Goal: Task Accomplishment & Management: Manage account settings

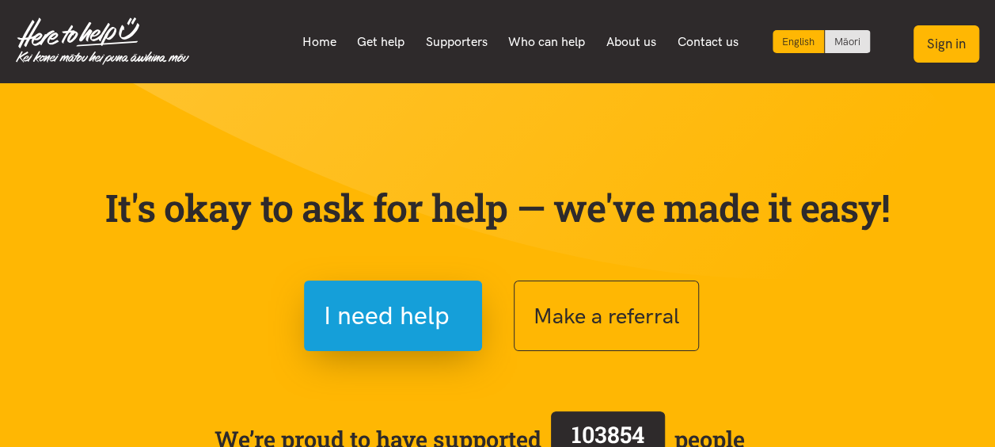
click at [941, 54] on button "Sign in" at bounding box center [947, 43] width 66 height 37
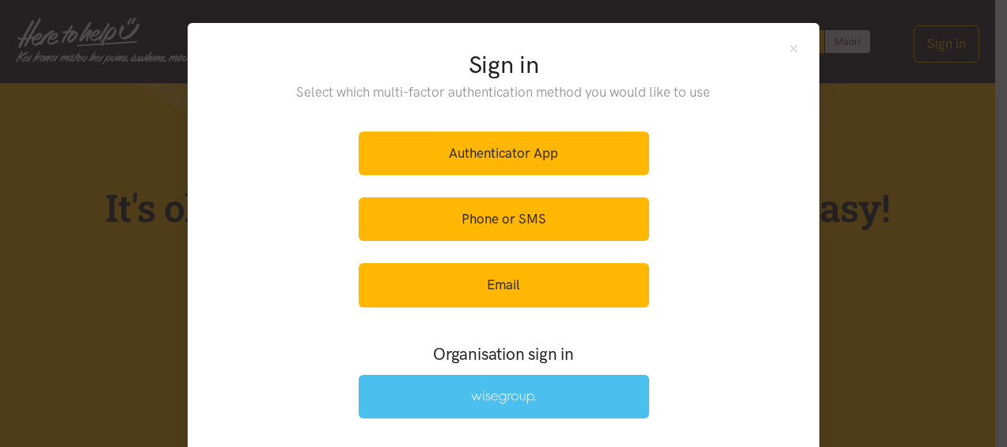
click at [538, 399] on link at bounding box center [504, 397] width 291 height 44
click at [379, 409] on link at bounding box center [504, 397] width 291 height 44
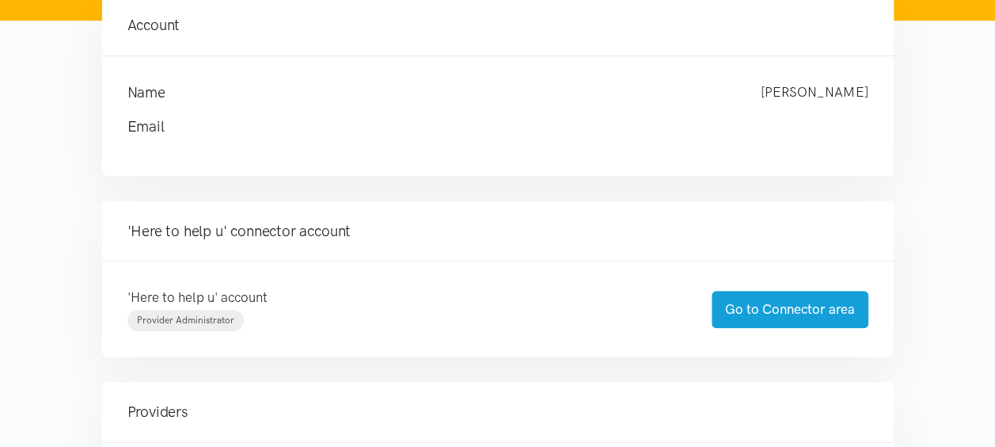
scroll to position [317, 0]
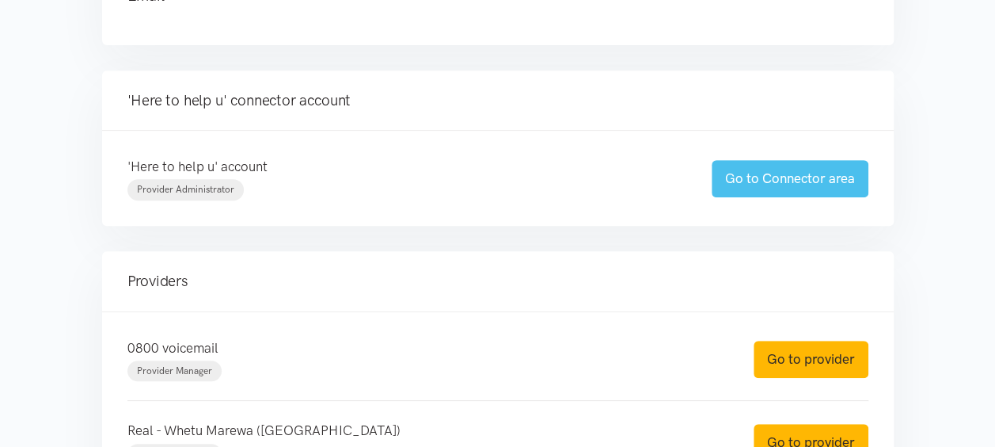
click at [755, 173] on link "Go to Connector area" at bounding box center [790, 178] width 157 height 37
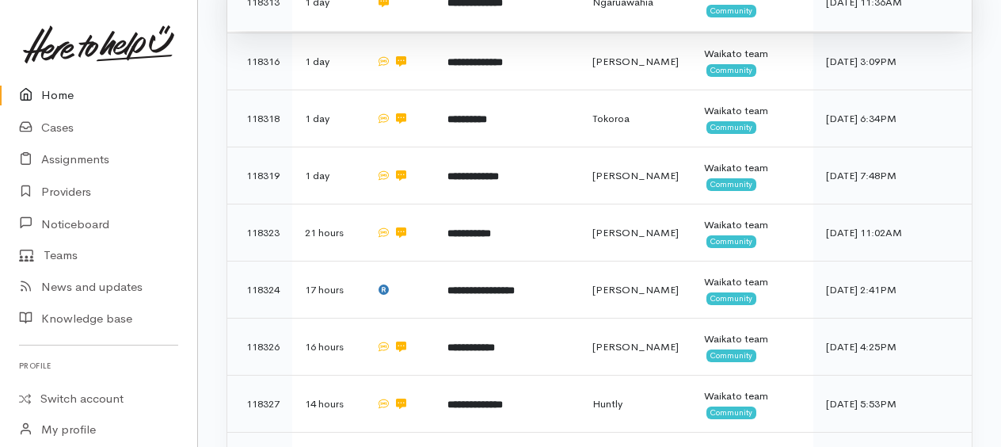
scroll to position [792, 0]
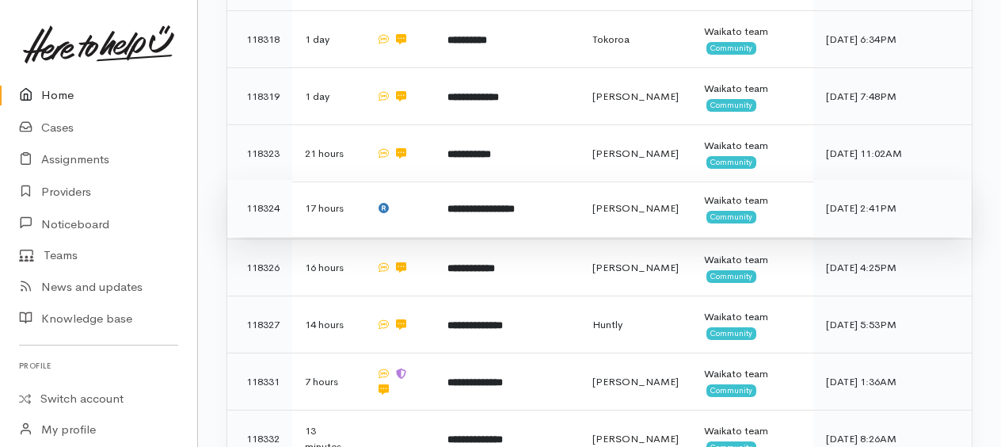
click at [515, 206] on b "**********" at bounding box center [480, 208] width 67 height 10
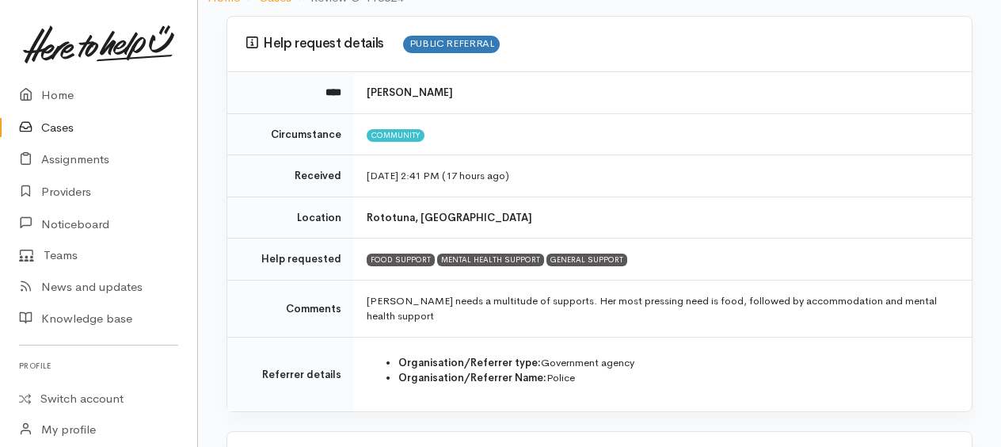
scroll to position [158, 0]
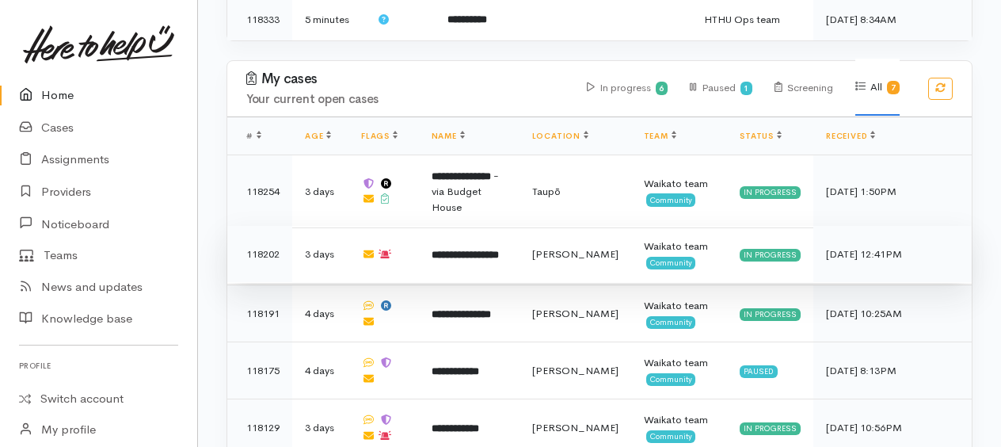
scroll to position [1260, 0]
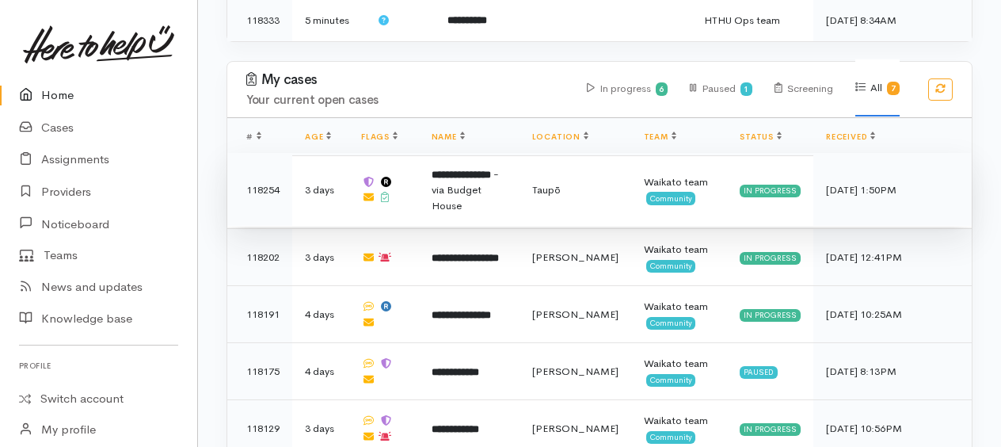
click at [477, 171] on b "**********" at bounding box center [461, 174] width 59 height 10
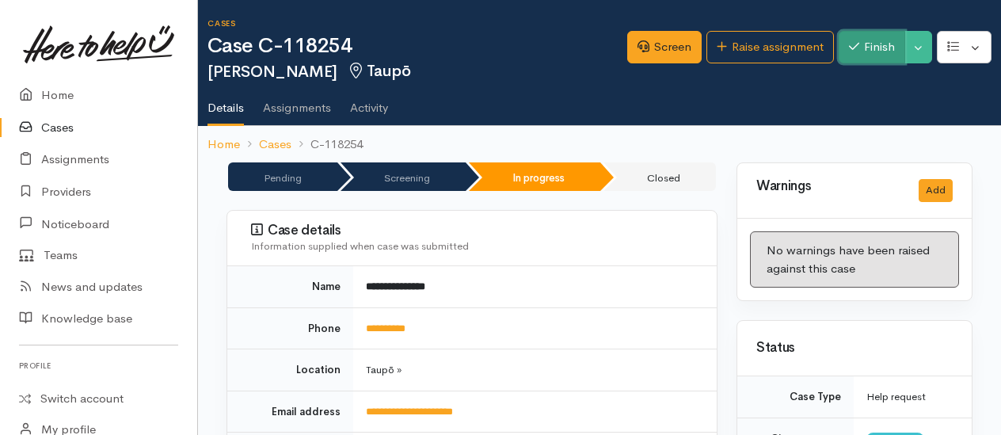
click at [869, 51] on button "Finish" at bounding box center [871, 47] width 67 height 32
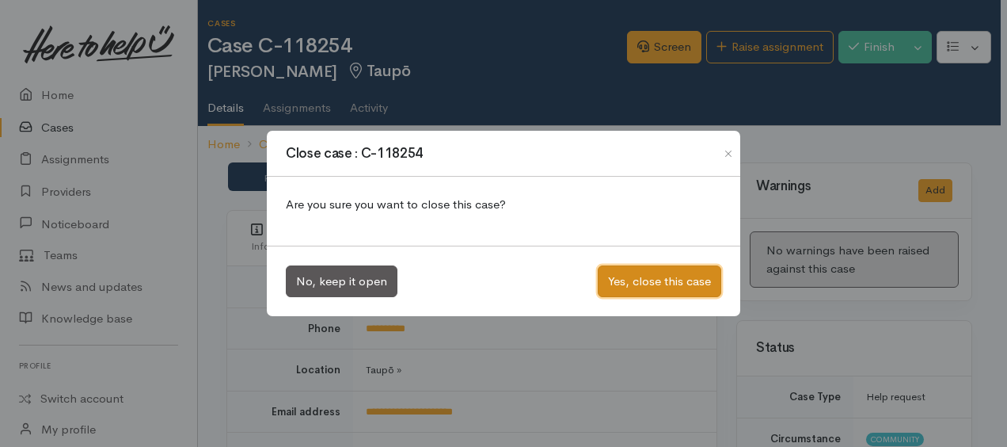
click at [621, 287] on button "Yes, close this case" at bounding box center [660, 281] width 124 height 32
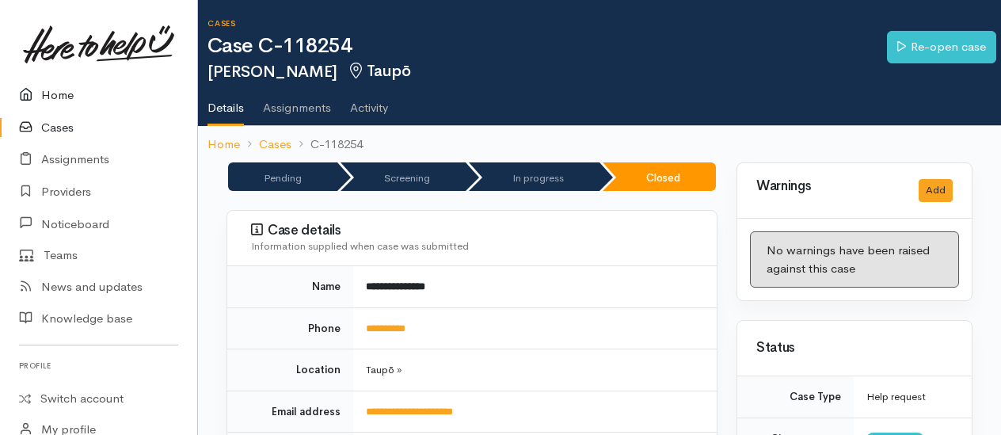
click at [62, 97] on link "Home" at bounding box center [98, 95] width 197 height 32
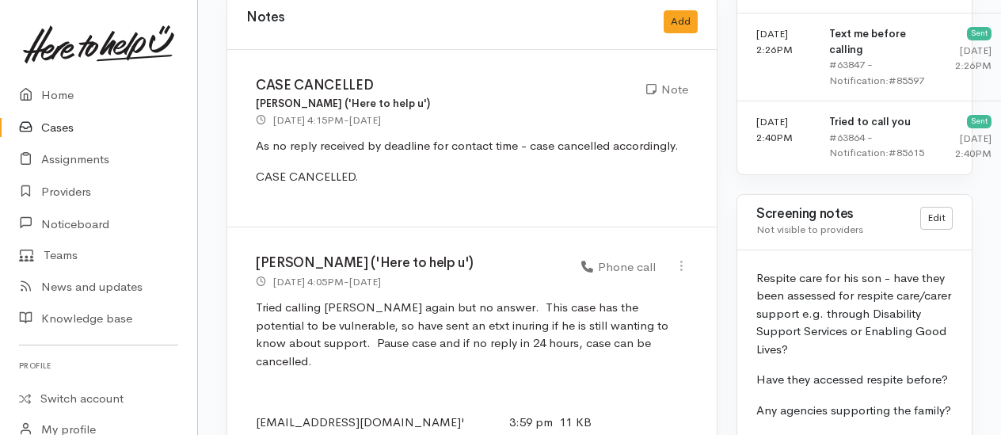
scroll to position [1425, 0]
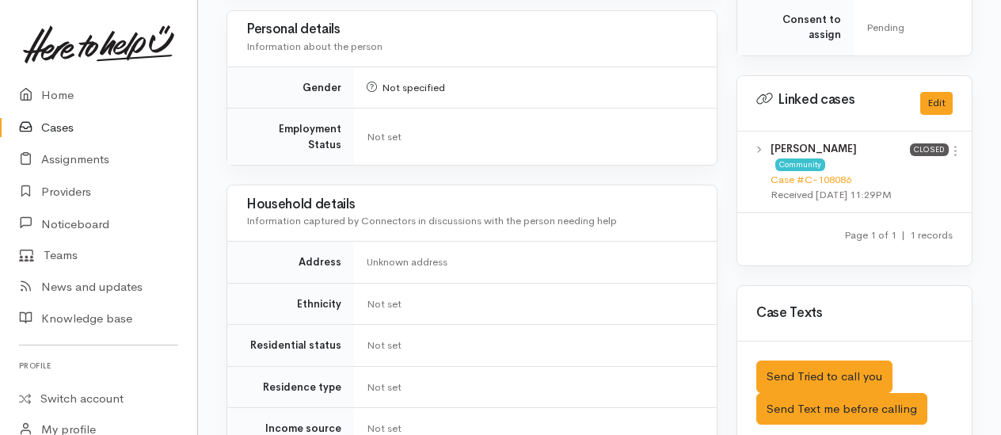
scroll to position [554, 0]
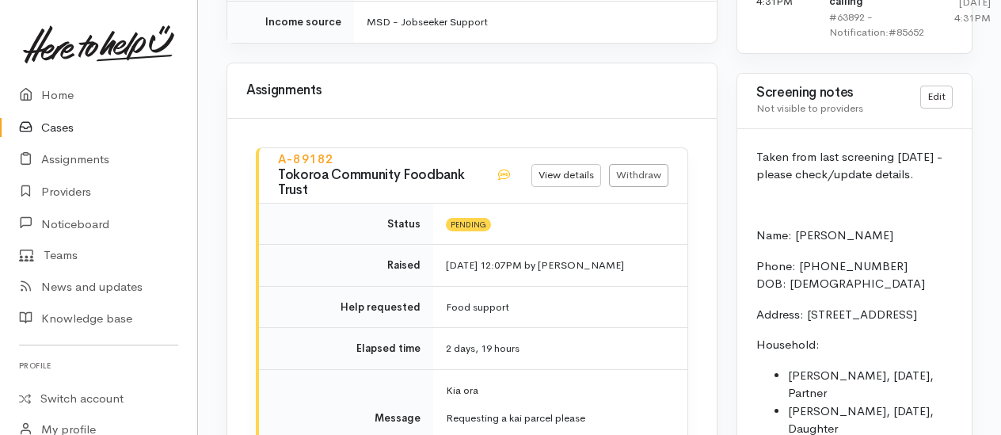
scroll to position [1663, 0]
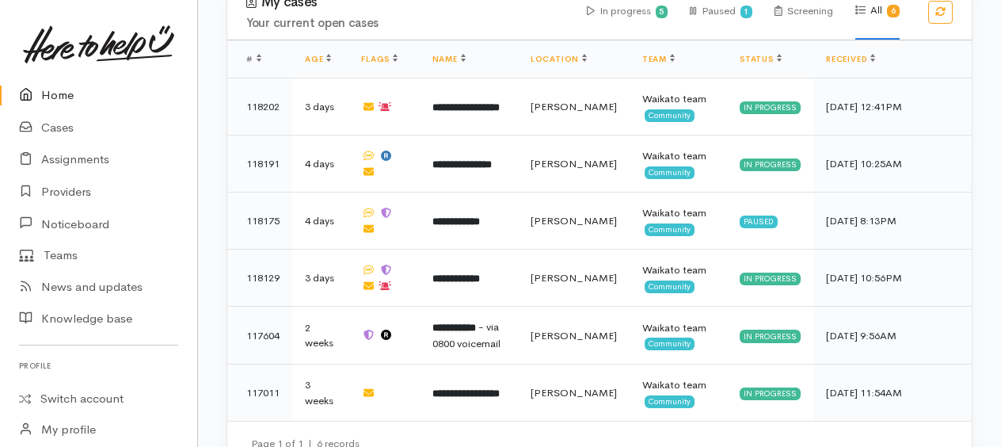
scroll to position [1376, 0]
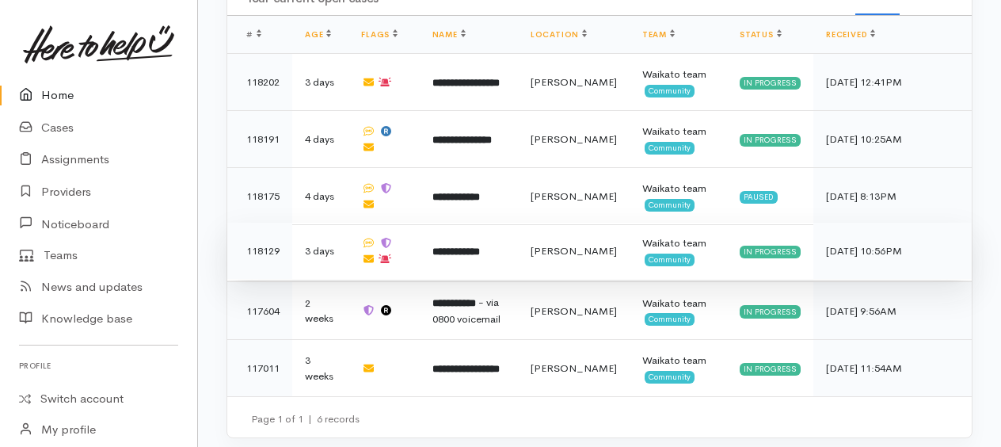
click at [480, 246] on b "**********" at bounding box center [456, 251] width 48 height 10
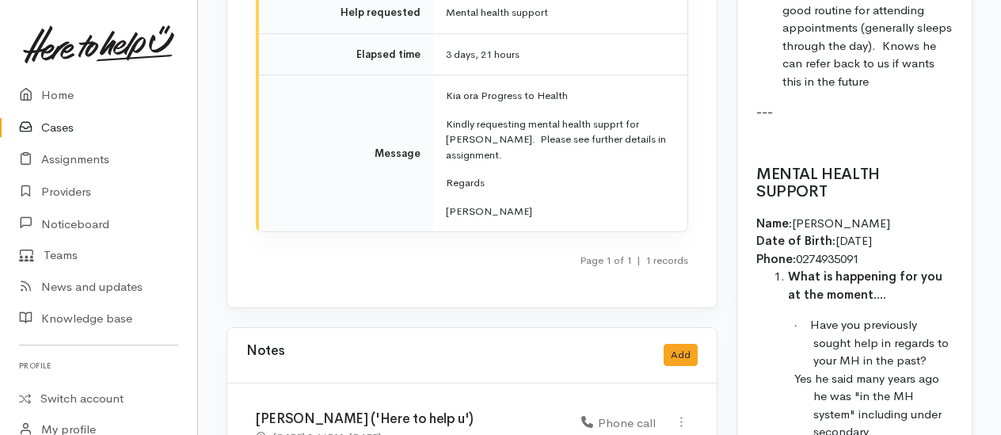
scroll to position [2296, 0]
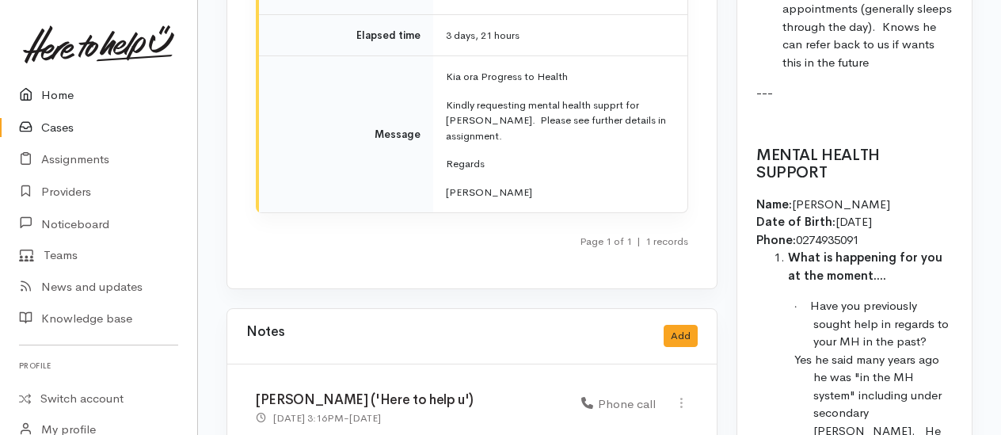
click at [67, 92] on link "Home" at bounding box center [98, 95] width 197 height 32
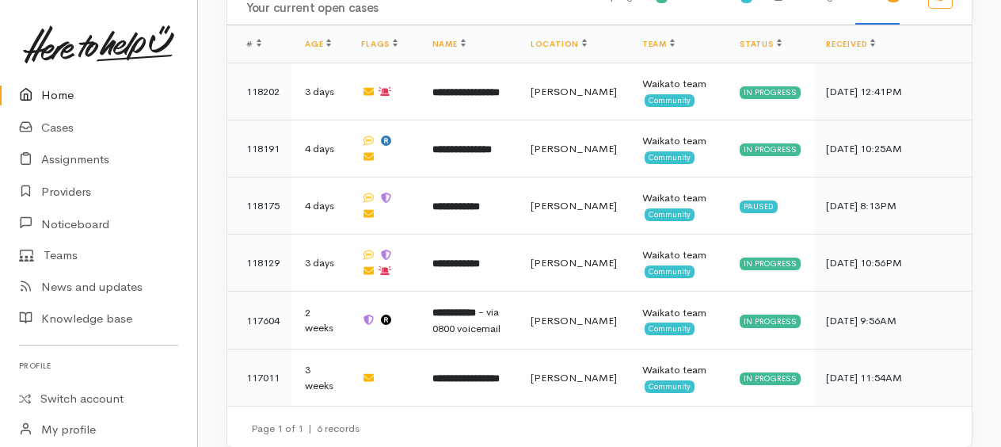
scroll to position [1376, 0]
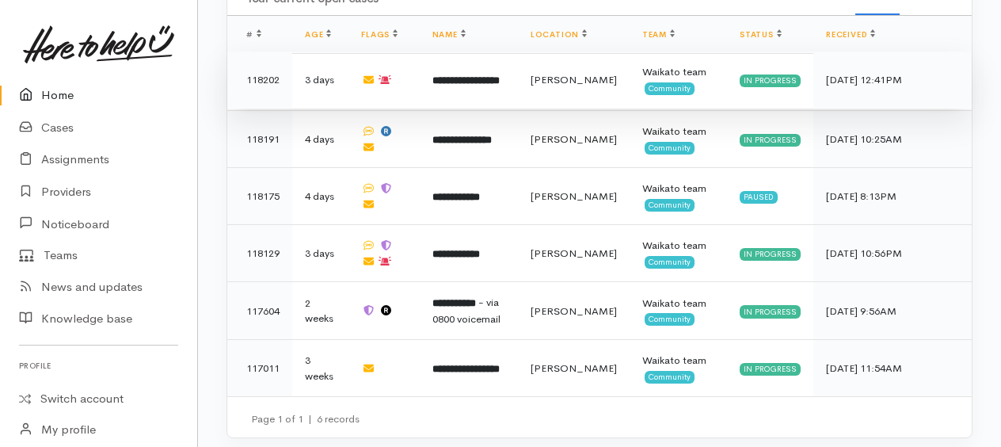
click at [477, 75] on b "**********" at bounding box center [465, 80] width 67 height 10
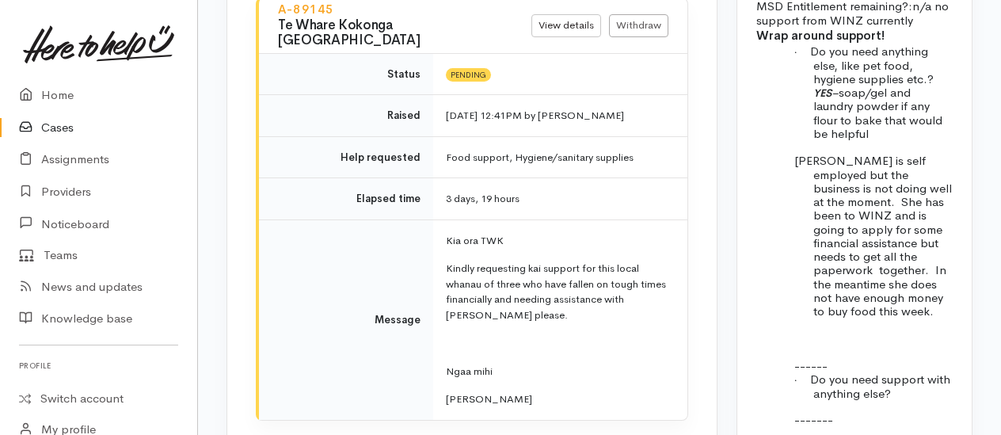
scroll to position [1979, 0]
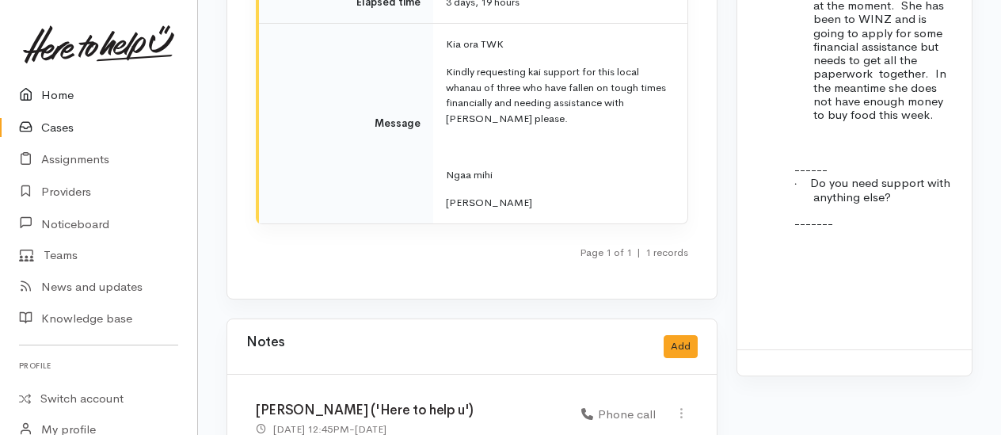
click at [56, 93] on link "Home" at bounding box center [98, 95] width 197 height 32
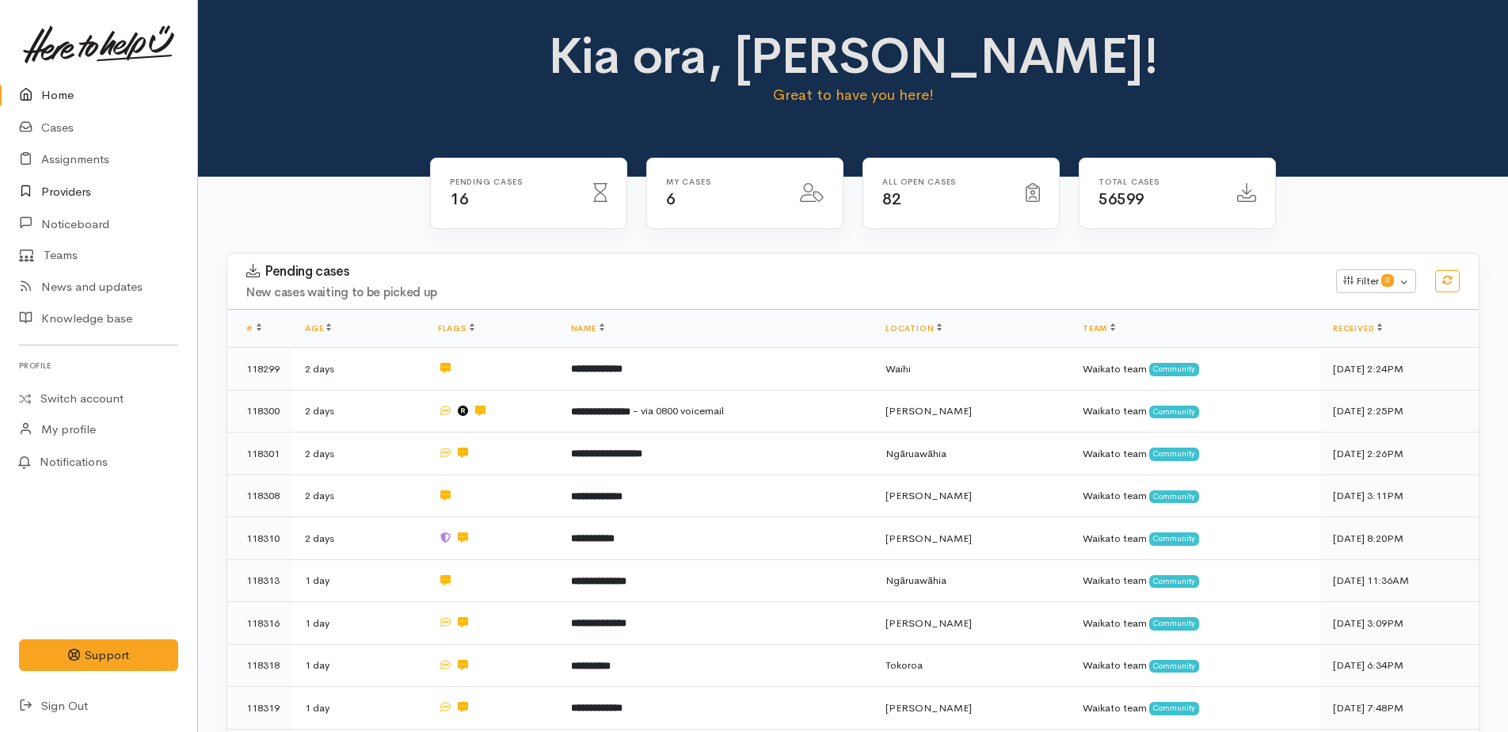
click at [64, 192] on link "Providers" at bounding box center [98, 192] width 197 height 32
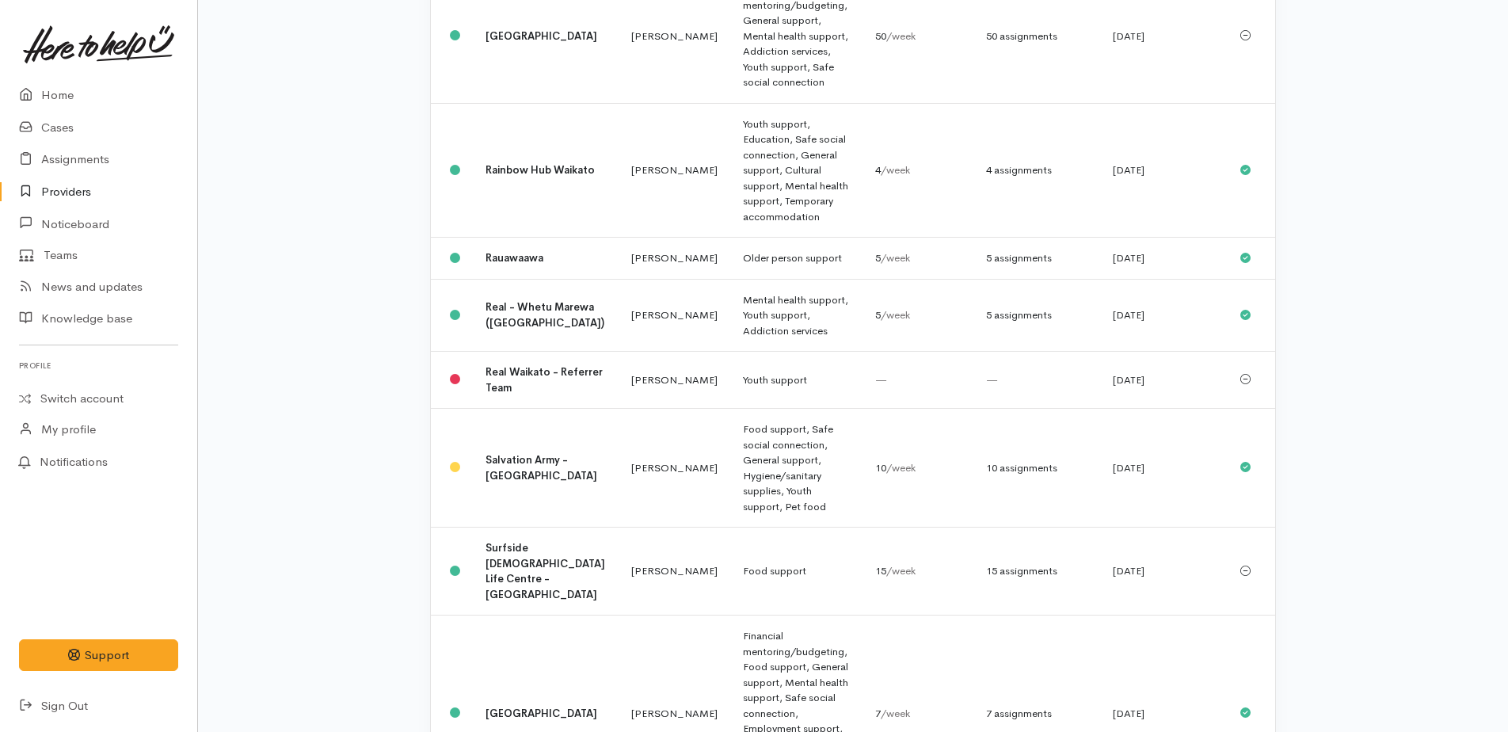
scroll to position [1663, 0]
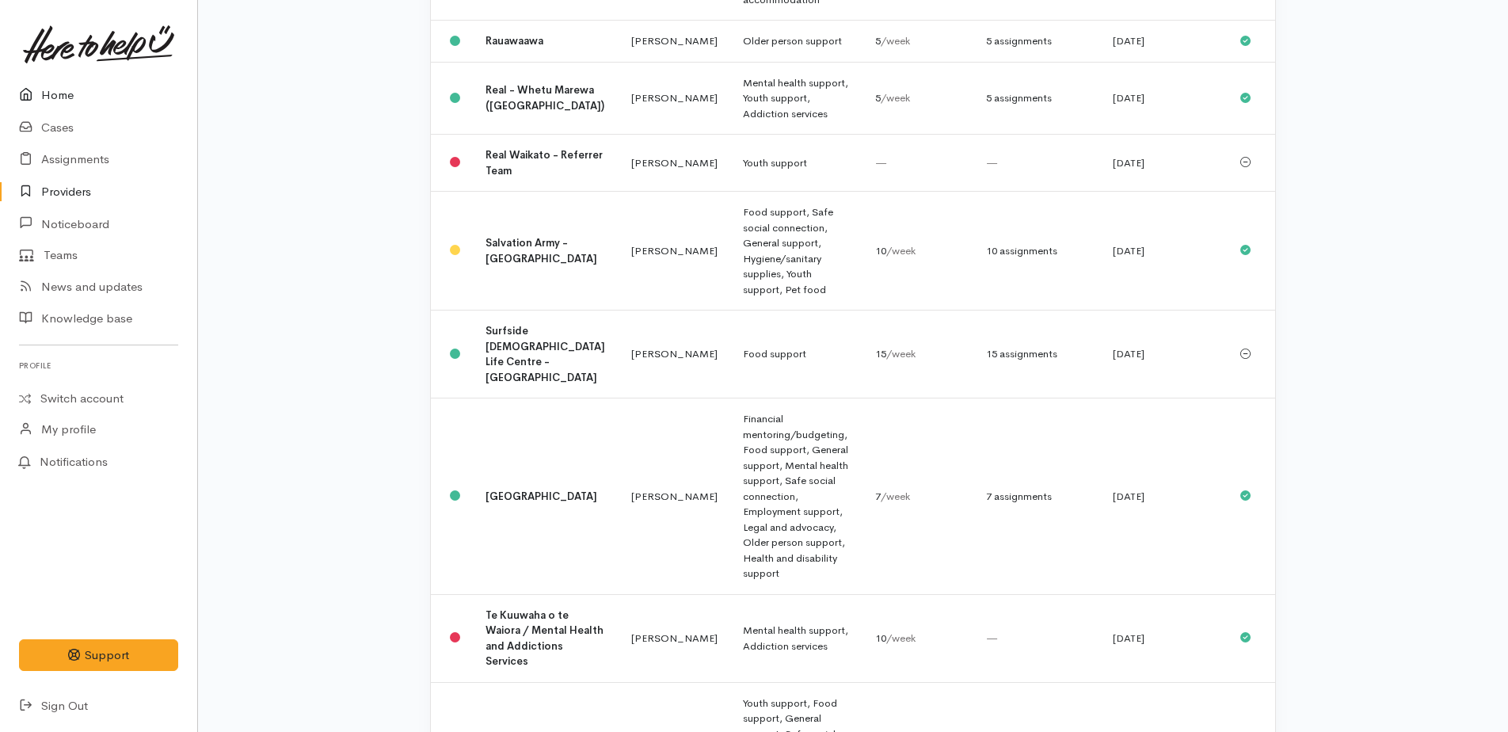
click at [55, 90] on link "Home" at bounding box center [98, 95] width 197 height 32
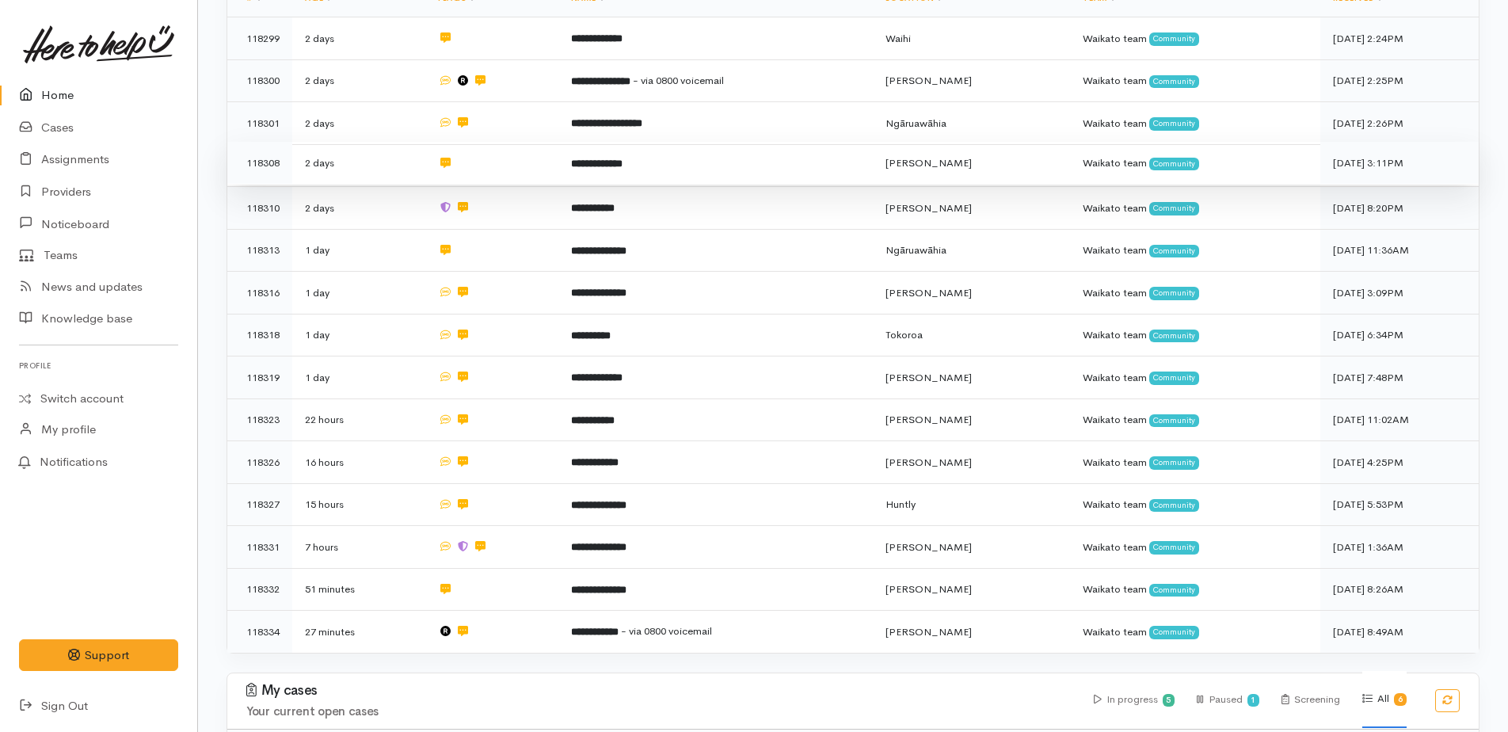
scroll to position [346, 0]
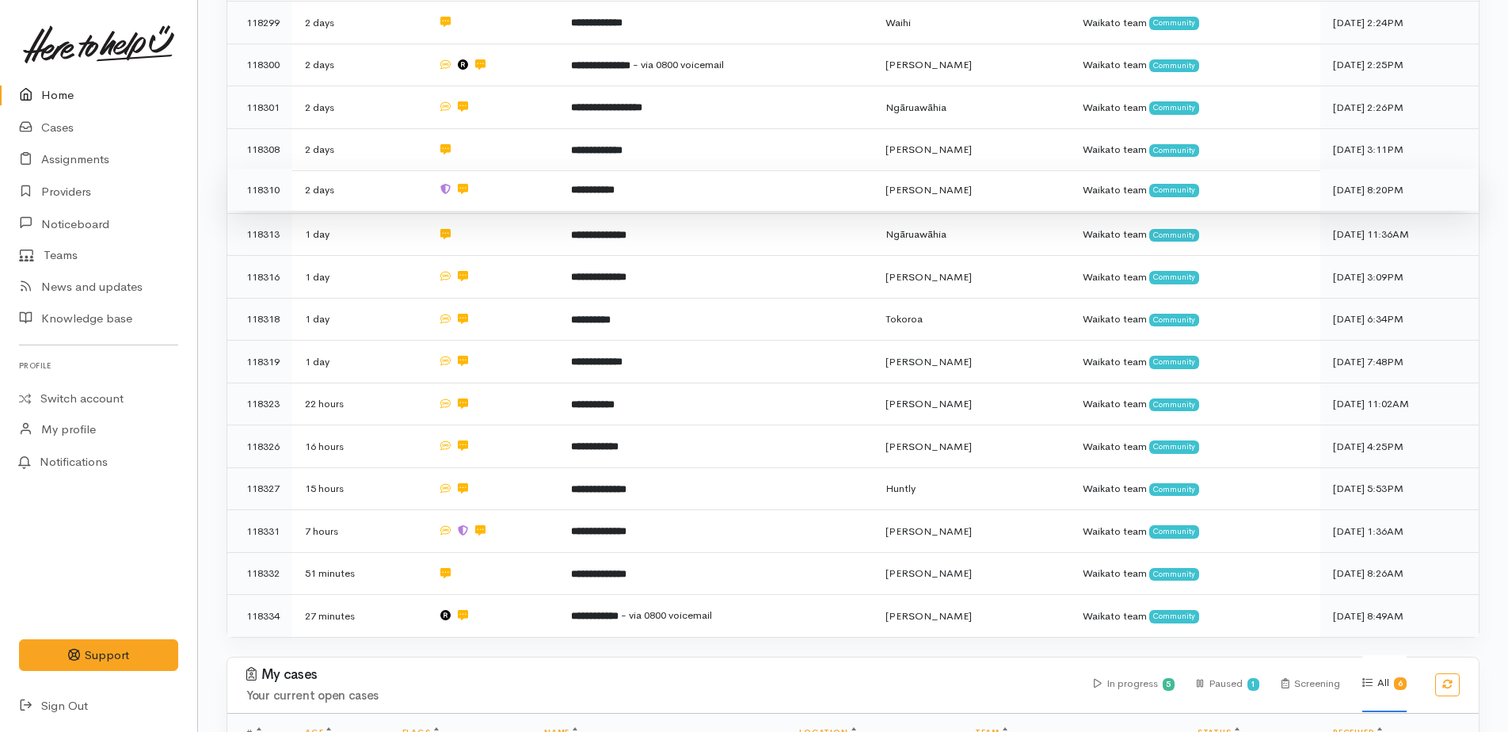
click at [593, 187] on b "**********" at bounding box center [593, 189] width 44 height 10
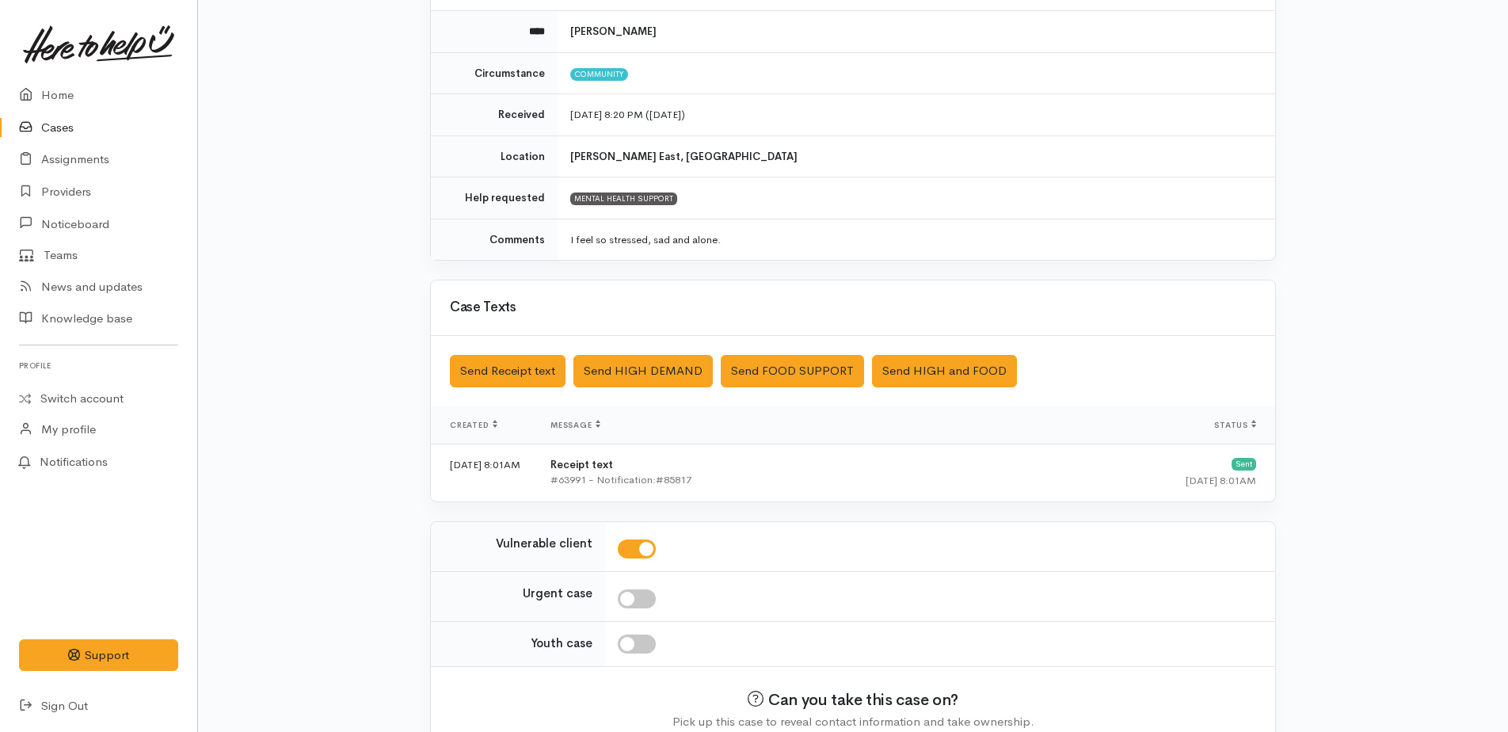
scroll to position [263, 0]
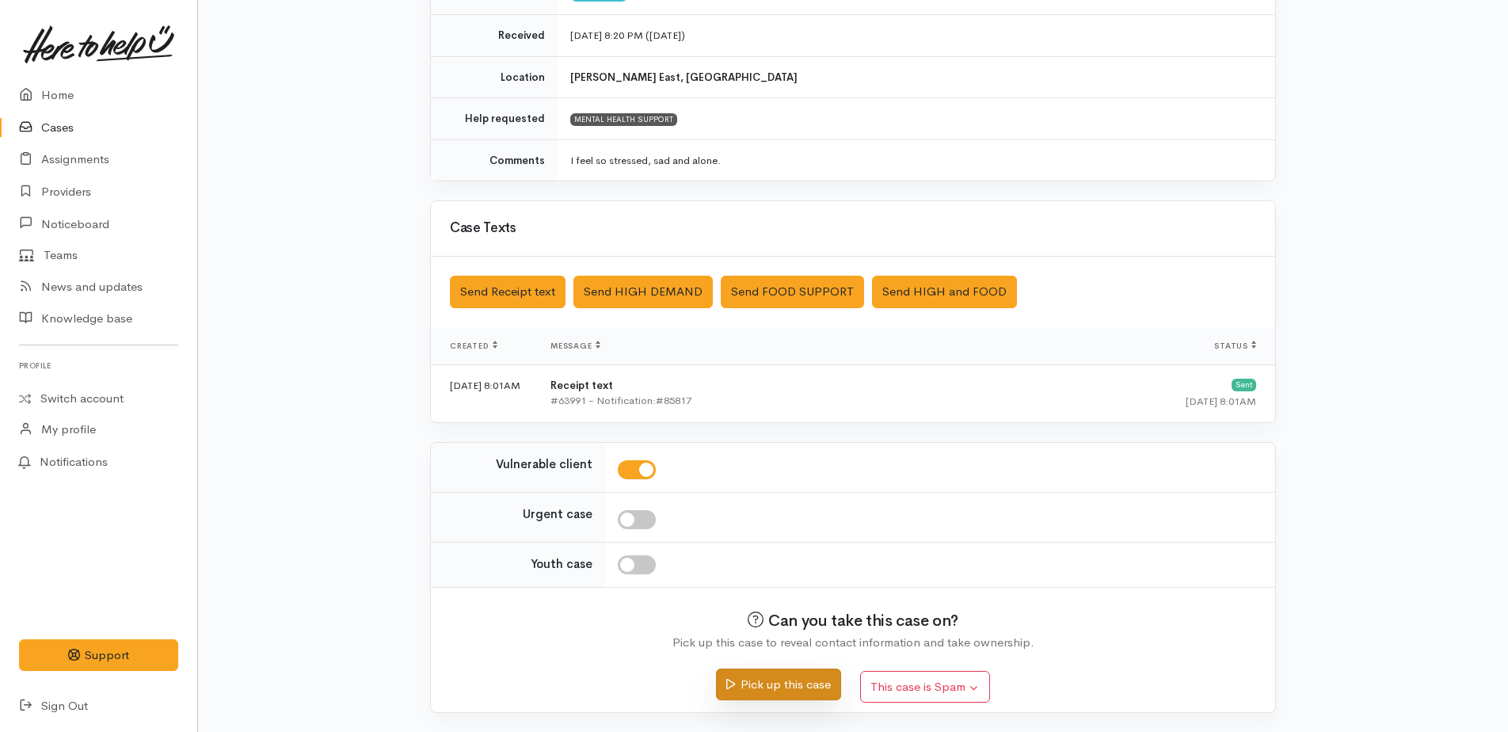
click at [815, 689] on button "Pick up this case" at bounding box center [778, 684] width 124 height 32
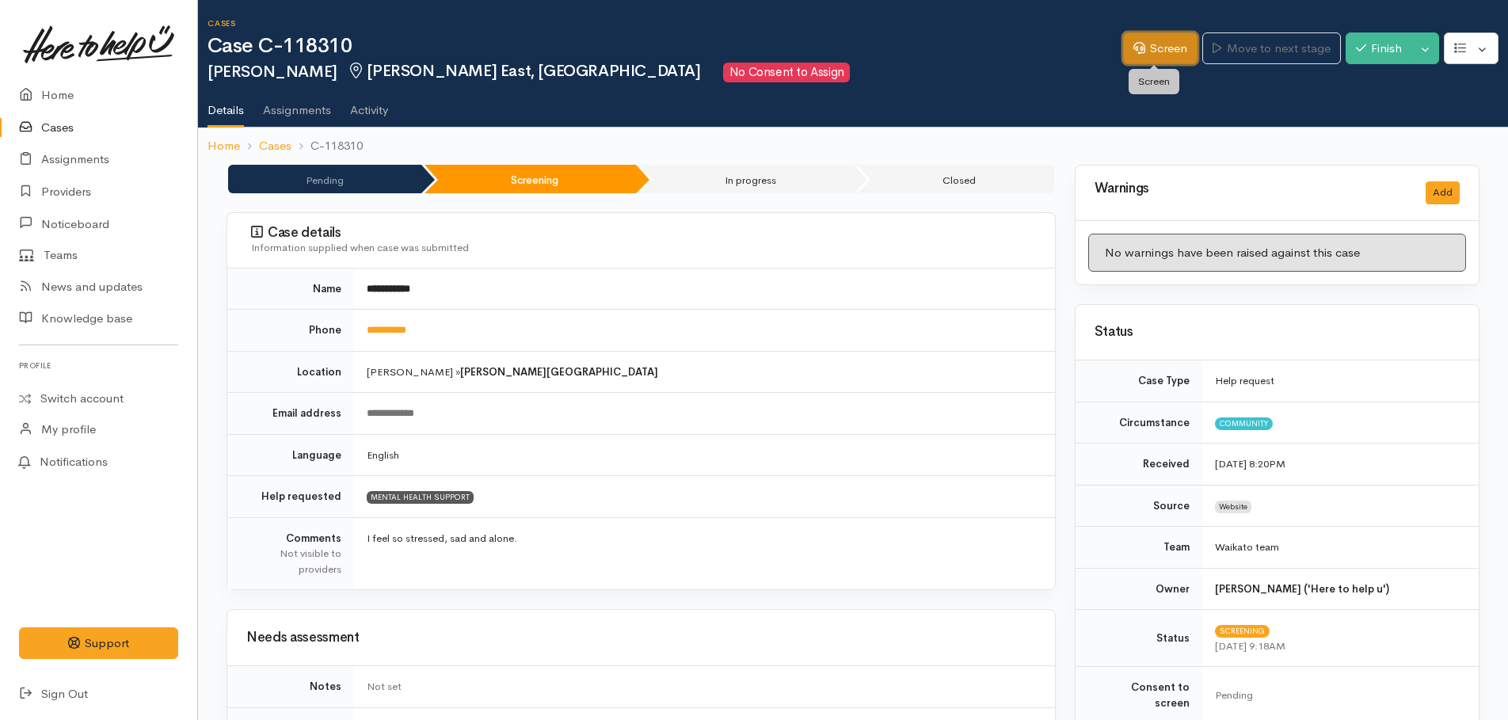
click at [1136, 55] on link "Screen" at bounding box center [1160, 48] width 74 height 32
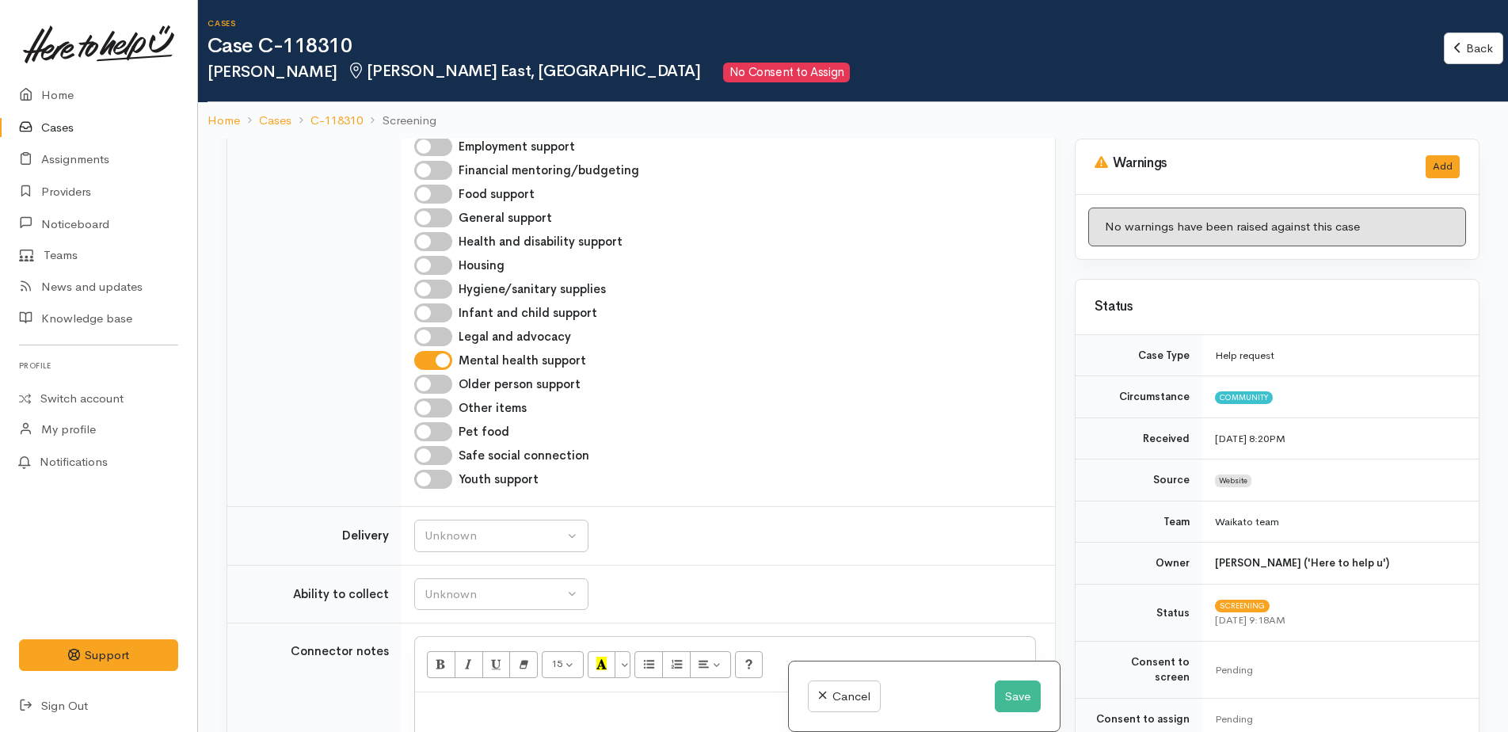
scroll to position [871, 0]
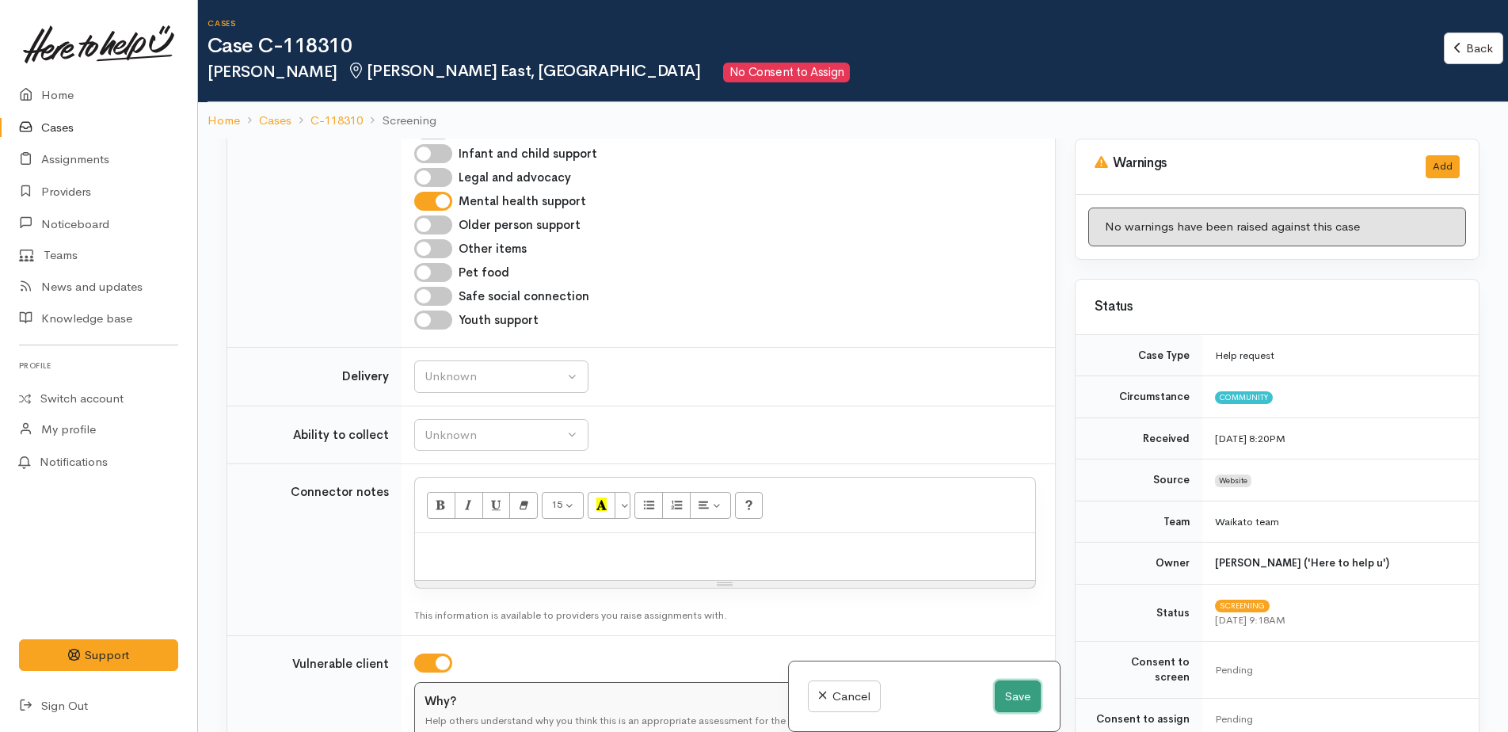
click at [1004, 694] on button "Save" at bounding box center [1017, 696] width 46 height 32
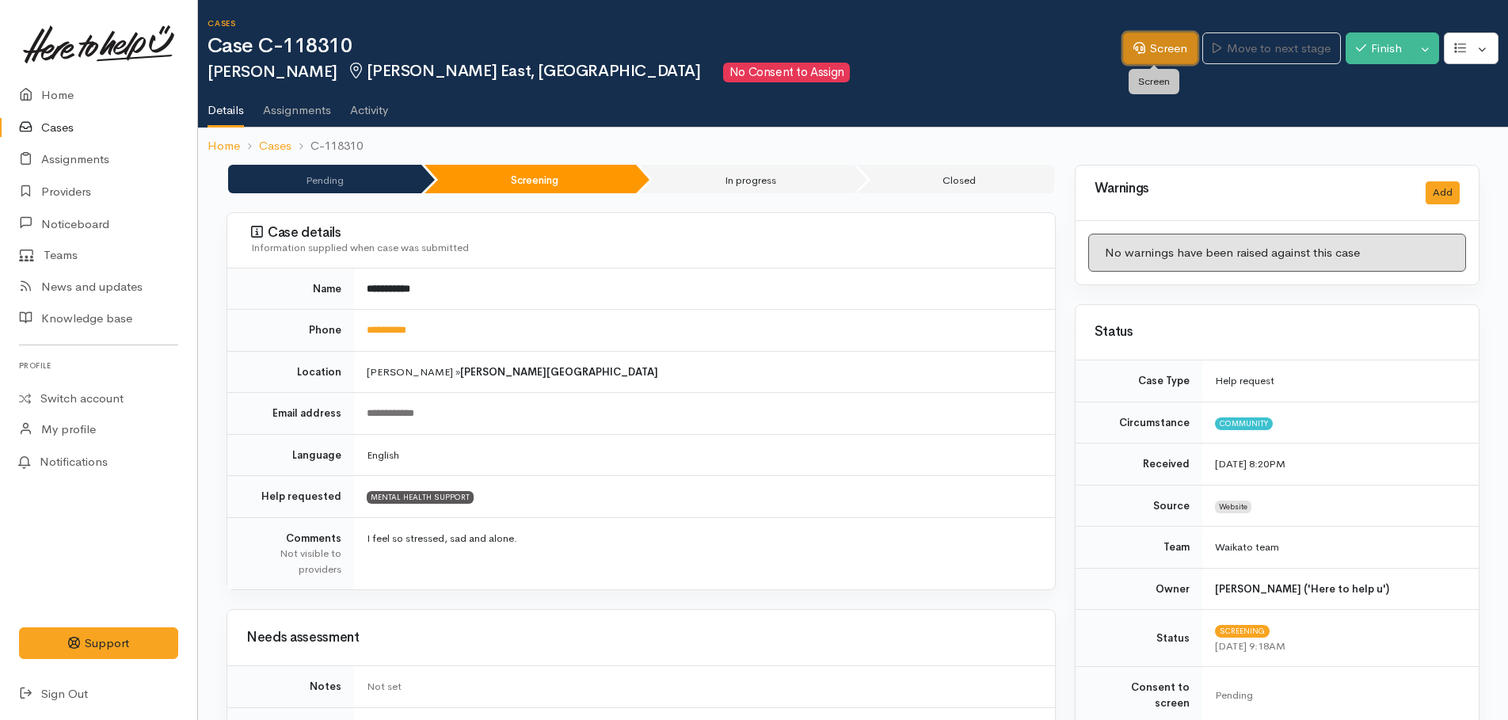
click at [1169, 53] on link "Screen" at bounding box center [1160, 48] width 74 height 32
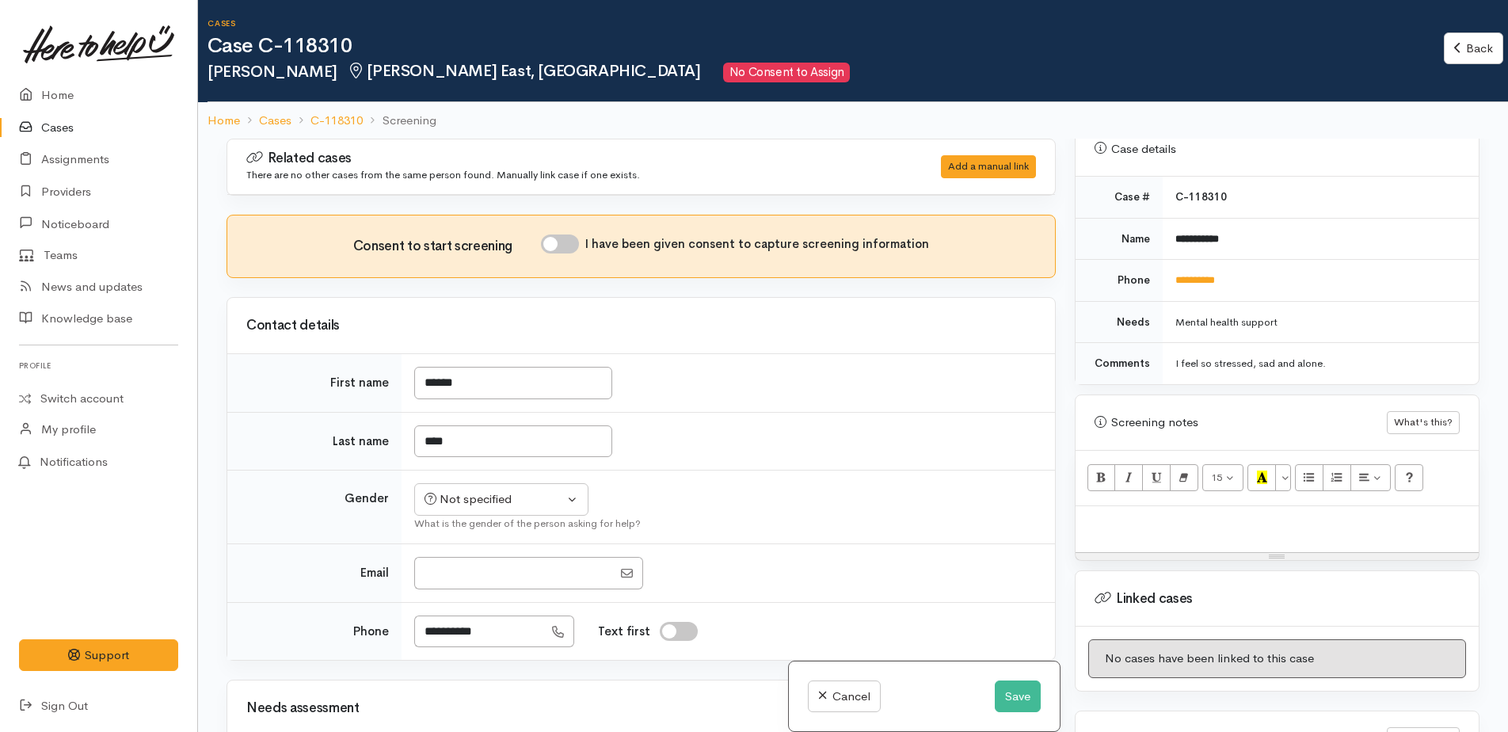
scroll to position [756, 0]
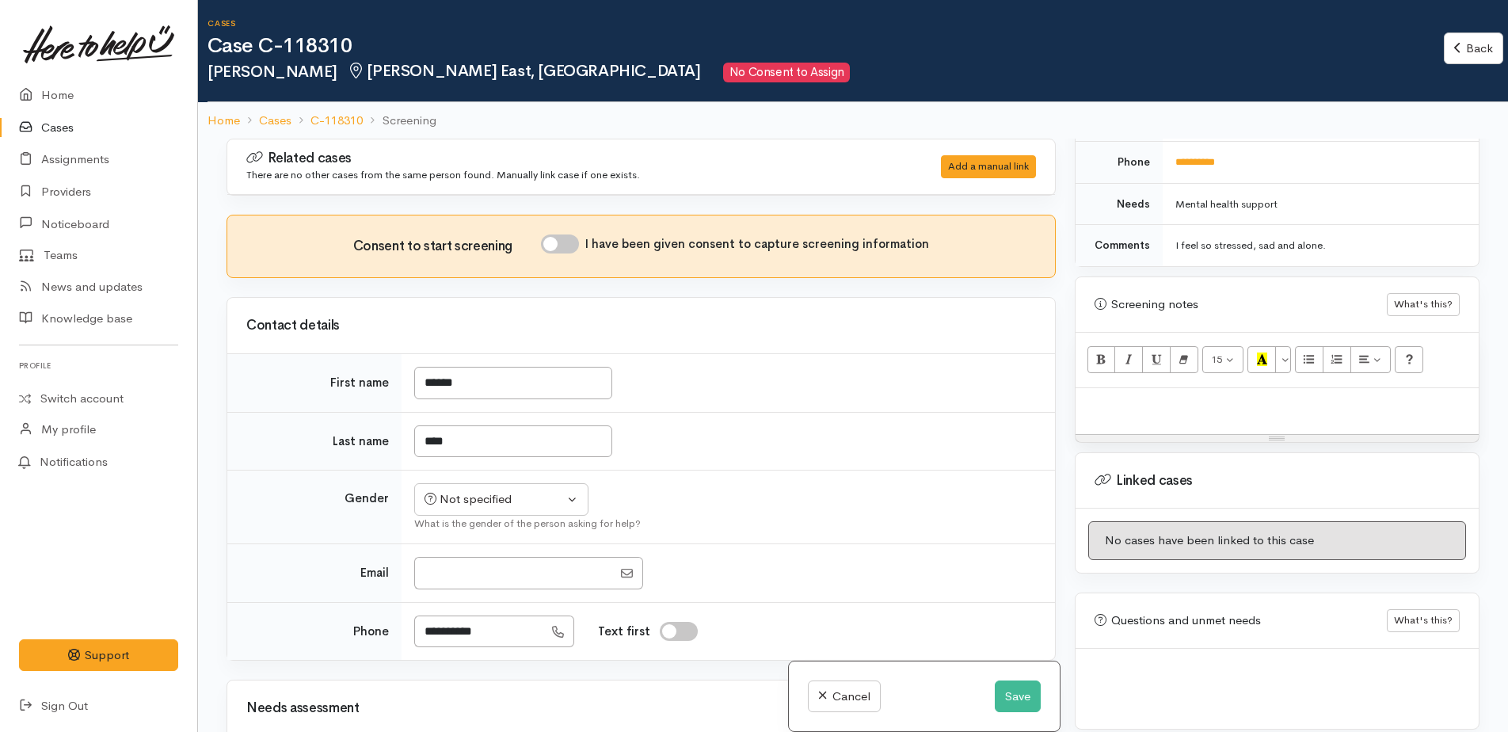
paste div
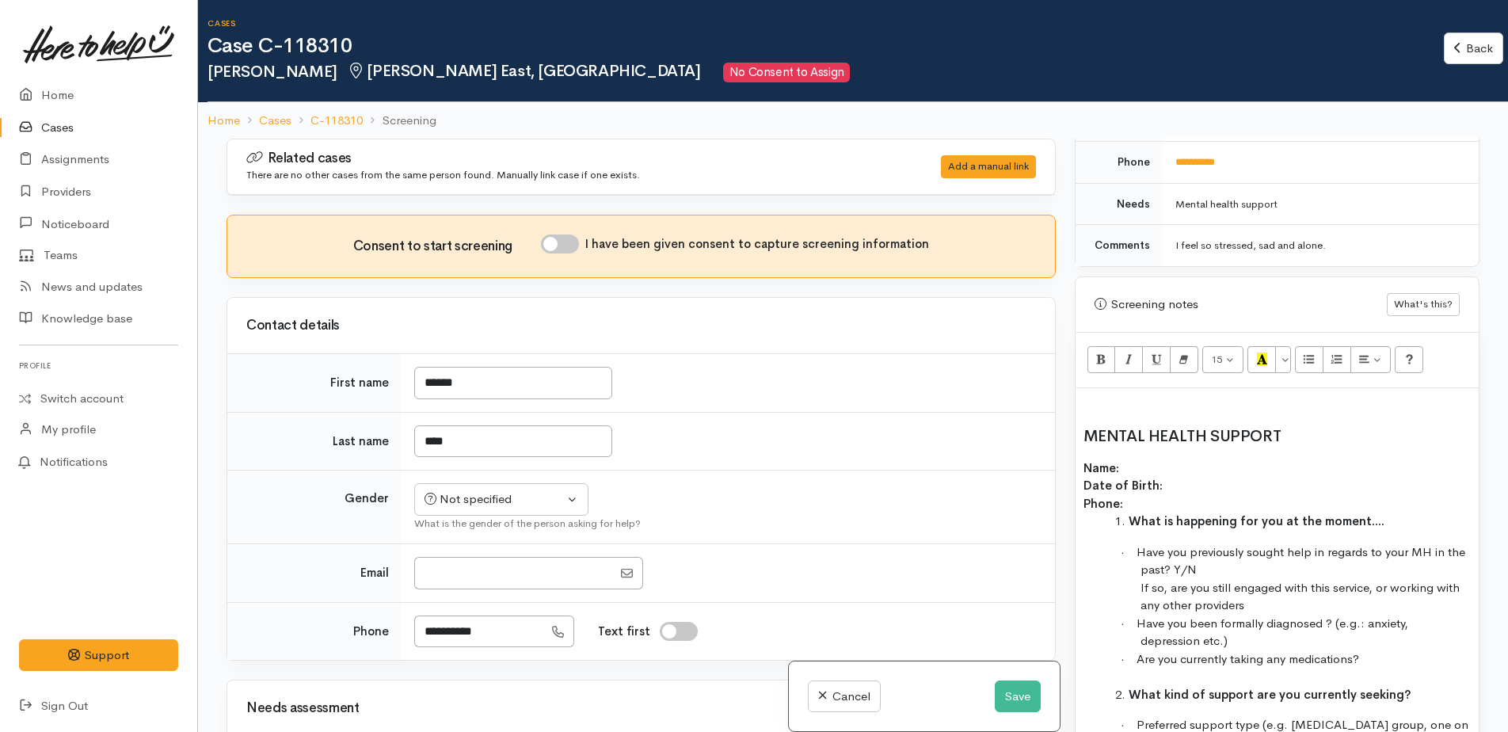
scroll to position [87, 0]
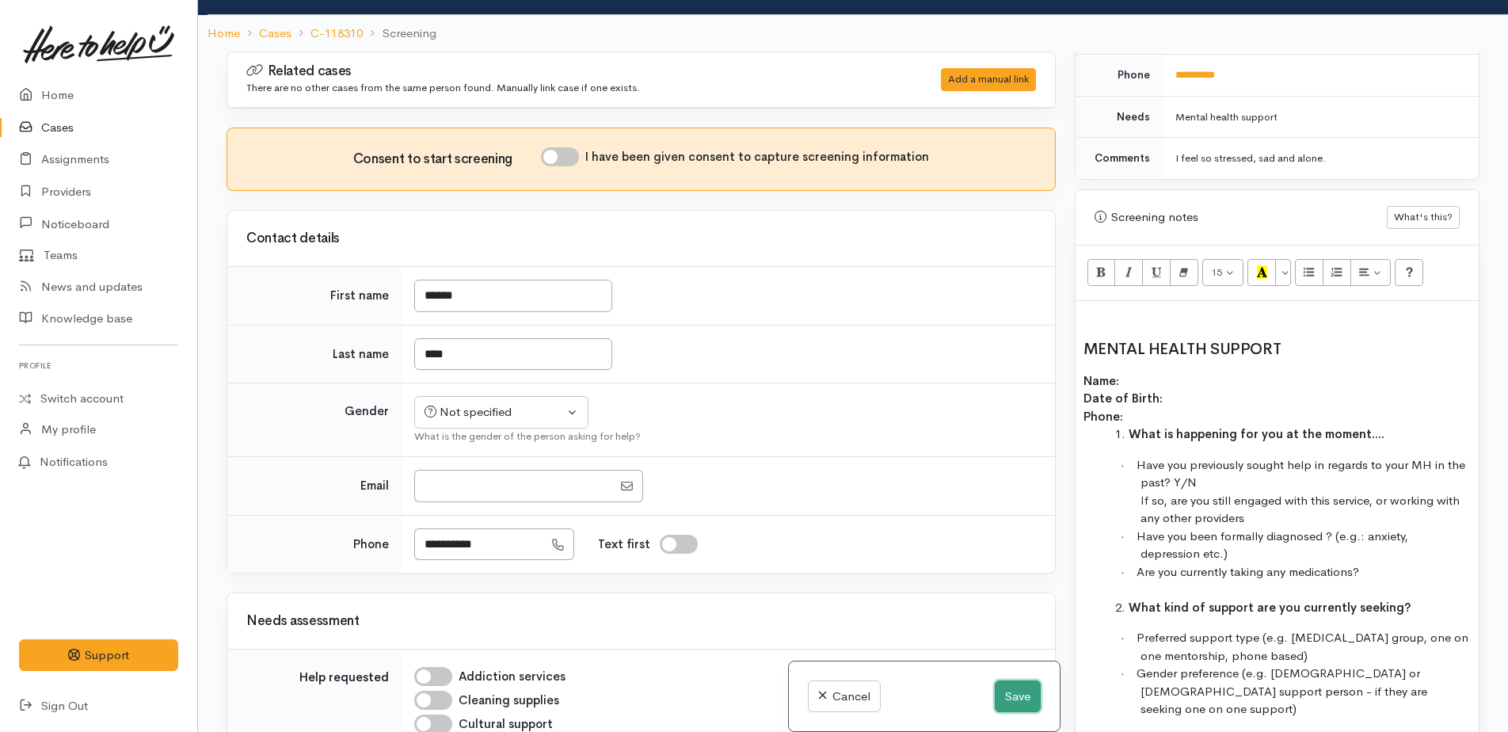
click at [1021, 694] on button "Save" at bounding box center [1017, 696] width 46 height 32
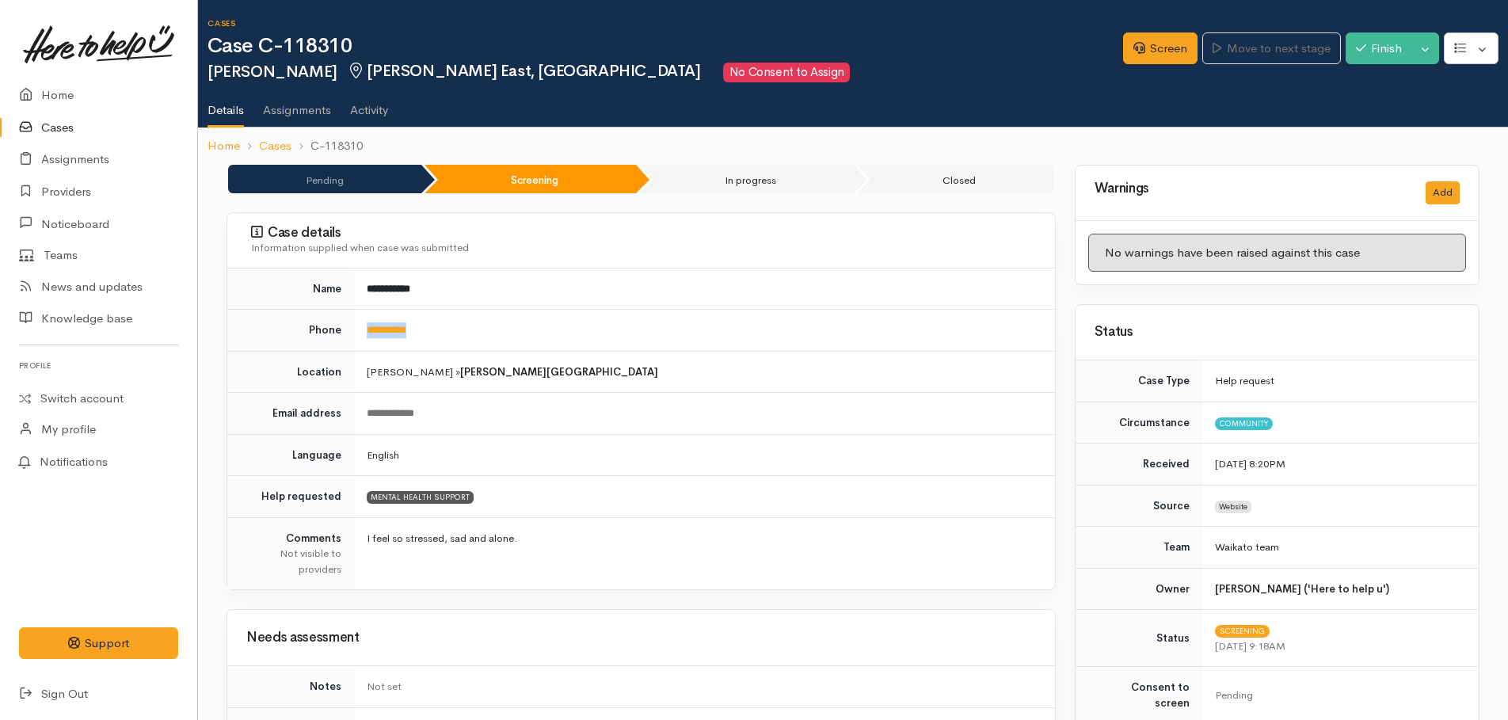
drag, startPoint x: 439, startPoint y: 323, endPoint x: 366, endPoint y: 323, distance: 73.6
click at [366, 323] on td "**********" at bounding box center [704, 331] width 701 height 42
copy link "**********"
drag, startPoint x: 1169, startPoint y: 49, endPoint x: 1120, endPoint y: 67, distance: 51.3
click at [1169, 49] on link "Screen" at bounding box center [1160, 48] width 74 height 32
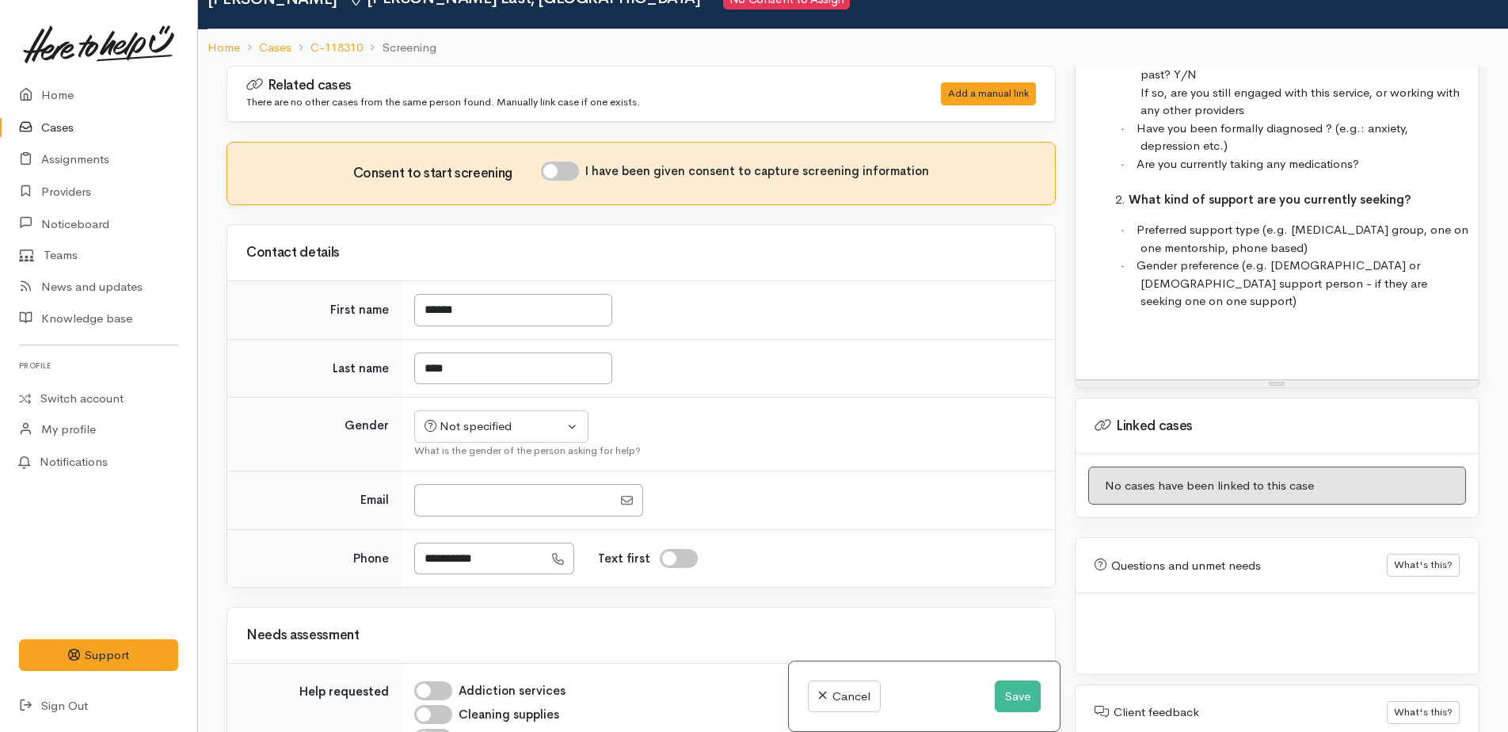
scroll to position [139, 0]
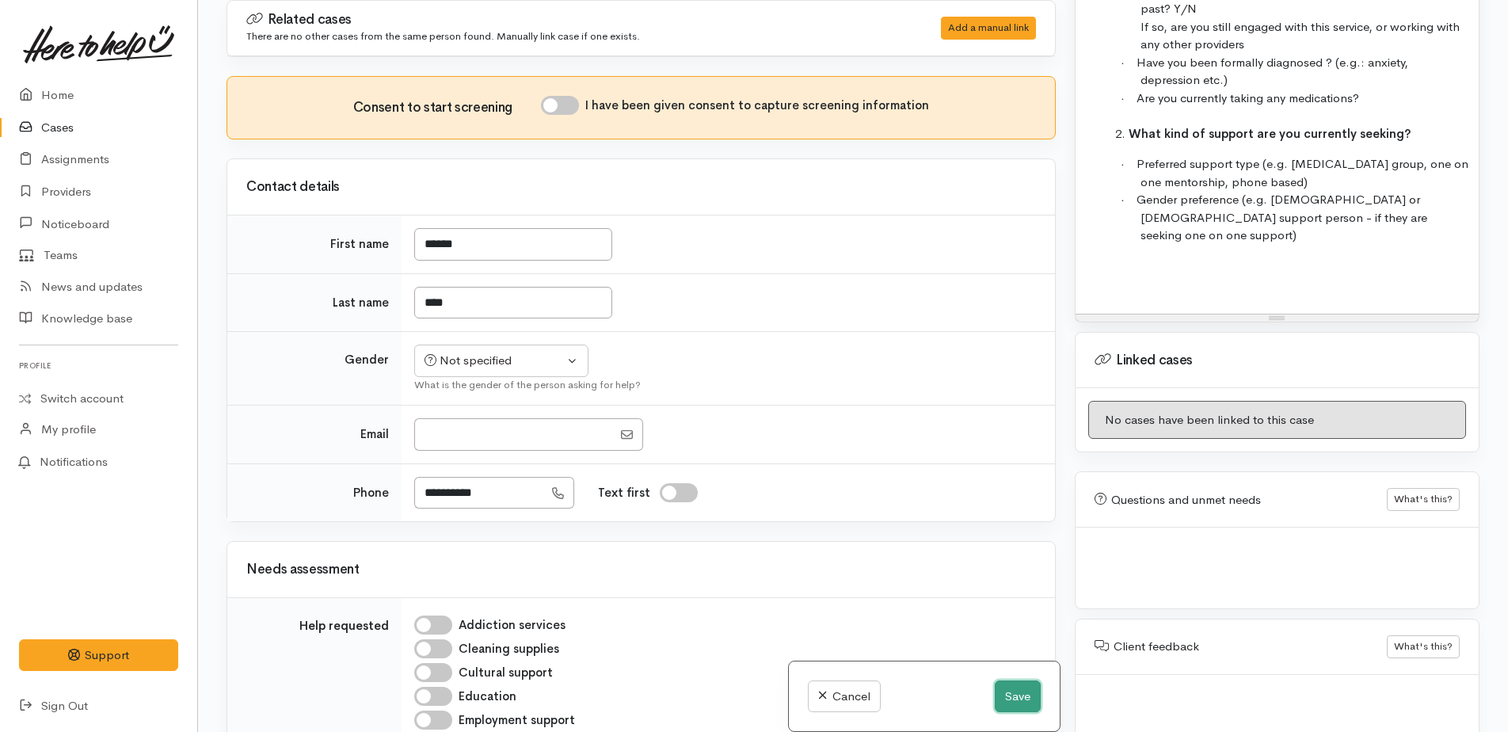
click at [1010, 694] on button "Save" at bounding box center [1017, 696] width 46 height 32
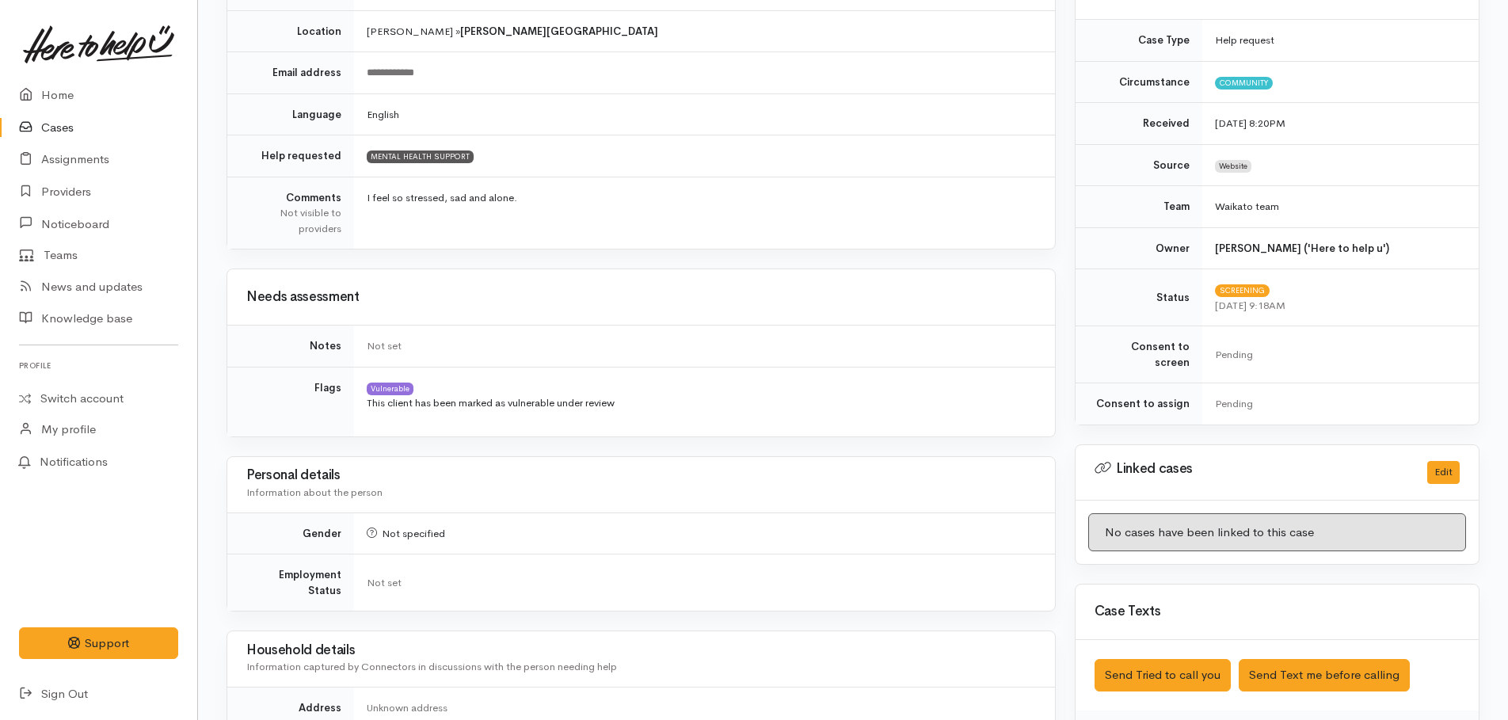
scroll to position [554, 0]
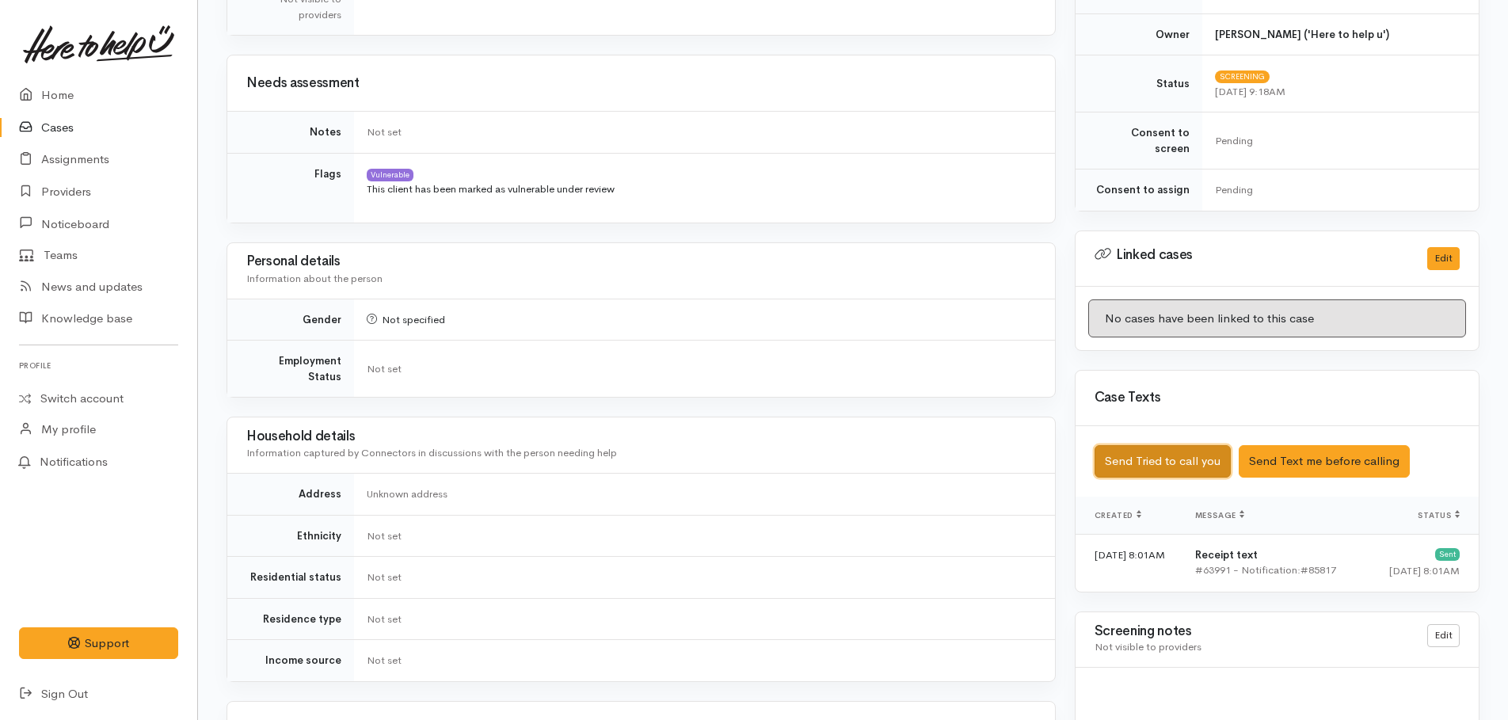
click at [1144, 450] on button "Send Tried to call you" at bounding box center [1162, 461] width 136 height 32
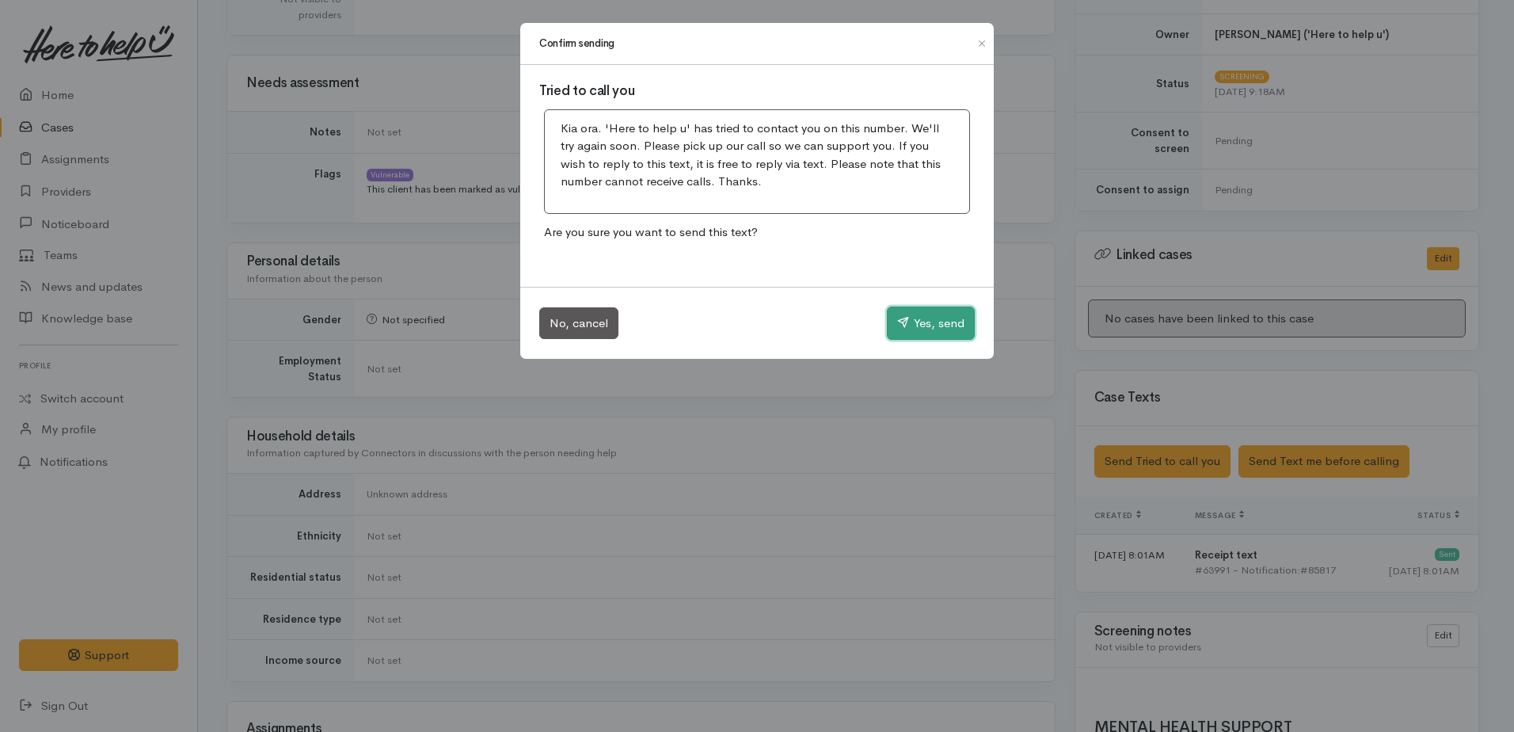
click at [909, 314] on button "Yes, send" at bounding box center [931, 322] width 88 height 33
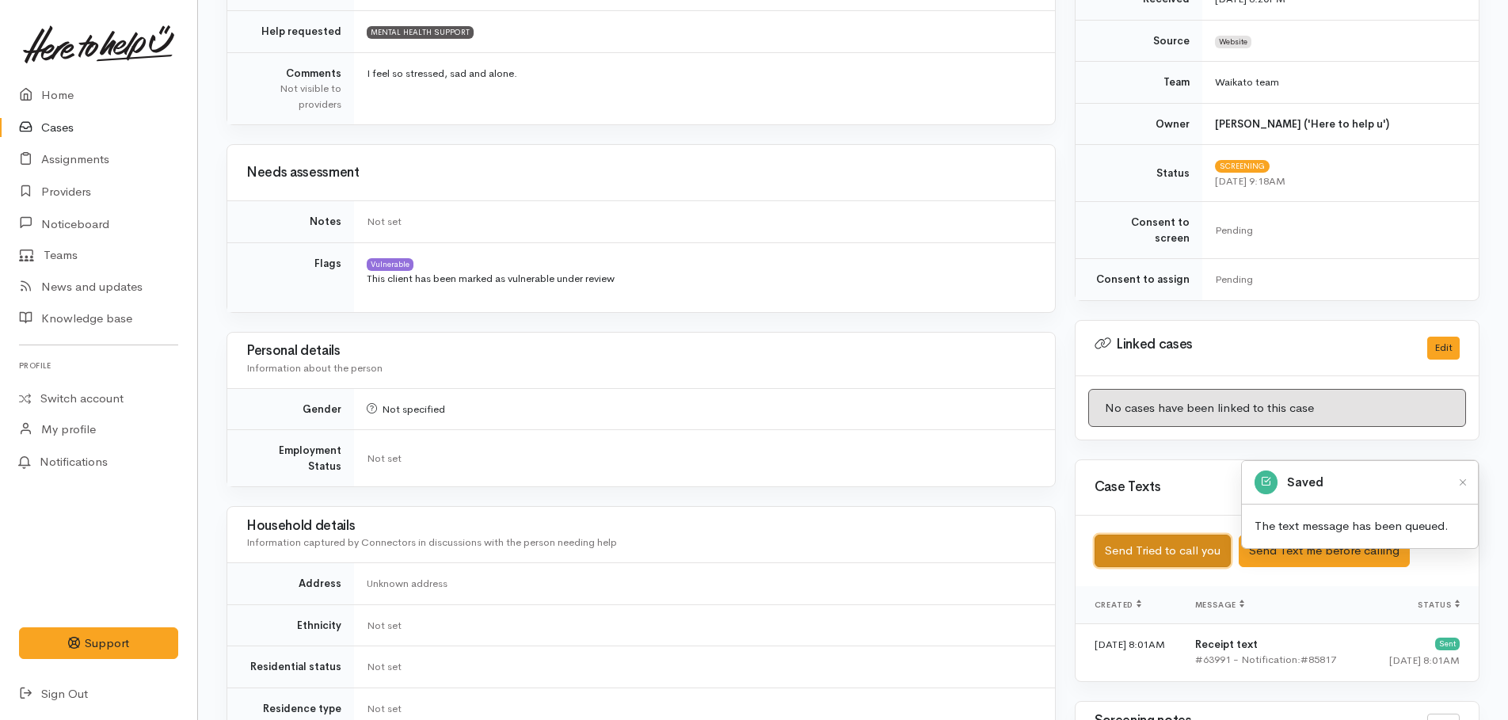
scroll to position [0, 0]
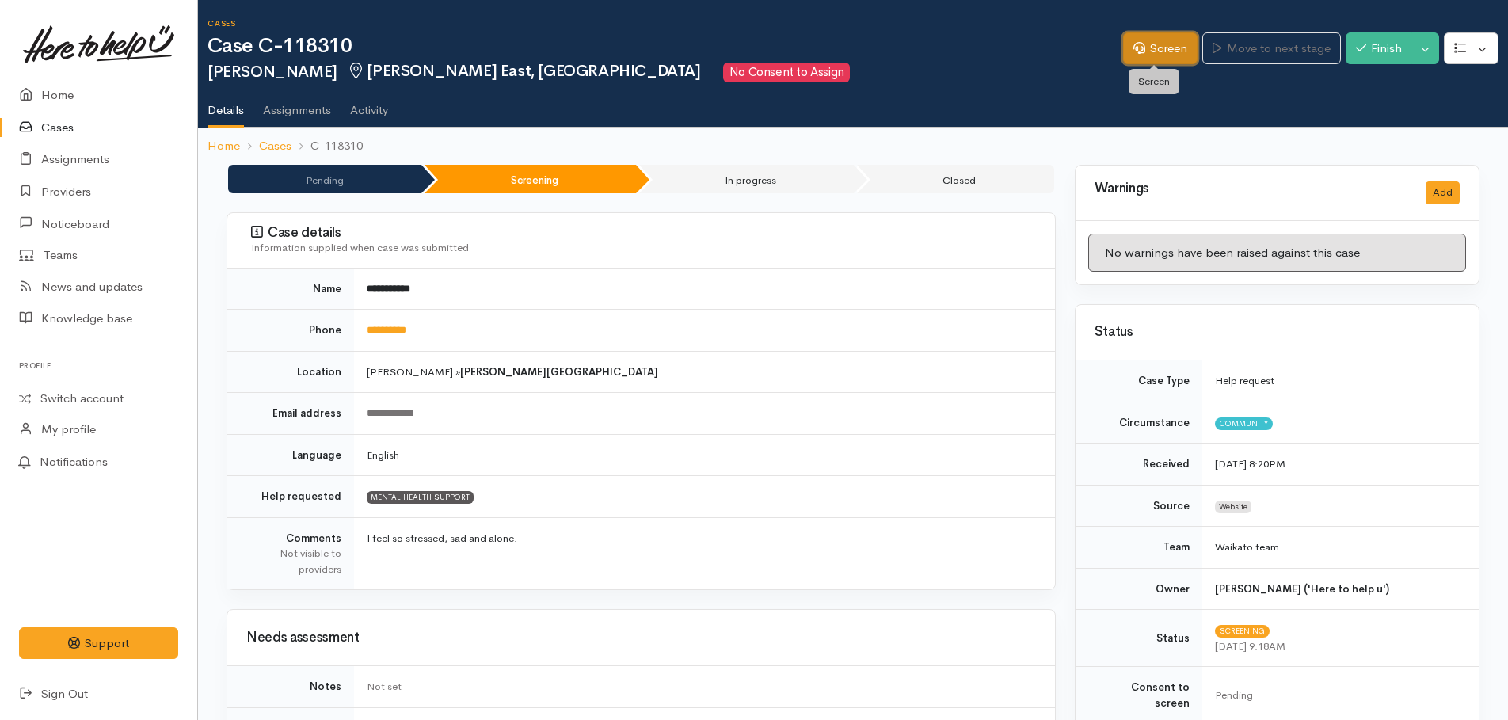
click at [1149, 47] on link "Screen" at bounding box center [1160, 48] width 74 height 32
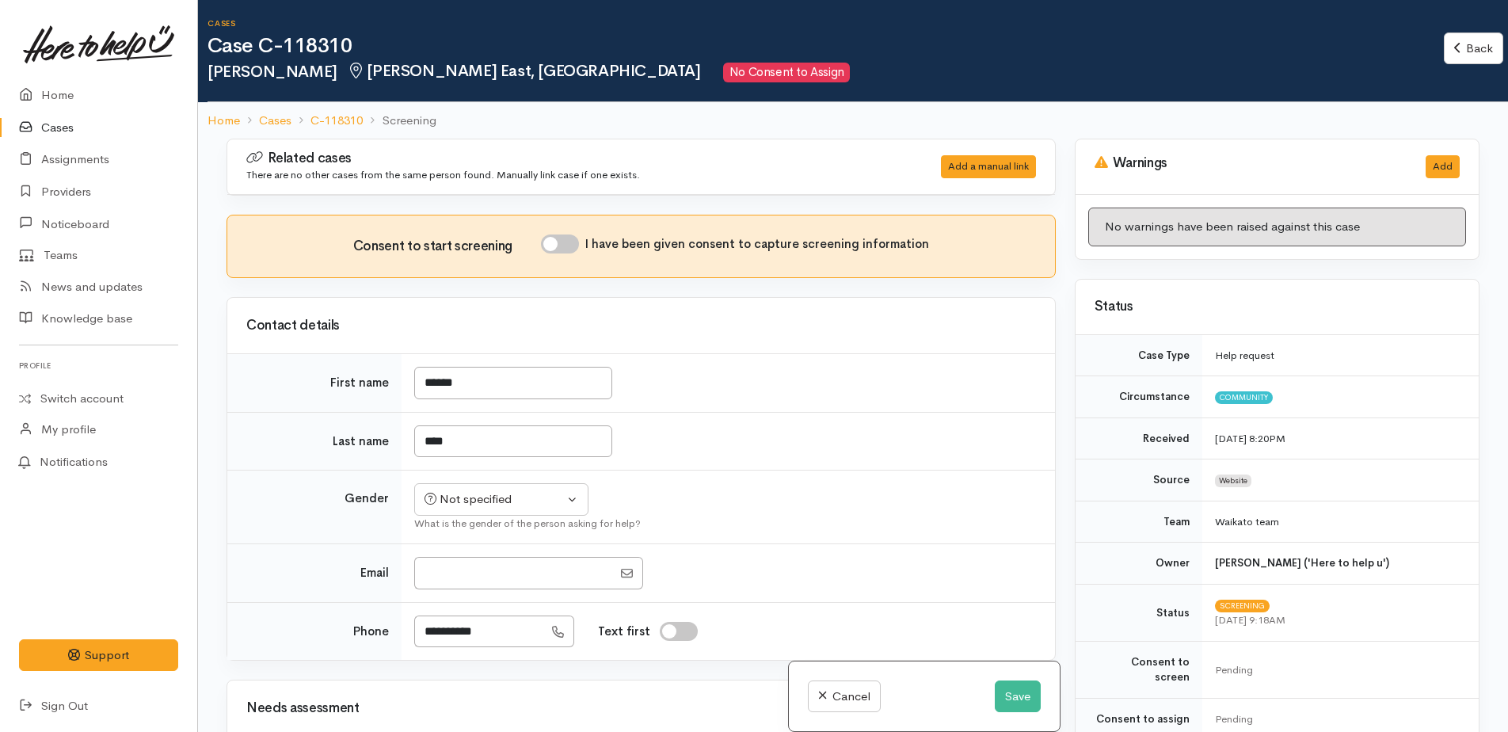
click at [1013, 363] on td "******" at bounding box center [727, 383] width 653 height 59
click at [1018, 698] on button "Save" at bounding box center [1017, 696] width 46 height 32
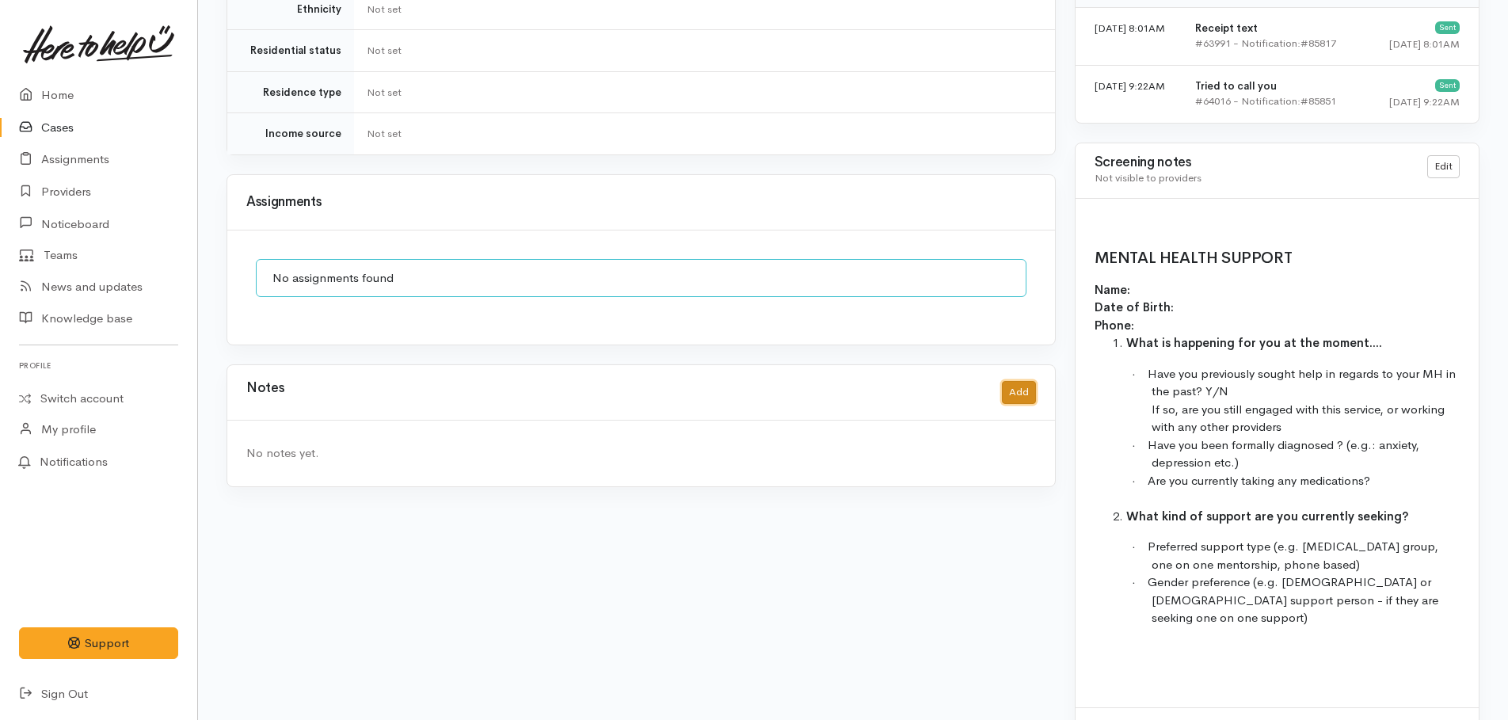
click at [1006, 382] on button "Add" at bounding box center [1019, 392] width 34 height 23
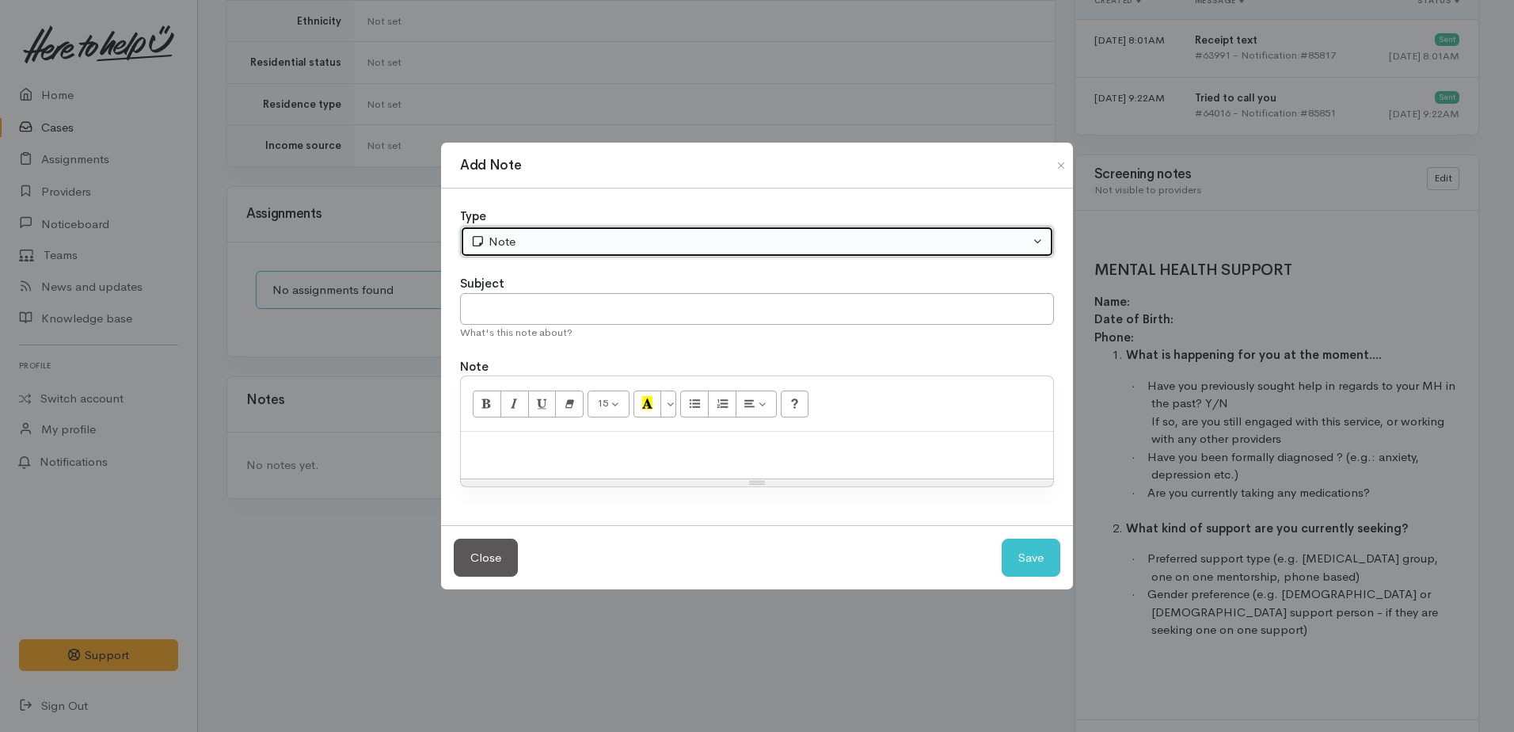
click at [637, 237] on div "Note" at bounding box center [749, 242] width 559 height 18
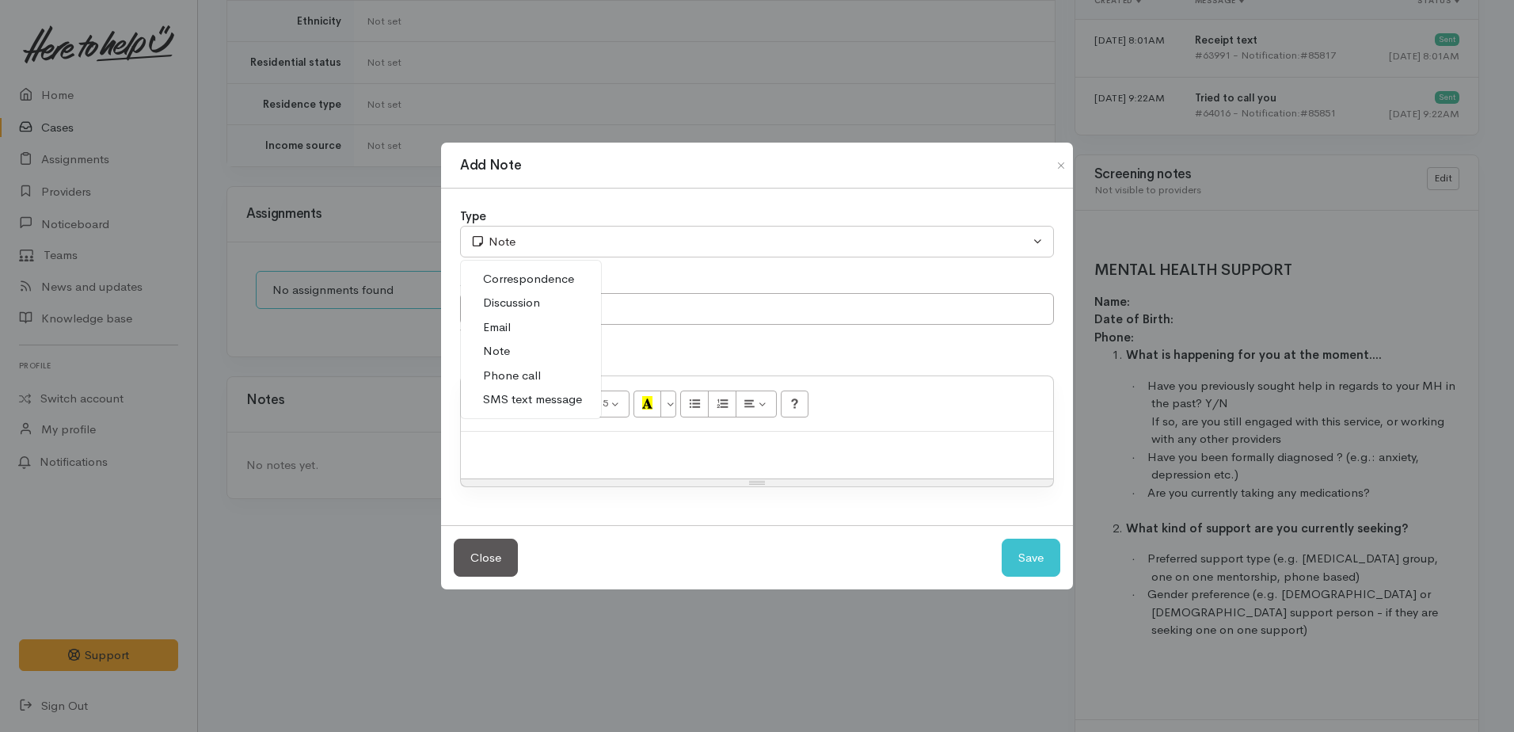
click at [511, 375] on span "Phone call" at bounding box center [512, 376] width 58 height 18
select select "3"
click at [526, 450] on p at bounding box center [757, 448] width 576 height 18
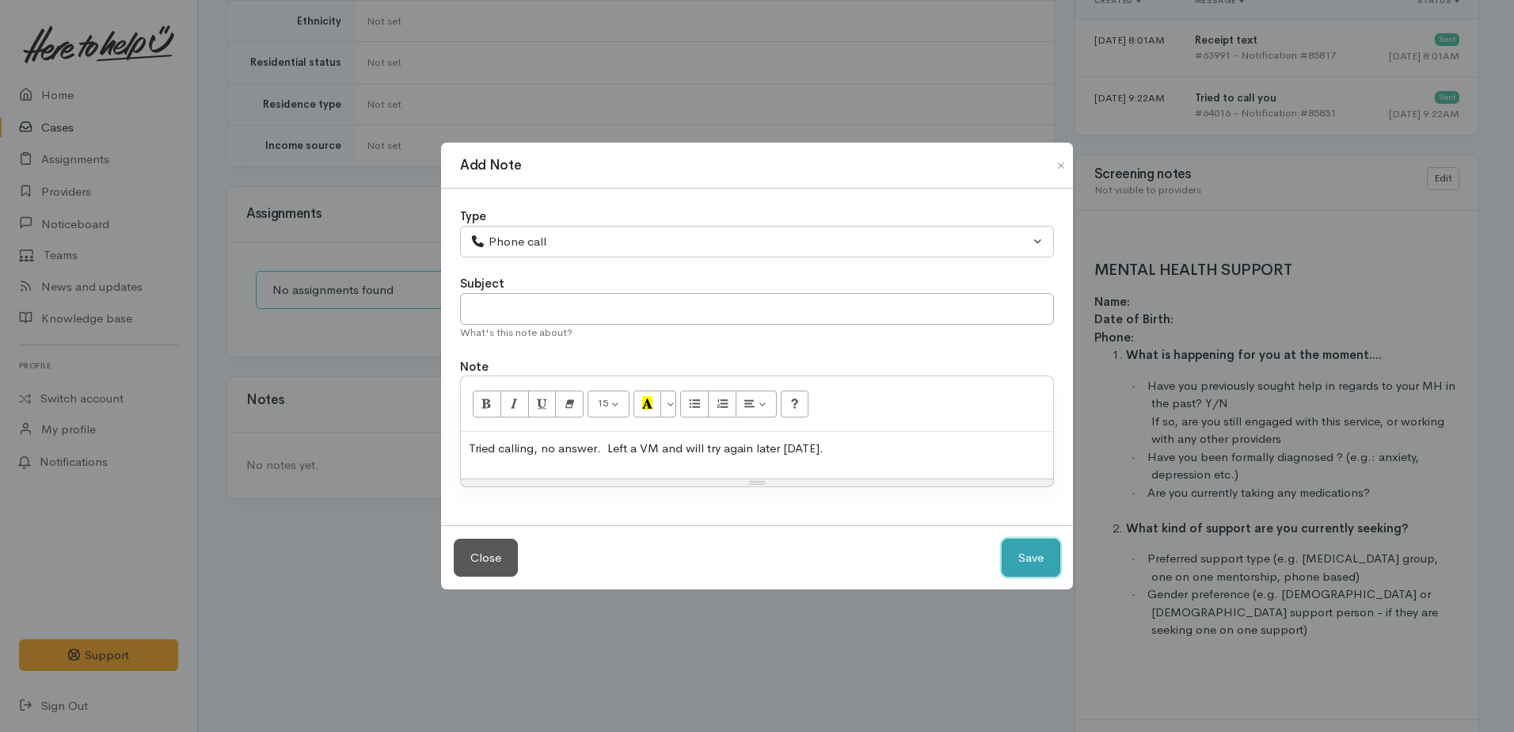
click at [1037, 549] on button "Save" at bounding box center [1031, 557] width 59 height 39
select select "1"
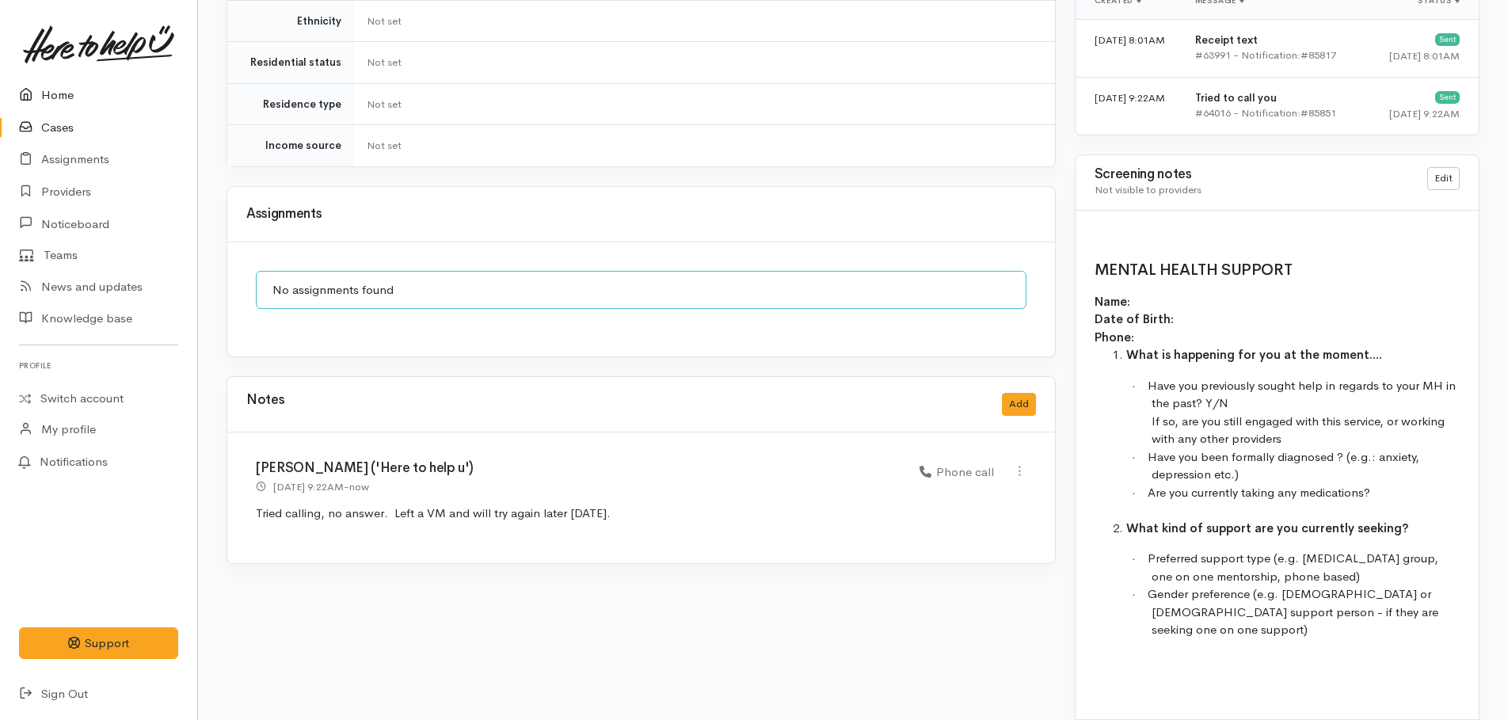
drag, startPoint x: 65, startPoint y: 97, endPoint x: 105, endPoint y: 120, distance: 45.4
click at [65, 97] on link "Home" at bounding box center [98, 95] width 197 height 32
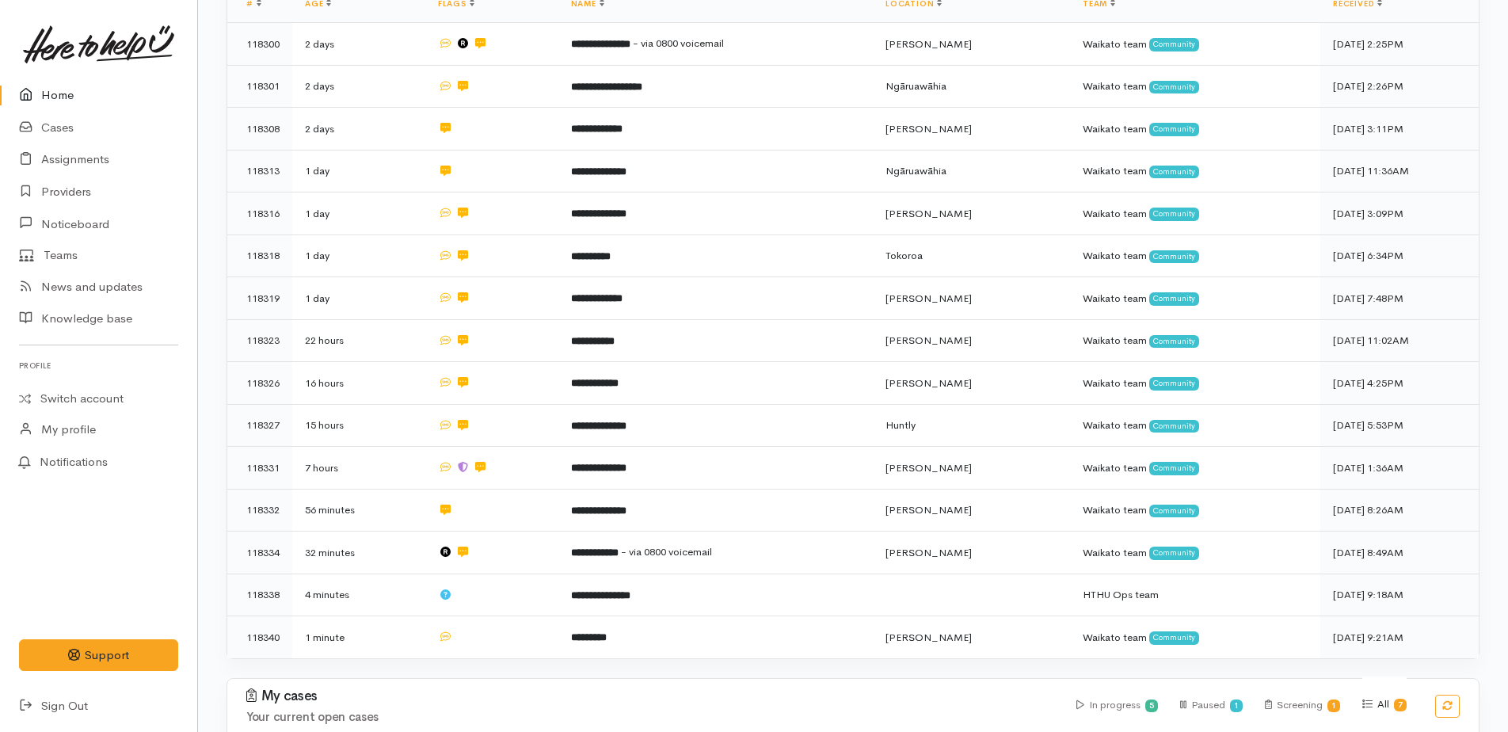
scroll to position [467, 0]
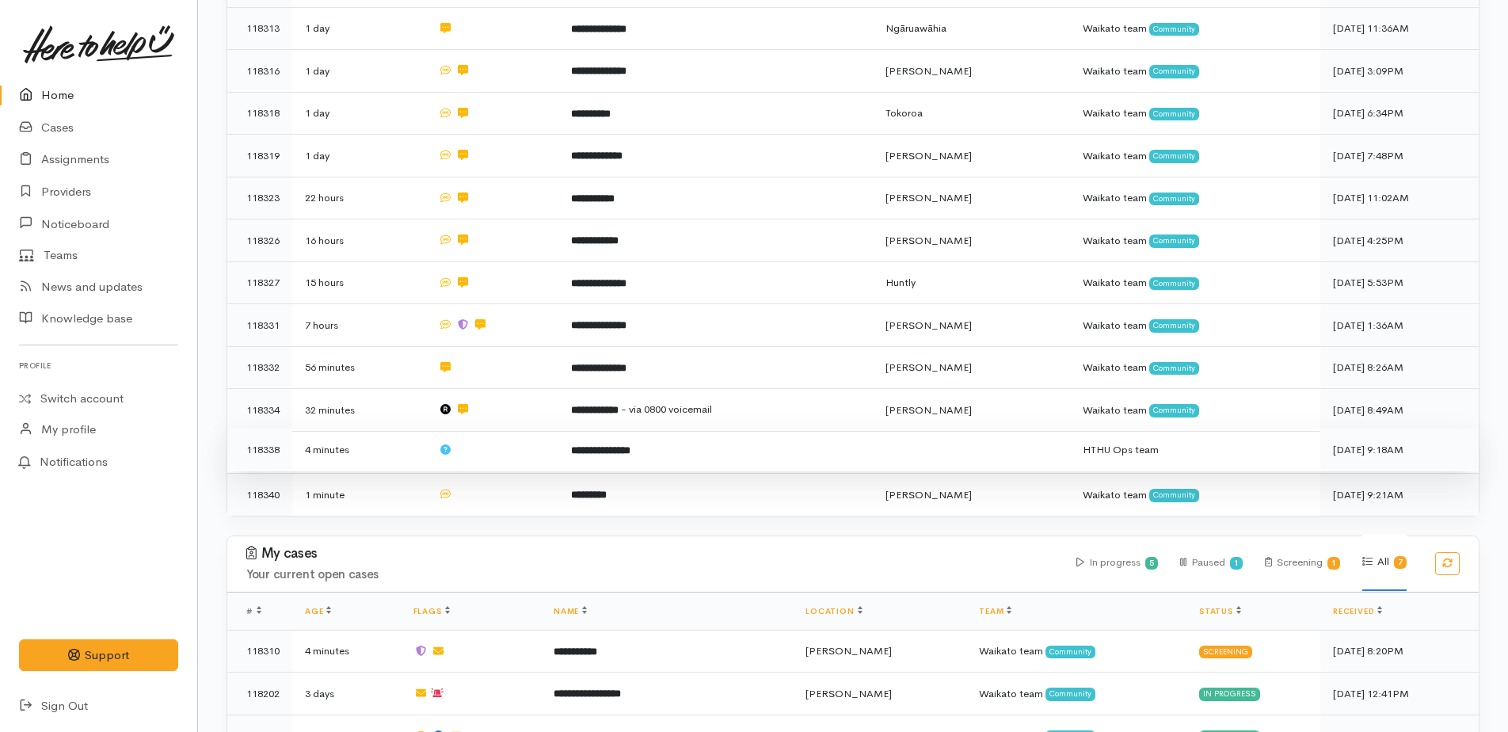
click at [630, 445] on b "**********" at bounding box center [600, 450] width 59 height 10
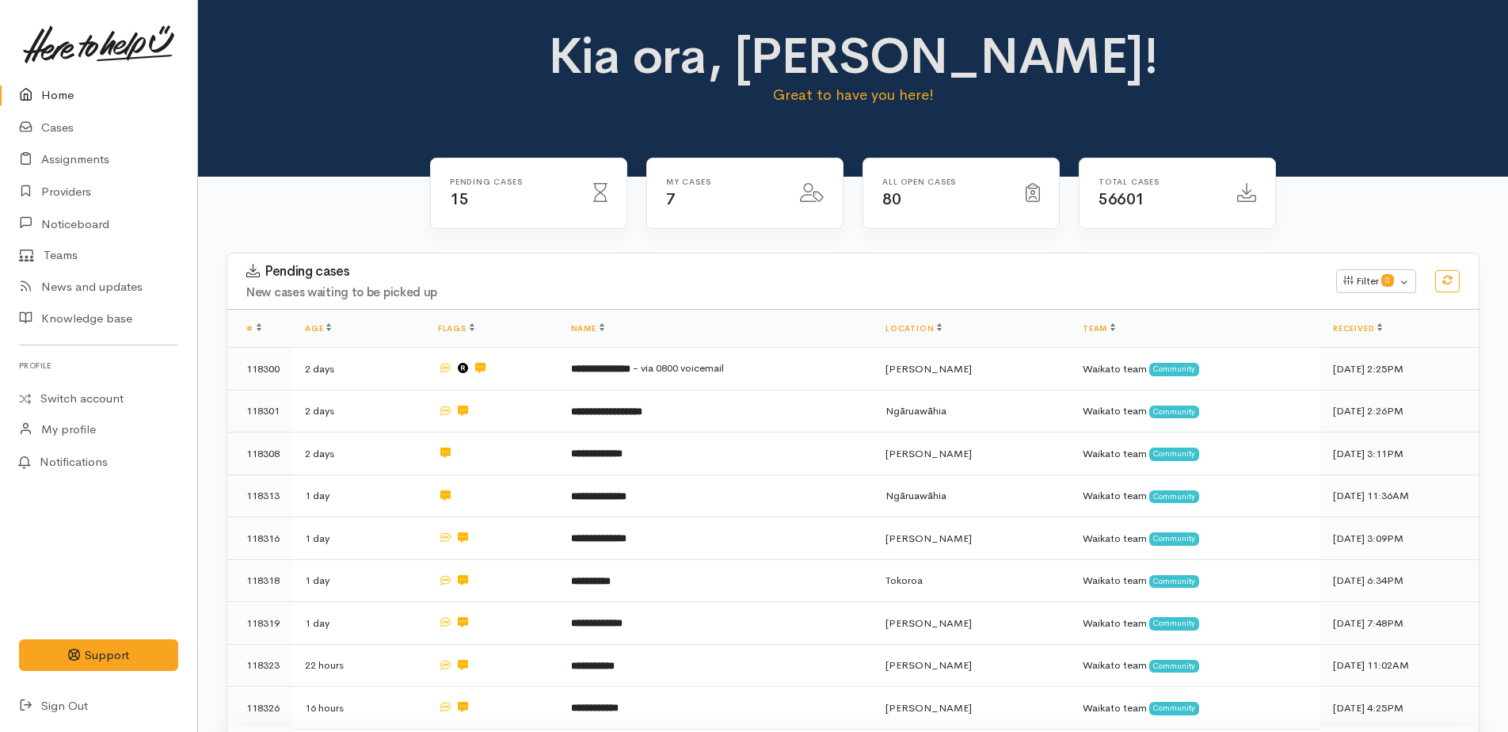
scroll to position [467, 0]
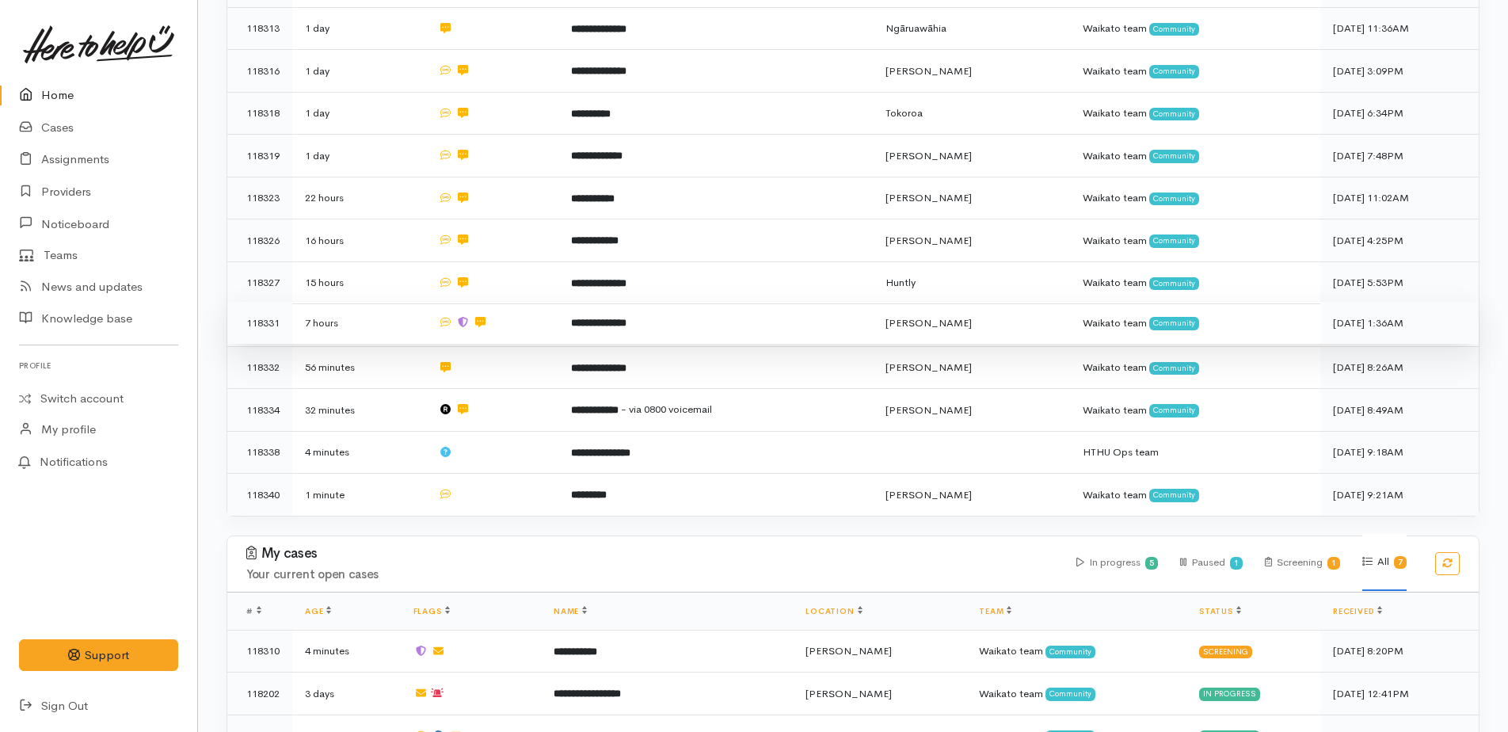
click at [625, 317] on b "**********" at bounding box center [598, 322] width 55 height 10
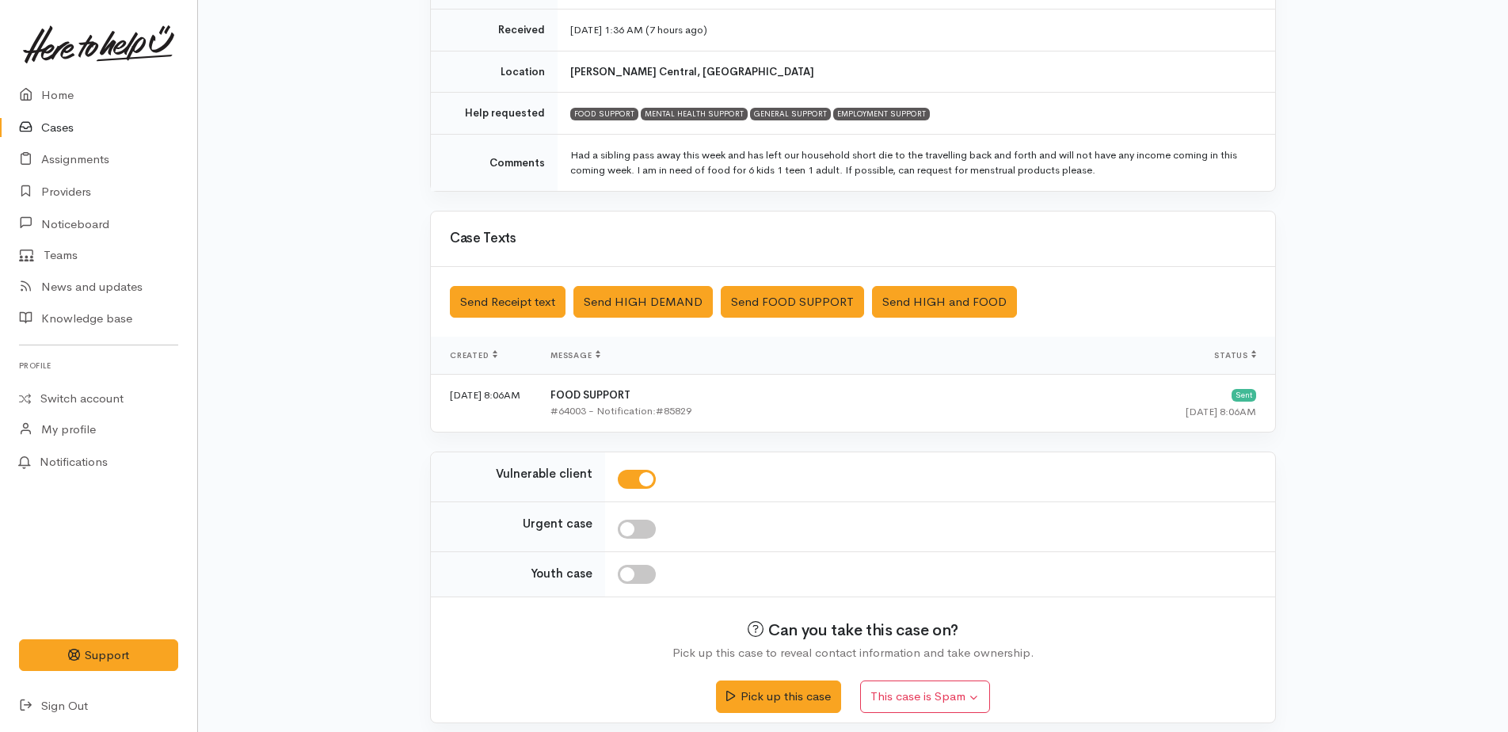
scroll to position [279, 0]
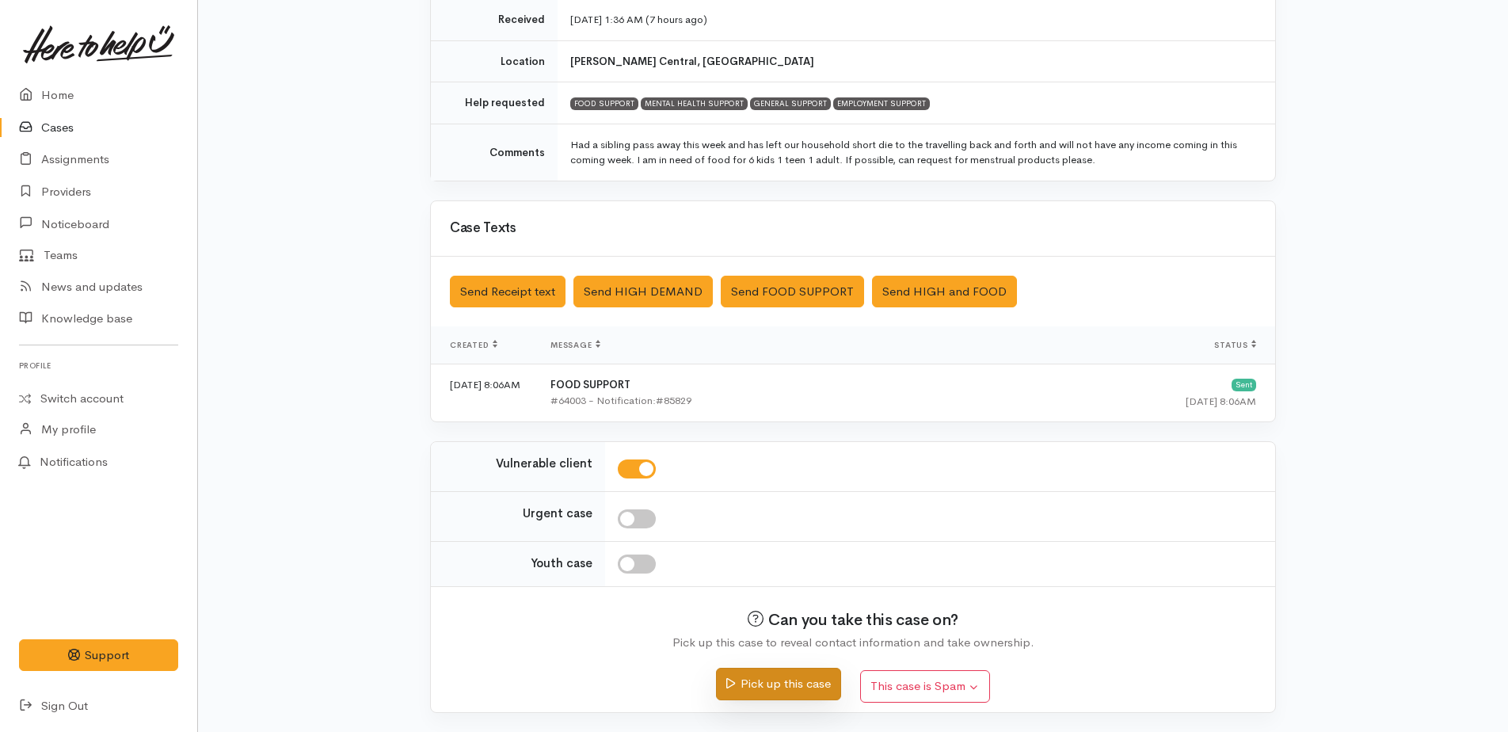
click at [793, 678] on button "Pick up this case" at bounding box center [778, 683] width 124 height 32
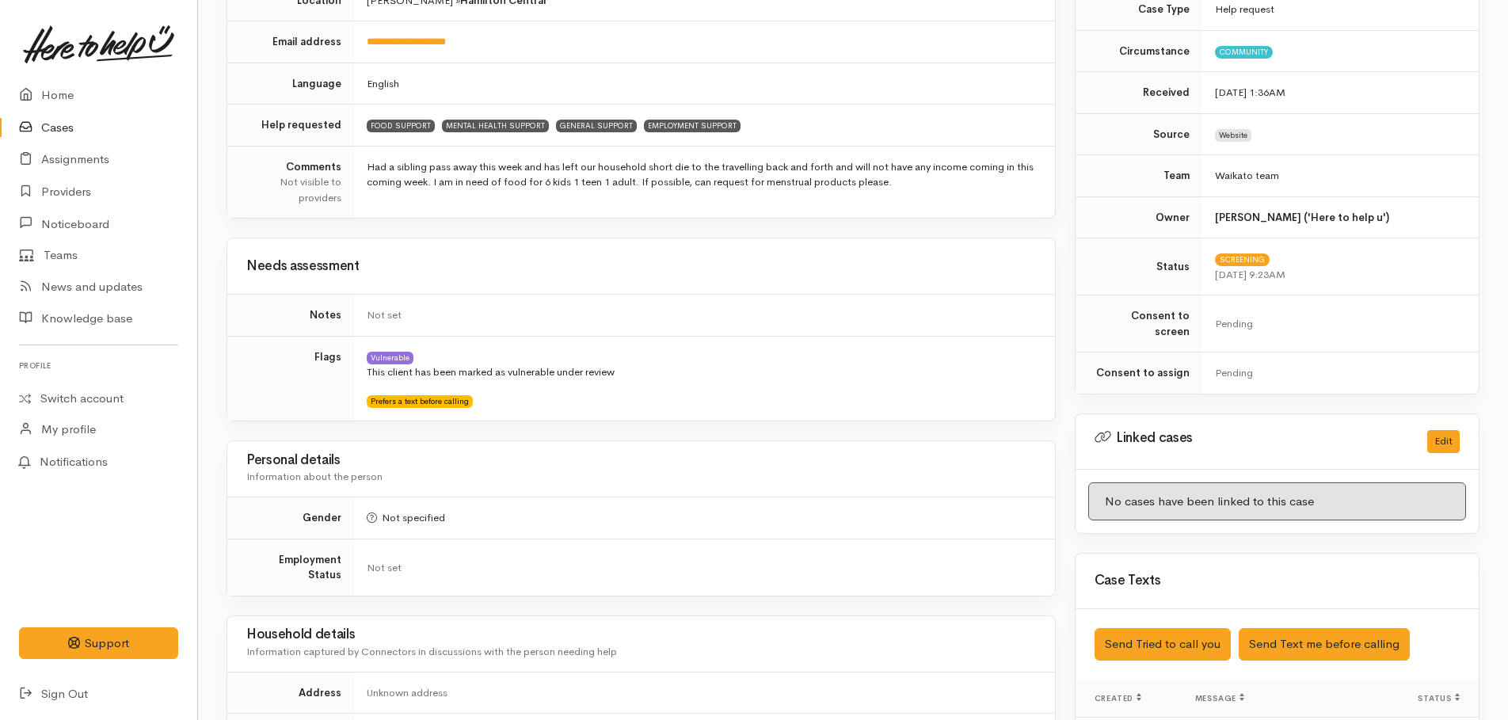
scroll to position [554, 0]
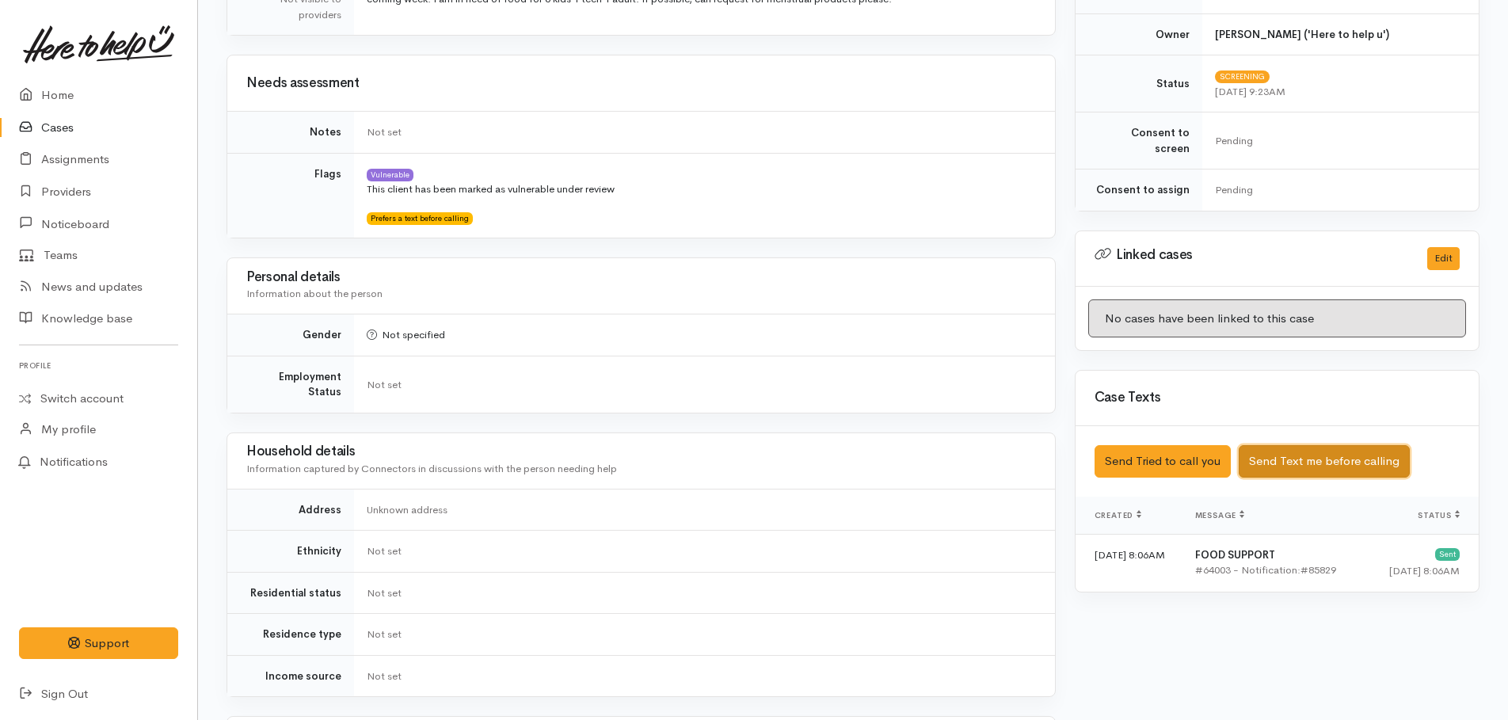
click at [1272, 445] on button "Send Text me before calling" at bounding box center [1323, 461] width 171 height 32
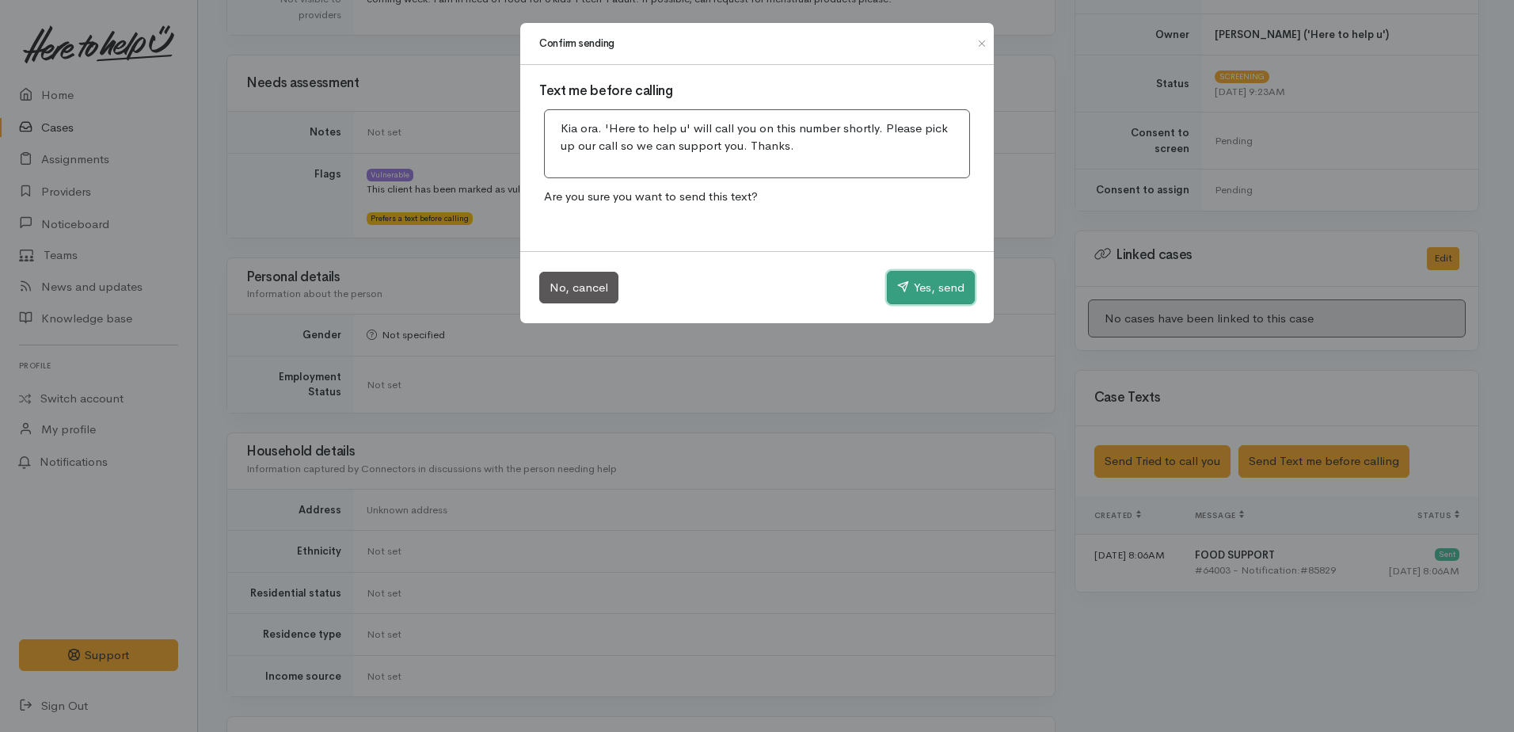
click at [927, 284] on button "Yes, send" at bounding box center [931, 287] width 88 height 33
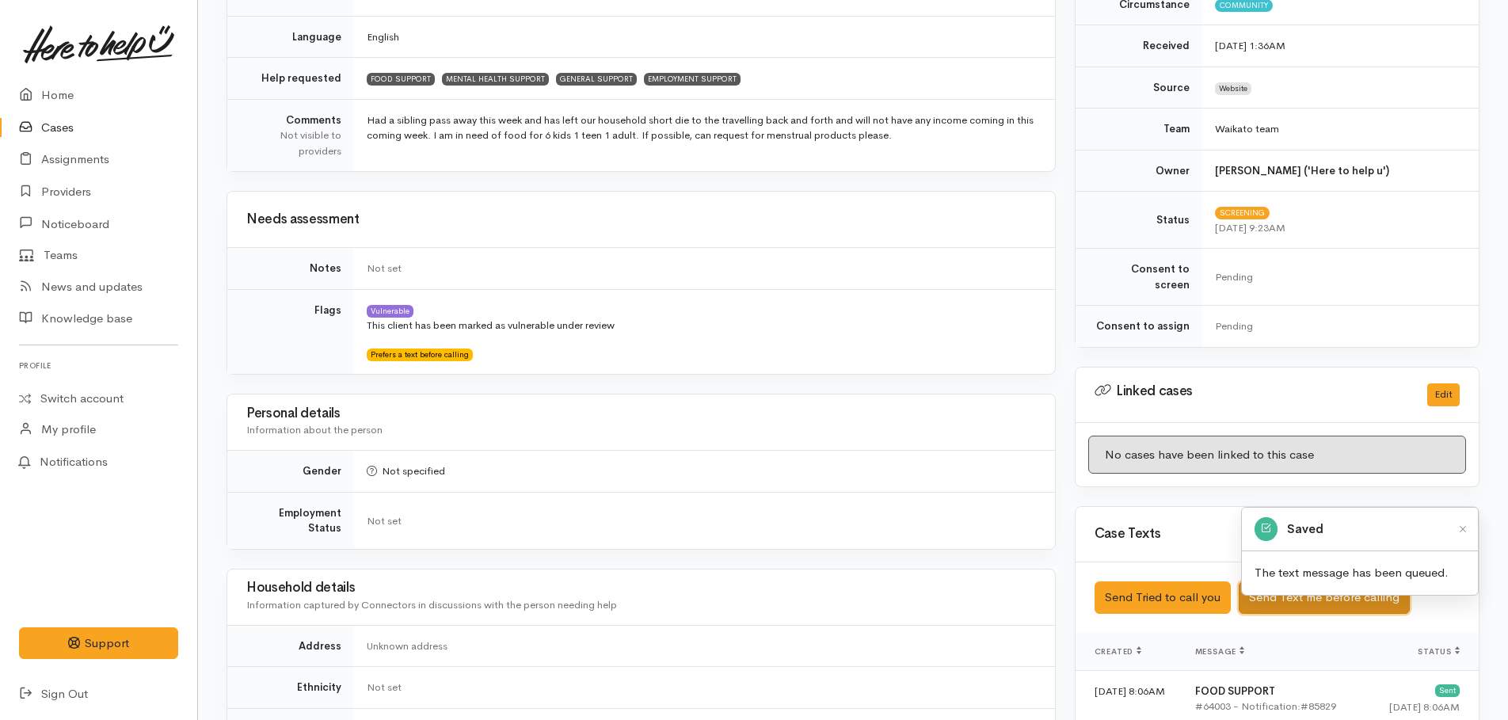
scroll to position [0, 0]
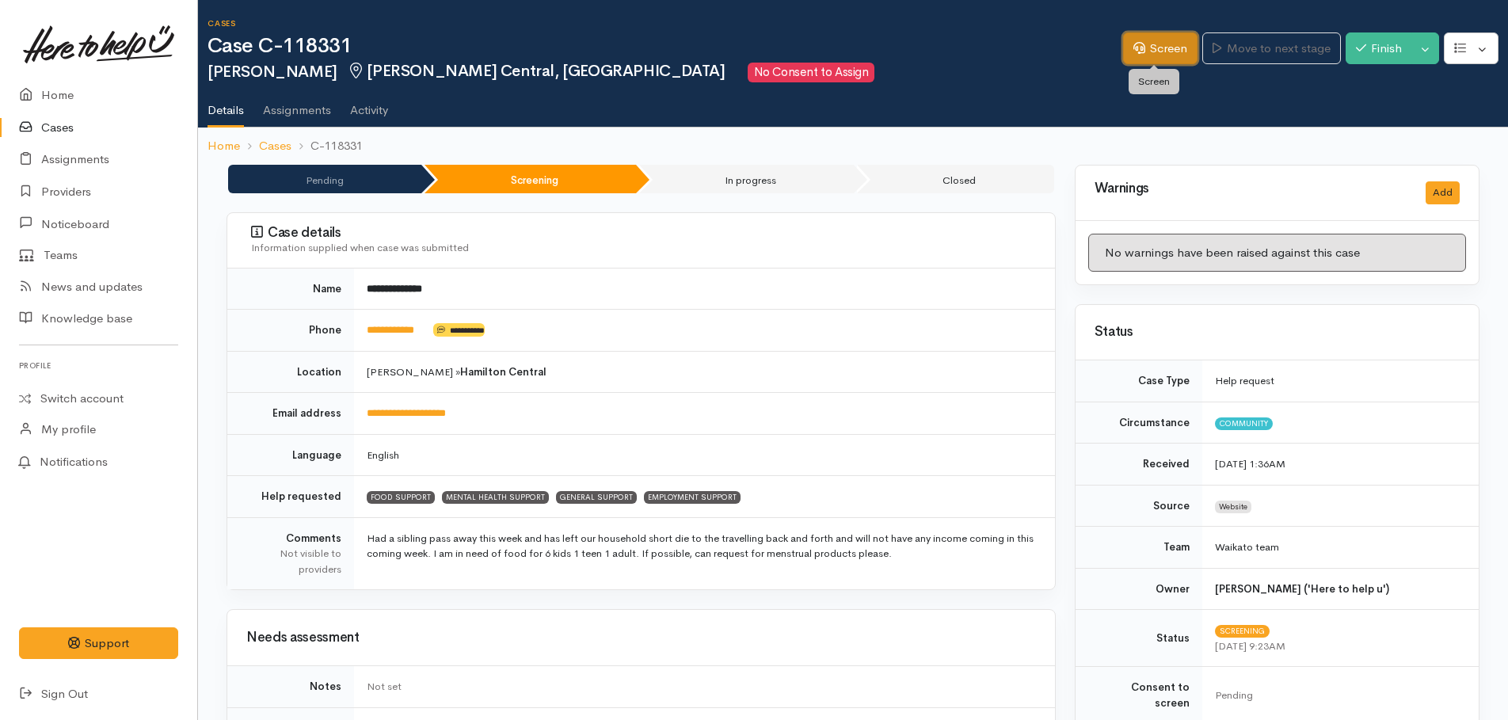
click at [1146, 48] on link "Screen" at bounding box center [1160, 48] width 74 height 32
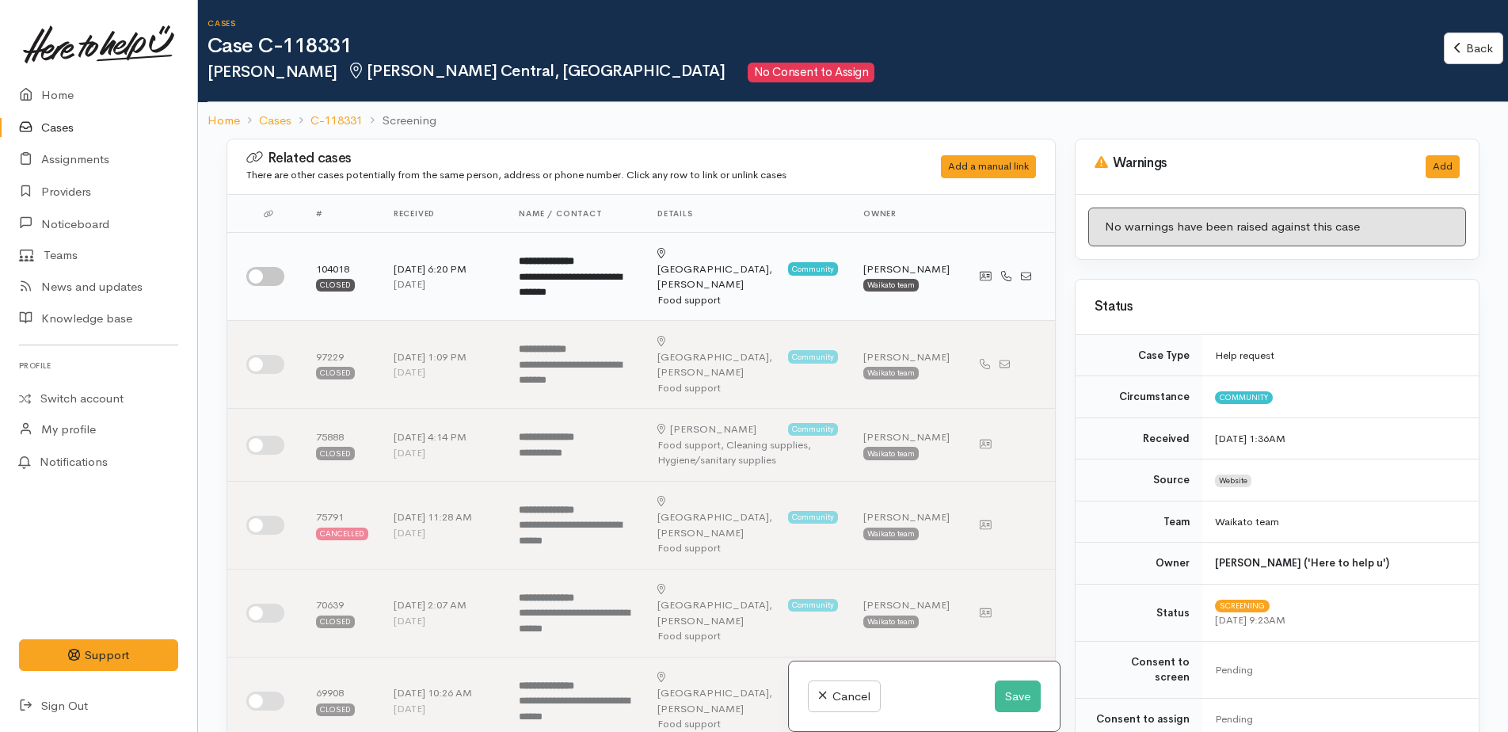
click at [253, 267] on input "checkbox" at bounding box center [265, 276] width 38 height 19
checkbox input "true"
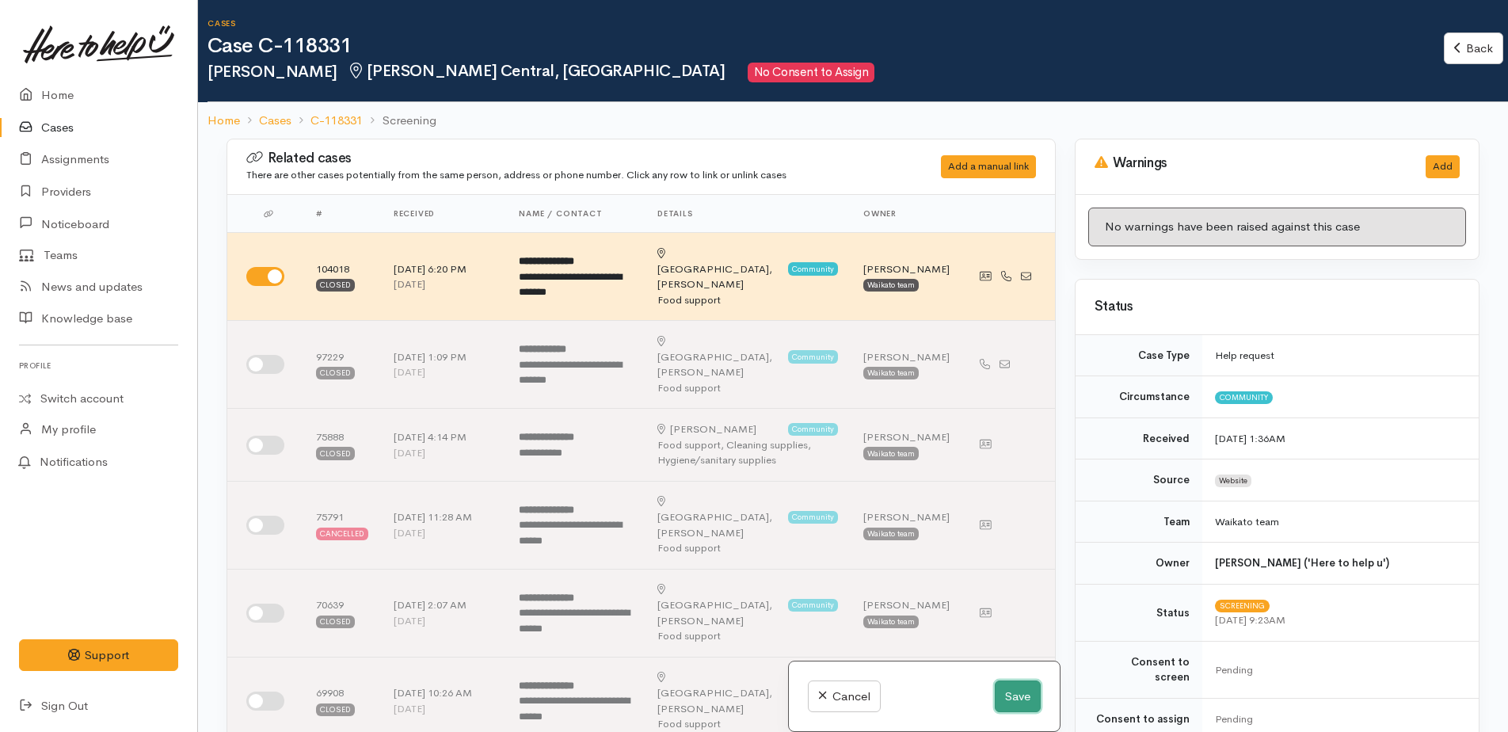
click at [1006, 698] on button "Save" at bounding box center [1017, 696] width 46 height 32
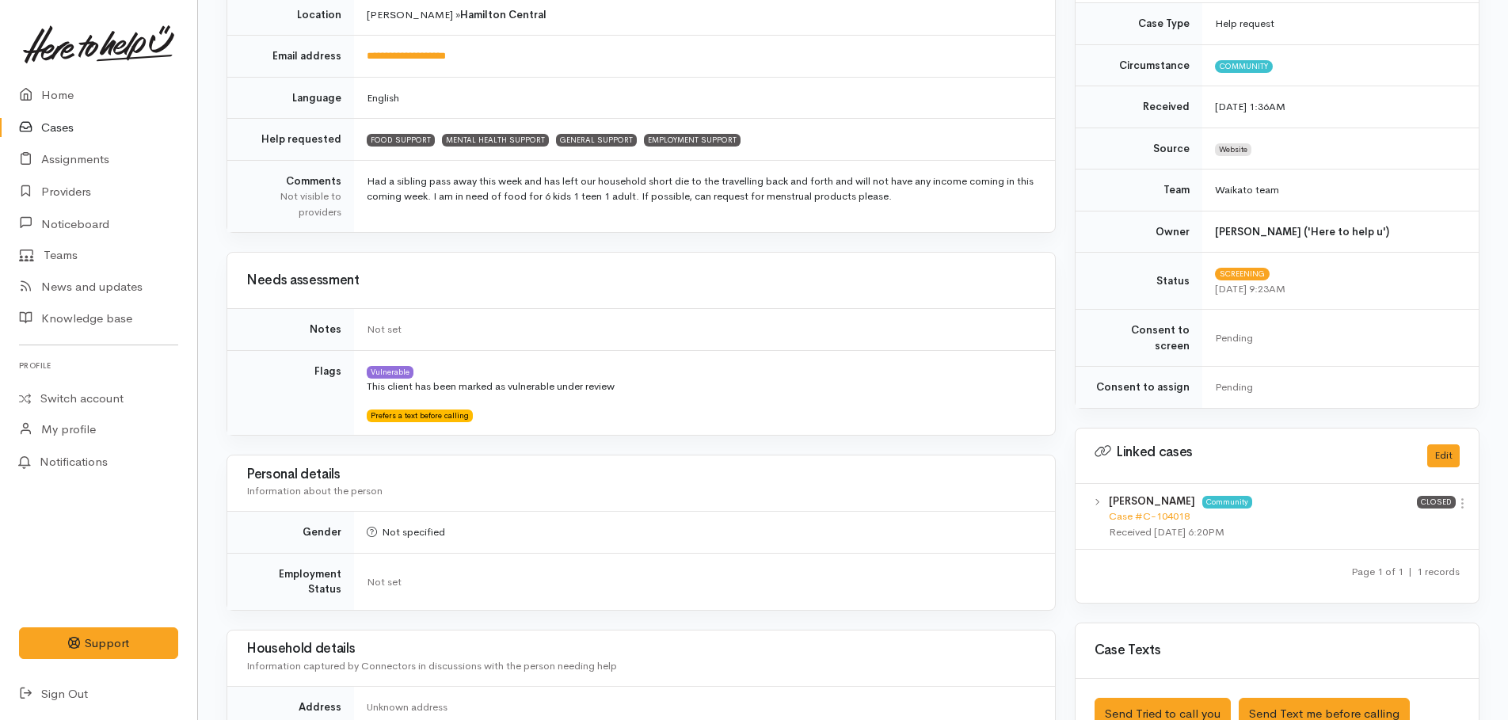
scroll to position [313, 0]
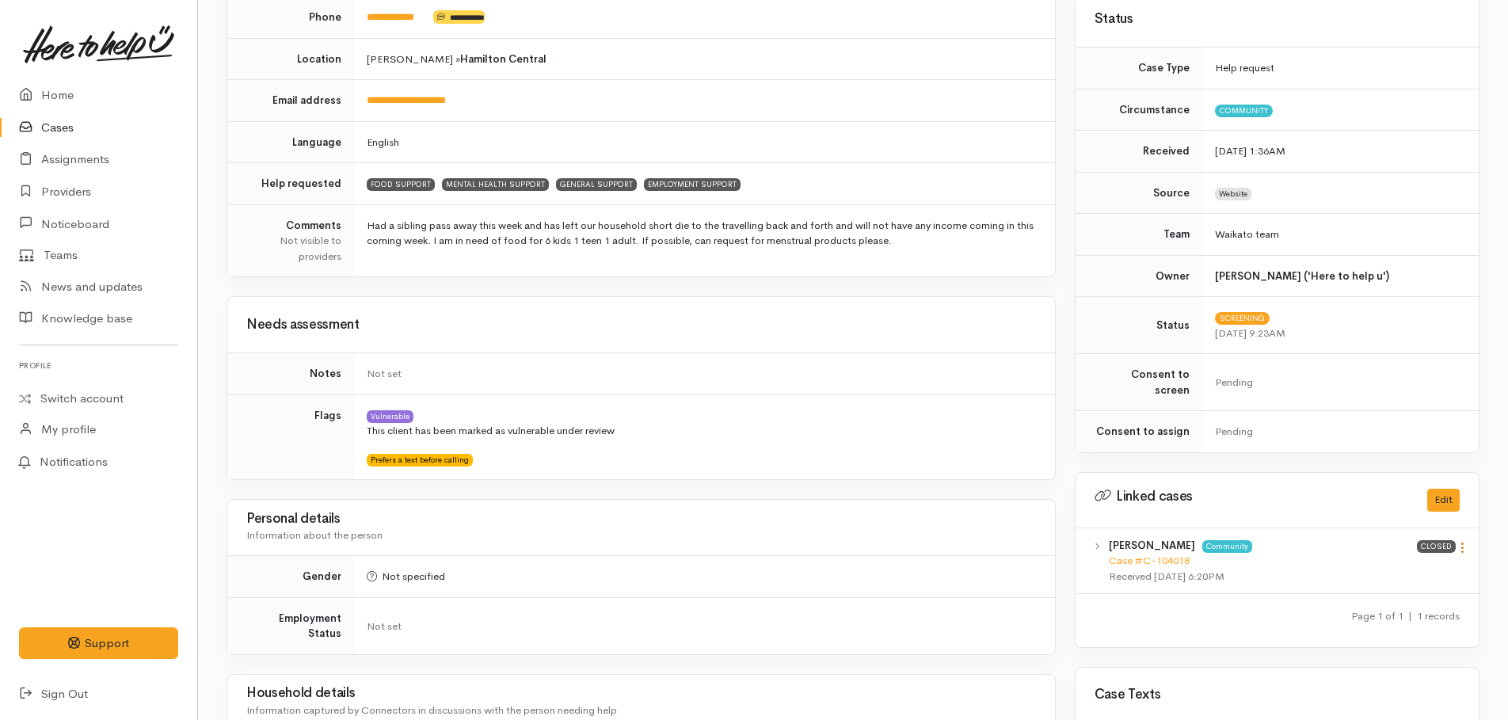
click at [1468, 541] on icon at bounding box center [1461, 547] width 13 height 13
click at [1386, 566] on link "View case" at bounding box center [1405, 578] width 125 height 25
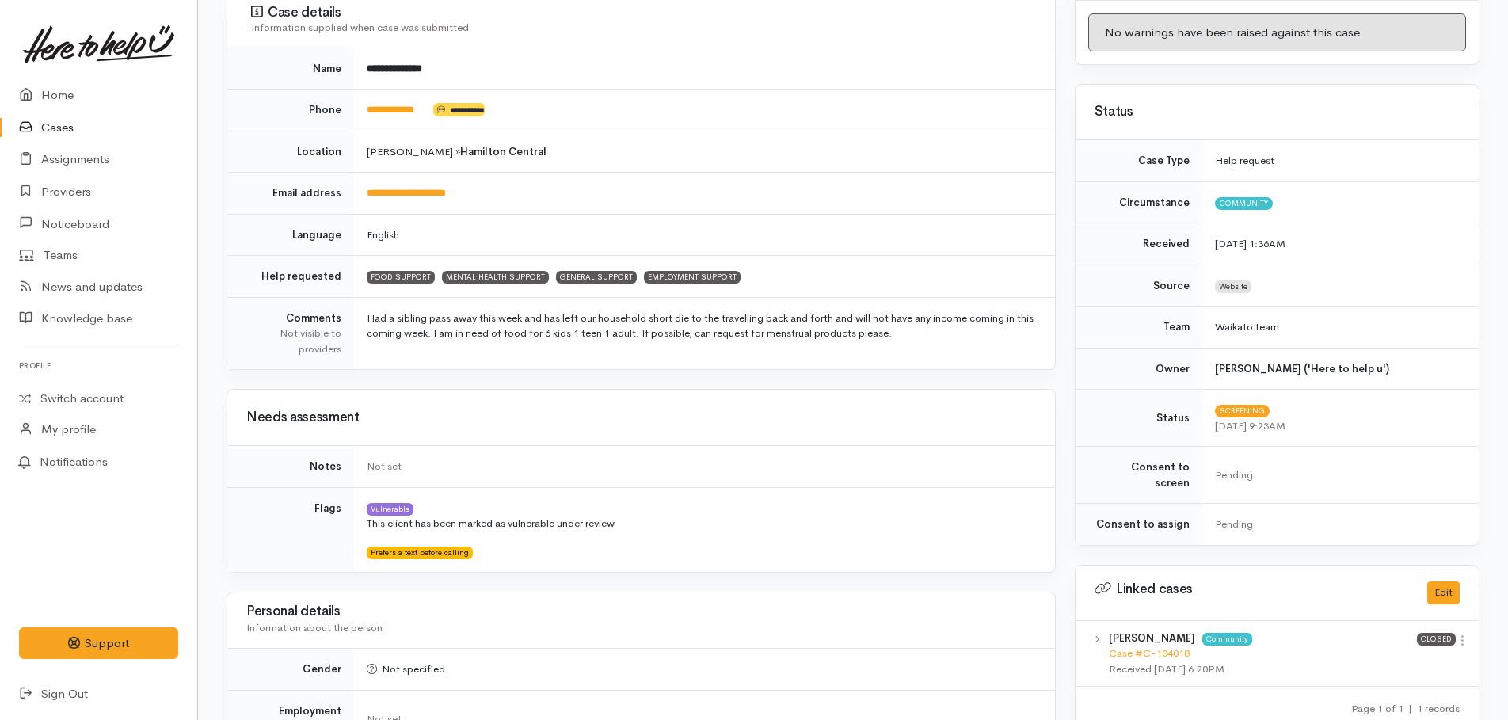
scroll to position [0, 0]
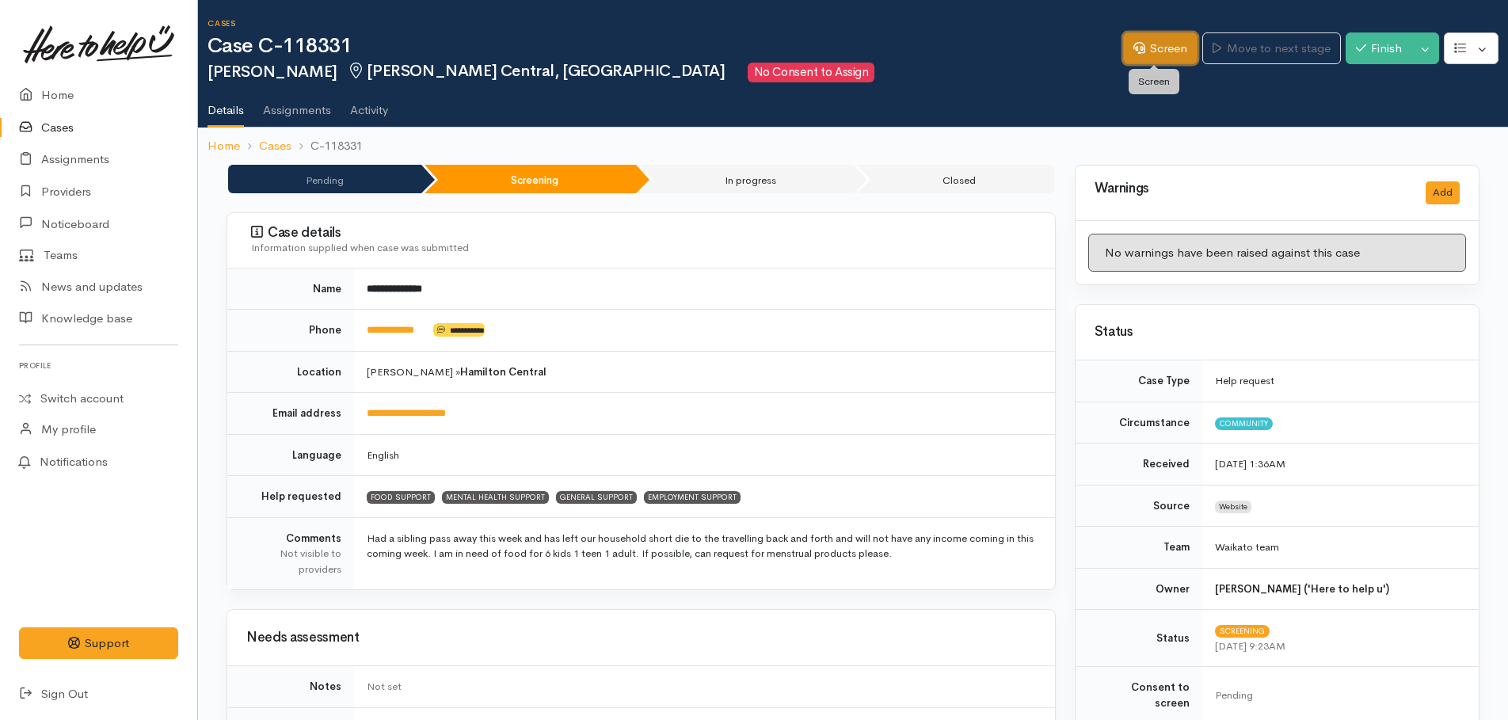
click at [1148, 51] on link "Screen" at bounding box center [1160, 48] width 74 height 32
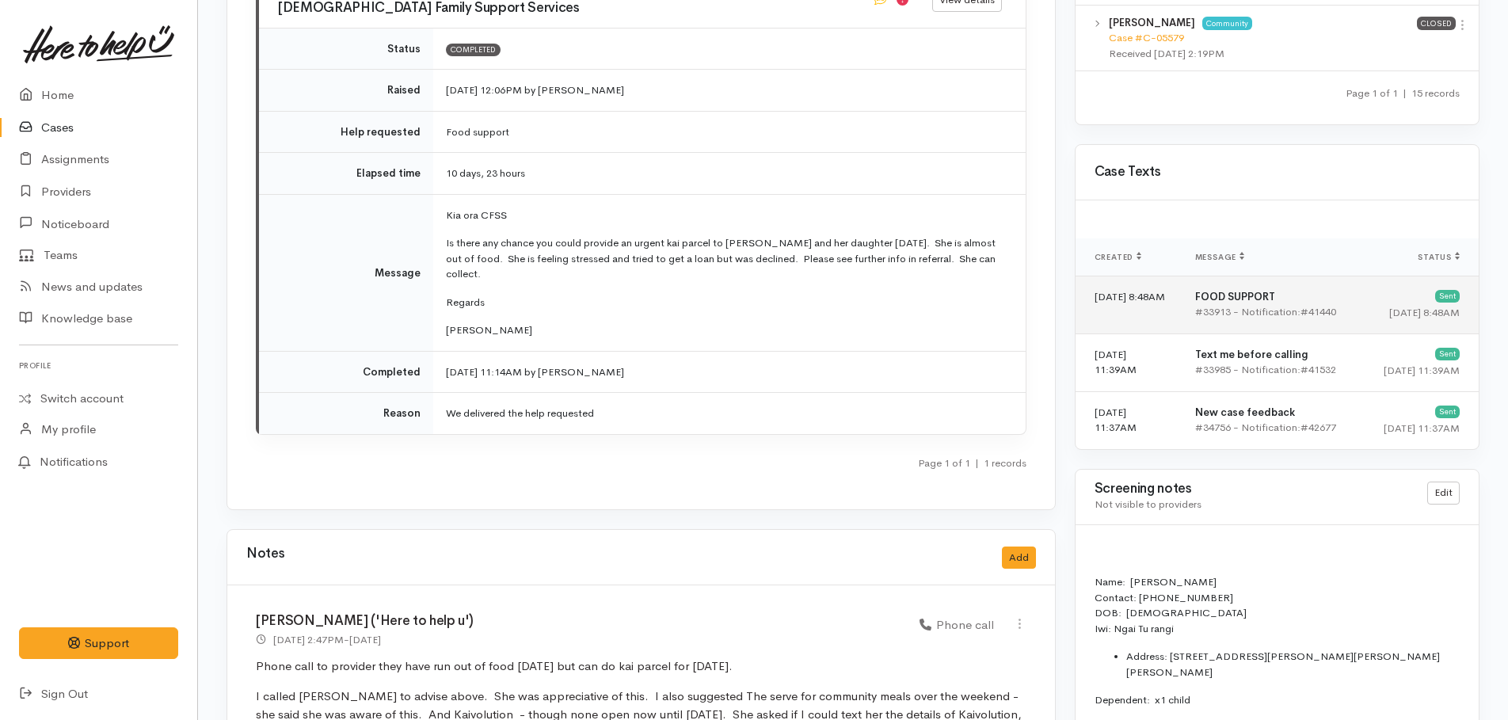
scroll to position [2059, 0]
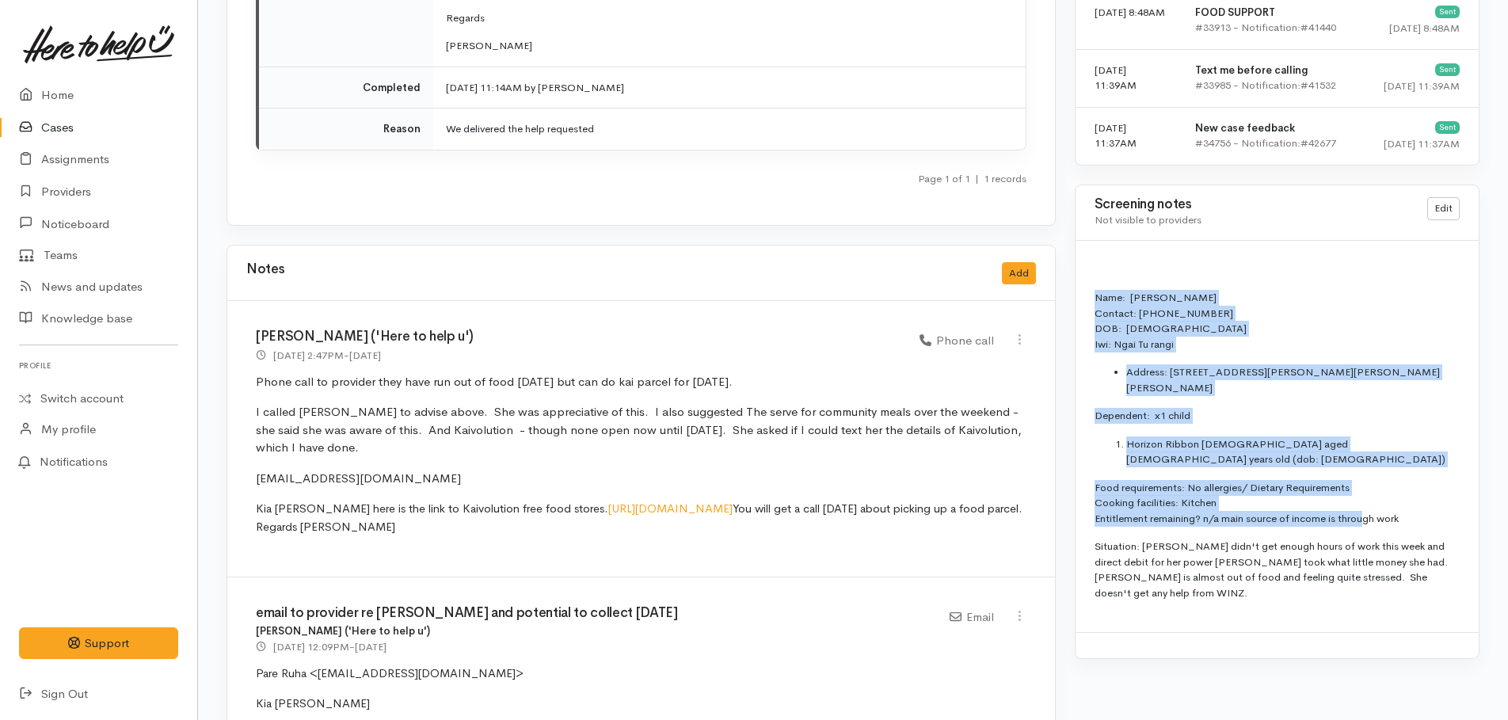
drag, startPoint x: 1092, startPoint y: 283, endPoint x: 1361, endPoint y: 509, distance: 351.8
click at [1361, 509] on div "Name: [PERSON_NAME] Contact: [PHONE_NUMBER] DOB: [DEMOGRAPHIC_DATA] Iwi: Ngai T…" at bounding box center [1276, 437] width 403 height 392
drag, startPoint x: 1361, startPoint y: 509, endPoint x: 1332, endPoint y: 312, distance: 199.3
click at [1332, 312] on p "Name: Joeline Easton Contact: 02108311670 DOB: 24/07/1983 Iwi: Ngai Tu rangi" at bounding box center [1276, 321] width 365 height 62
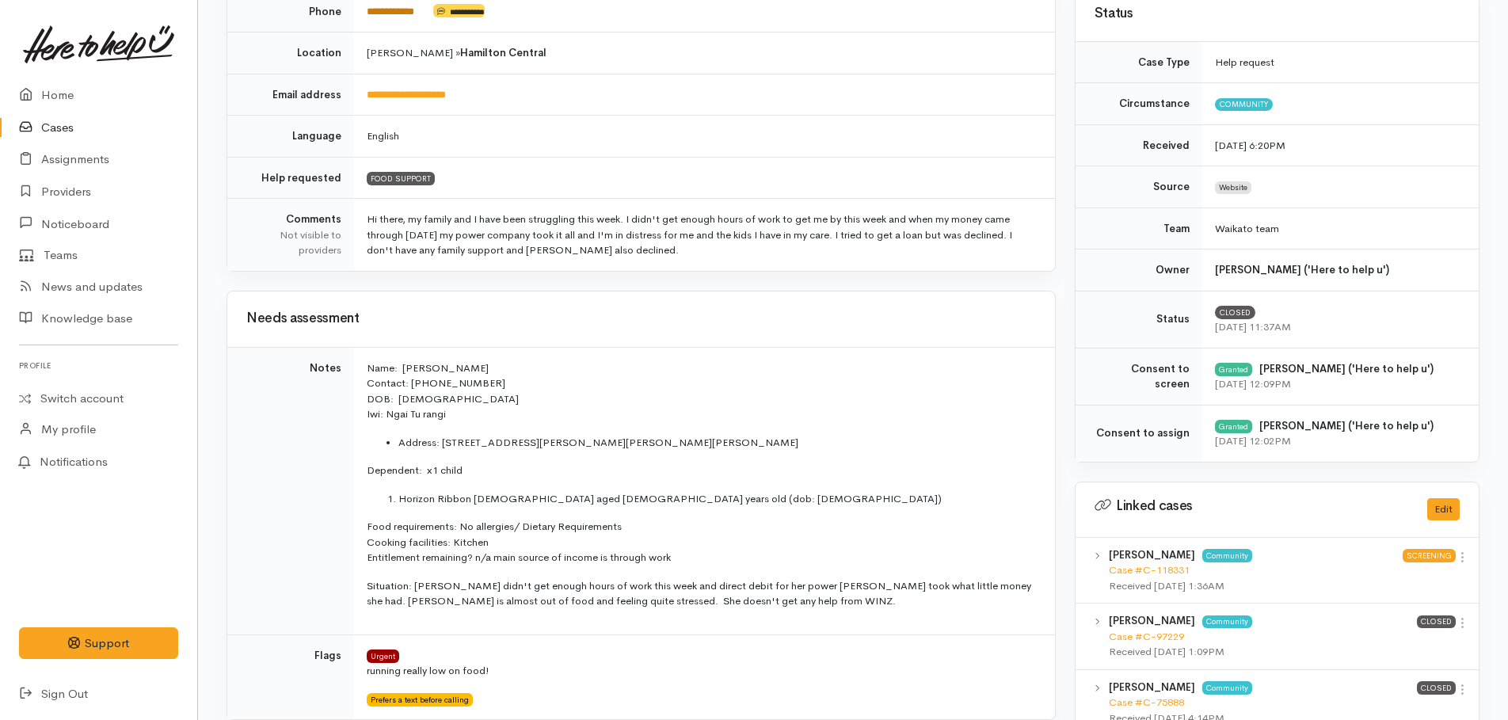
scroll to position [0, 0]
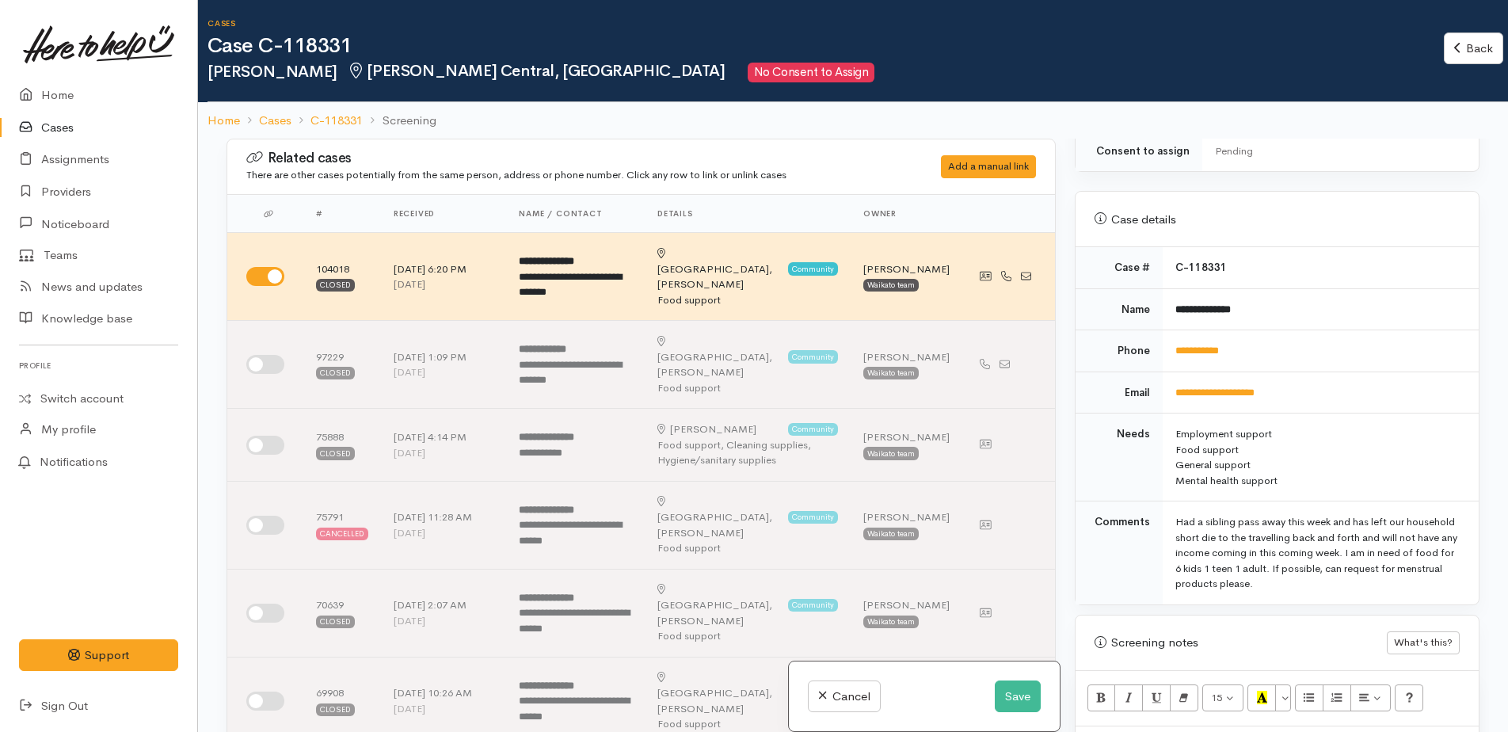
scroll to position [792, 0]
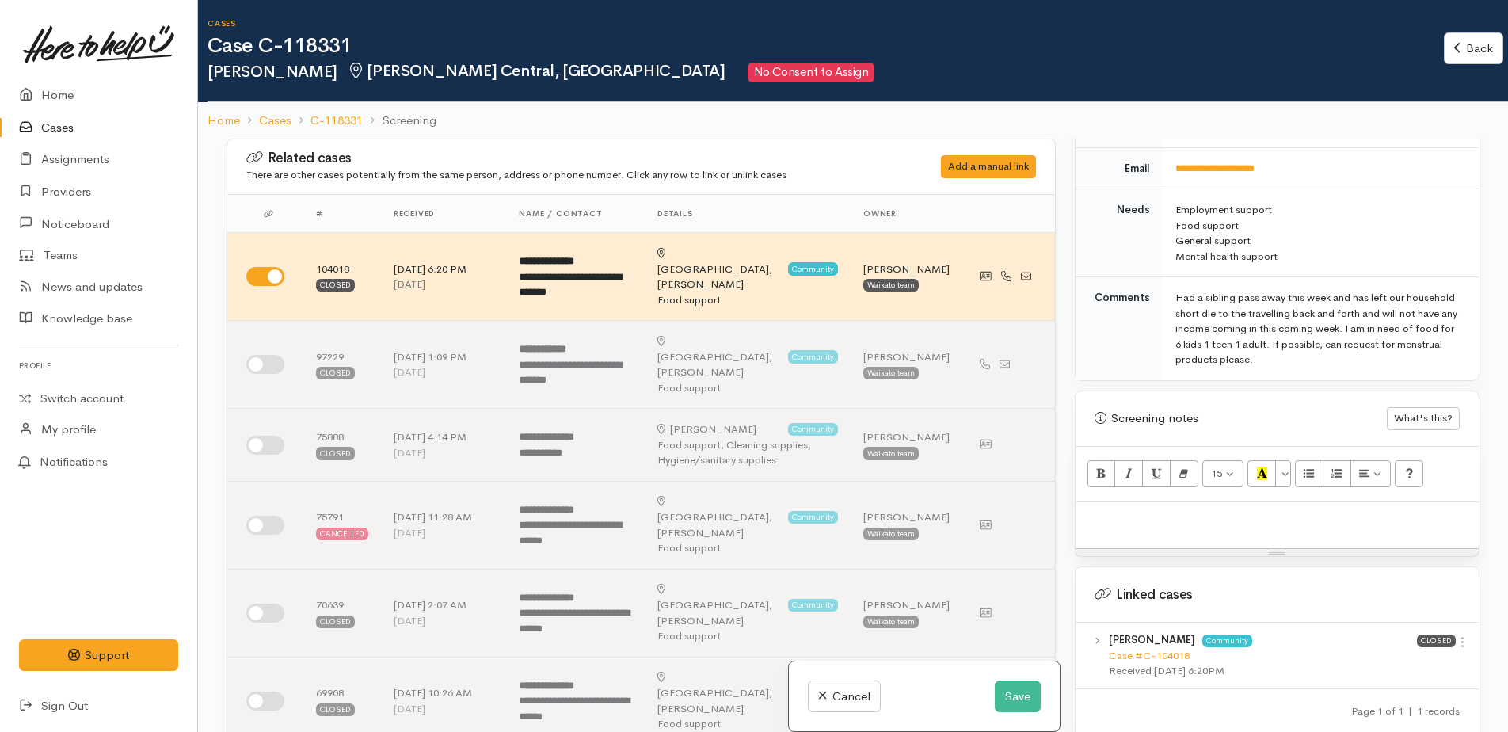
paste div
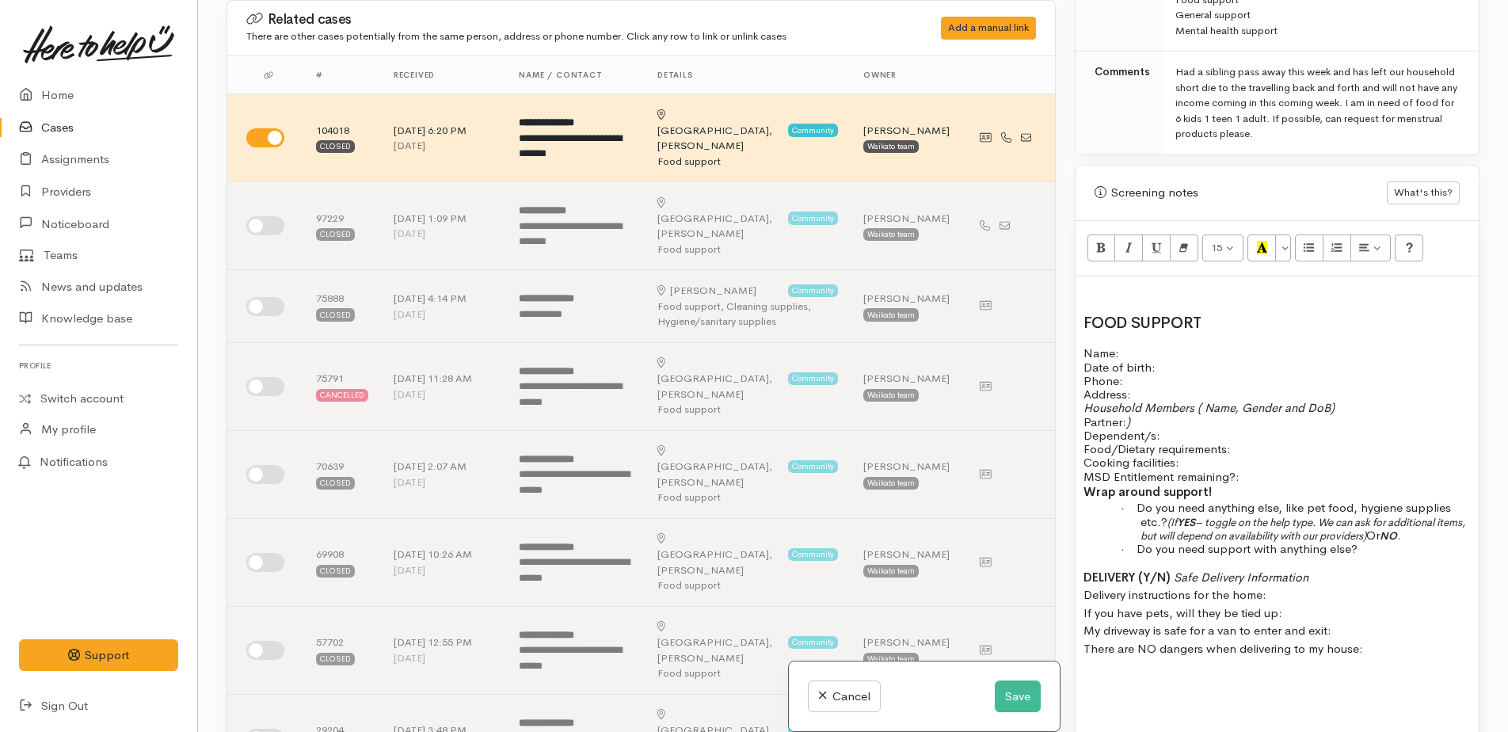
click at [1098, 670] on p at bounding box center [1276, 679] width 387 height 18
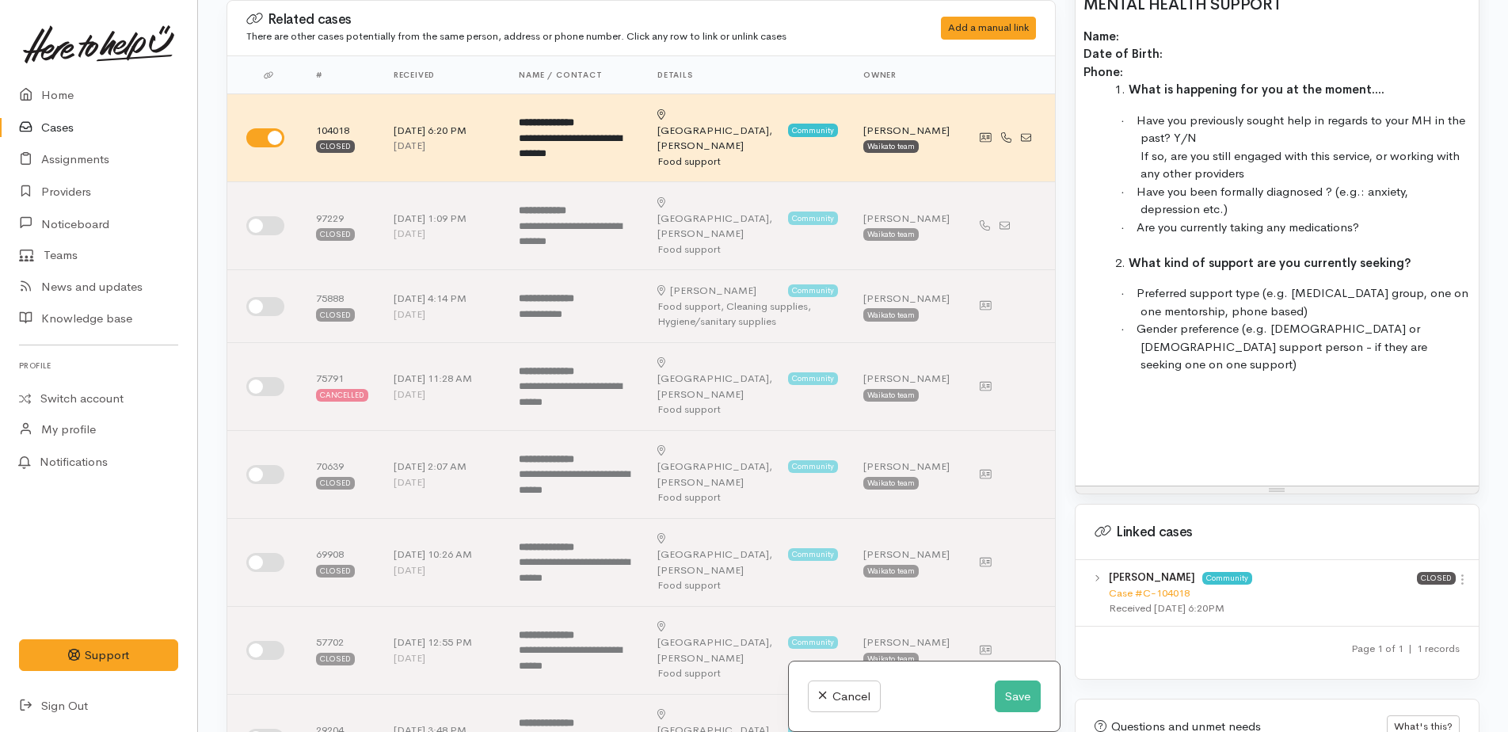
scroll to position [1617, 0]
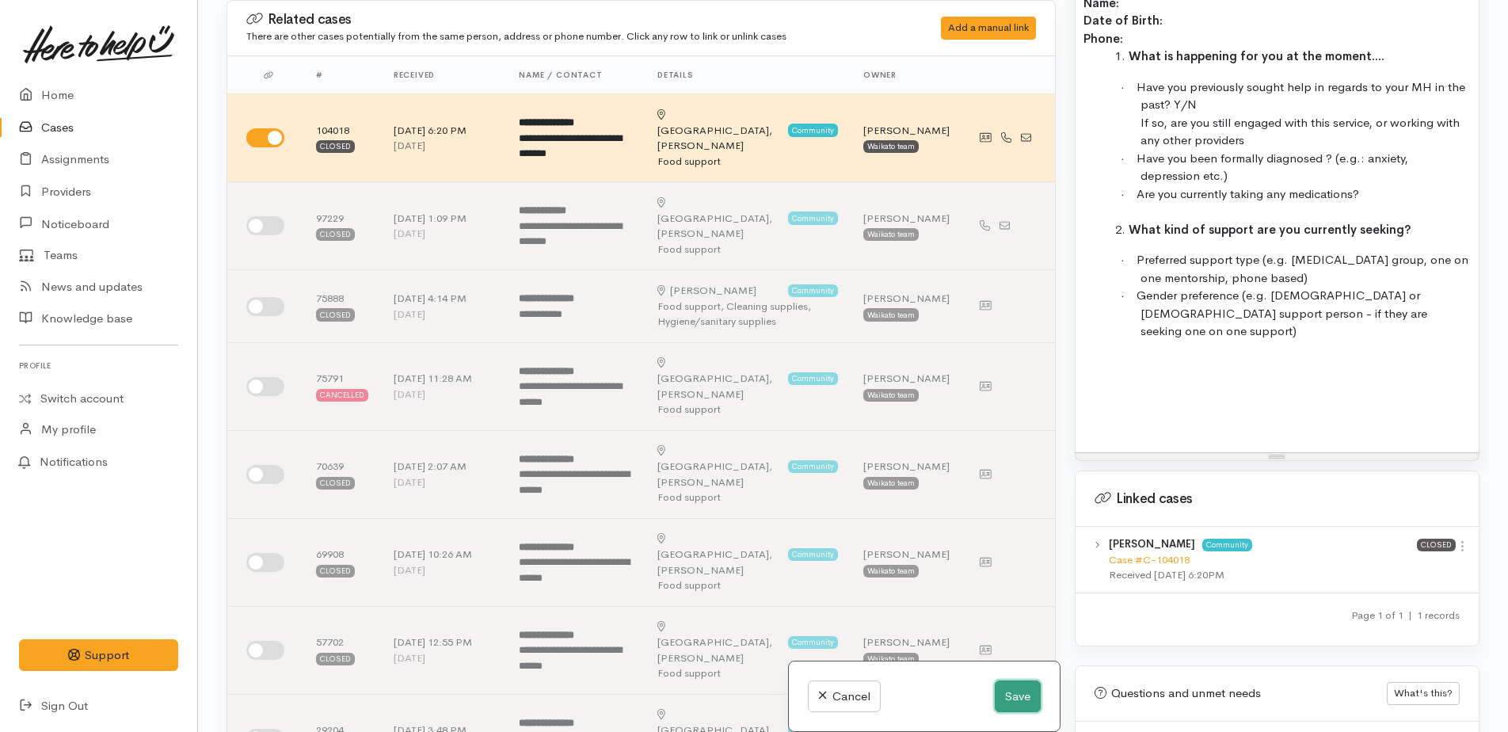
click at [1022, 692] on button "Save" at bounding box center [1017, 696] width 46 height 32
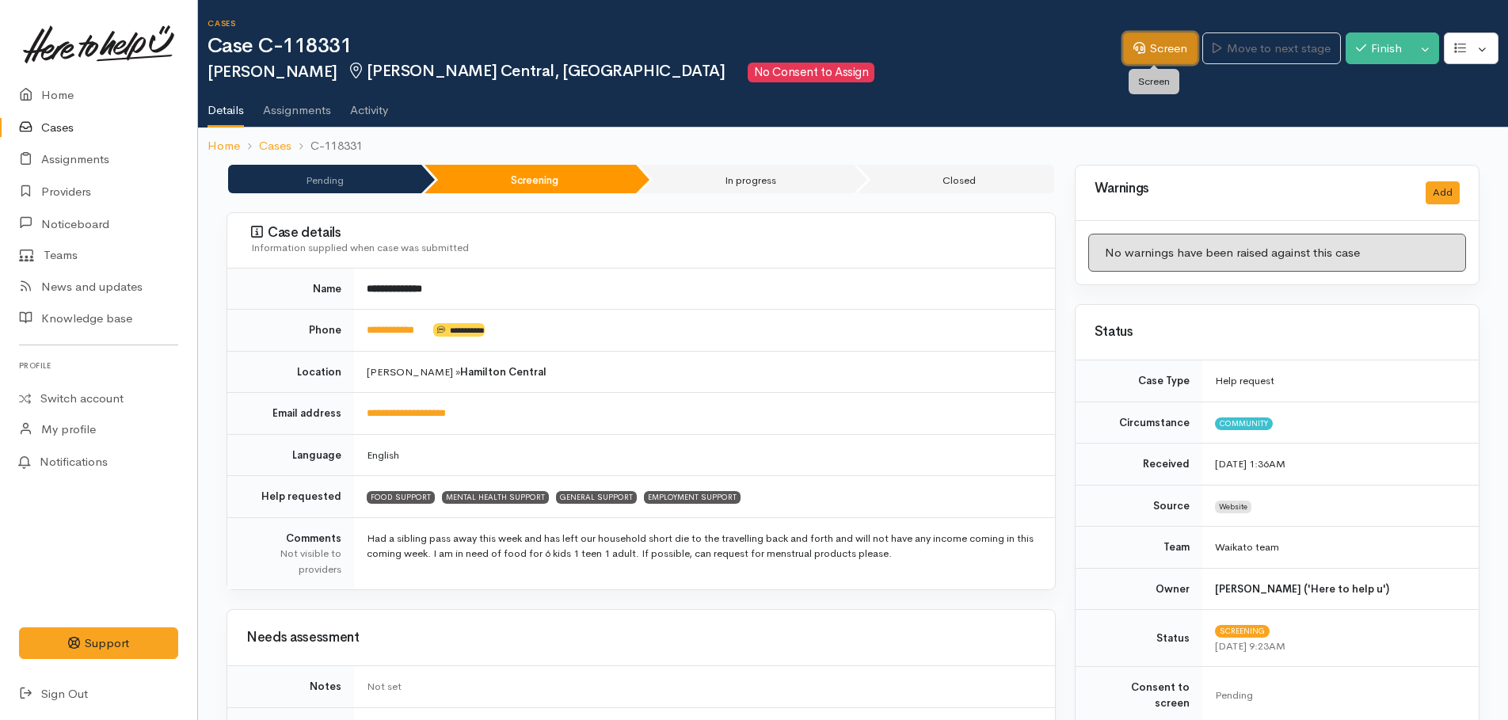
click at [1155, 62] on link "Screen" at bounding box center [1160, 48] width 74 height 32
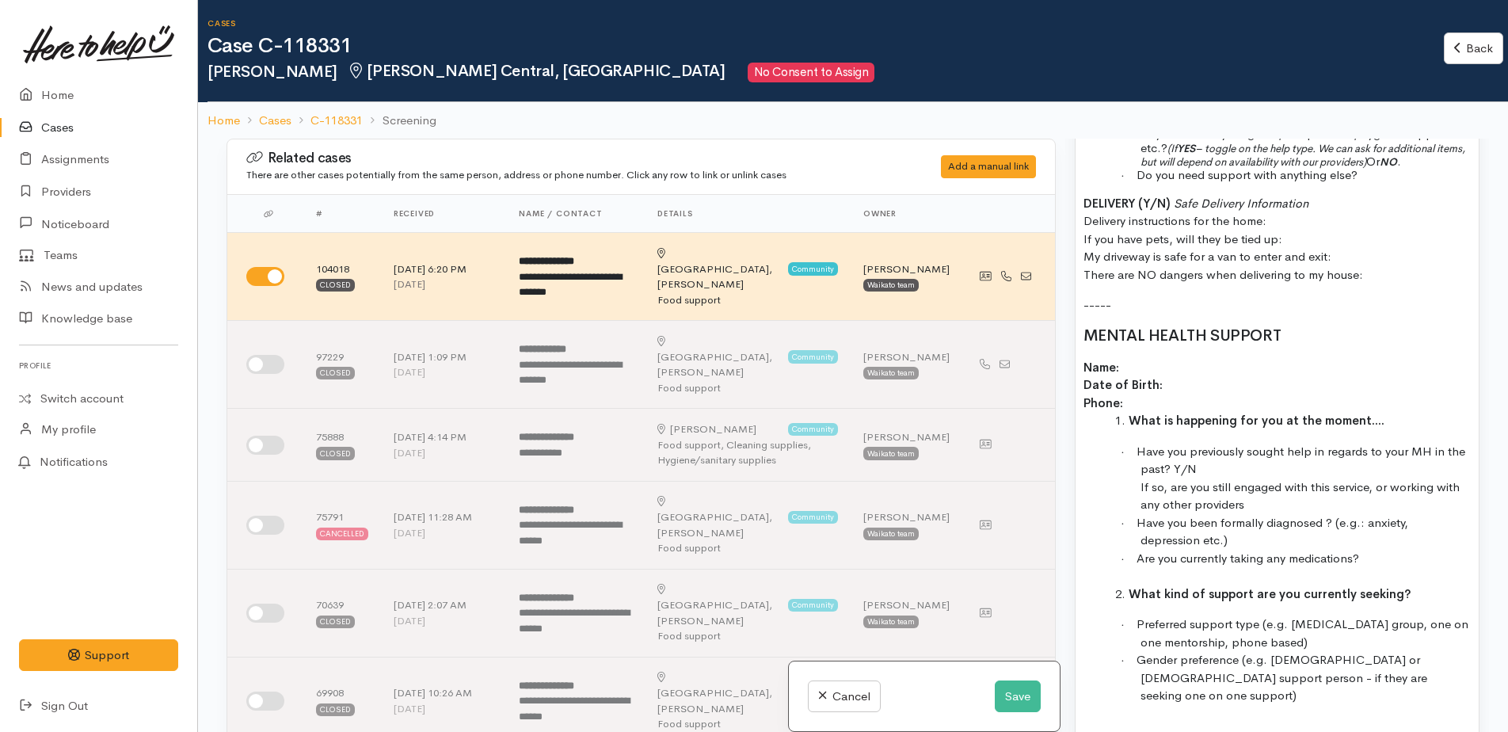
scroll to position [1663, 0]
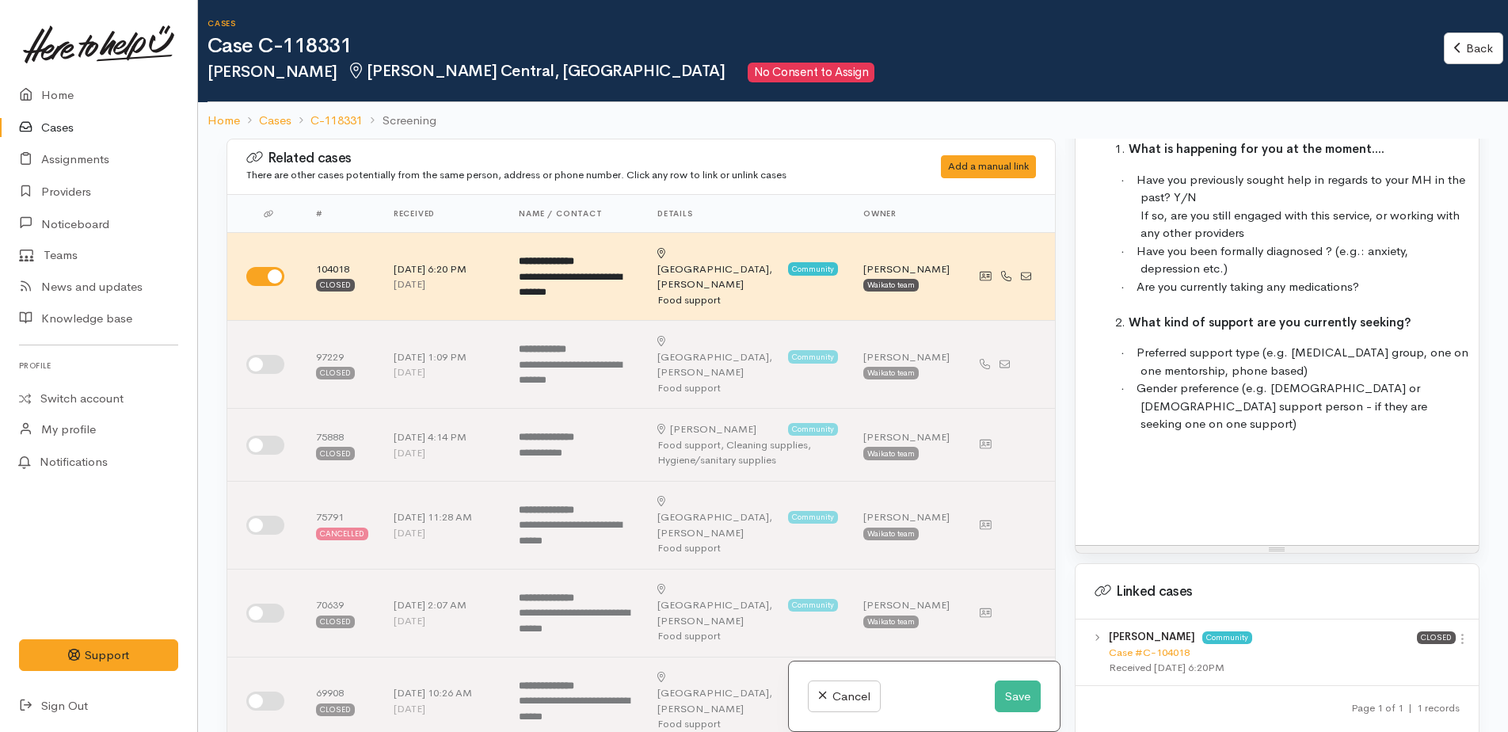
click at [1087, 446] on p at bounding box center [1276, 455] width 387 height 18
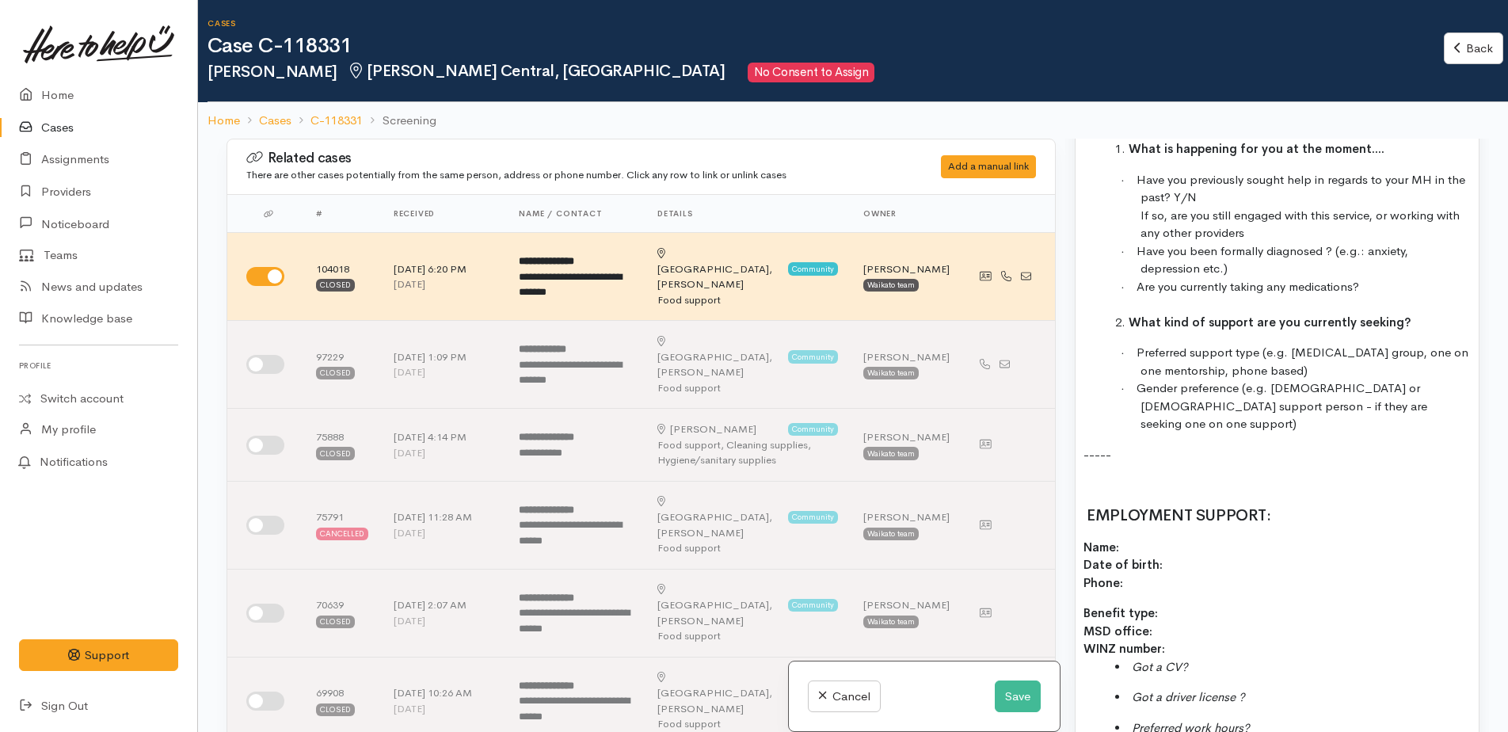
scroll to position [139, 0]
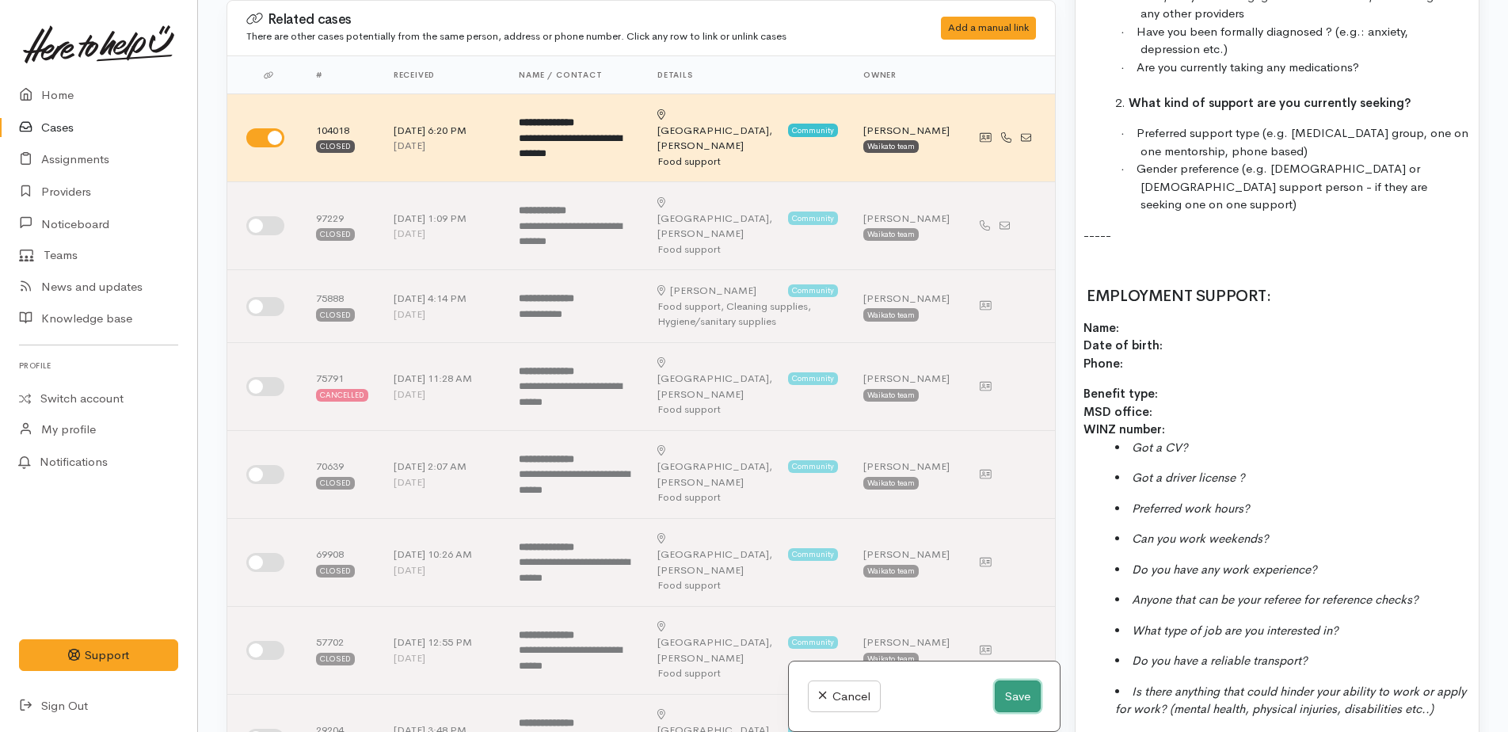
click at [1015, 702] on button "Save" at bounding box center [1017, 696] width 46 height 32
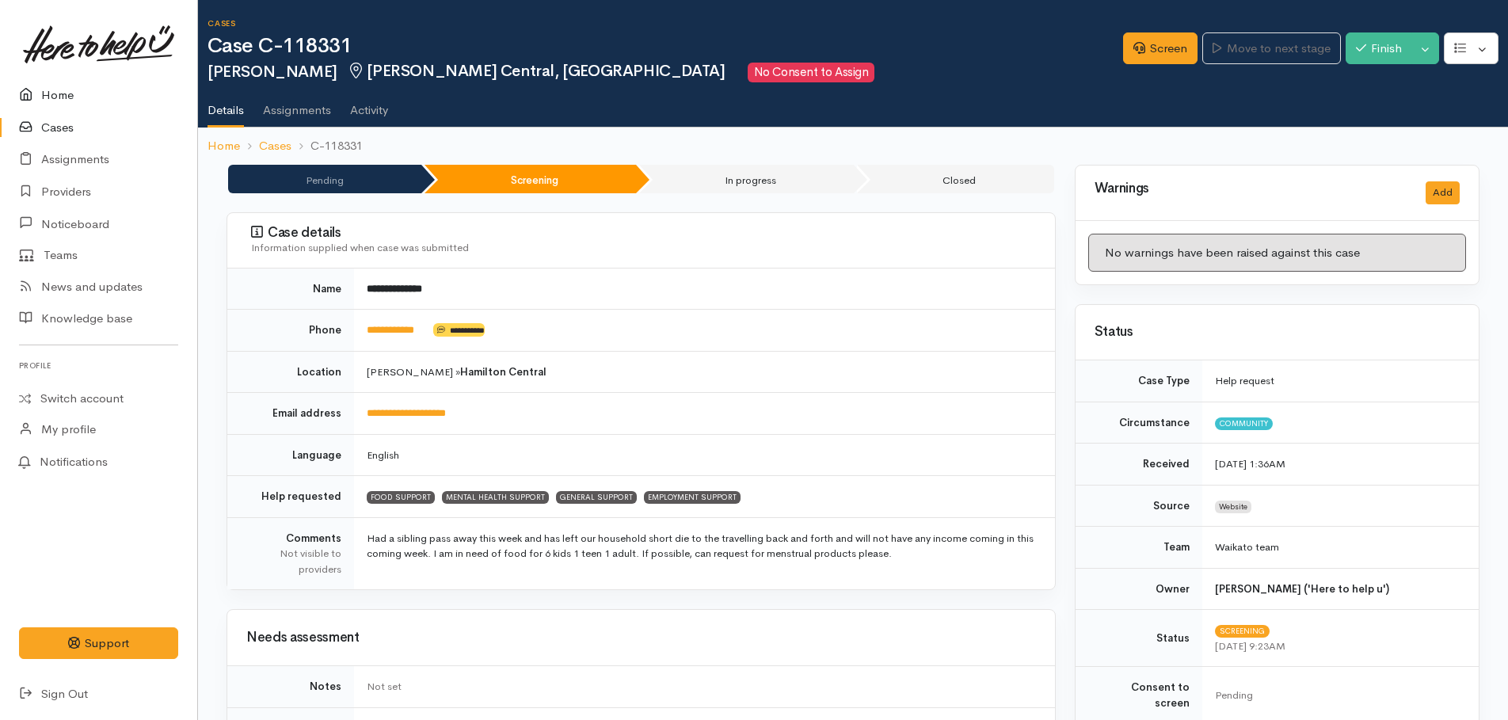
click at [60, 90] on link "Home" at bounding box center [98, 95] width 197 height 32
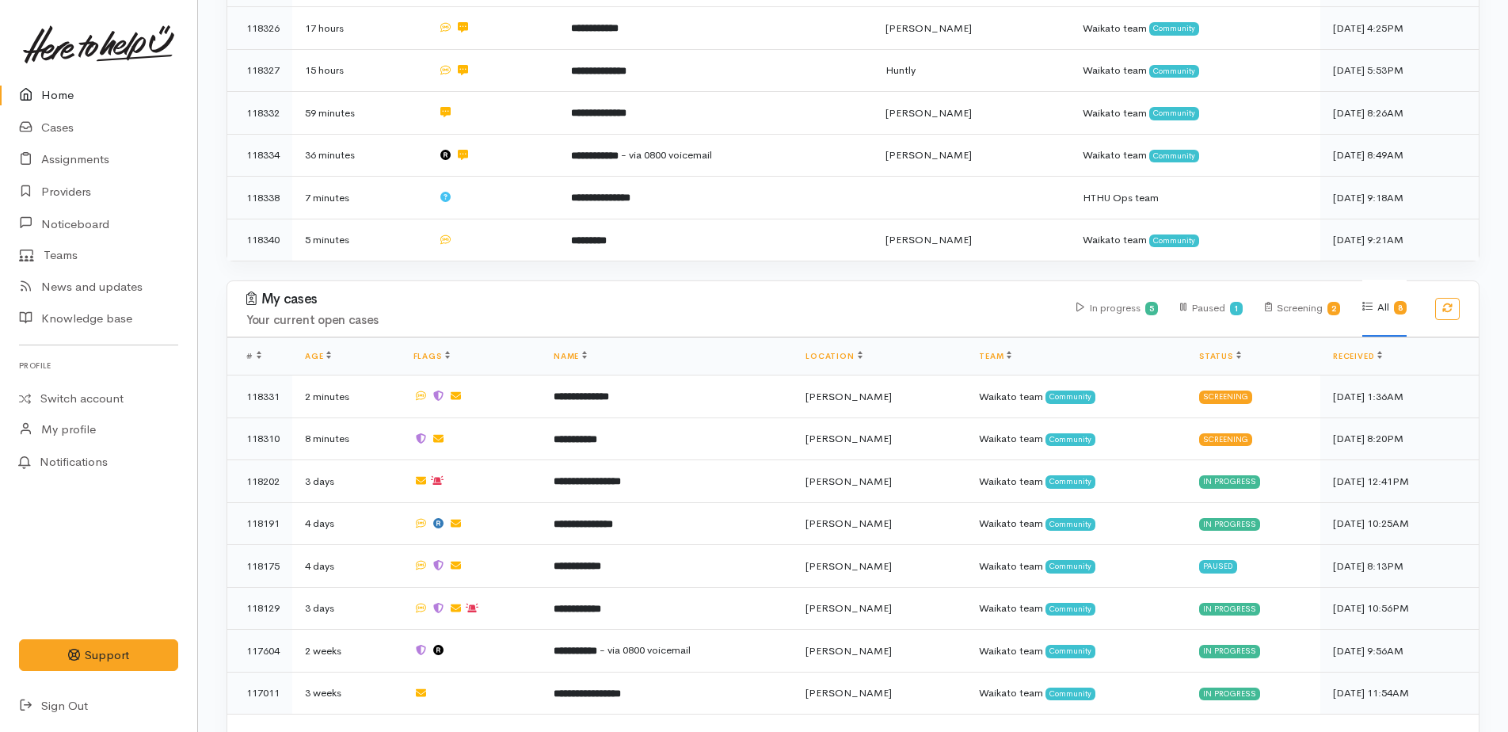
scroll to position [705, 0]
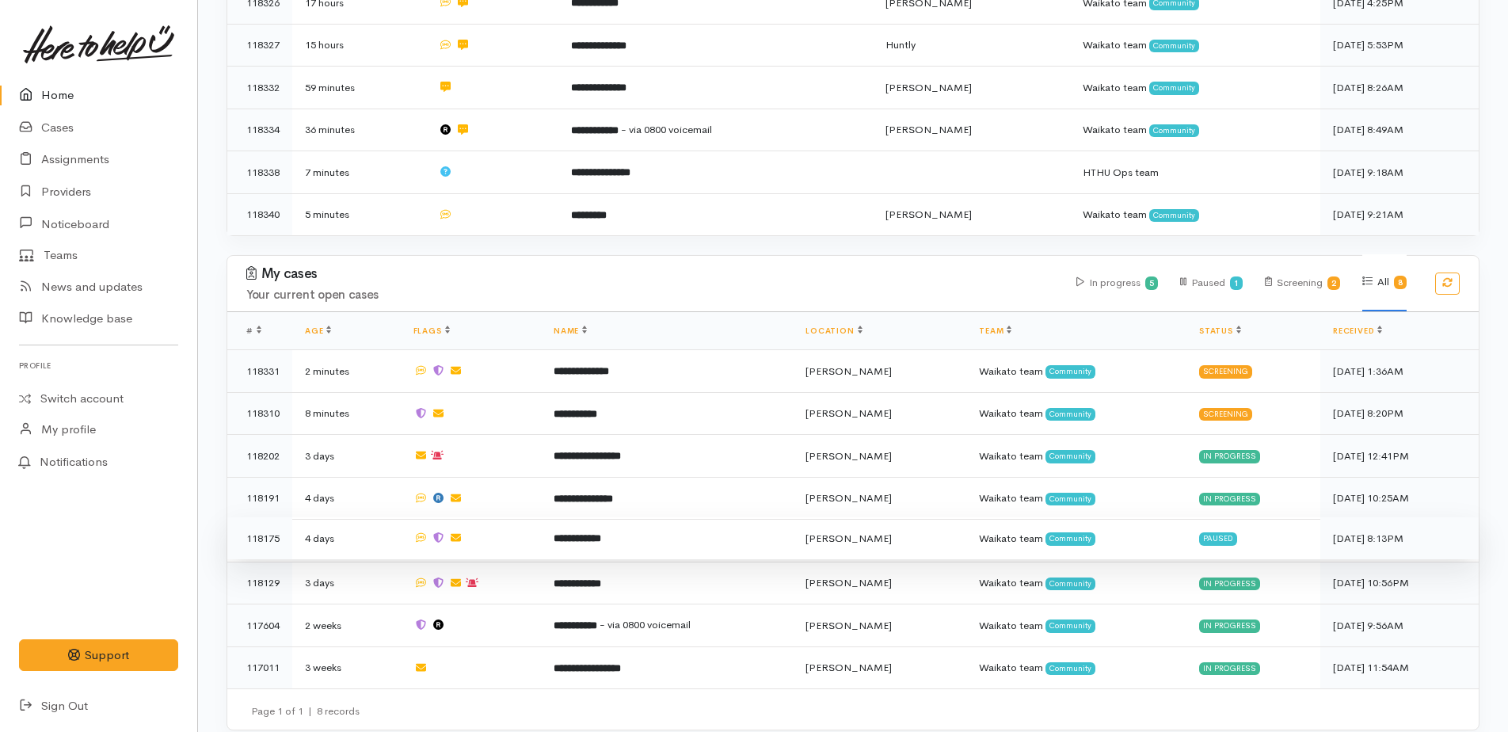
click at [601, 533] on b "**********" at bounding box center [577, 538] width 48 height 10
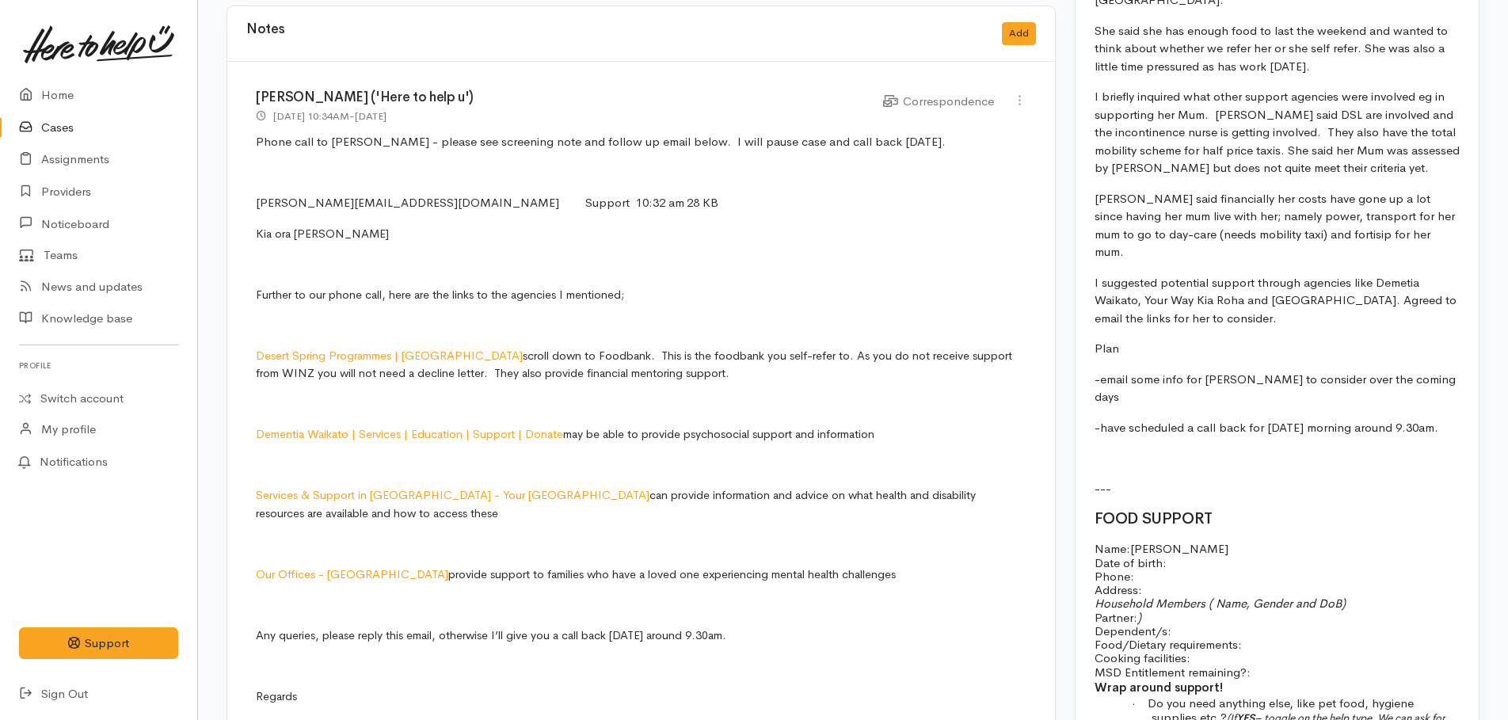
scroll to position [1504, 0]
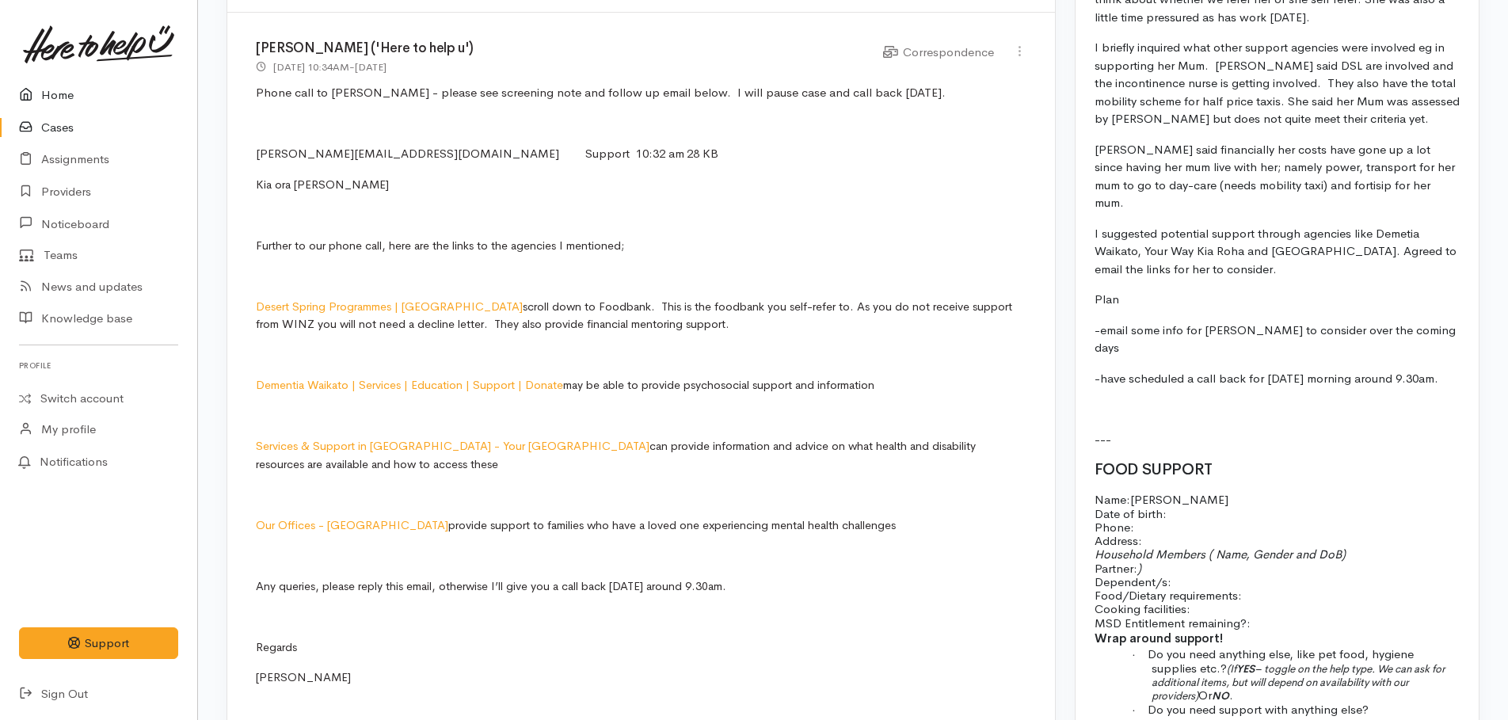
click at [53, 89] on link "Home" at bounding box center [98, 95] width 197 height 32
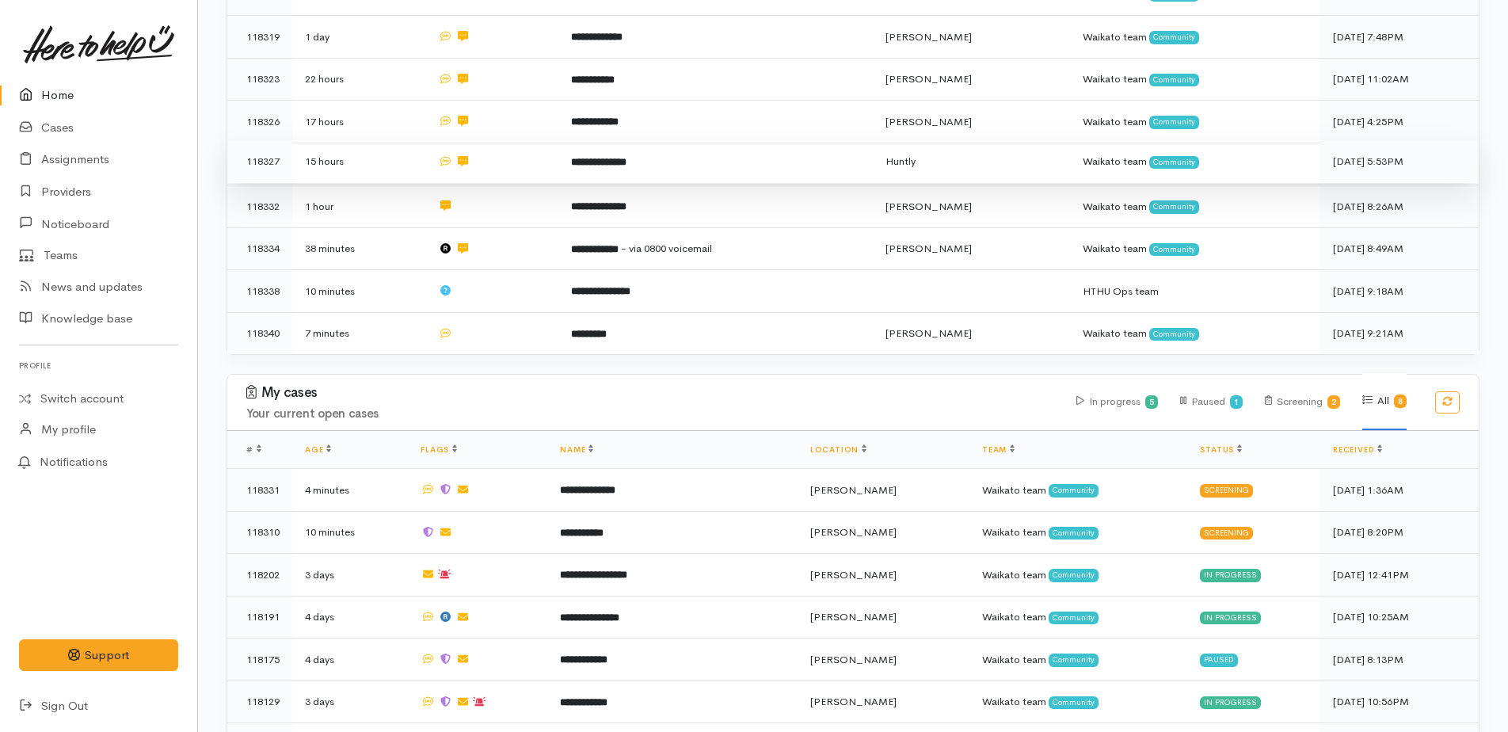
scroll to position [705, 0]
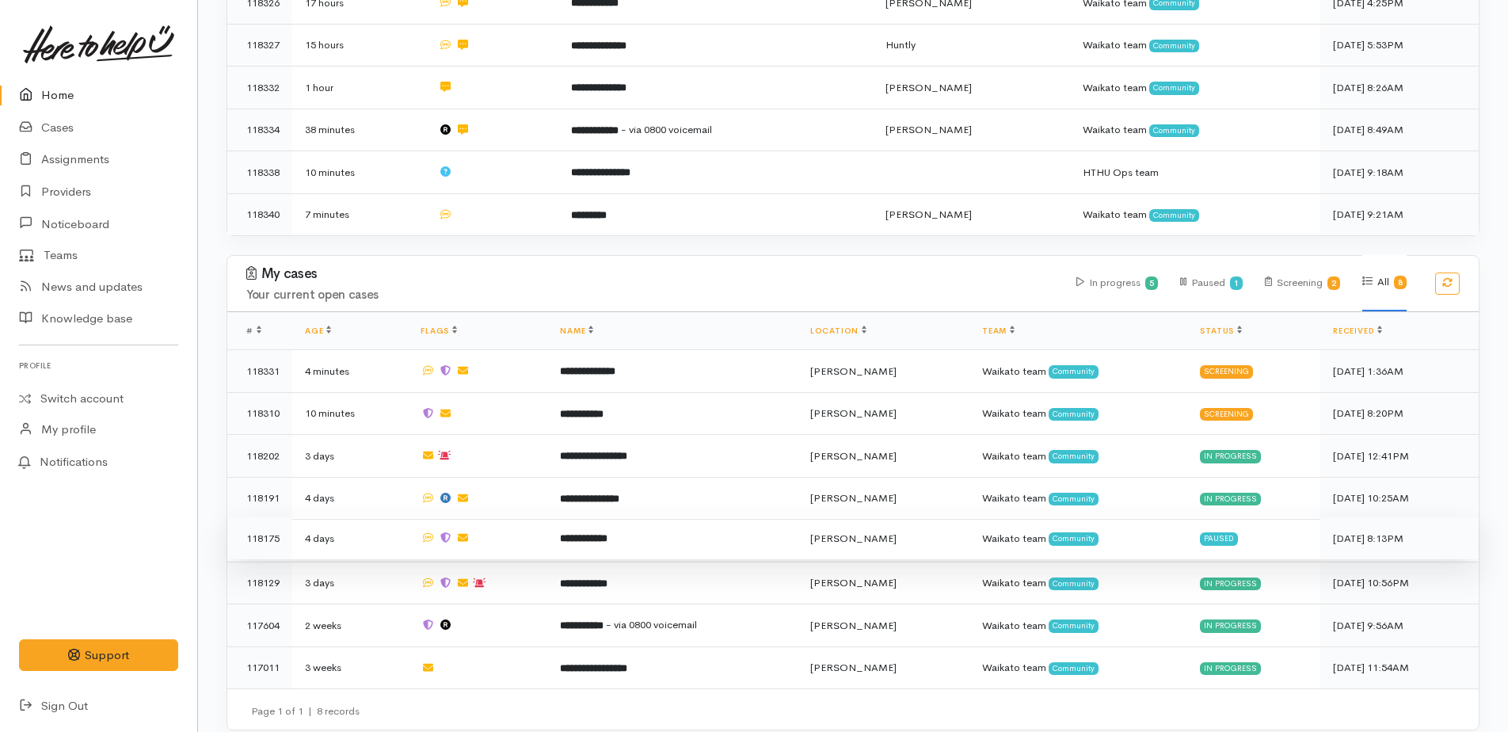
click at [607, 533] on b "**********" at bounding box center [584, 538] width 48 height 10
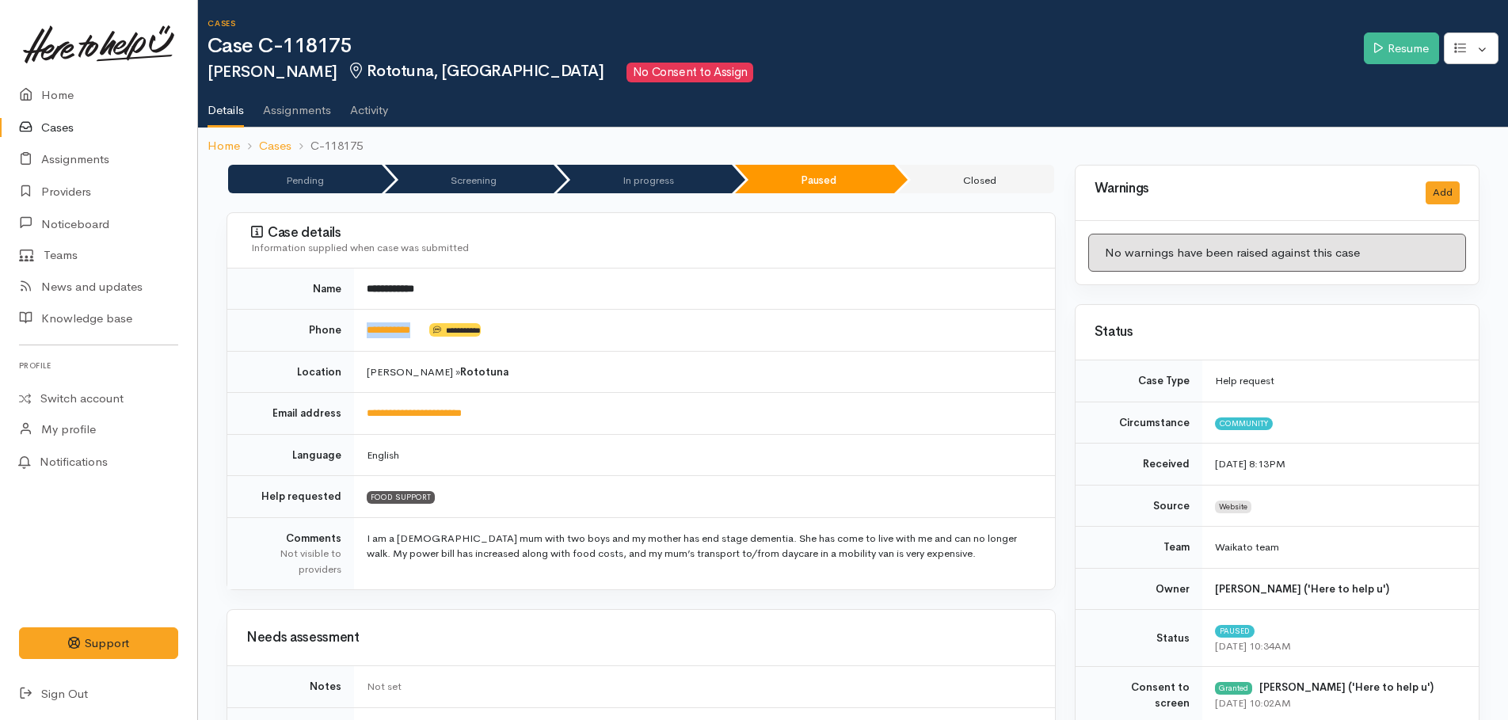
drag, startPoint x: 430, startPoint y: 325, endPoint x: 366, endPoint y: 329, distance: 64.2
click at [366, 329] on td "**********" at bounding box center [704, 331] width 701 height 42
copy td "**********"
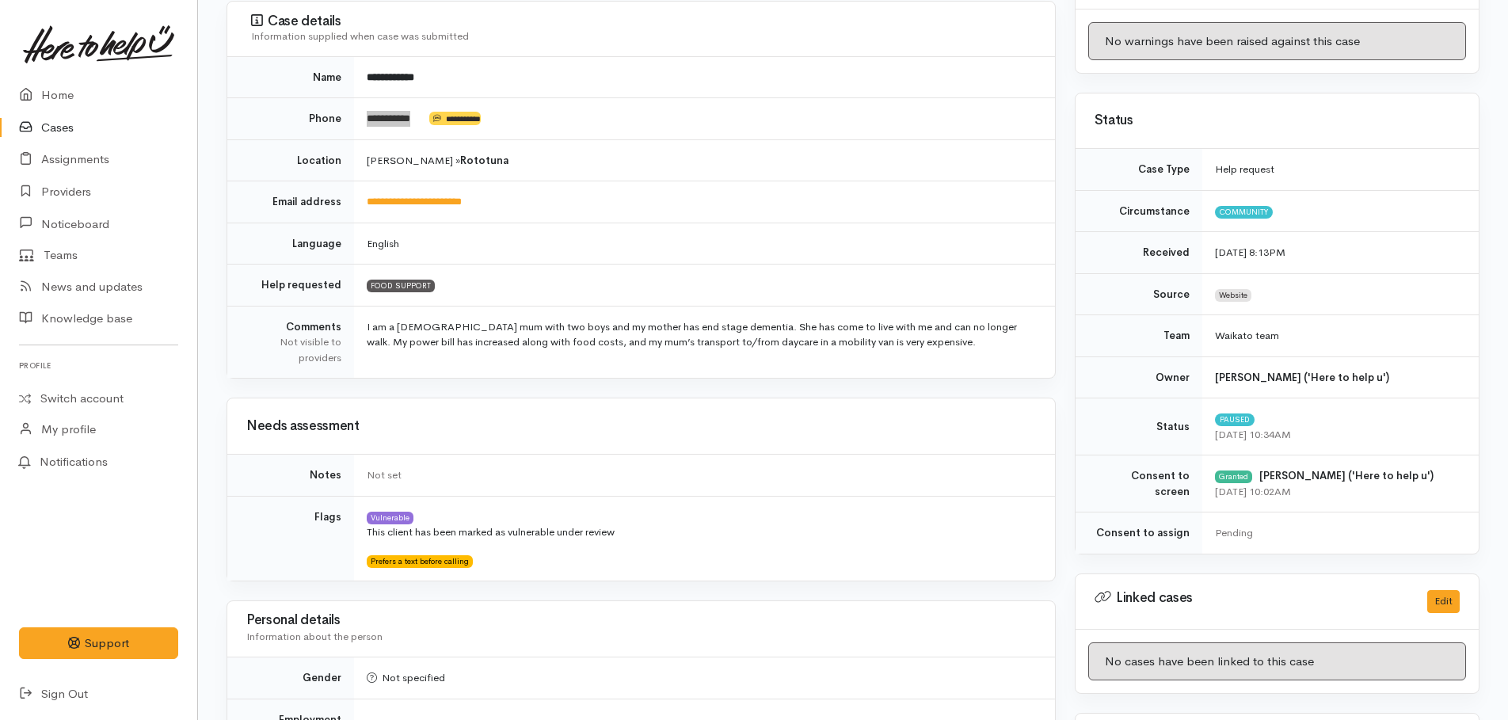
scroll to position [79, 0]
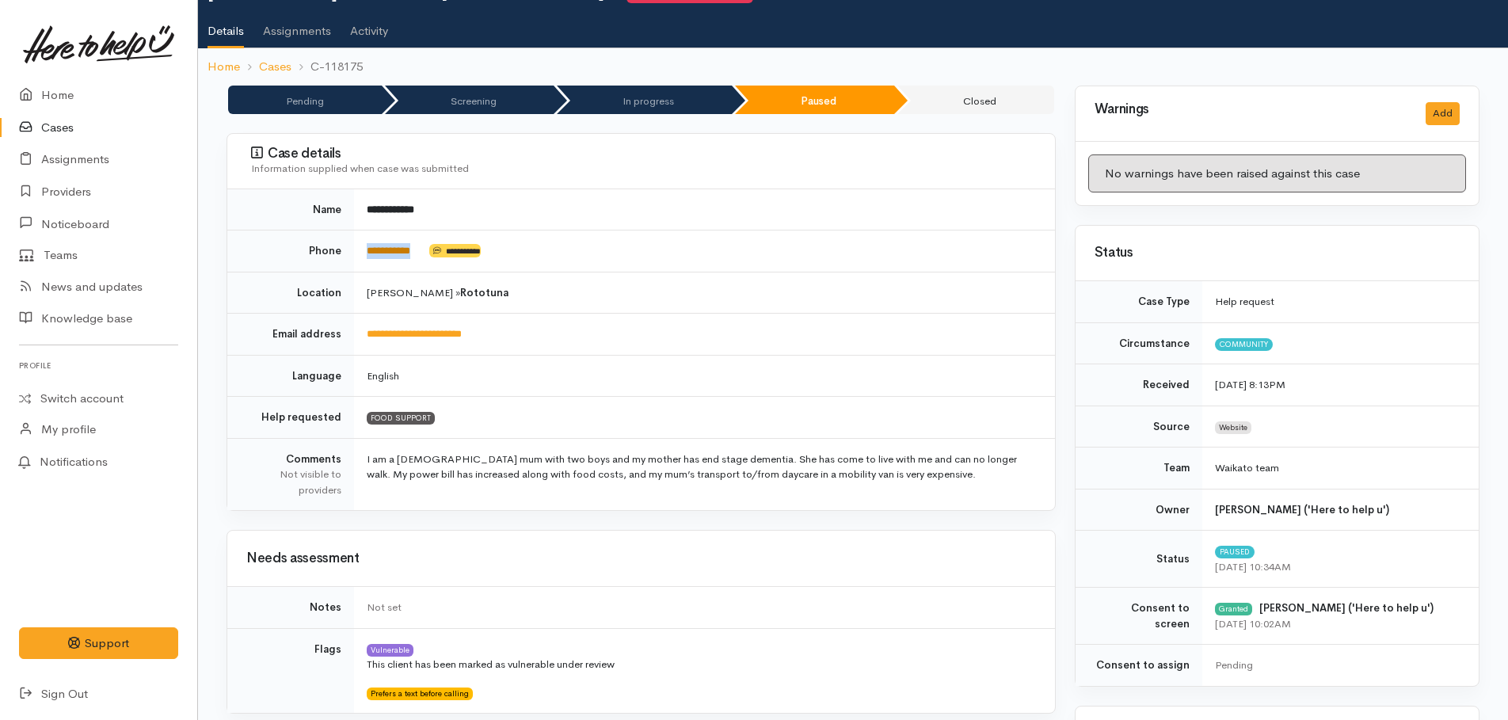
copy td "**********"
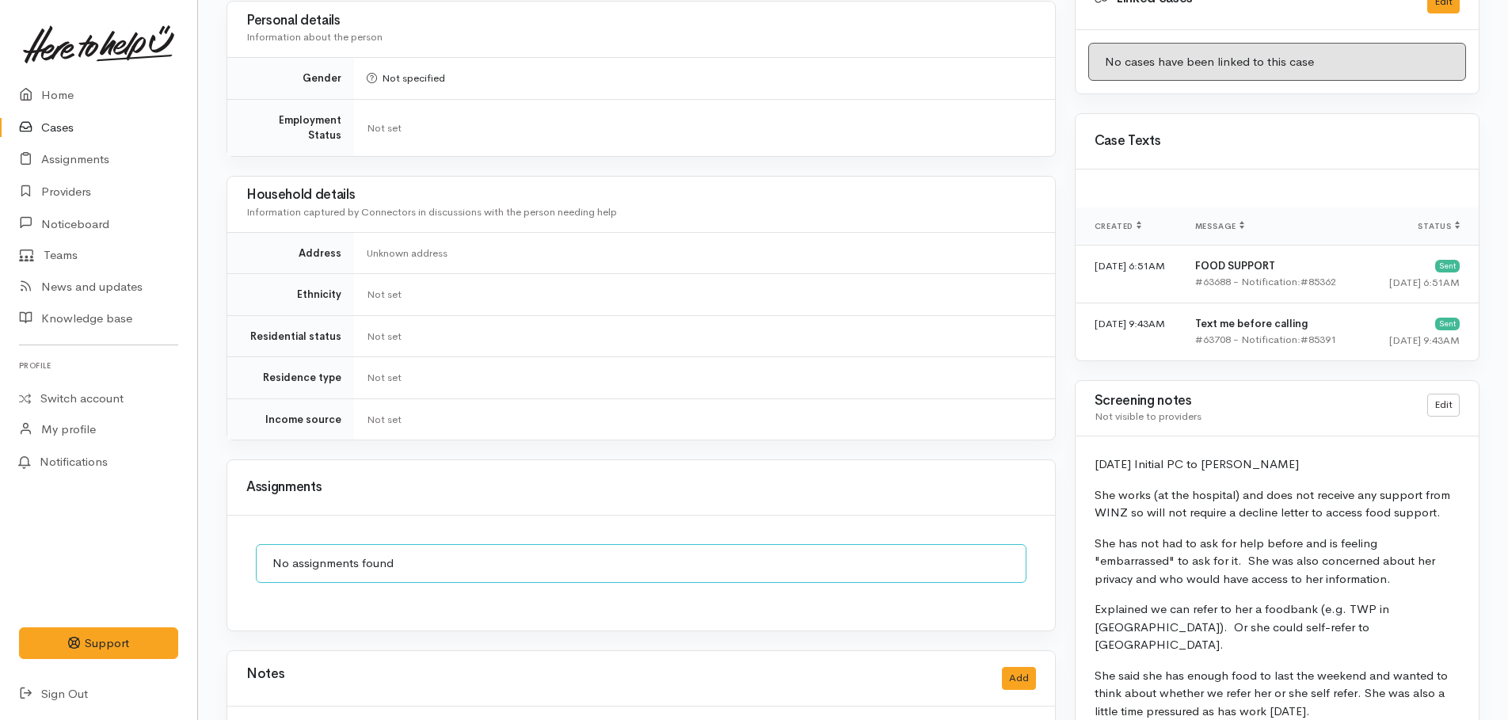
scroll to position [1029, 0]
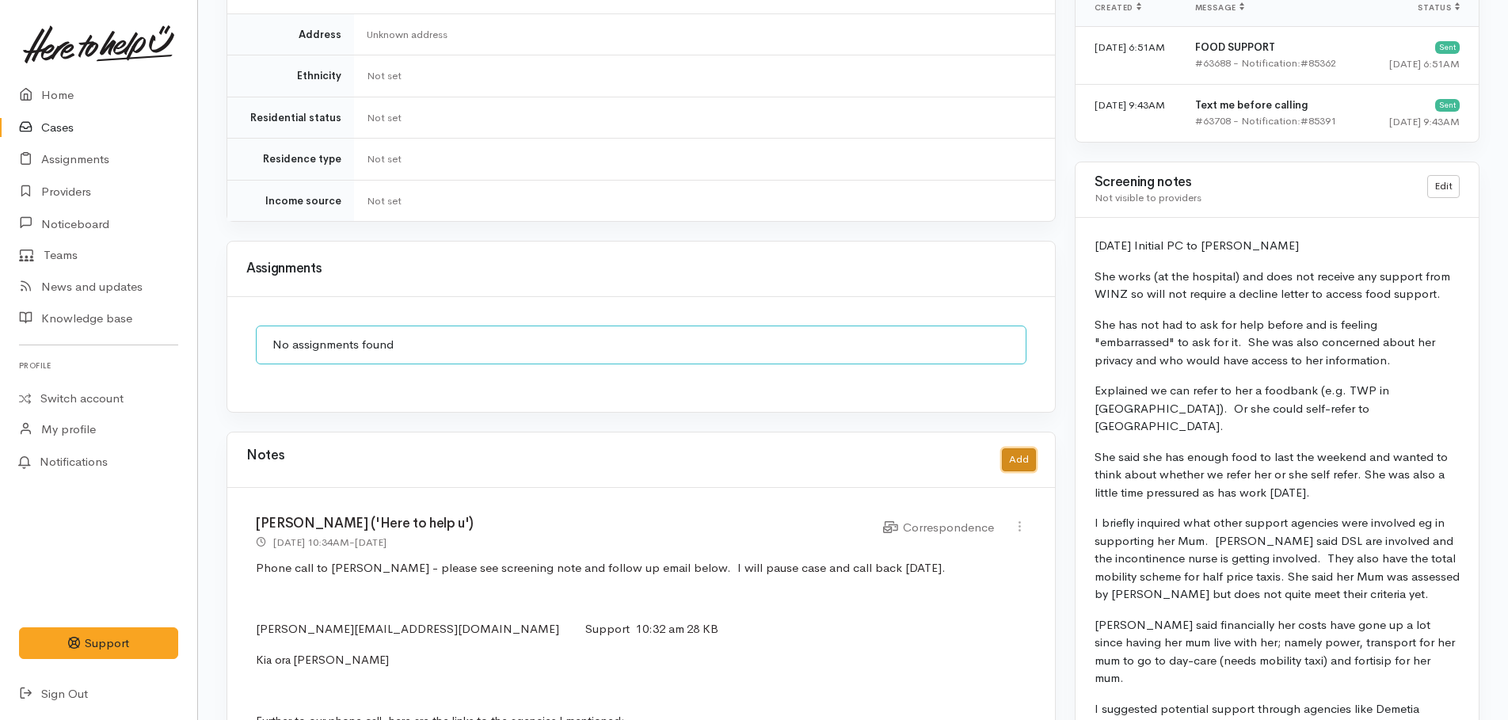
click at [1003, 448] on button "Add" at bounding box center [1019, 459] width 34 height 23
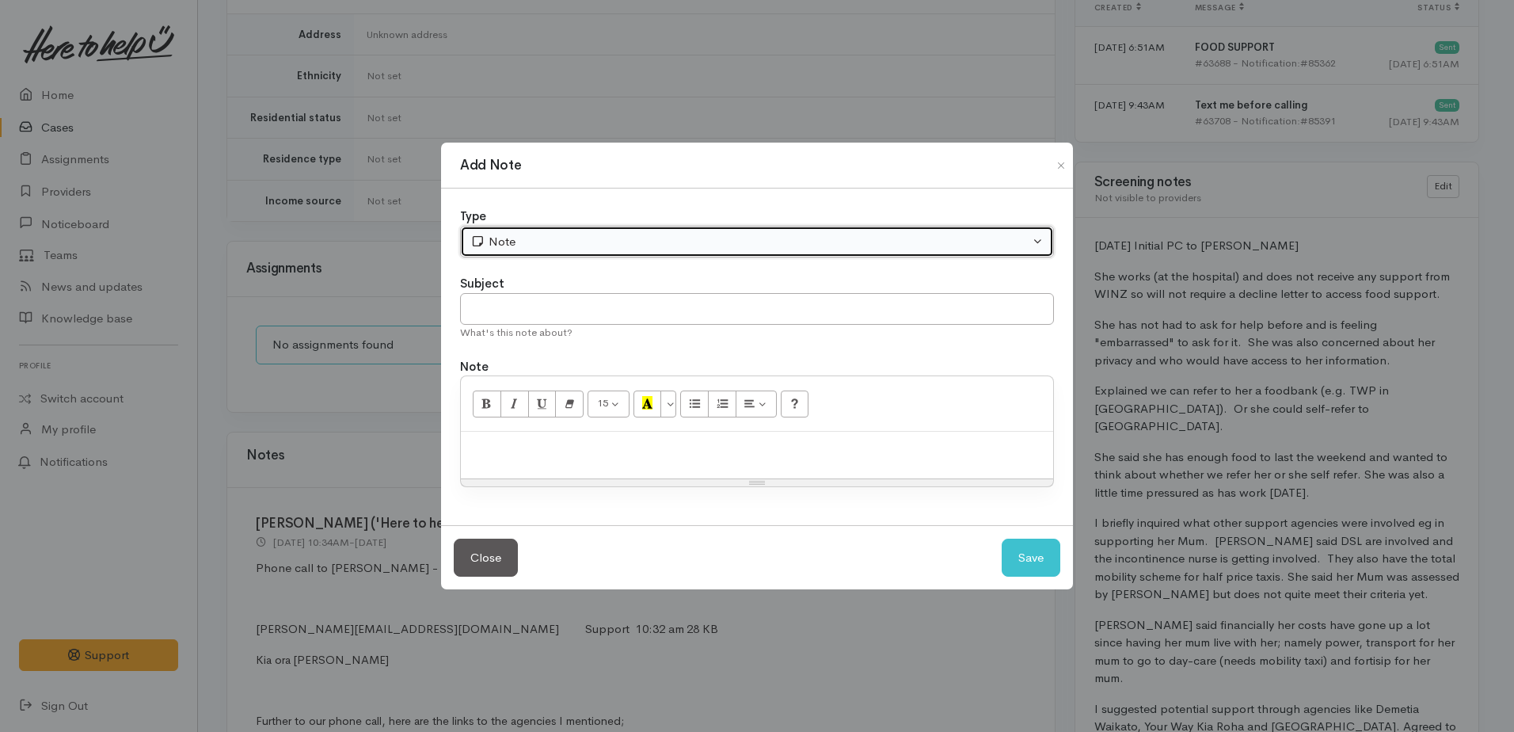
click at [546, 236] on div "Note" at bounding box center [749, 242] width 559 height 18
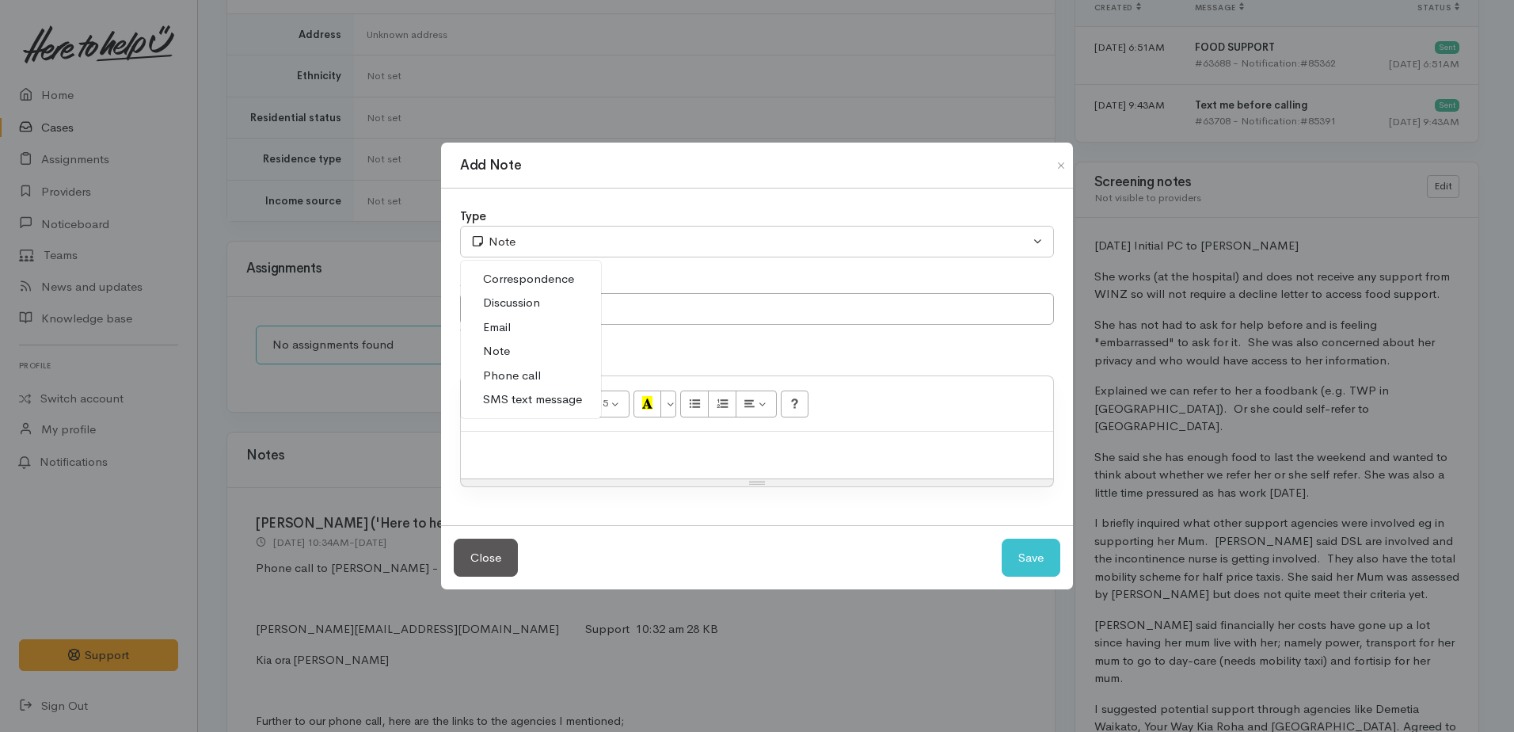
click at [510, 370] on span "Phone call" at bounding box center [512, 376] width 58 height 18
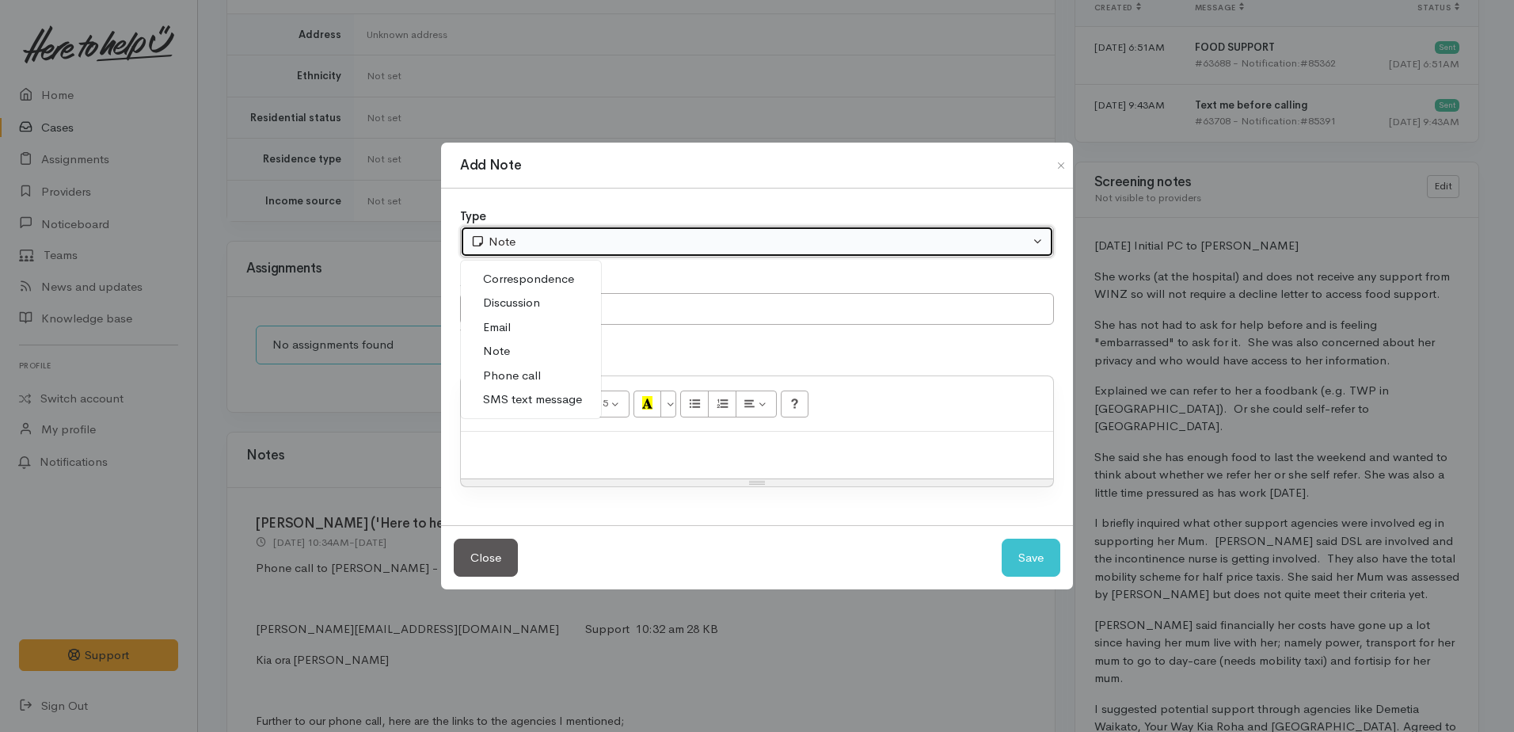
select select "3"
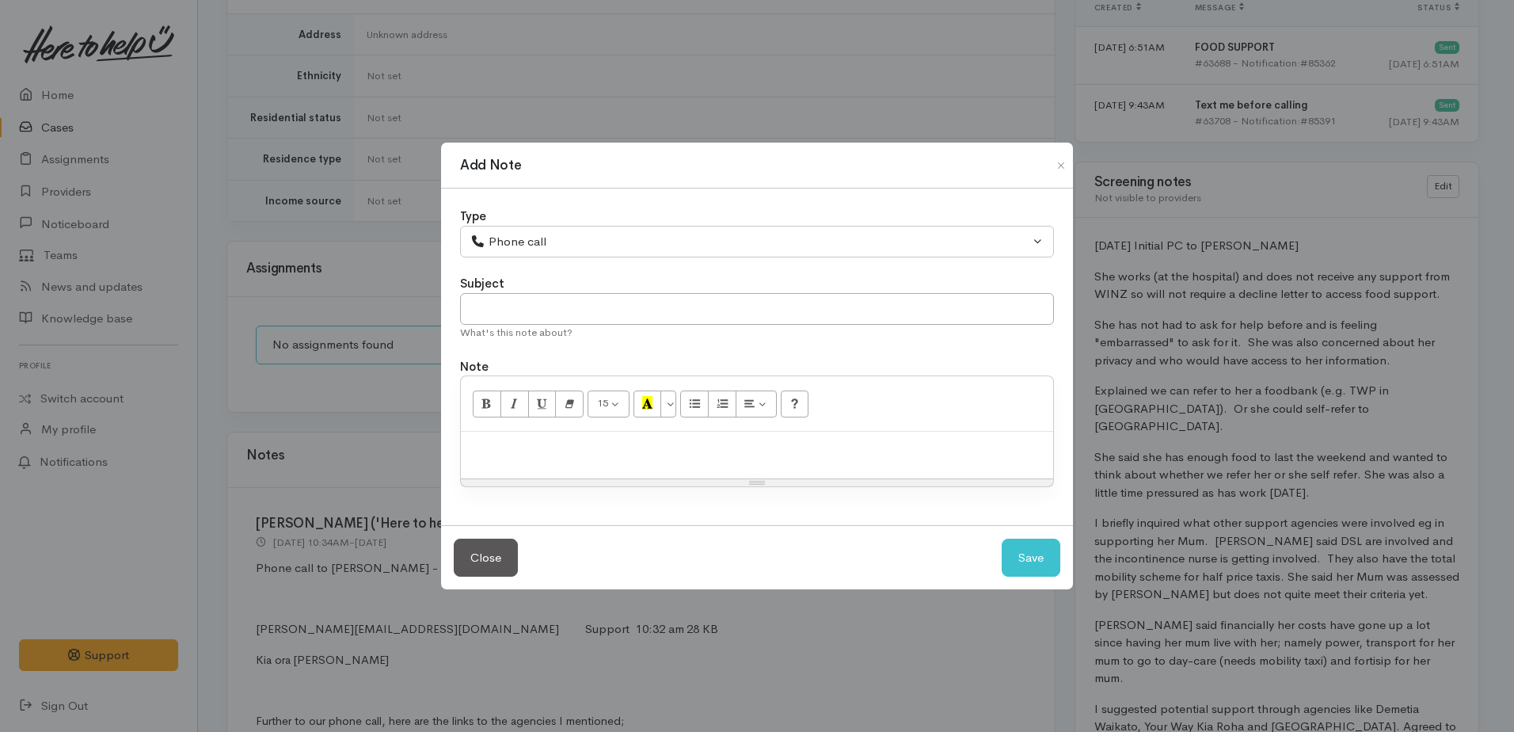
click at [516, 451] on p at bounding box center [757, 448] width 576 height 18
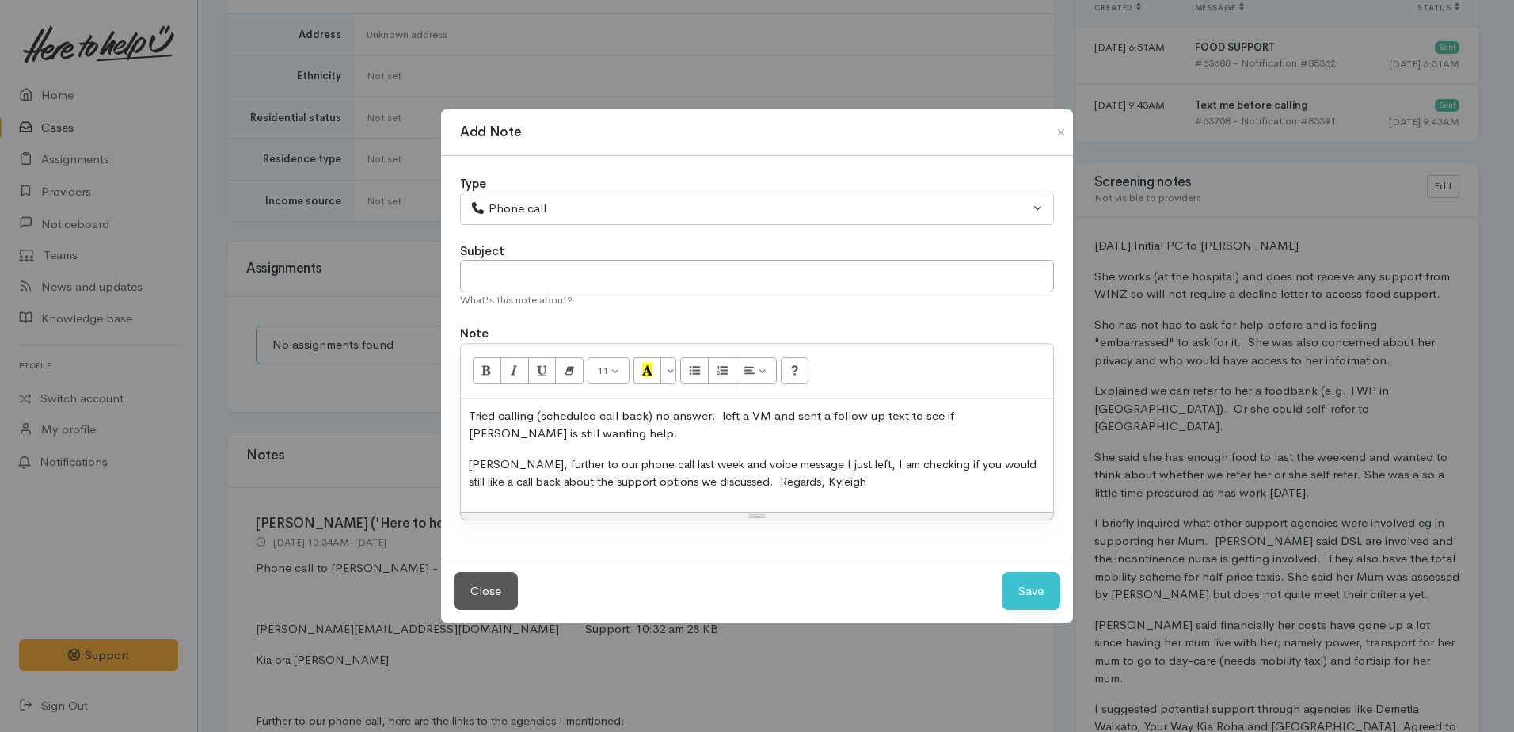
click at [590, 437] on p "Tried calling (scheduled call back) no answer. left a VM and sent a follow up t…" at bounding box center [757, 425] width 576 height 36
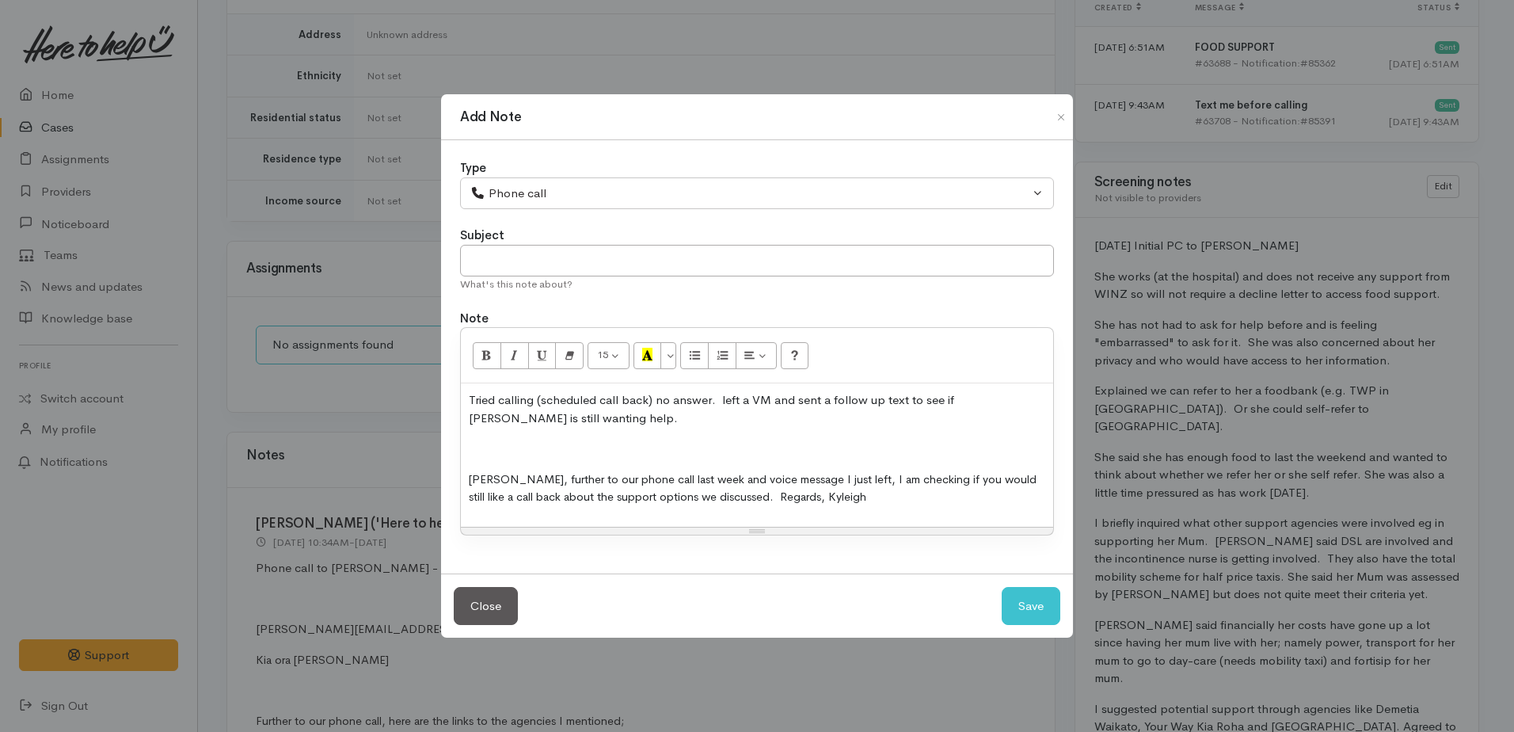
click at [470, 451] on p at bounding box center [757, 448] width 576 height 18
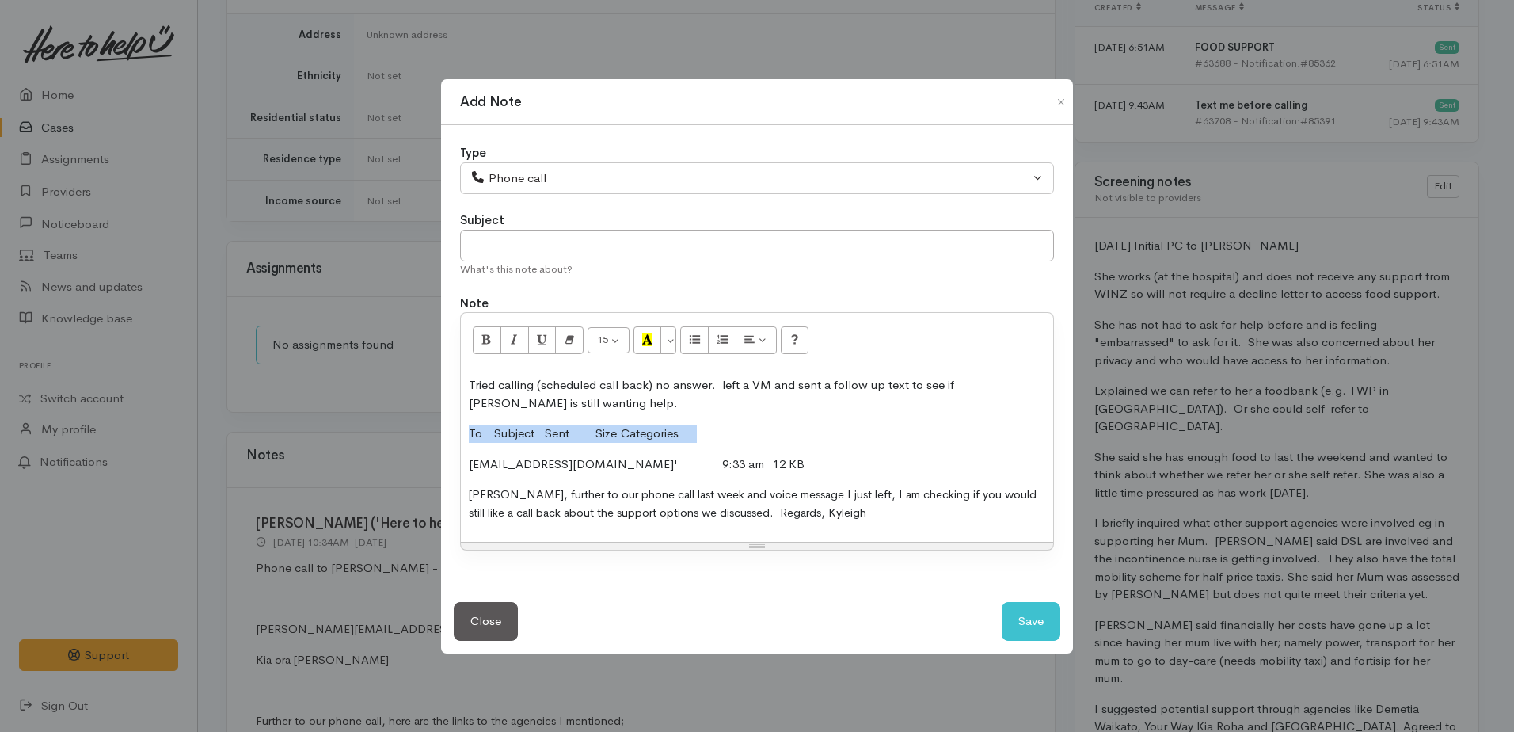
drag, startPoint x: 466, startPoint y: 431, endPoint x: 691, endPoint y: 431, distance: 224.9
click at [691, 431] on div "Tried calling (scheduled call back) no answer. left a VM and sent a follow up t…" at bounding box center [757, 454] width 592 height 173
click at [1051, 625] on button "Save" at bounding box center [1031, 621] width 59 height 39
select select "1"
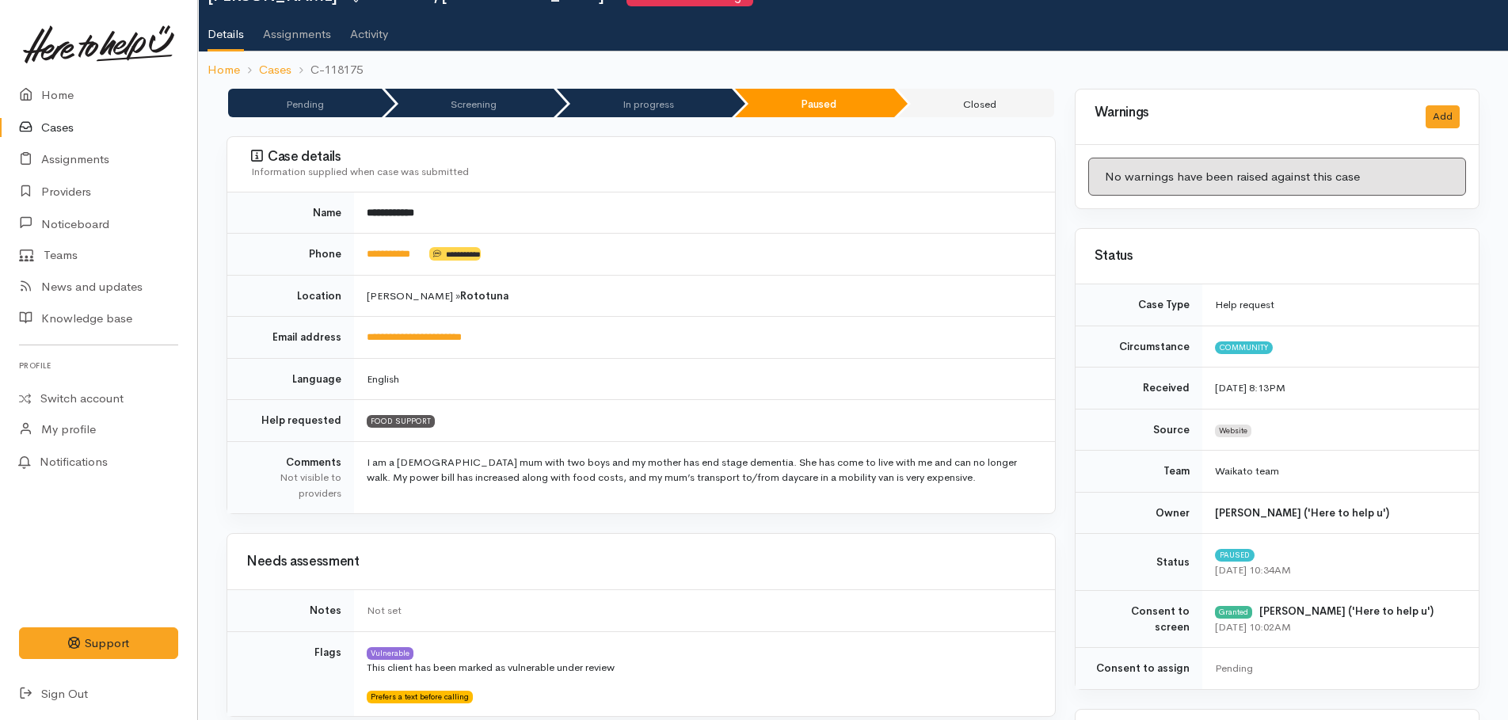
scroll to position [0, 0]
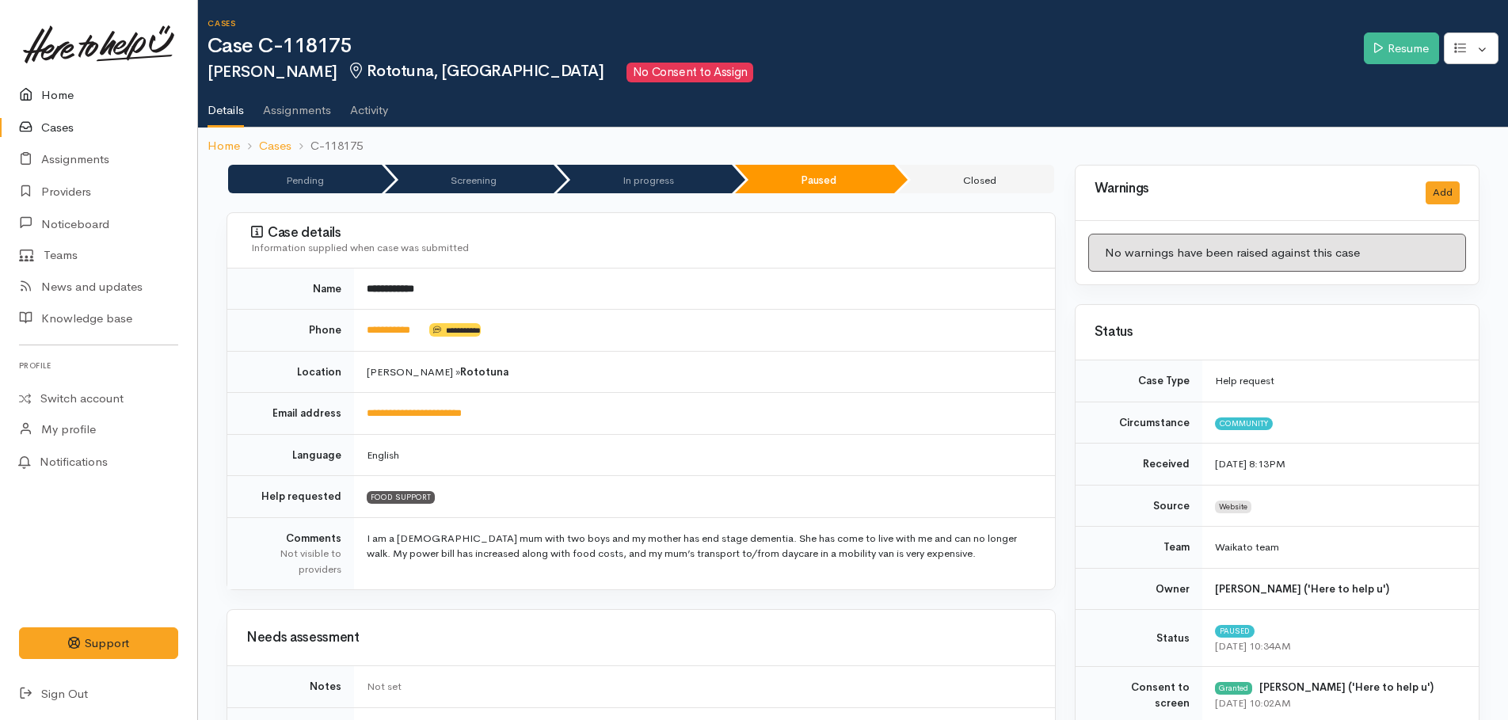
click at [63, 95] on link "Home" at bounding box center [98, 95] width 197 height 32
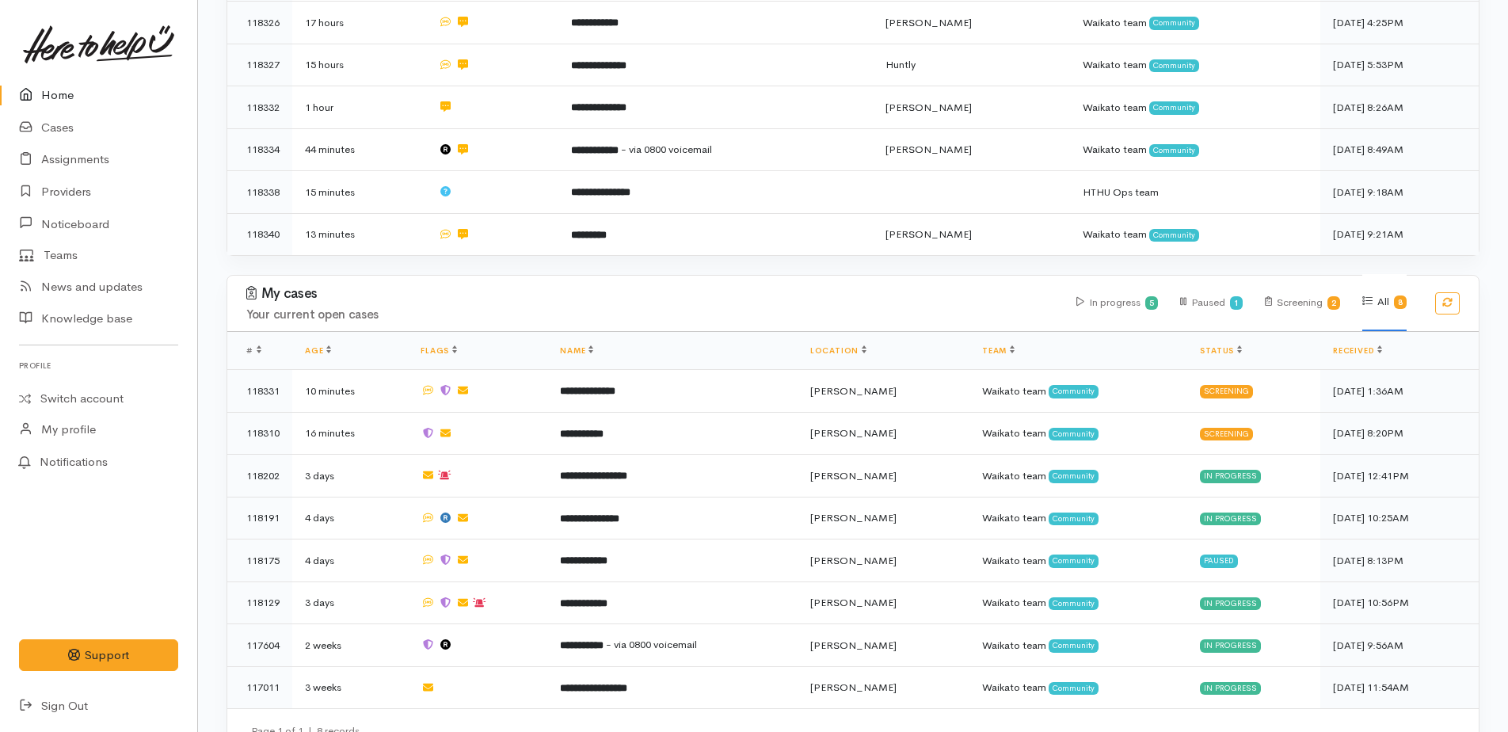
scroll to position [705, 0]
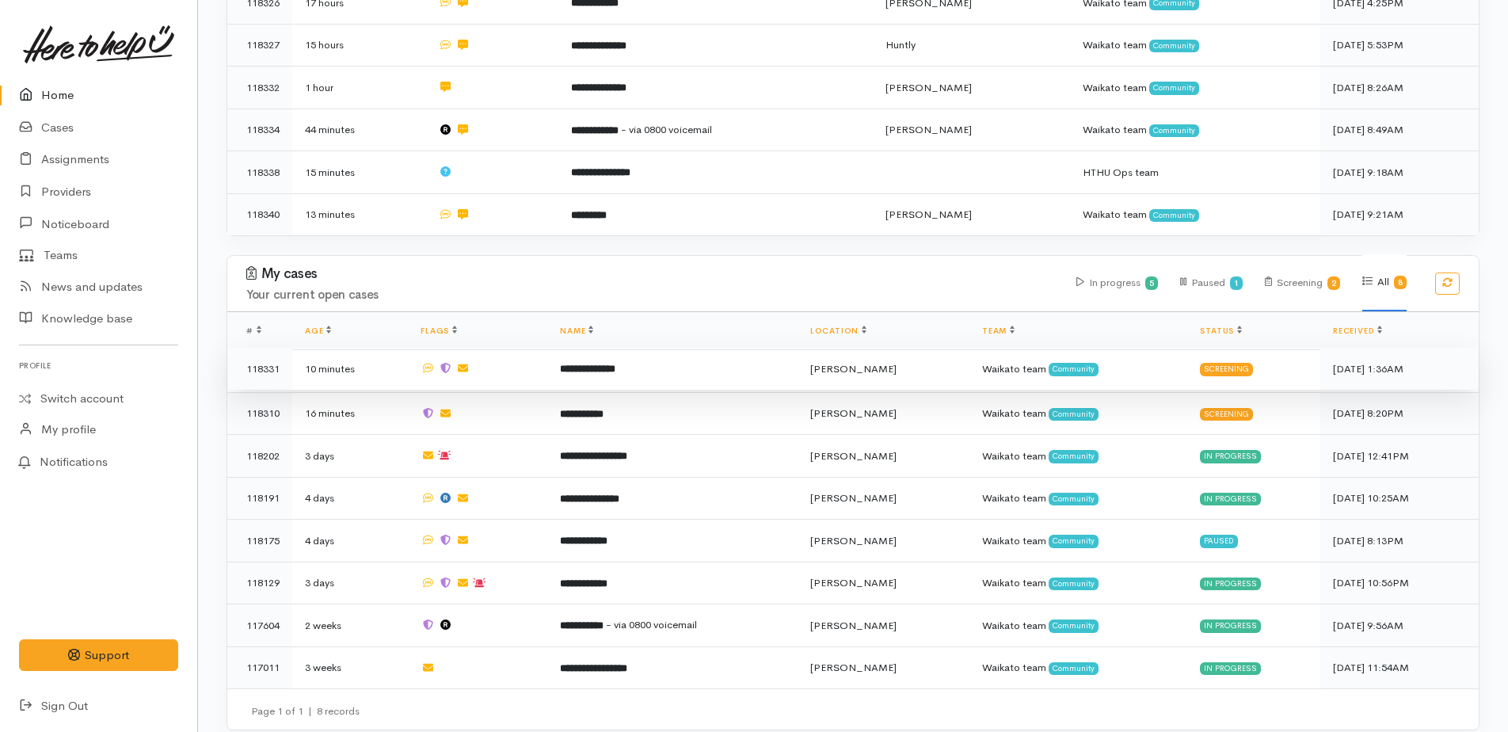
click at [602, 363] on b "**********" at bounding box center [587, 368] width 55 height 10
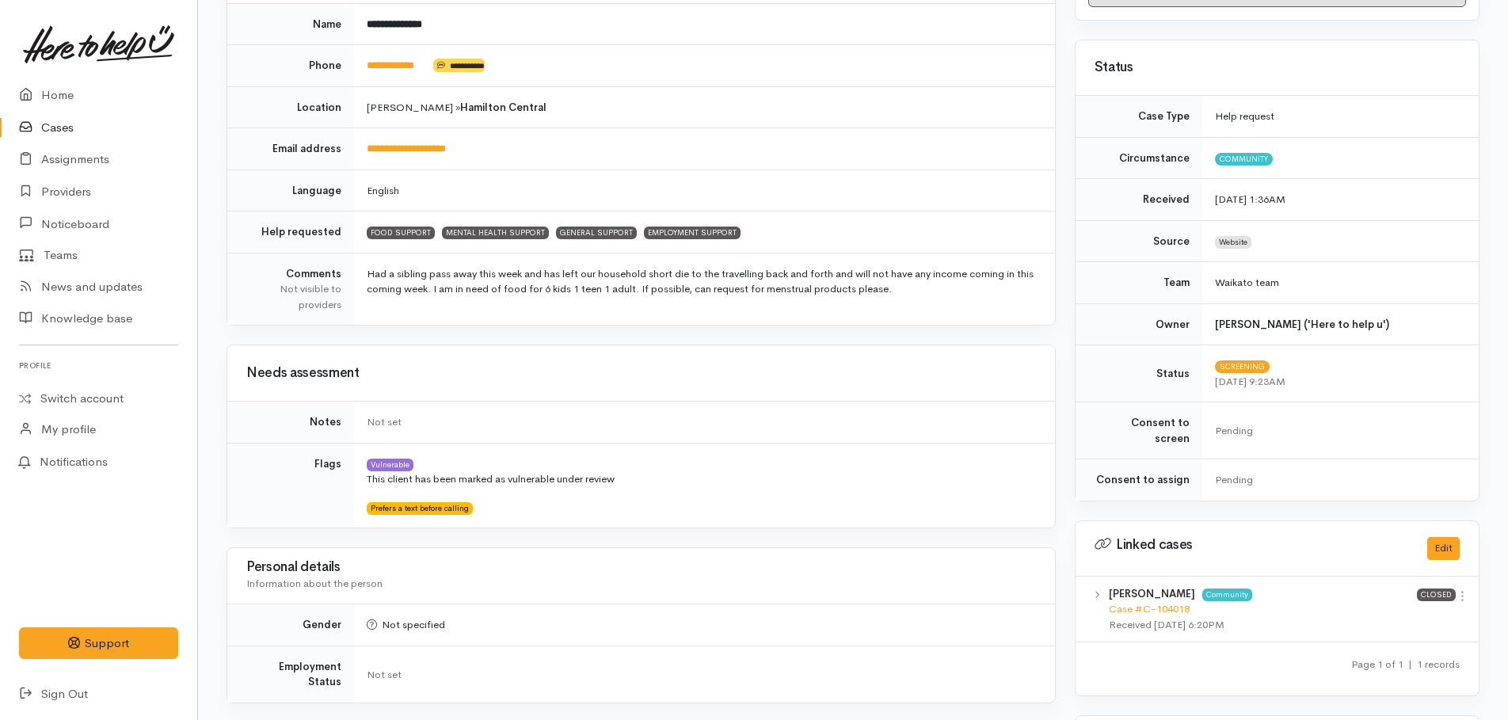
scroll to position [79, 0]
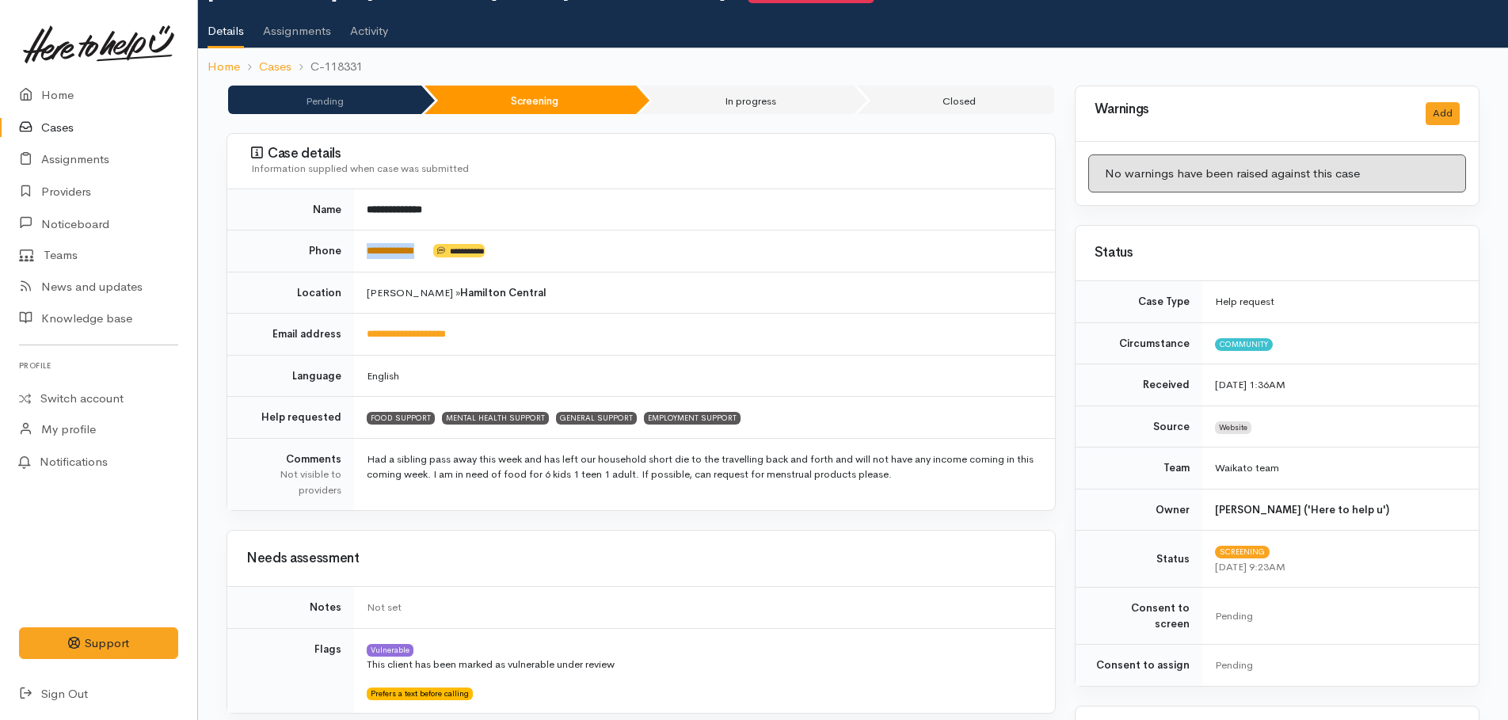
drag, startPoint x: 435, startPoint y: 246, endPoint x: 369, endPoint y: 249, distance: 65.8
click at [369, 249] on td "**********" at bounding box center [704, 251] width 701 height 42
copy td "**********"
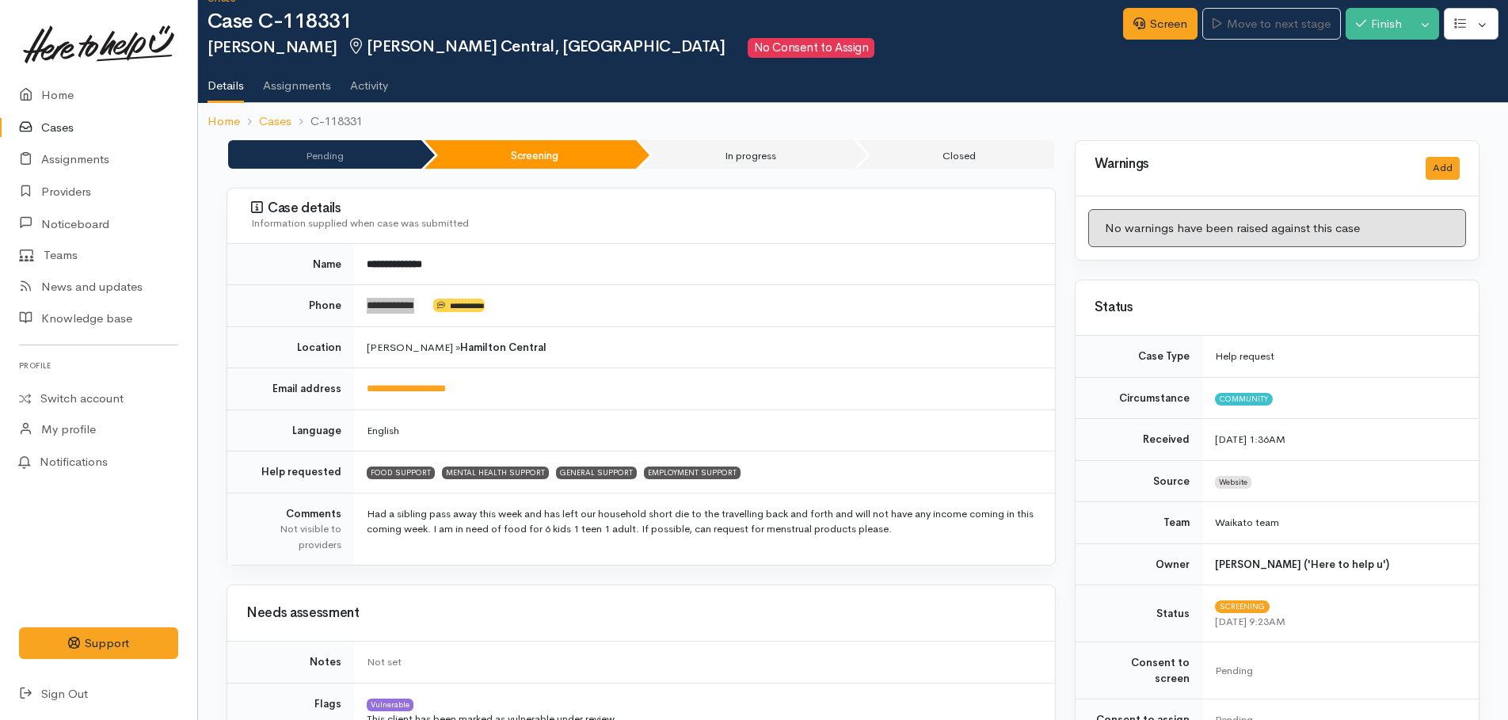
scroll to position [0, 0]
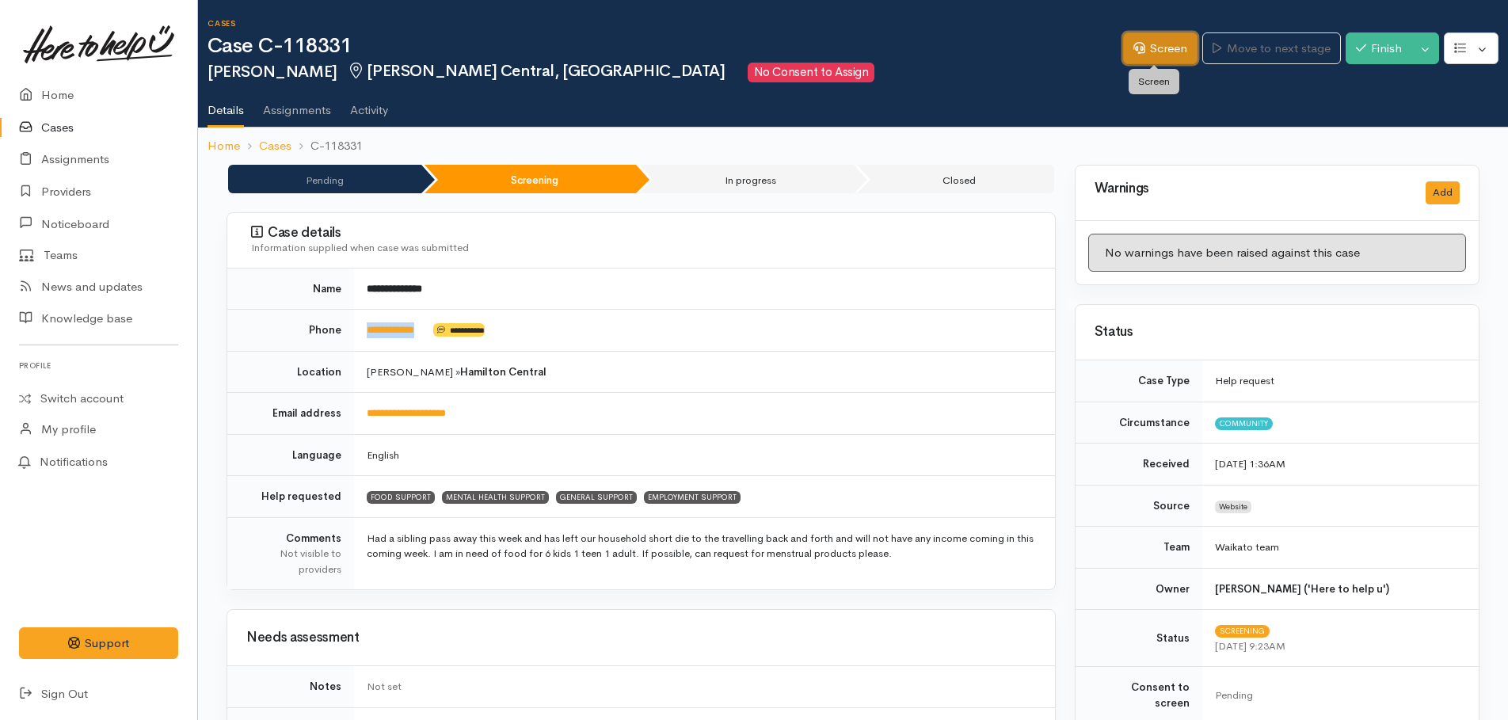
drag, startPoint x: 1138, startPoint y: 51, endPoint x: 1016, endPoint y: 90, distance: 128.0
click at [1138, 51] on link "Screen" at bounding box center [1160, 48] width 74 height 32
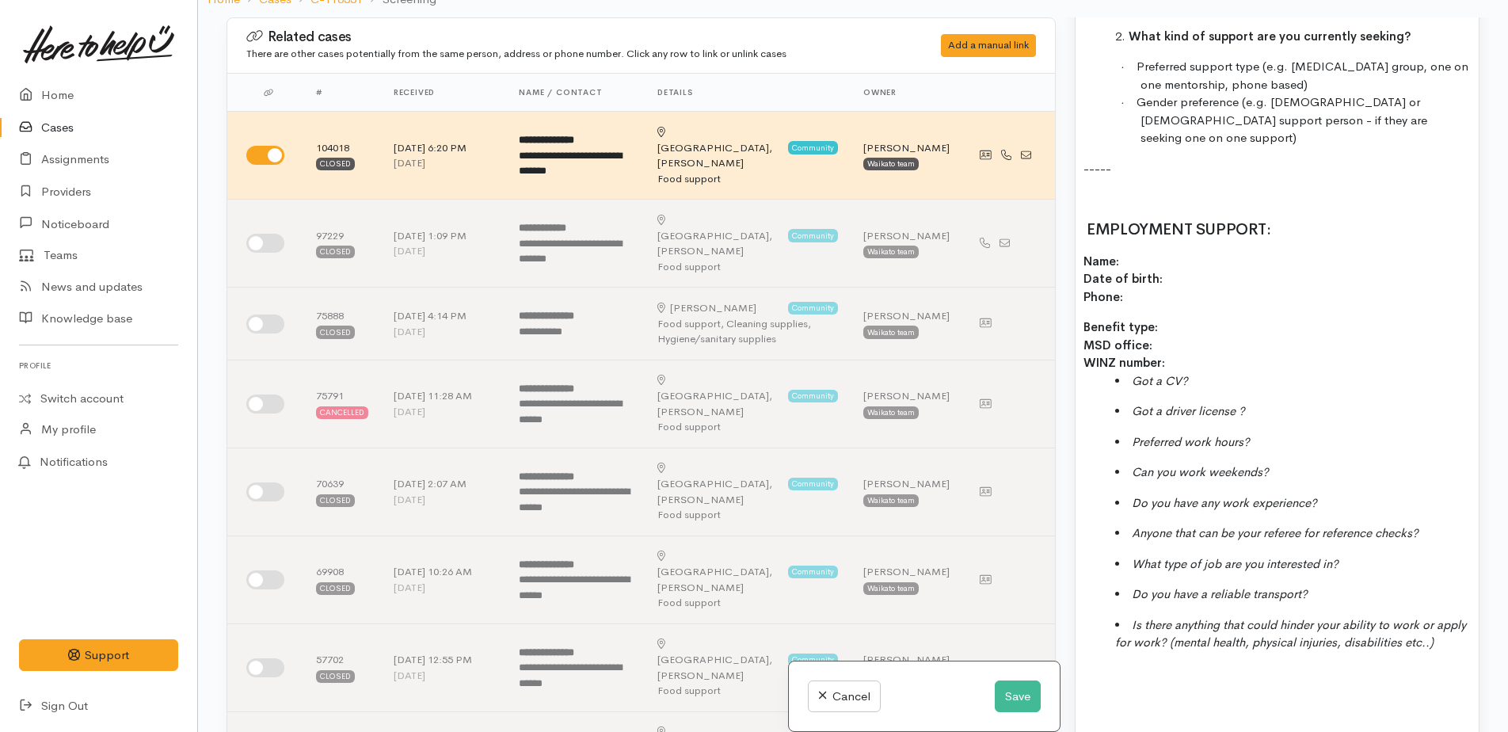
scroll to position [139, 0]
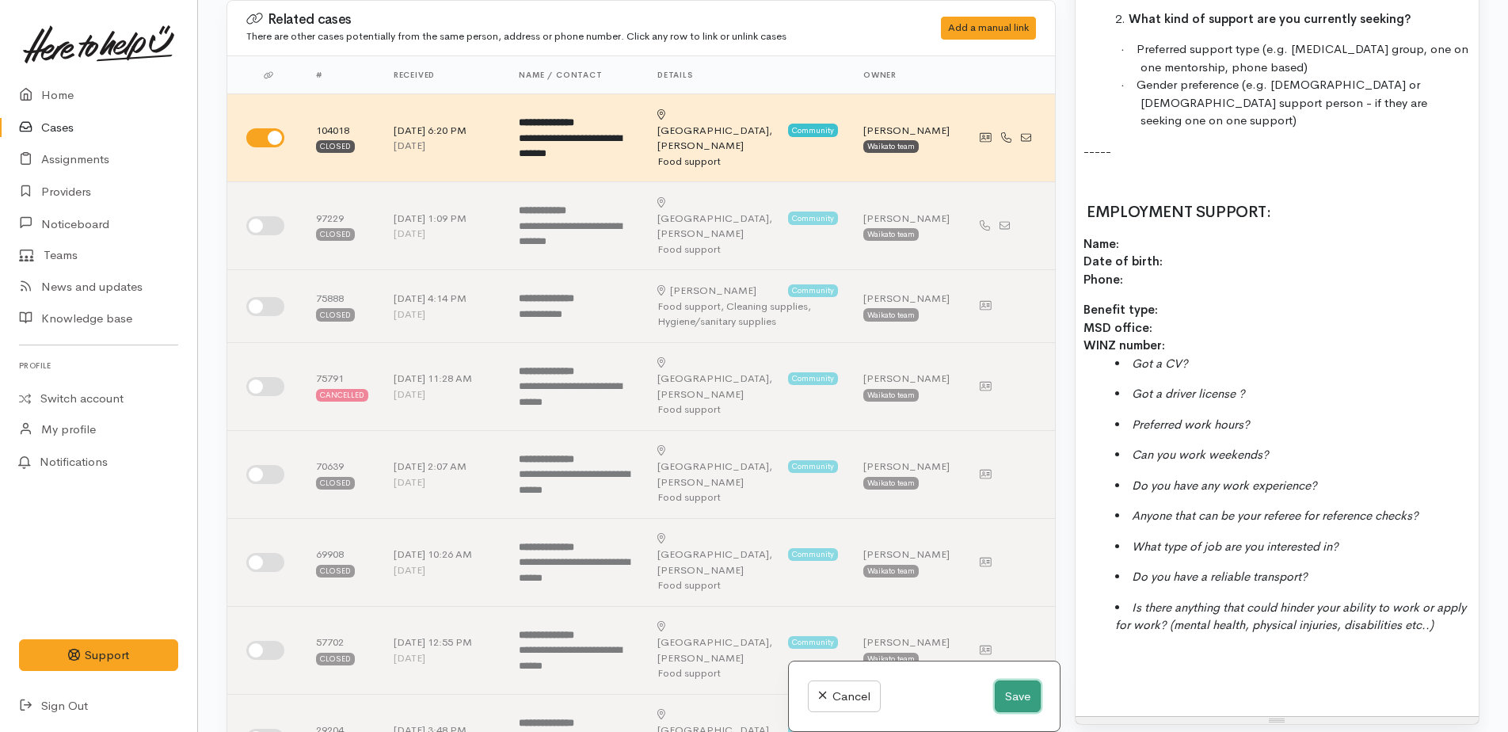
click at [1022, 691] on button "Save" at bounding box center [1017, 696] width 46 height 32
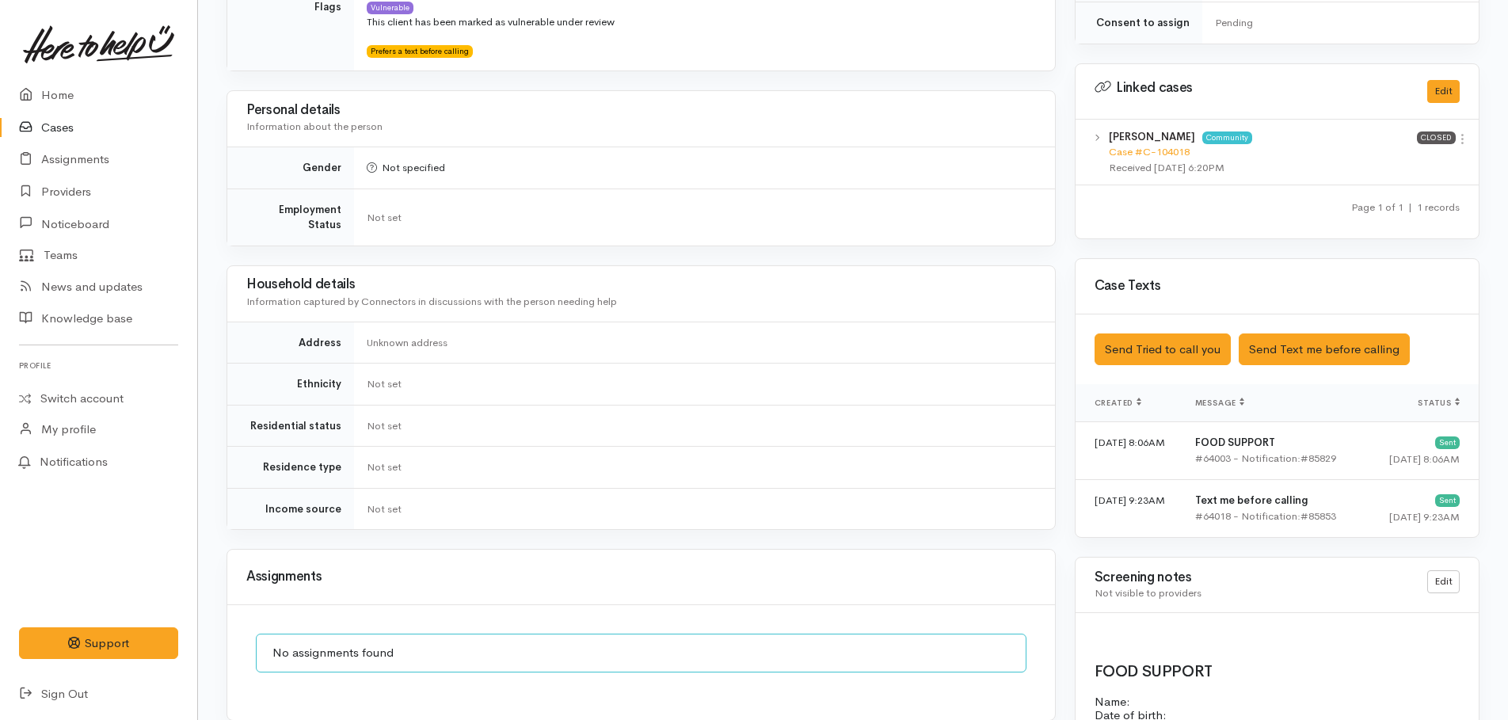
scroll to position [792, 0]
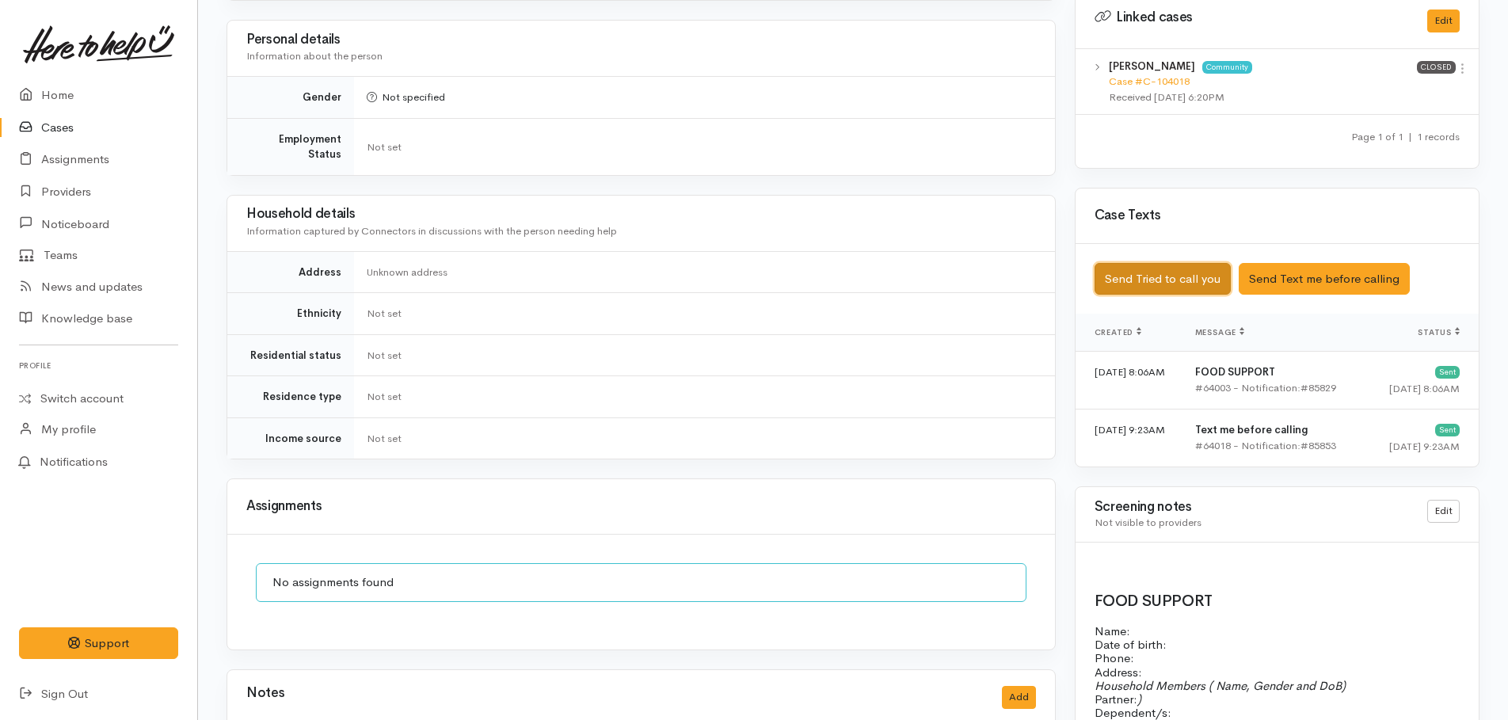
click at [1153, 264] on button "Send Tried to call you" at bounding box center [1162, 279] width 136 height 32
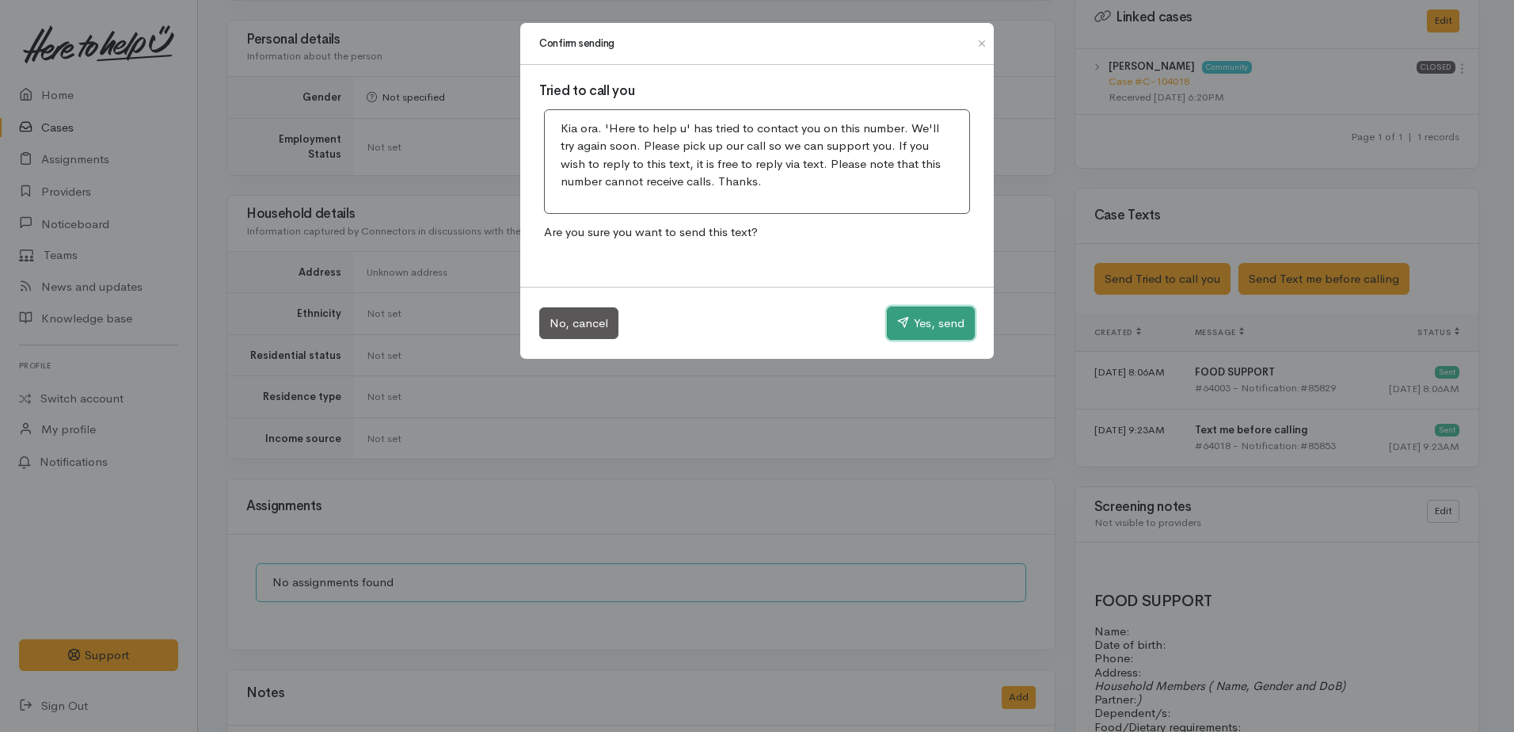
click at [928, 315] on button "Yes, send" at bounding box center [931, 322] width 88 height 33
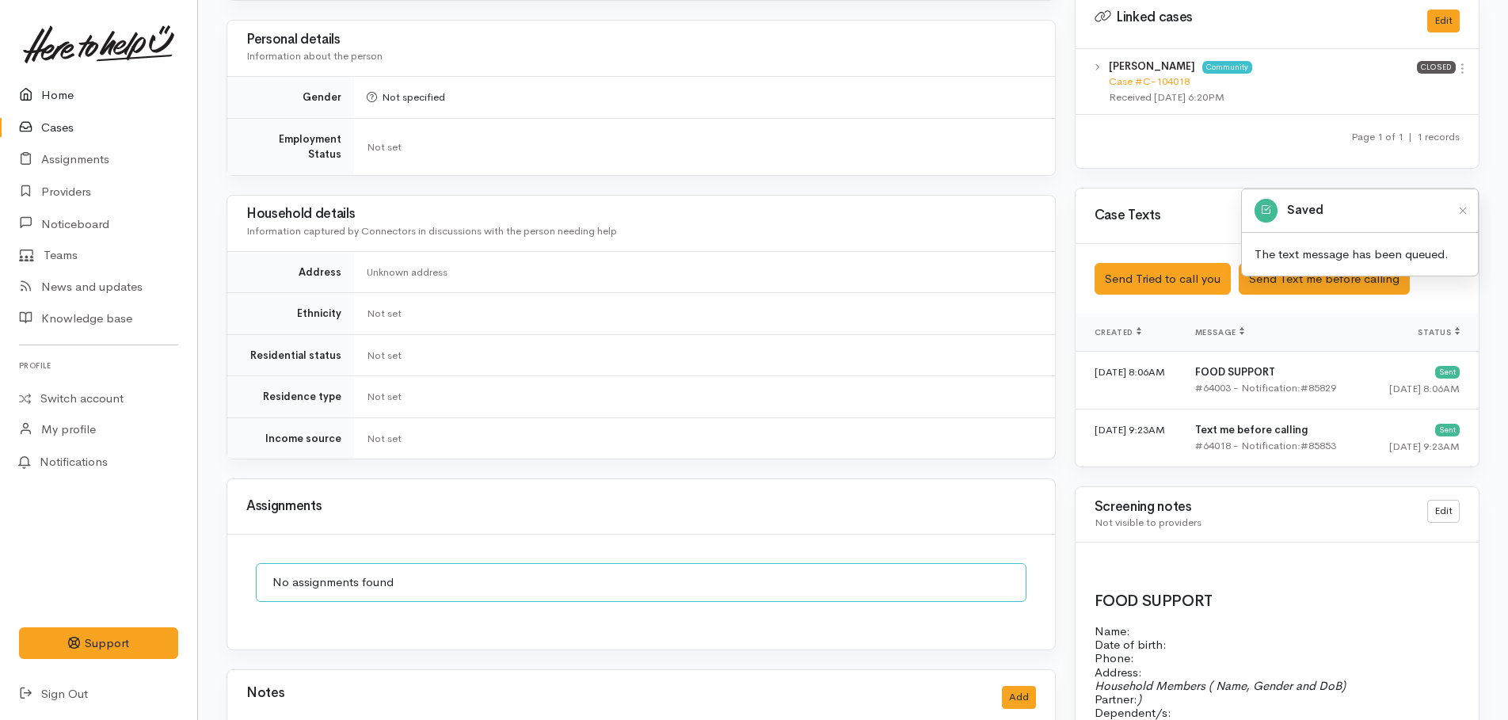
click at [49, 102] on link "Home" at bounding box center [98, 95] width 197 height 32
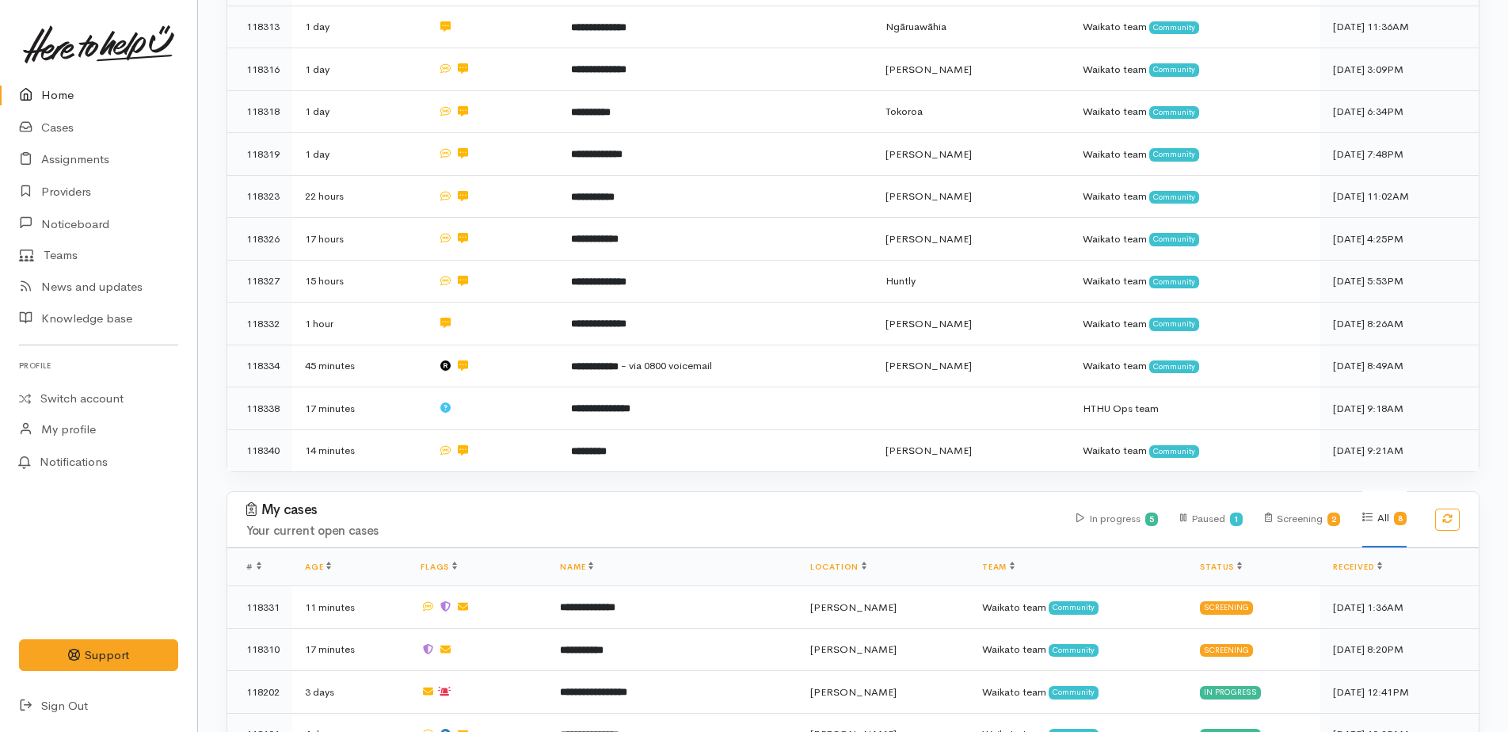
scroll to position [705, 0]
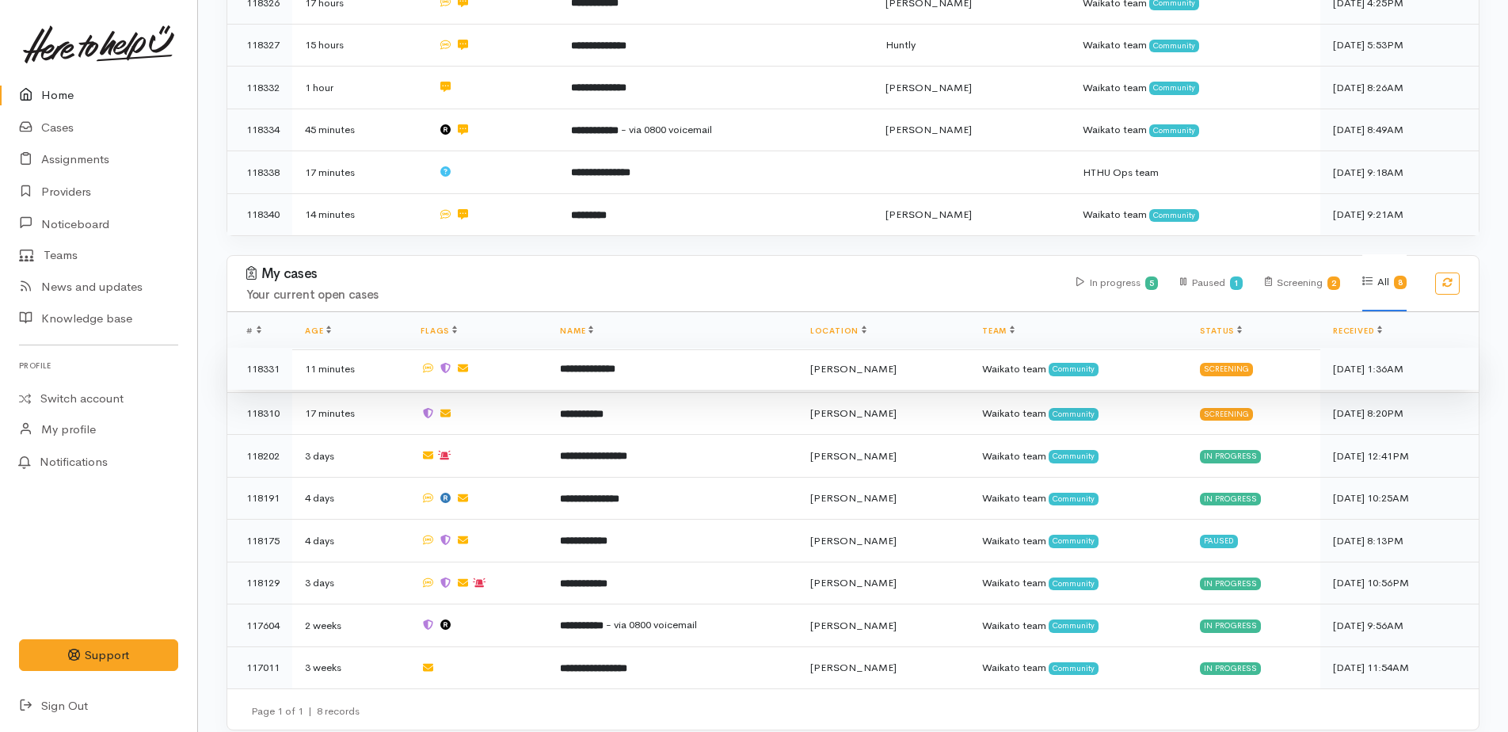
click at [615, 363] on b "**********" at bounding box center [587, 368] width 55 height 10
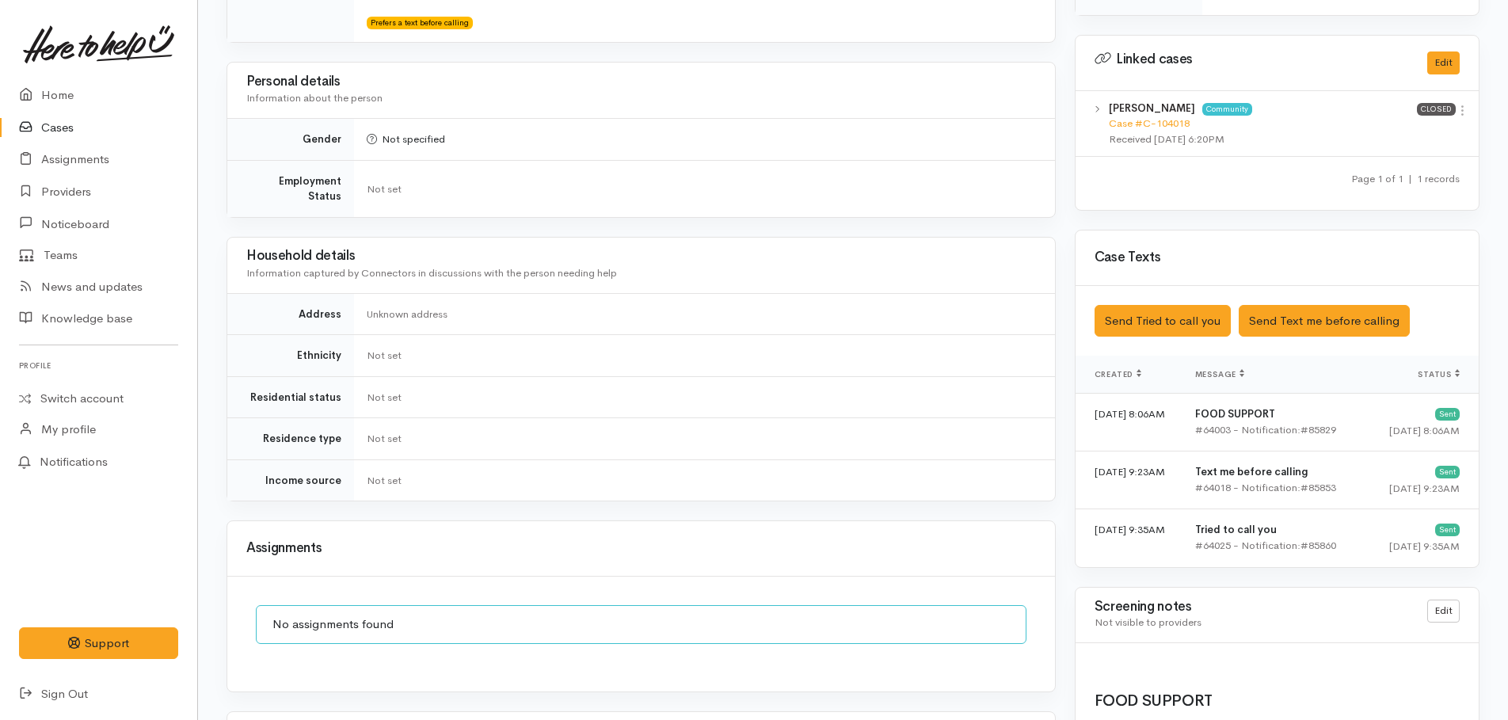
scroll to position [1029, 0]
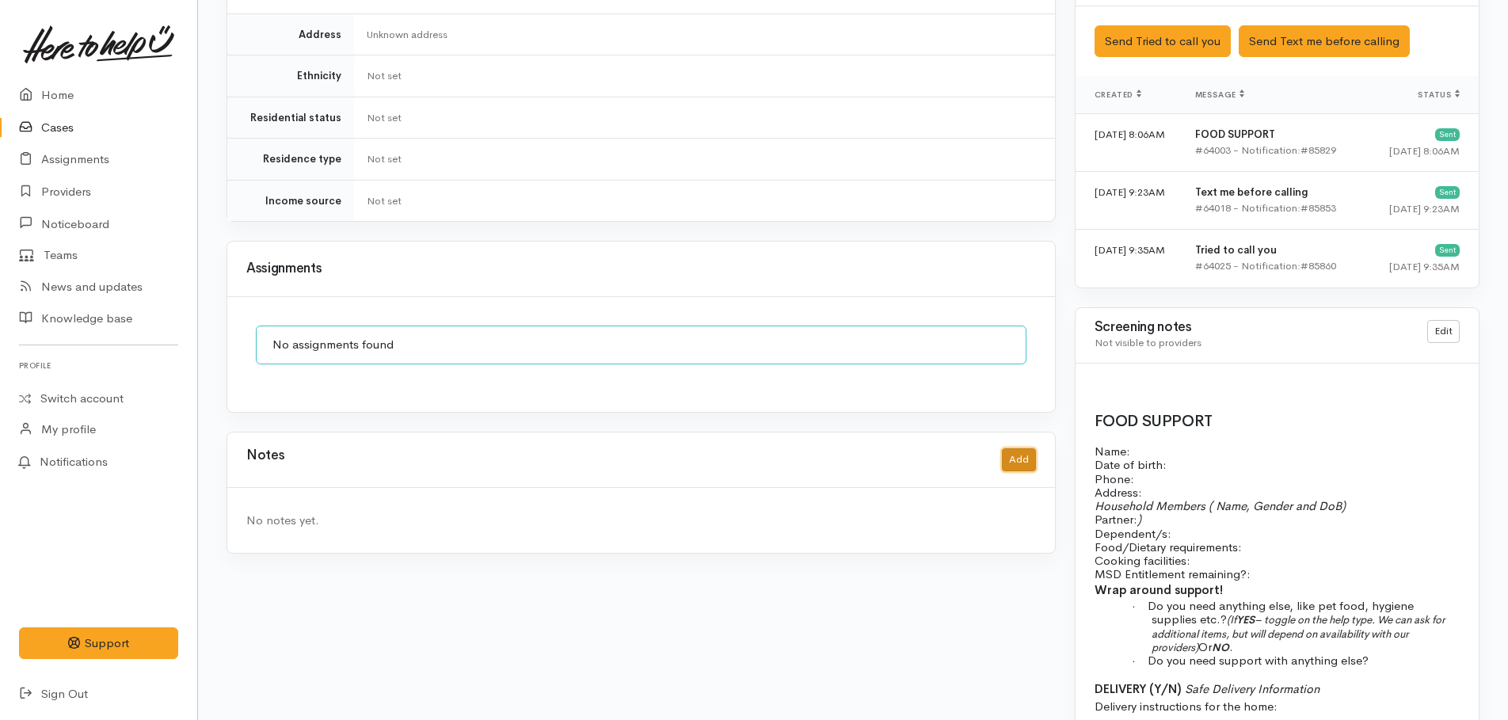
click at [1017, 448] on button "Add" at bounding box center [1019, 459] width 34 height 23
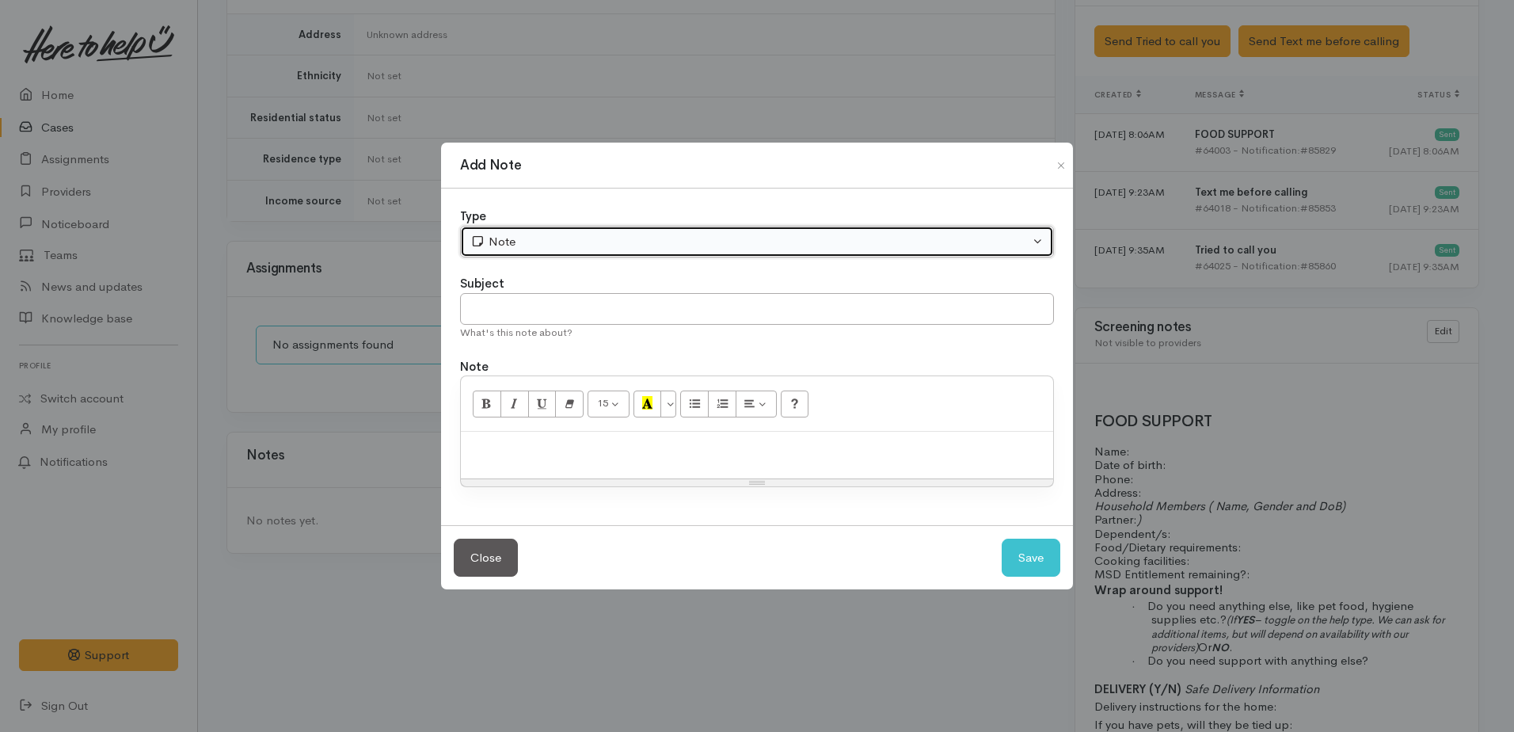
click at [542, 236] on div "Note" at bounding box center [749, 242] width 559 height 18
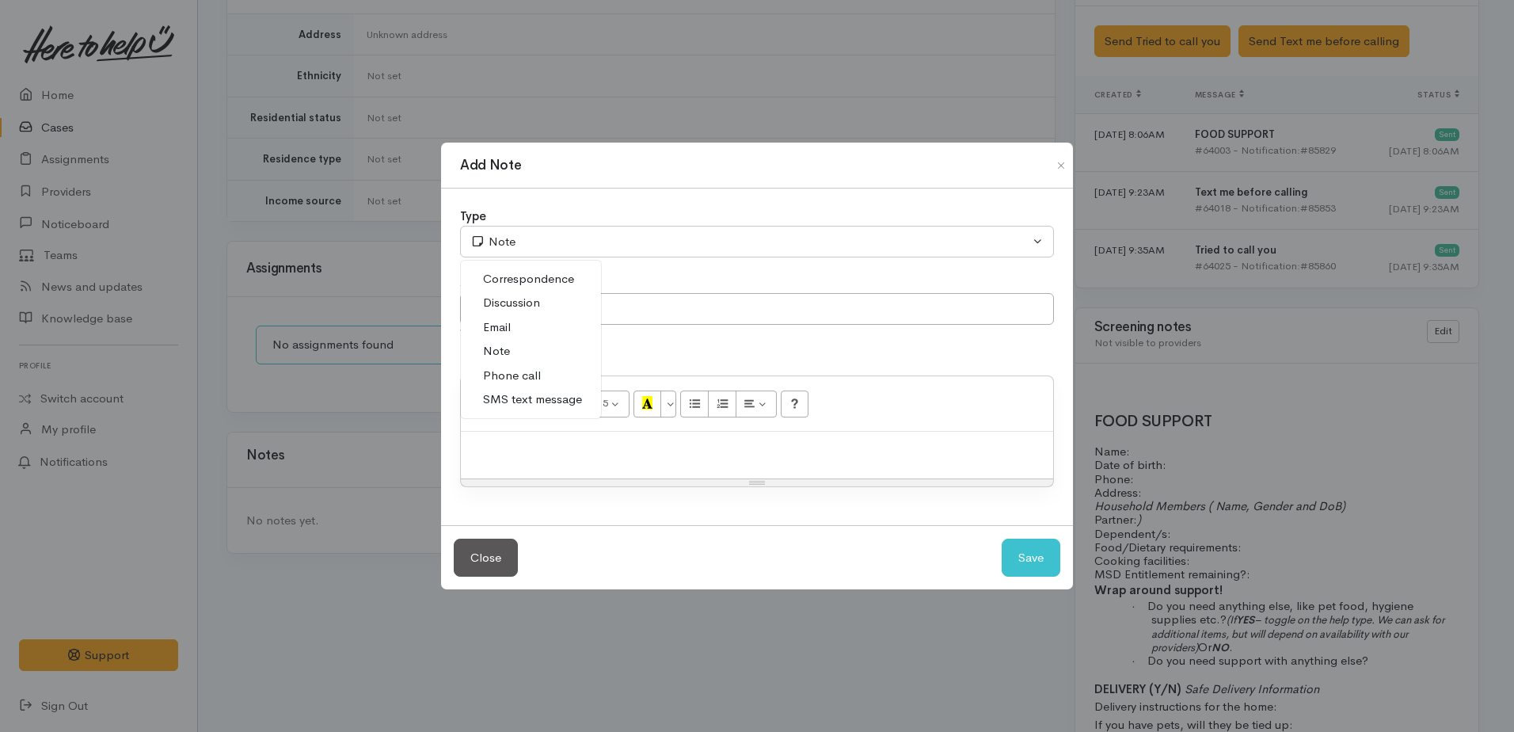
click at [508, 370] on span "Phone call" at bounding box center [512, 376] width 58 height 18
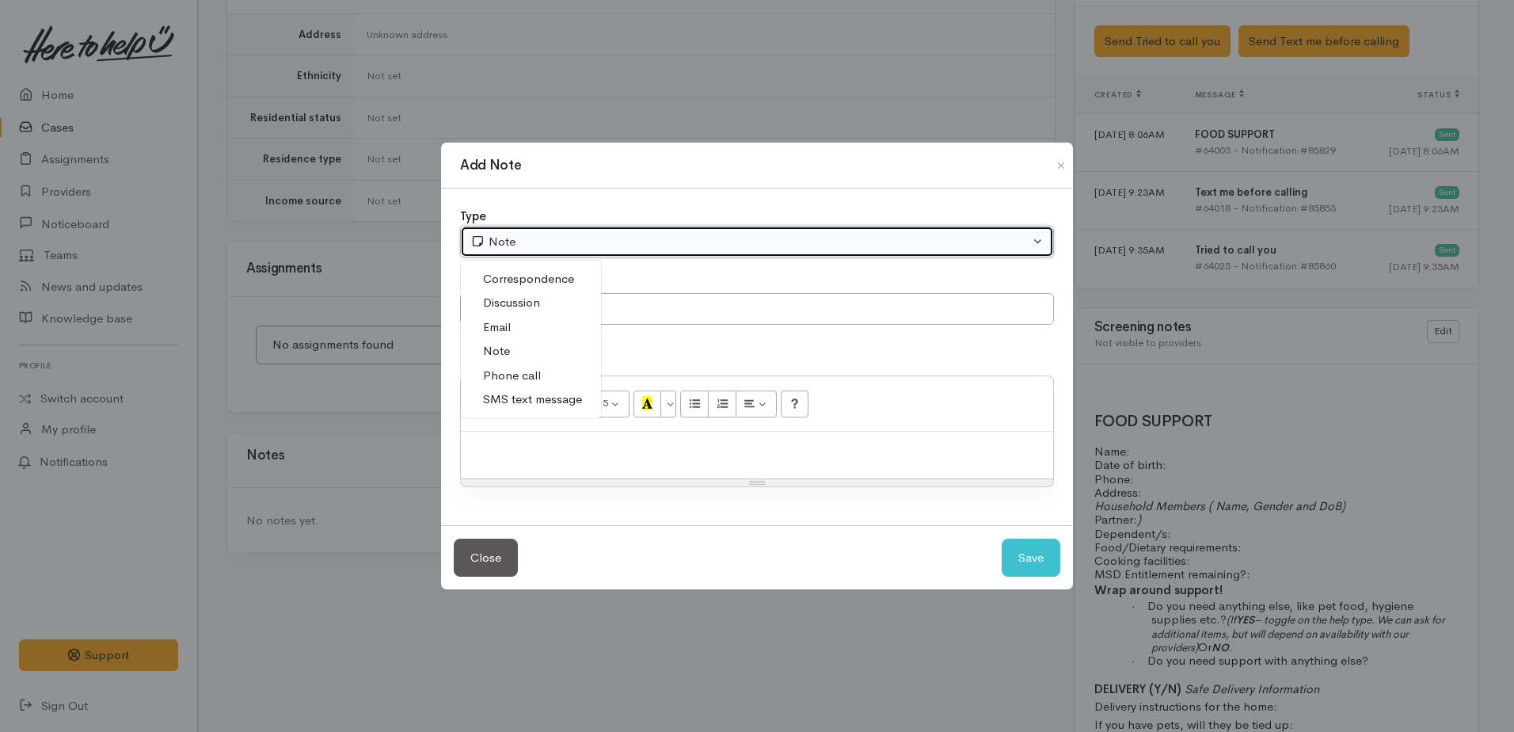
select select "3"
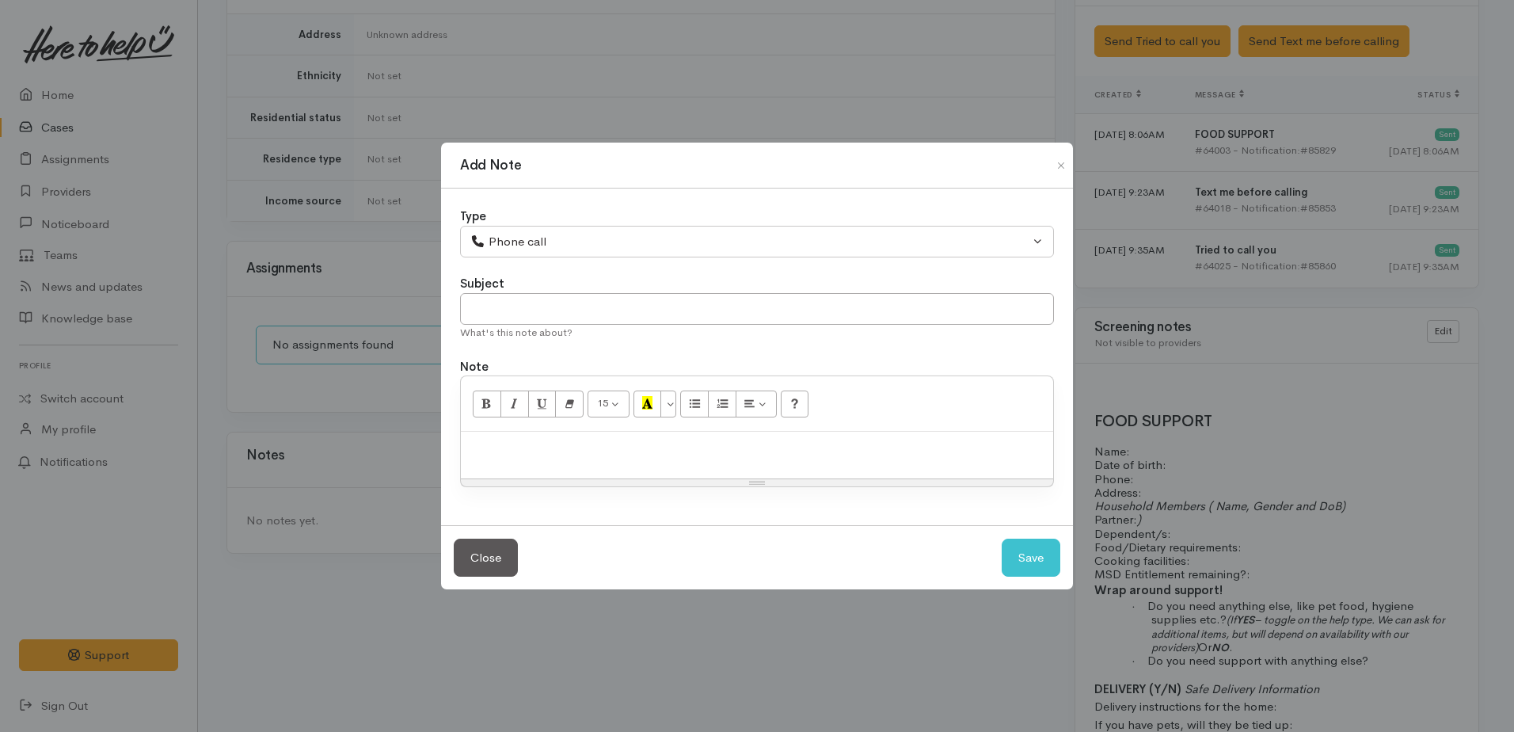
click at [523, 450] on p at bounding box center [757, 448] width 576 height 18
click at [784, 443] on p "Tried calling, no answer. left a VM and will call again Ater today." at bounding box center [757, 448] width 576 height 18
click at [608, 440] on p "Tried calling, no answer. left a VM and will call again later today." at bounding box center [757, 448] width 576 height 18
click at [1014, 563] on button "Save" at bounding box center [1031, 557] width 59 height 39
select select "1"
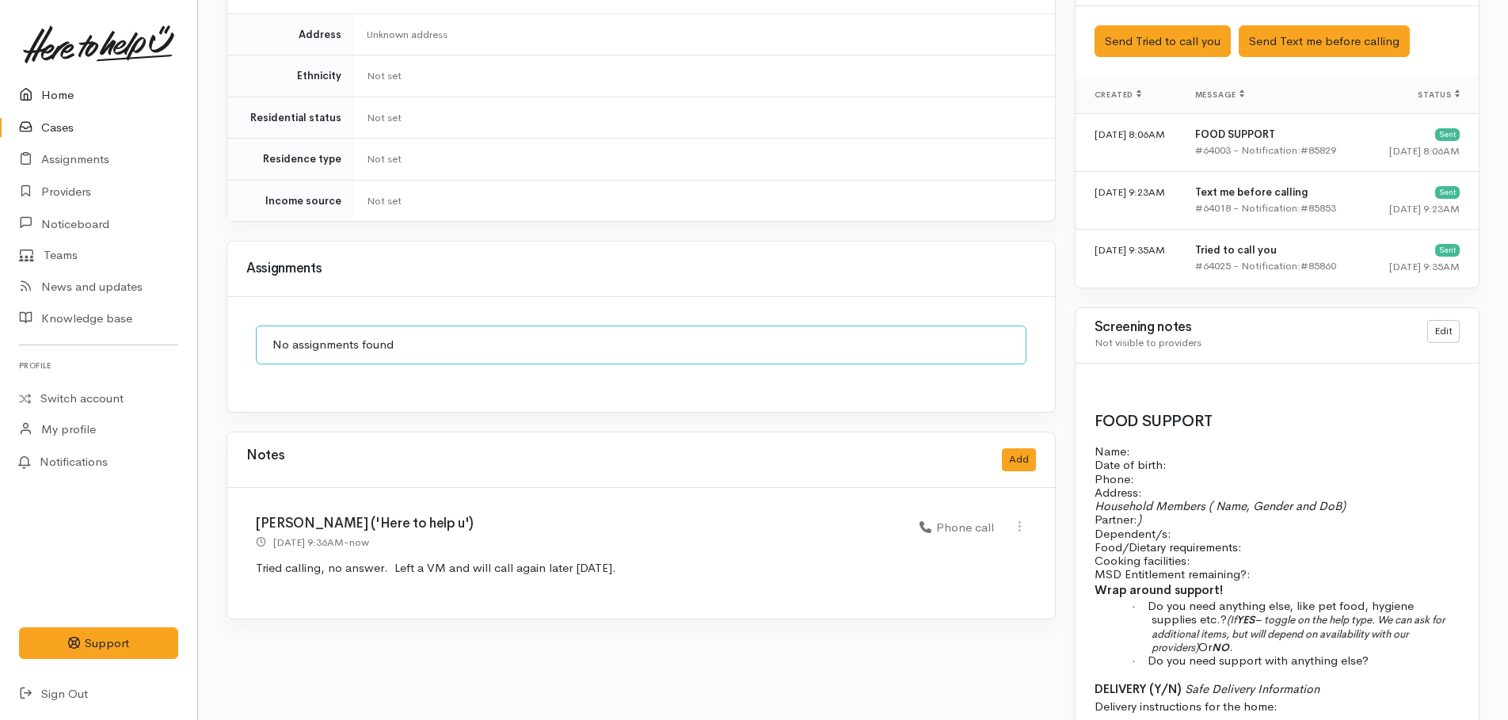
click at [55, 91] on link "Home" at bounding box center [98, 95] width 197 height 32
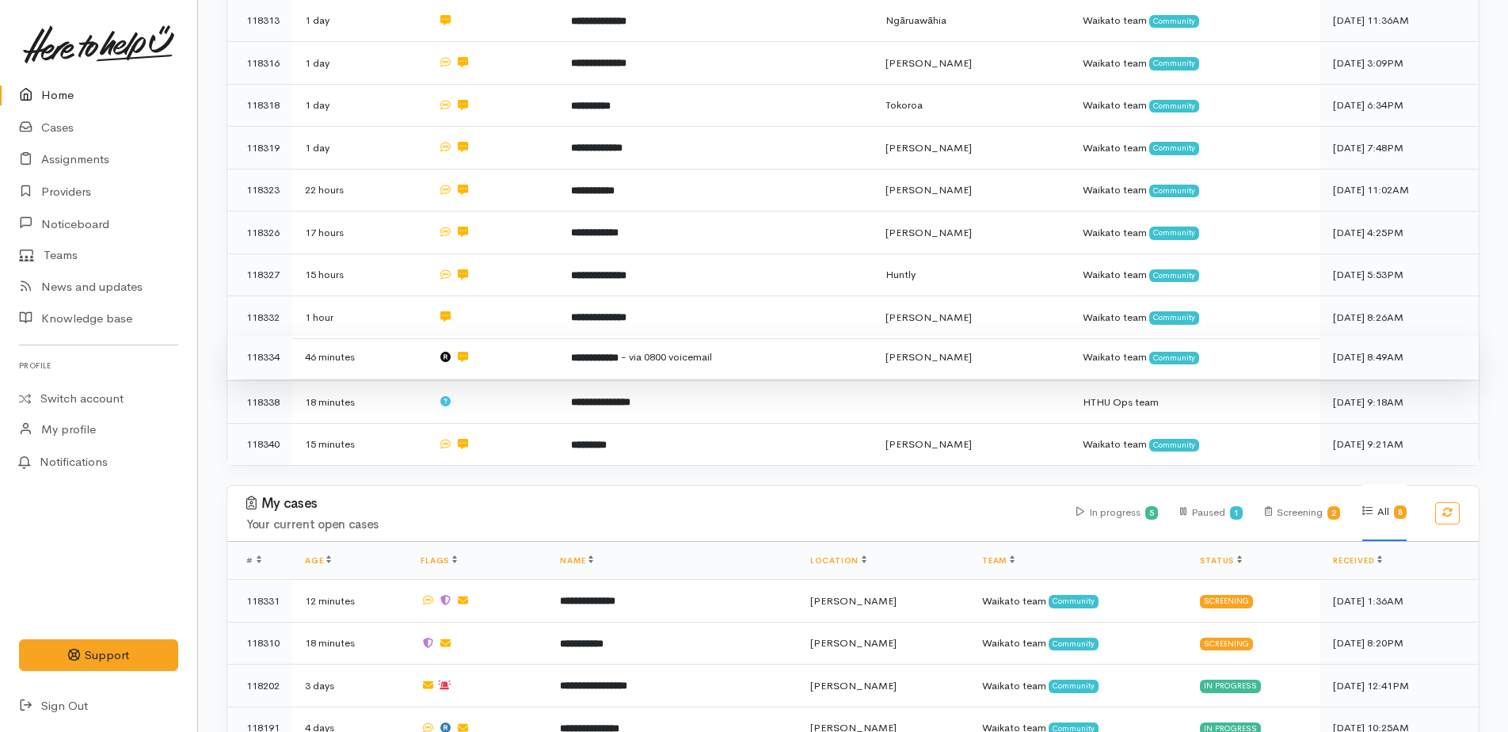
scroll to position [705, 0]
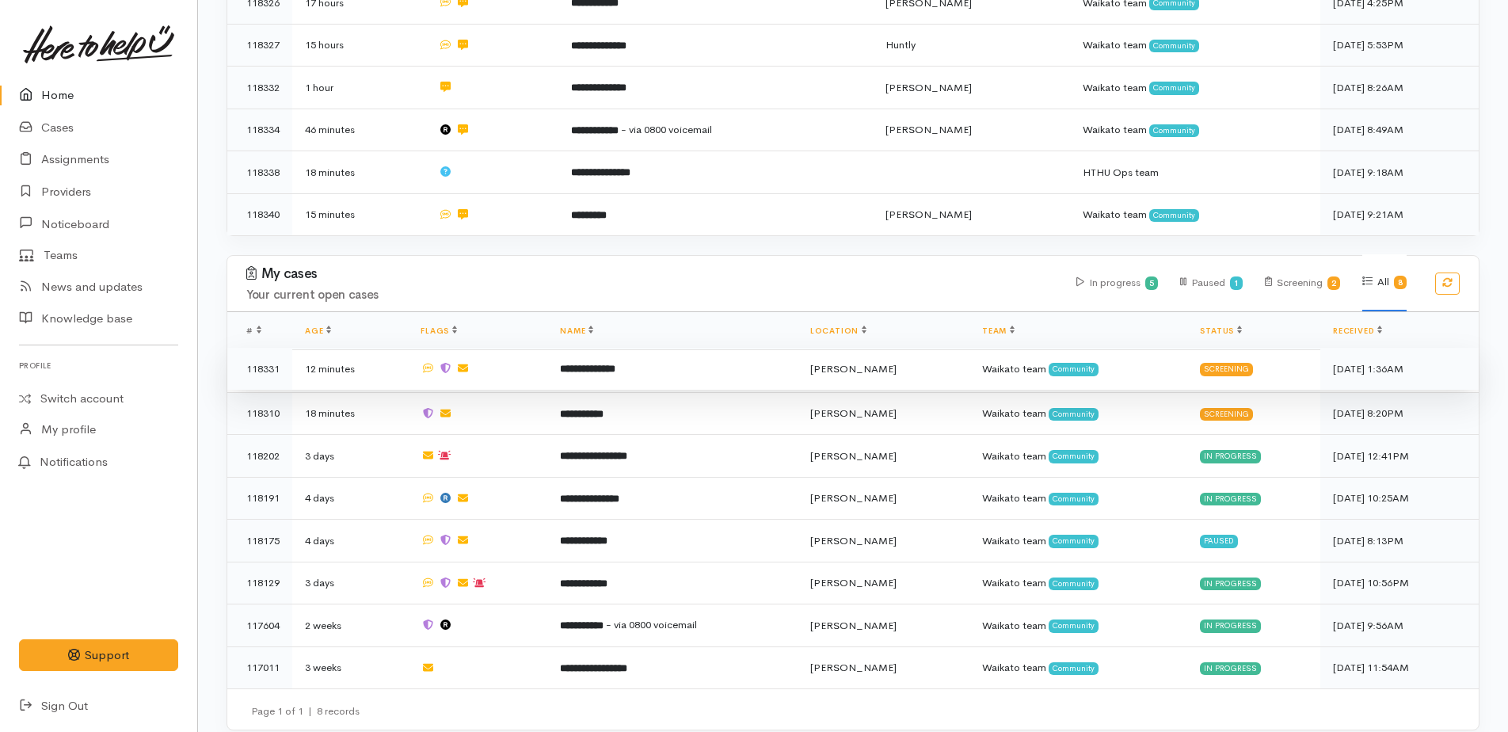
click at [610, 363] on b "**********" at bounding box center [587, 368] width 55 height 10
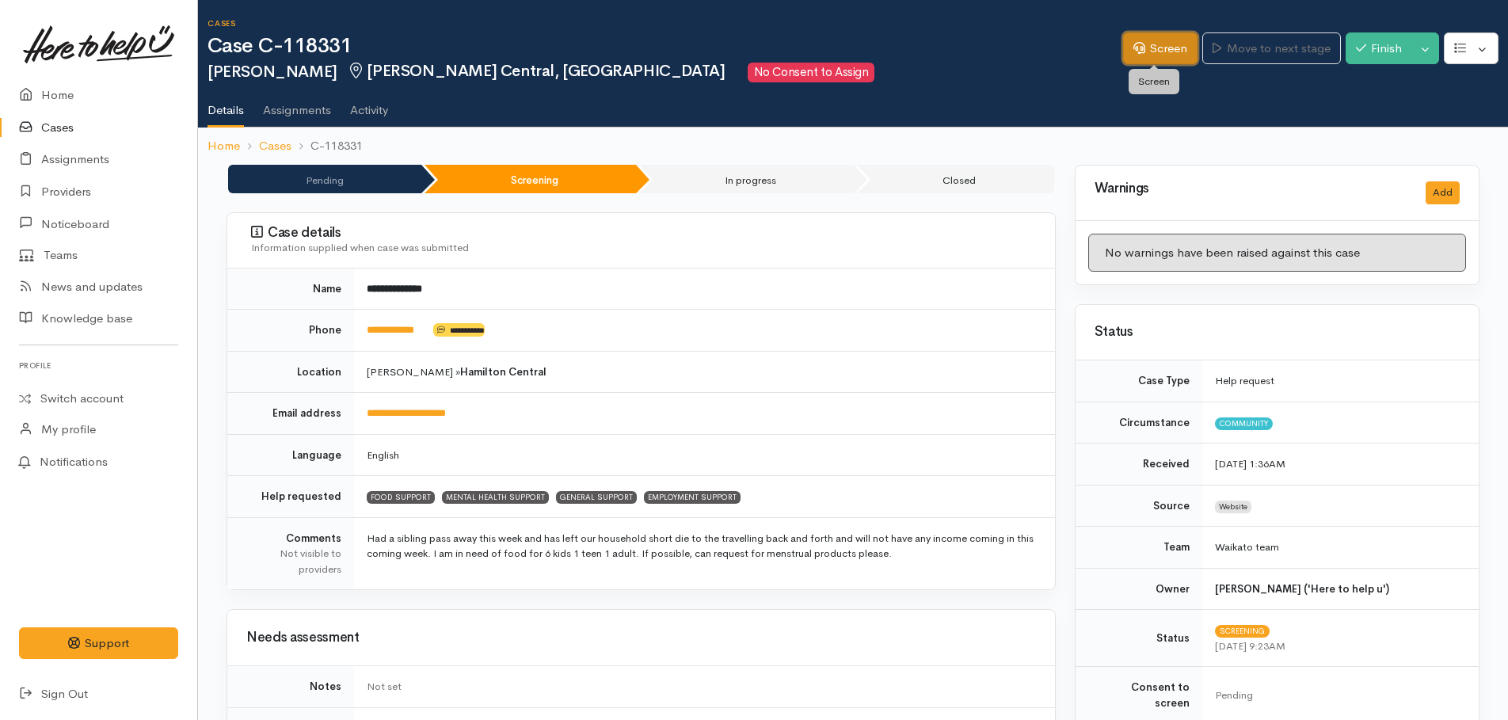
drag, startPoint x: 1156, startPoint y: 52, endPoint x: 1138, endPoint y: 58, distance: 19.0
click at [1156, 52] on link "Screen" at bounding box center [1160, 48] width 74 height 32
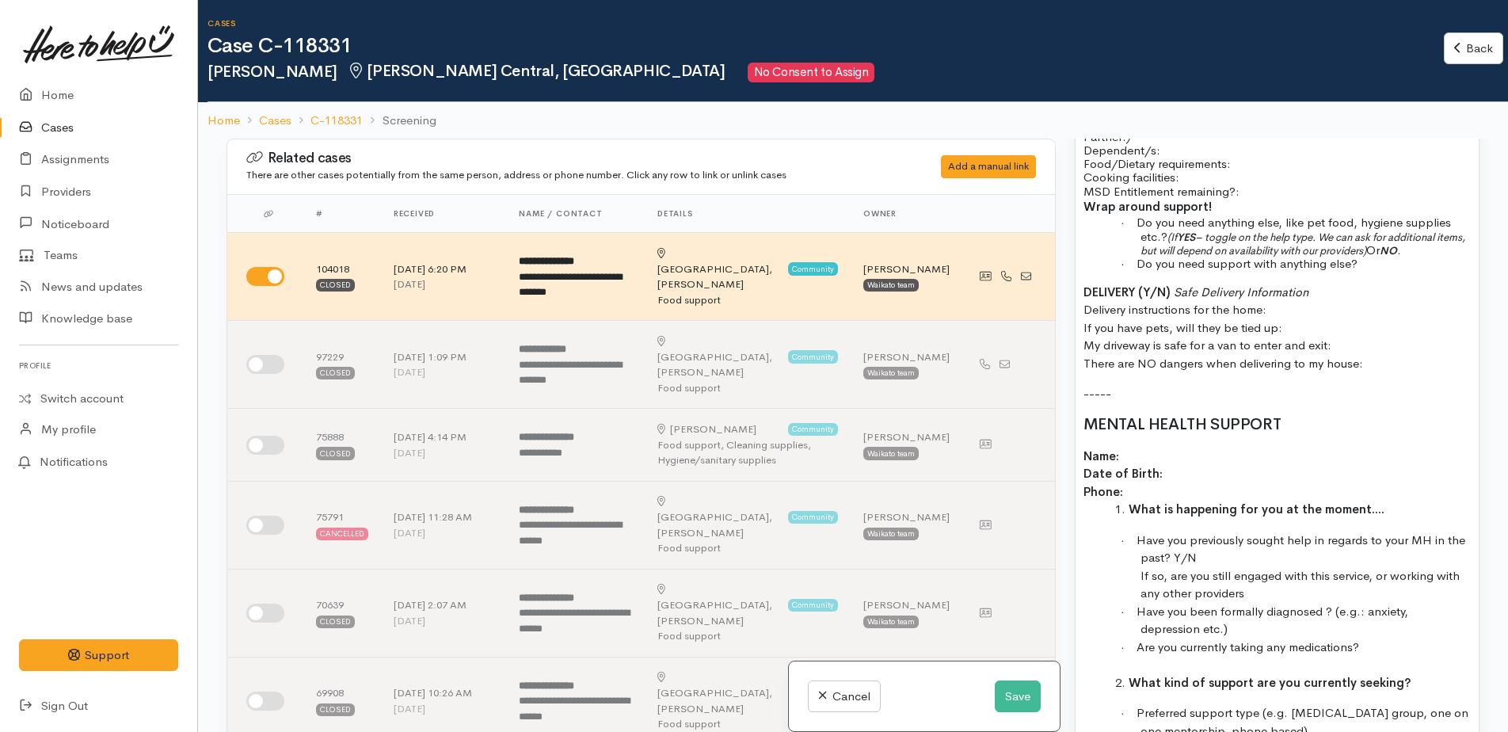
scroll to position [1425, 0]
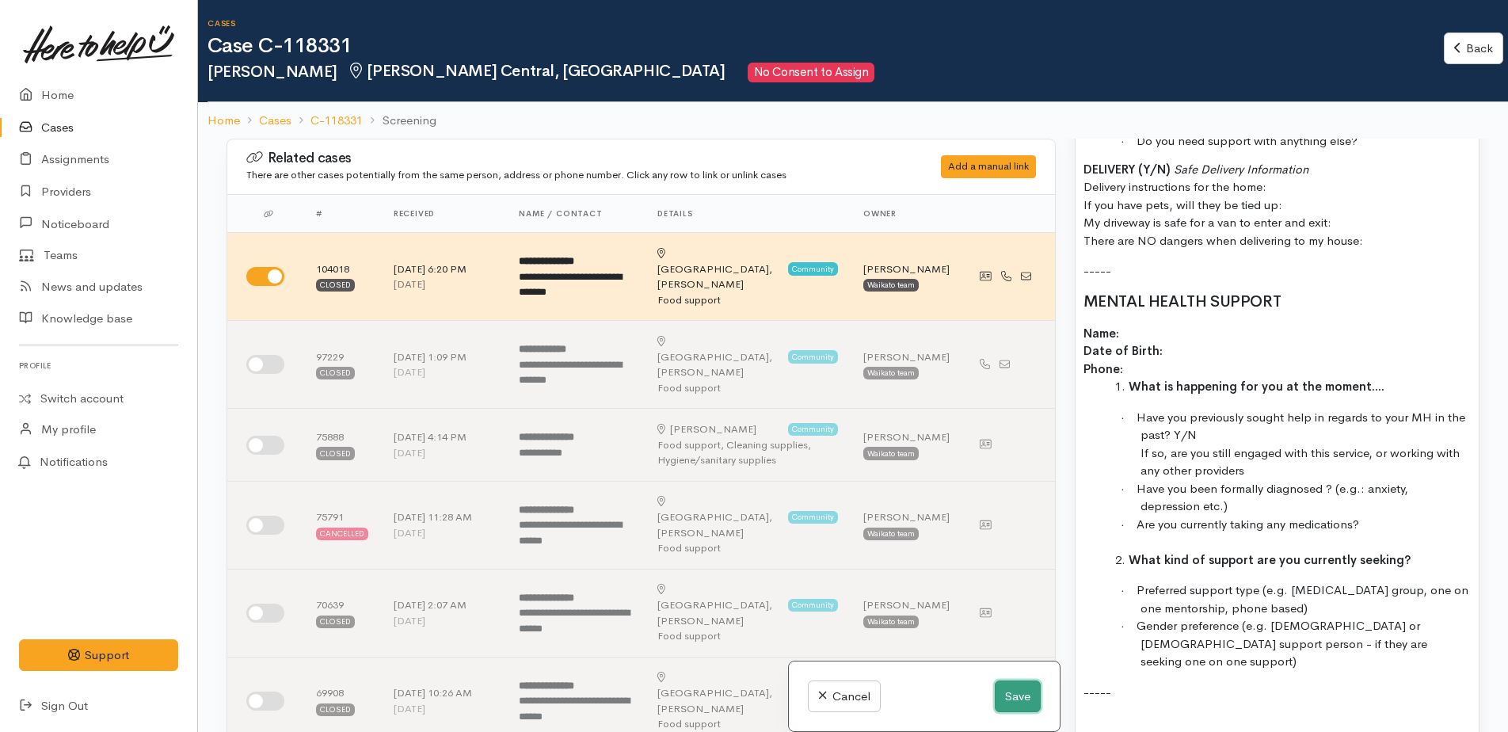
click at [1017, 694] on button "Save" at bounding box center [1017, 696] width 46 height 32
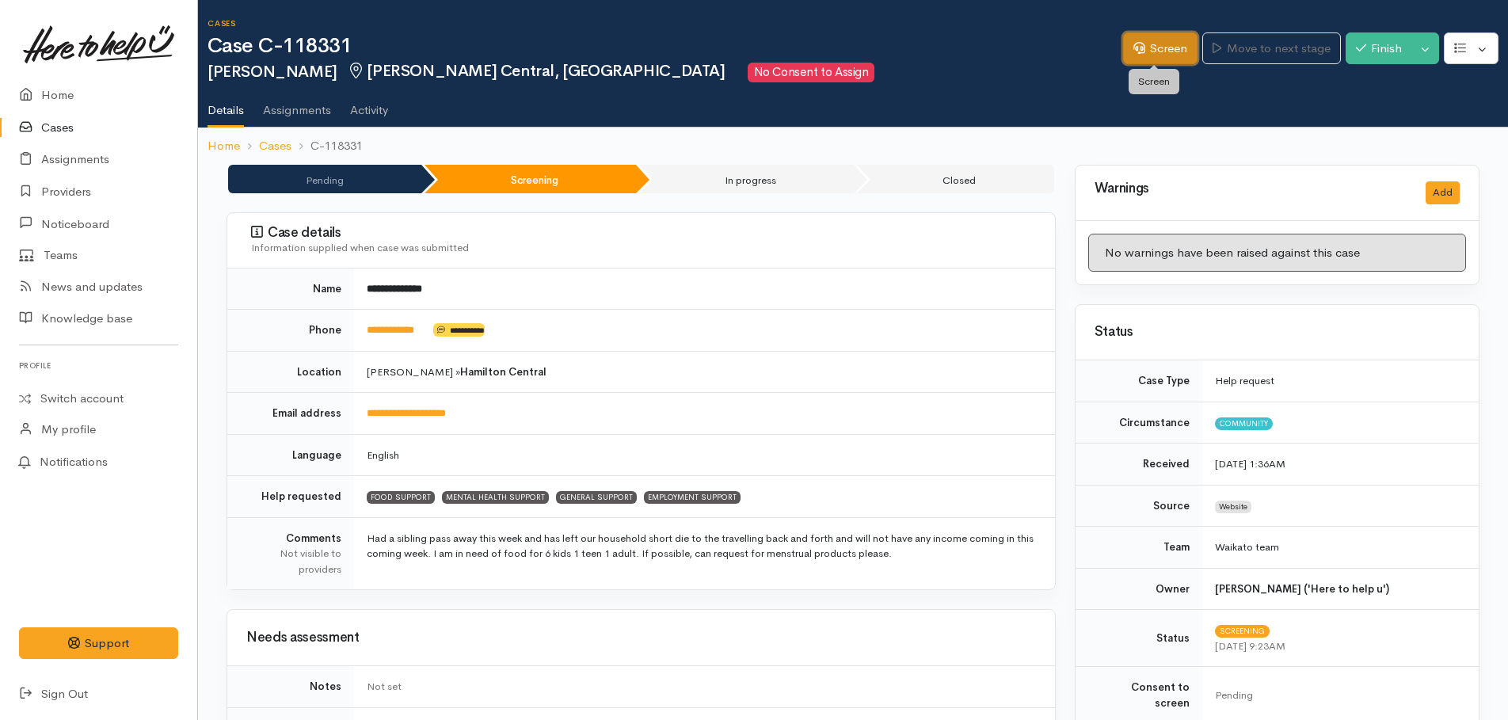
click at [1148, 53] on link "Screen" at bounding box center [1160, 48] width 74 height 32
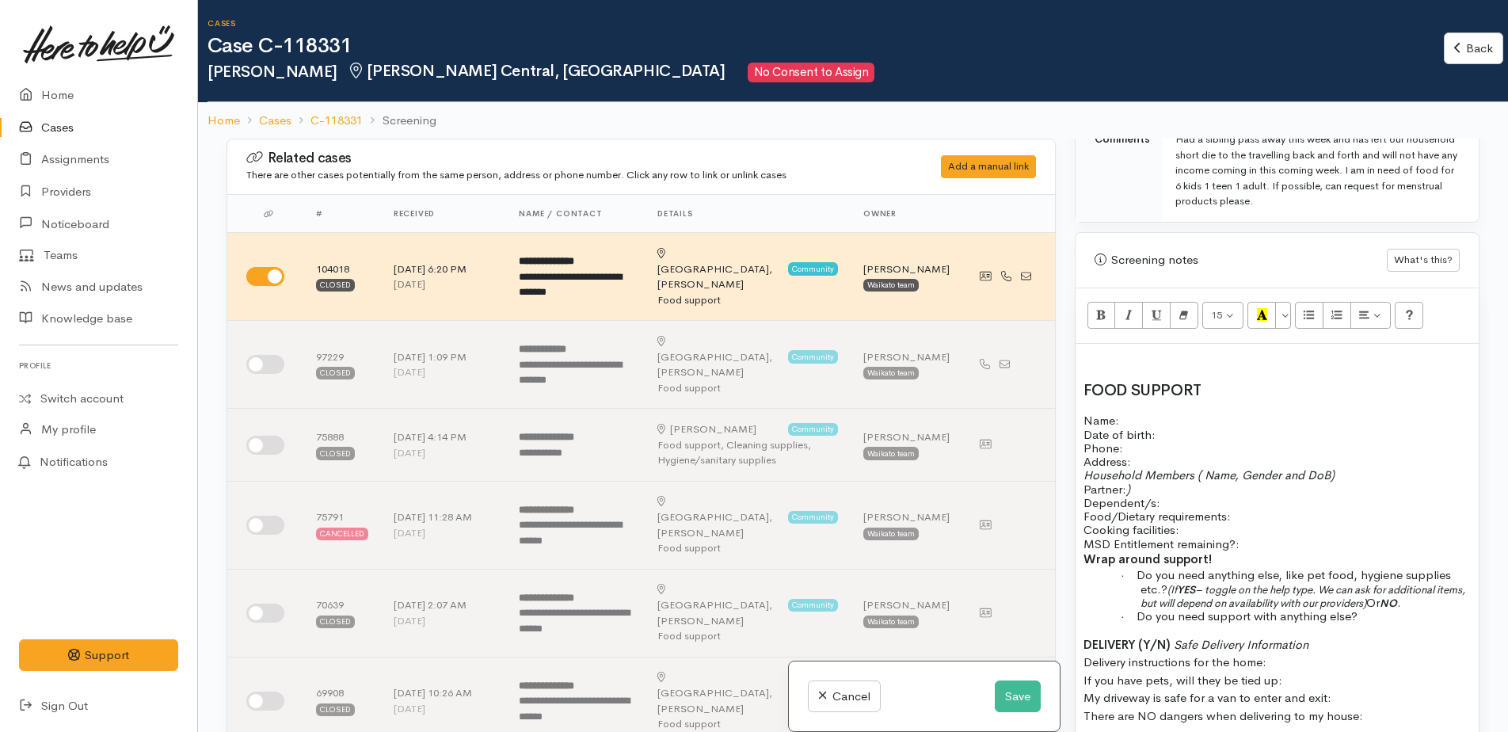
scroll to position [871, 0]
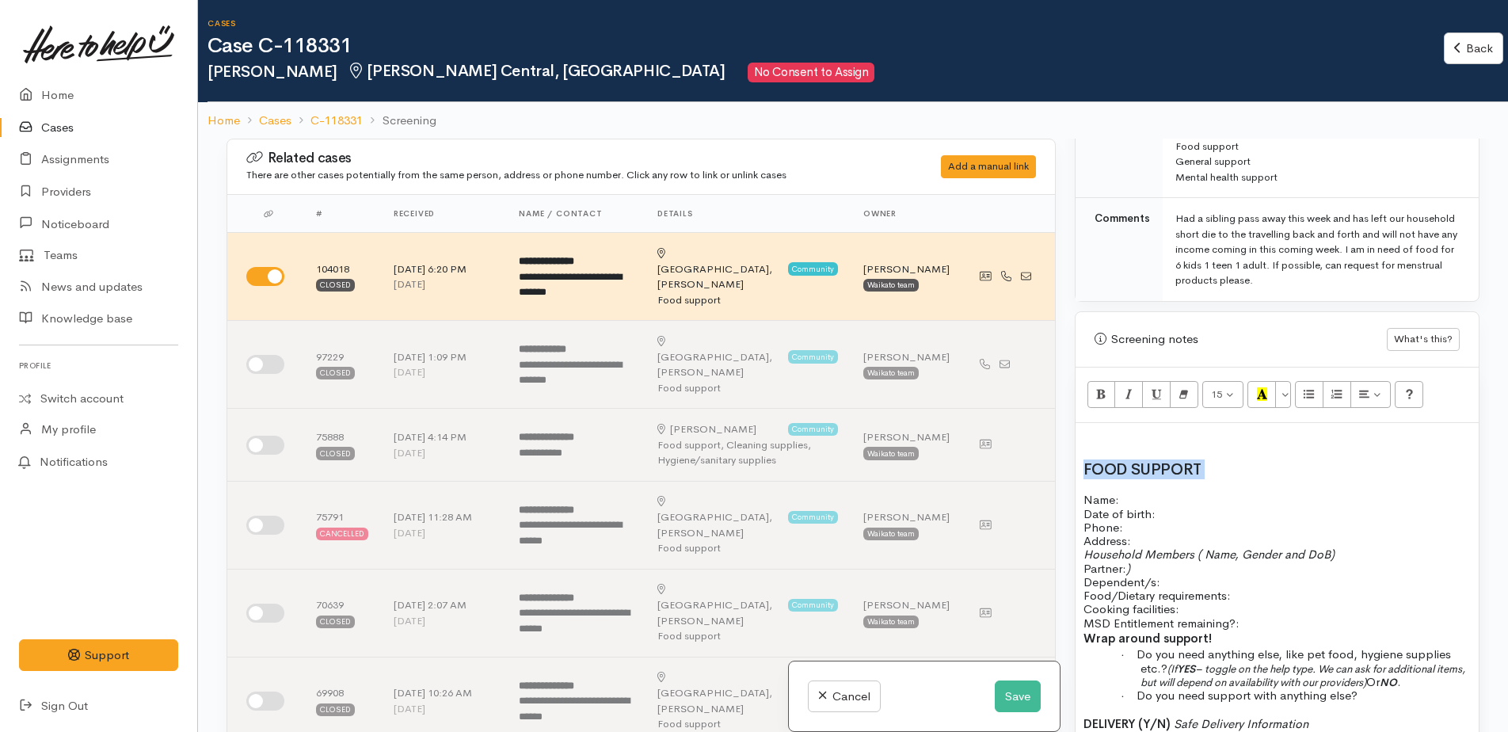
drag, startPoint x: 1082, startPoint y: 446, endPoint x: 1219, endPoint y: 435, distance: 137.4
click at [1238, 462] on h2 "FOOD SUPPORT" at bounding box center [1276, 469] width 387 height 17
click at [1117, 431] on p at bounding box center [1276, 440] width 387 height 18
click at [1136, 492] on p "Name: Date of birth: Phone:" at bounding box center [1276, 512] width 387 height 41
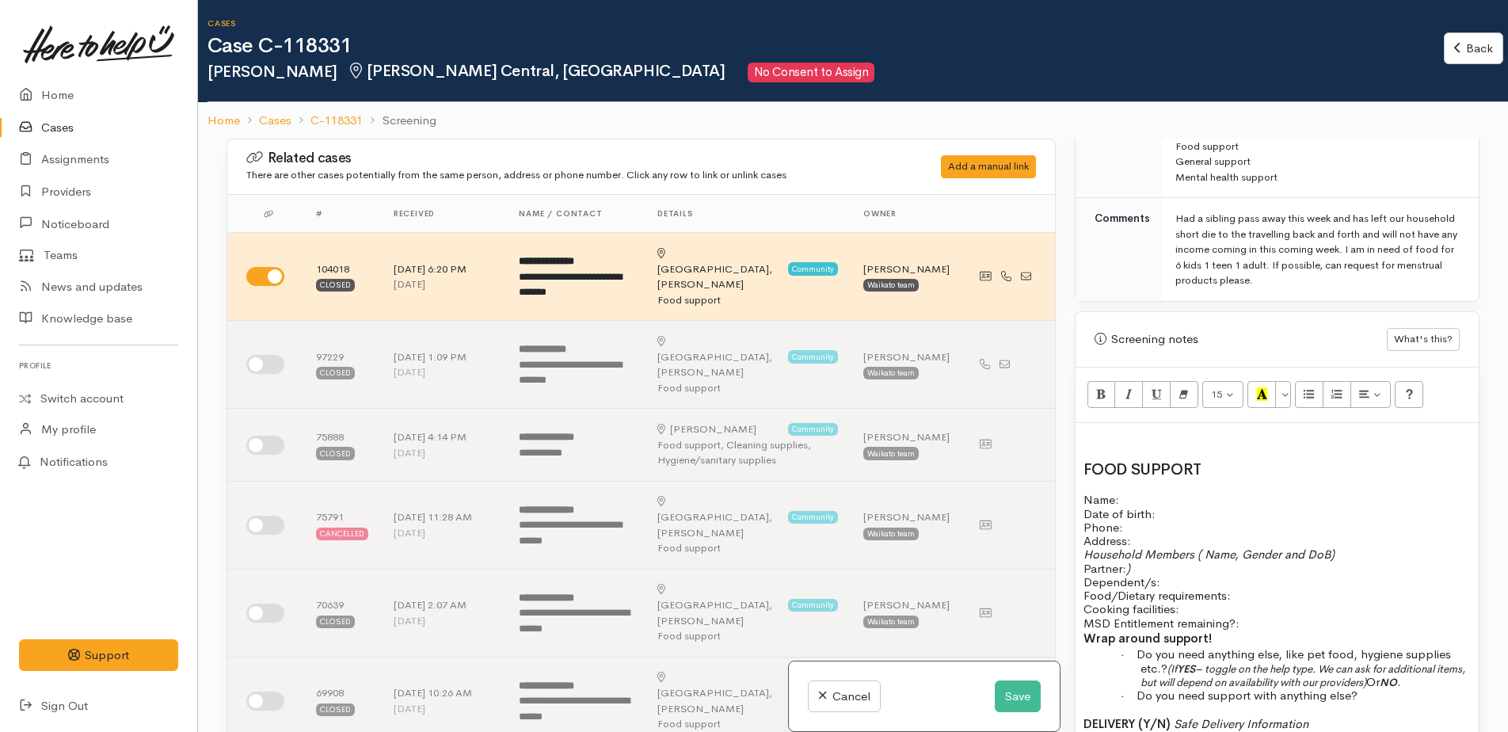
click at [1114, 431] on p at bounding box center [1276, 440] width 387 height 18
click at [1141, 506] on span "Date of birth:" at bounding box center [1119, 513] width 72 height 15
click at [1130, 492] on p "Name: Date of birth: Phone:" at bounding box center [1276, 512] width 387 height 41
click at [1107, 431] on p at bounding box center [1276, 440] width 387 height 18
click at [1135, 492] on p "Name: Date of birth: Phone:" at bounding box center [1276, 512] width 387 height 41
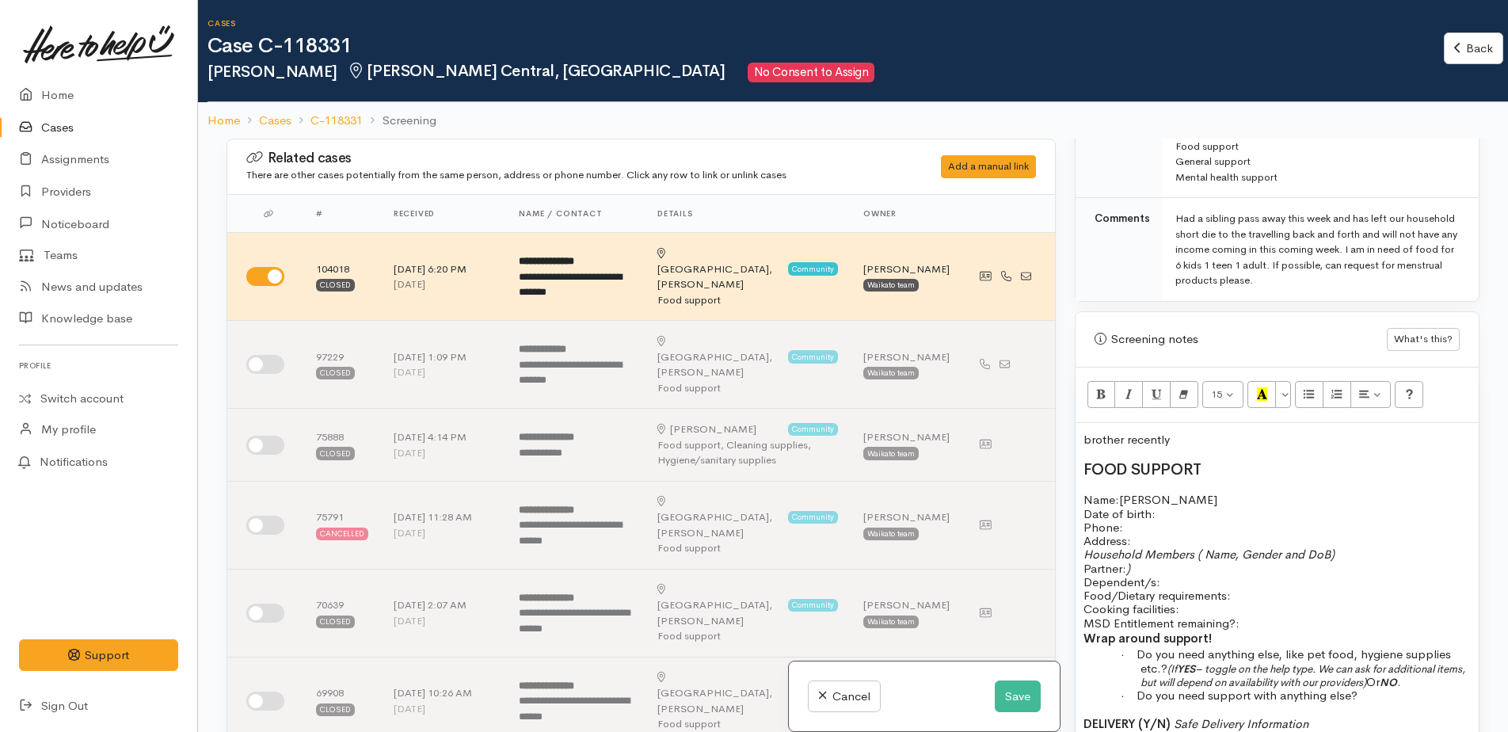
click at [1178, 492] on p "Name: Joeline Date of birth: Phone:" at bounding box center [1276, 512] width 387 height 41
click at [1150, 506] on span "Date of birth:" at bounding box center [1119, 513] width 72 height 15
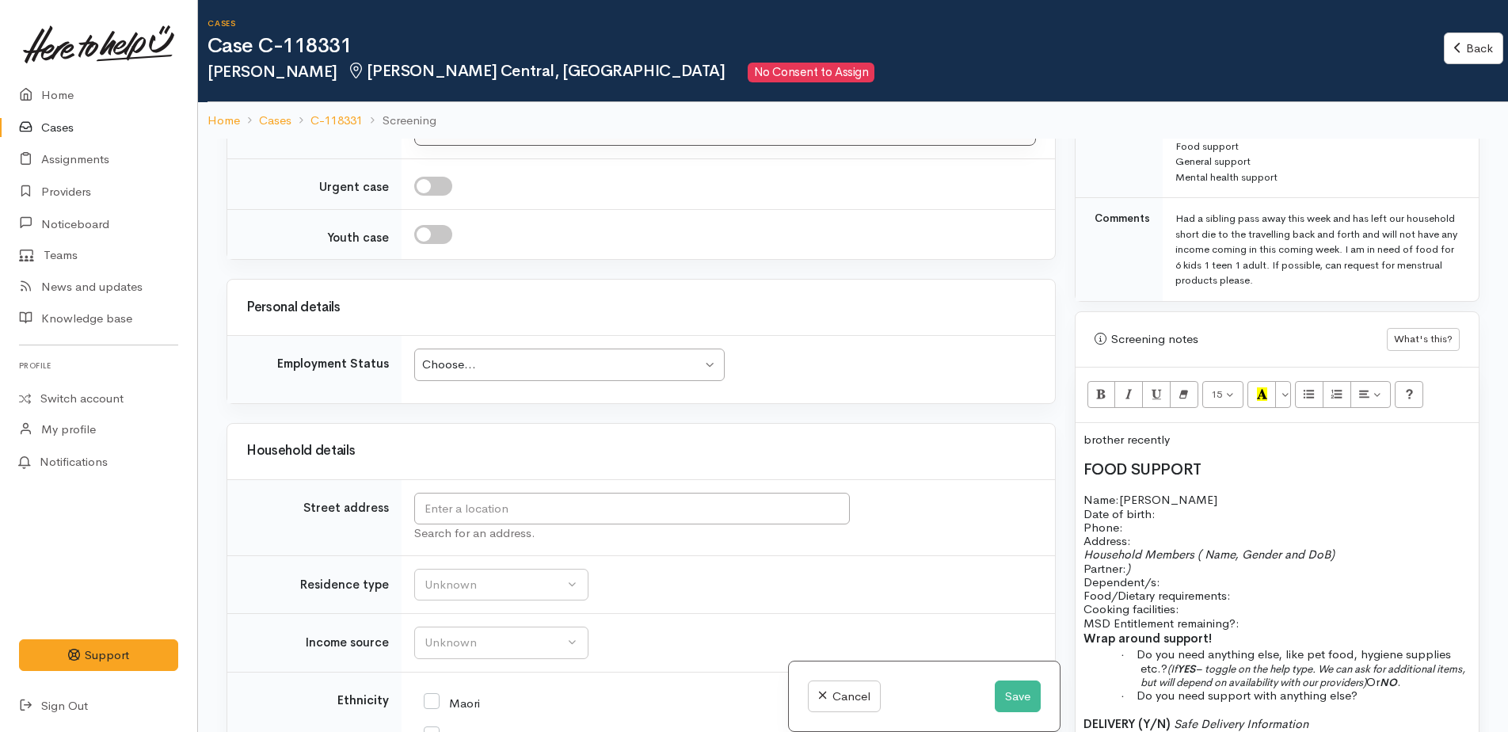
scroll to position [2534, 0]
click at [467, 489] on input "text" at bounding box center [631, 505] width 435 height 32
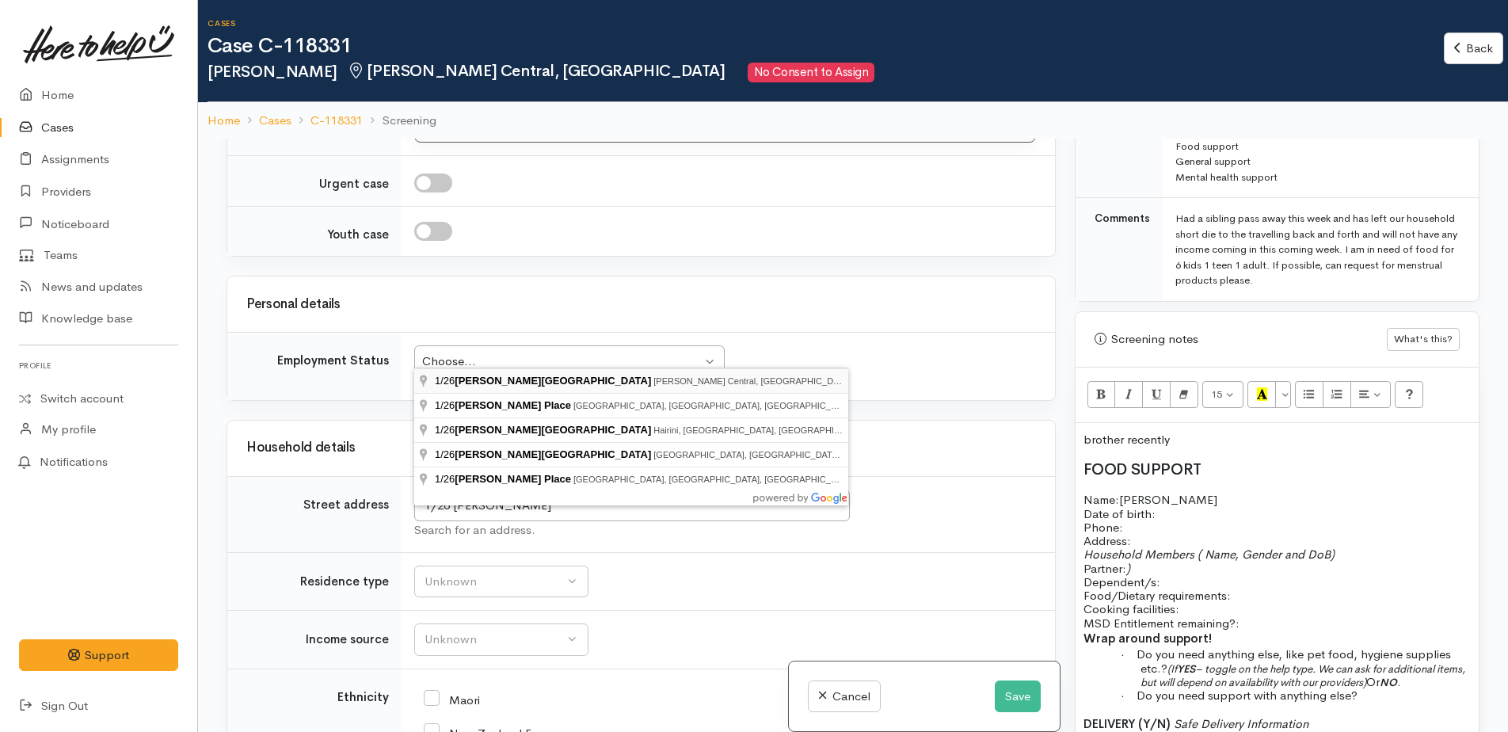
type input "1/26 Hammond Street, Hamilton Central, Hamilton, New Zealand"
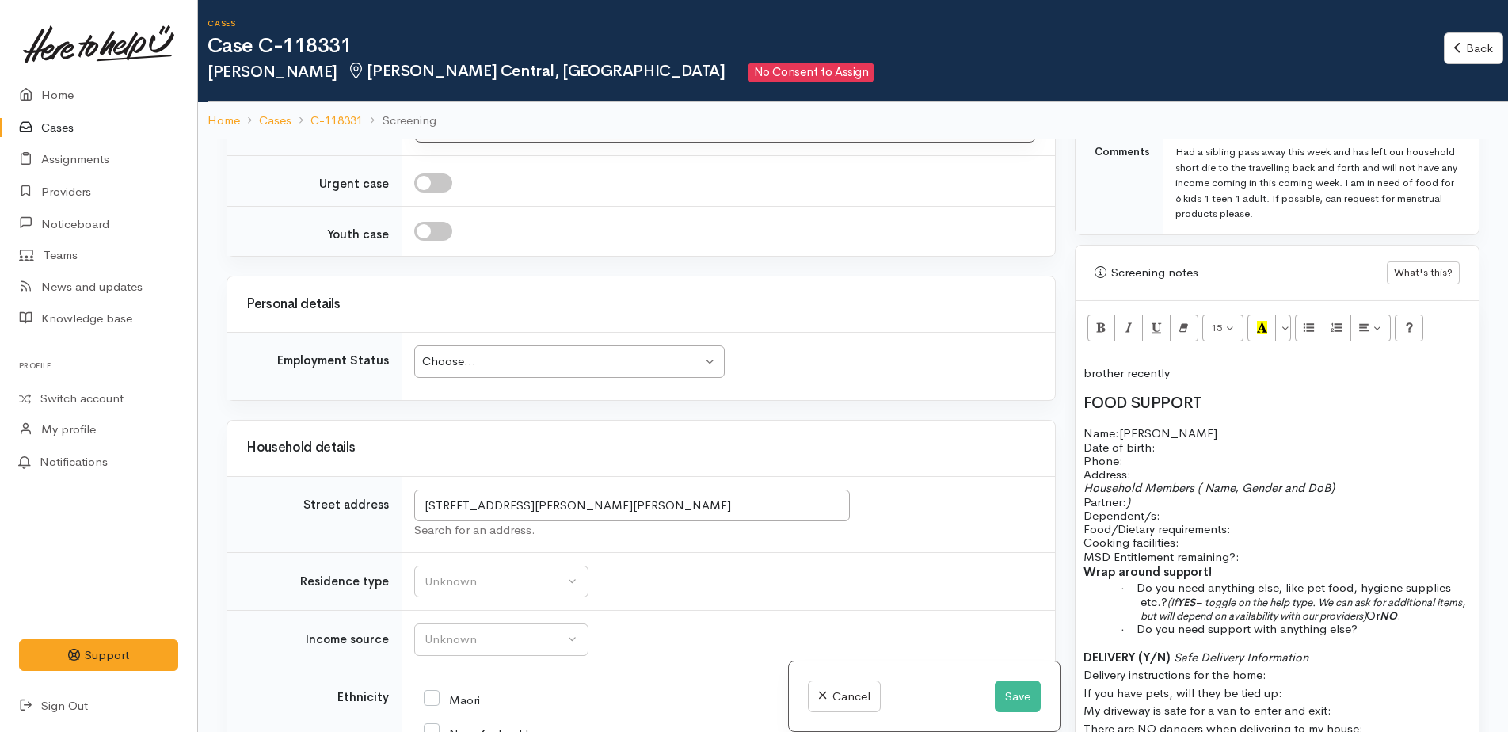
scroll to position [1029, 0]
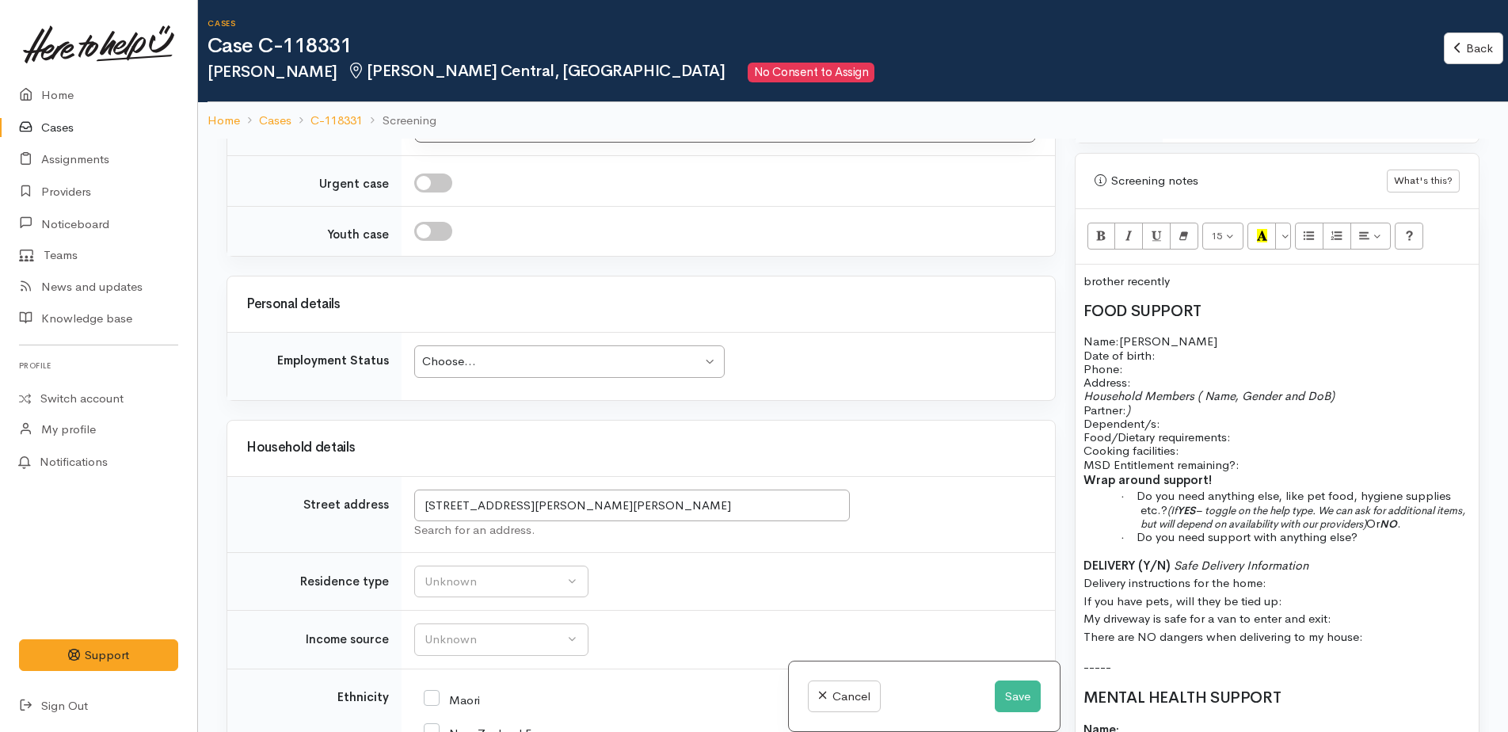
click at [1143, 358] on p "Name: Joeline Date of birth: Phone:" at bounding box center [1276, 354] width 387 height 41
click at [1147, 375] on p "Address:" at bounding box center [1276, 381] width 387 height 13
click at [1165, 341] on p "Name: Joeline Date of birth: Phone:" at bounding box center [1276, 354] width 387 height 41
click at [1177, 408] on p "Household Members ( Name, Gender and DoB) Partner: ) Dependent/s:" at bounding box center [1276, 409] width 387 height 41
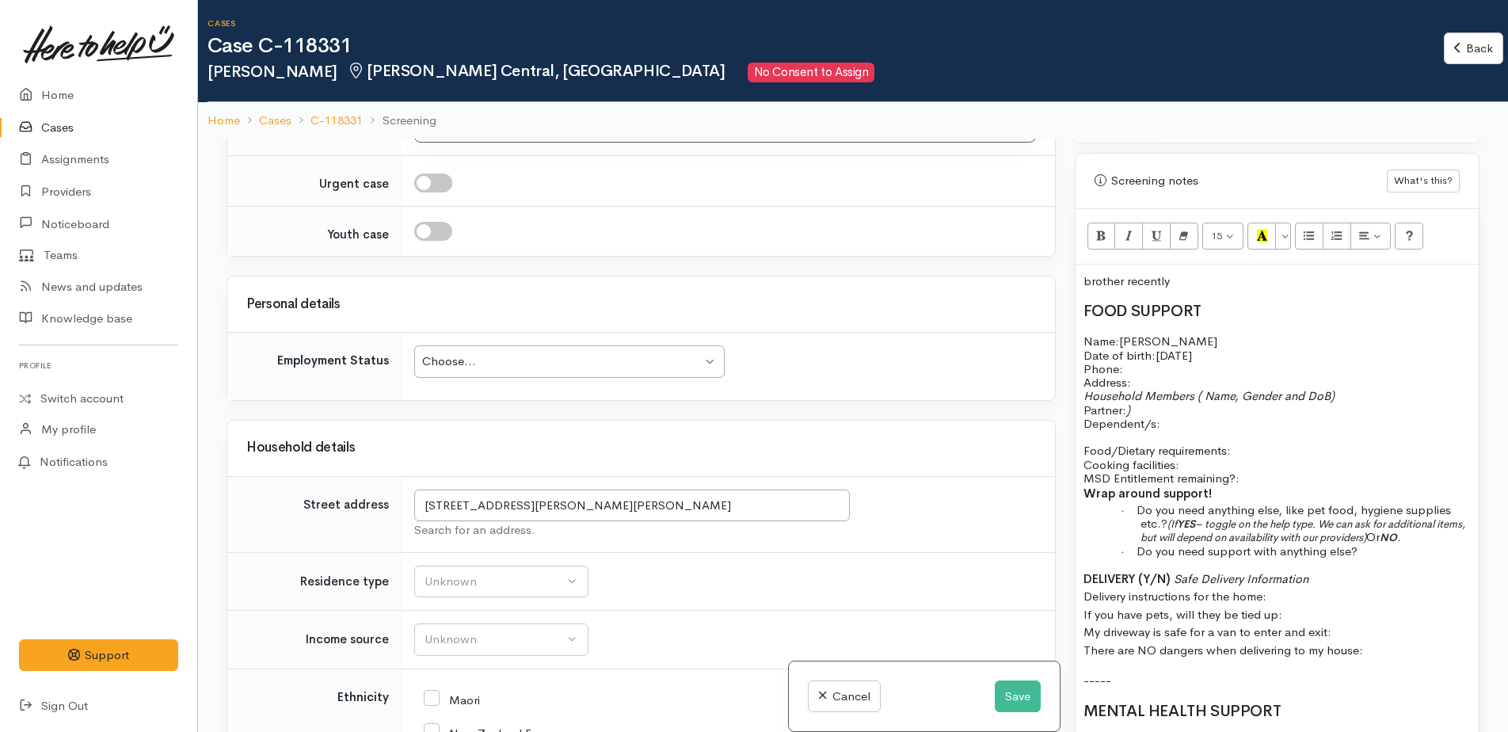
scroll to position [1108, 0]
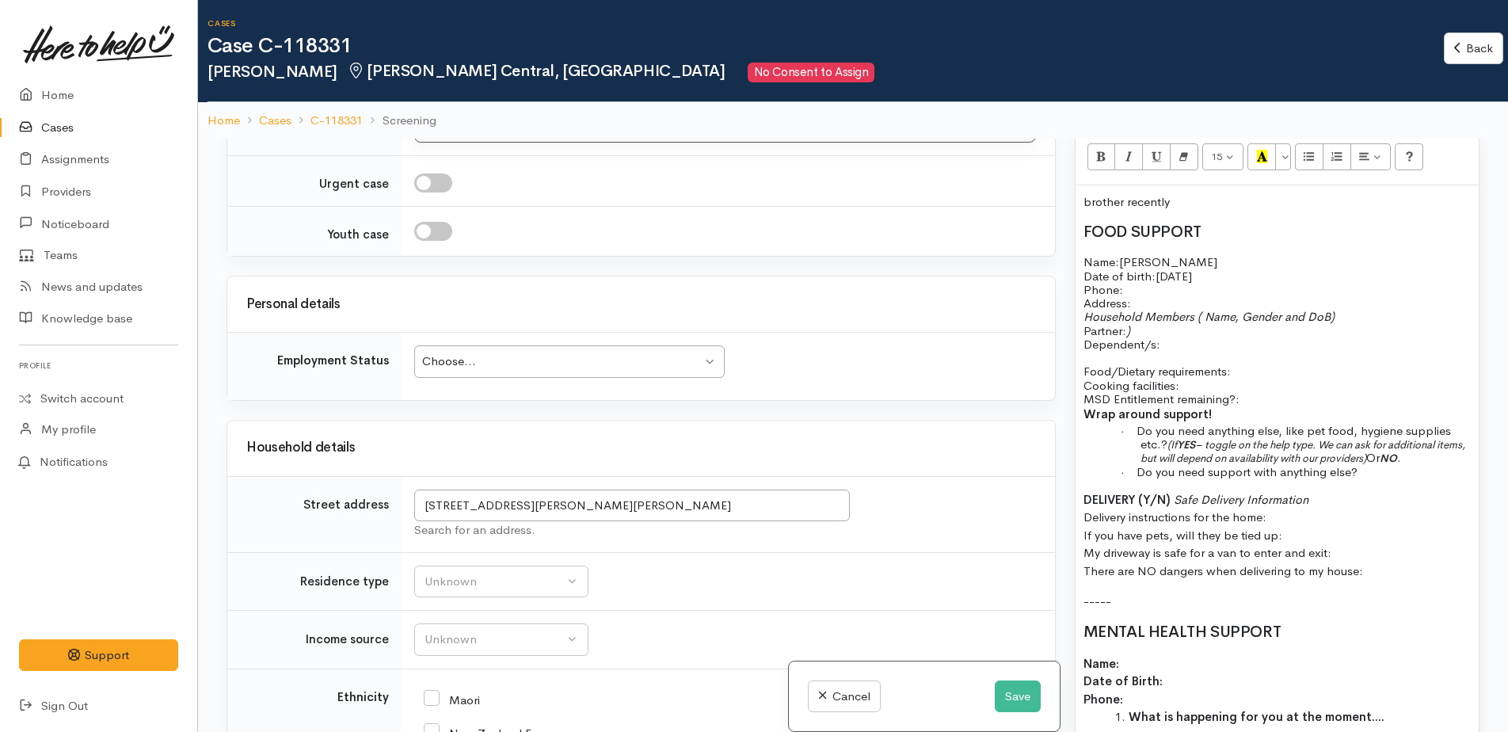
click at [1186, 329] on p "Household Members ( Name, Gender and DoB) Partner: ) Dependent/s:" at bounding box center [1276, 330] width 387 height 41
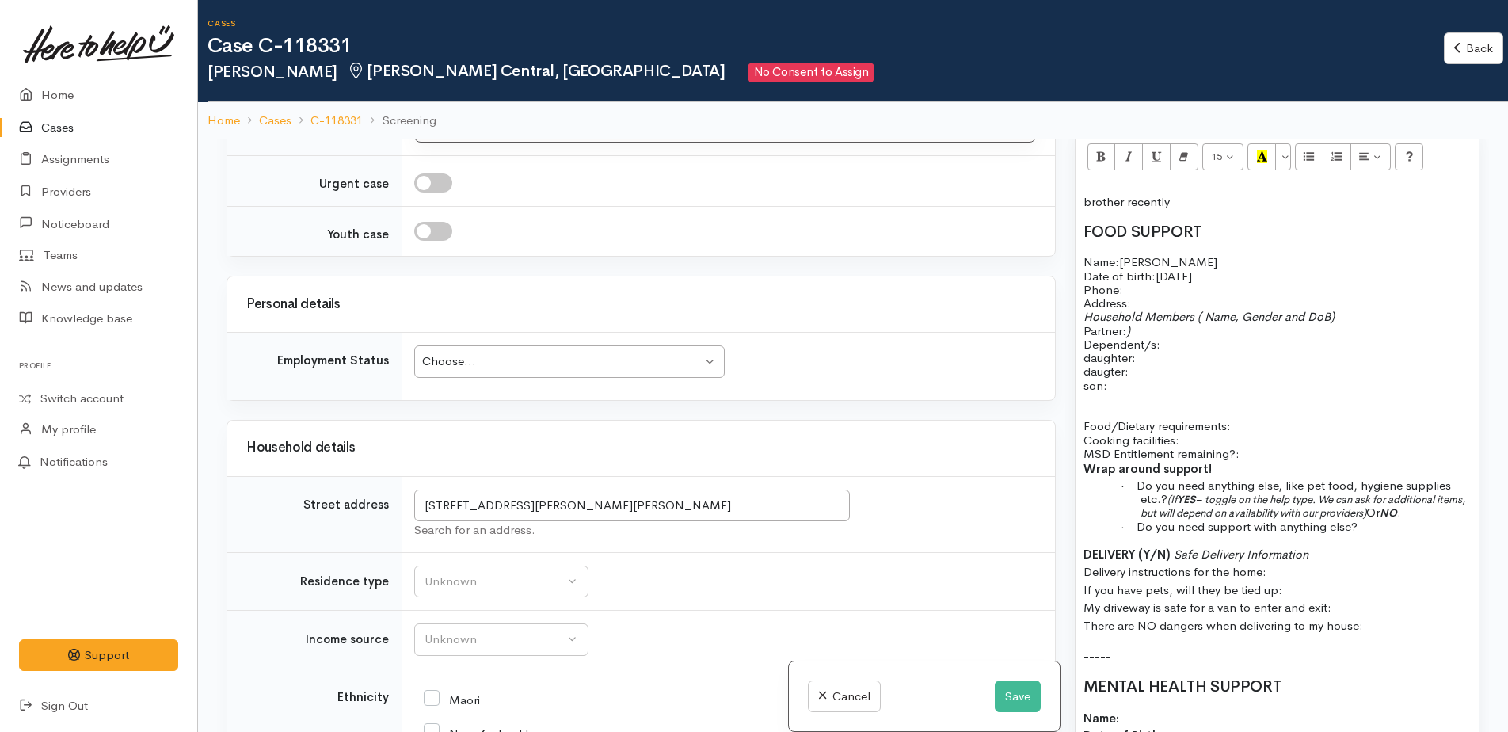
drag, startPoint x: 1097, startPoint y: 363, endPoint x: 1174, endPoint y: 338, distance: 81.4
drag, startPoint x: 1174, startPoint y: 338, endPoint x: 1116, endPoint y: 352, distance: 60.1
click at [1158, 364] on p "daughter:" at bounding box center [1276, 370] width 387 height 13
click at [1165, 351] on p "daughter:" at bounding box center [1276, 357] width 387 height 13
click at [1150, 392] on p at bounding box center [1276, 398] width 387 height 13
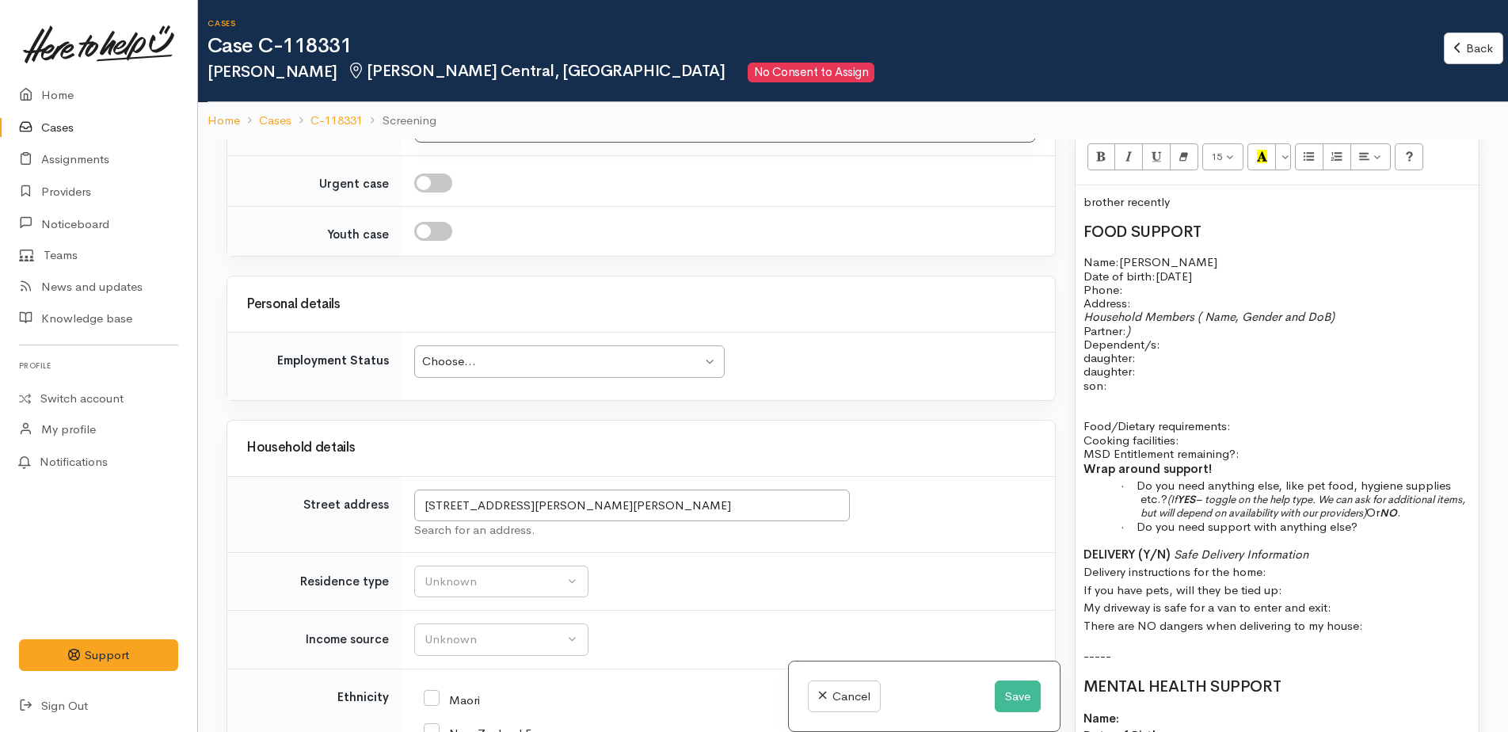
click at [1181, 351] on p "daughter:" at bounding box center [1276, 357] width 387 height 13
click at [1140, 378] on p "son:" at bounding box center [1276, 384] width 387 height 13
click at [1102, 392] on p at bounding box center [1276, 398] width 387 height 13
click at [1127, 271] on p "Name: Joeline Date of birth: 24/07/1991 Phone:" at bounding box center [1276, 275] width 387 height 41
click at [1169, 323] on p "Household Members ( Name, Gender and DoB) Partner: ) Dependent/s:" at bounding box center [1276, 330] width 387 height 41
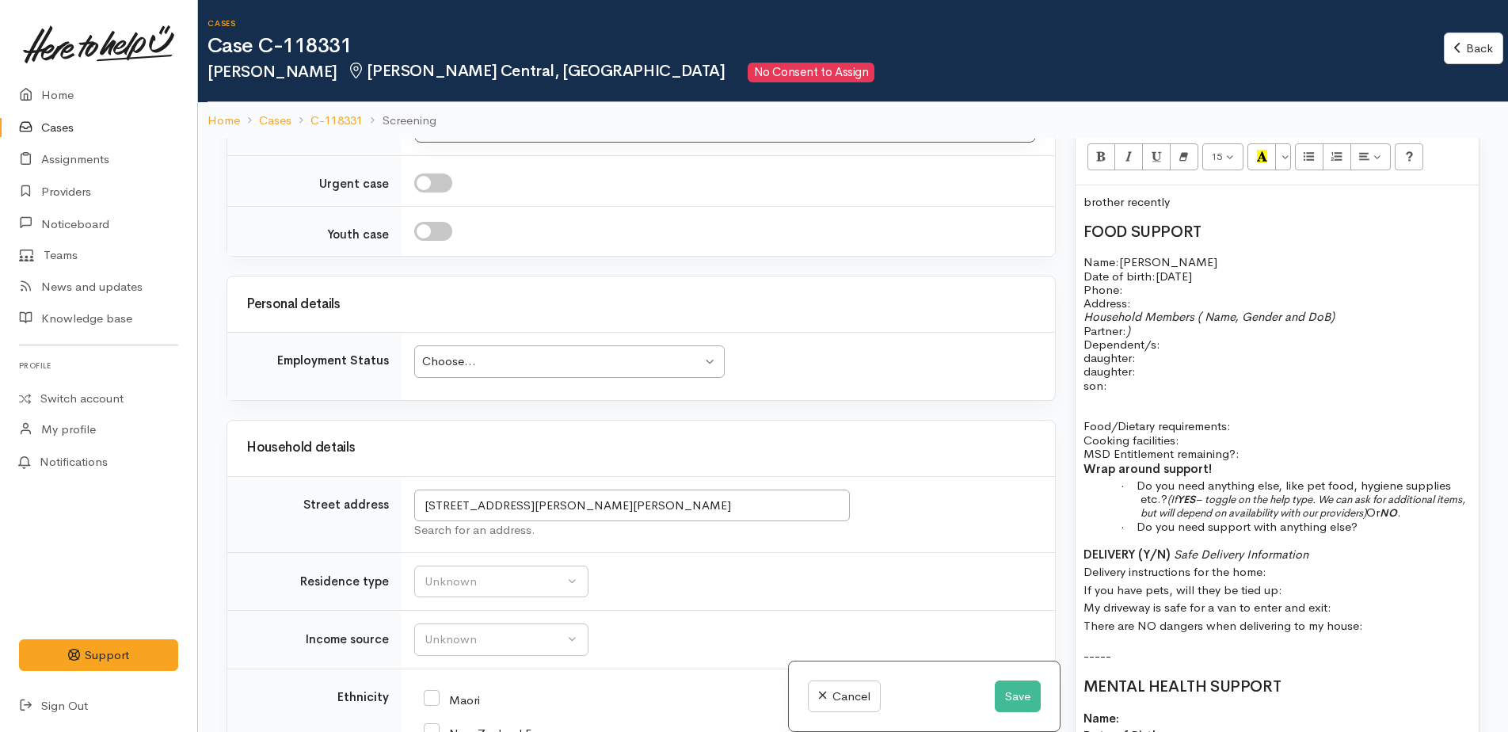
click at [1148, 351] on p "daughter:" at bounding box center [1276, 357] width 387 height 13
click at [1010, 707] on button "Save" at bounding box center [1017, 696] width 46 height 32
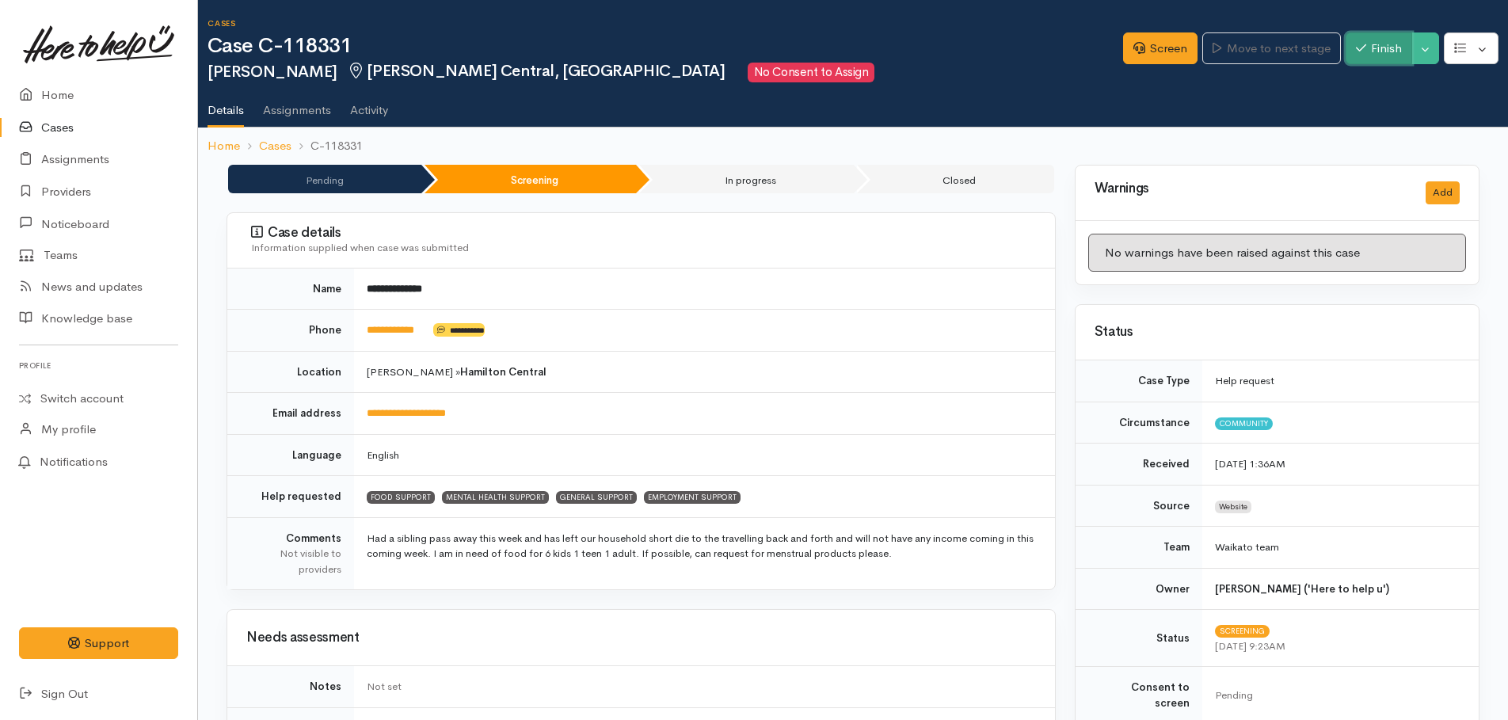
click at [1395, 58] on button "Finish" at bounding box center [1378, 48] width 67 height 32
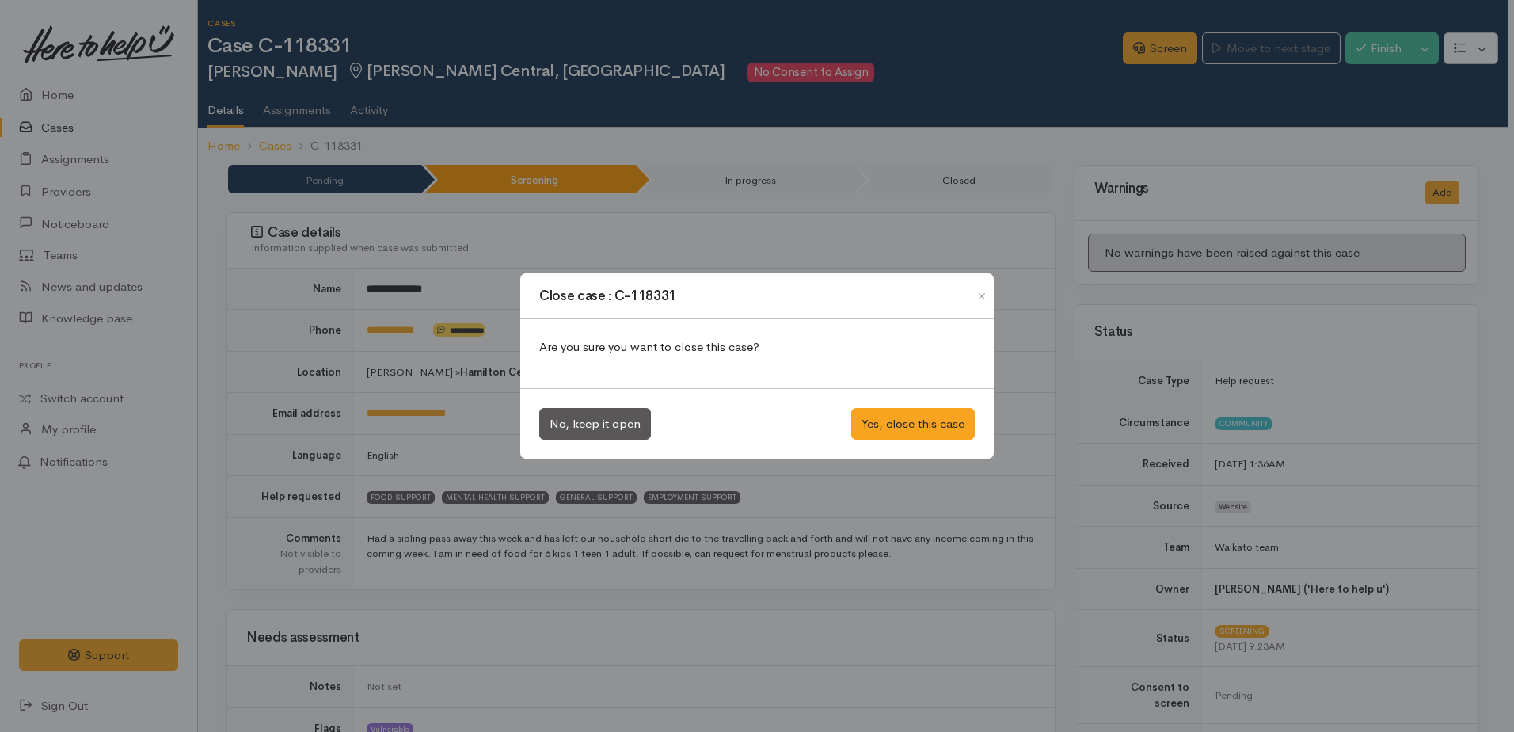
click at [913, 245] on div "Close case : C-118331 Are you sure you want to close this case? No, keep it ope…" at bounding box center [757, 366] width 1514 height 732
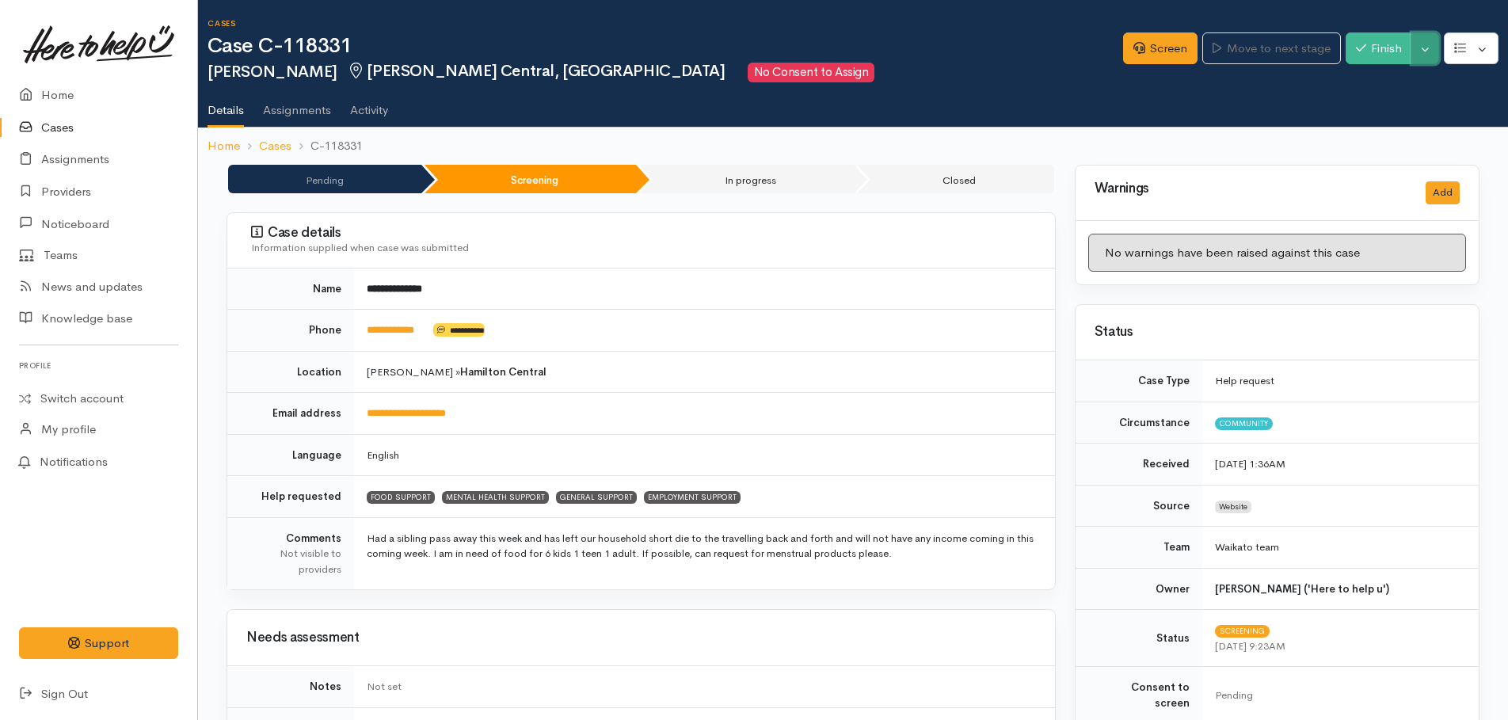
click at [1431, 59] on button "Toggle Dropdown" at bounding box center [1425, 48] width 28 height 32
drag, startPoint x: 1370, startPoint y: 88, endPoint x: 1327, endPoint y: 84, distance: 42.9
click at [1370, 88] on link "Pause" at bounding box center [1375, 86] width 125 height 25
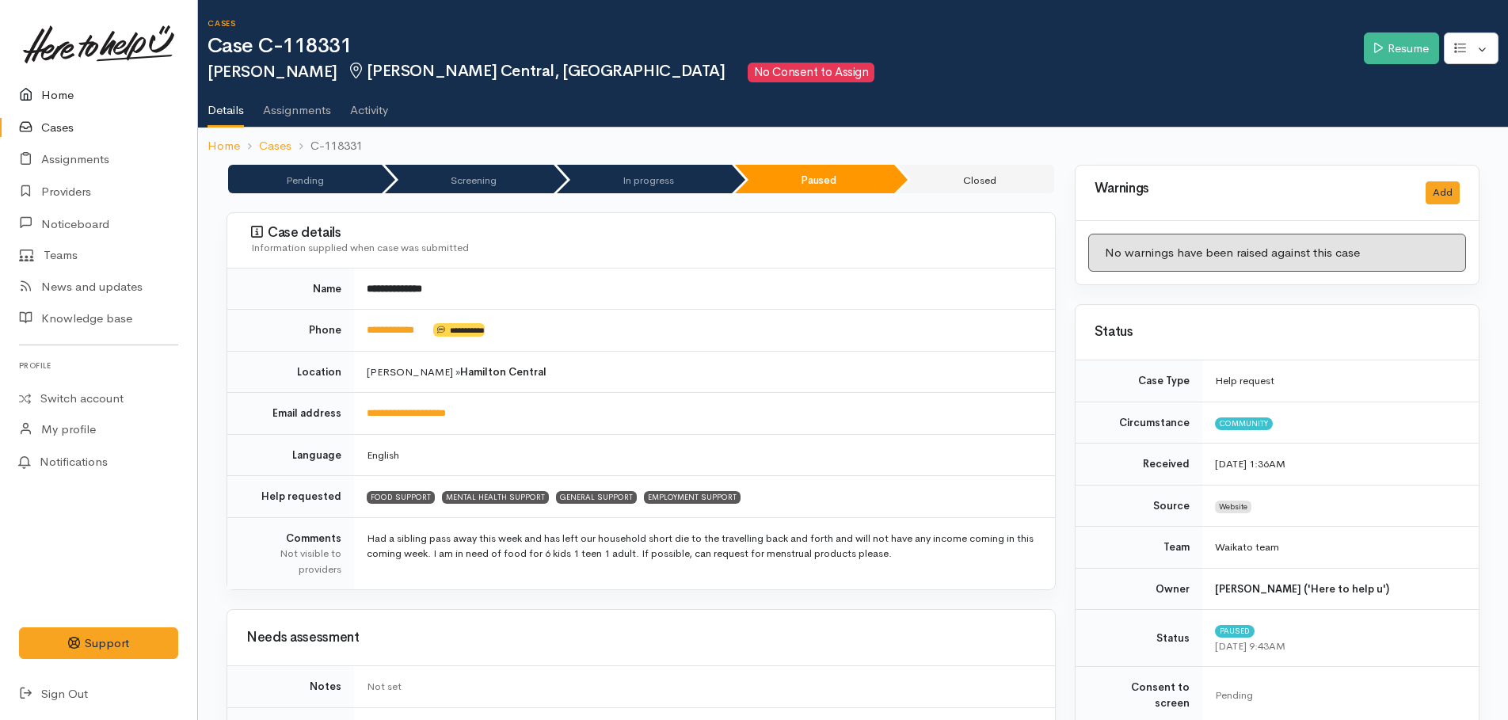
click at [55, 97] on link "Home" at bounding box center [98, 95] width 197 height 32
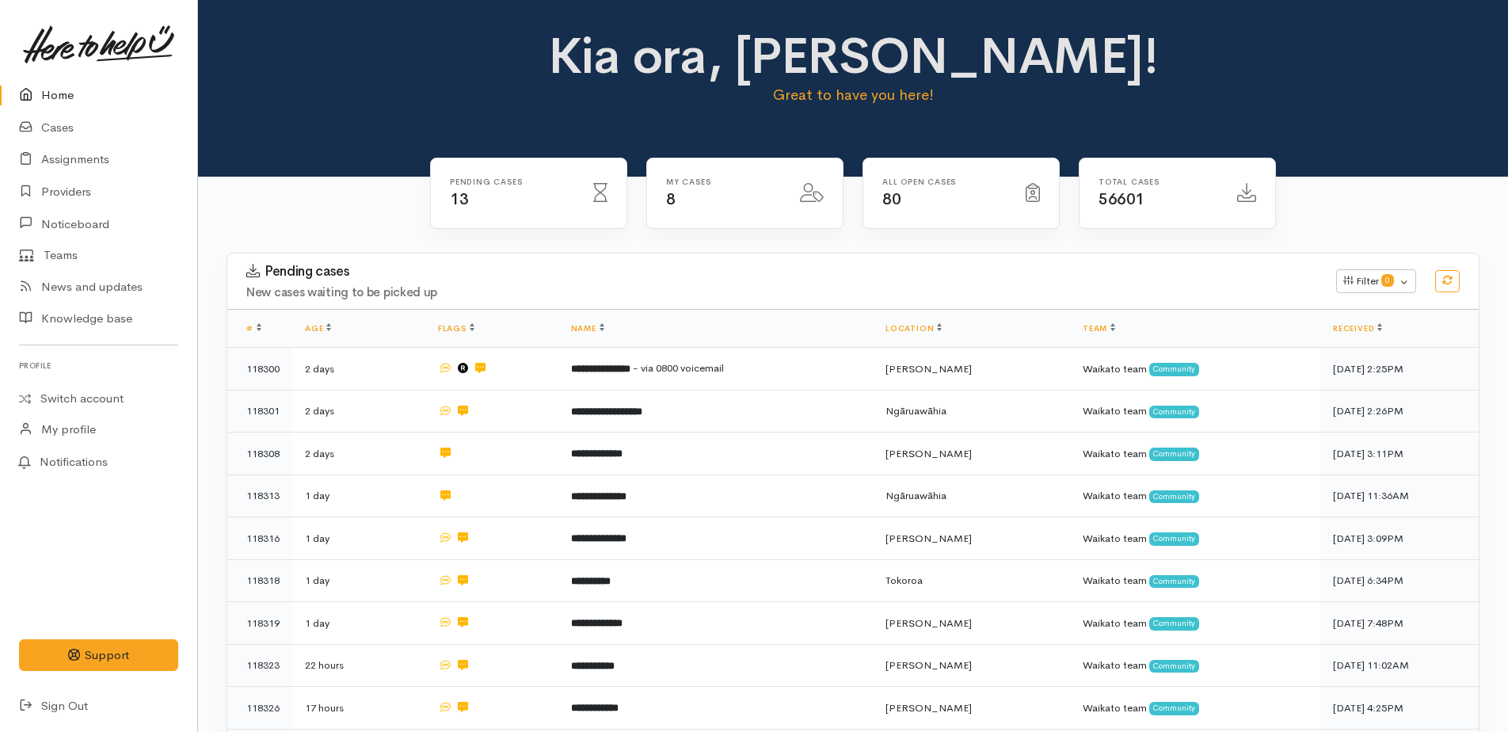
click at [61, 90] on link "Home" at bounding box center [98, 95] width 197 height 32
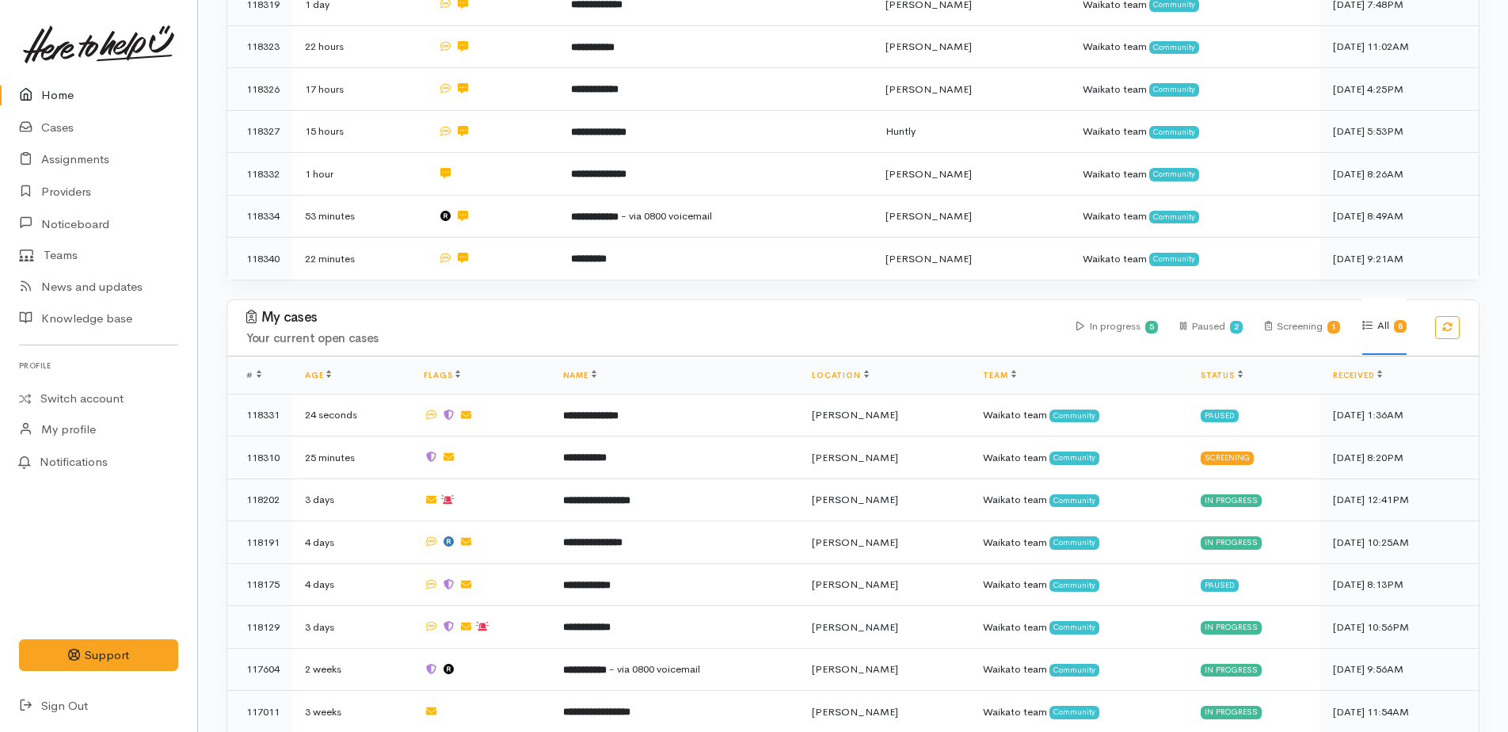
scroll to position [663, 0]
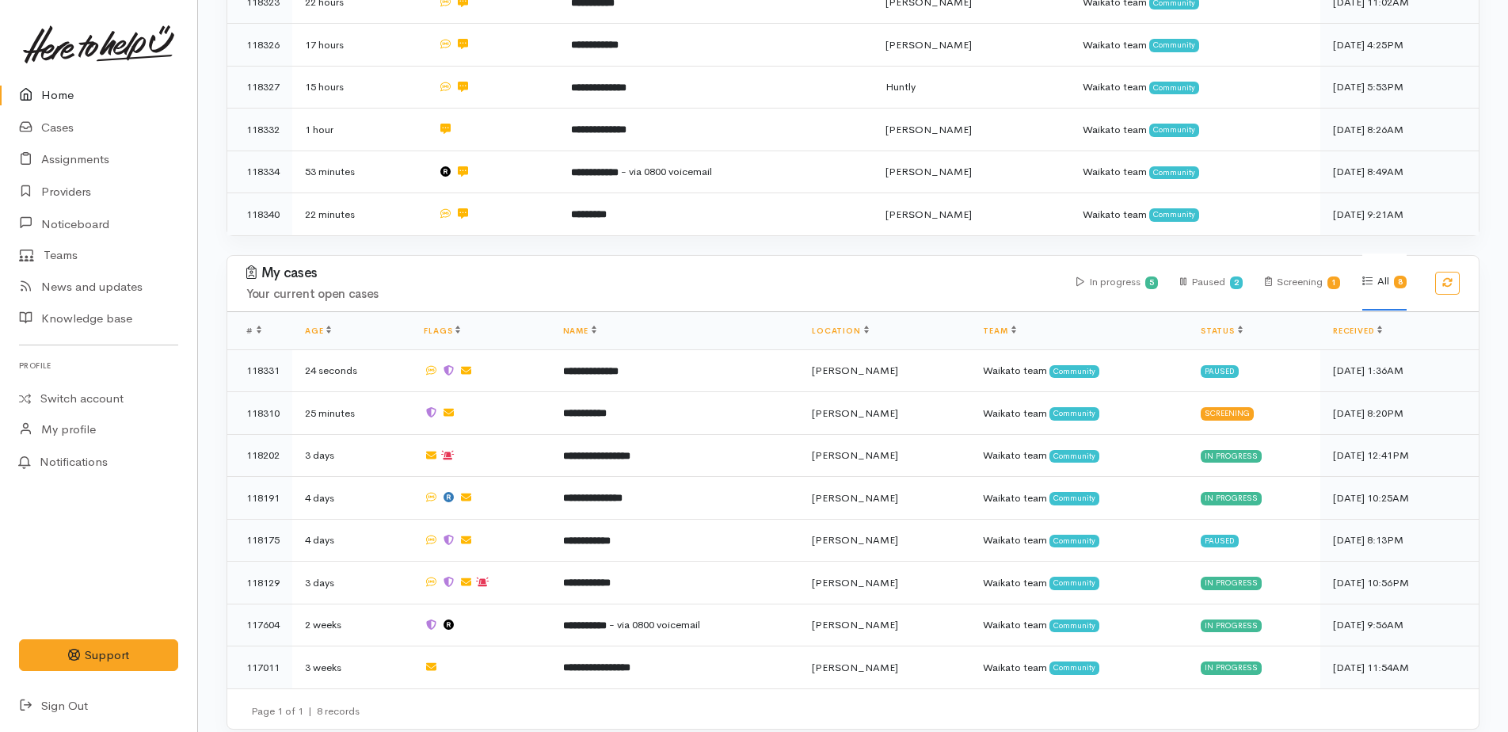
click at [65, 97] on link "Home" at bounding box center [98, 95] width 197 height 32
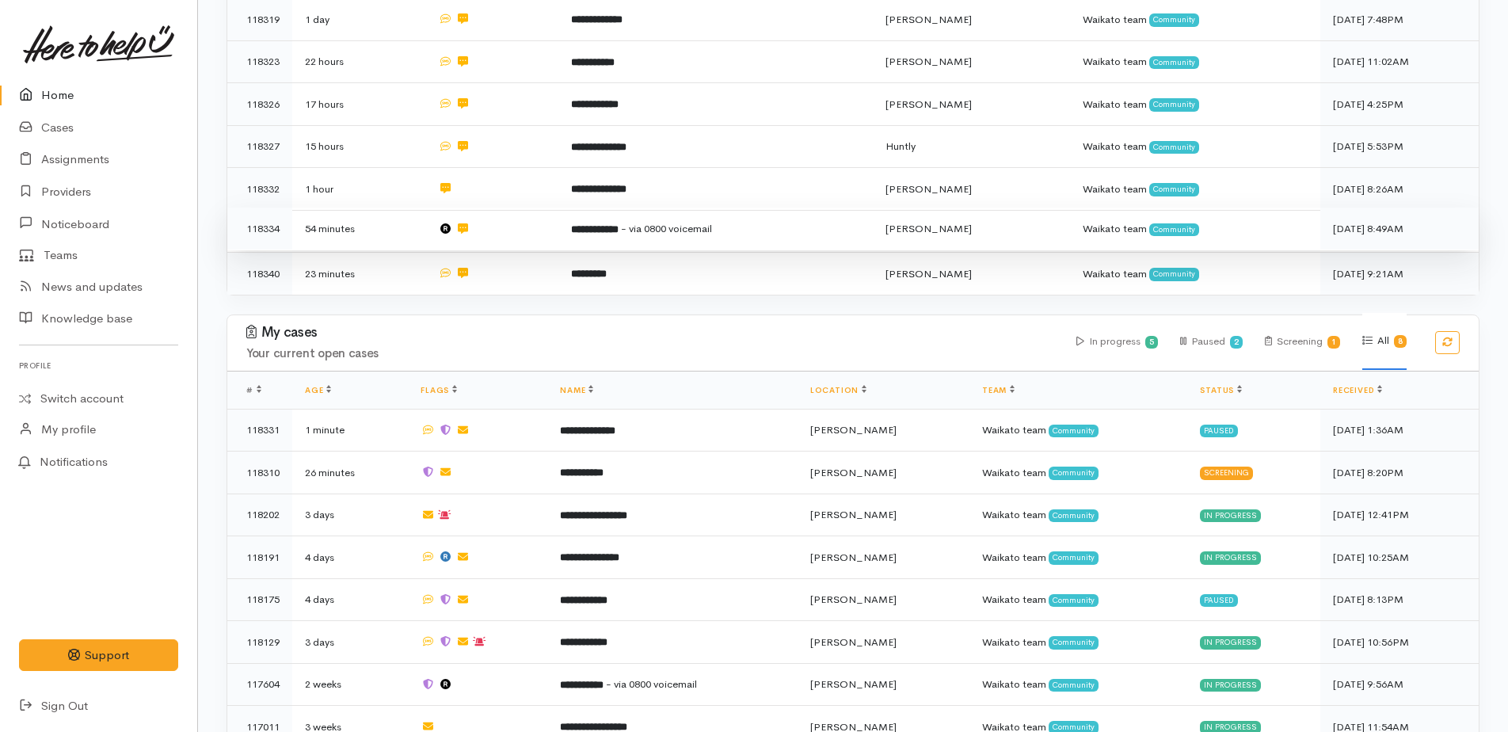
scroll to position [663, 0]
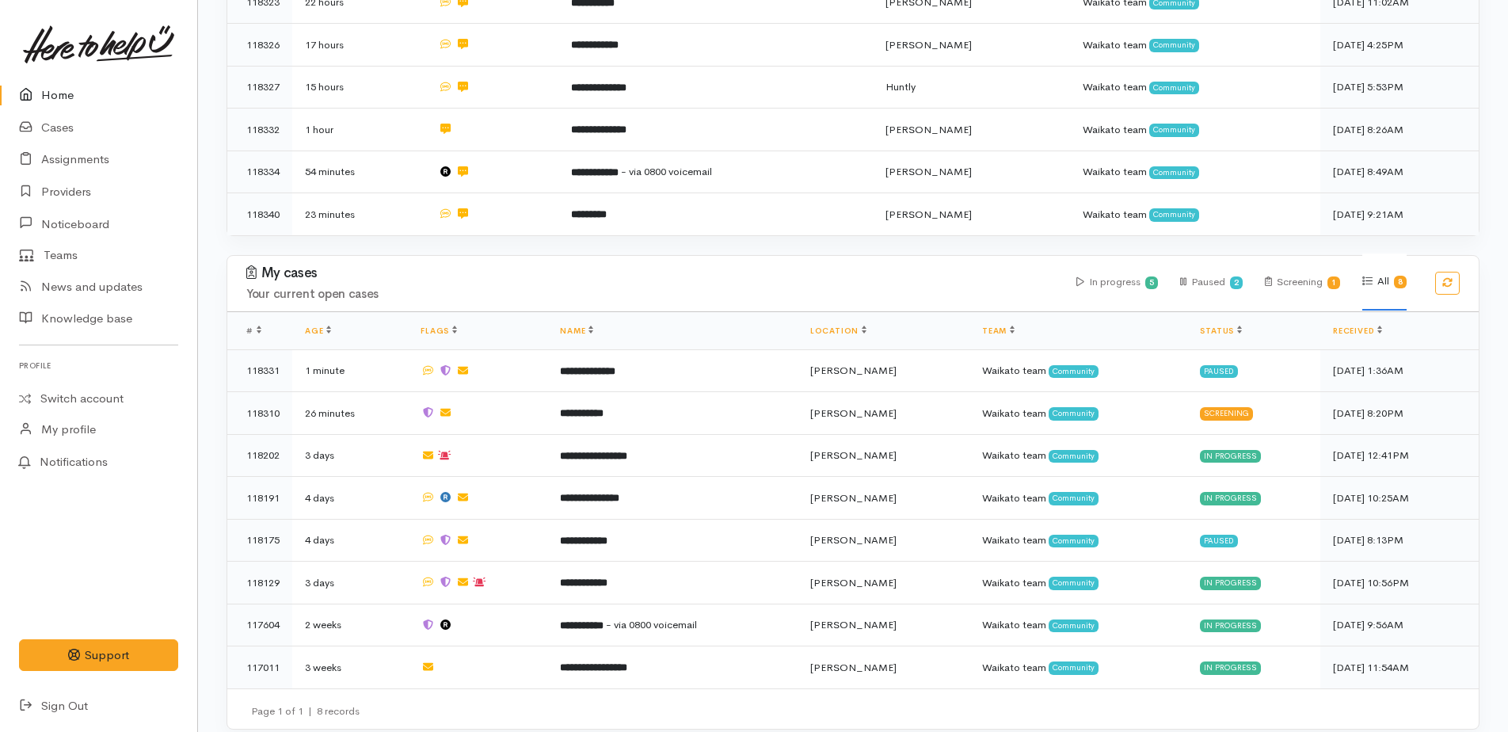
click at [55, 86] on link "Home" at bounding box center [98, 95] width 197 height 32
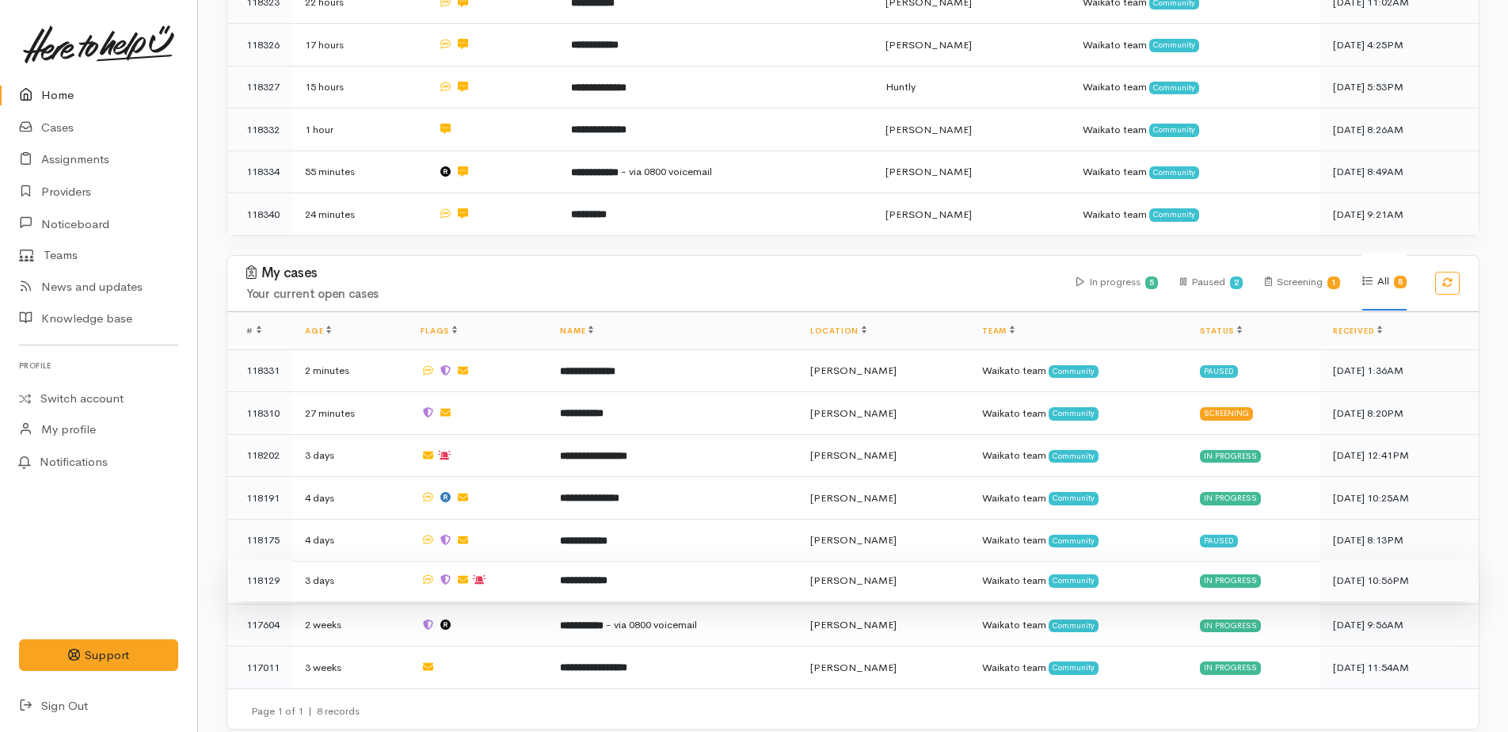
click at [595, 575] on b "**********" at bounding box center [584, 580] width 48 height 10
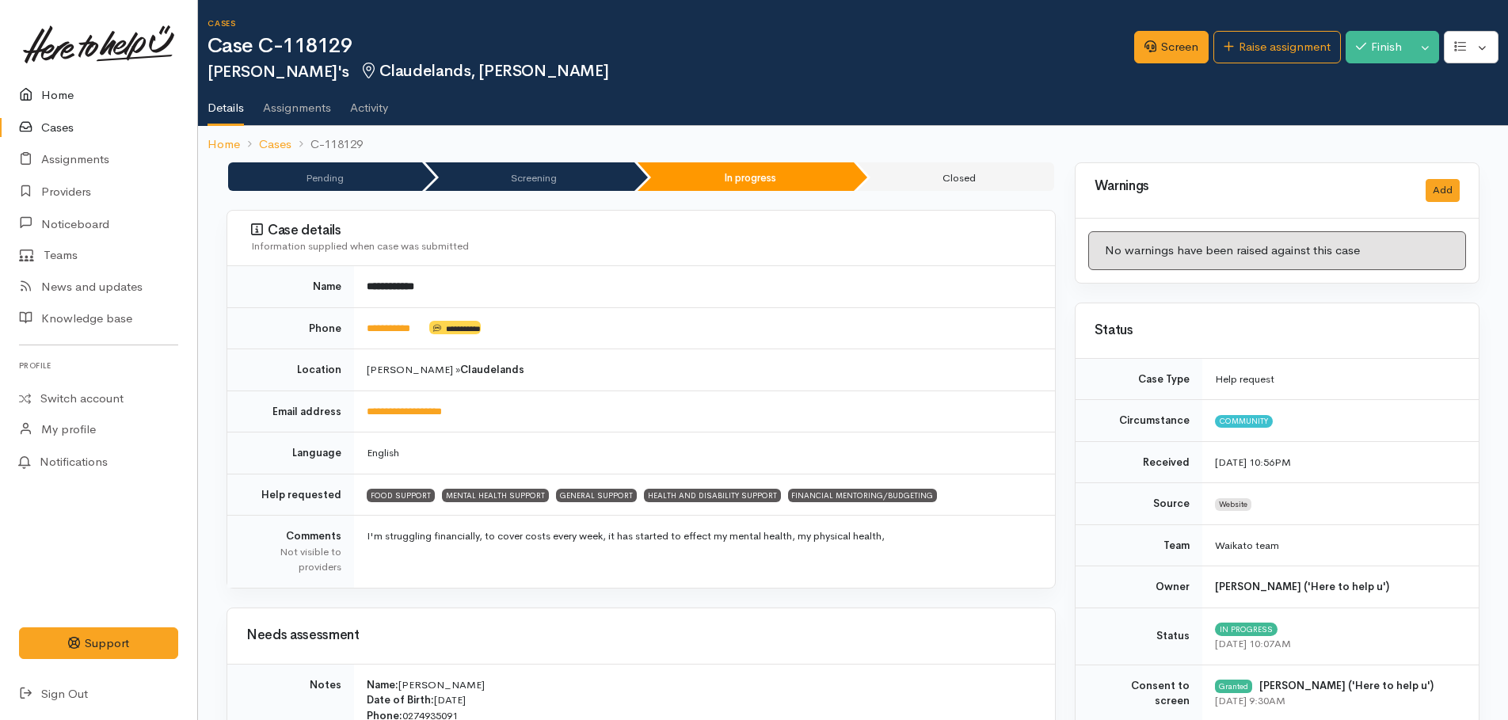
click at [63, 95] on link "Home" at bounding box center [98, 95] width 197 height 32
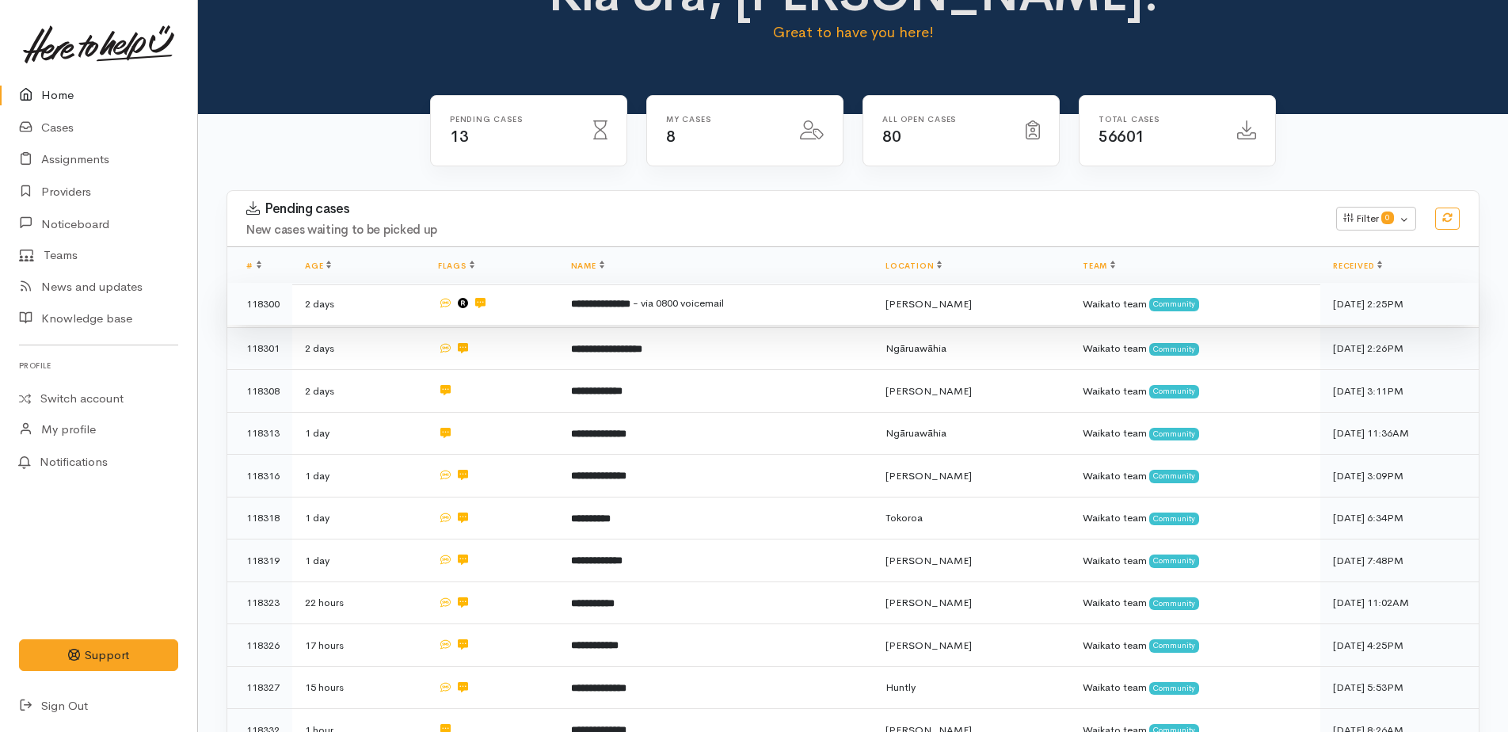
scroll to position [238, 0]
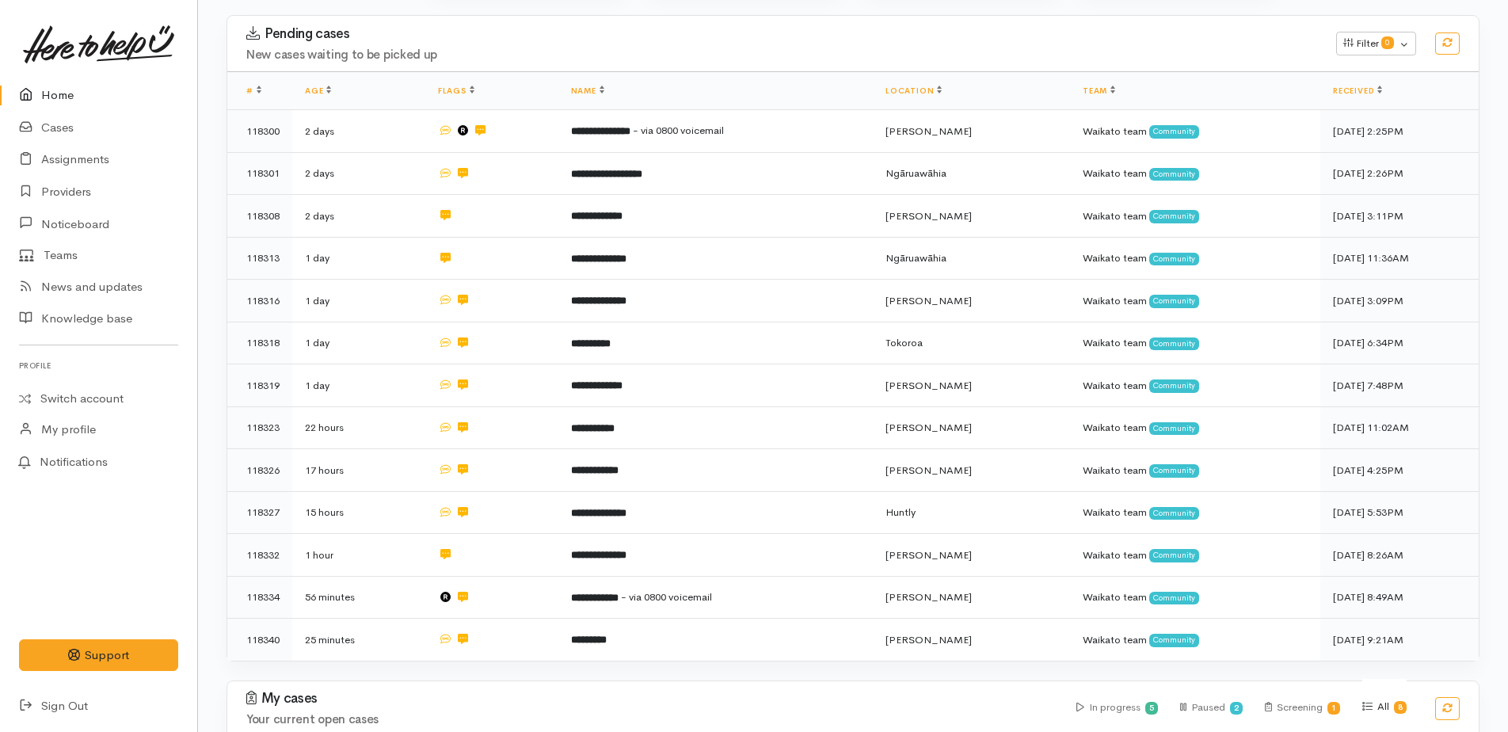
click at [59, 97] on link "Home" at bounding box center [98, 95] width 197 height 32
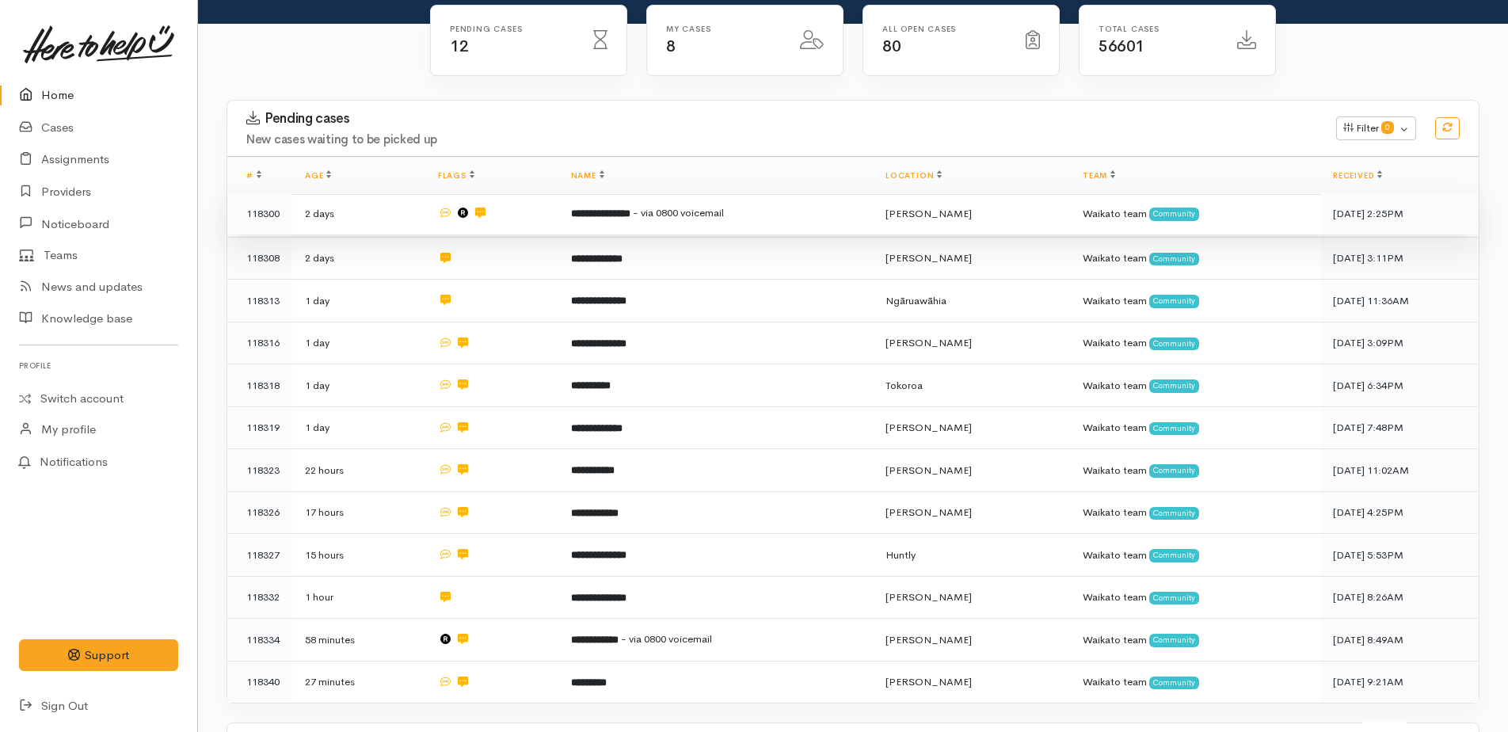
scroll to position [238, 0]
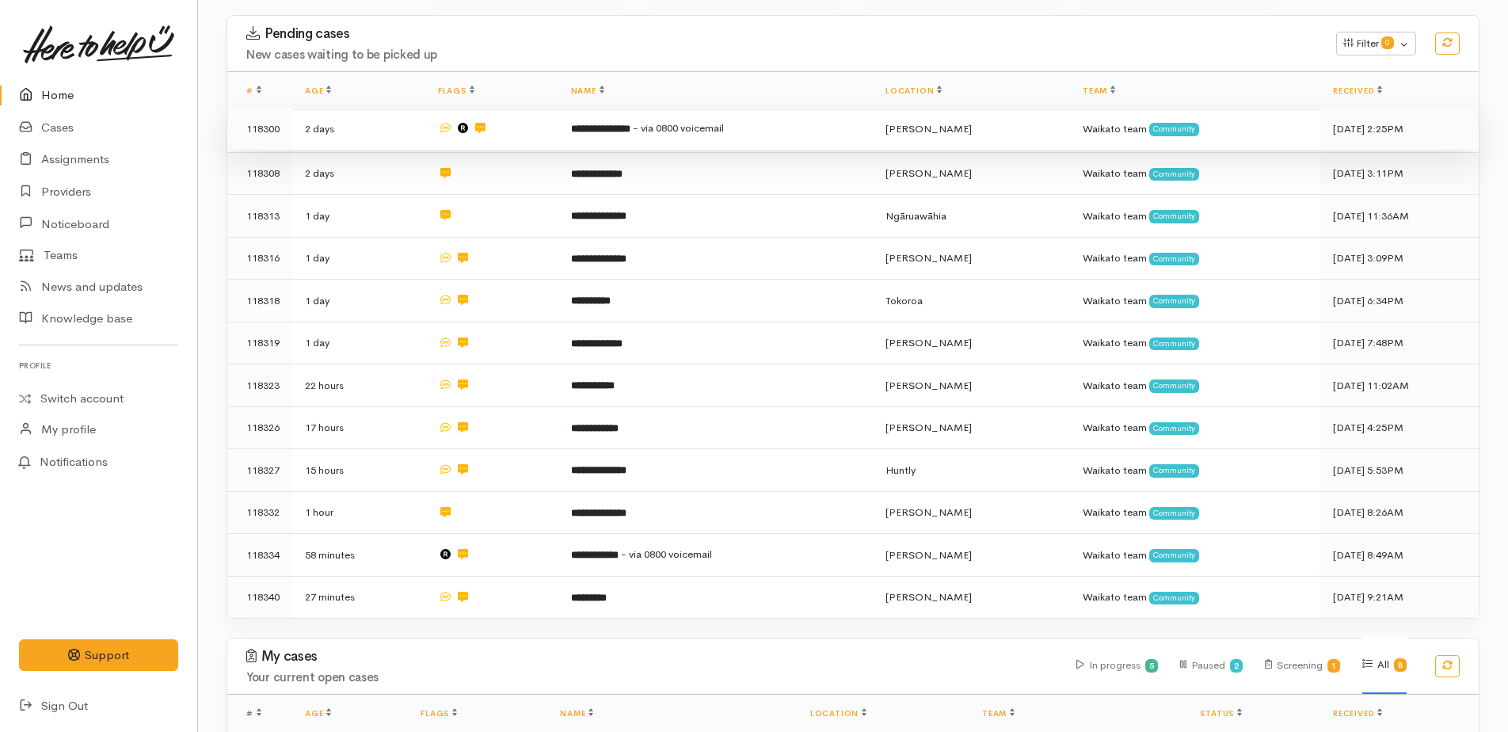
click at [600, 132] on b "**********" at bounding box center [600, 129] width 59 height 10
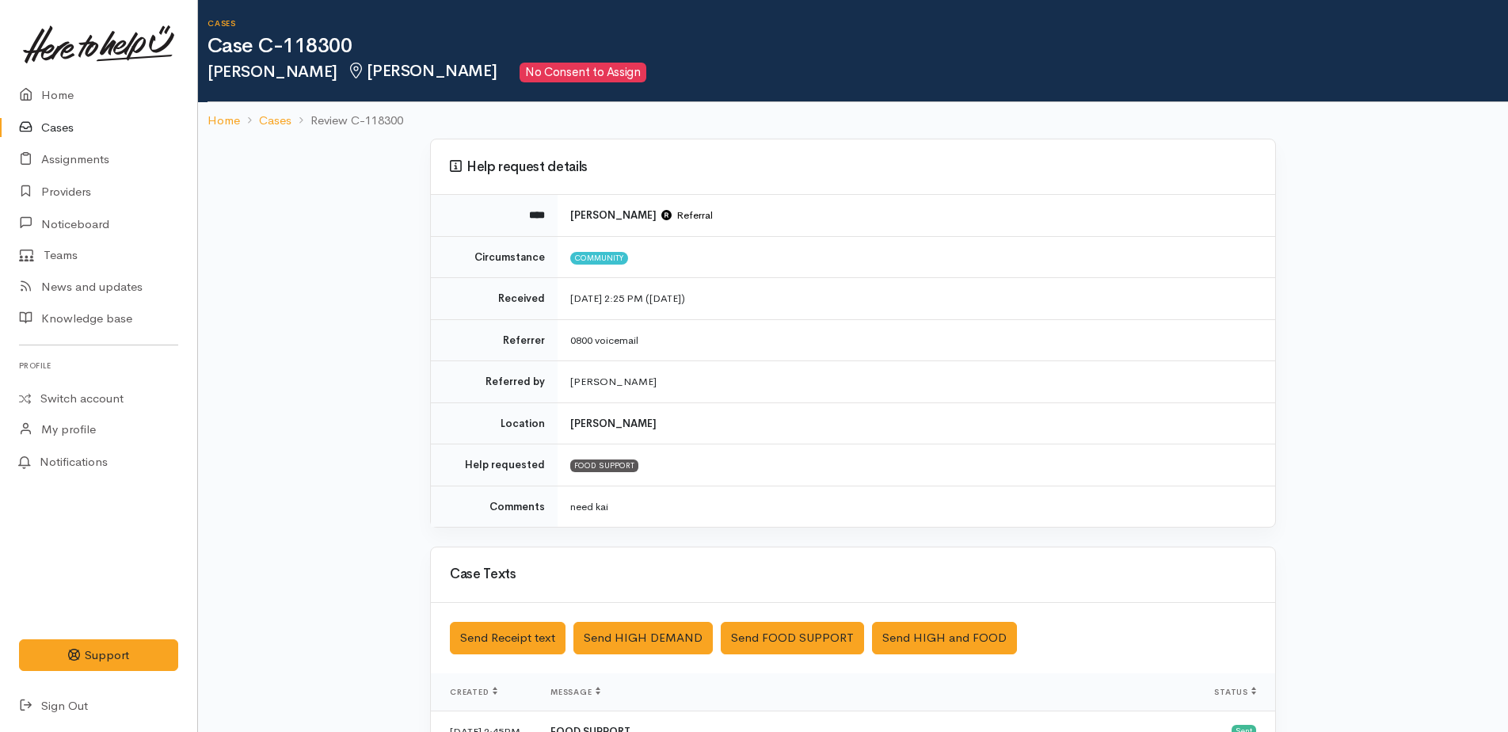
click at [56, 134] on link "Cases" at bounding box center [98, 128] width 197 height 32
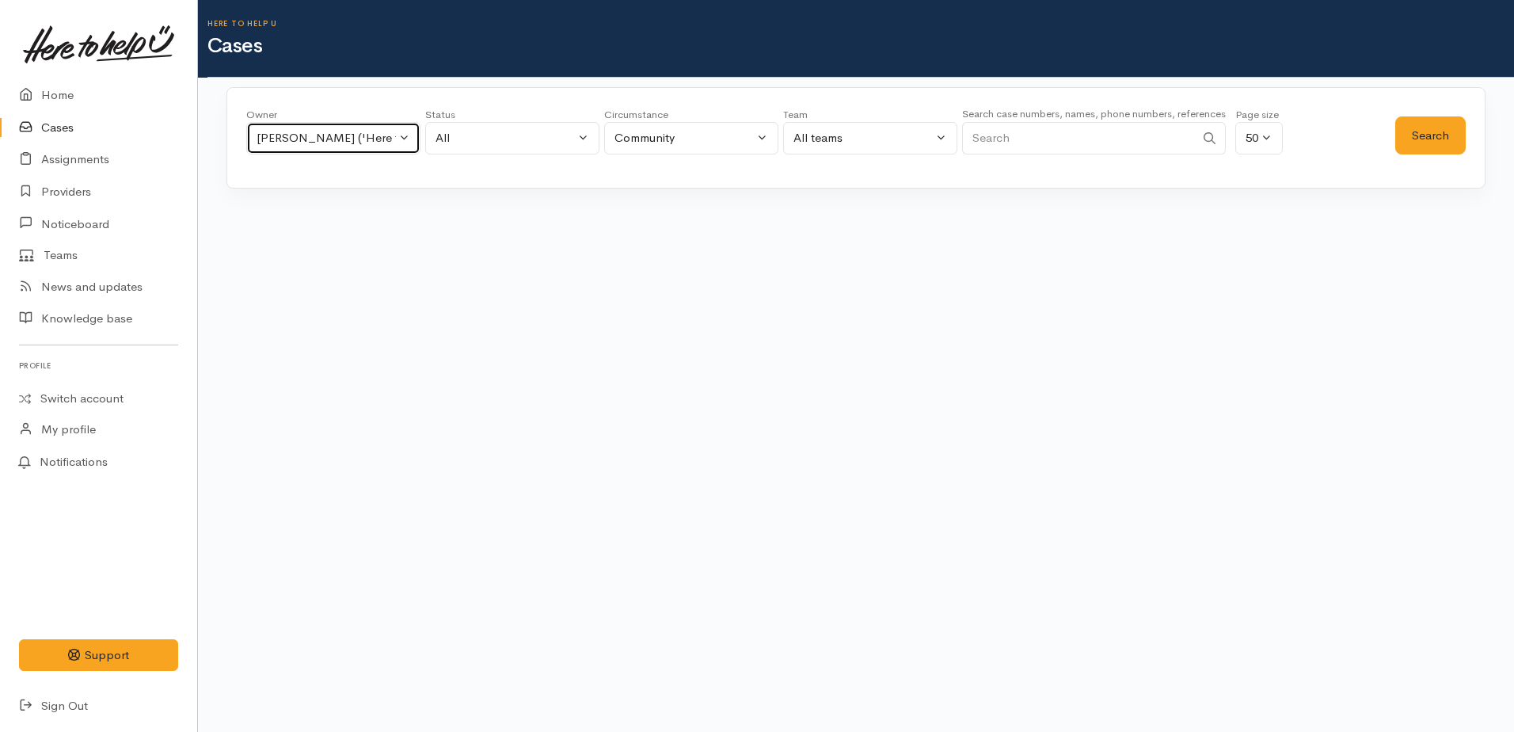
click at [258, 143] on div "Kyleigh Pike ('Here to help u')" at bounding box center [326, 138] width 139 height 18
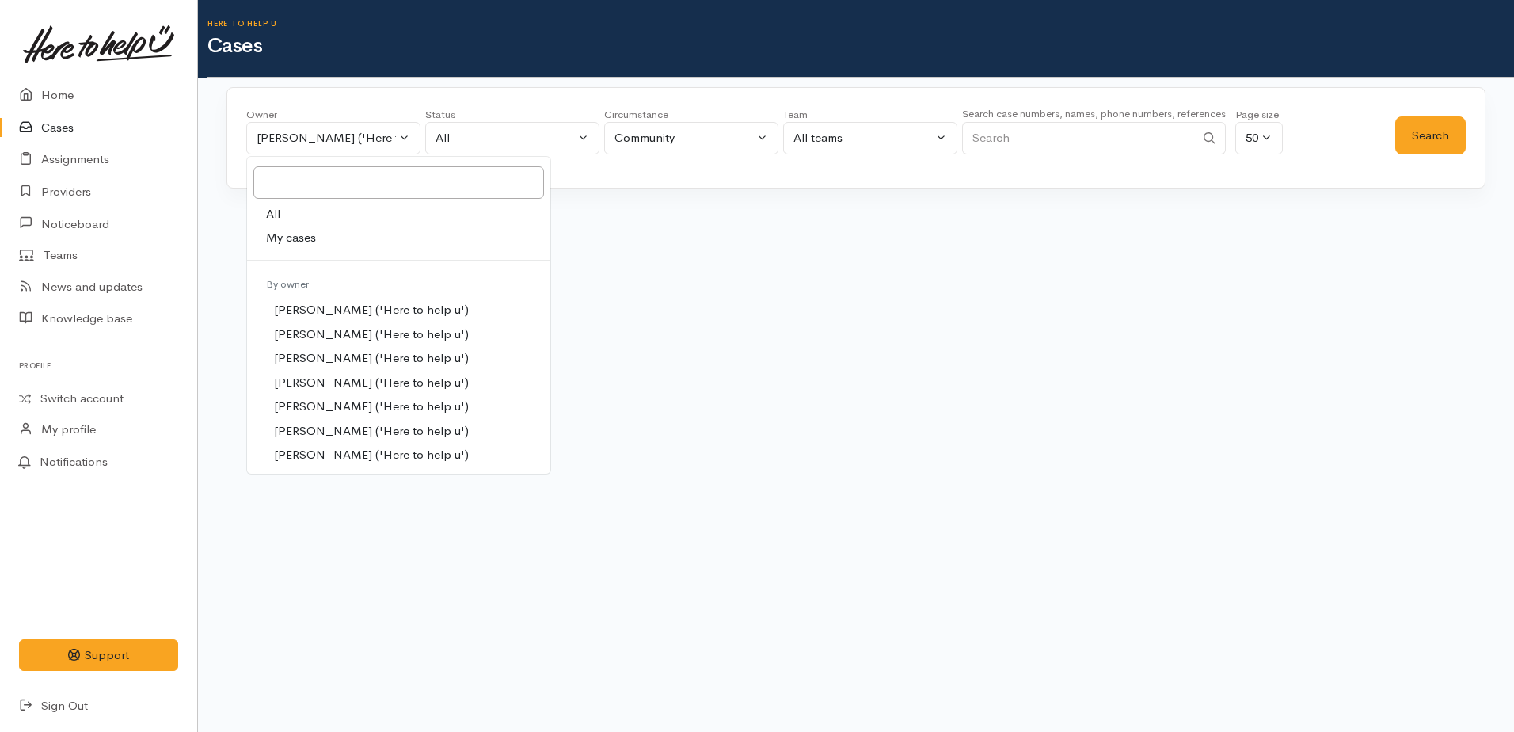
click at [272, 221] on span "All" at bounding box center [273, 214] width 14 height 18
select select "-1"
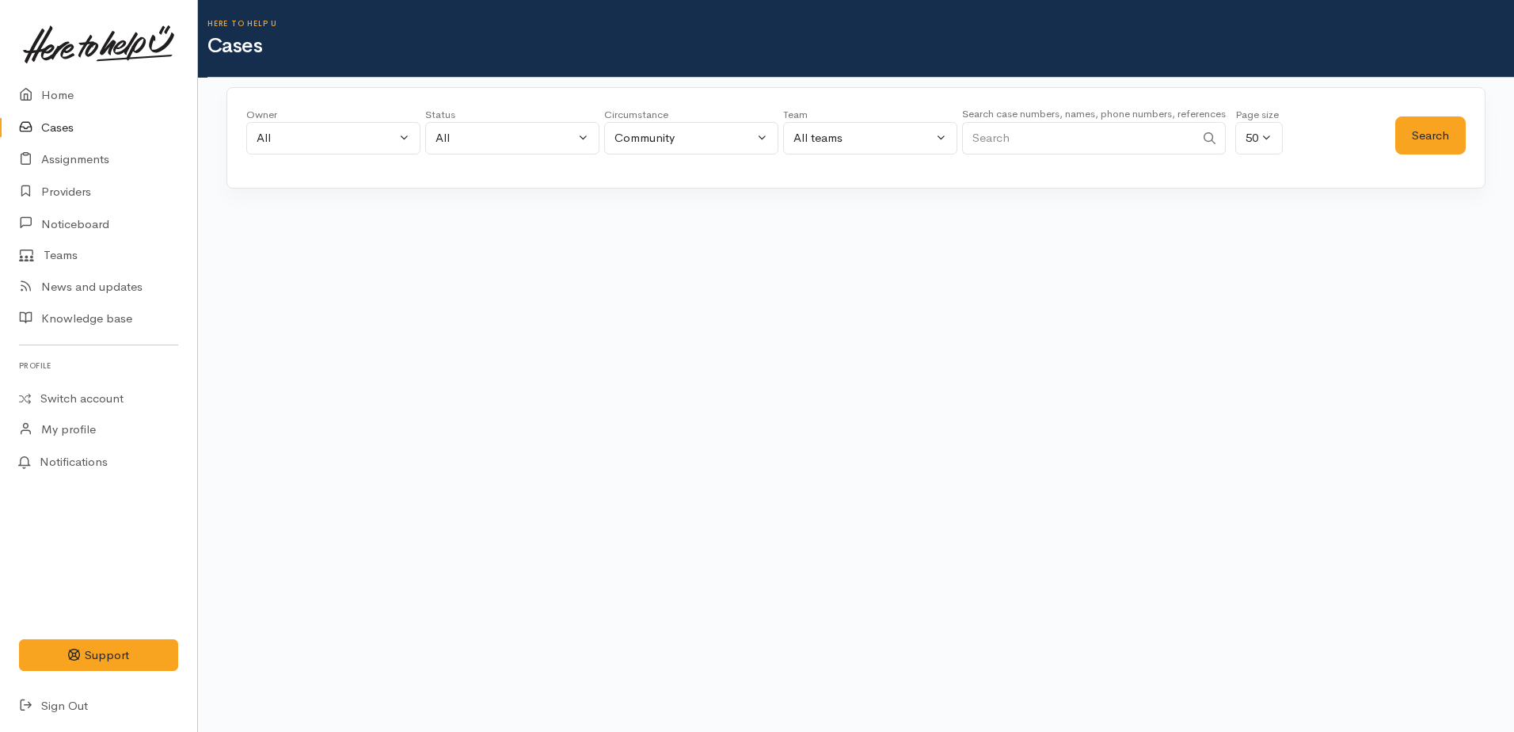
click at [1029, 146] on input "Search" at bounding box center [1078, 138] width 233 height 32
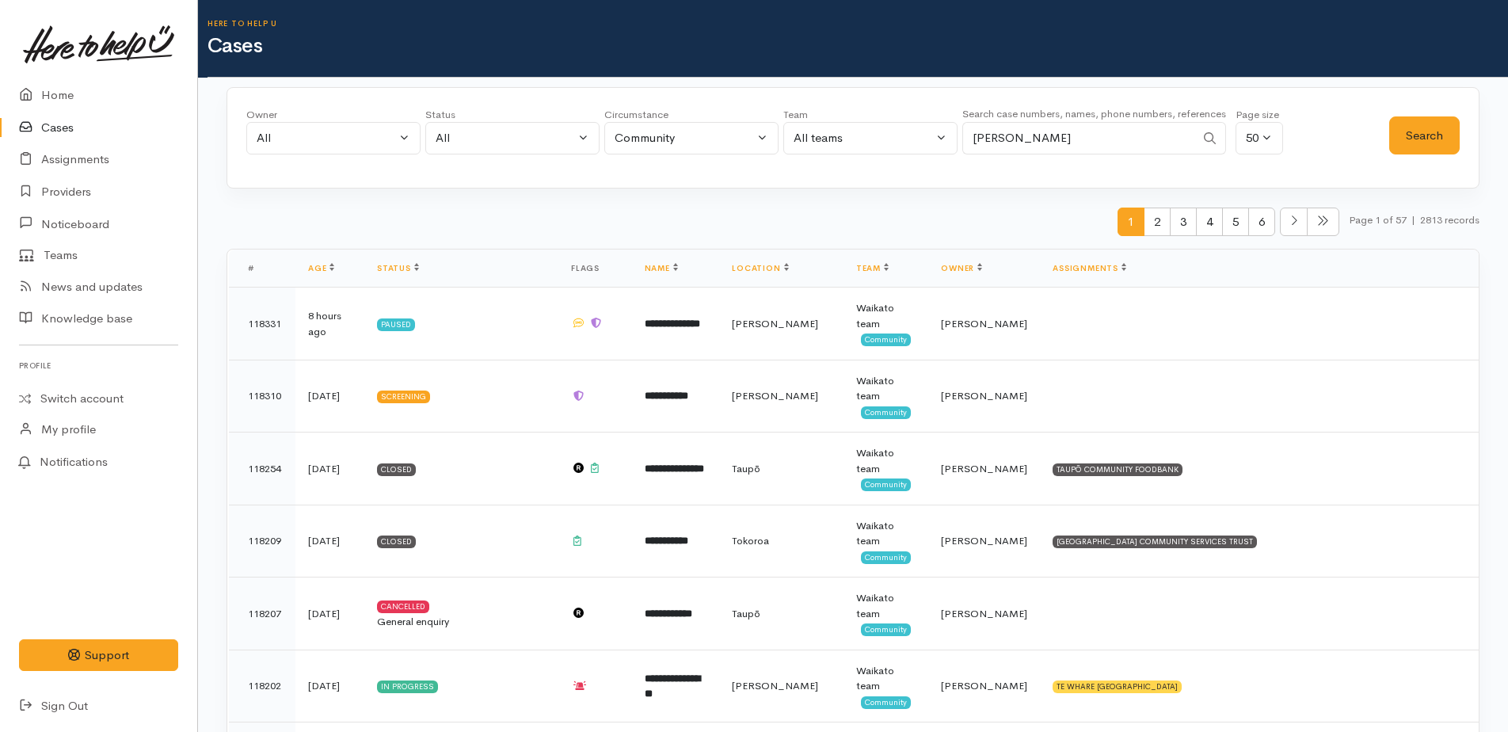
type input "wynard marsters"
click at [1432, 139] on button "Search" at bounding box center [1424, 135] width 70 height 39
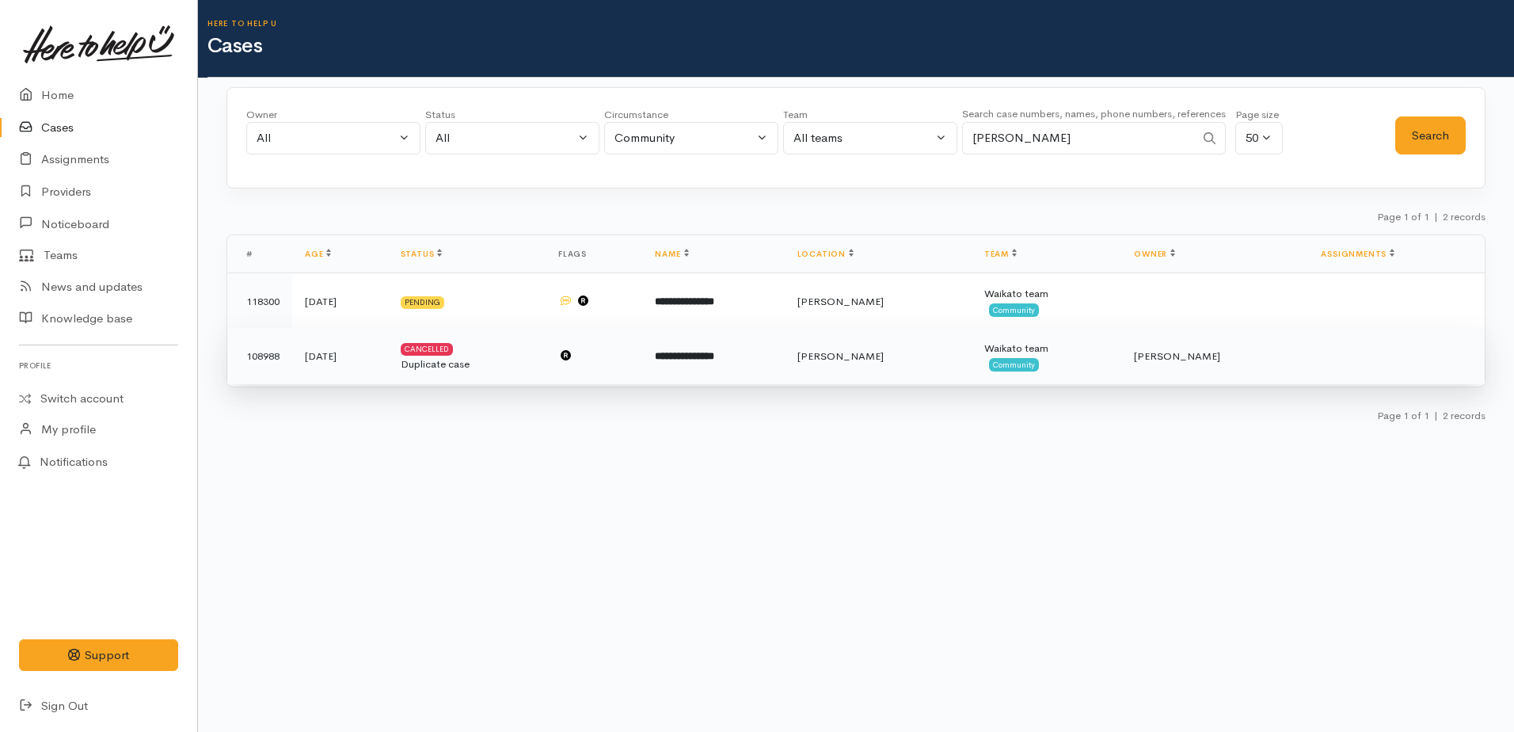
click at [714, 352] on b "**********" at bounding box center [684, 356] width 59 height 10
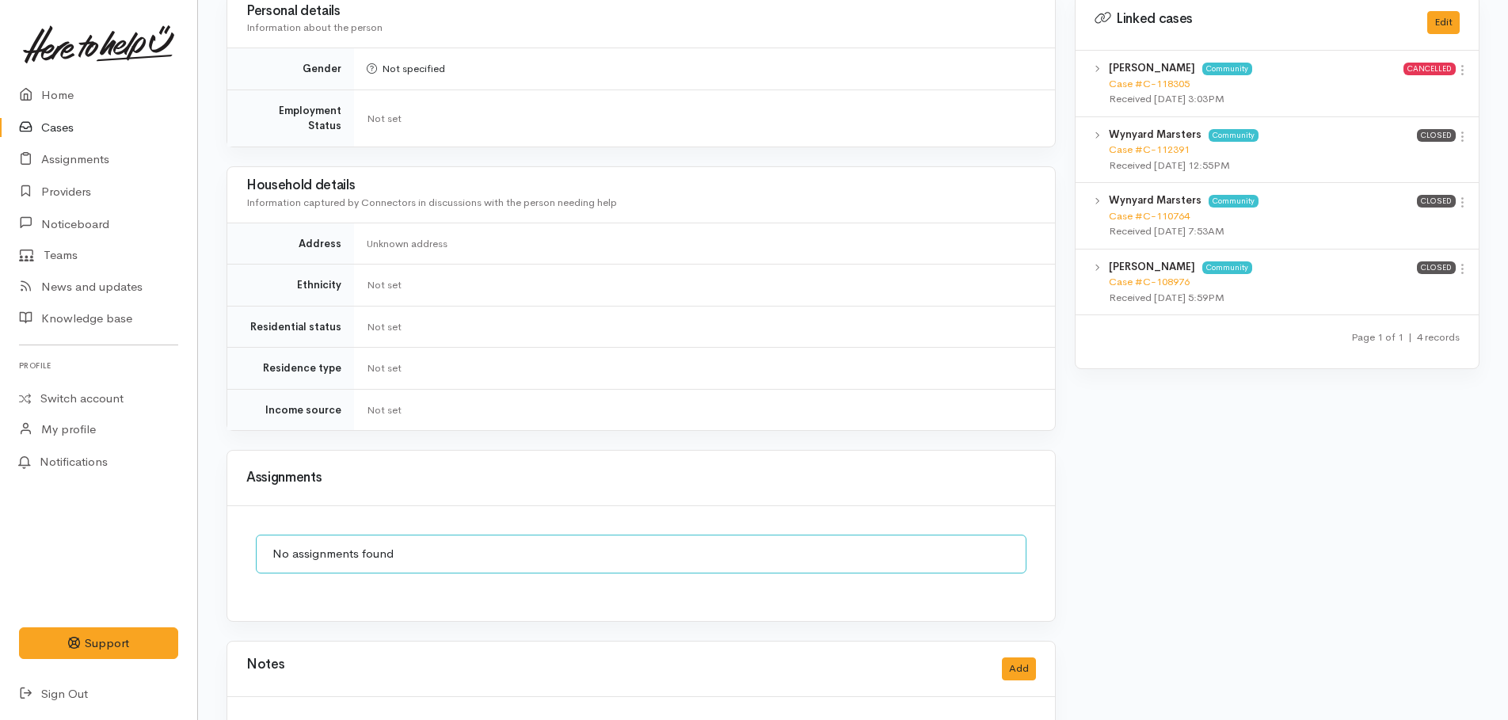
scroll to position [1051, 0]
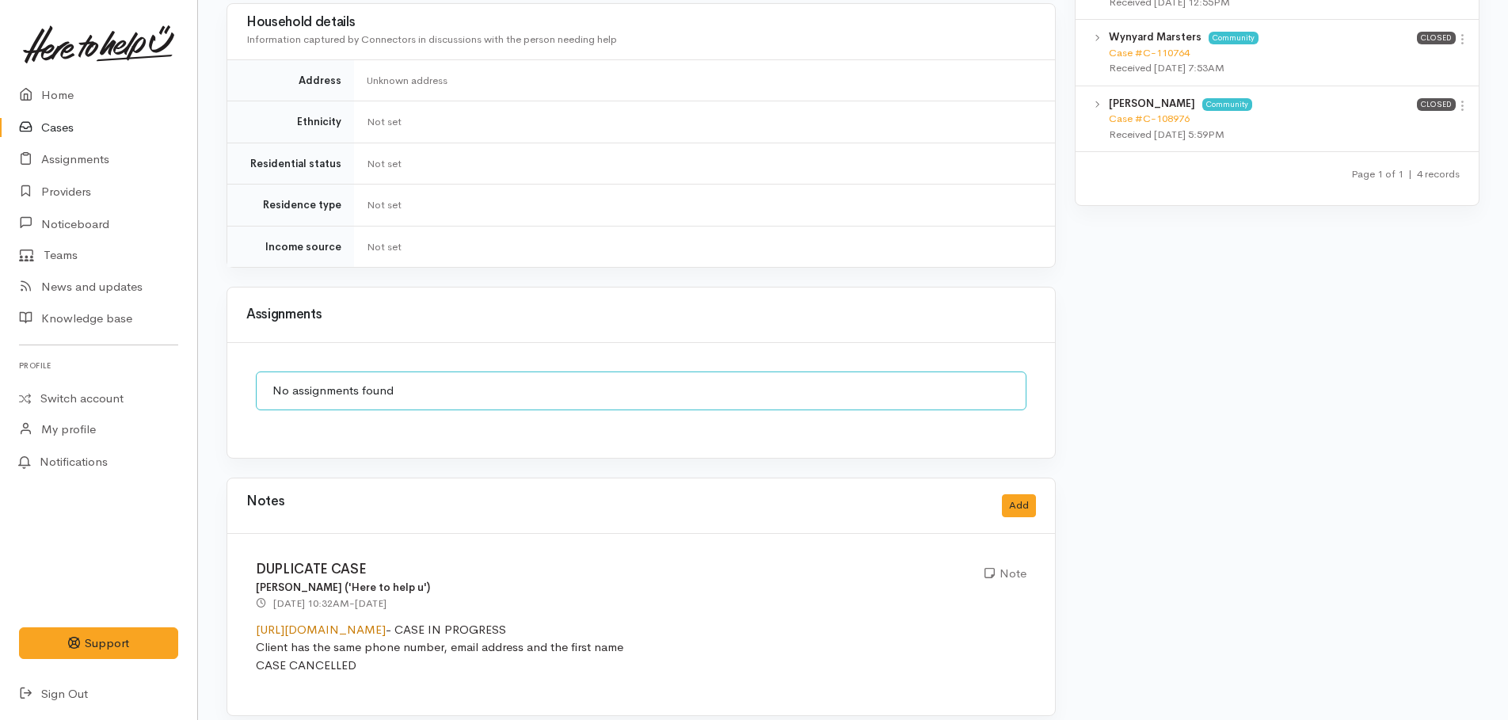
click at [386, 622] on link "https://heretohelpu.nz/Admin/Cases/108976" at bounding box center [321, 629] width 130 height 15
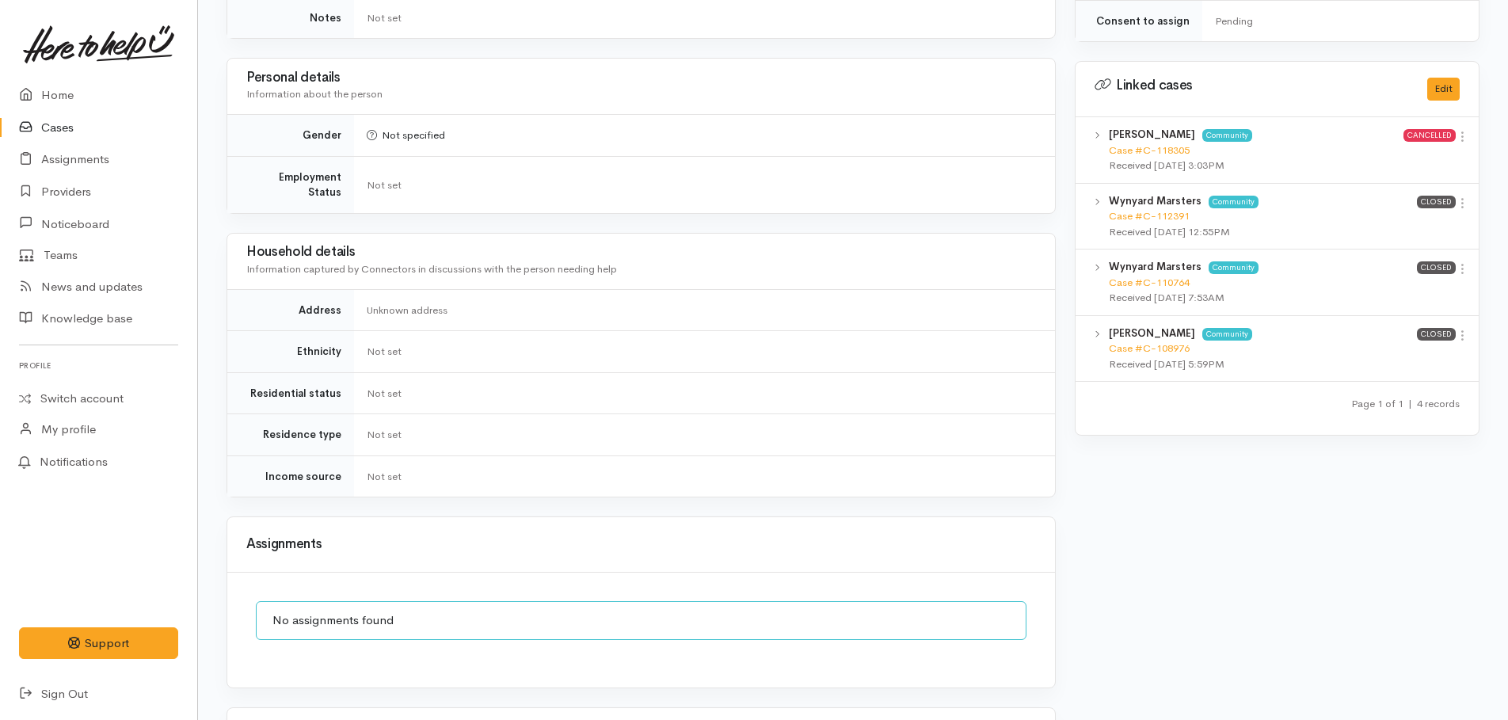
scroll to position [656, 0]
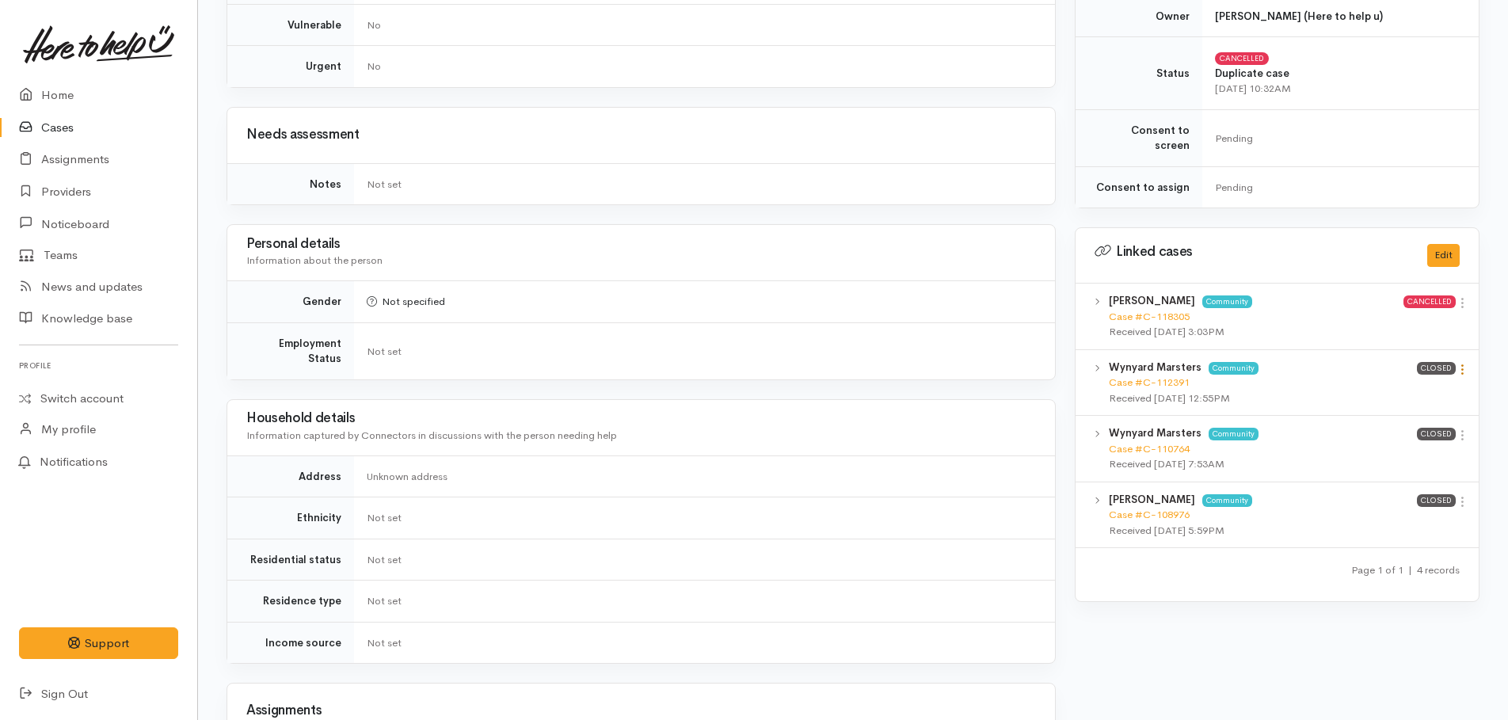
click at [1462, 363] on icon at bounding box center [1461, 369] width 13 height 13
click at [1394, 388] on link "View case" at bounding box center [1405, 400] width 125 height 25
click at [48, 94] on link "Home" at bounding box center [98, 95] width 197 height 32
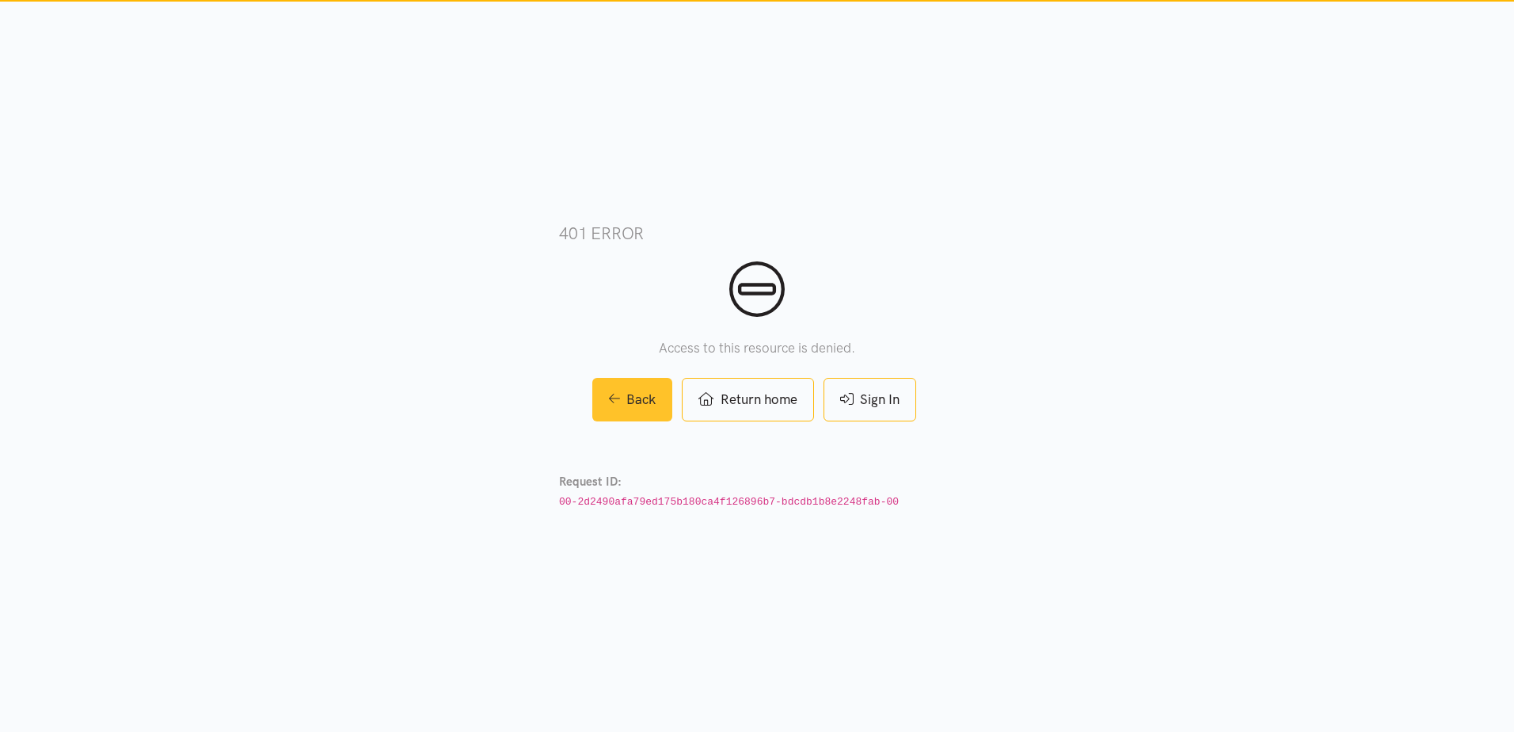
click at [622, 405] on link "Back" at bounding box center [632, 400] width 81 height 44
click at [633, 401] on link "Back" at bounding box center [632, 400] width 81 height 44
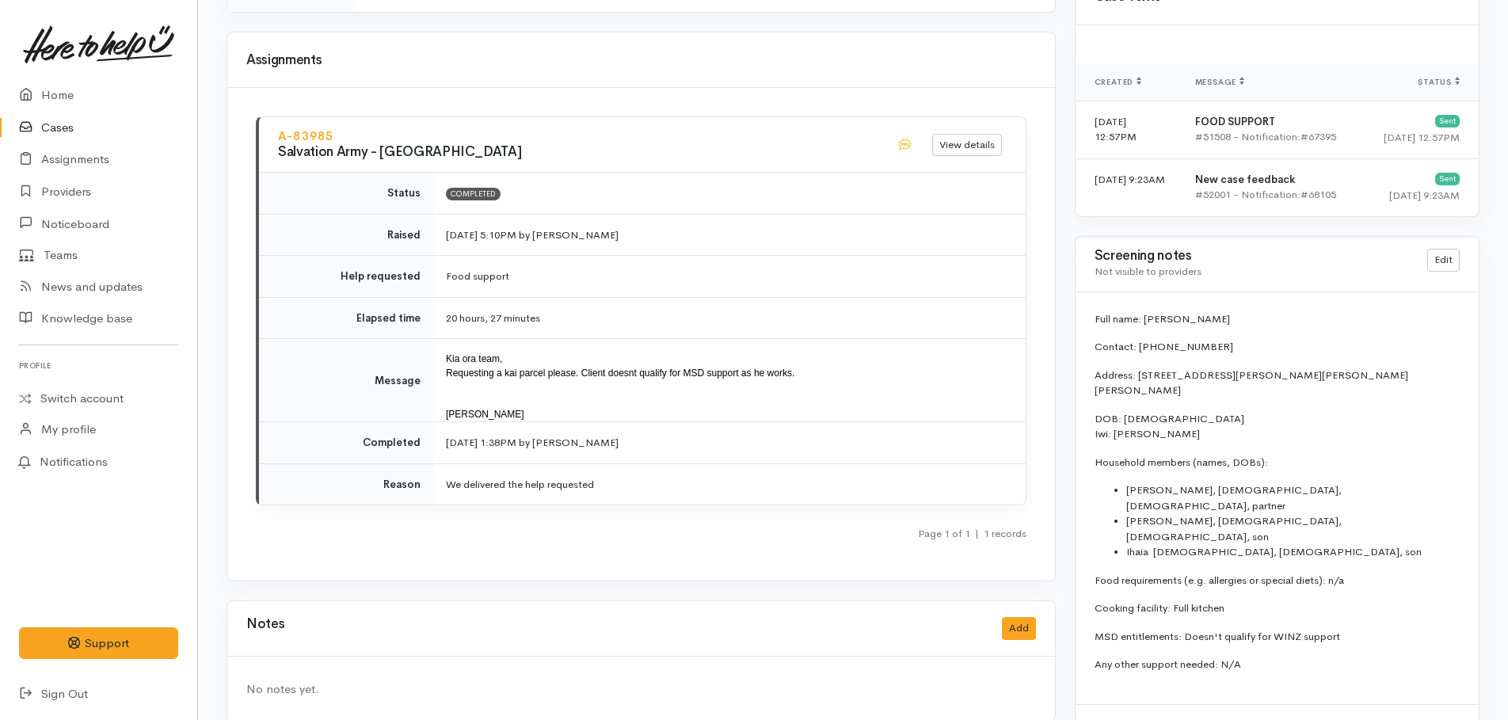
scroll to position [1691, 0]
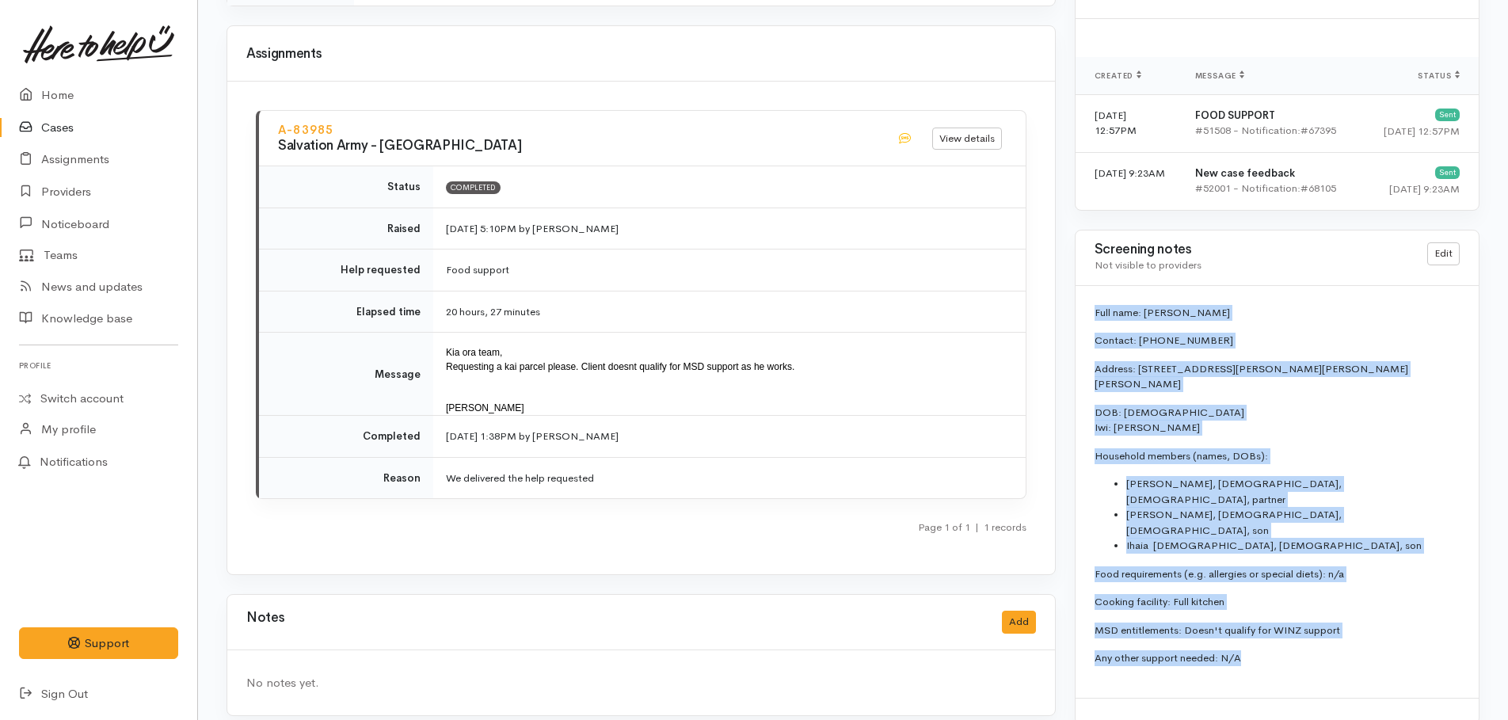
drag, startPoint x: 1093, startPoint y: 309, endPoint x: 1297, endPoint y: 597, distance: 353.3
click at [1297, 597] on div "Full name: Wynyard Whanga Contact: 0273161404 Address: 4 Jessica Court, Dinsdal…" at bounding box center [1276, 492] width 403 height 412
drag, startPoint x: 1297, startPoint y: 597, endPoint x: 1191, endPoint y: 489, distance: 151.2
copy div "Full name: Wynyard Whanga Contact: 0273161404 Address: 4 Jessica Court, Dinsdal…"
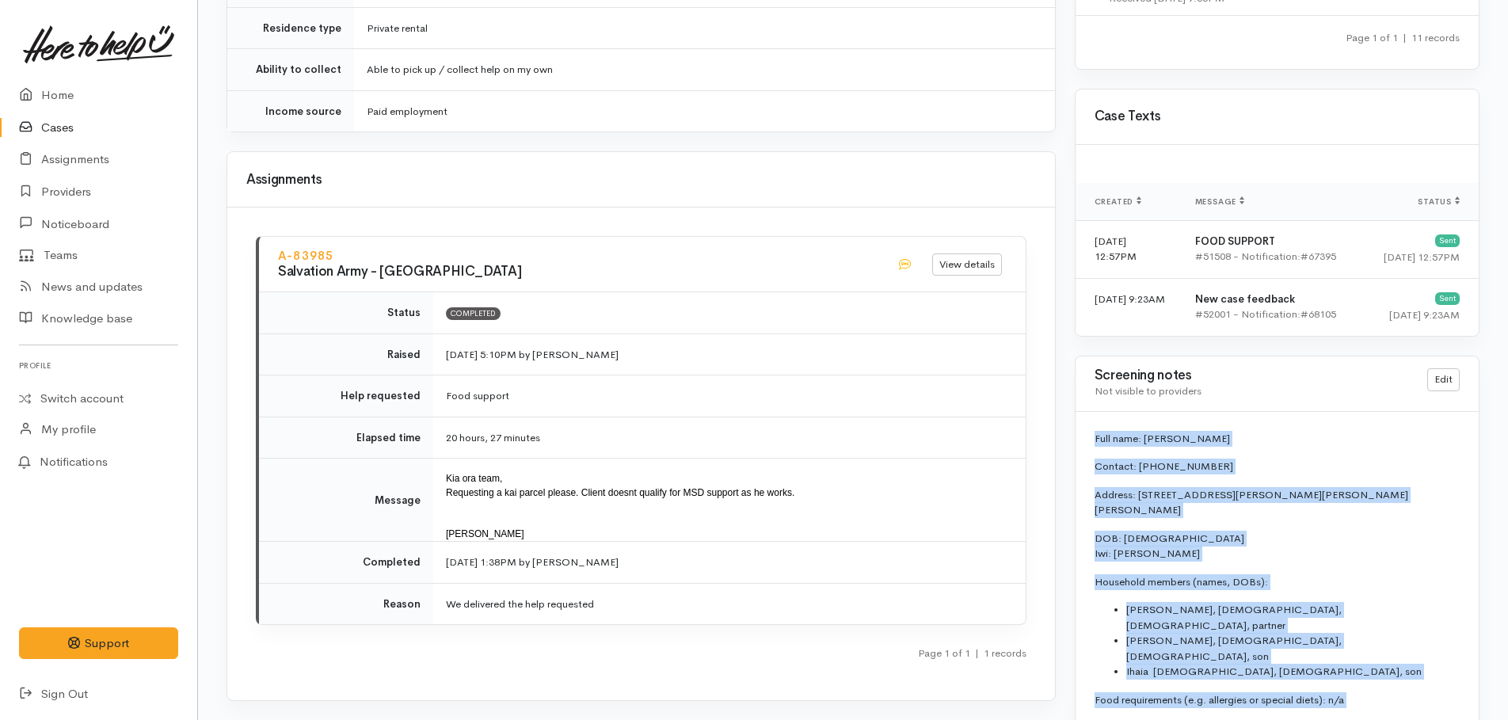
scroll to position [1375, 0]
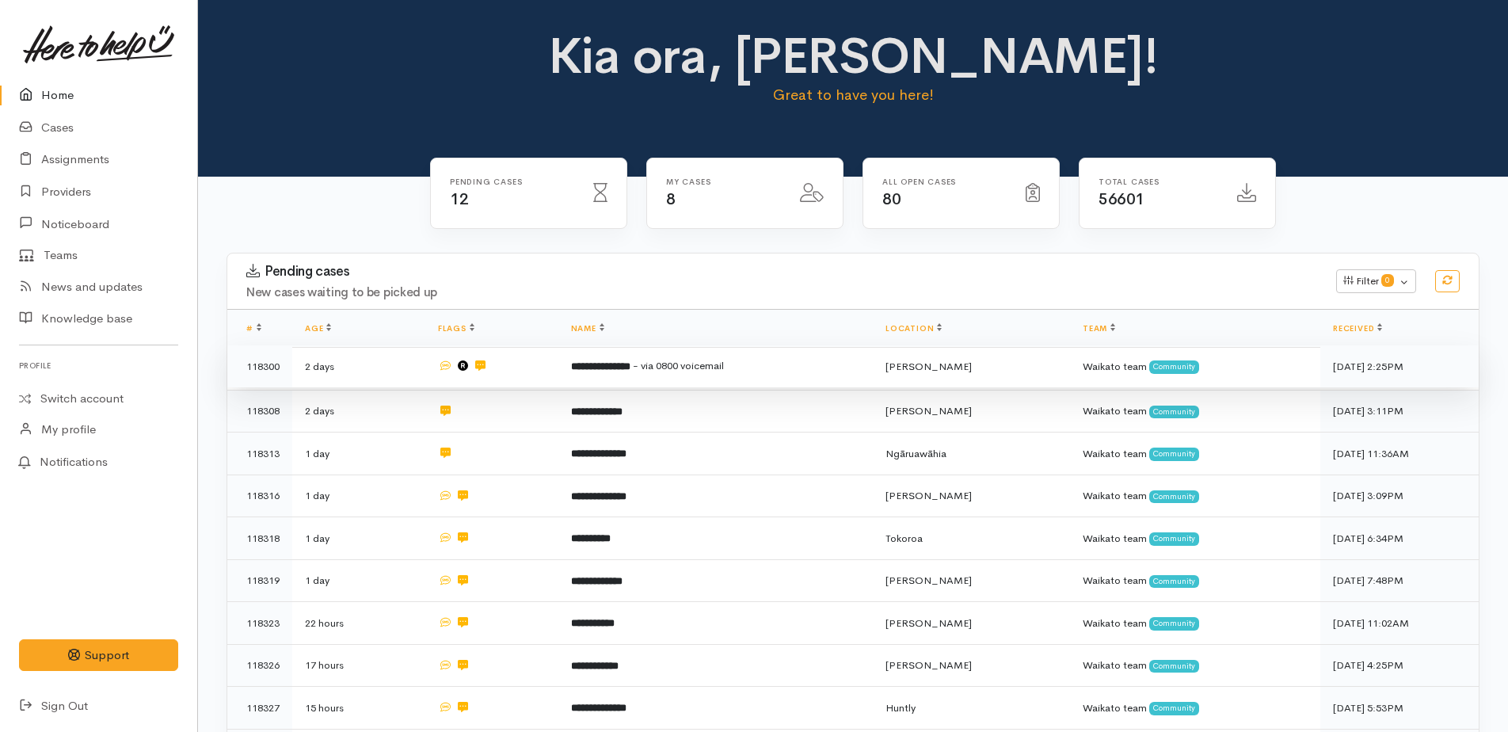
click at [698, 361] on span "- via 0800 voicemail" at bounding box center [678, 365] width 91 height 13
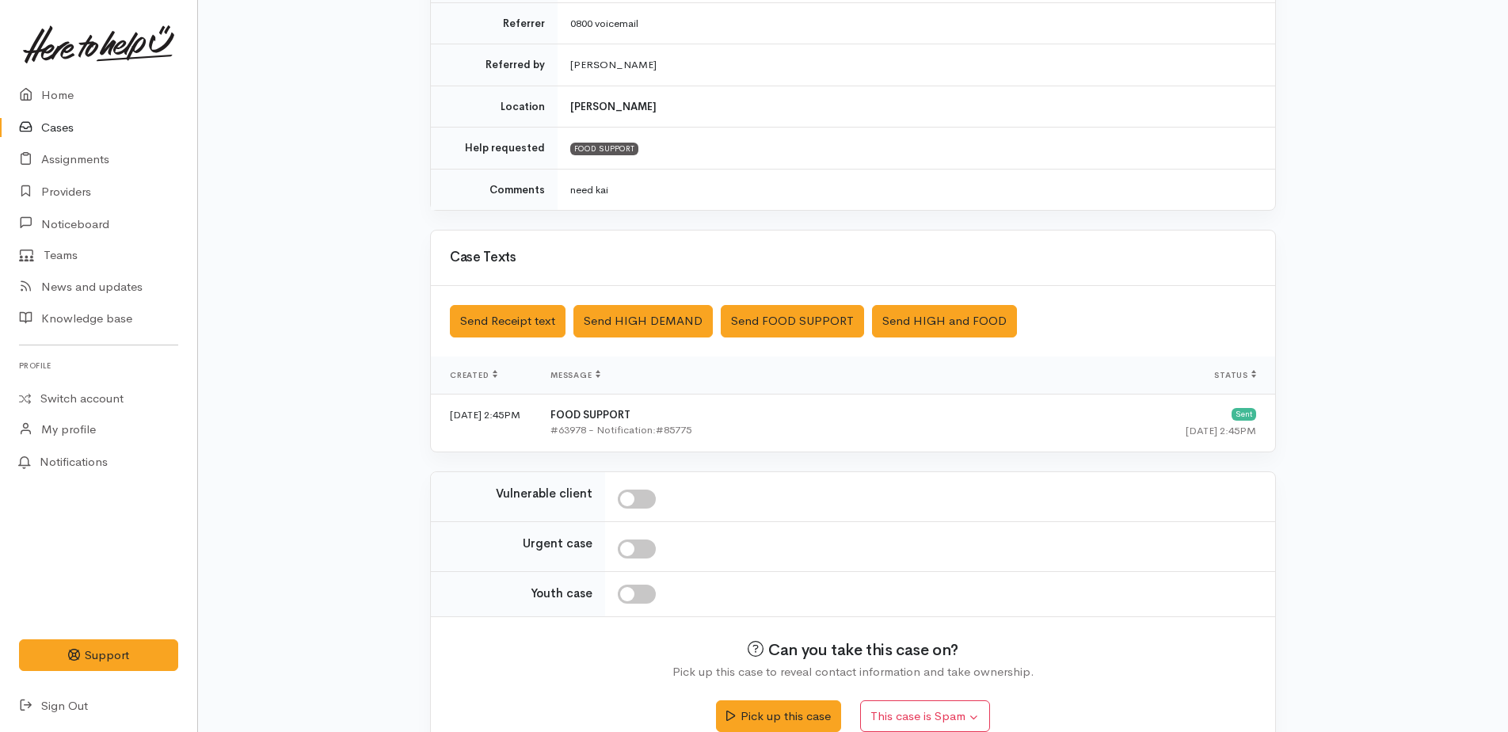
scroll to position [346, 0]
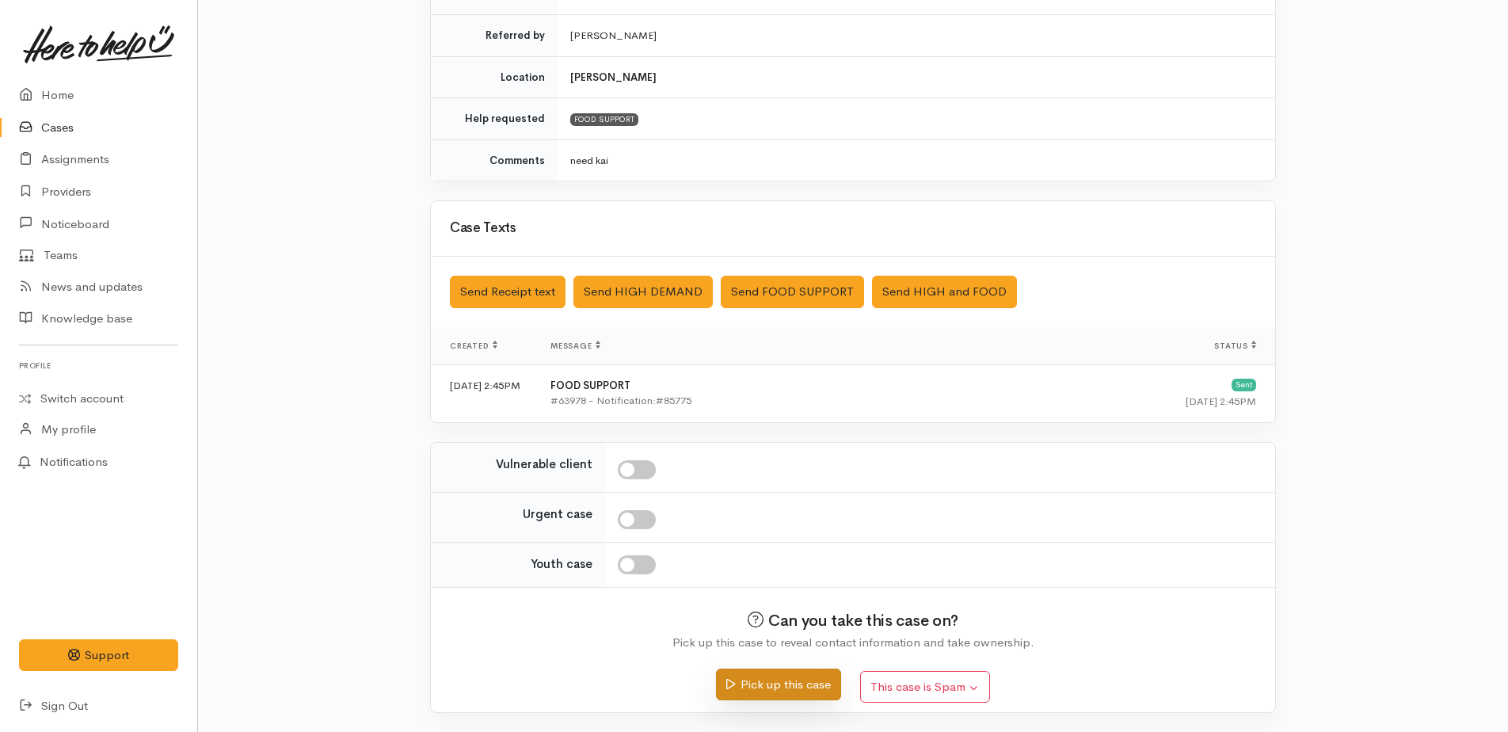
click at [759, 686] on button "Pick up this case" at bounding box center [778, 684] width 124 height 32
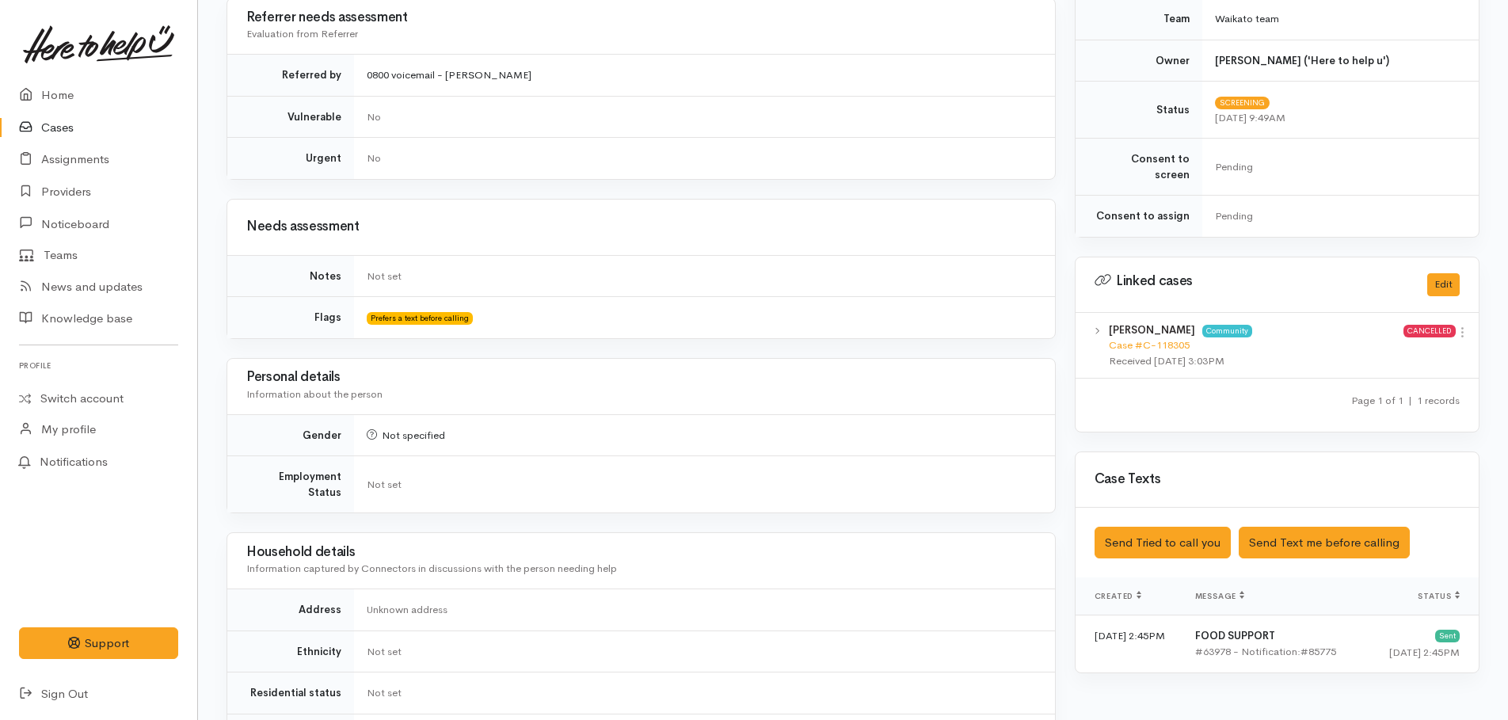
scroll to position [633, 0]
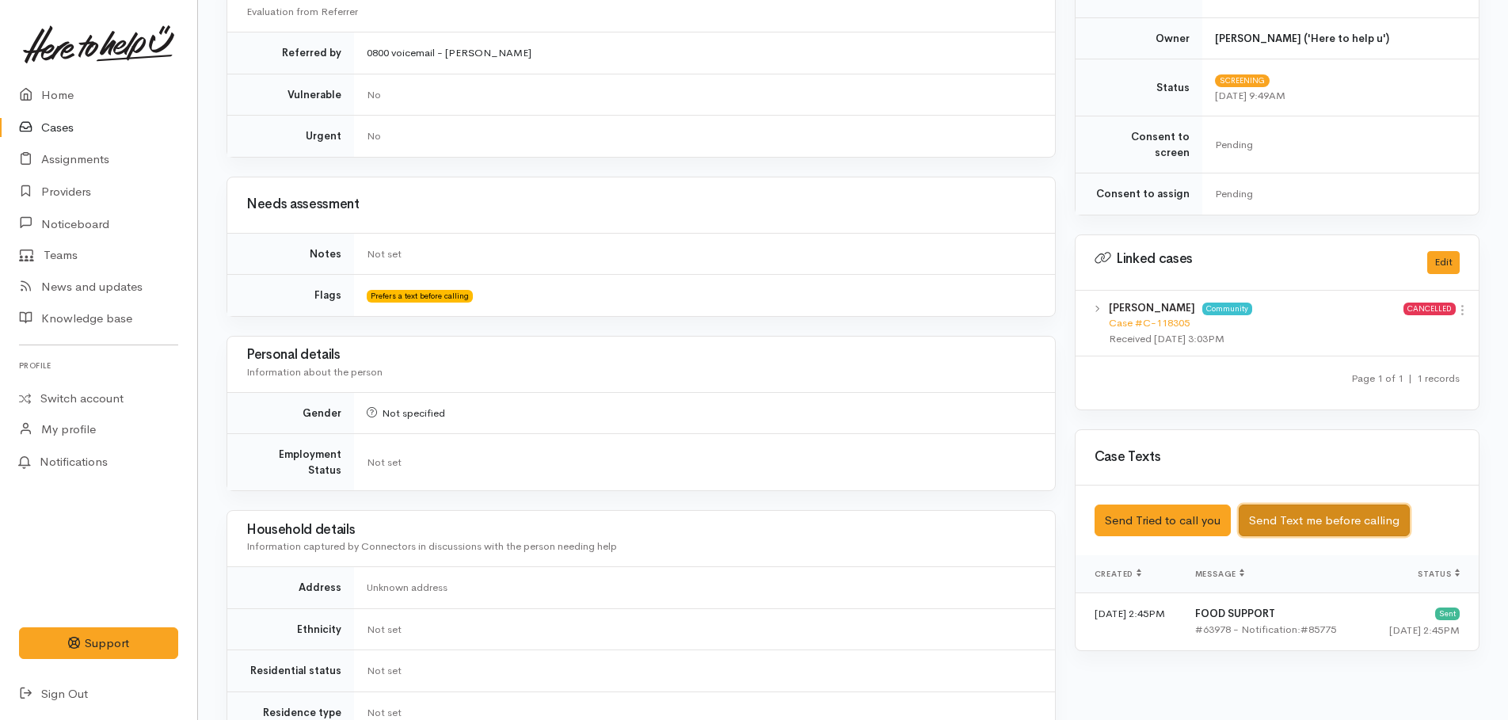
click at [1287, 504] on button "Send Text me before calling" at bounding box center [1323, 520] width 171 height 32
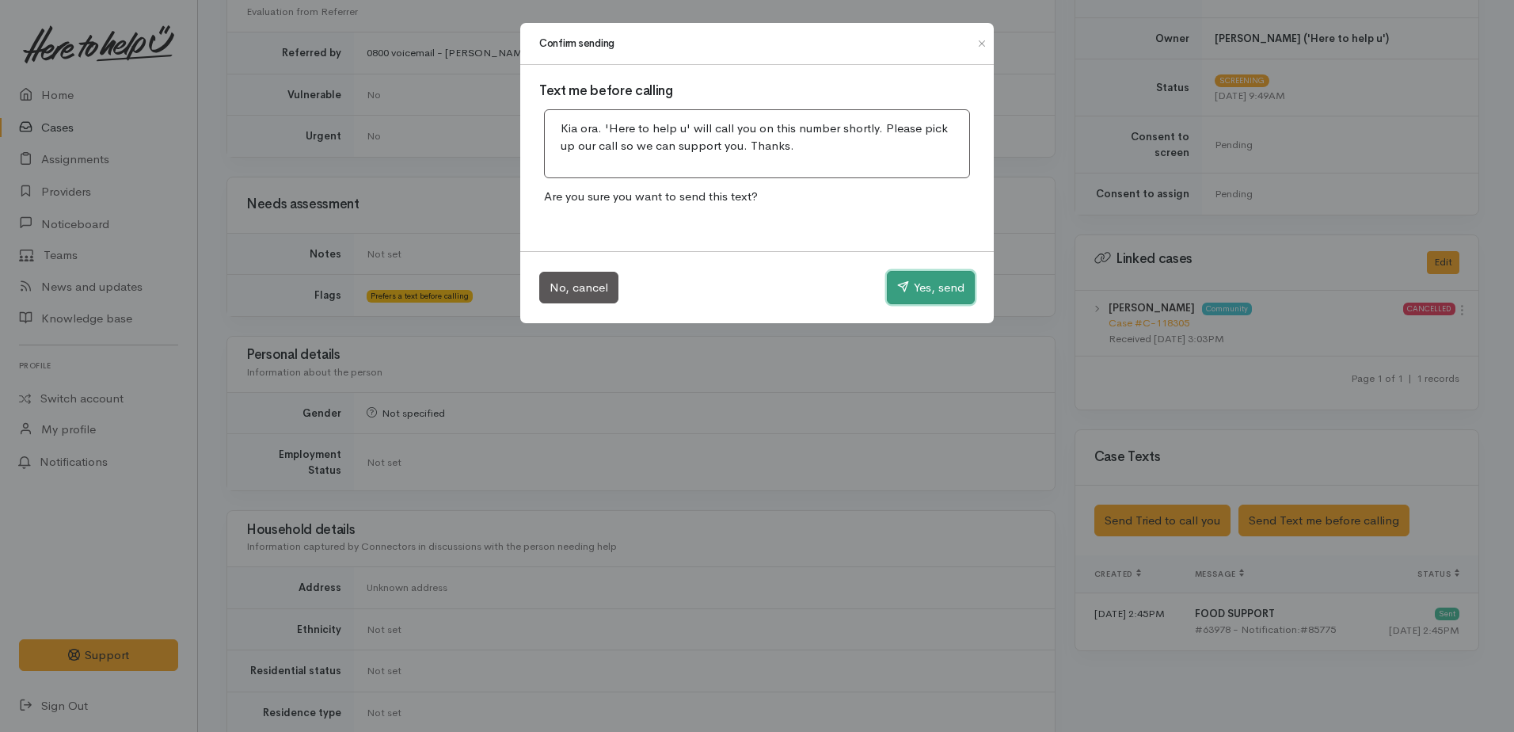
click at [915, 274] on button "Yes, send" at bounding box center [931, 287] width 88 height 33
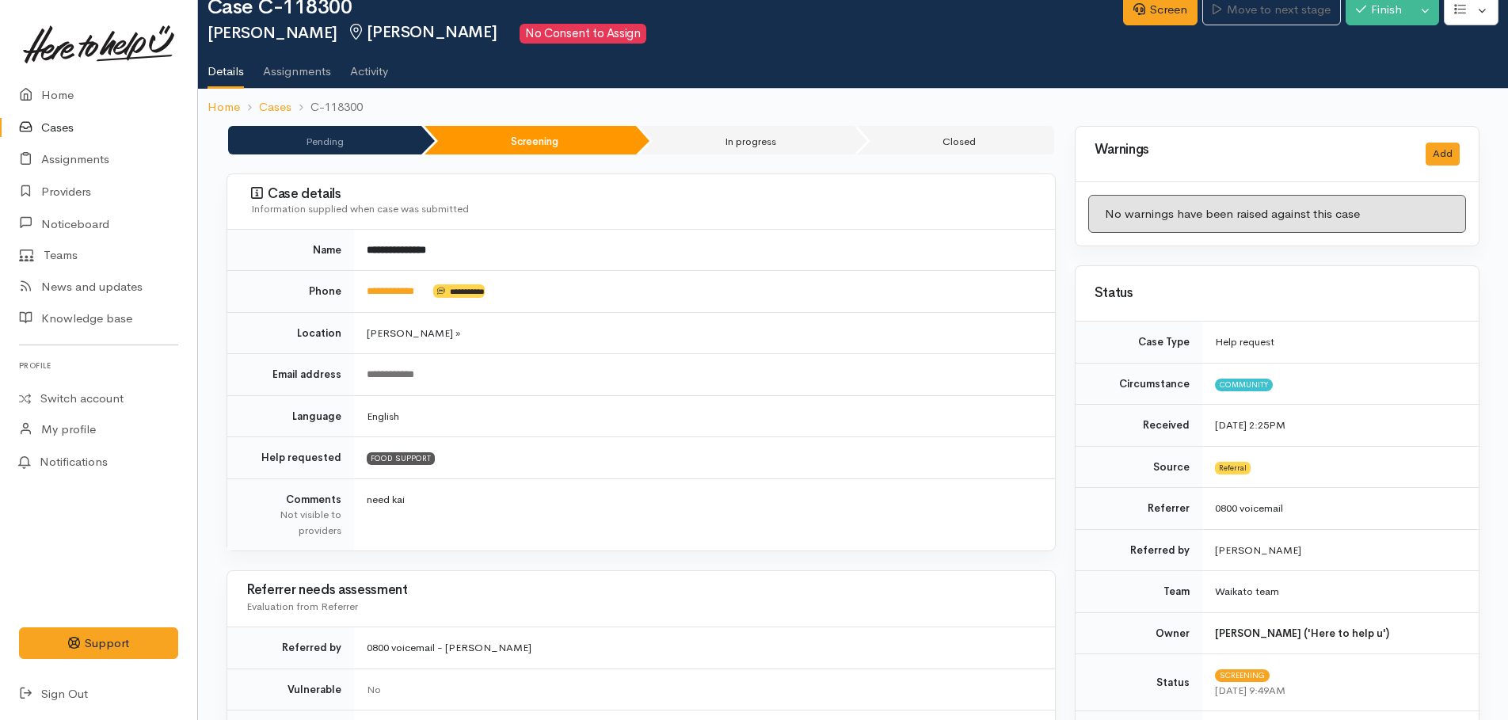
scroll to position [0, 0]
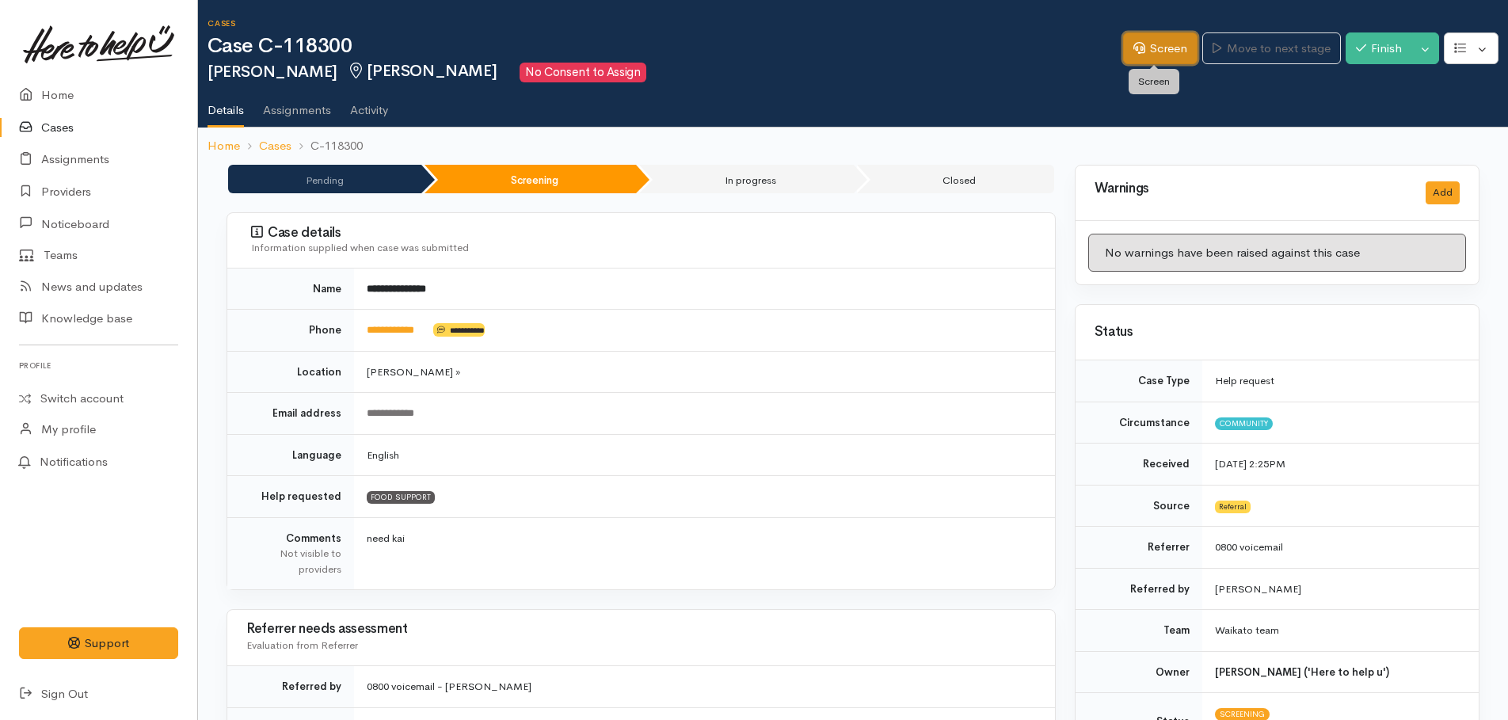
click at [1145, 40] on link "Screen" at bounding box center [1160, 48] width 74 height 32
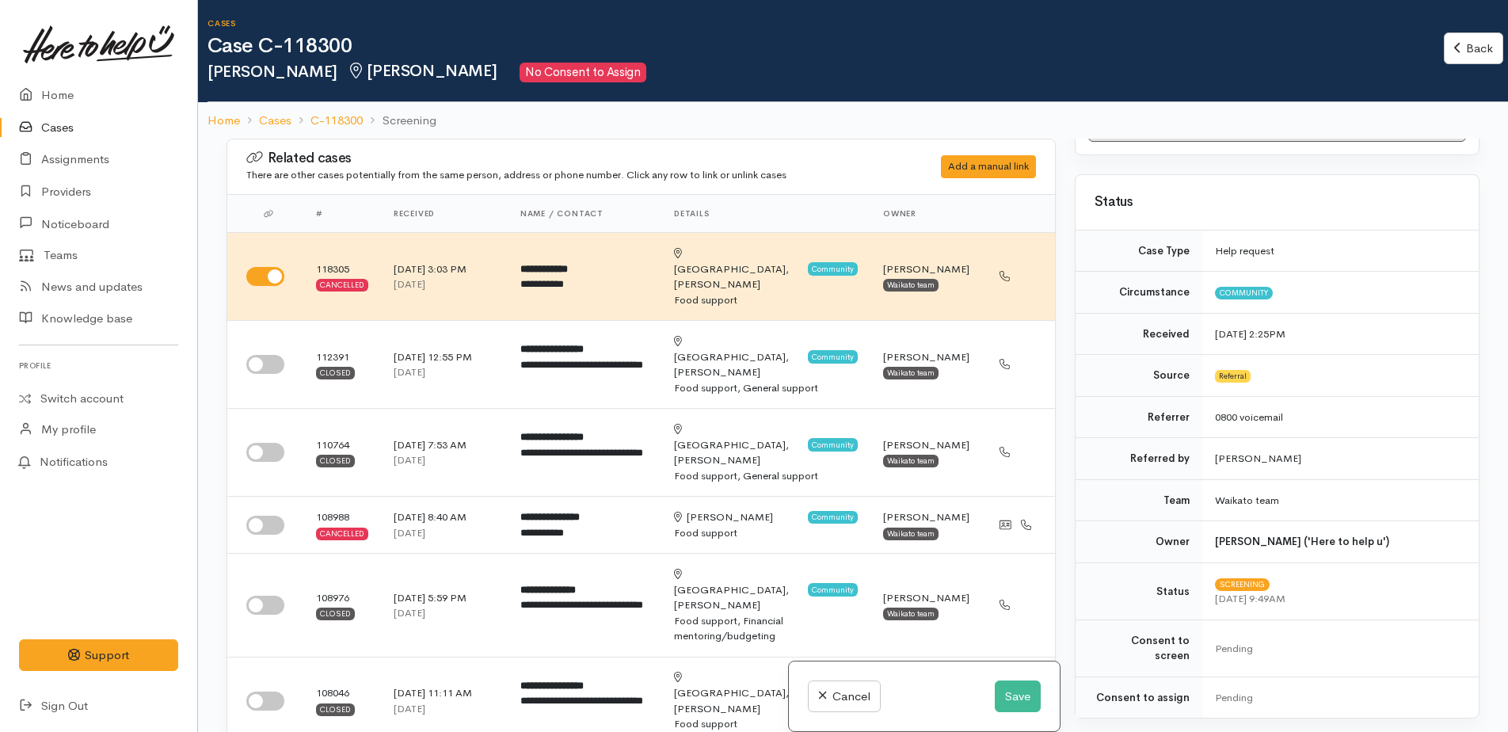
scroll to position [317, 0]
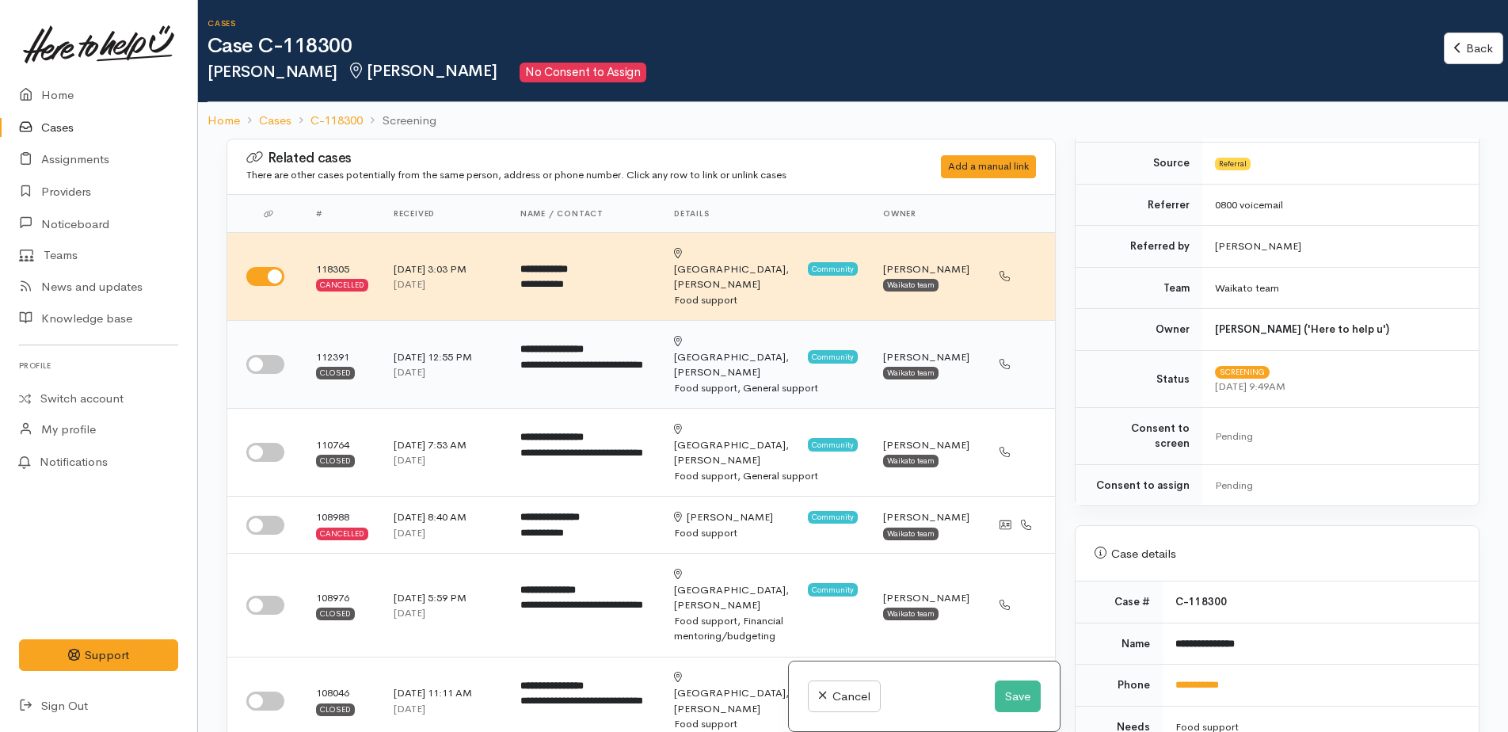
click at [263, 355] on input "checkbox" at bounding box center [265, 364] width 38 height 19
checkbox input "true"
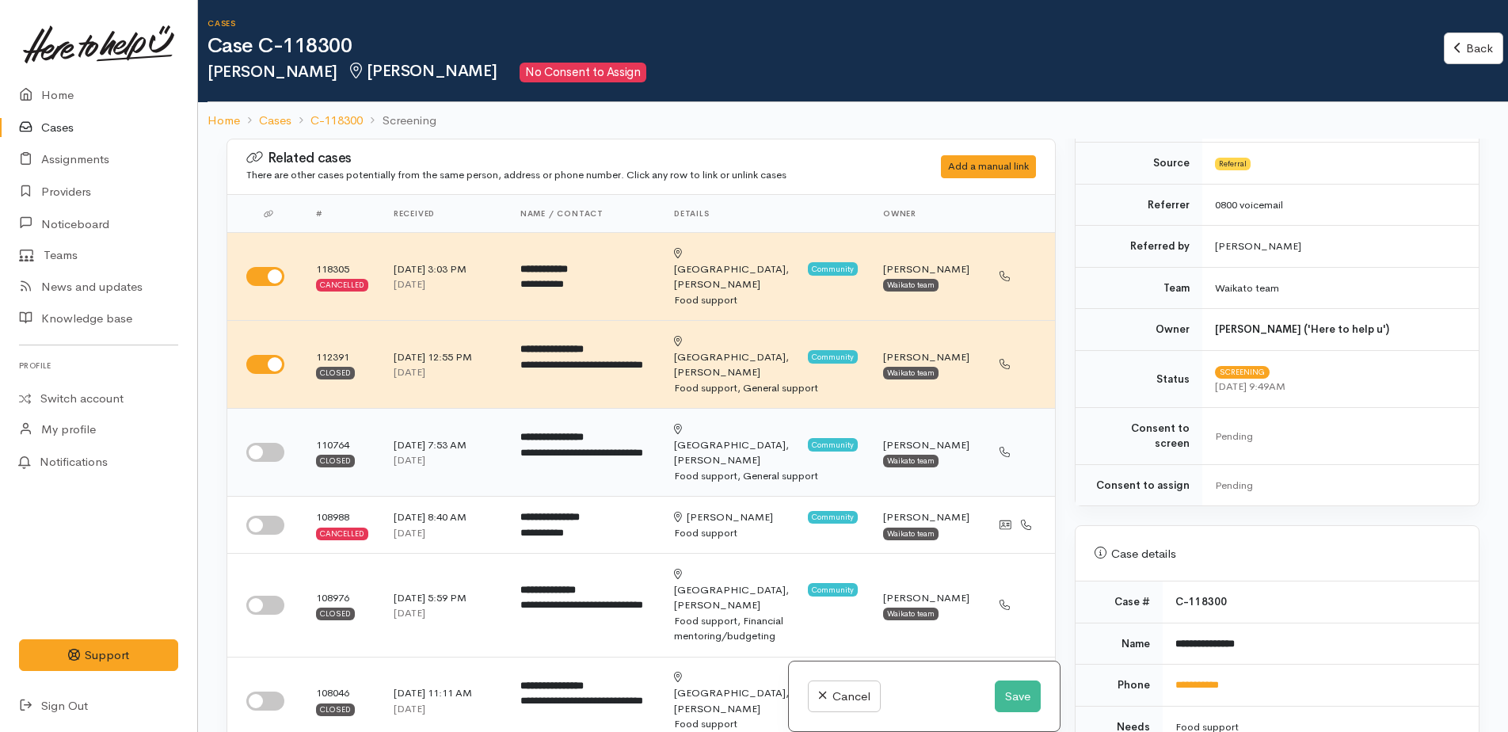
click at [255, 443] on input "checkbox" at bounding box center [265, 452] width 38 height 19
checkbox input "true"
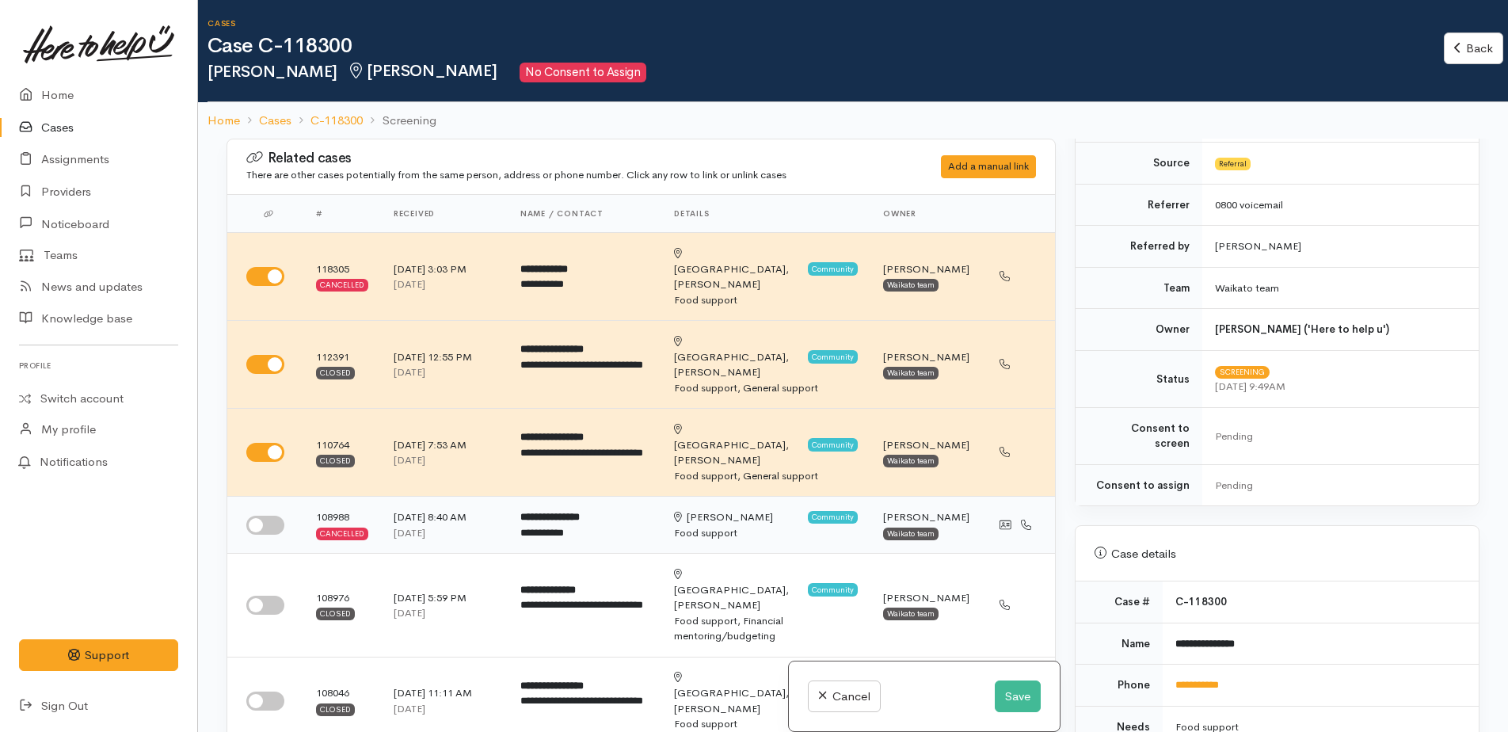
click at [256, 515] on input "checkbox" at bounding box center [265, 524] width 38 height 19
checkbox input "true"
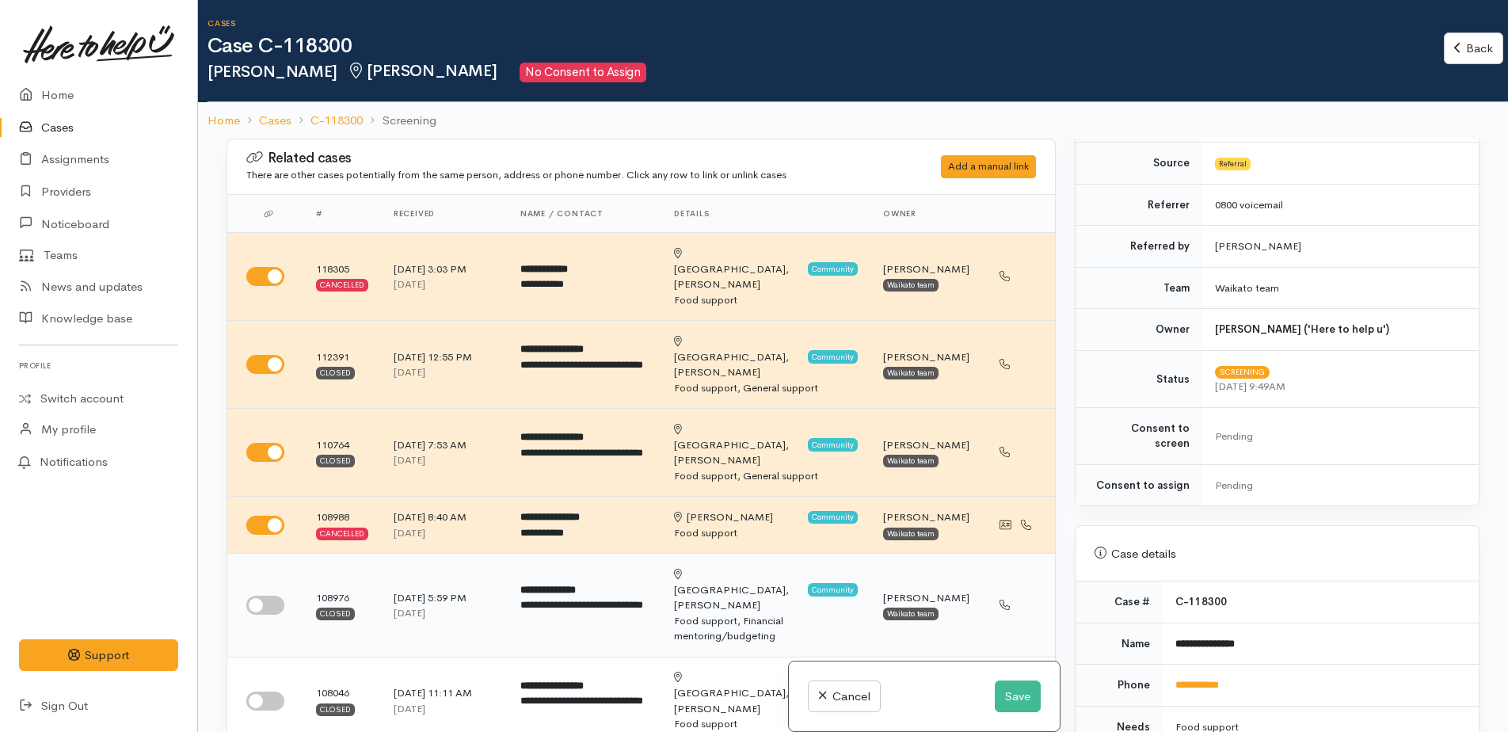
click at [248, 595] on div at bounding box center [268, 604] width 44 height 19
click at [267, 561] on td at bounding box center [265, 605] width 76 height 104
click at [260, 595] on input "checkbox" at bounding box center [265, 604] width 38 height 19
checkbox input "true"
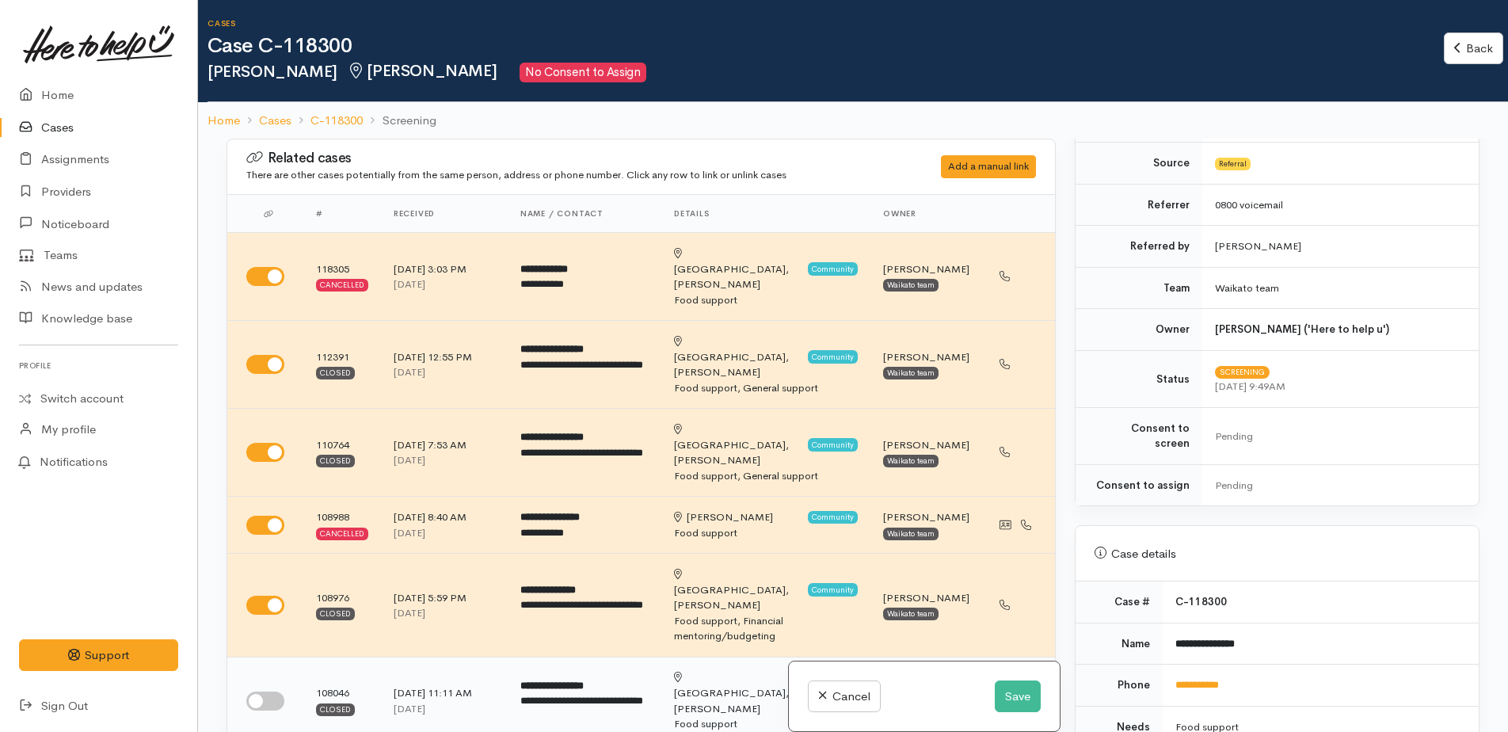
click at [260, 691] on input "checkbox" at bounding box center [265, 700] width 38 height 19
checkbox input "true"
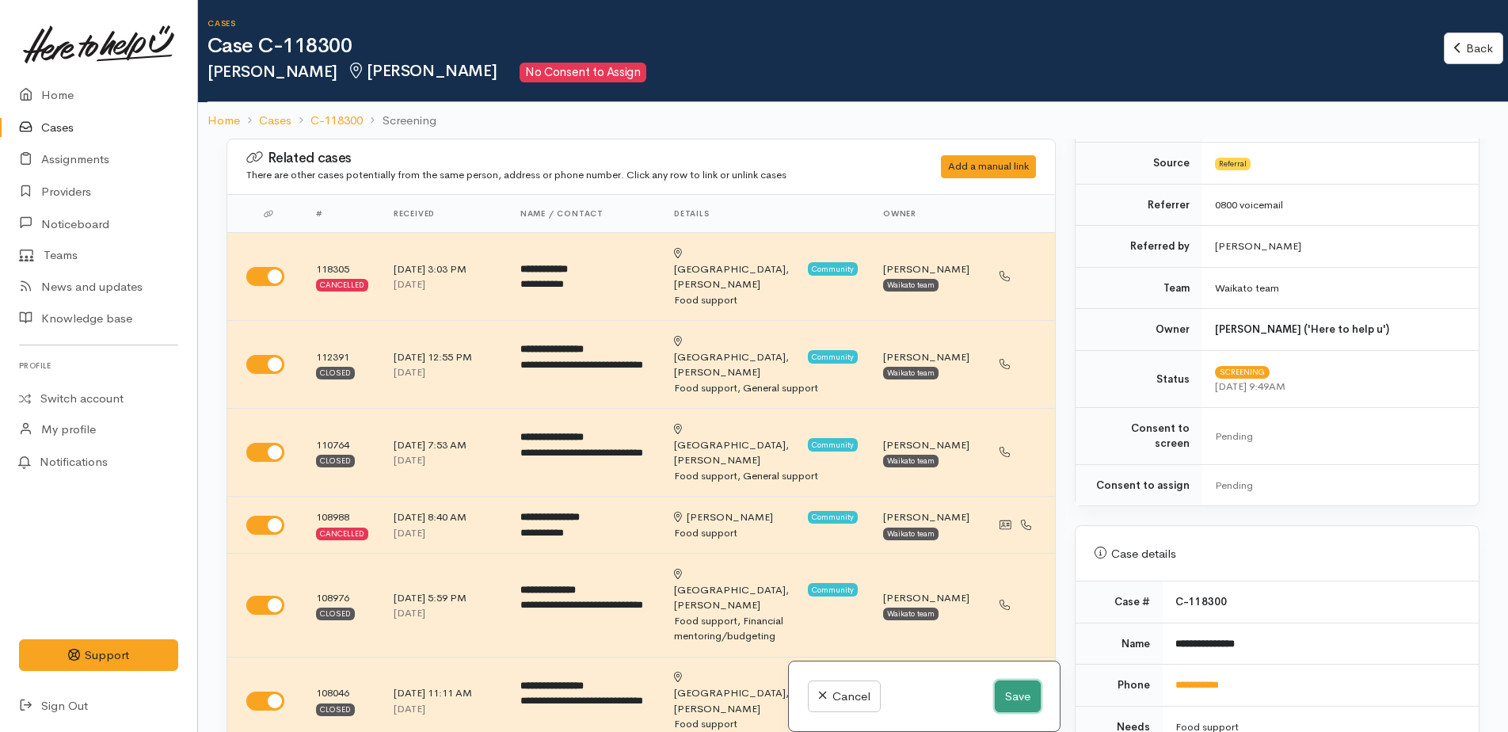
click at [1009, 694] on button "Save" at bounding box center [1017, 696] width 46 height 32
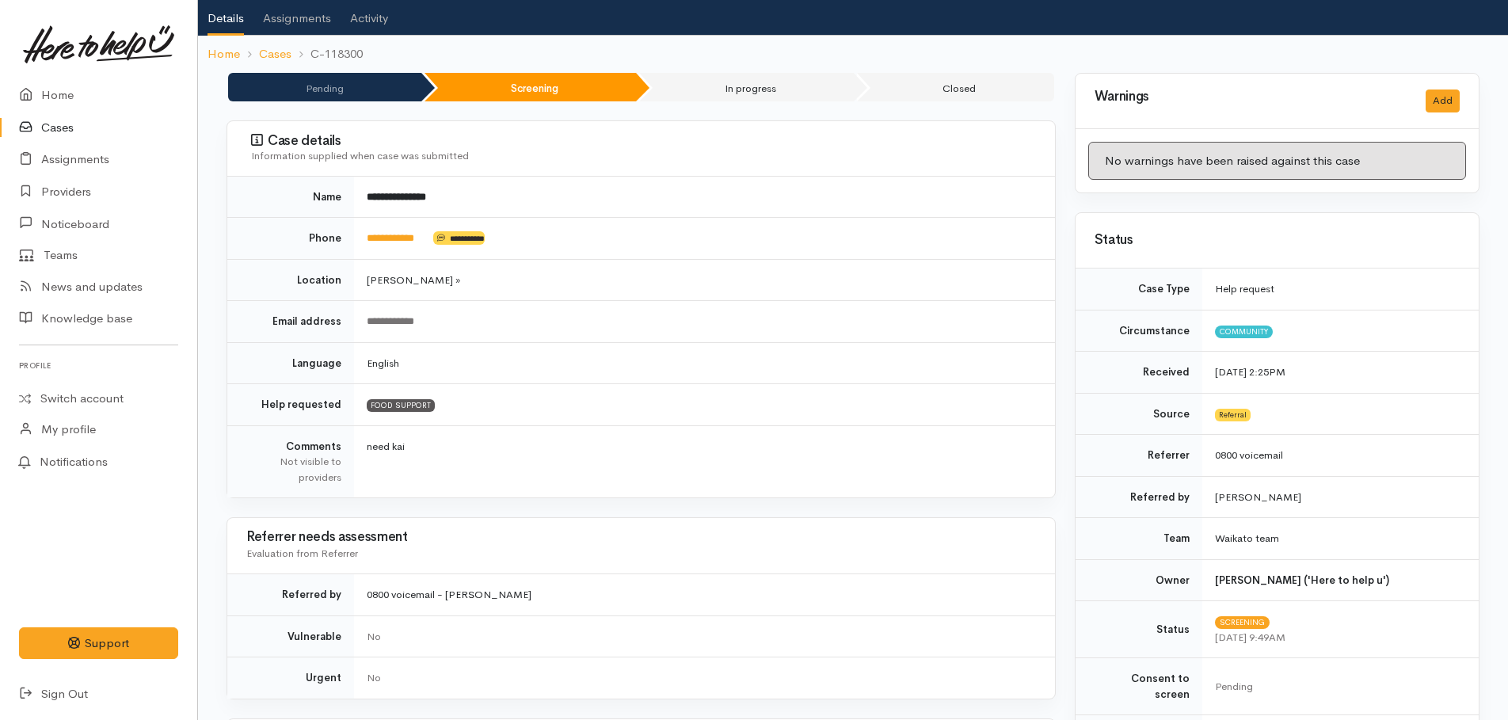
scroll to position [475, 0]
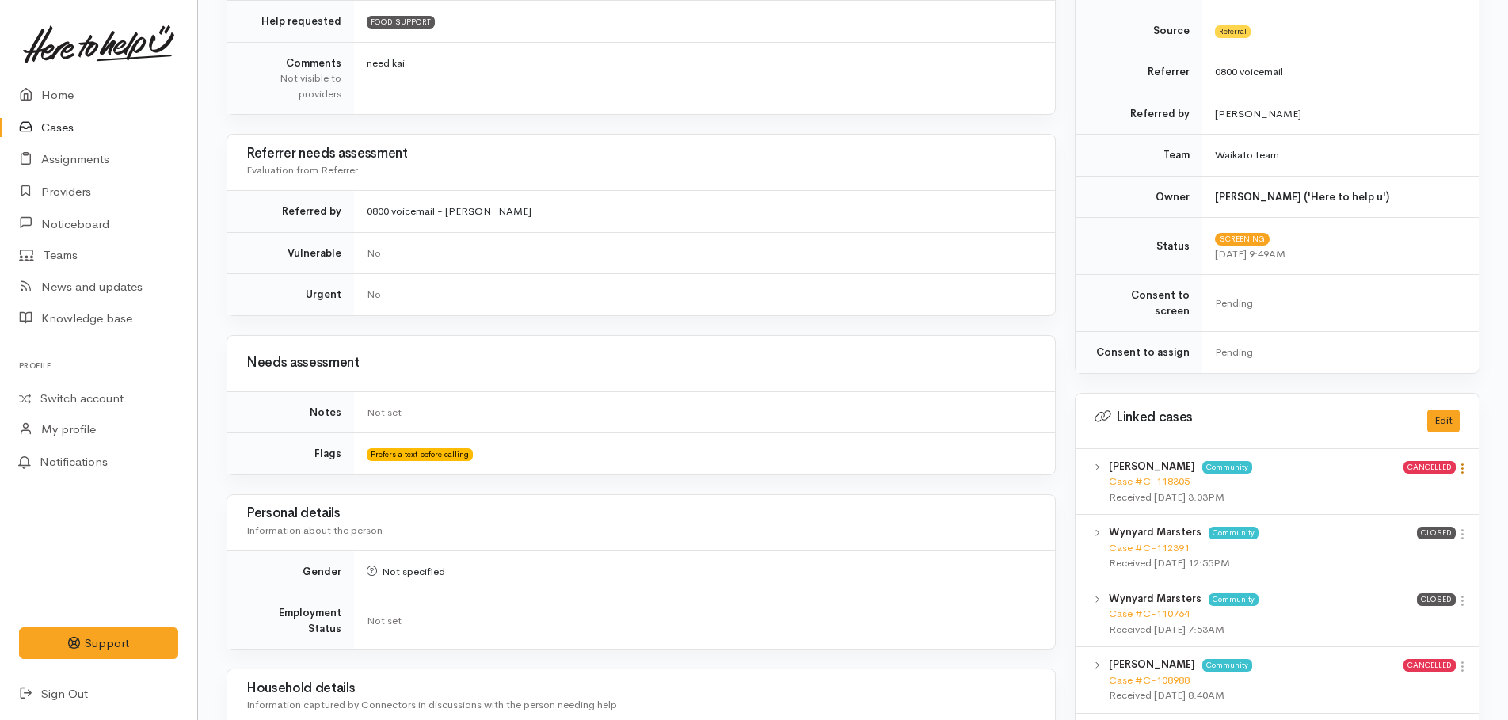
click at [1461, 462] on icon at bounding box center [1461, 468] width 13 height 13
click at [1395, 487] on link "View case" at bounding box center [1405, 499] width 125 height 25
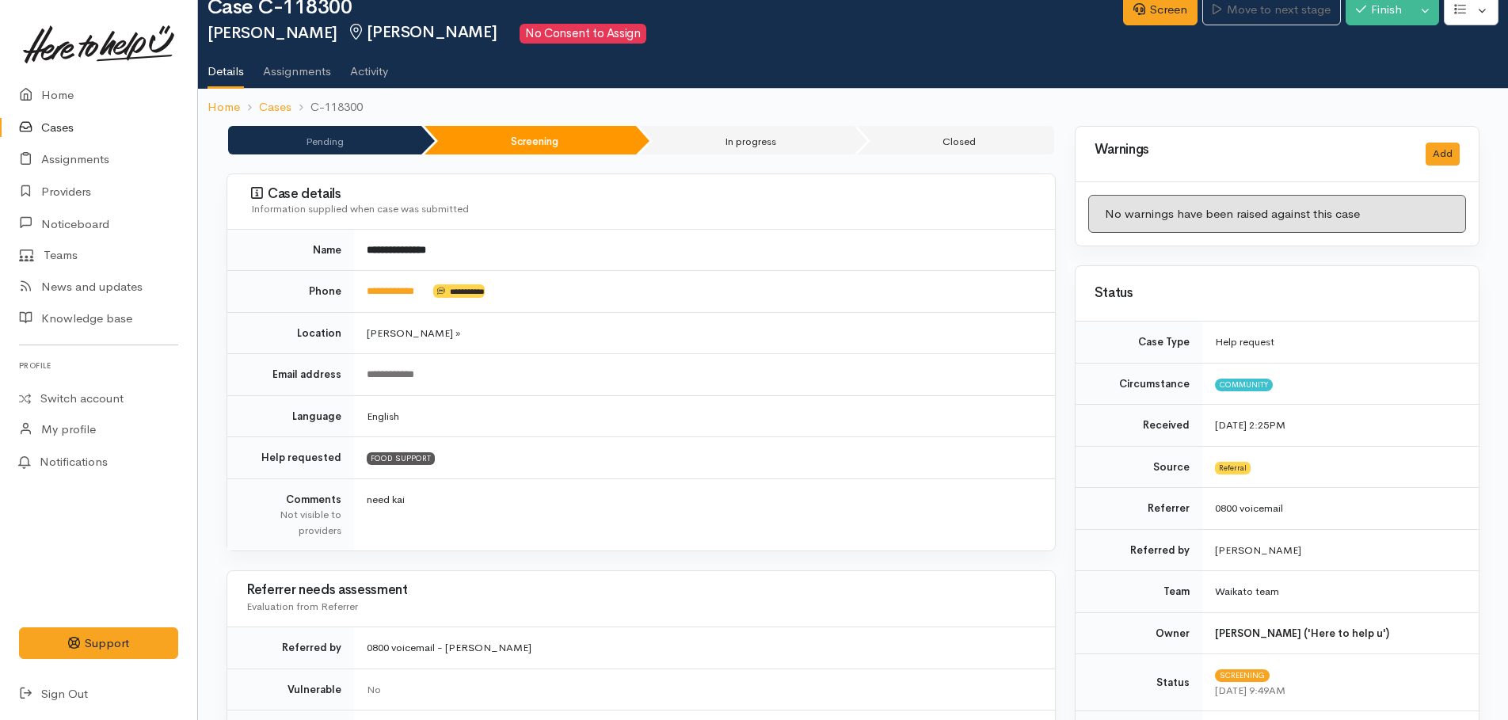
scroll to position [0, 0]
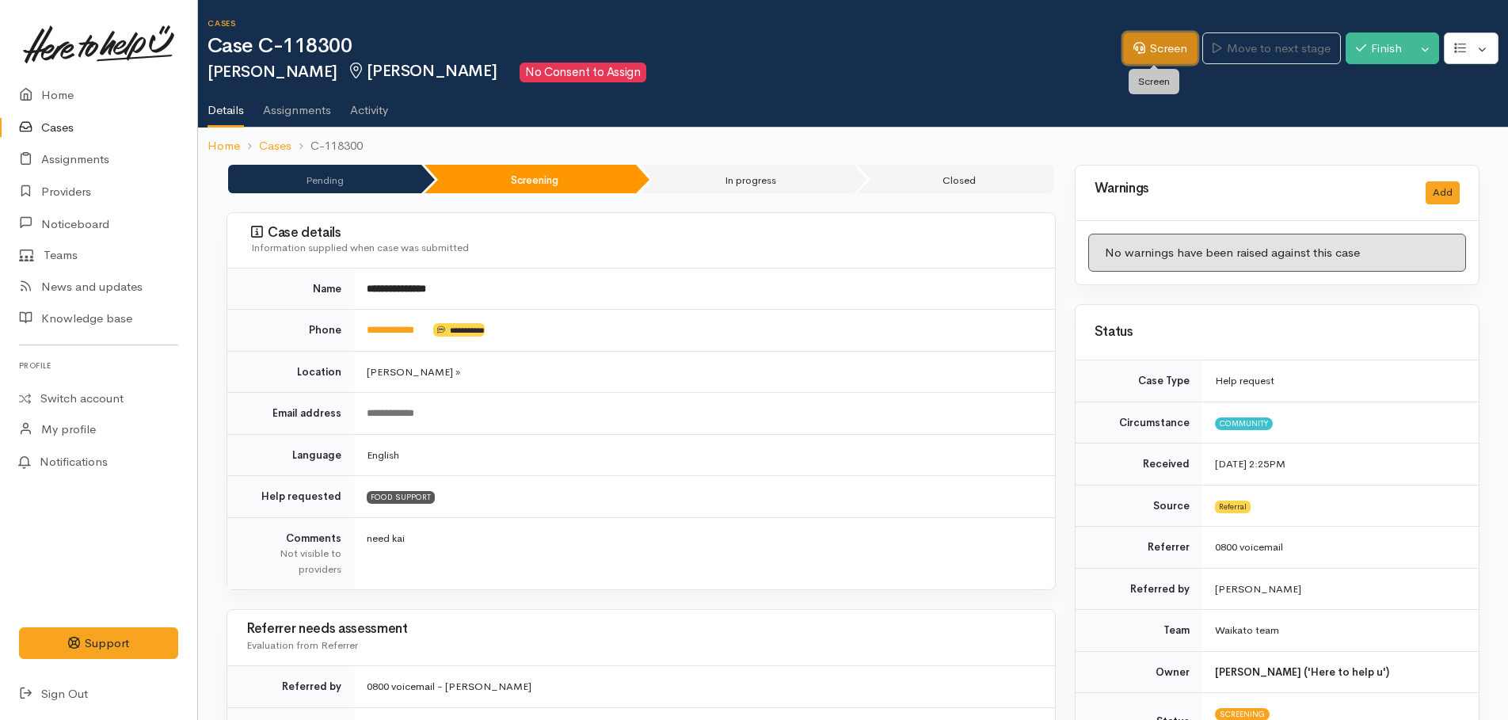
click at [1169, 44] on link "Screen" at bounding box center [1160, 48] width 74 height 32
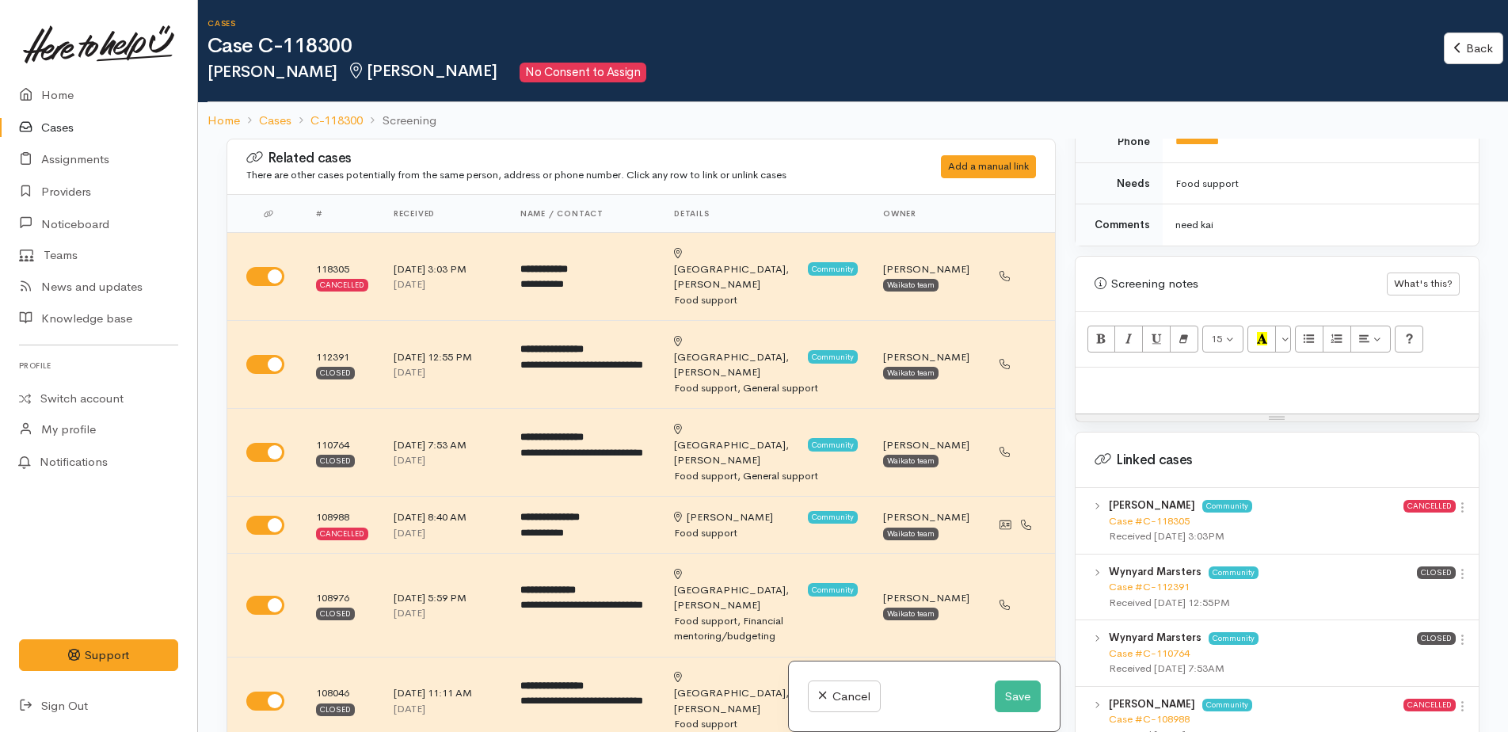
scroll to position [871, 0]
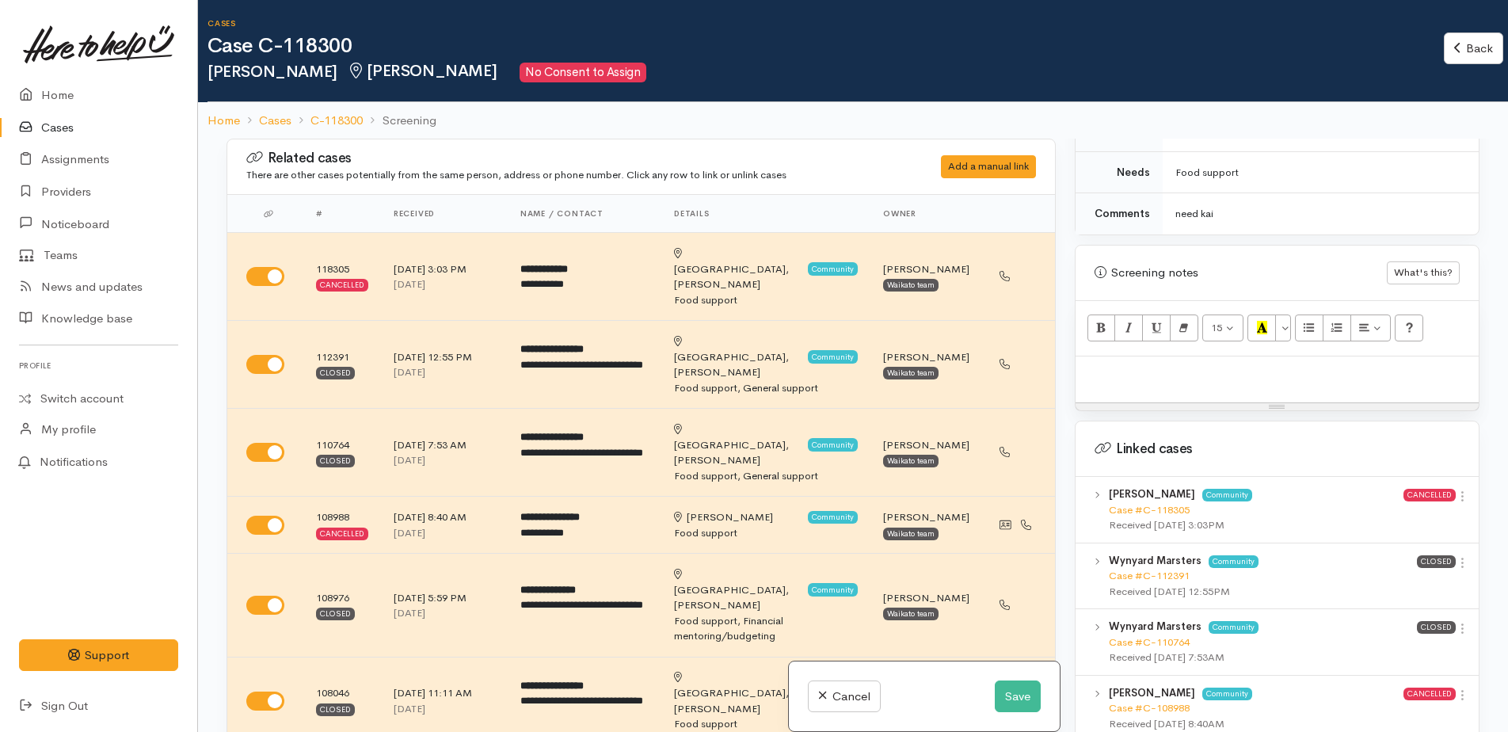
paste div
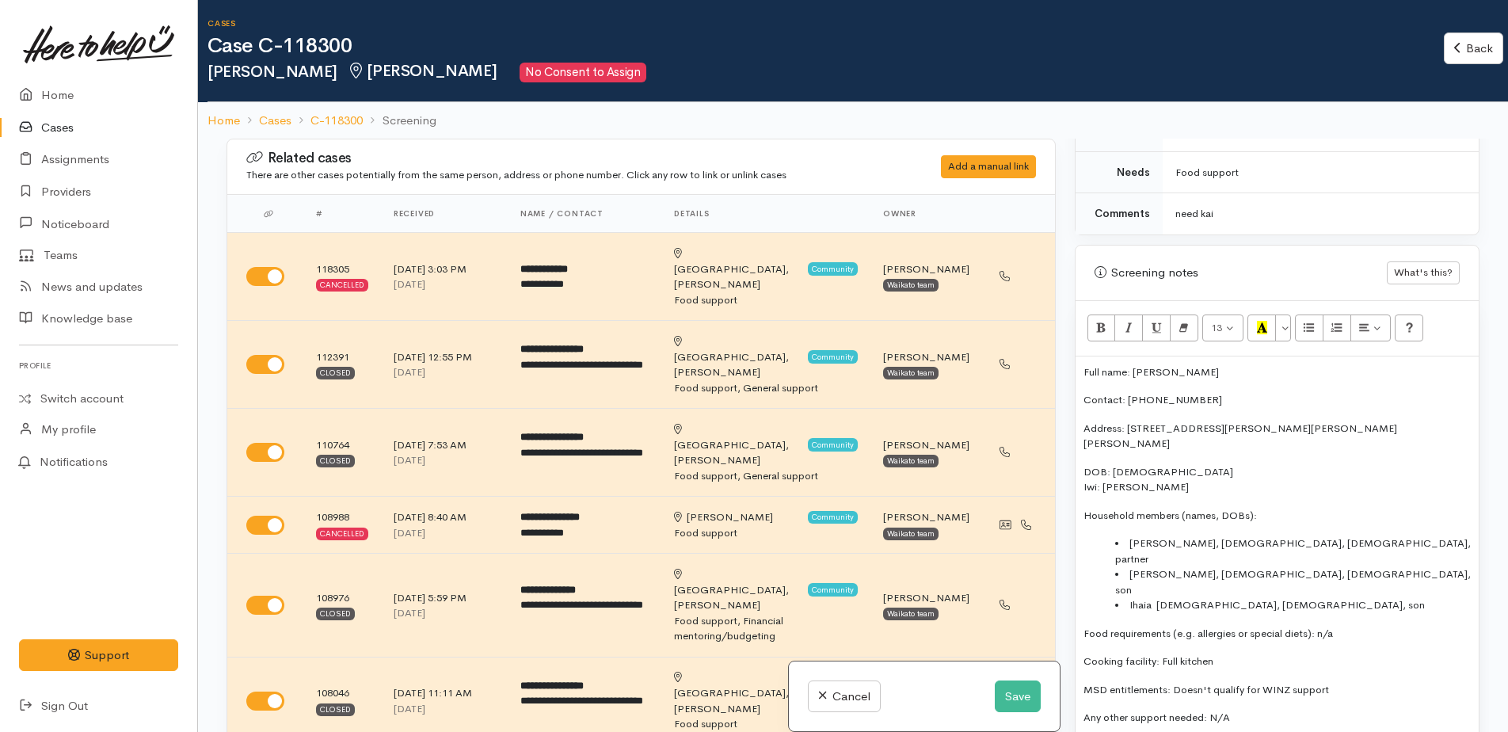
click at [1083, 364] on p "Full name: Wynyard Whanga" at bounding box center [1276, 372] width 387 height 16
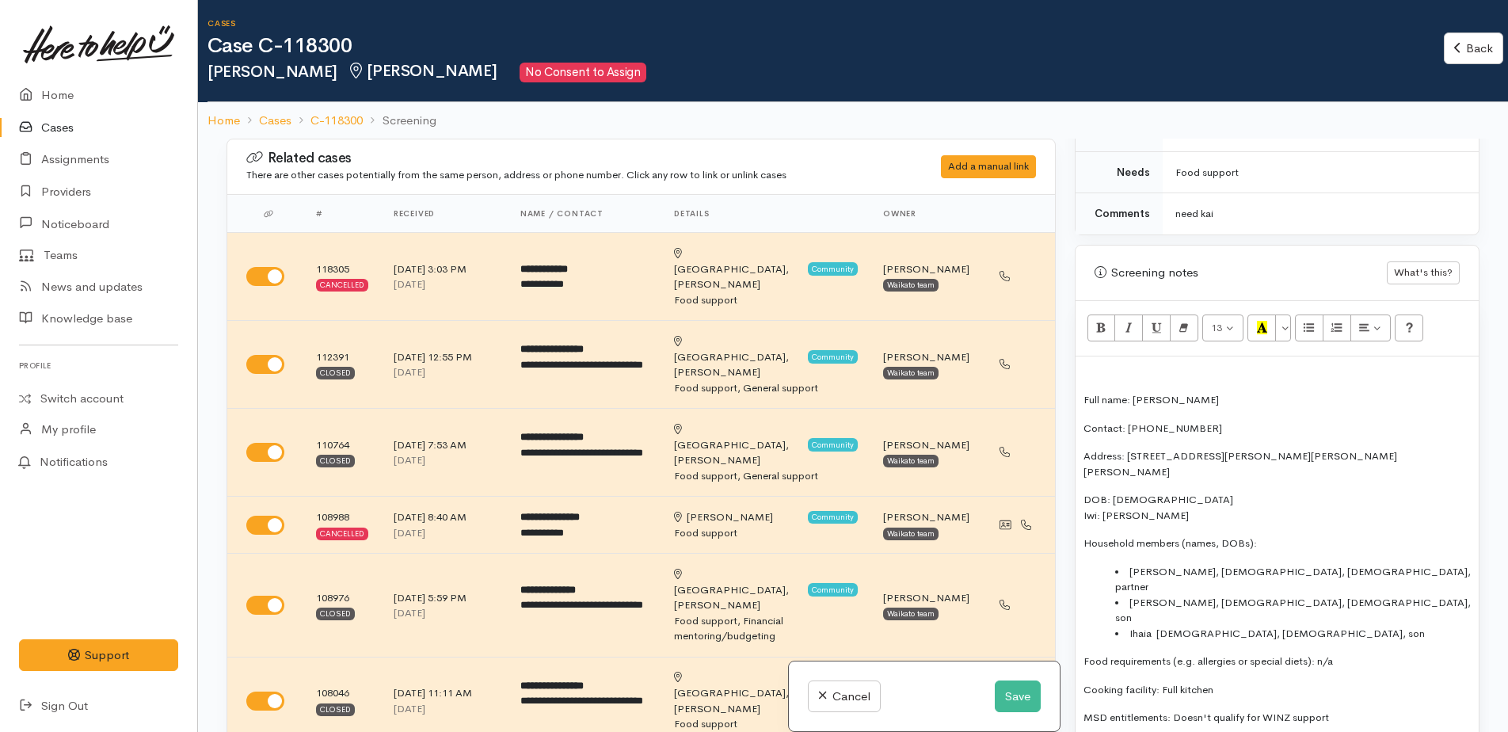
click at [1092, 364] on p at bounding box center [1276, 372] width 387 height 16
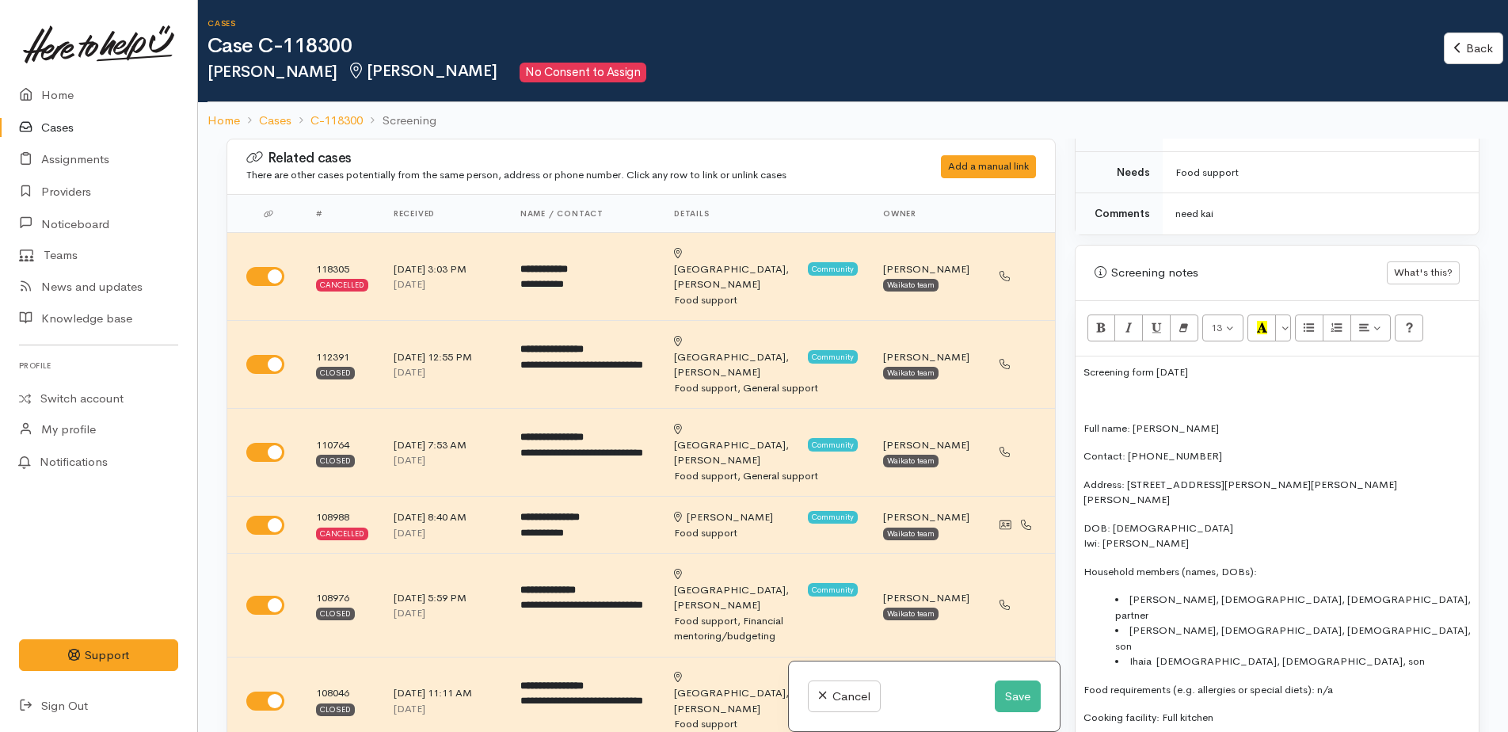
scroll to position [950, 0]
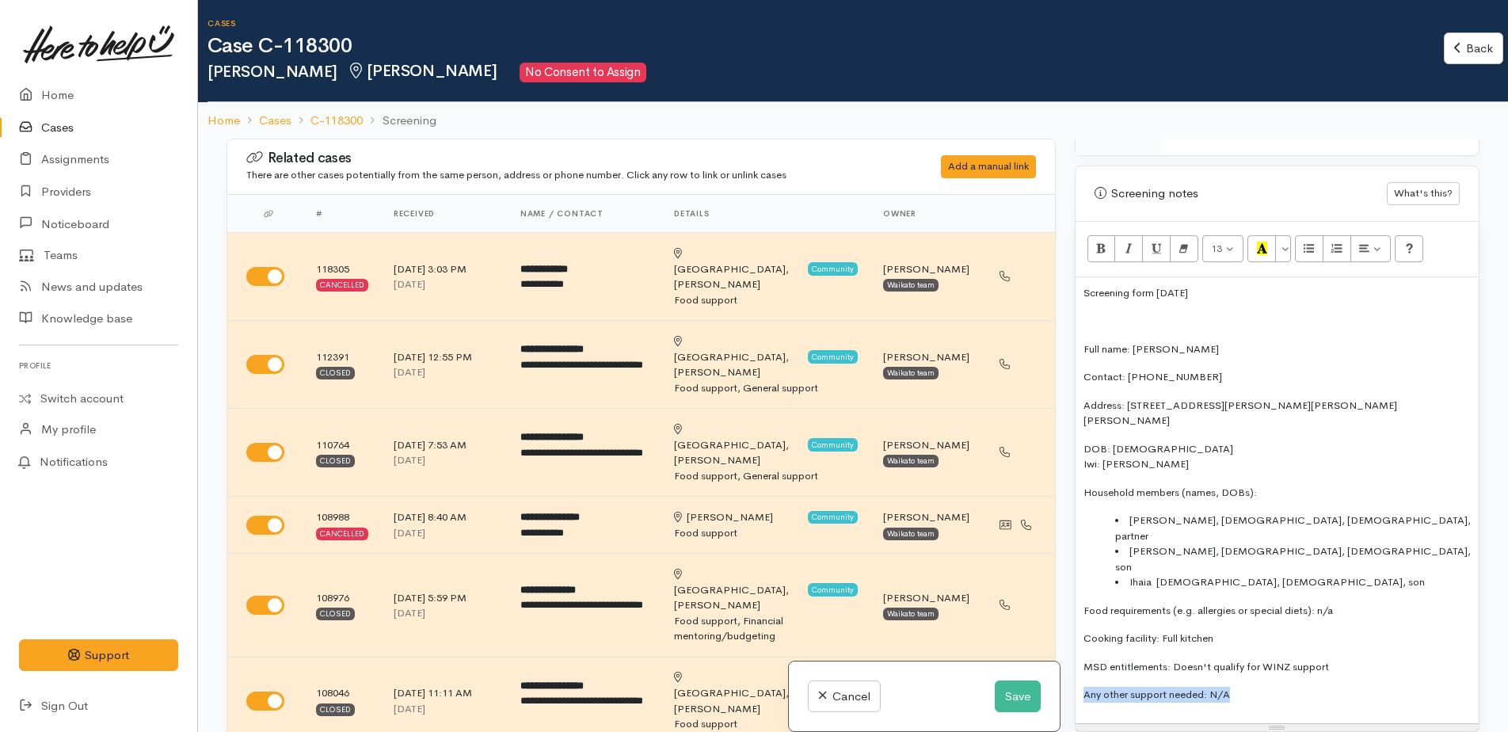
drag, startPoint x: 1084, startPoint y: 633, endPoint x: 1230, endPoint y: 628, distance: 146.6
click at [1230, 686] on p "Any other support needed: N/A" at bounding box center [1276, 694] width 387 height 16
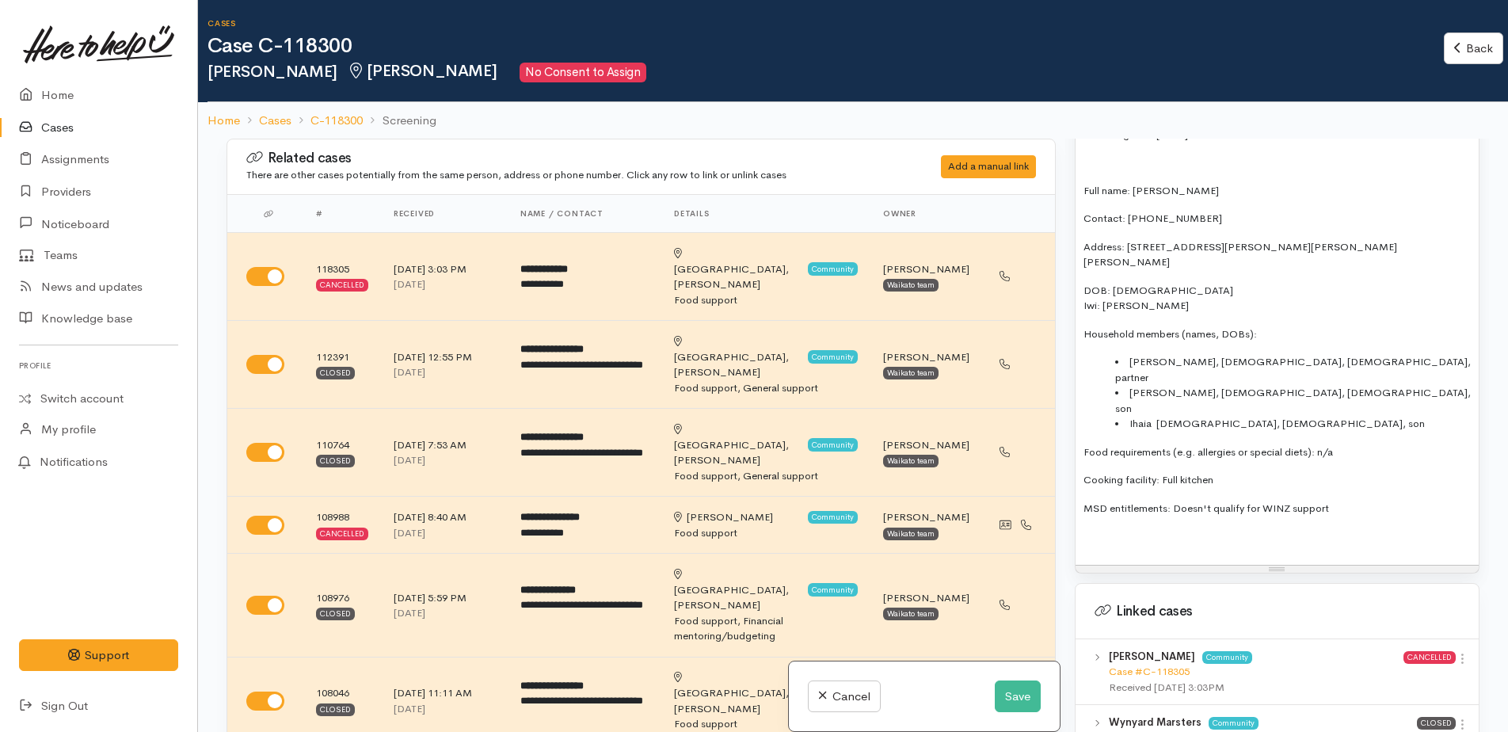
click at [1103, 466] on div "Screening form April 25 Full name: Wynyard Whanga Contact: 0273161404 Address: …" at bounding box center [1276, 342] width 403 height 446
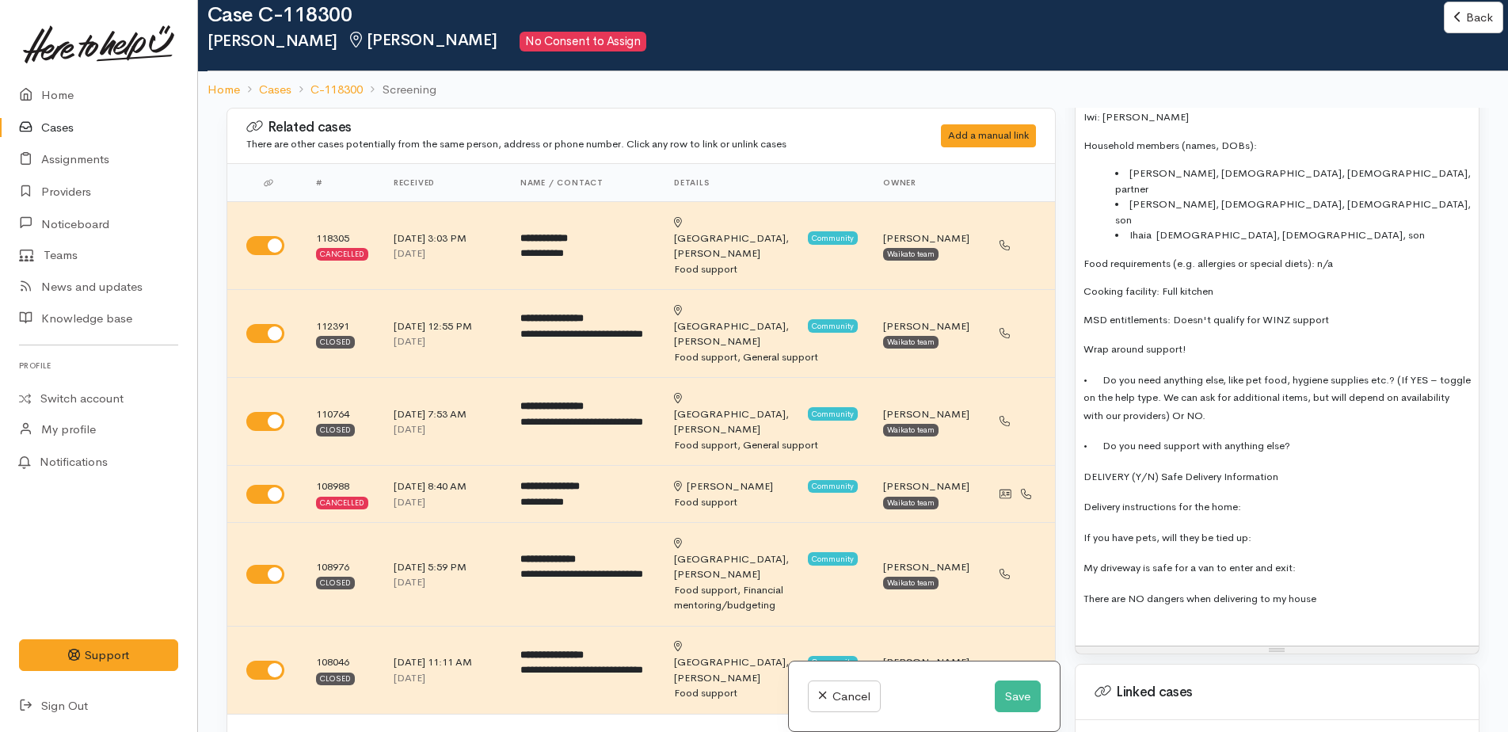
scroll to position [1267, 0]
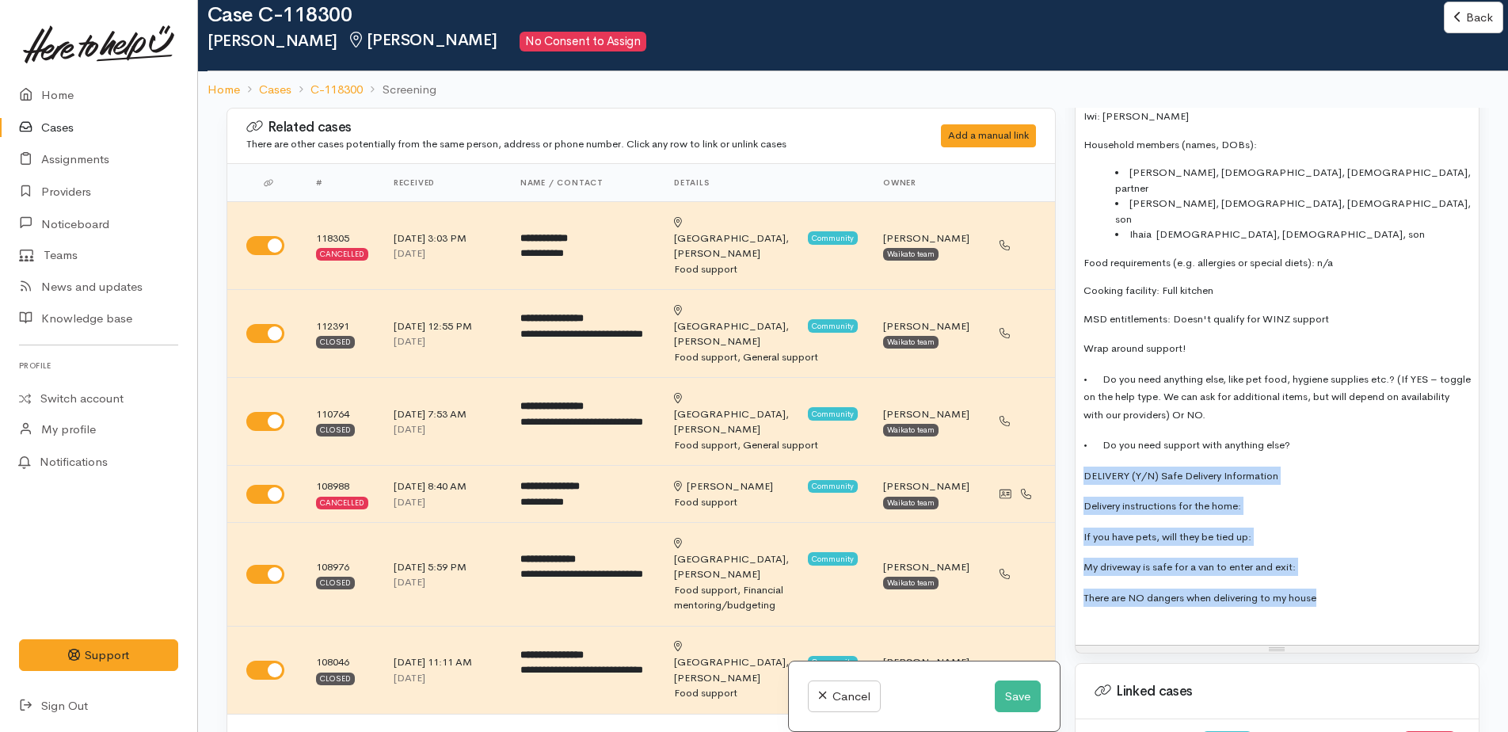
drag, startPoint x: 1081, startPoint y: 412, endPoint x: 1353, endPoint y: 535, distance: 299.1
click at [1353, 535] on div "Screening form April 25 Full name: Wynyard Whanga Contact: 0273161404 Address: …" at bounding box center [1276, 287] width 403 height 715
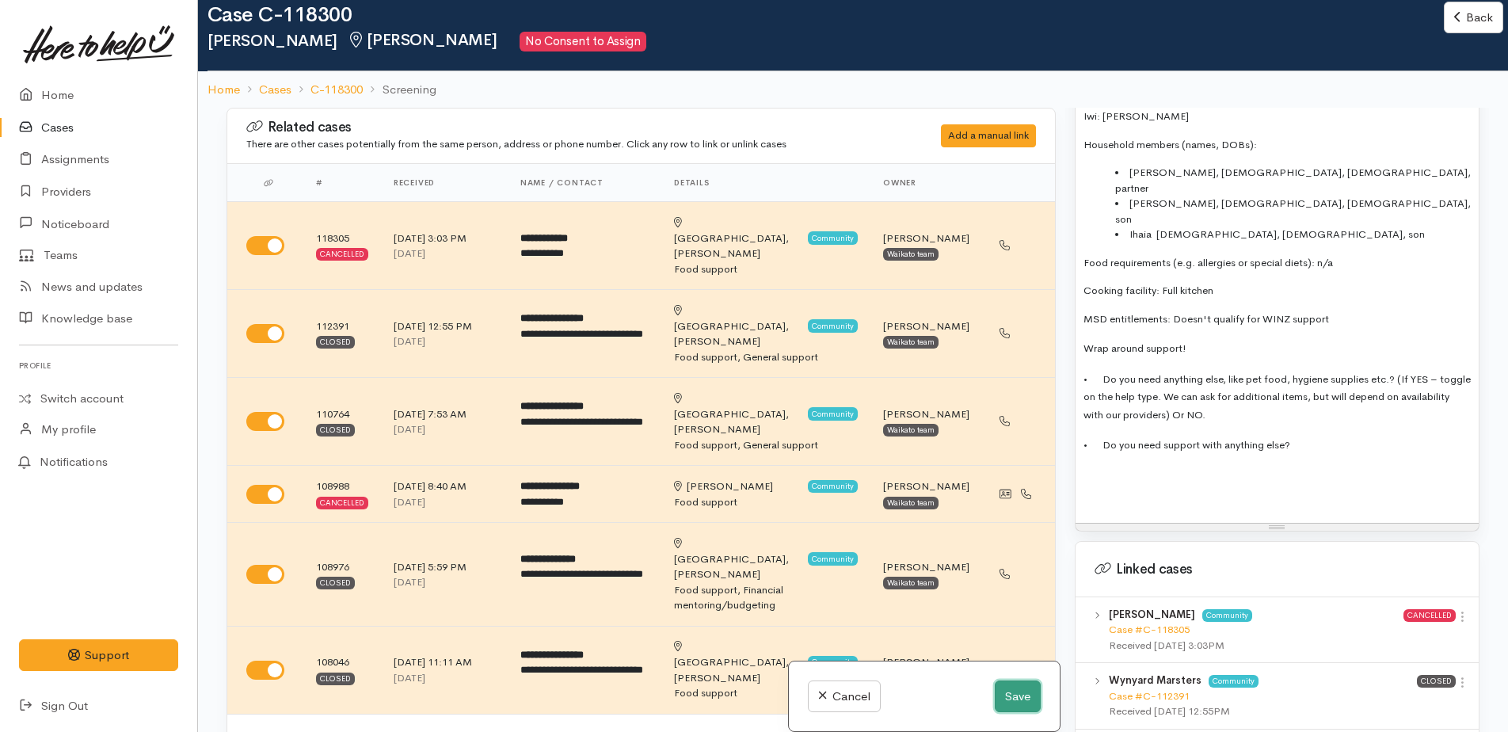
click at [1023, 694] on button "Save" at bounding box center [1017, 696] width 46 height 32
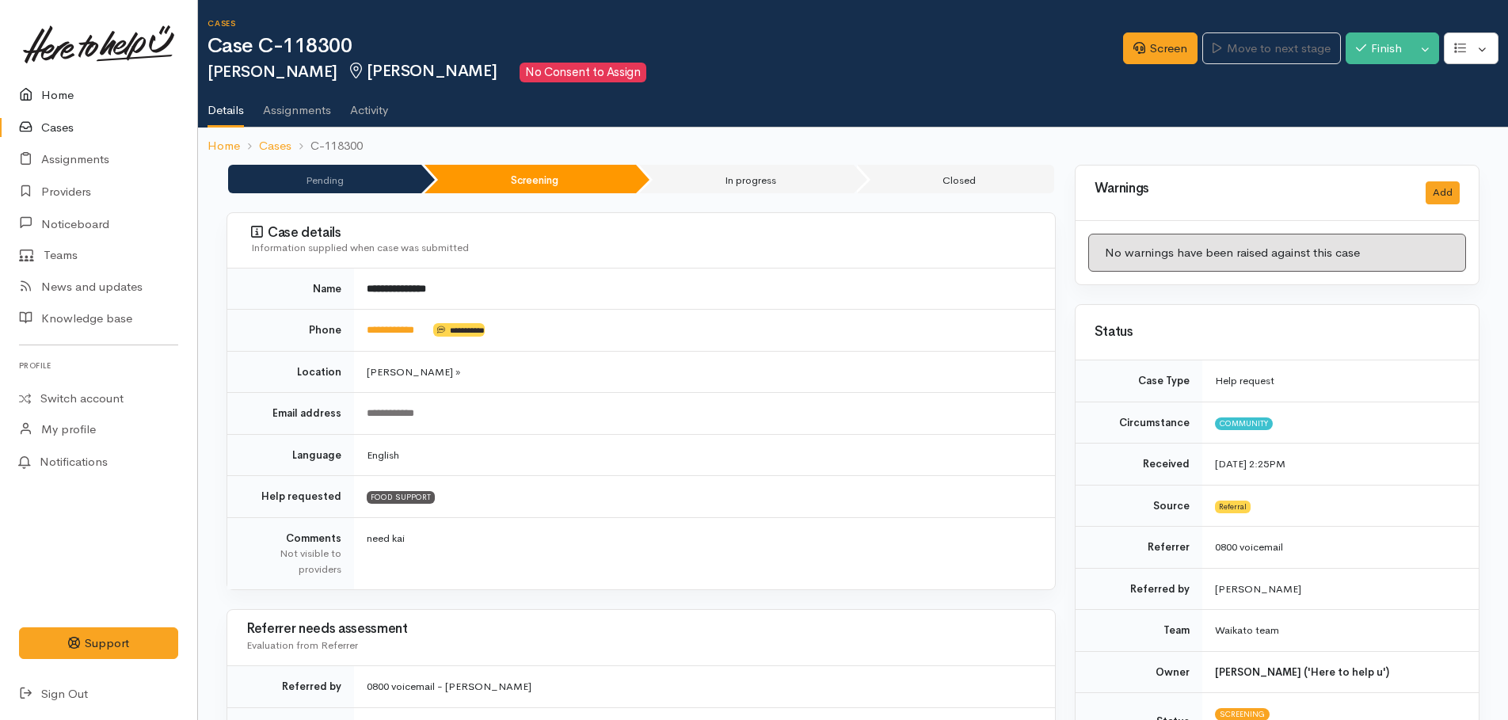
click at [45, 96] on link "Home" at bounding box center [98, 95] width 197 height 32
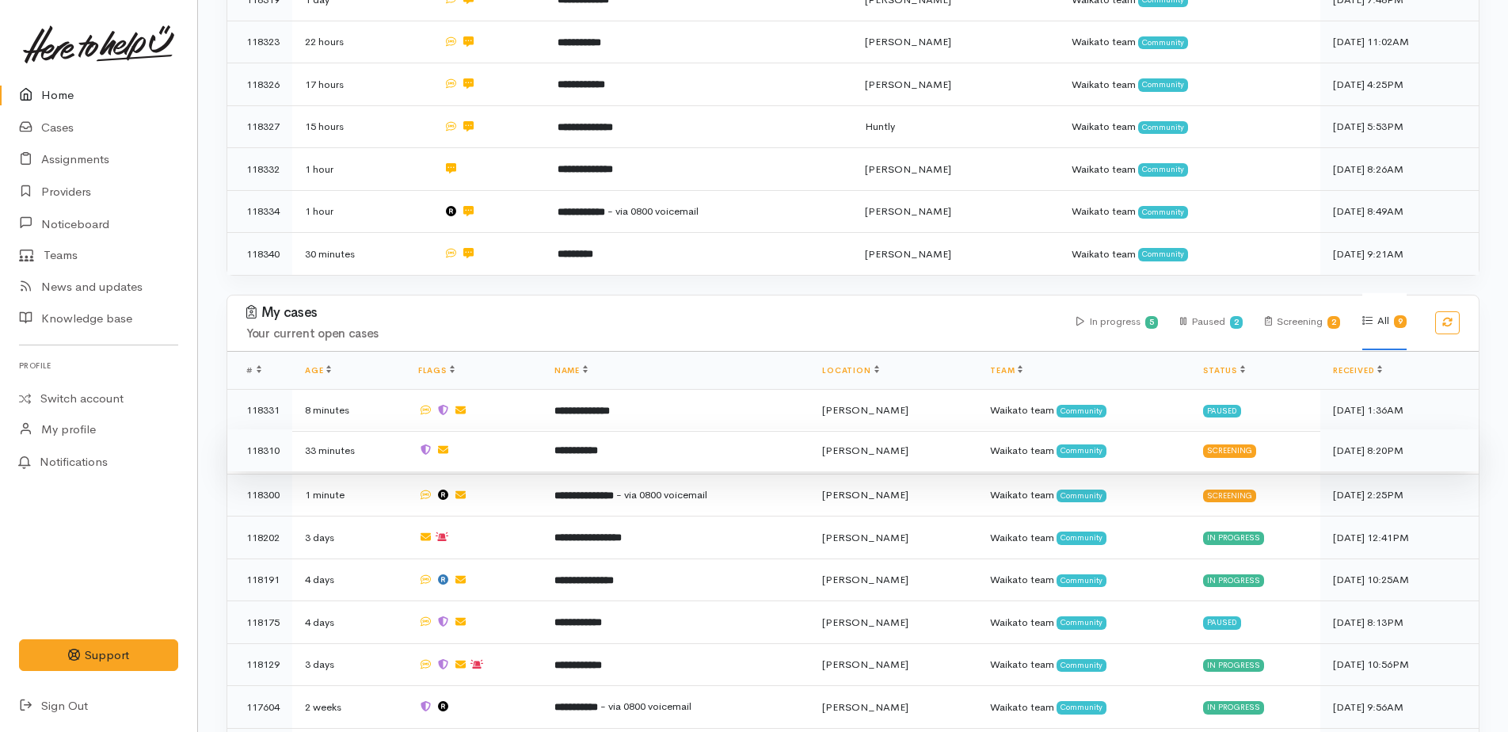
scroll to position [622, 0]
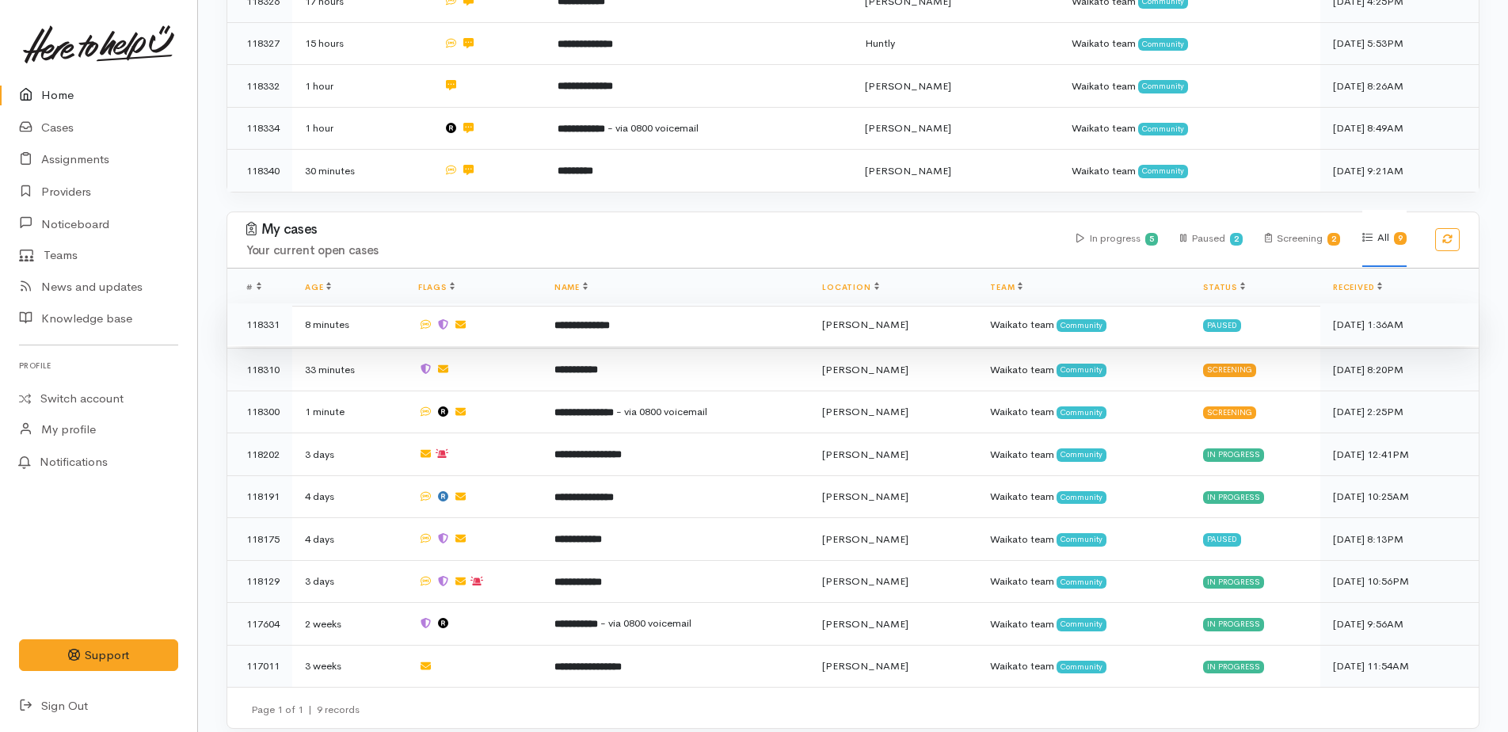
click at [607, 320] on b "**********" at bounding box center [581, 325] width 55 height 10
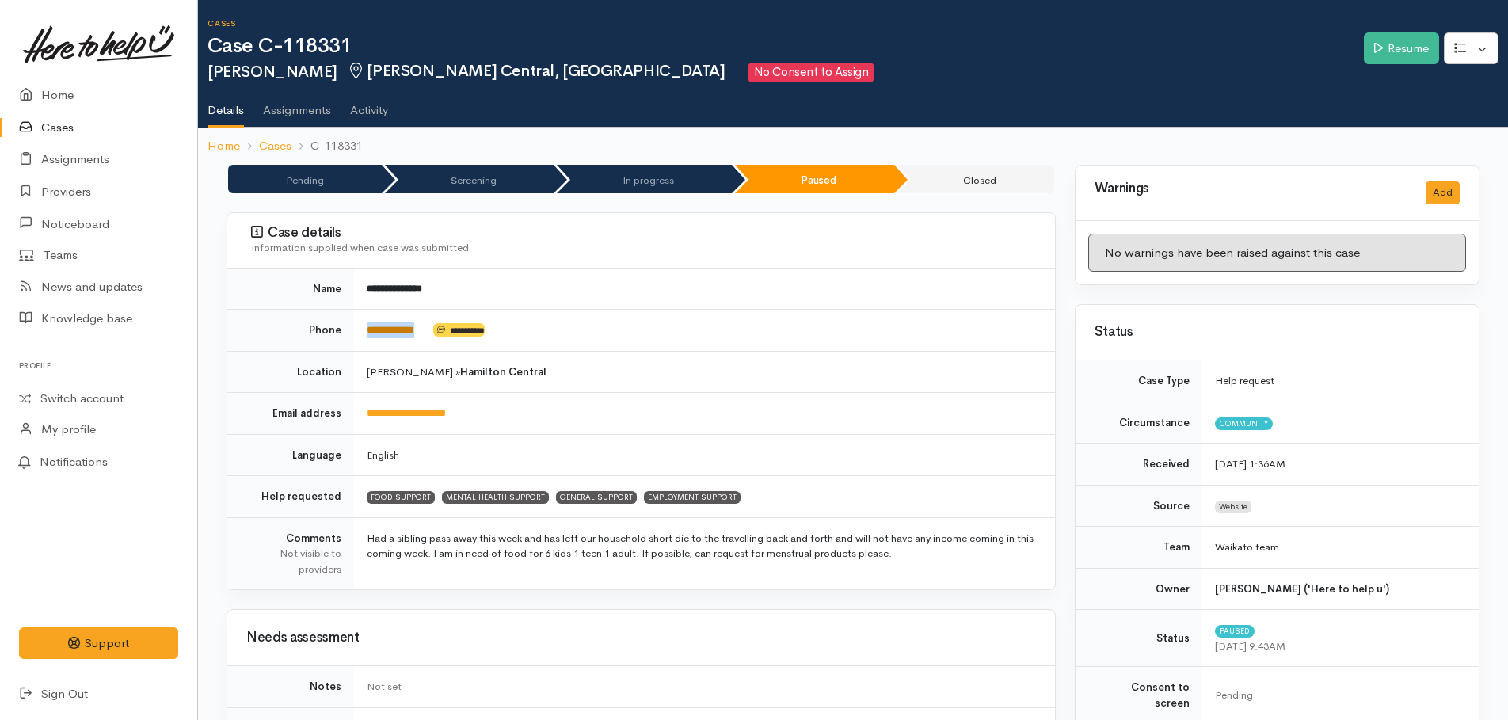
drag, startPoint x: 432, startPoint y: 325, endPoint x: 368, endPoint y: 328, distance: 64.2
click at [368, 328] on td "**********" at bounding box center [704, 331] width 701 height 42
copy td "**********"
click at [1390, 45] on link "Resume" at bounding box center [1400, 48] width 75 height 32
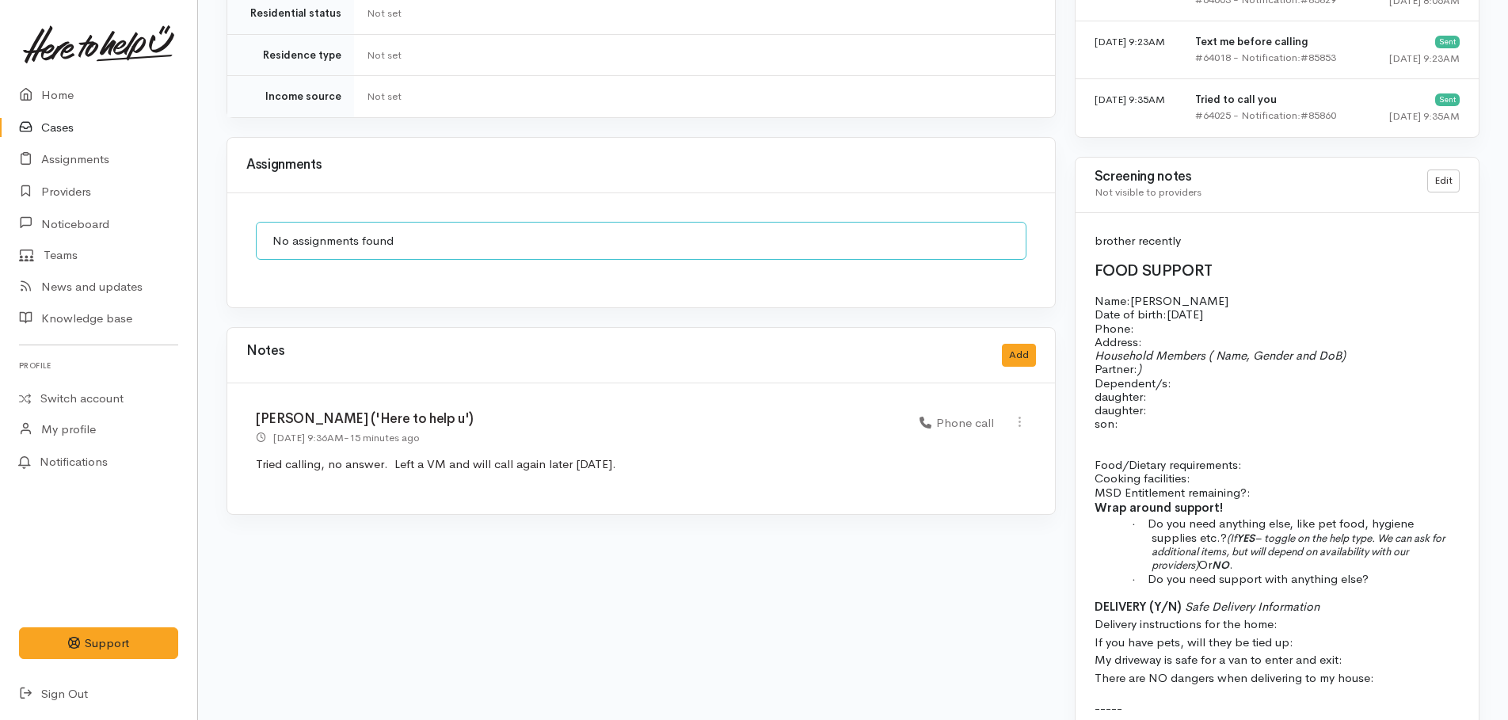
scroll to position [1188, 0]
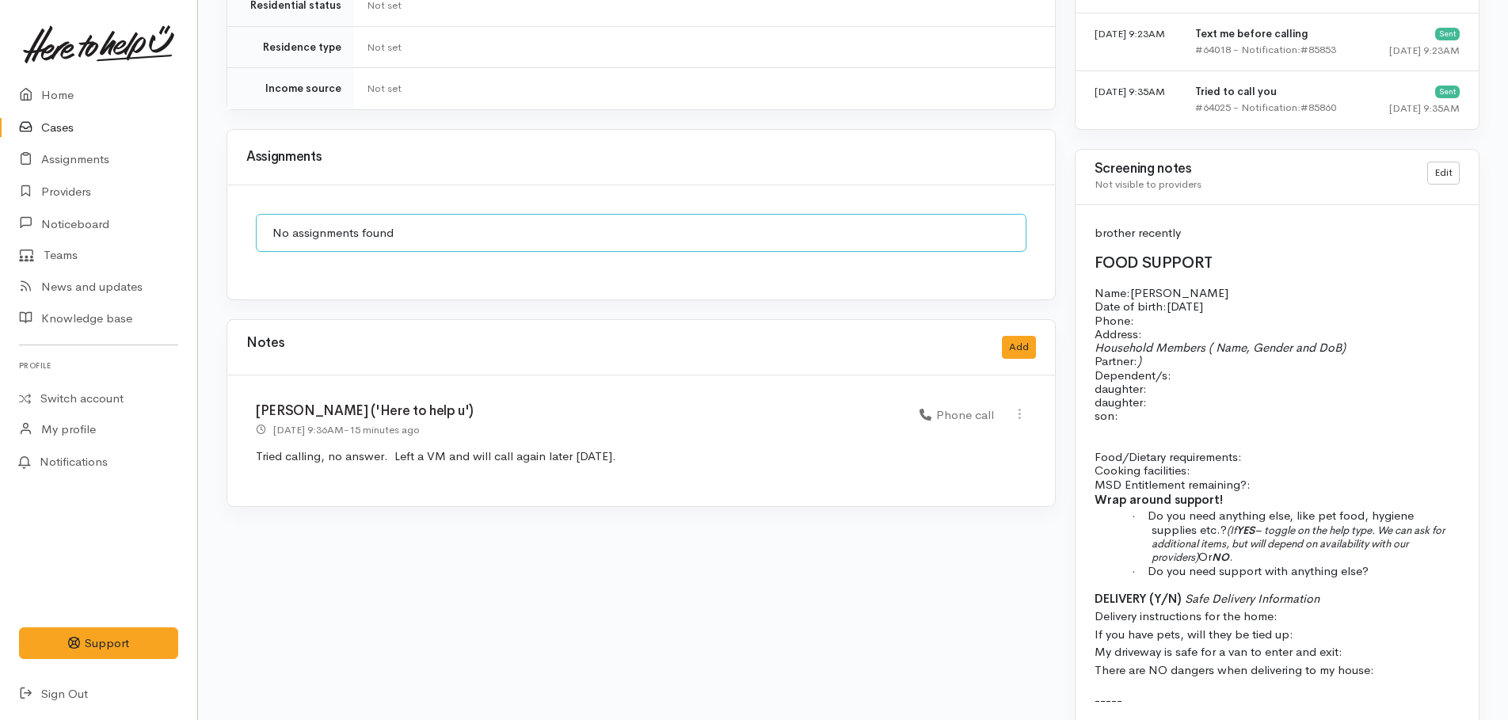
click at [1153, 302] on p "Name: [PERSON_NAME] Date of birth: [DEMOGRAPHIC_DATA] Phone:" at bounding box center [1276, 306] width 365 height 41
click at [1141, 299] on p "Name: [PERSON_NAME] Date of birth: [DEMOGRAPHIC_DATA] Phone:" at bounding box center [1276, 306] width 365 height 41
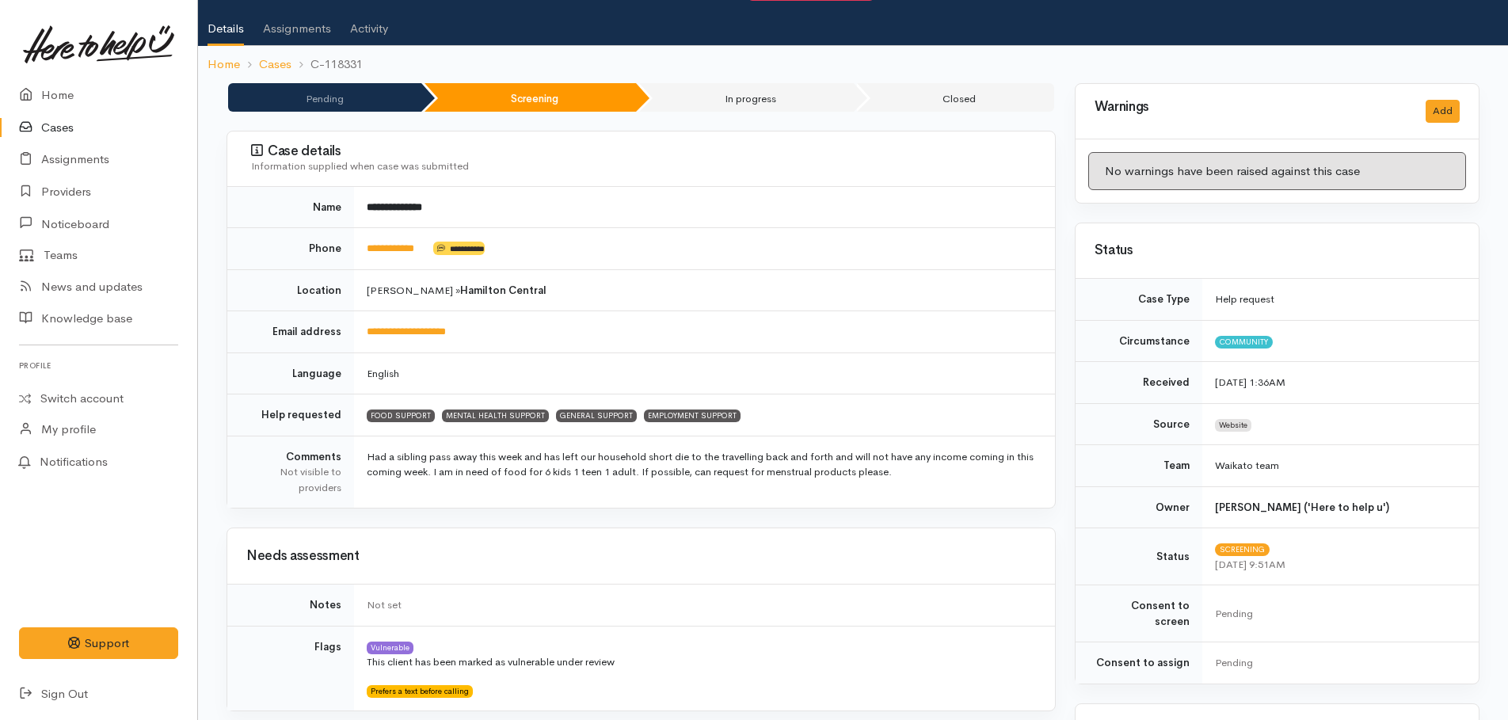
scroll to position [0, 0]
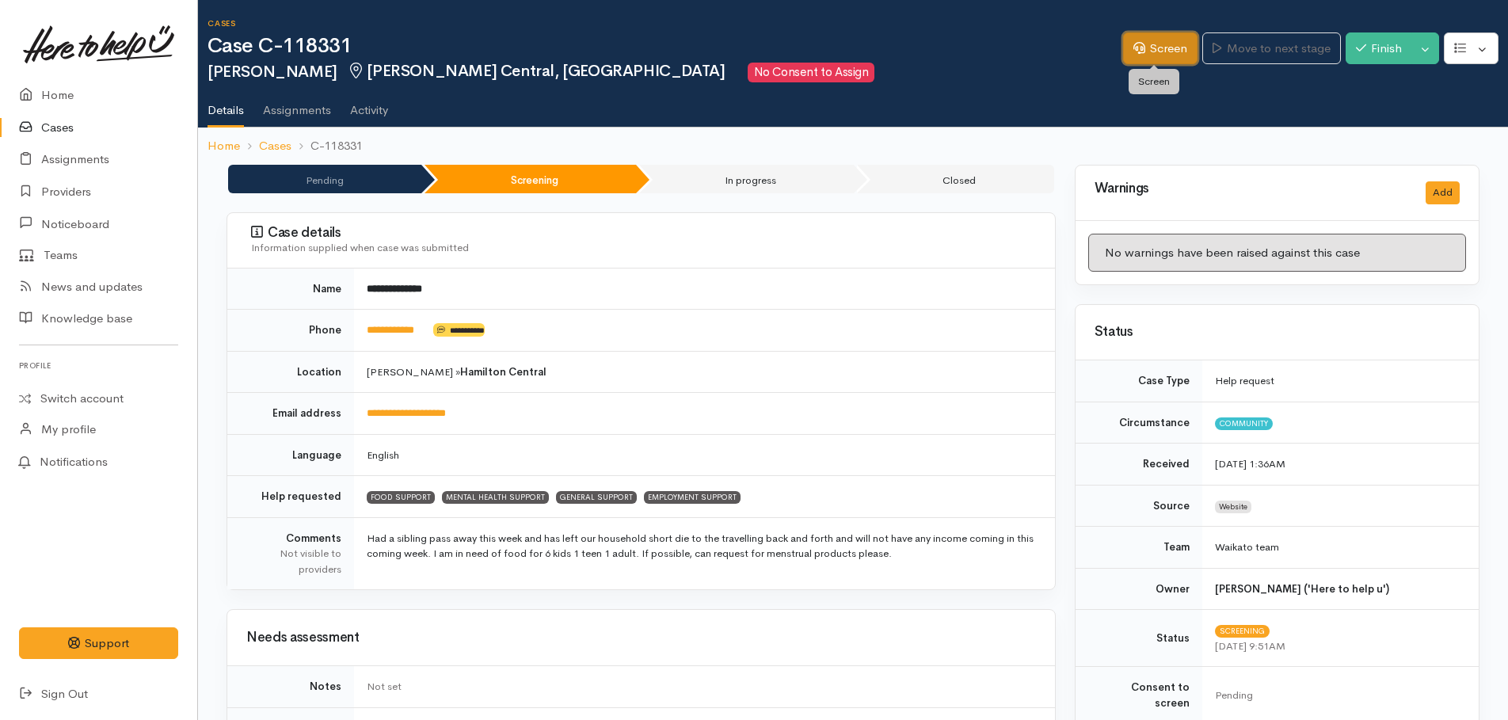
click at [1155, 40] on link "Screen" at bounding box center [1160, 48] width 74 height 32
click at [1148, 38] on link "Screen" at bounding box center [1160, 48] width 74 height 32
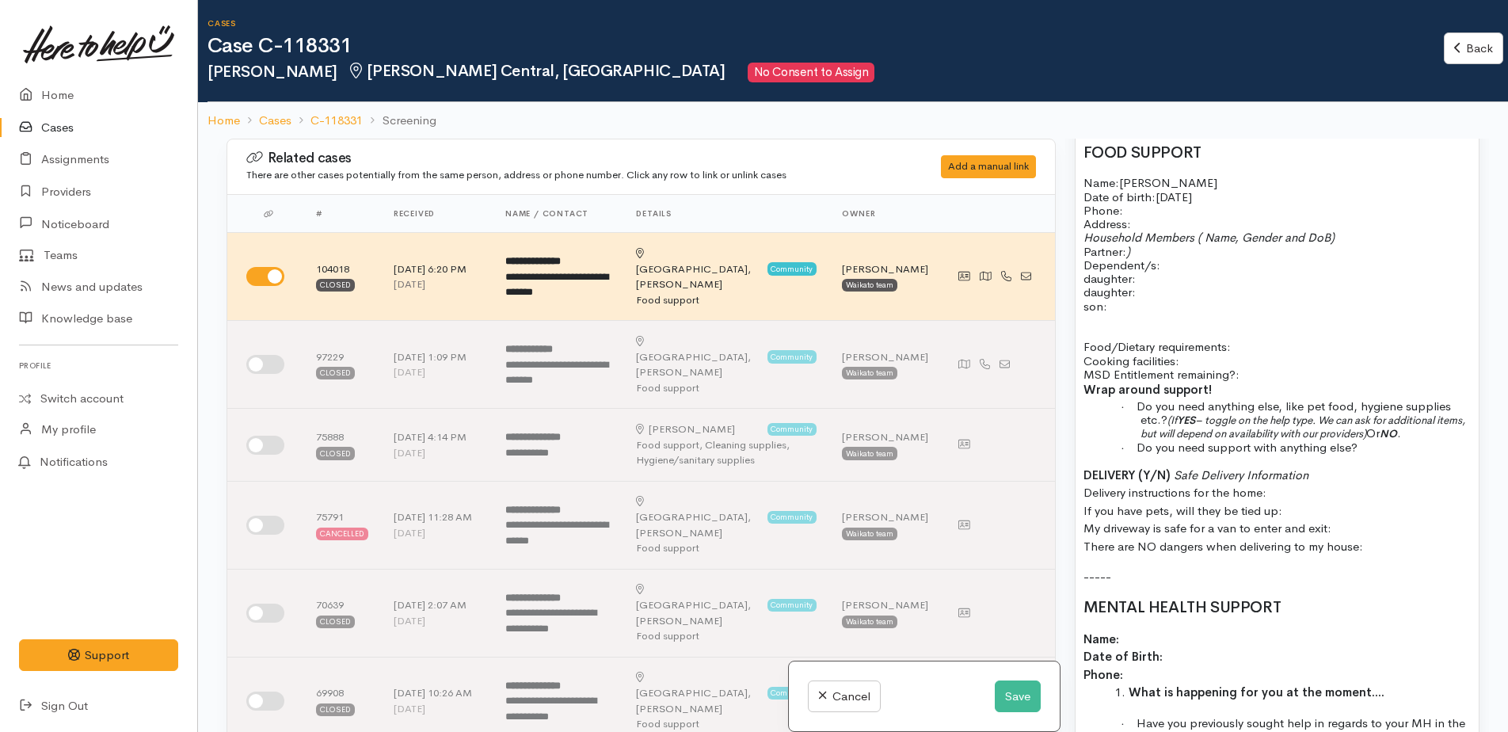
scroll to position [1108, 0]
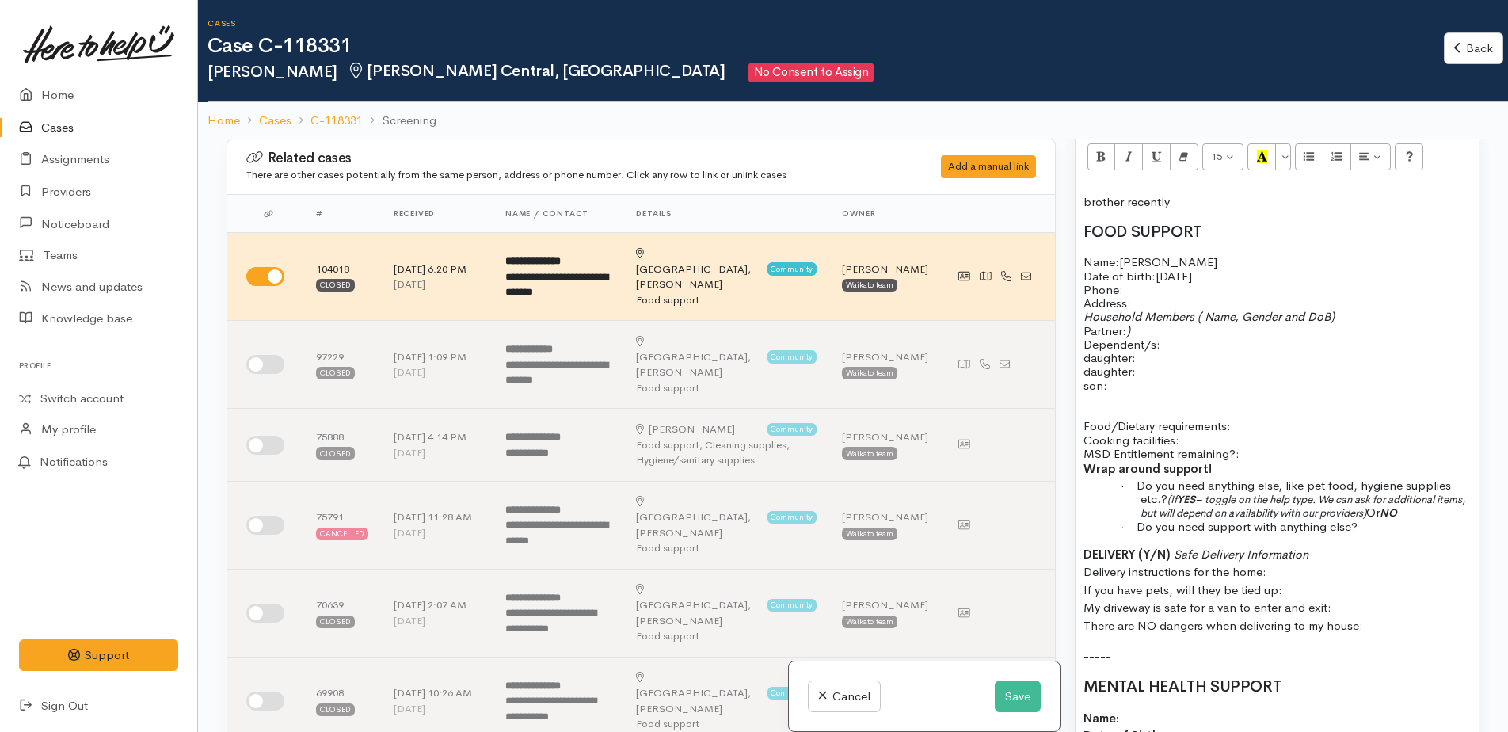
click at [1173, 193] on p "brother recently" at bounding box center [1276, 202] width 387 height 18
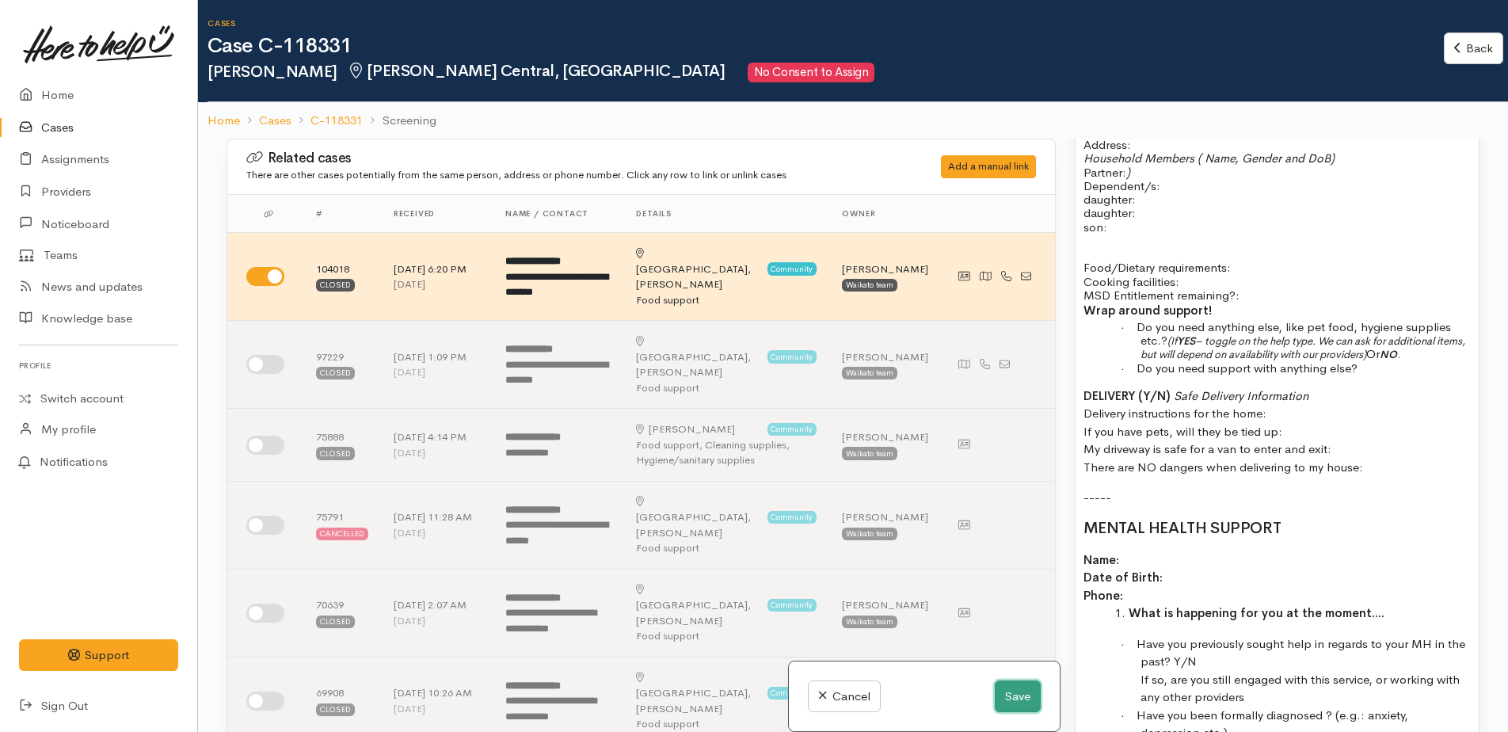
click at [1020, 701] on button "Save" at bounding box center [1017, 696] width 46 height 32
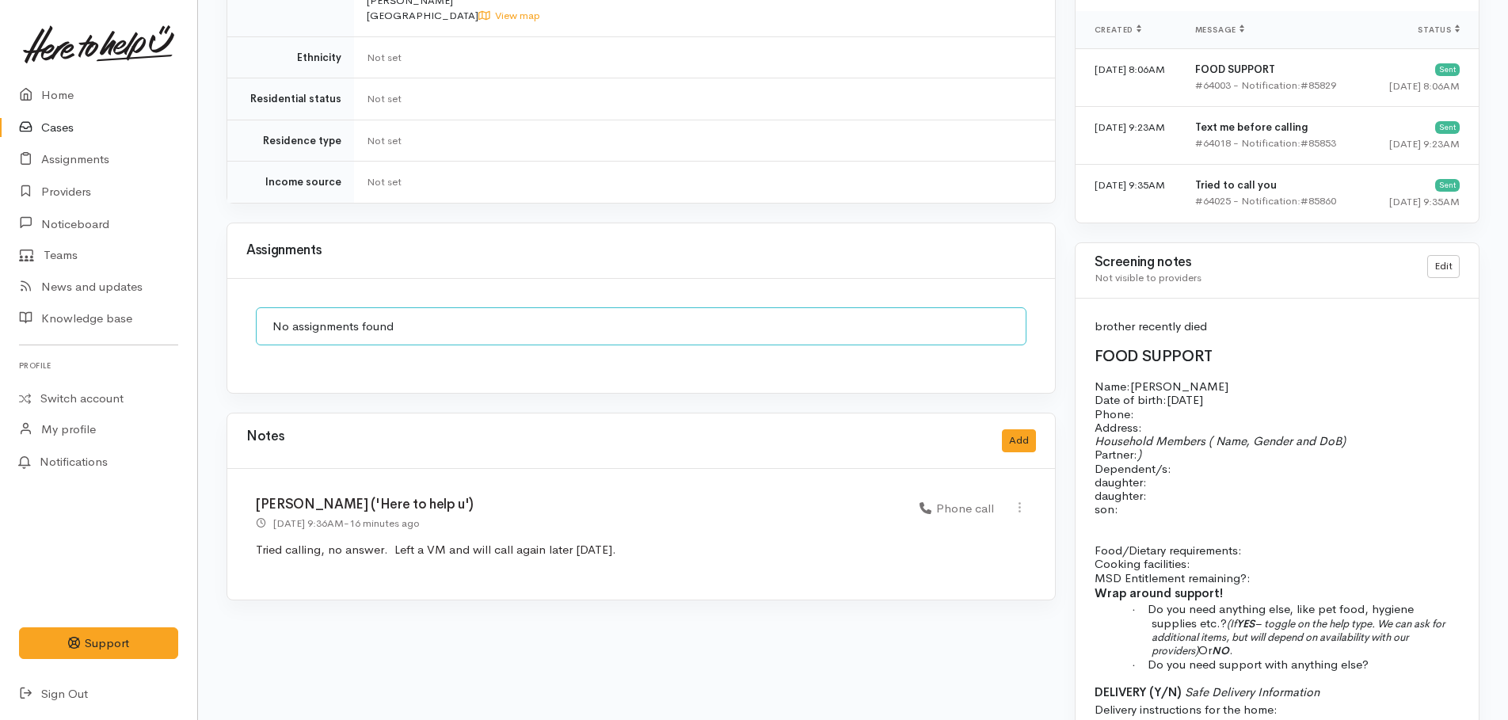
scroll to position [1108, 0]
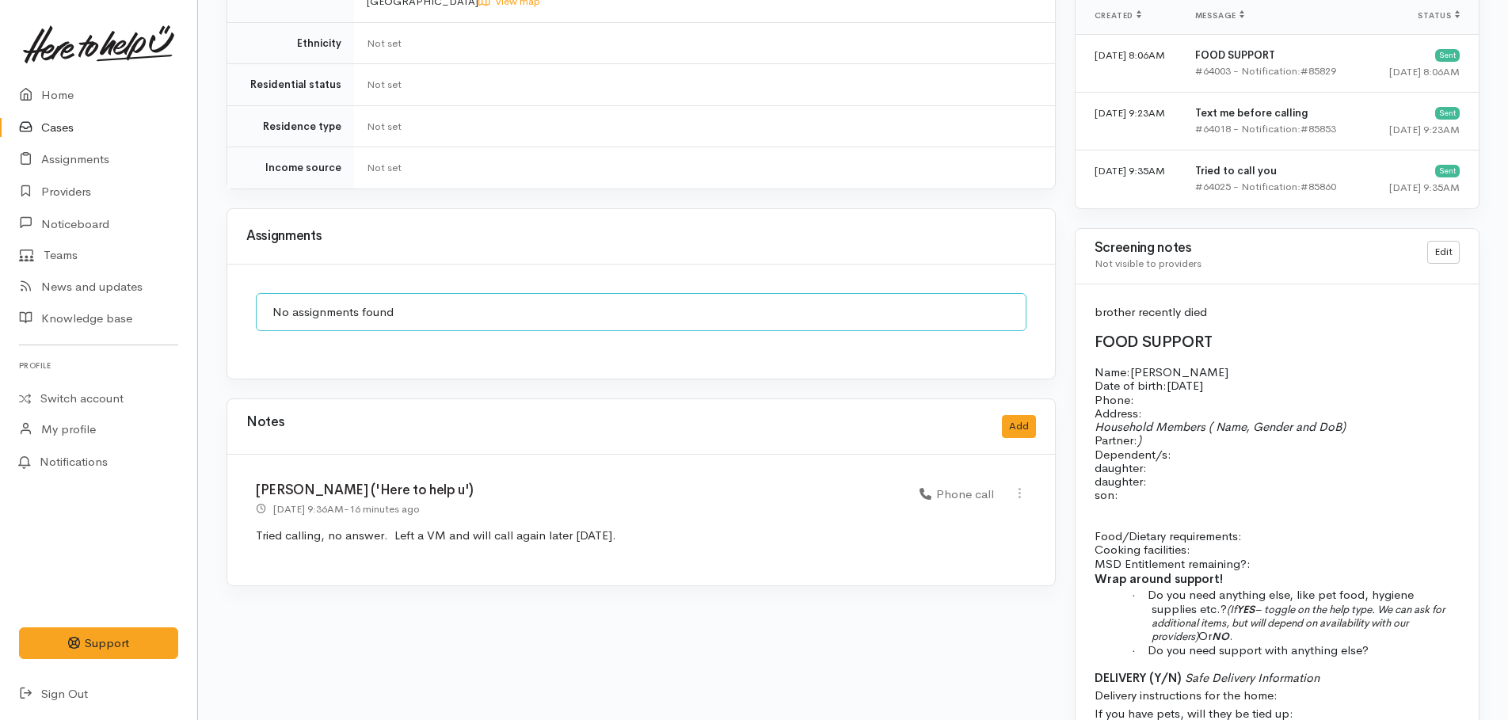
click at [1094, 303] on p "brother recently died" at bounding box center [1276, 312] width 365 height 18
click at [1006, 416] on button "Add" at bounding box center [1019, 426] width 34 height 23
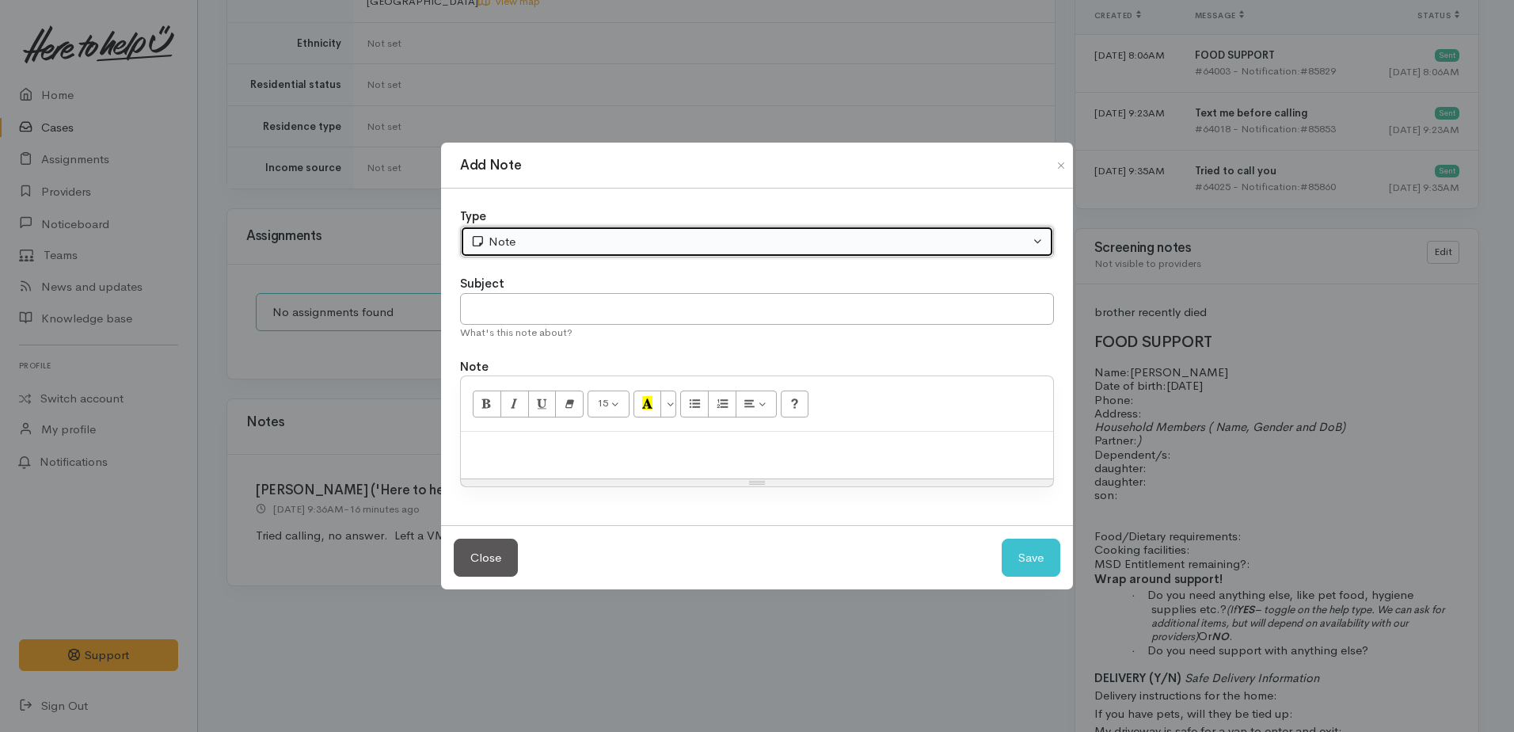
click at [531, 245] on div "Note" at bounding box center [749, 242] width 559 height 18
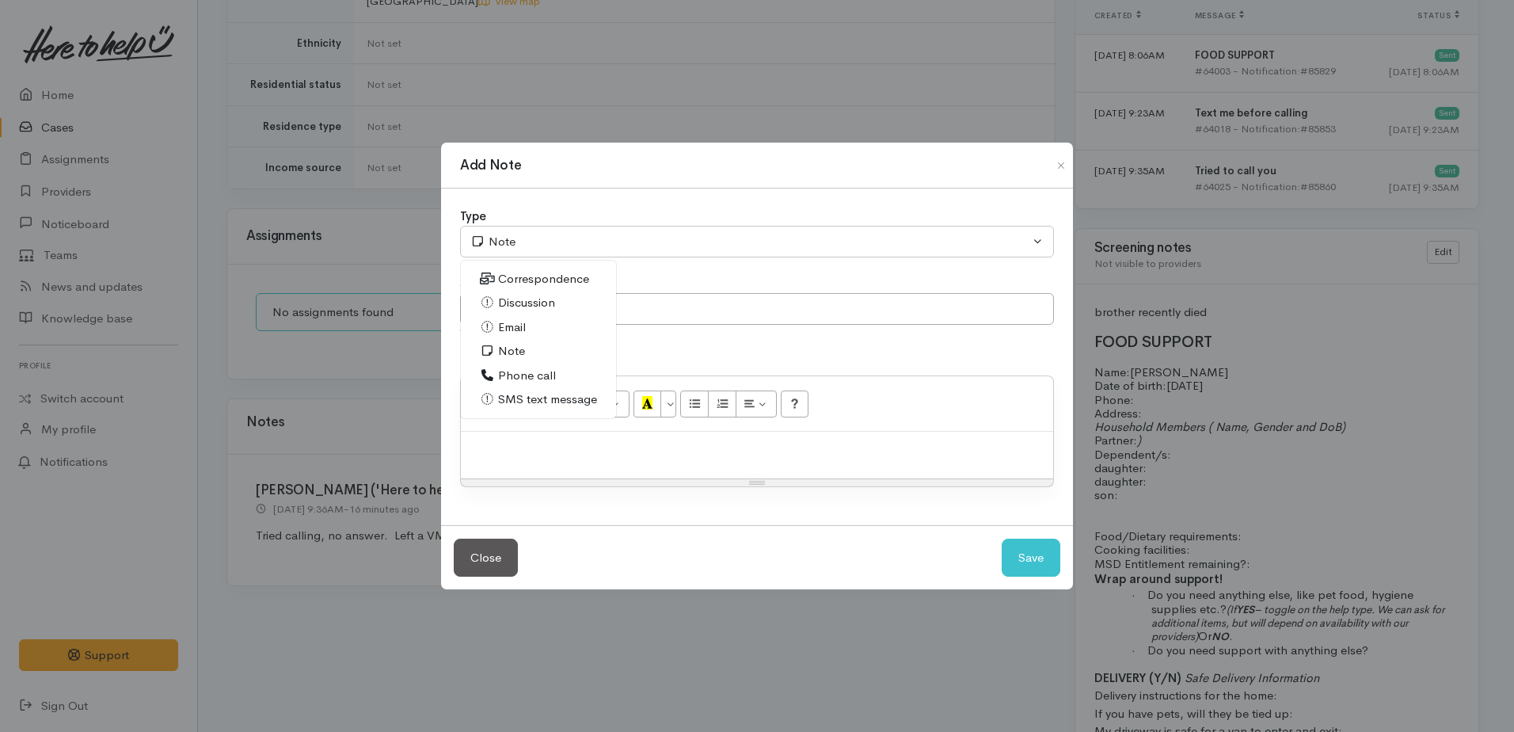
click at [1258, 325] on div "Add Note Type Correspondence Discussion Email Note Phone call SMS text message …" at bounding box center [757, 366] width 1514 height 732
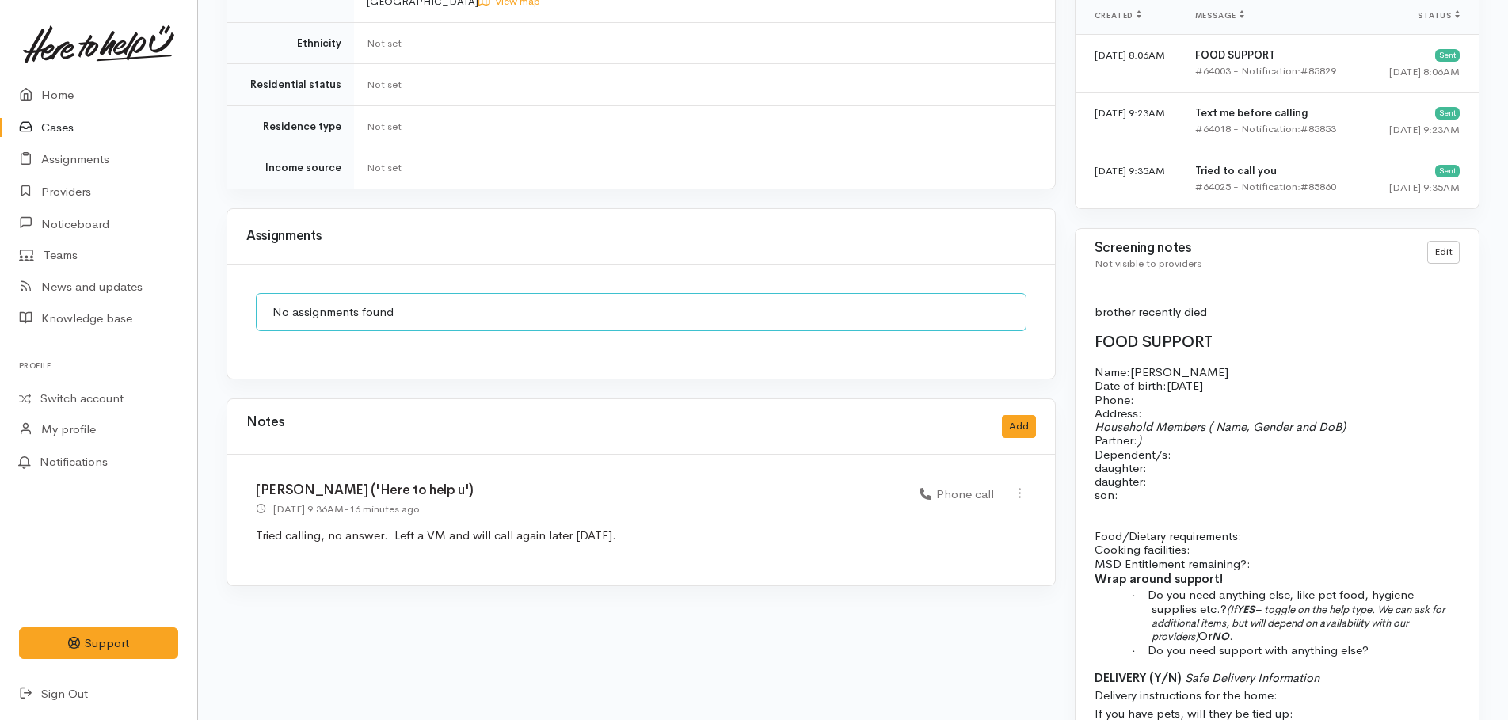
click at [1222, 303] on p "brother recently died" at bounding box center [1276, 312] width 365 height 18
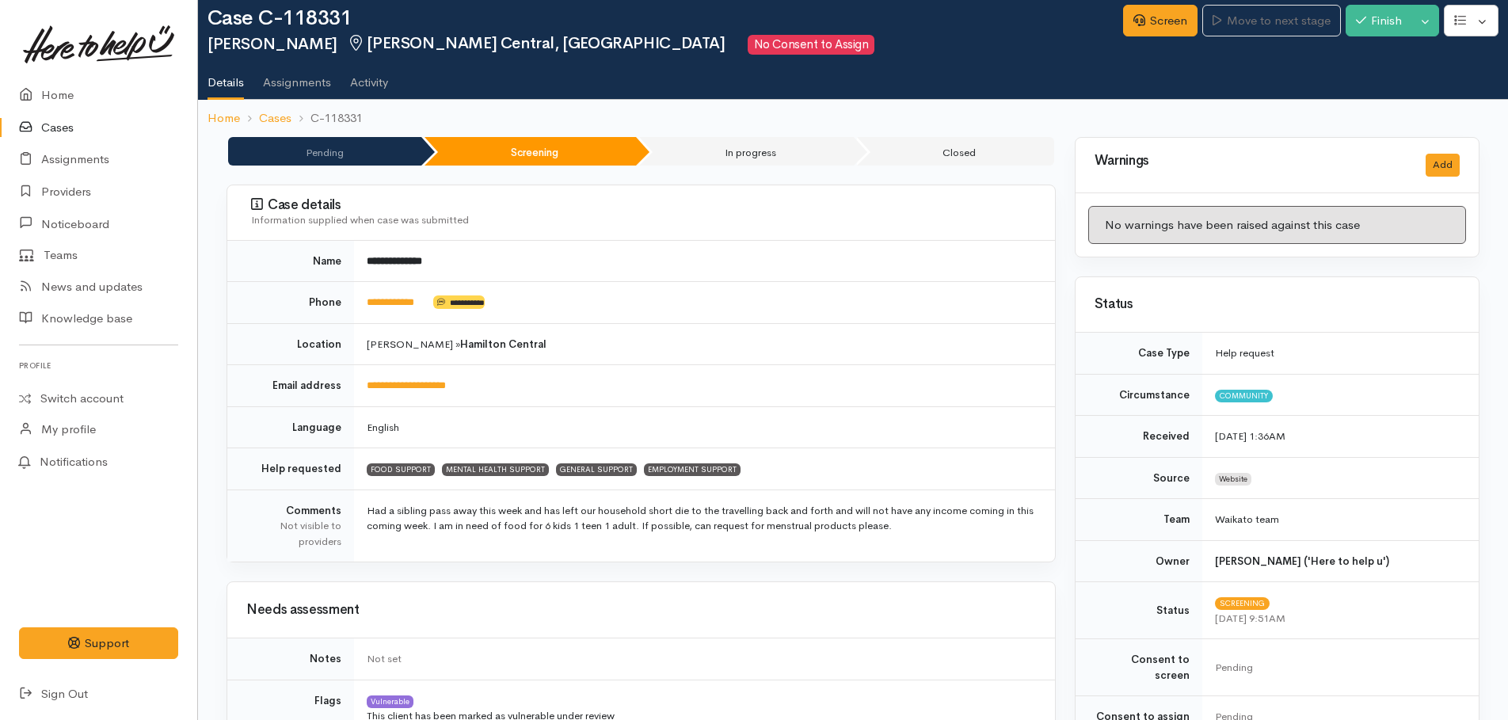
scroll to position [0, 0]
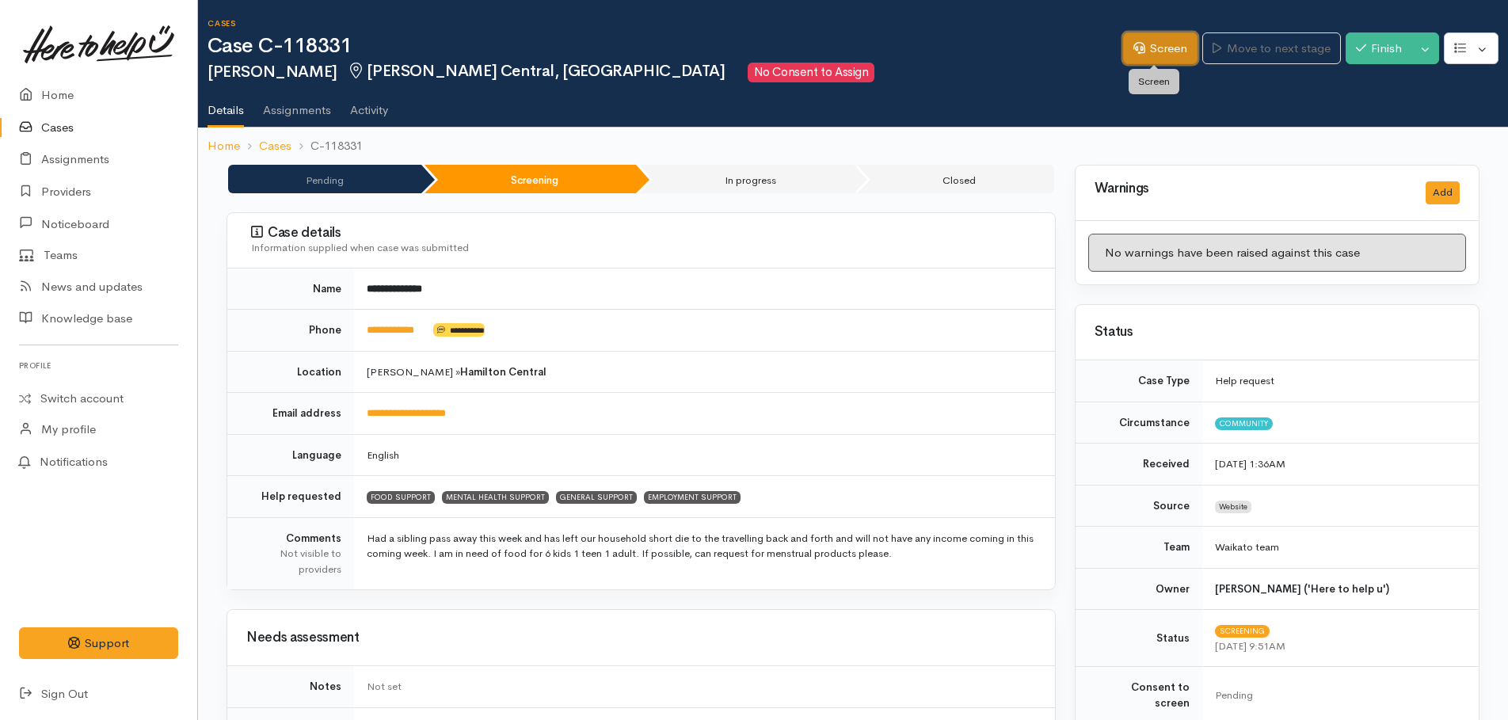
click at [1151, 53] on link "Screen" at bounding box center [1160, 48] width 74 height 32
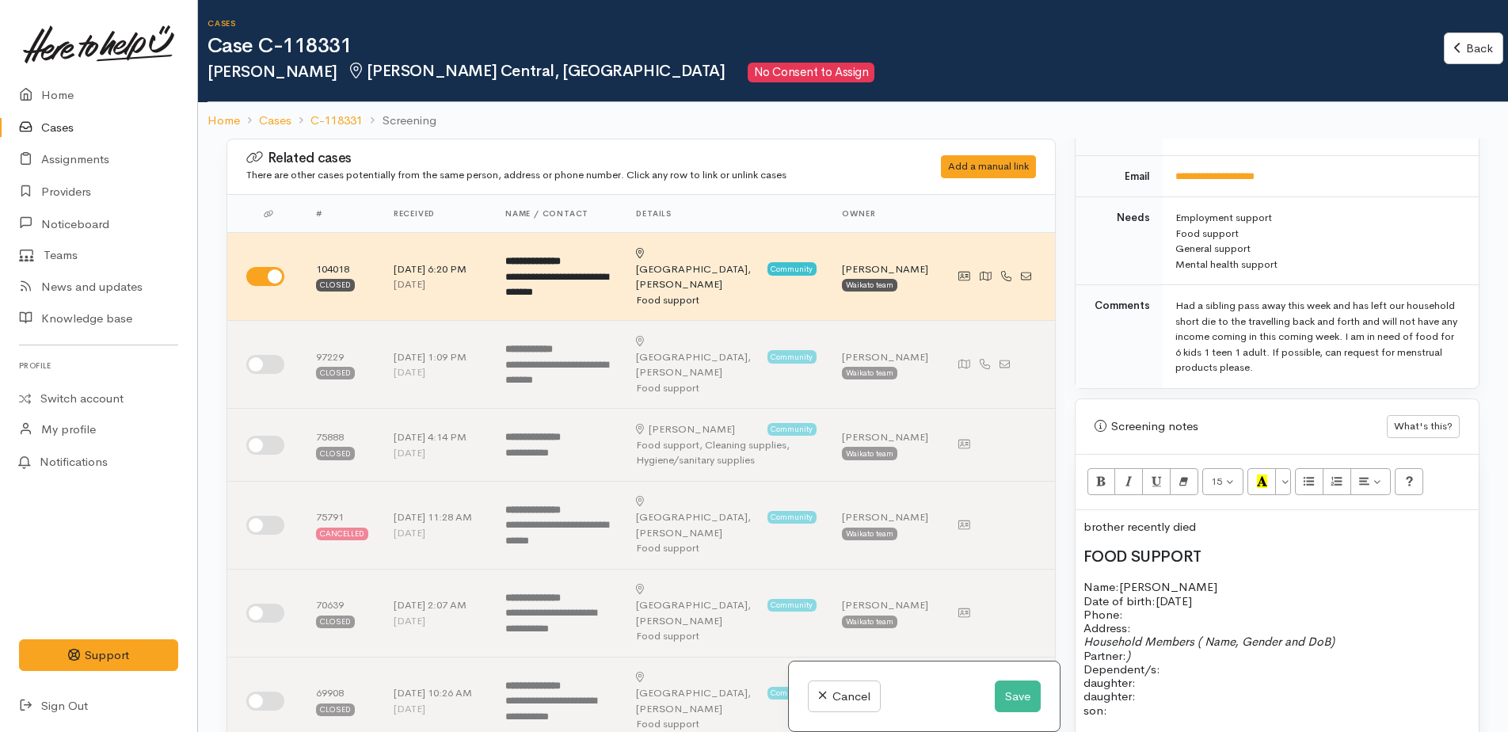
scroll to position [792, 0]
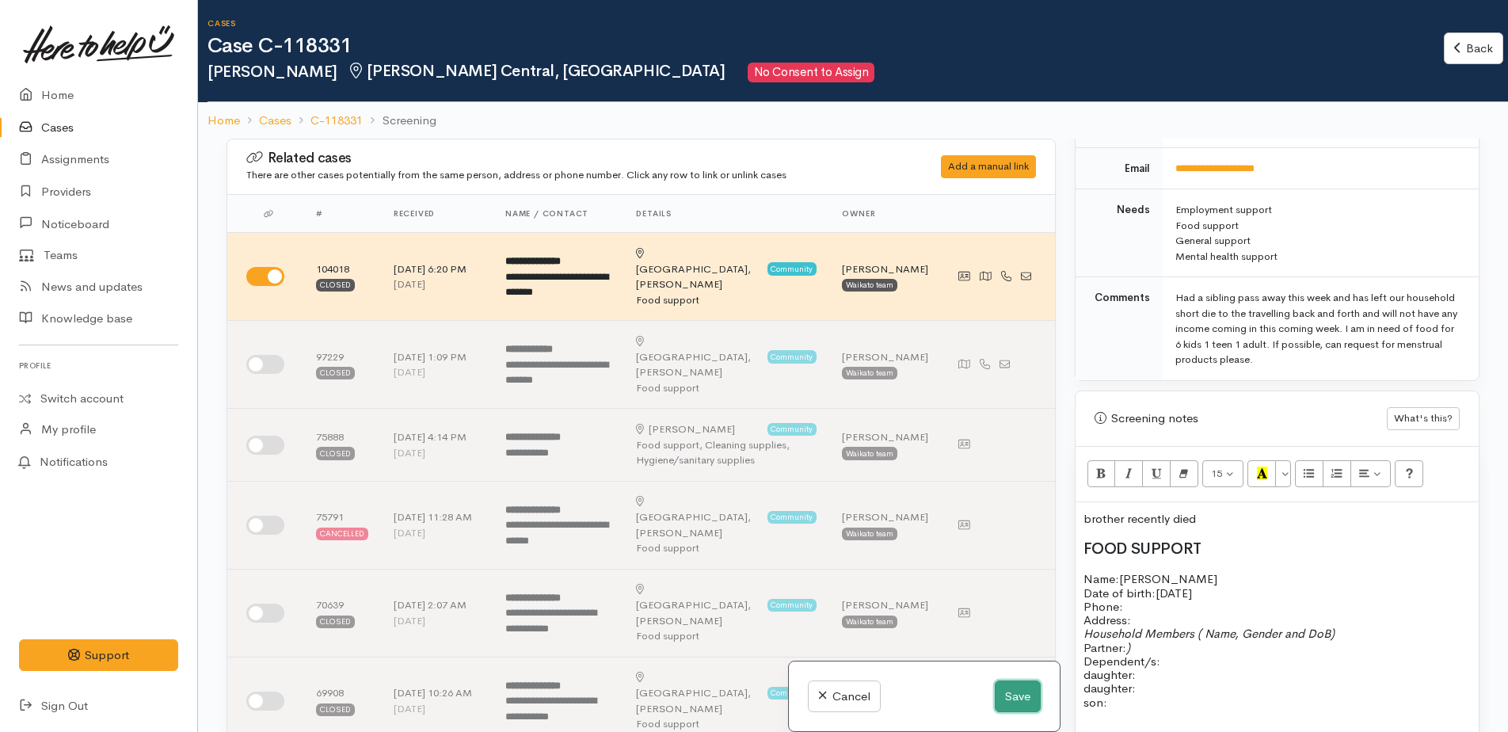
click at [1002, 694] on button "Save" at bounding box center [1017, 696] width 46 height 32
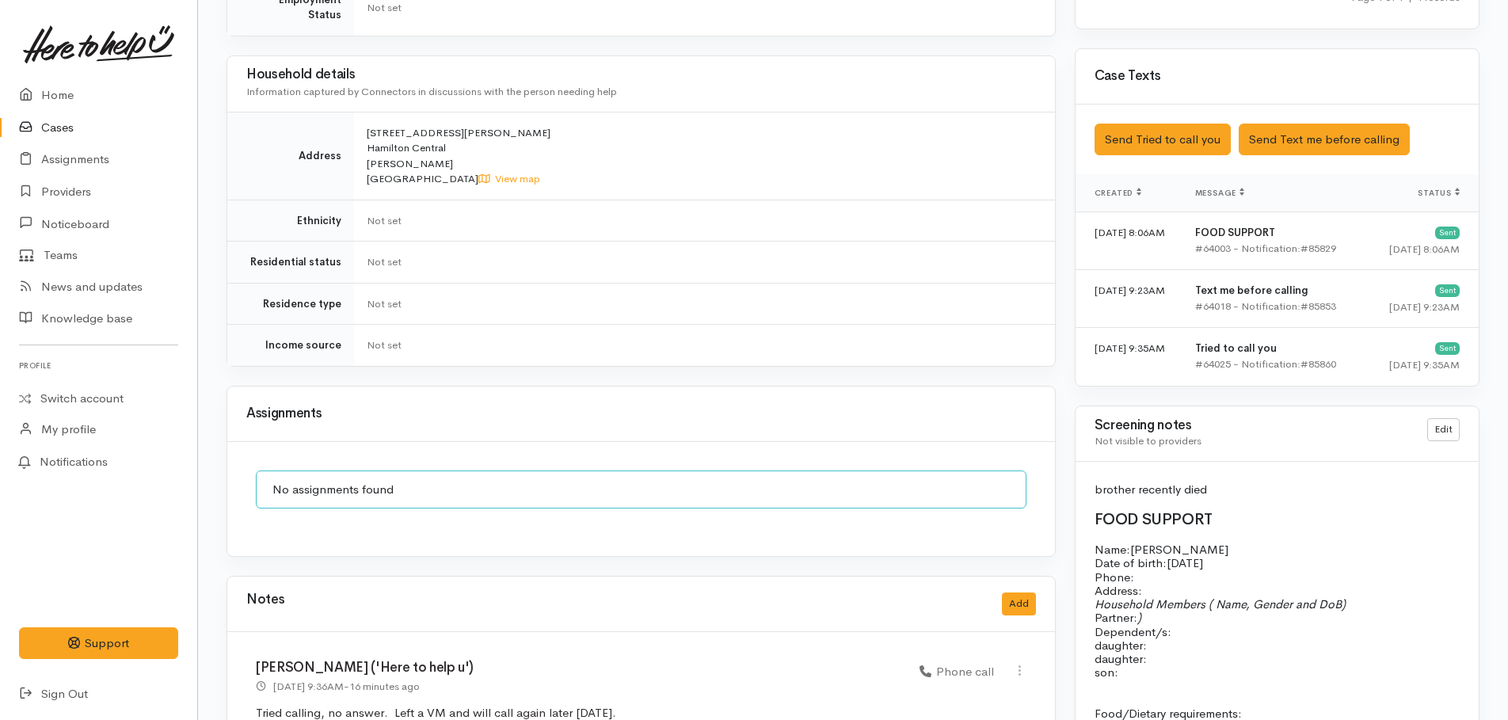
scroll to position [1188, 0]
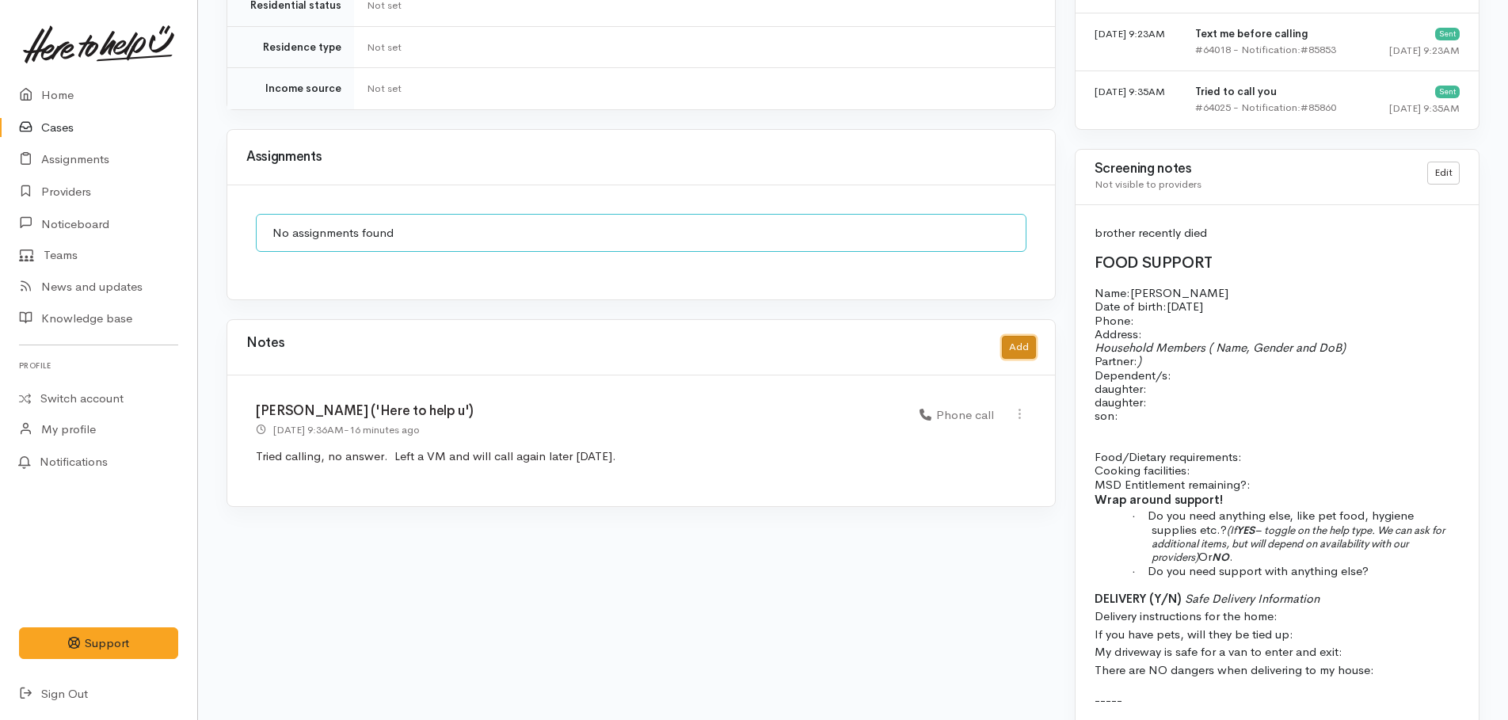
drag, startPoint x: 1019, startPoint y: 343, endPoint x: 1007, endPoint y: 335, distance: 14.3
click at [1007, 336] on button "Add" at bounding box center [1019, 347] width 34 height 23
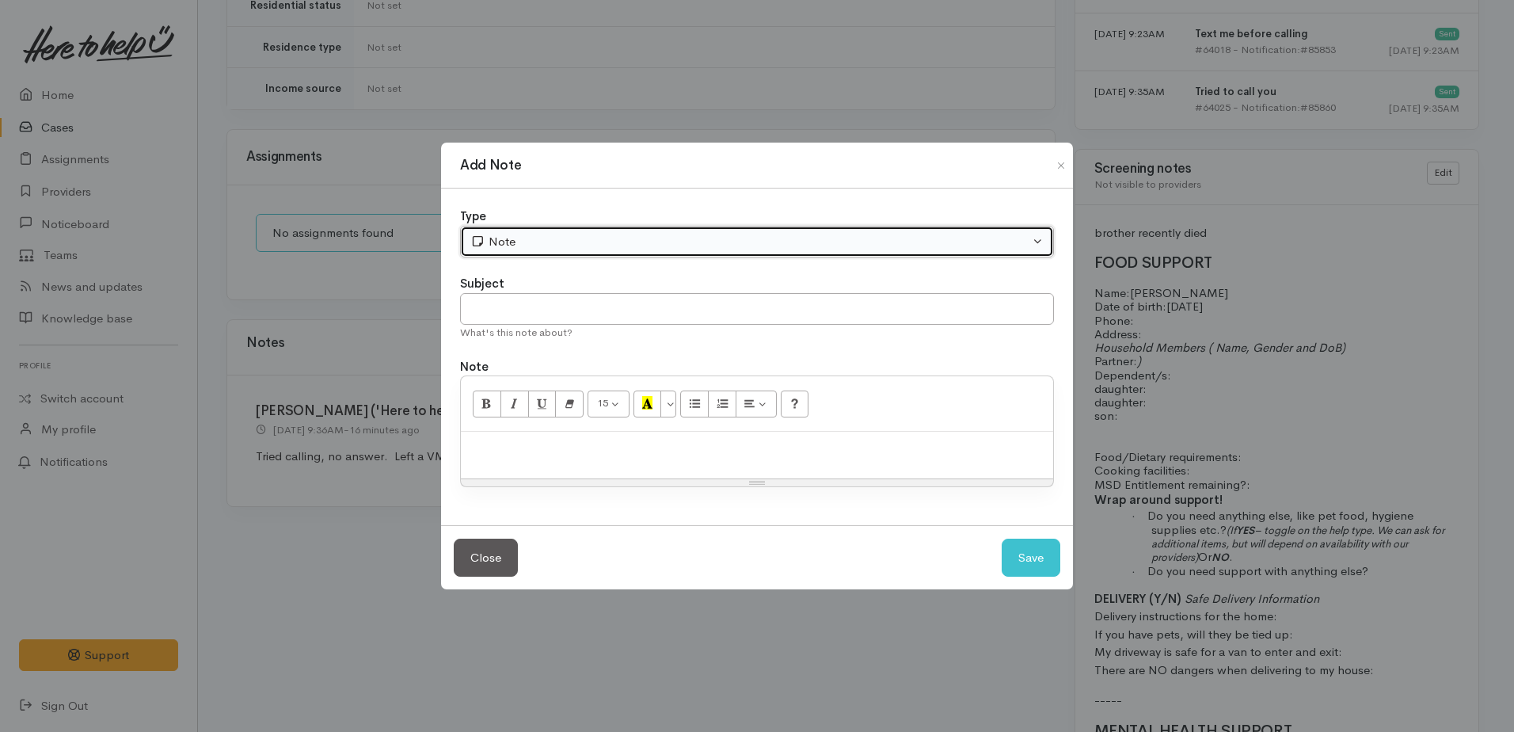
click at [525, 240] on div "Note" at bounding box center [749, 242] width 559 height 18
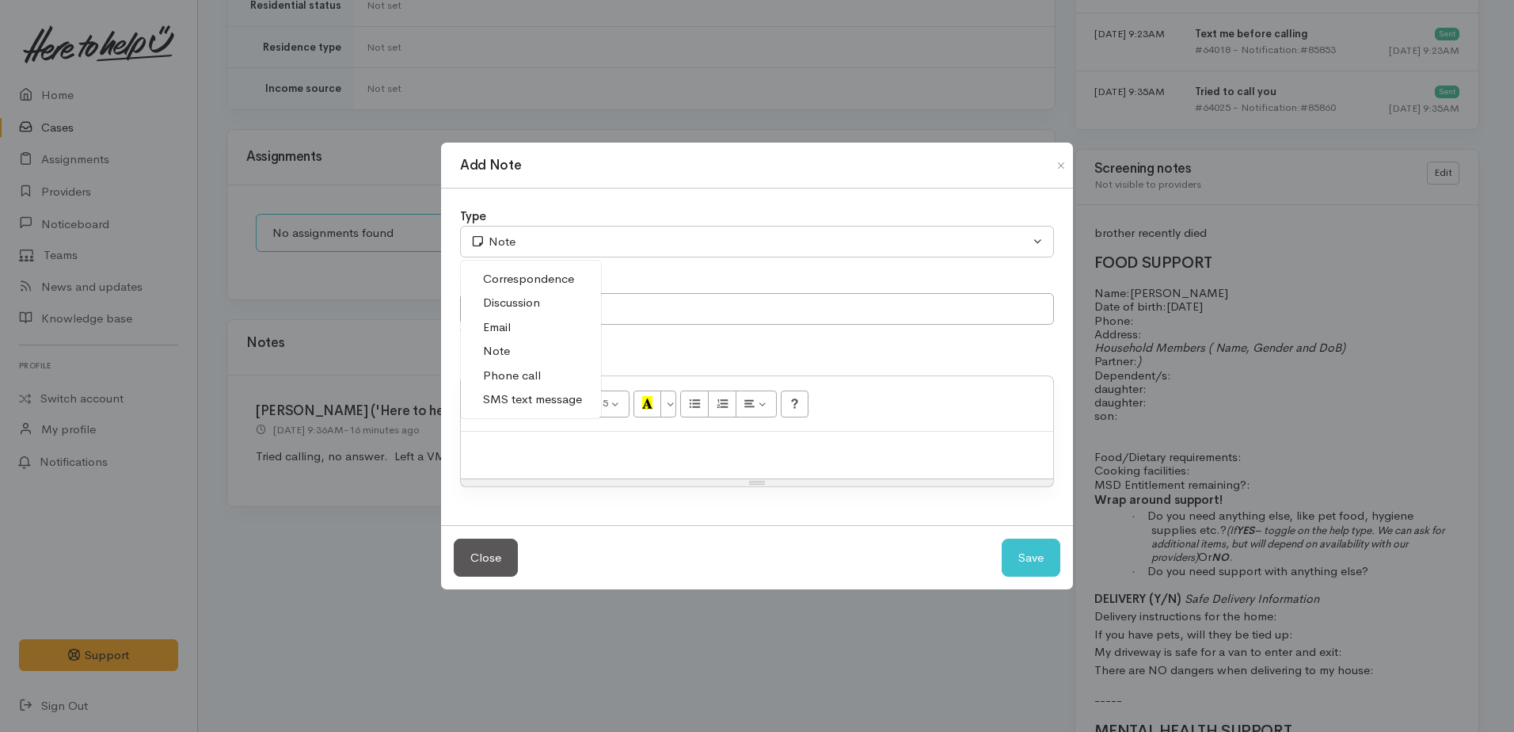
click at [498, 370] on span "Phone call" at bounding box center [512, 376] width 58 height 18
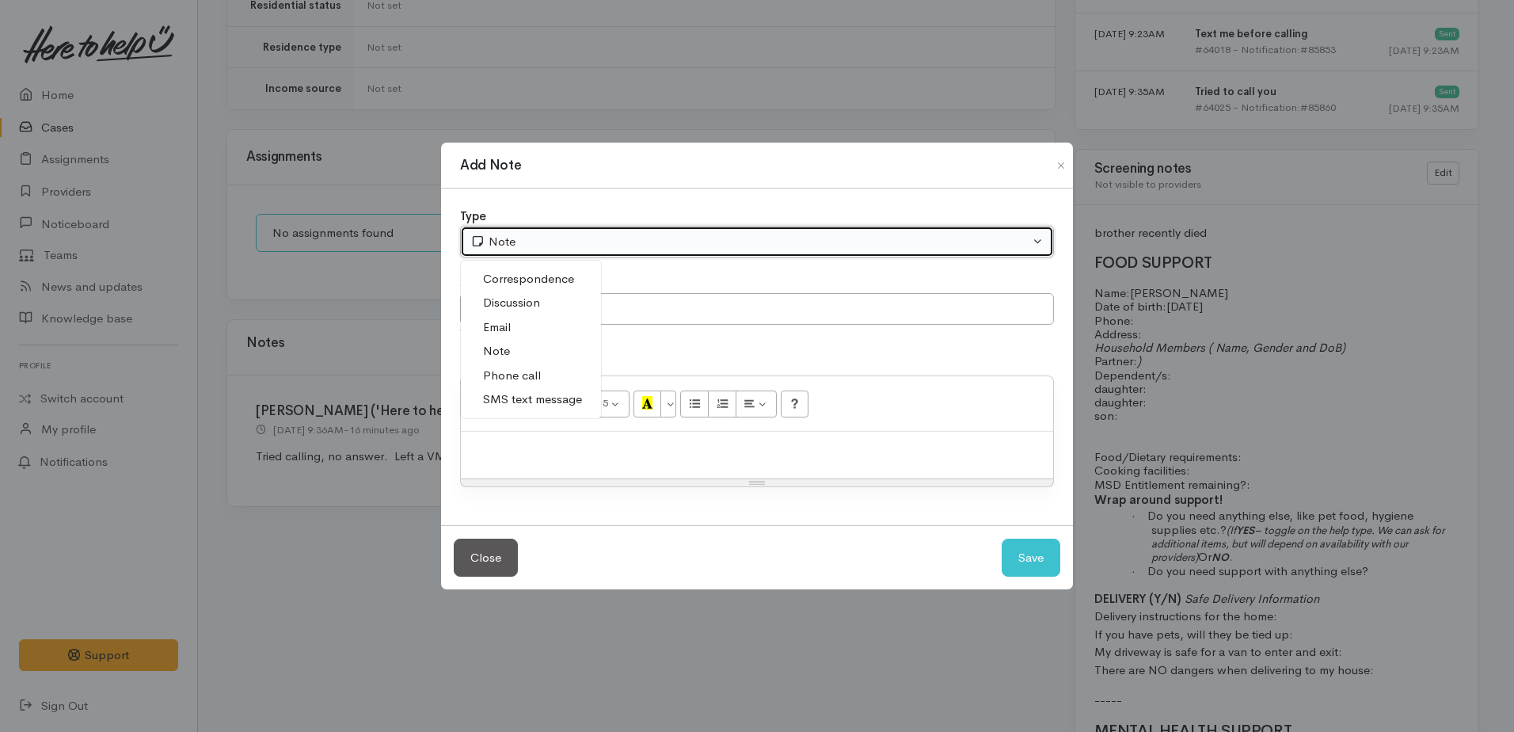
select select "3"
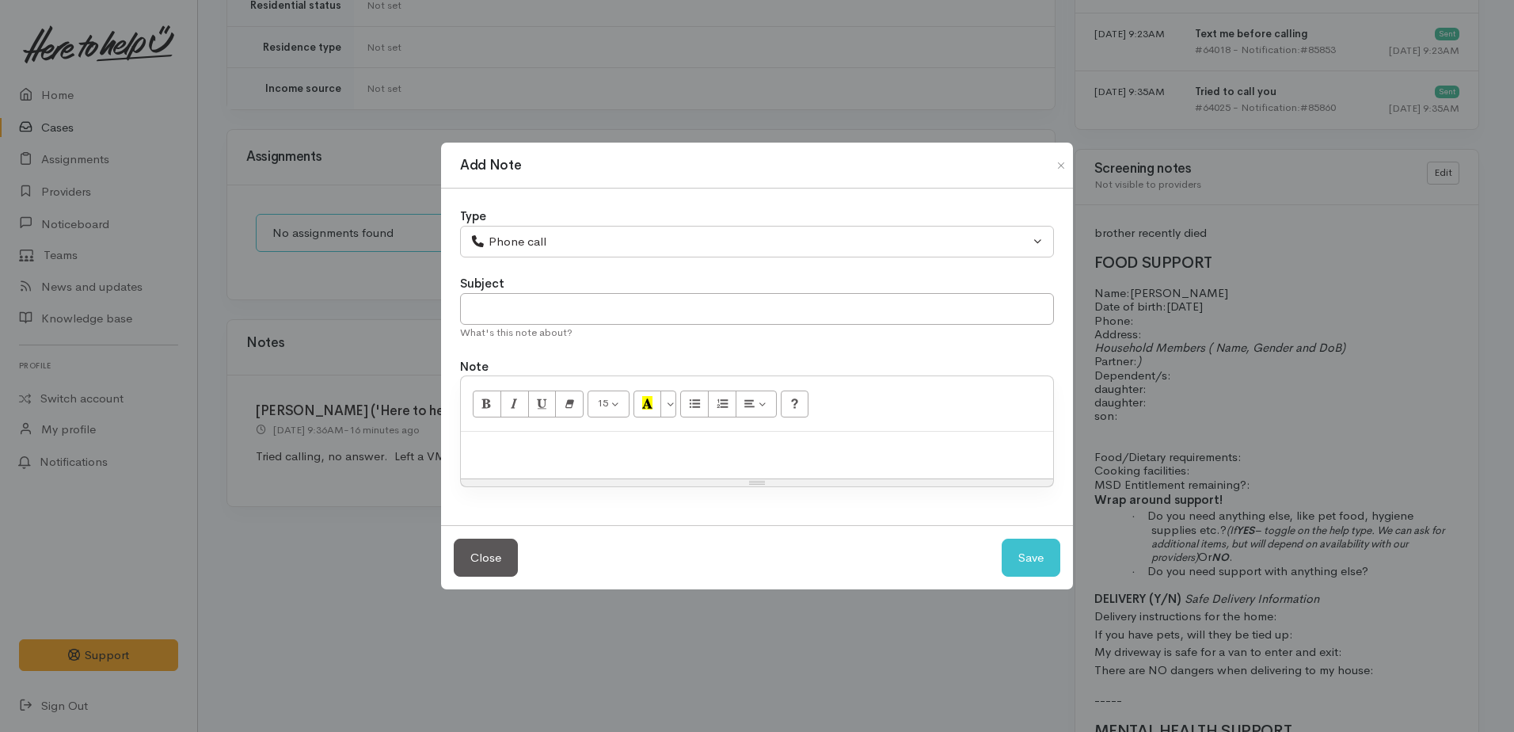
click at [539, 448] on p at bounding box center [757, 448] width 576 height 18
click at [562, 447] on p "Message that Joliene had tried to call me back. I phoed her," at bounding box center [757, 448] width 576 height 18
click at [807, 453] on p "Message that Joeline had tried to call me back. I phoned her," at bounding box center [757, 448] width 576 height 18
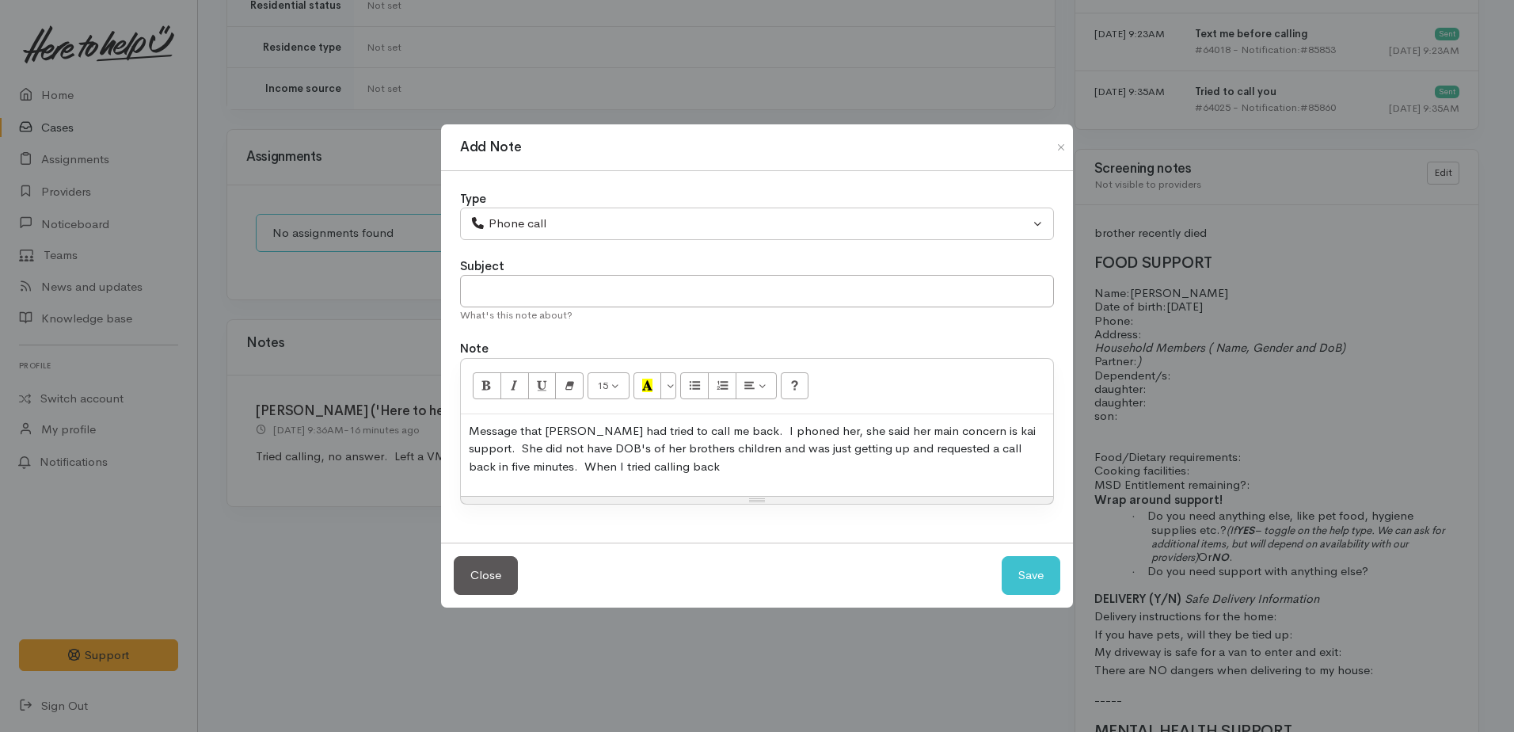
click at [672, 463] on p "Message that Joeline had tried to call me back. I phoned her, she said her main…" at bounding box center [757, 449] width 576 height 54
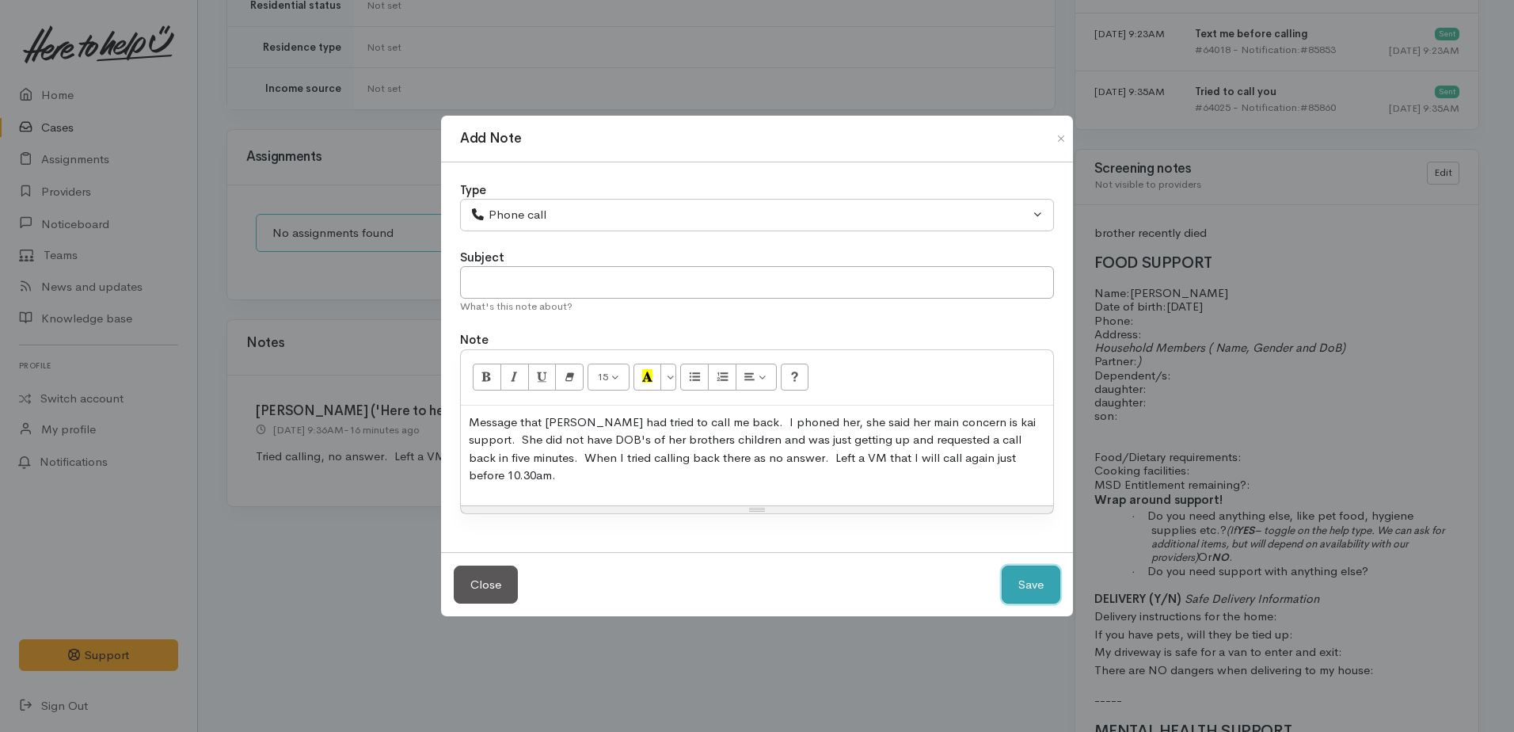
click at [1030, 576] on button "Save" at bounding box center [1031, 584] width 59 height 39
select select "1"
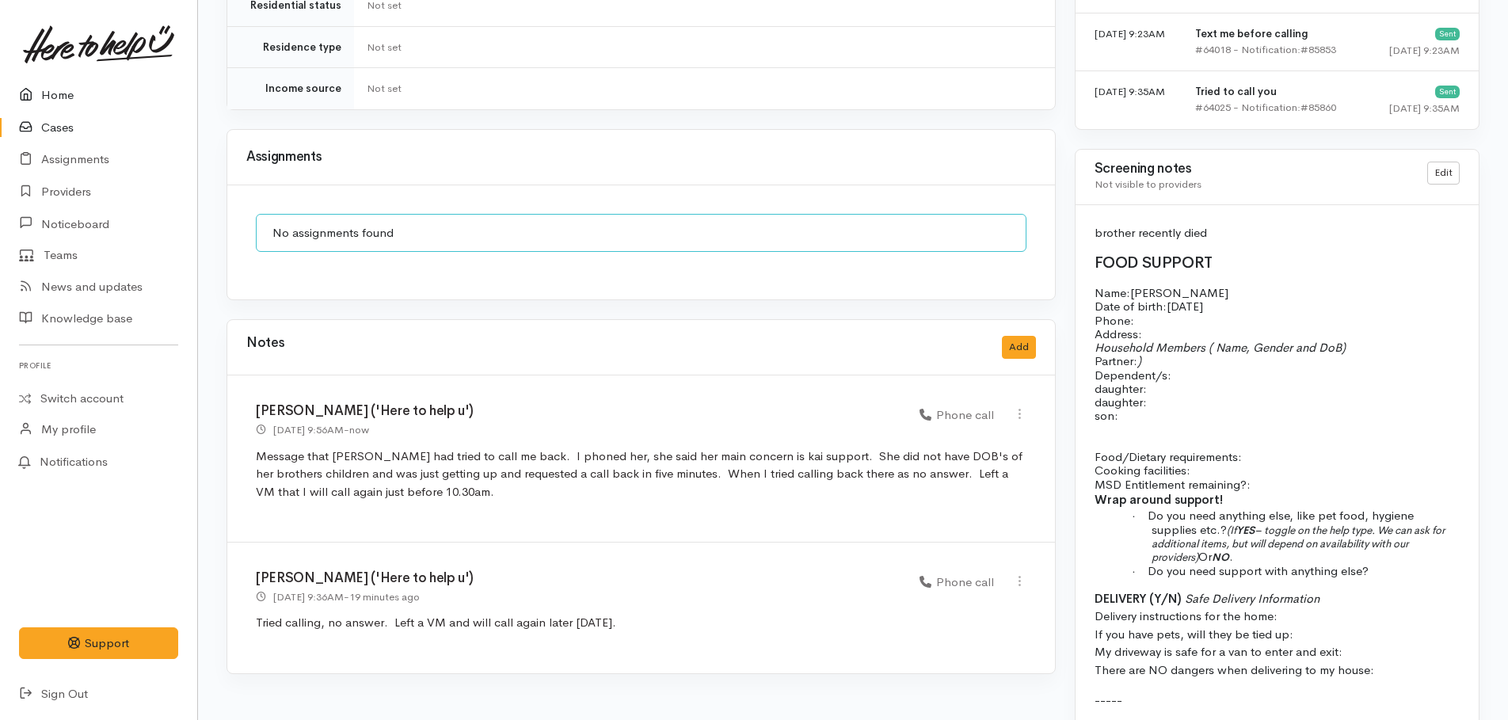
click at [63, 90] on link "Home" at bounding box center [98, 95] width 197 height 32
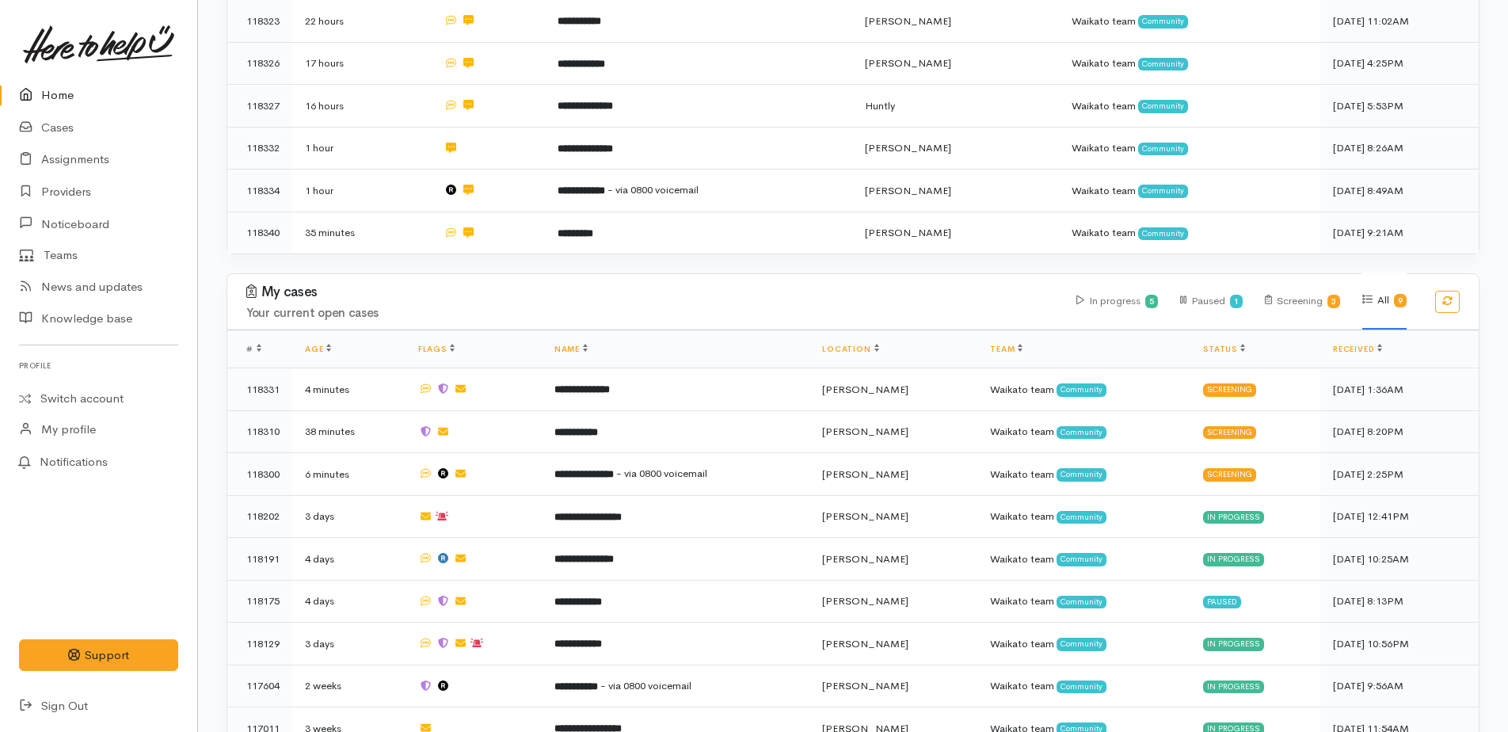
scroll to position [554, 0]
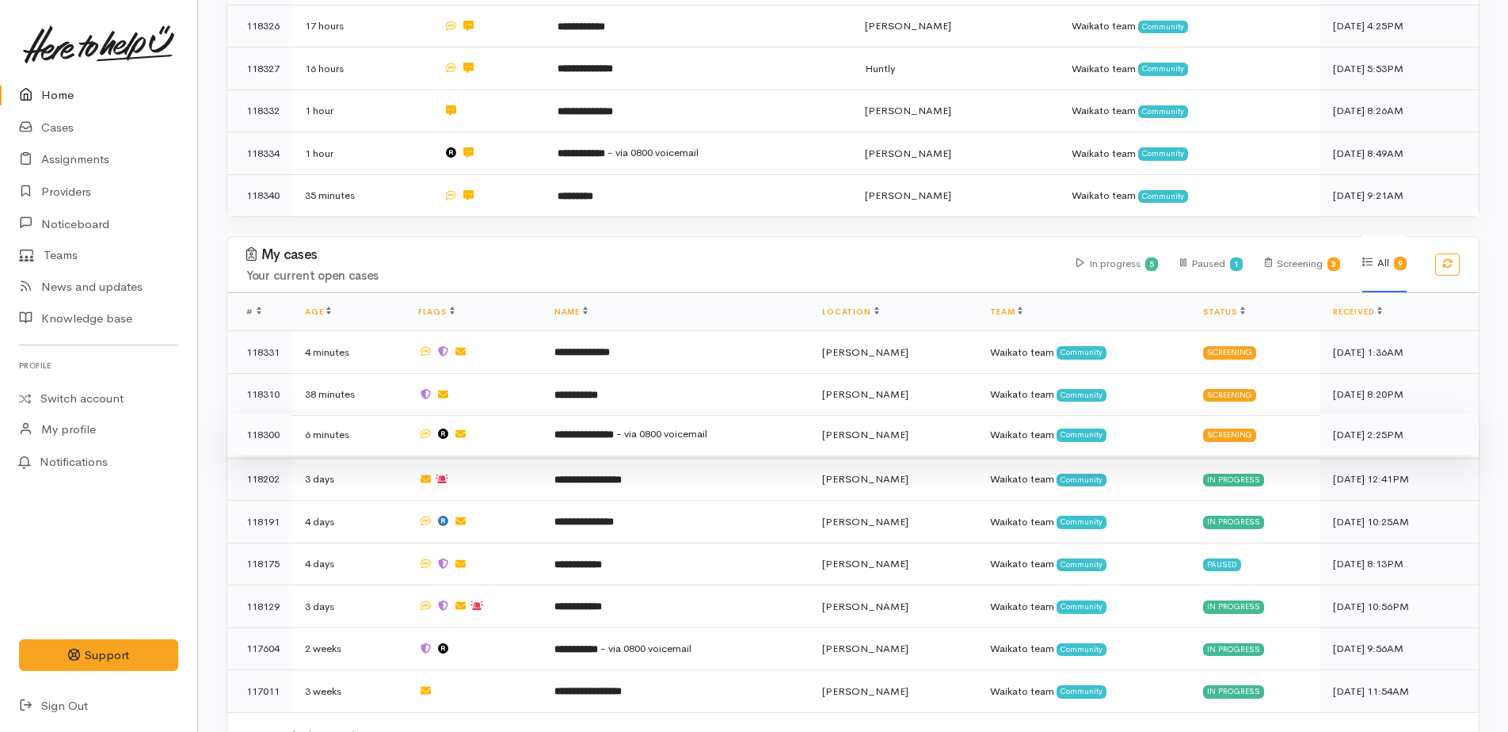
click at [646, 415] on td "**********" at bounding box center [676, 434] width 268 height 43
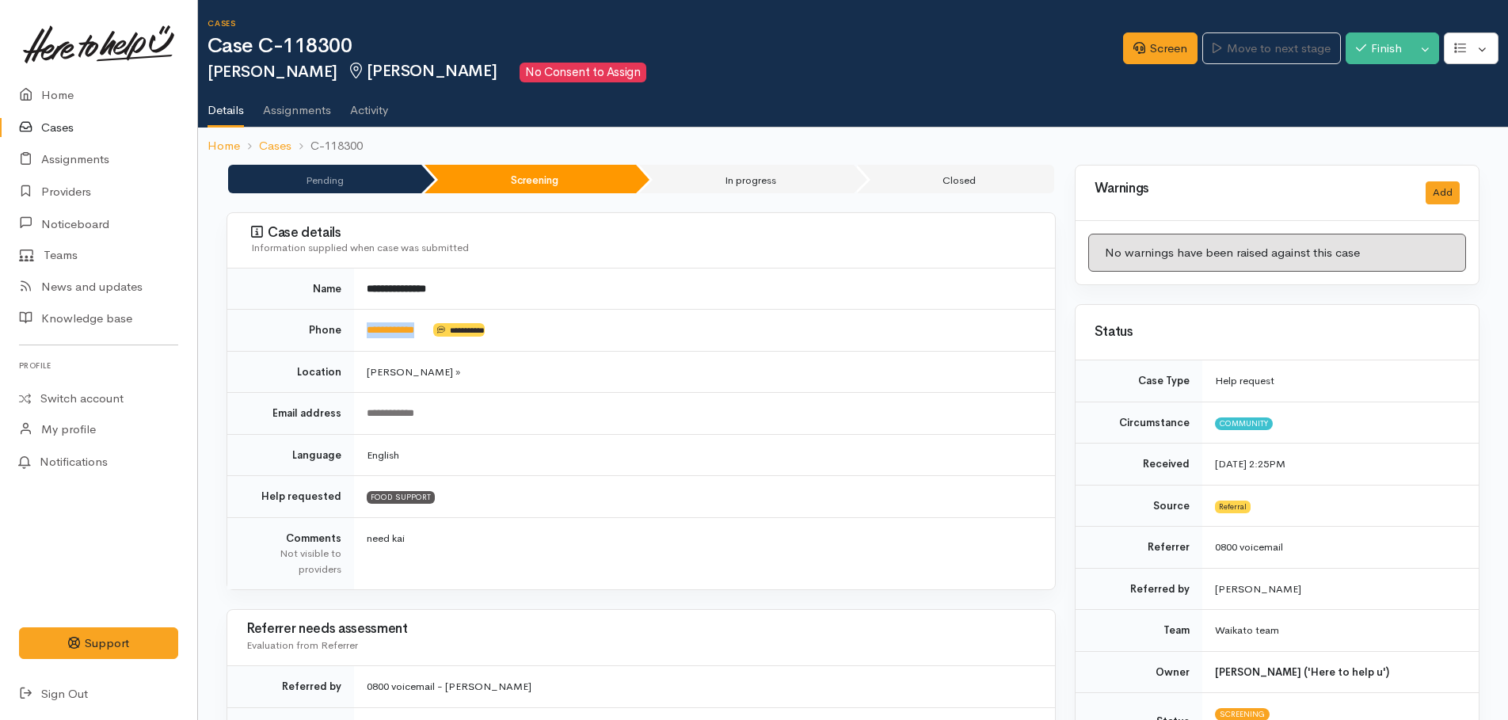
drag, startPoint x: 439, startPoint y: 325, endPoint x: 363, endPoint y: 331, distance: 75.5
click at [363, 331] on td "**********" at bounding box center [704, 331] width 701 height 42
drag, startPoint x: 363, startPoint y: 331, endPoint x: 371, endPoint y: 332, distance: 8.0
copy td "**********"
drag, startPoint x: 1151, startPoint y: 52, endPoint x: 951, endPoint y: 130, distance: 214.8
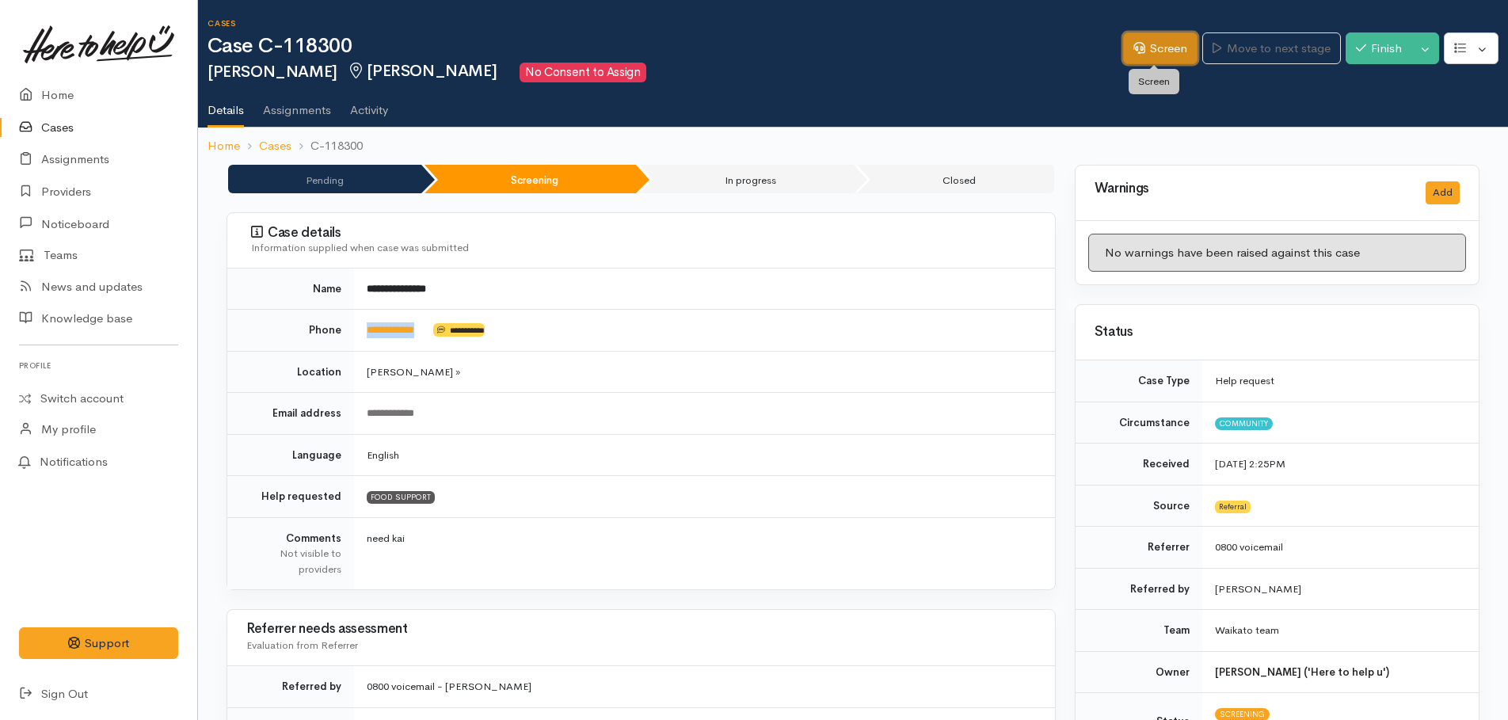
click at [1151, 52] on link "Screen" at bounding box center [1160, 48] width 74 height 32
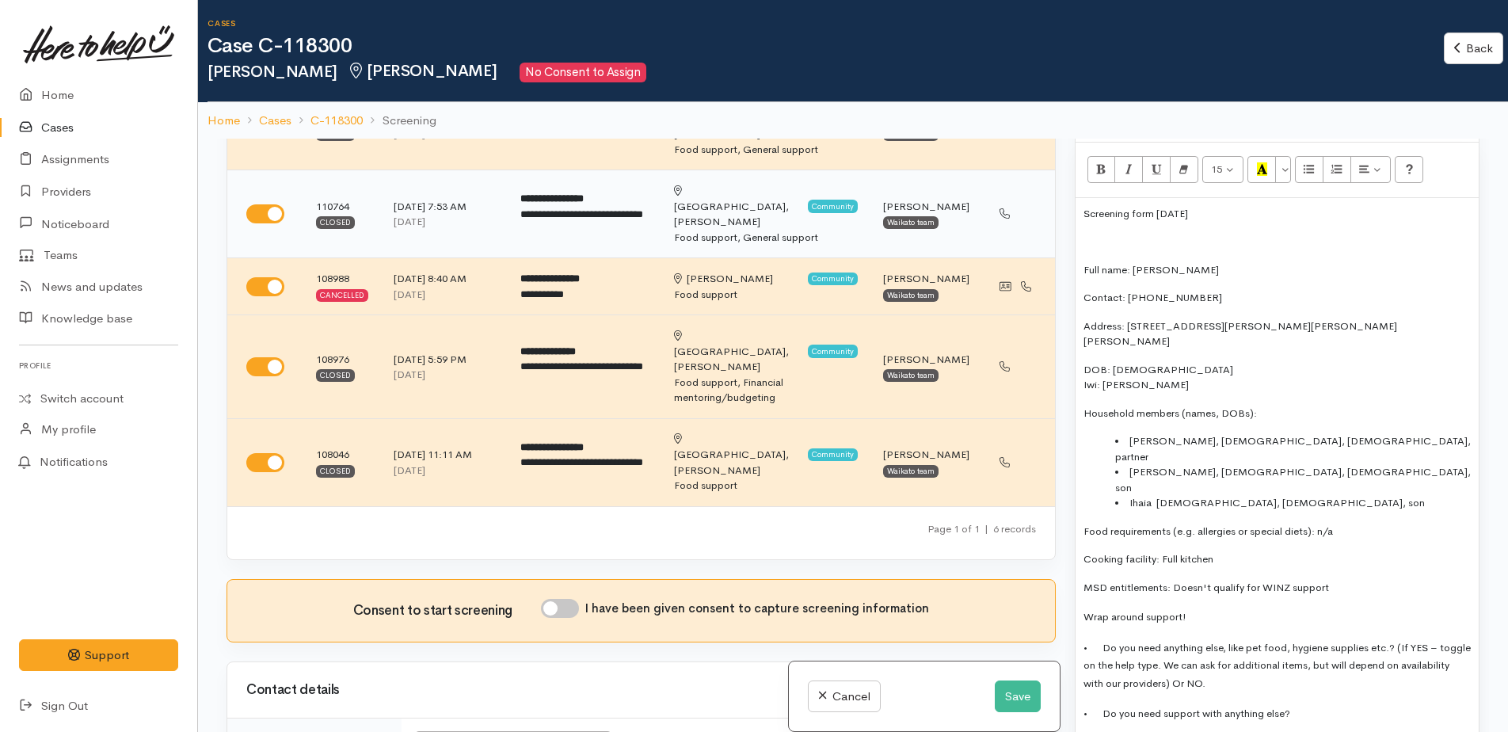
scroll to position [475, 0]
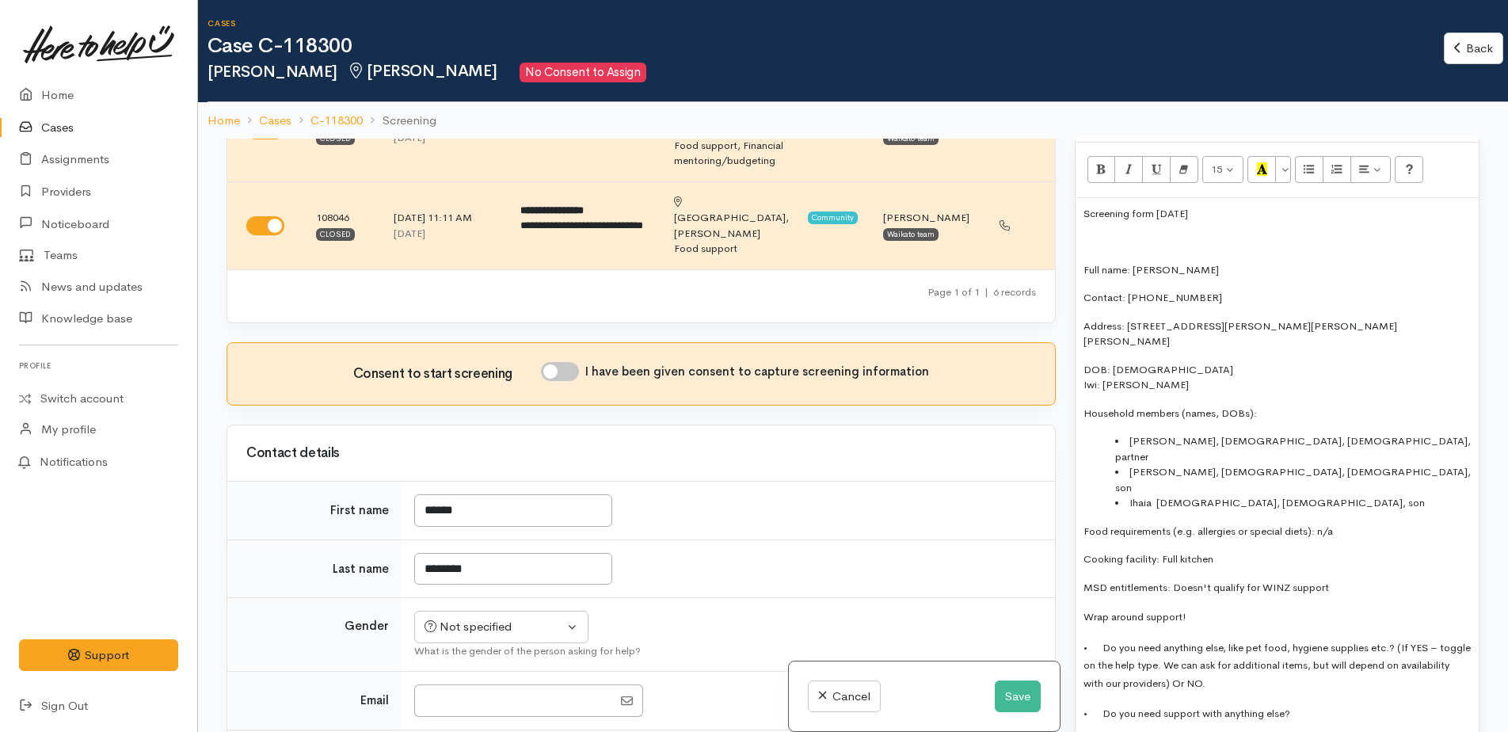
drag, startPoint x: 1082, startPoint y: 195, endPoint x: 1219, endPoint y: 192, distance: 137.0
click at [1219, 198] on div "Screening form [DATE] Full name: [PERSON_NAME] Contact: 0273161404 Address: [ST…" at bounding box center [1276, 494] width 403 height 593
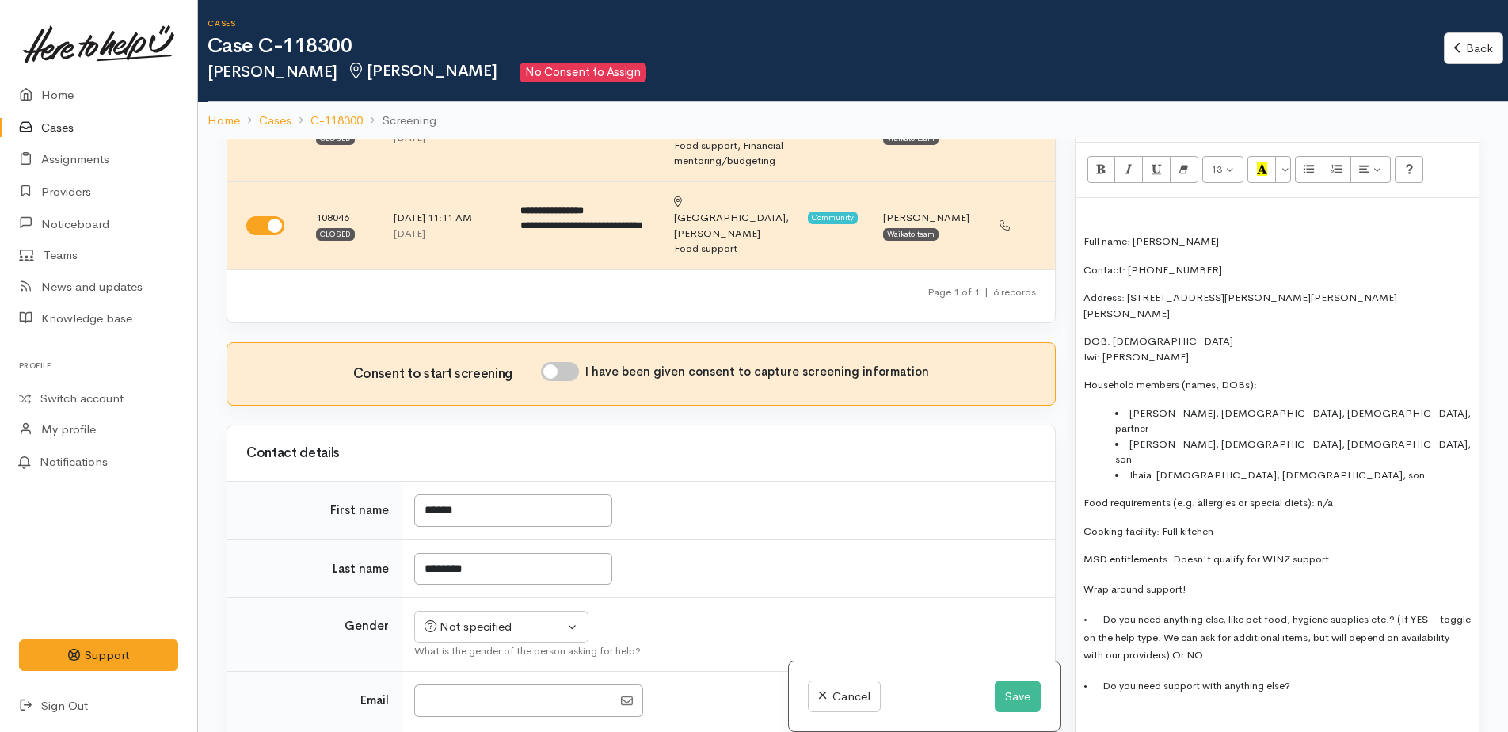
click at [1216, 245] on div "Full name: Wynyard Whanga Contact: 0273161404 Address: 4 Jessica Court, Dinsdal…" at bounding box center [1276, 480] width 403 height 565
click at [1142, 666] on div "Full name: Wynyard Whanga Contact: 0273161404 Address: 4 Jessica Court, Dinsdal…" at bounding box center [1276, 480] width 403 height 565
click at [1115, 663] on div "Full name: Wynyard Whanga Contact: 0273161404 Address: 4 Jessica Court, Dinsdal…" at bounding box center [1276, 480] width 403 height 565
drag, startPoint x: 1197, startPoint y: 683, endPoint x: 1248, endPoint y: 693, distance: 51.6
click at [1287, 731] on div "hours have been recued lately" at bounding box center [1276, 746] width 387 height 18
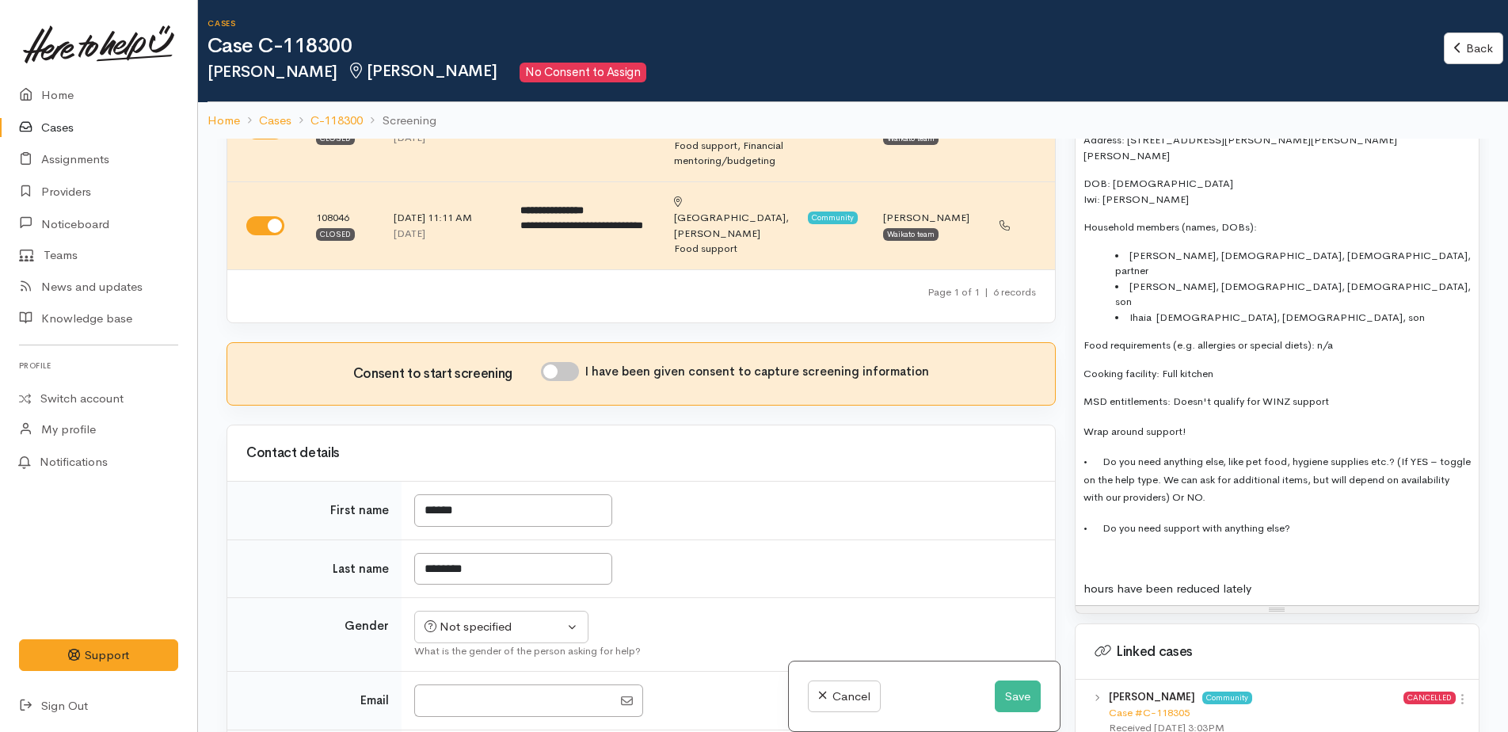
scroll to position [1188, 0]
click at [1284, 579] on div "hours have been reduced lately" at bounding box center [1276, 588] width 387 height 18
drag, startPoint x: 1302, startPoint y: 538, endPoint x: 1355, endPoint y: 500, distance: 65.3
click at [1355, 548] on p at bounding box center [1276, 557] width 387 height 18
click at [1345, 579] on div "hours have been reduced lately -priopetised" at bounding box center [1276, 588] width 387 height 18
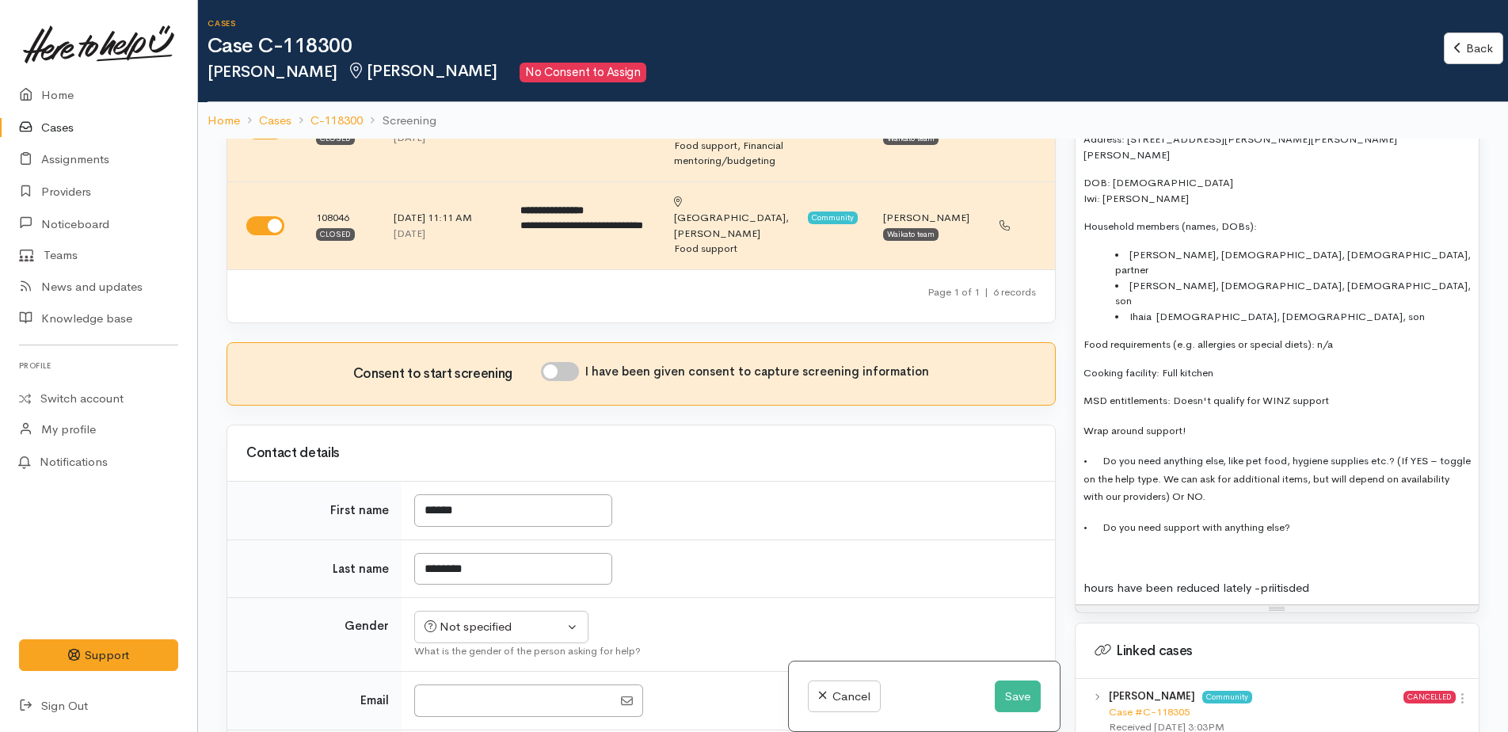
drag, startPoint x: 1283, startPoint y: 527, endPoint x: 1342, endPoint y: 526, distance: 59.4
click at [1342, 579] on div "hours have been reduced lately -priitisded" at bounding box center [1276, 588] width 387 height 18
click at [559, 362] on input "I have been given consent to capture screening information" at bounding box center [560, 371] width 38 height 19
checkbox input "true"
click at [483, 618] on div "Not specified" at bounding box center [493, 627] width 139 height 18
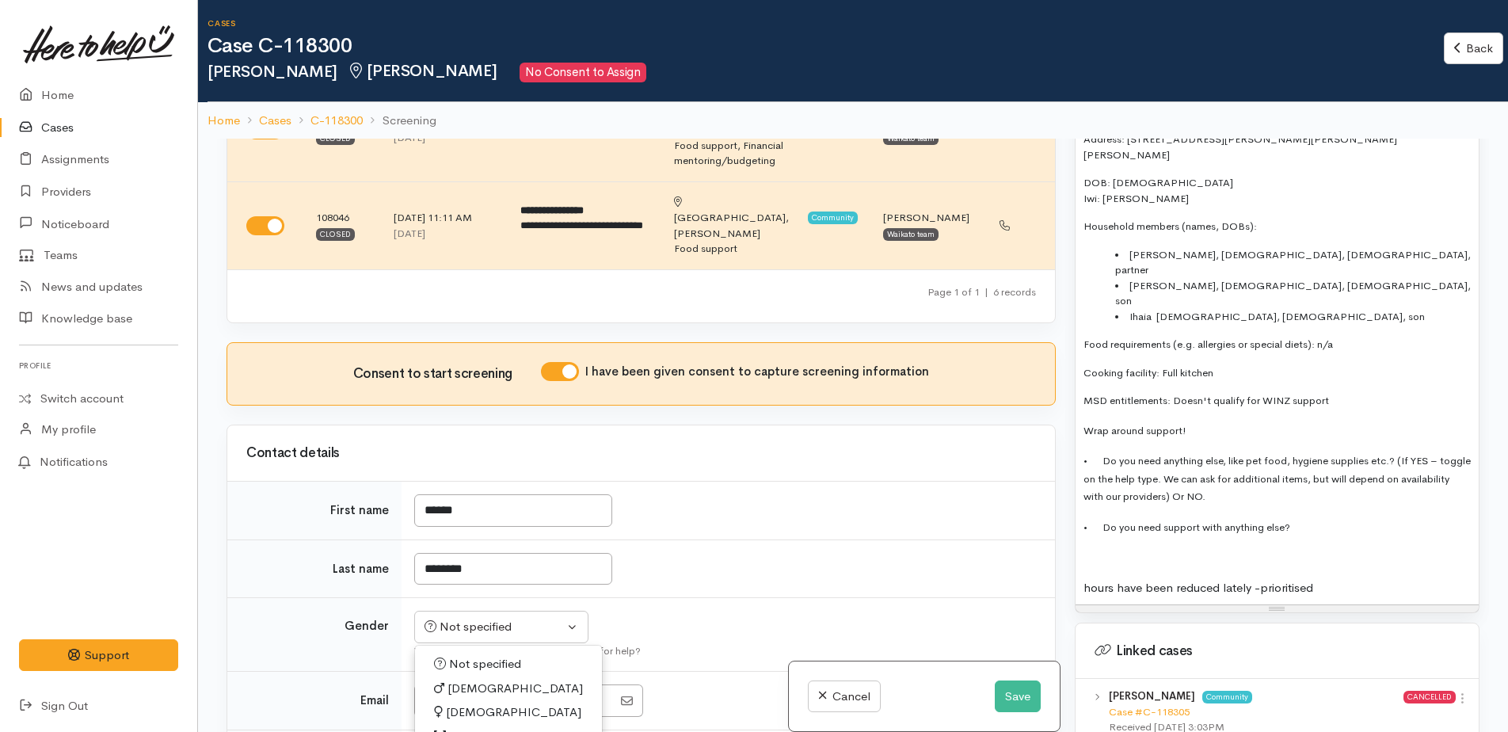
click at [488, 676] on link "[DEMOGRAPHIC_DATA]" at bounding box center [508, 688] width 187 height 25
select select "Male"
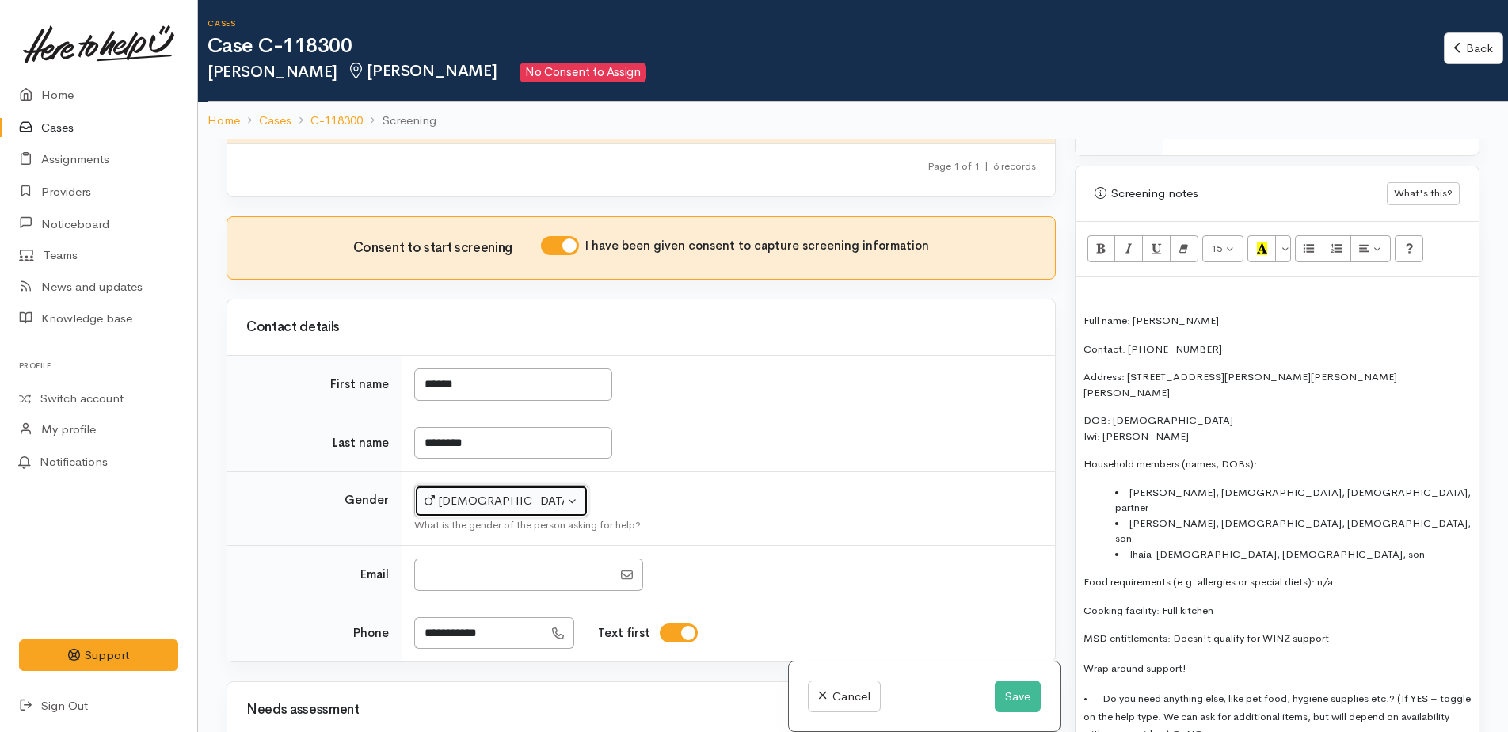
scroll to position [633, 0]
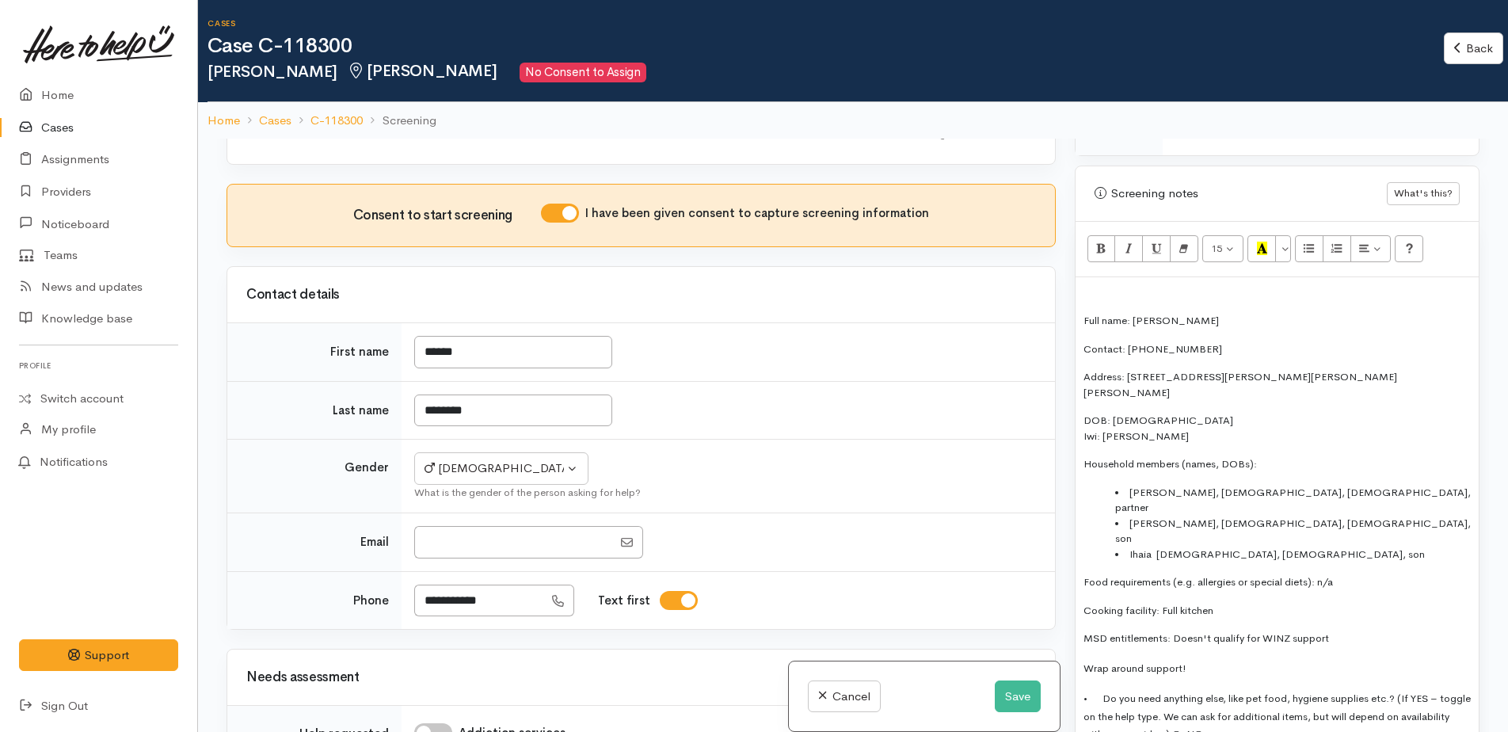
click at [1198, 341] on p "Contact: 0273161404" at bounding box center [1276, 349] width 387 height 16
drag, startPoint x: 515, startPoint y: 507, endPoint x: 421, endPoint y: 504, distance: 94.3
click at [421, 584] on input "**********" at bounding box center [478, 600] width 129 height 32
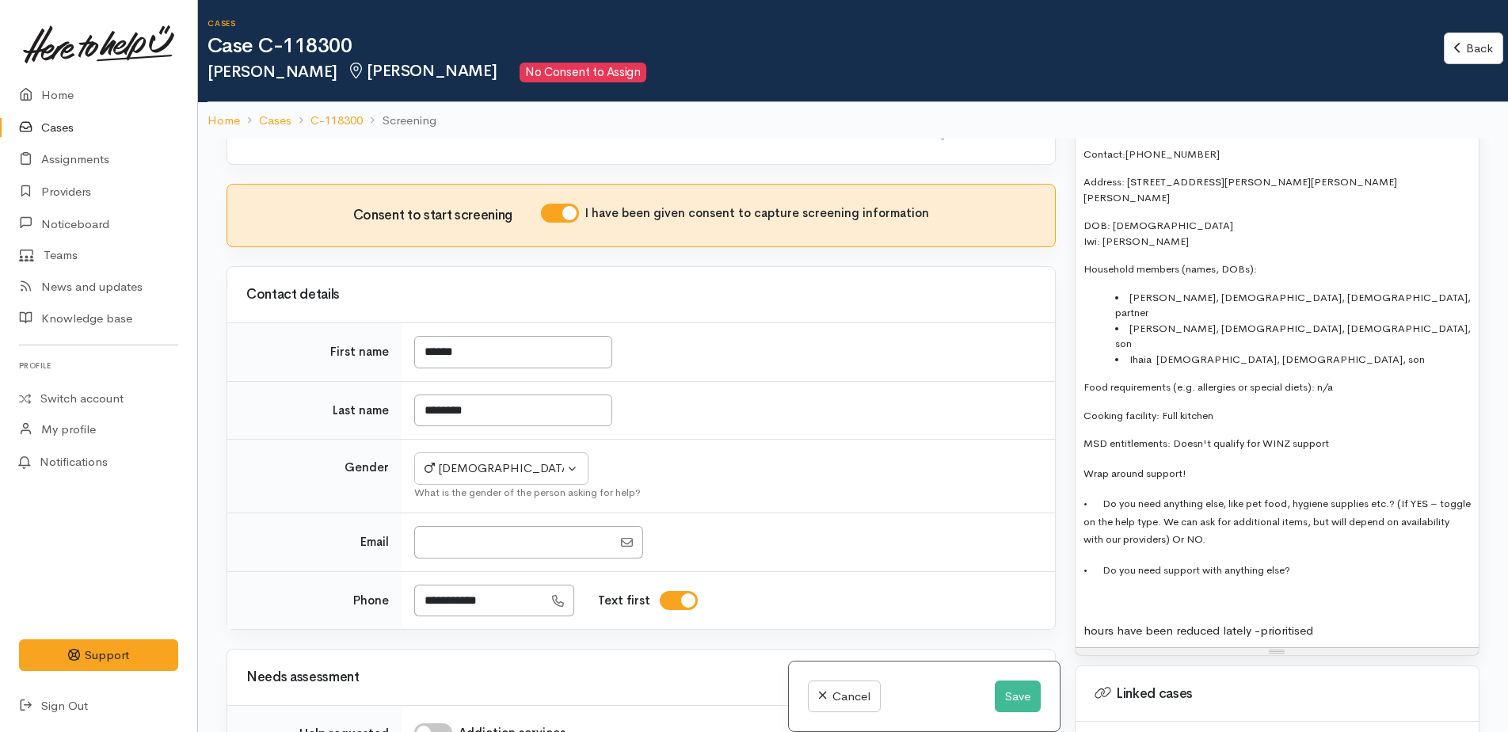
scroll to position [1188, 0]
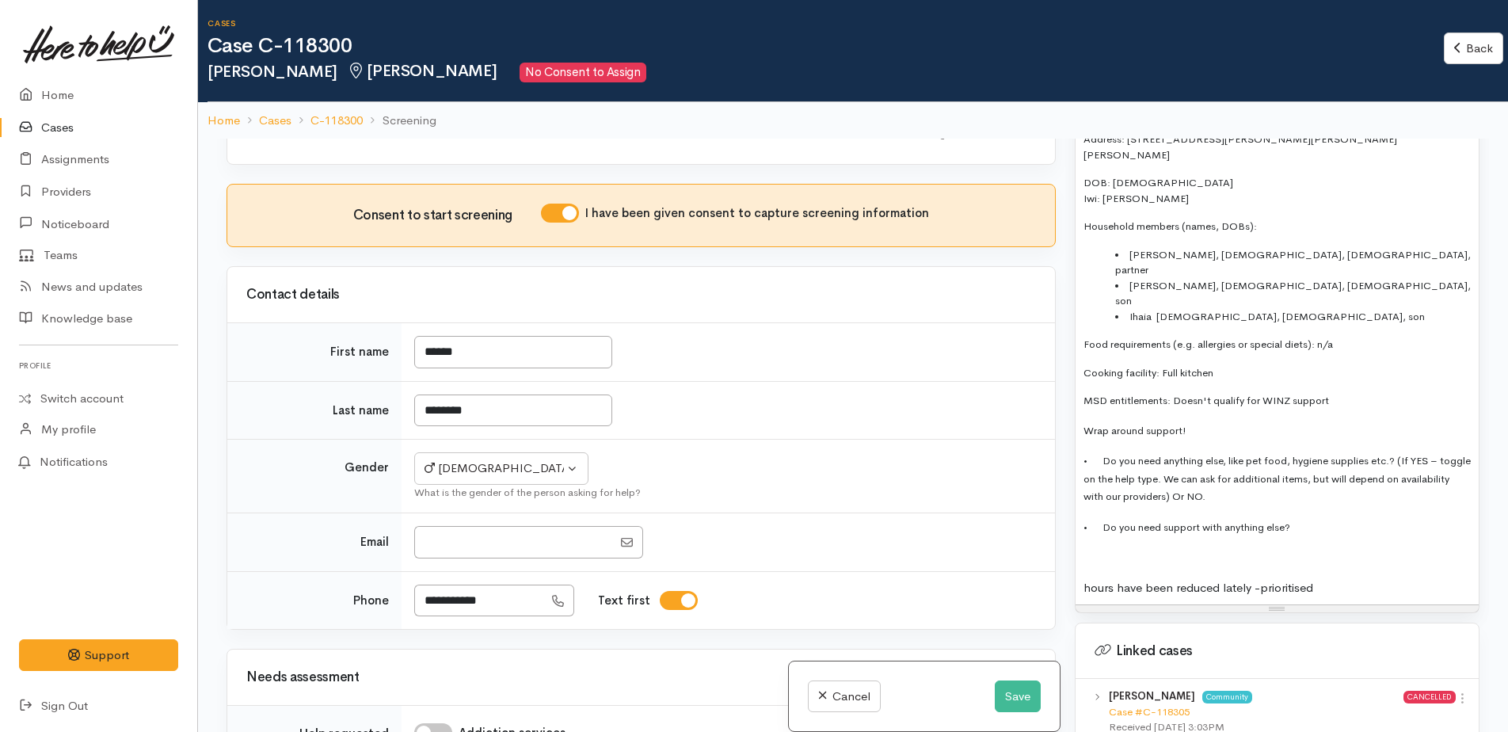
click at [1192, 247] on li "Kayla, female, 27 years old, partner" at bounding box center [1293, 262] width 356 height 31
click at [1385, 247] on li "Kayla, female, DOB: 7/05/1995 27 years old, partner" at bounding box center [1293, 262] width 356 height 31
click at [1193, 278] on li "Dalton, male, 9 years old, son" at bounding box center [1293, 293] width 356 height 31
click at [1367, 278] on li "Dalton, male, DOB: 1/02/2014 9 years old, son" at bounding box center [1293, 293] width 356 height 31
click at [1186, 309] on li "Ihaia male, 4 years old, son" at bounding box center [1293, 317] width 356 height 16
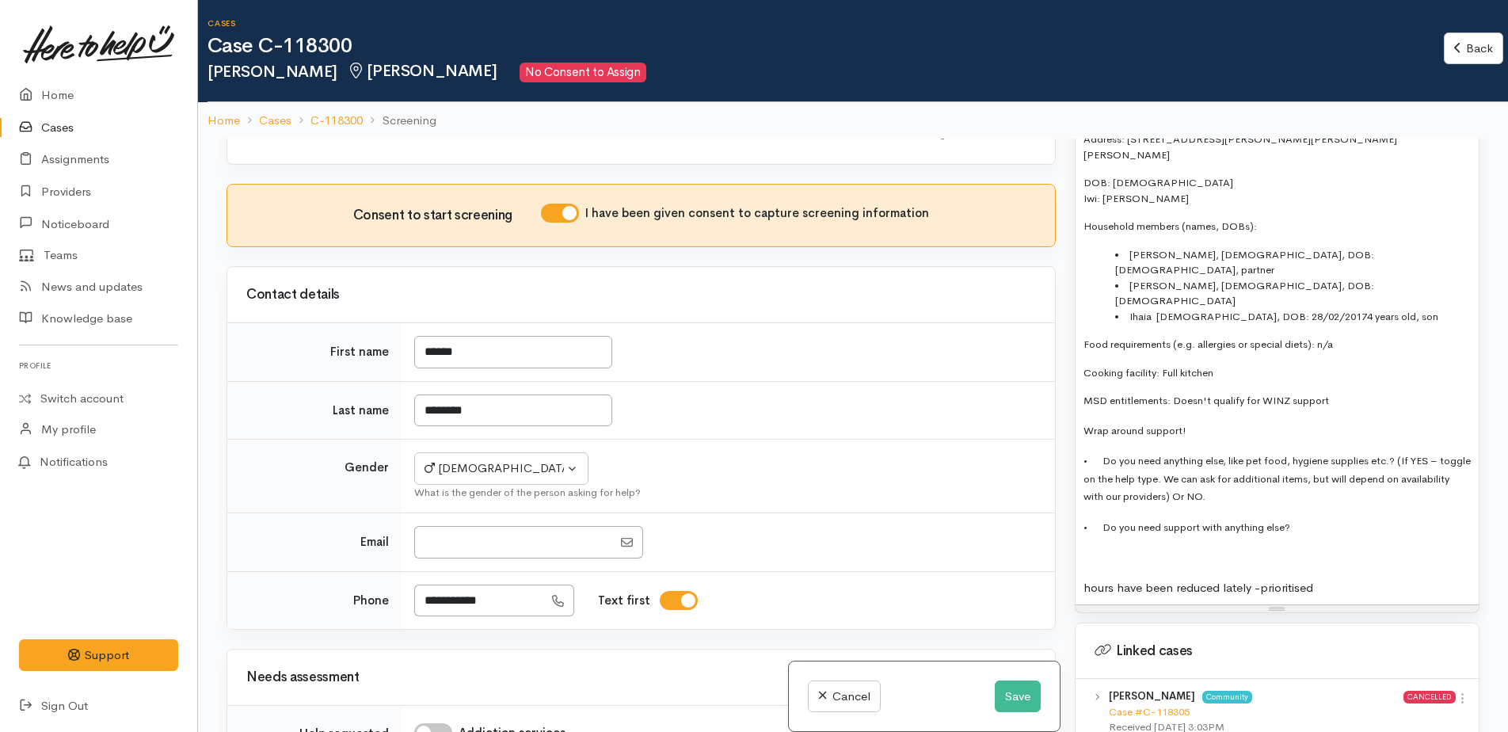
click at [1352, 309] on li "Ihaia male, DOB: 28/02/20174 years old, son" at bounding box center [1293, 317] width 356 height 16
click at [1362, 337] on p "Food requirements (e.g. allergies or special diets): n/a" at bounding box center [1276, 345] width 387 height 16
click at [1270, 365] on p "Cooking facility: Full kitchen" at bounding box center [1276, 373] width 387 height 16
click at [1349, 393] on p "MSD entitlements: Doesn't qualify for WINZ support" at bounding box center [1276, 401] width 387 height 16
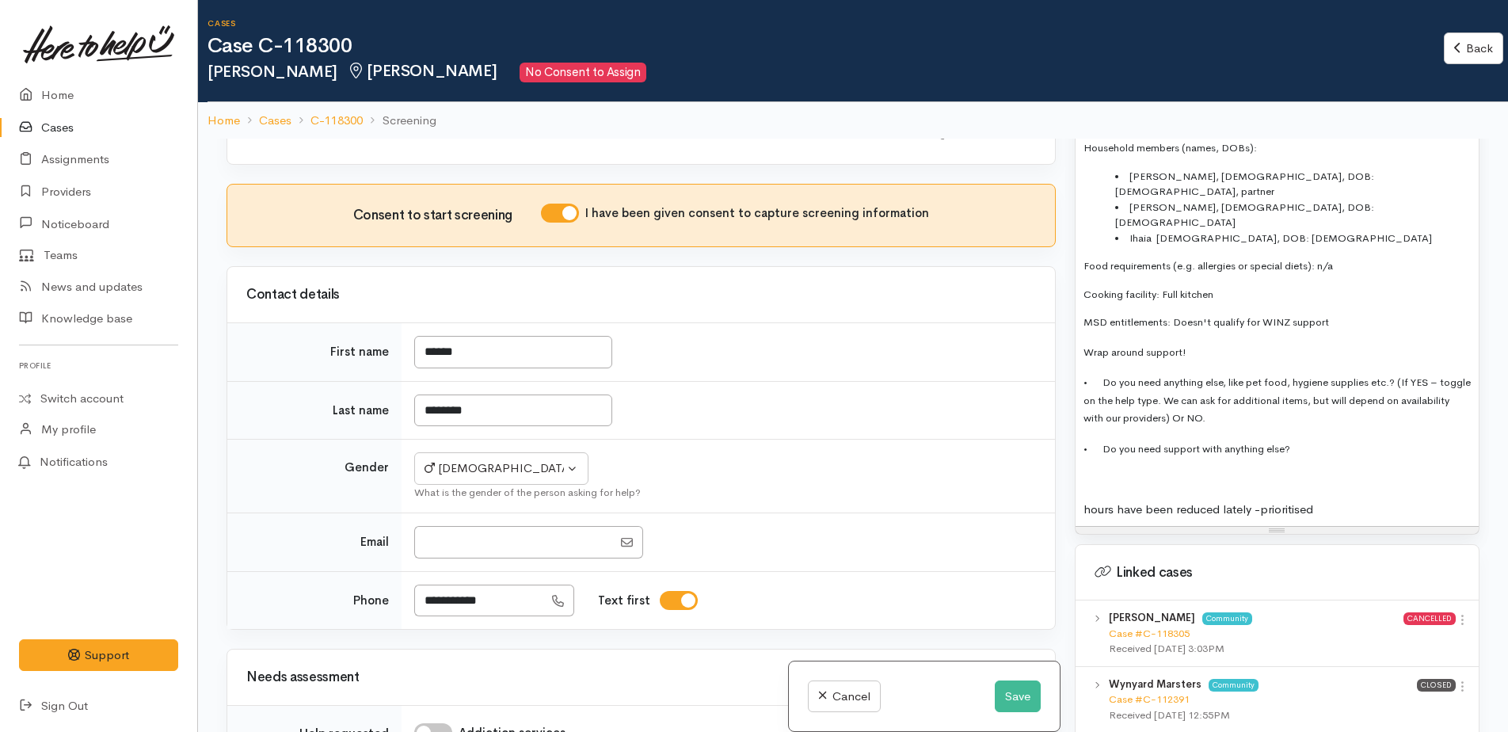
scroll to position [1267, 0]
click at [1416, 375] on span "• Do you need anything else, like pet food, hygiene supplies etc.? (If YES – to…" at bounding box center [1276, 399] width 387 height 49
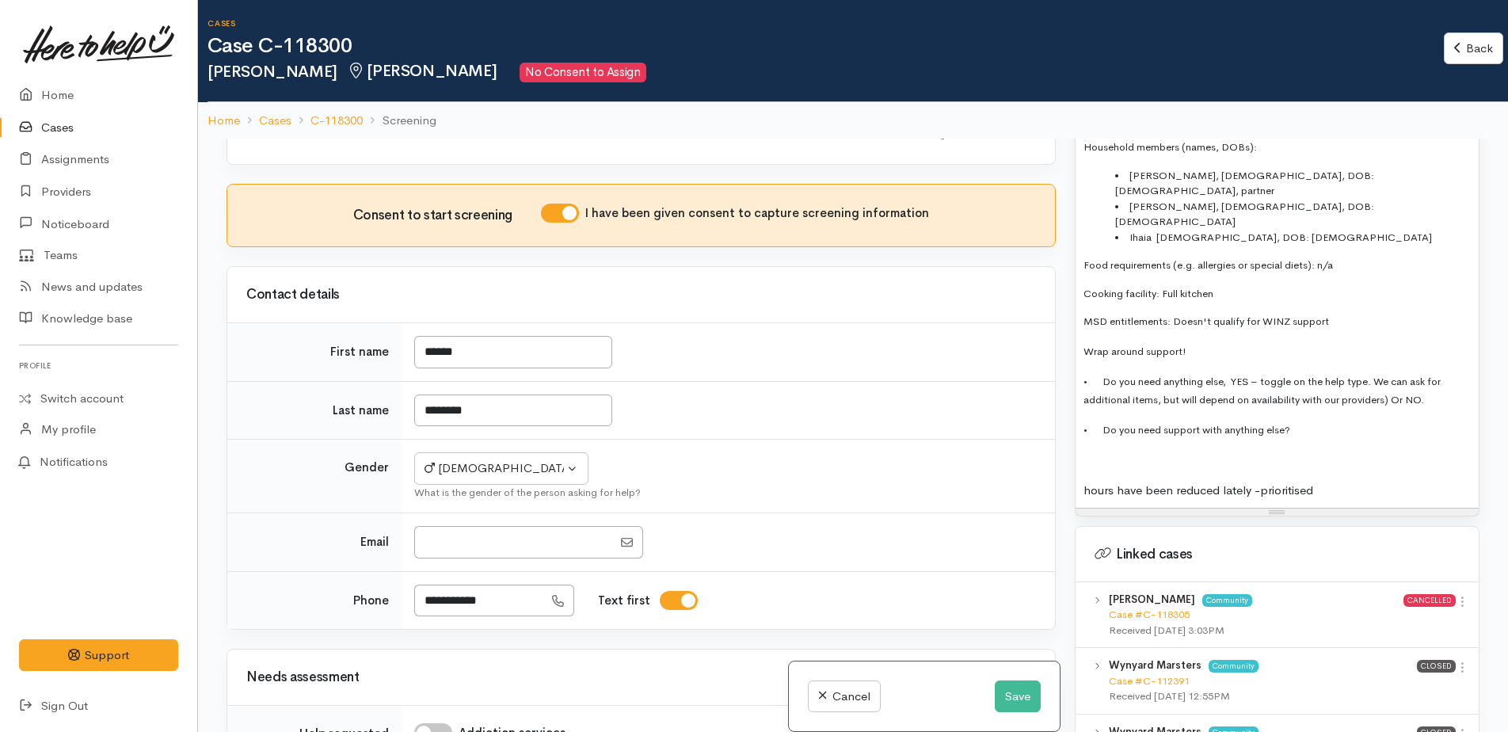
click at [1432, 372] on p "• Do you need anything else, YES – toggle on the help type. We can ask for addi…" at bounding box center [1276, 390] width 387 height 36
drag, startPoint x: 1260, startPoint y: 317, endPoint x: 1403, endPoint y: 346, distance: 145.3
click at [1403, 372] on p "• Do you need anything else, YES – toggle on the help type. We can ask for addi…" at bounding box center [1276, 390] width 387 height 36
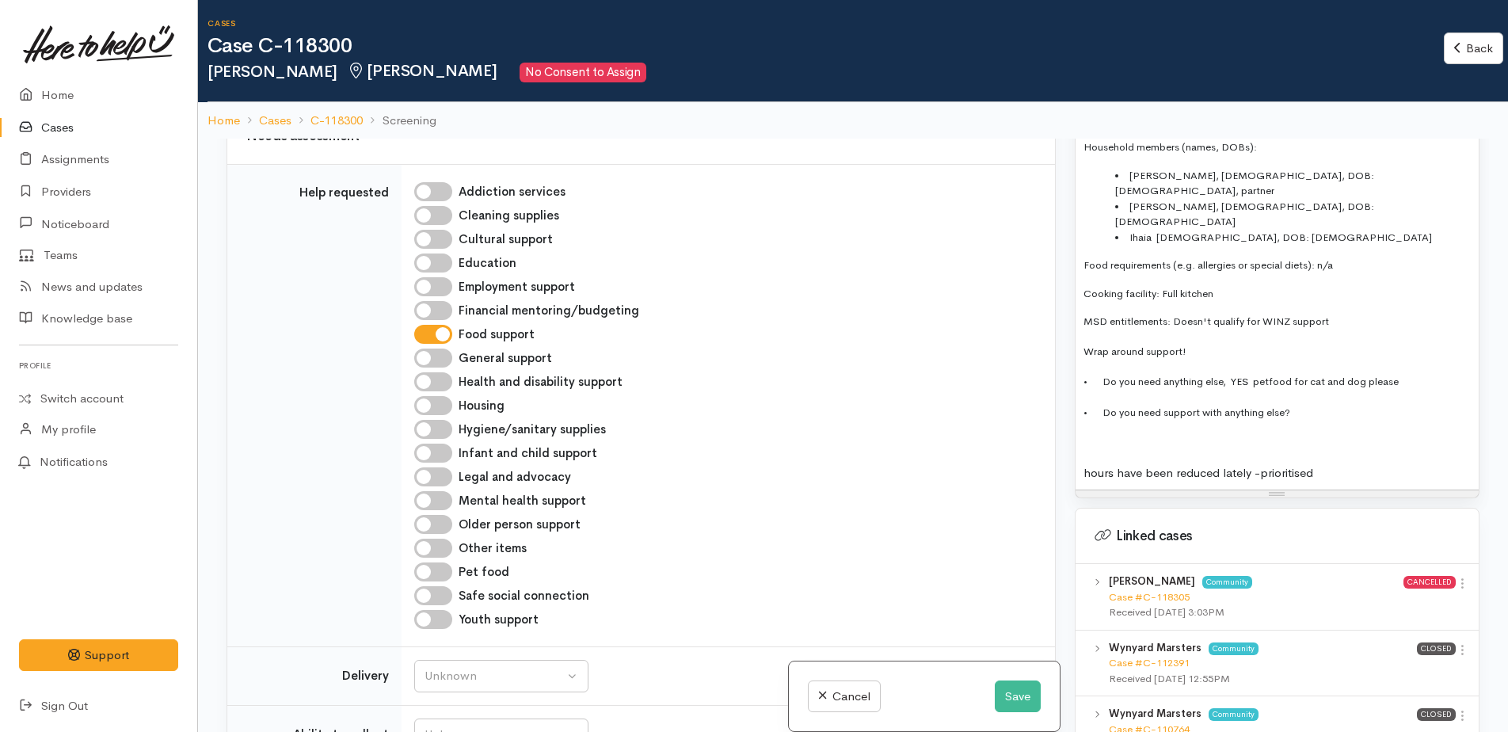
scroll to position [1188, 0]
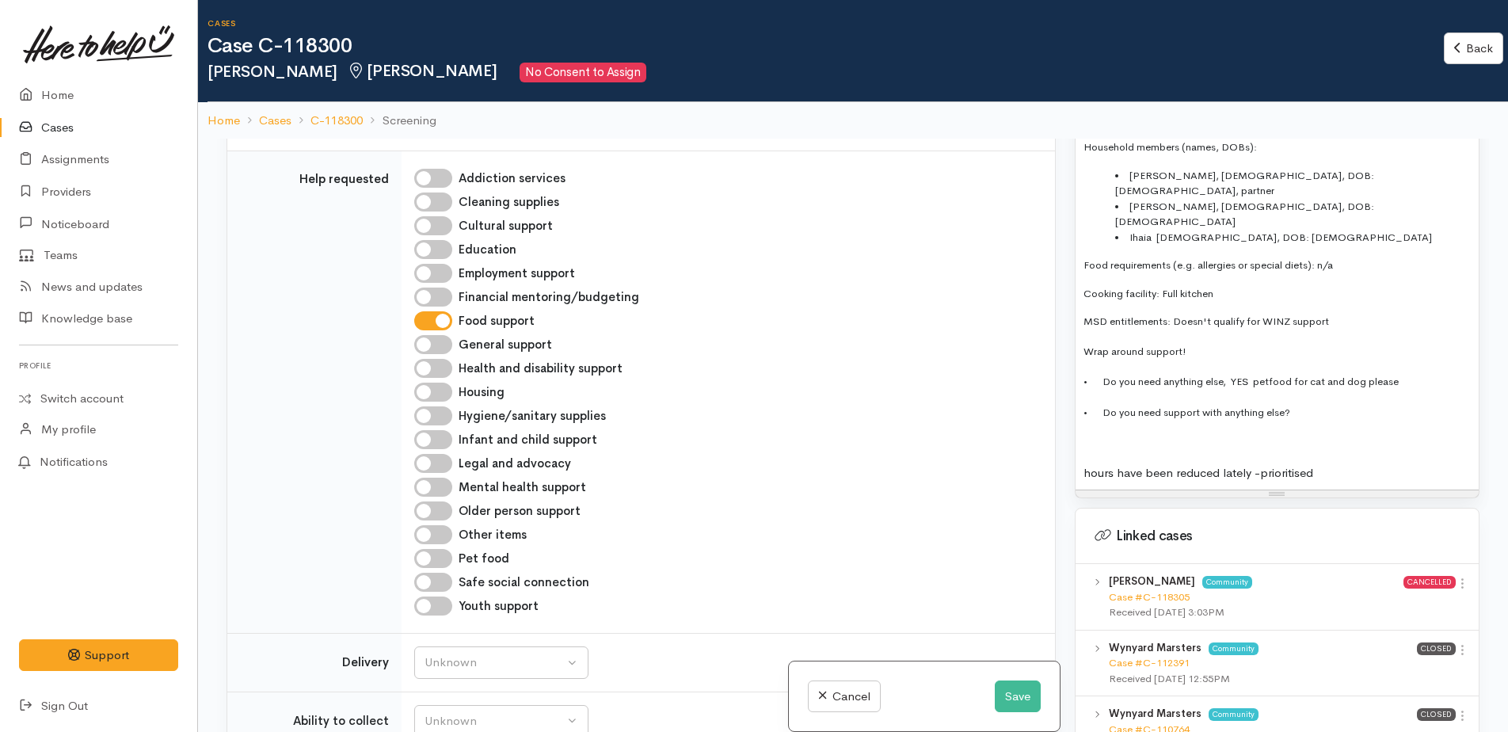
click at [424, 549] on input "Pet food" at bounding box center [433, 558] width 38 height 19
checkbox input "true"
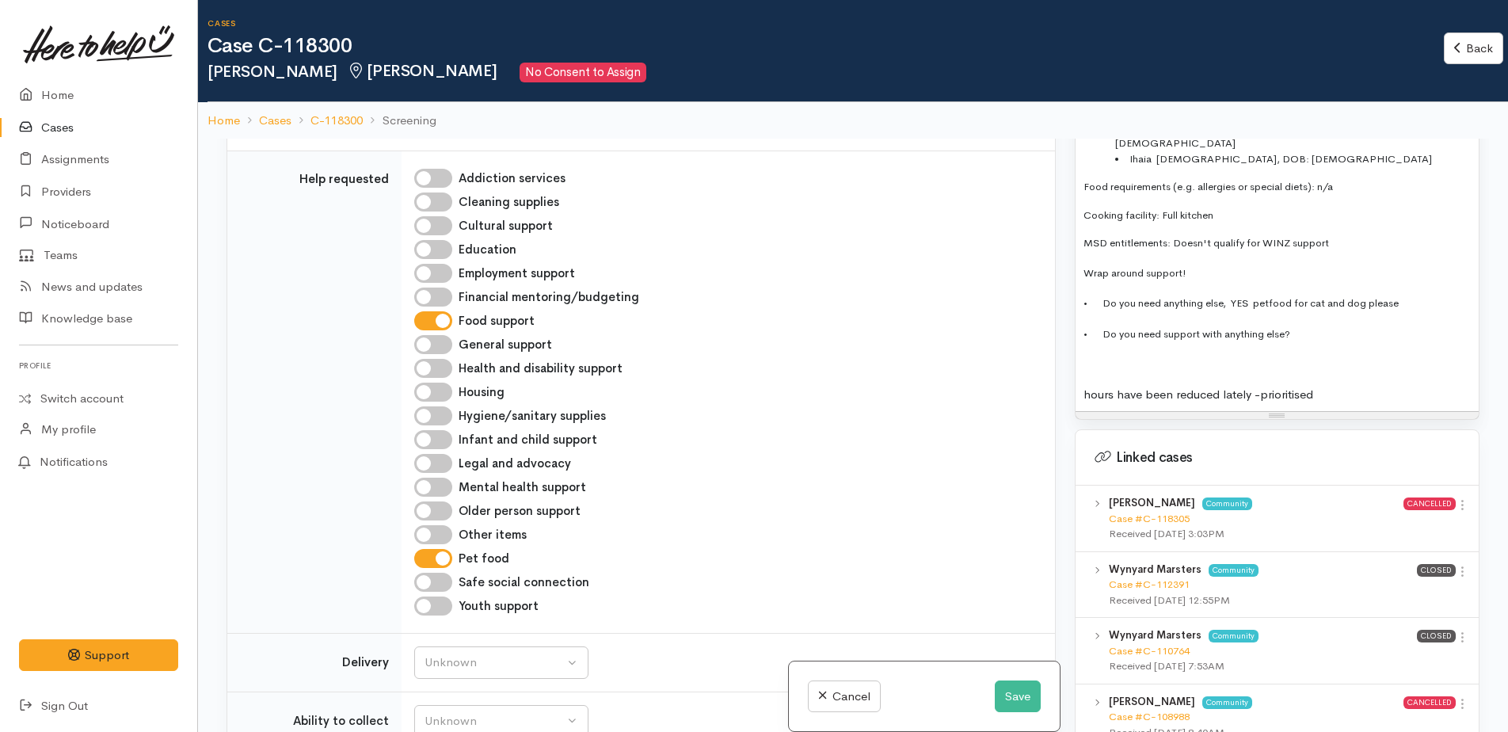
scroll to position [1346, 0]
click at [1098, 354] on p at bounding box center [1276, 363] width 387 height 18
click at [1417, 293] on p "• Do you need anything else, YES petfood for cat and dog please" at bounding box center [1276, 302] width 387 height 18
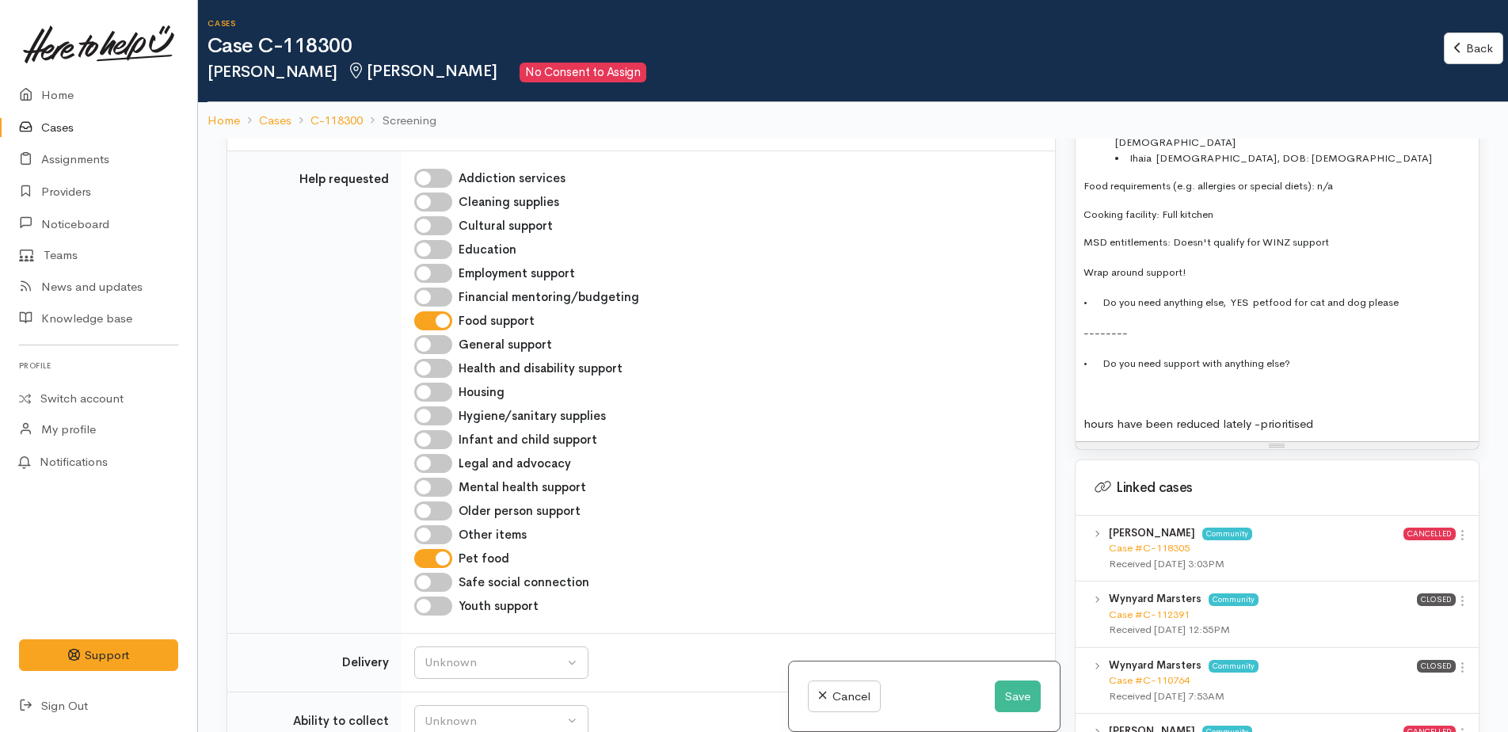
click at [1387, 354] on p "• Do you need support with anything else?" at bounding box center [1276, 363] width 387 height 18
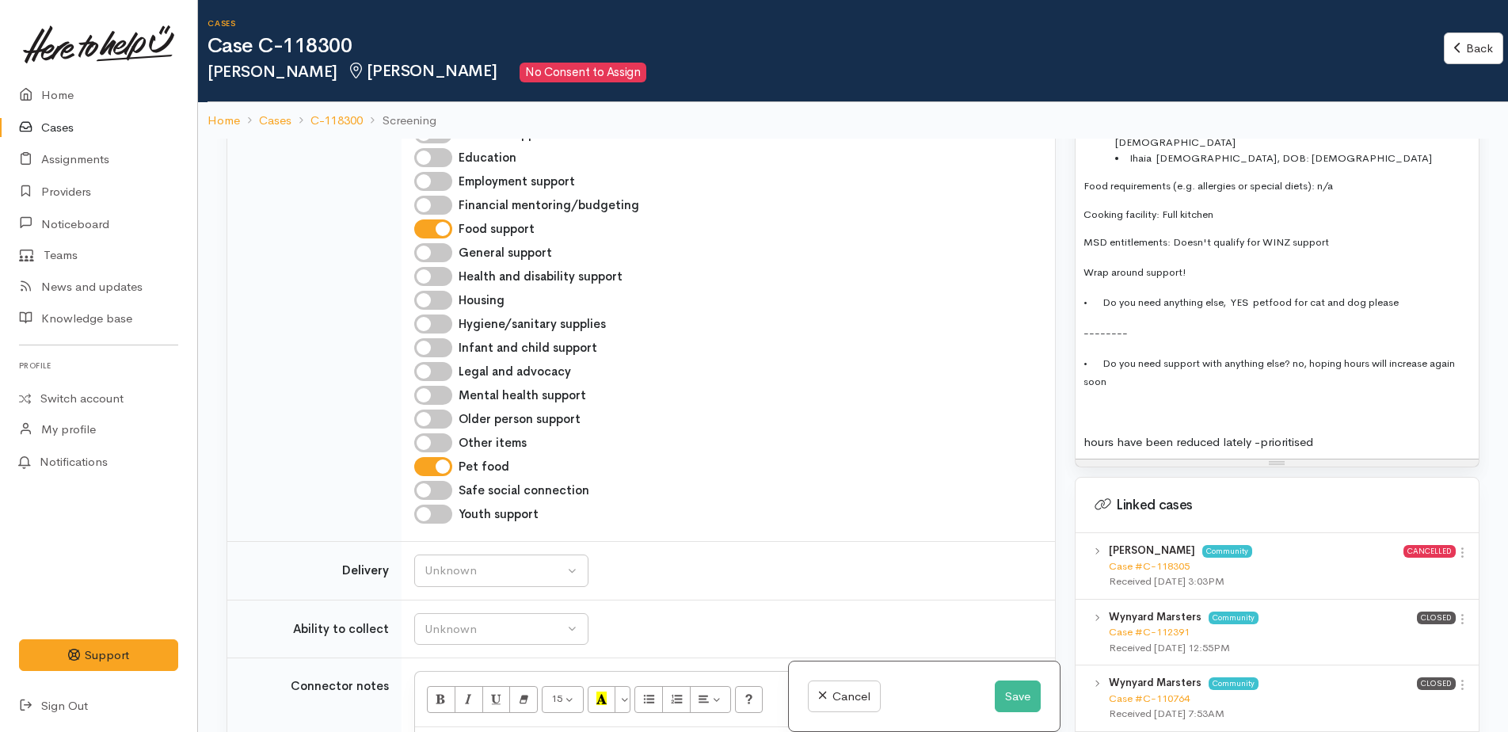
scroll to position [1504, 0]
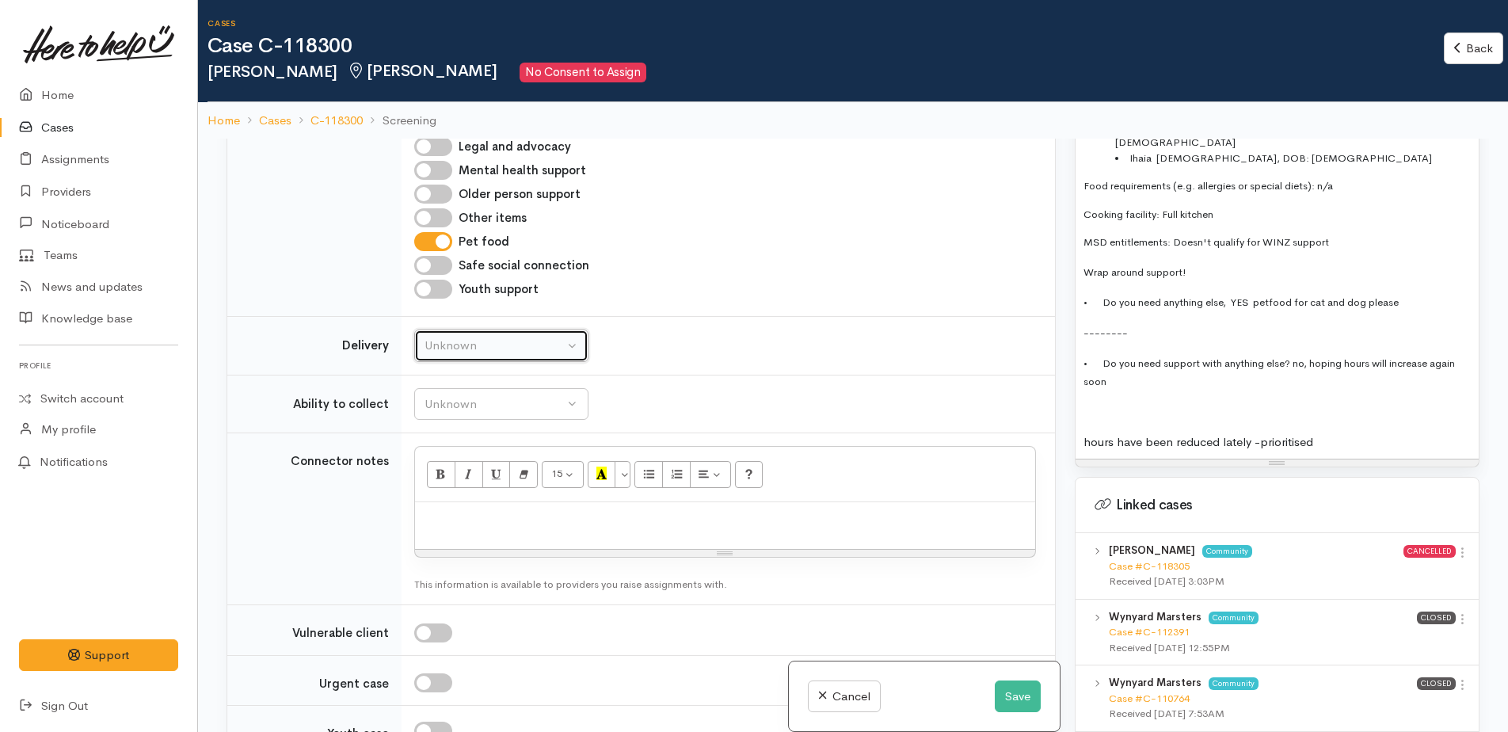
click at [532, 337] on div "Unknown" at bounding box center [493, 346] width 139 height 18
click at [453, 481] on link "No" at bounding box center [501, 493] width 173 height 25
select select "1"
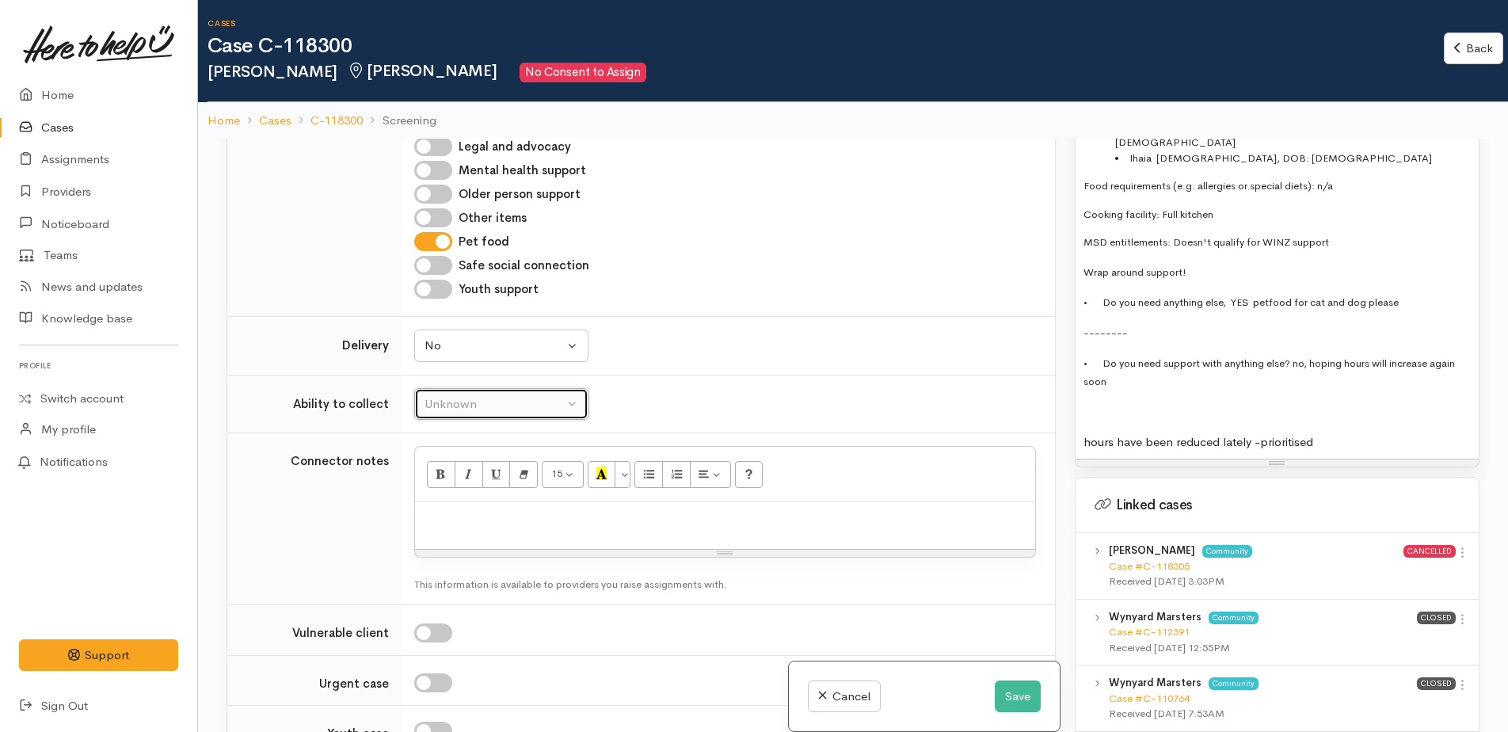
click at [475, 395] on div "Unknown" at bounding box center [493, 404] width 139 height 18
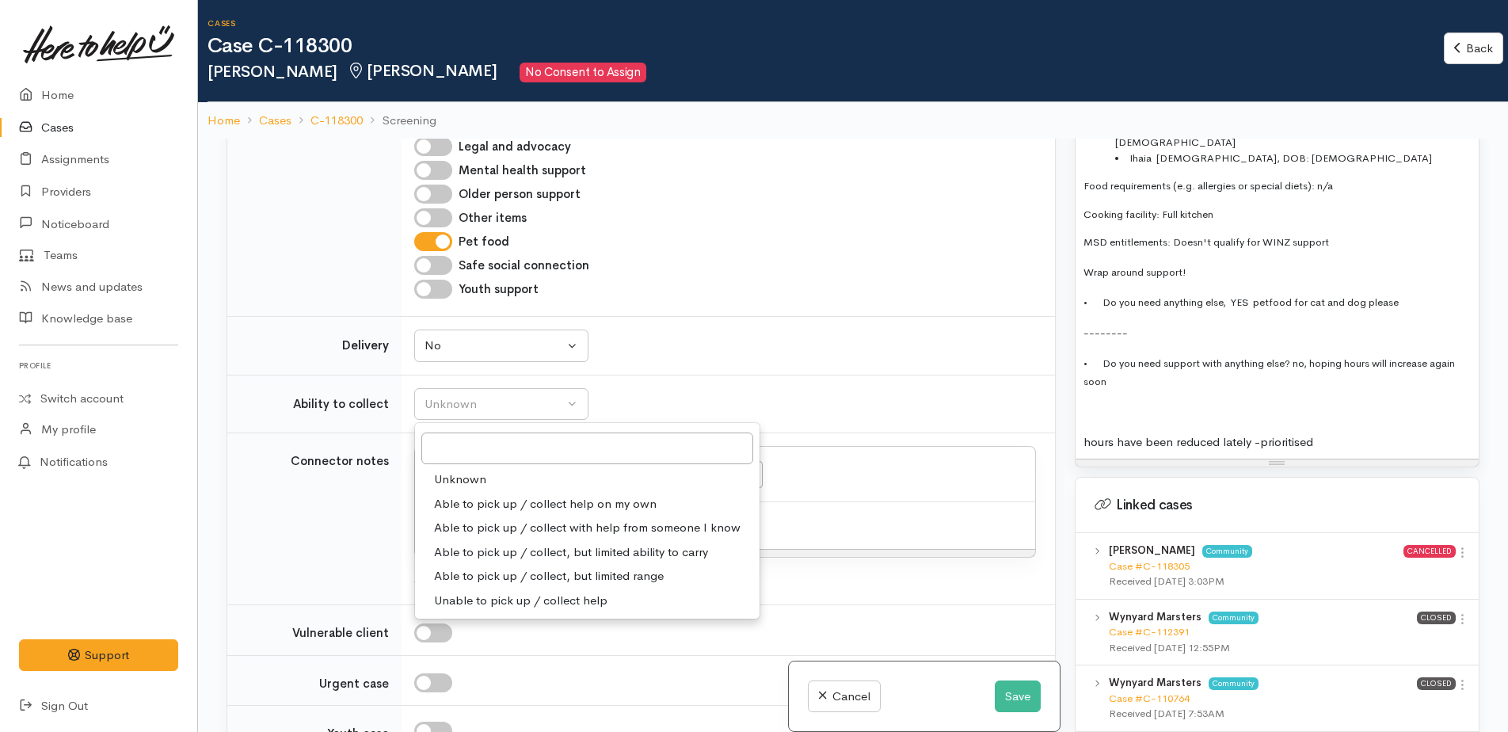
click at [473, 495] on span "Able to pick up / collect help on my own" at bounding box center [545, 504] width 222 height 18
select select "2"
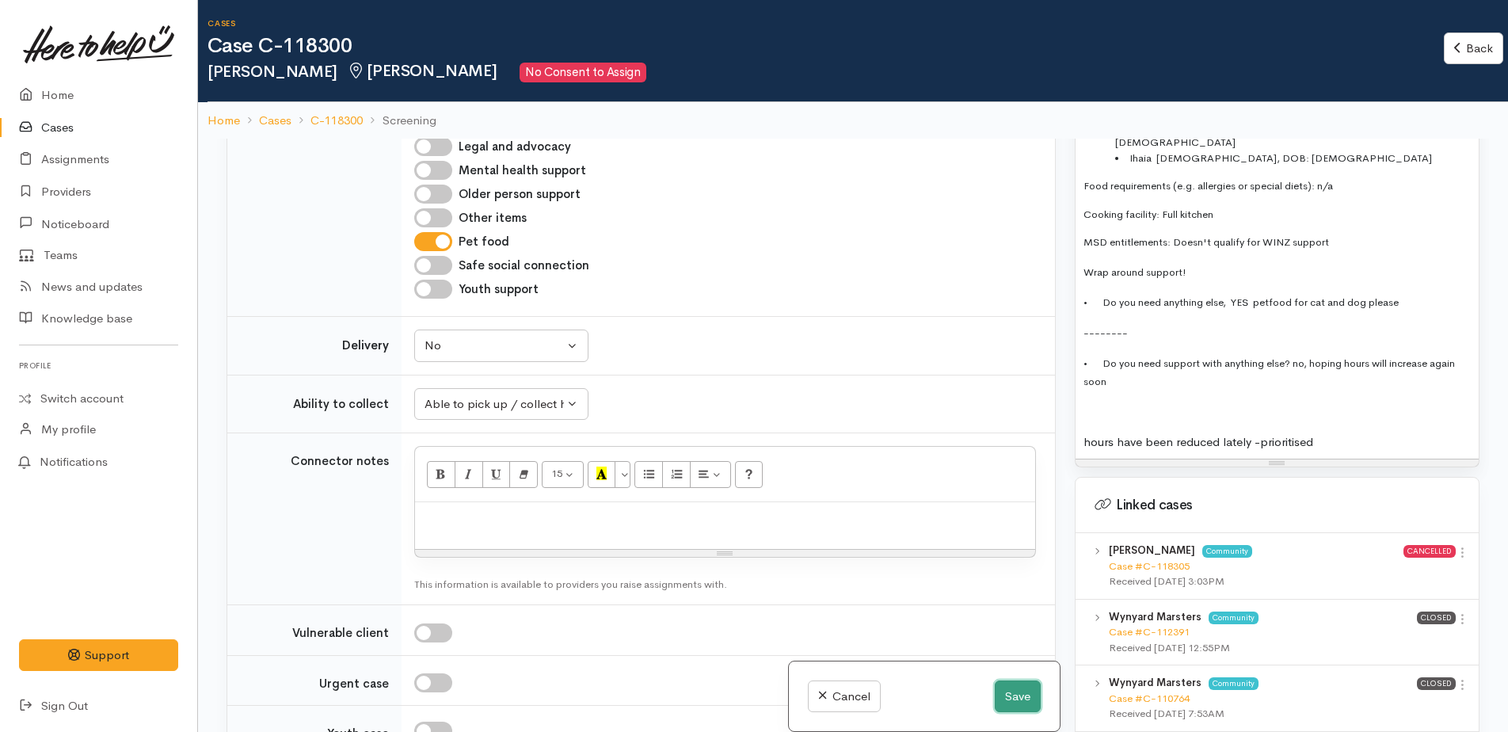
click at [1025, 686] on button "Save" at bounding box center [1017, 696] width 46 height 32
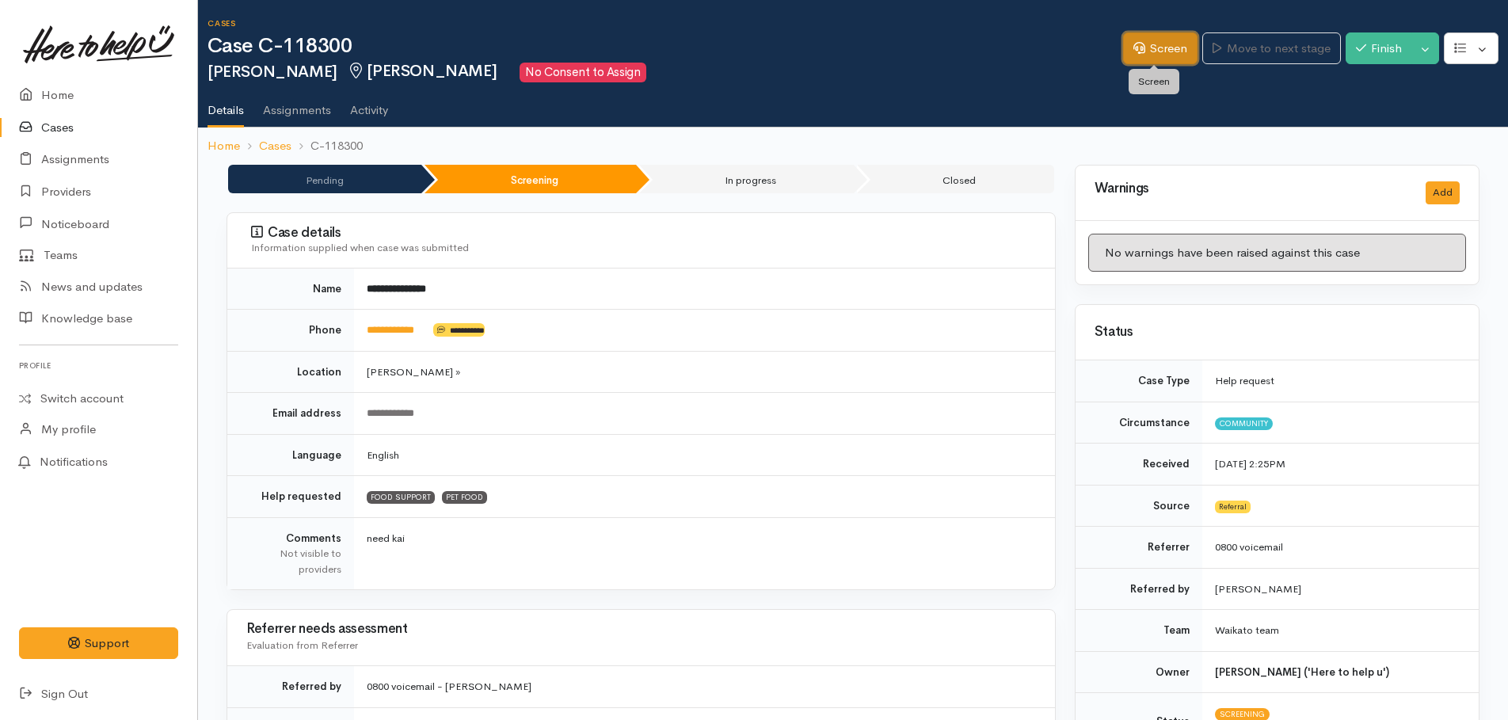
click at [1146, 44] on link "Screen" at bounding box center [1160, 48] width 74 height 32
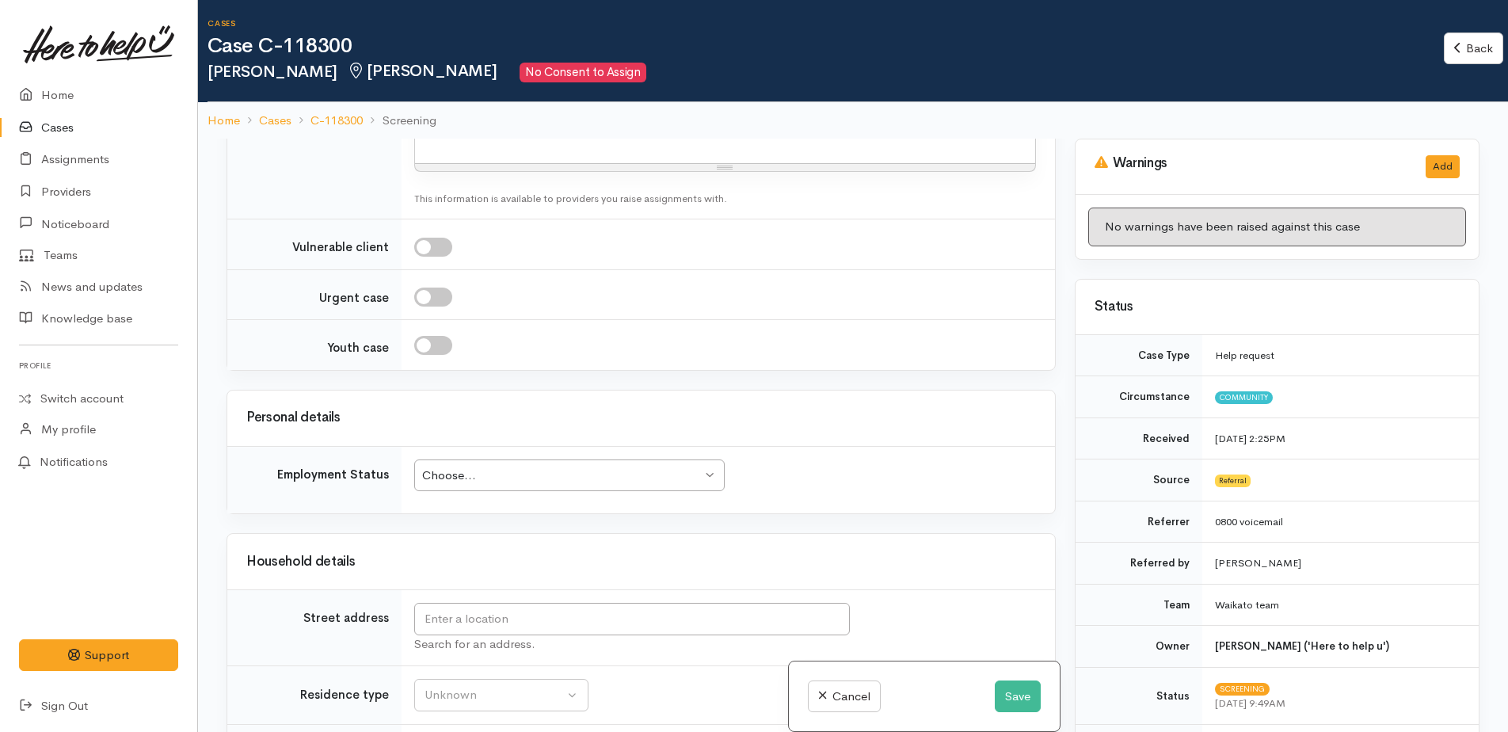
scroll to position [1900, 0]
click at [648, 466] on div "Choose..." at bounding box center [561, 475] width 279 height 18
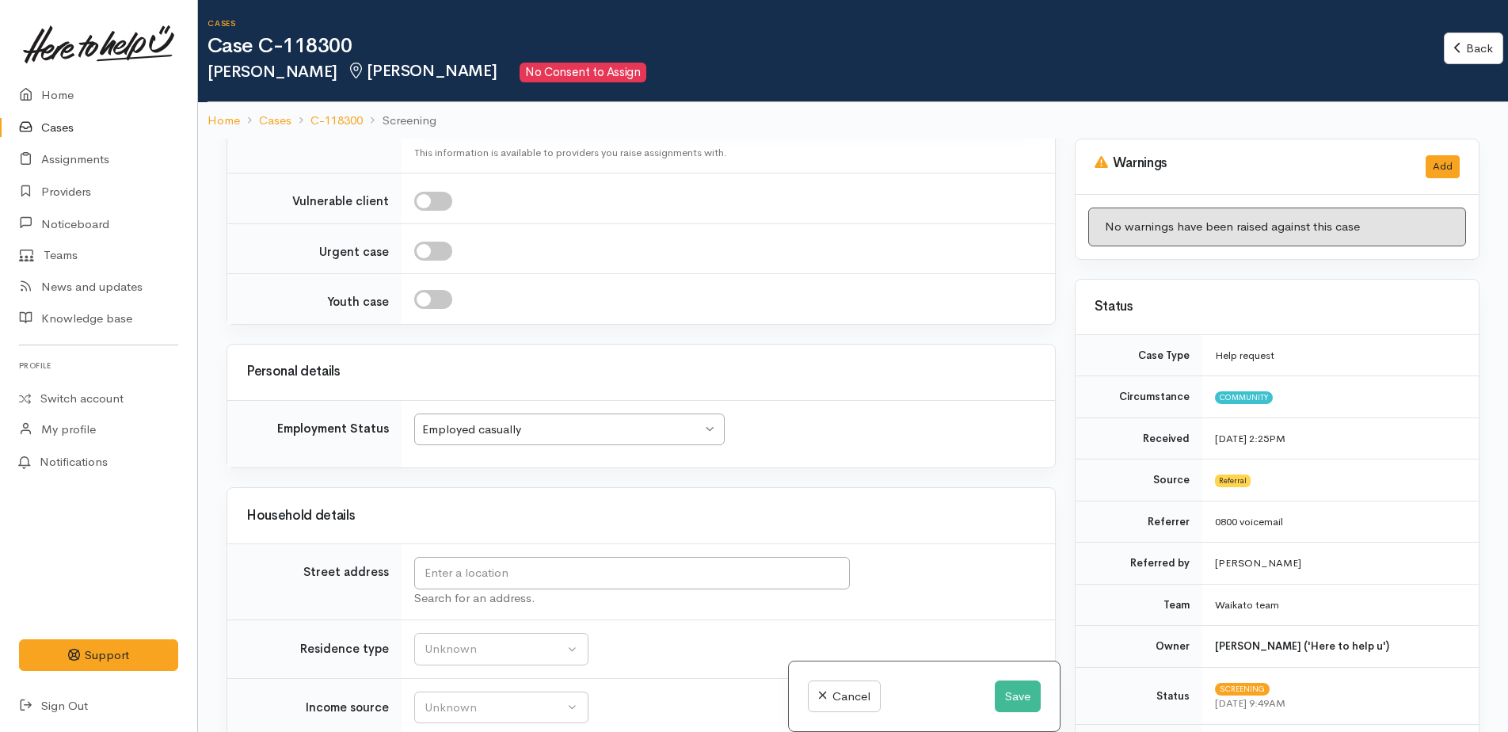
scroll to position [1979, 0]
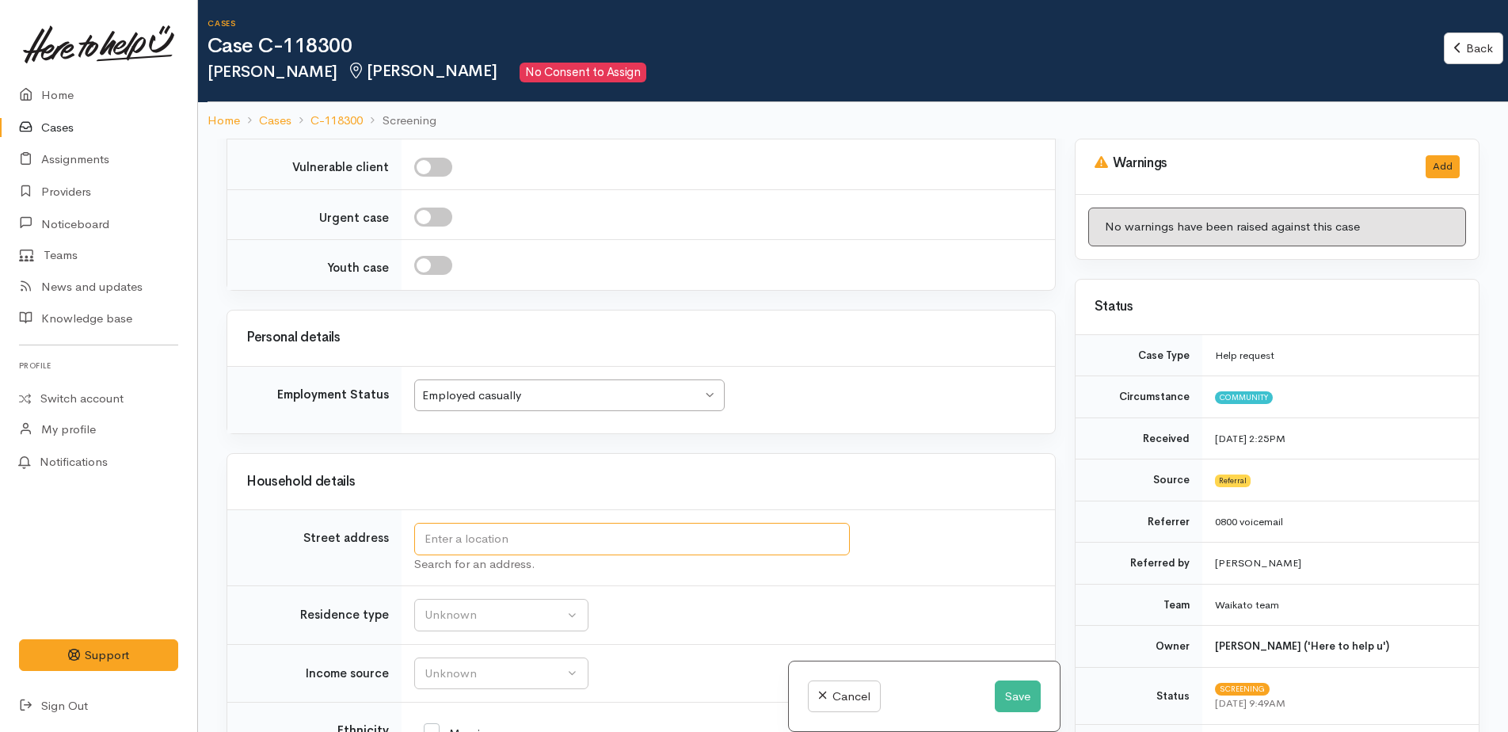
click at [463, 523] on input "text" at bounding box center [631, 539] width 435 height 32
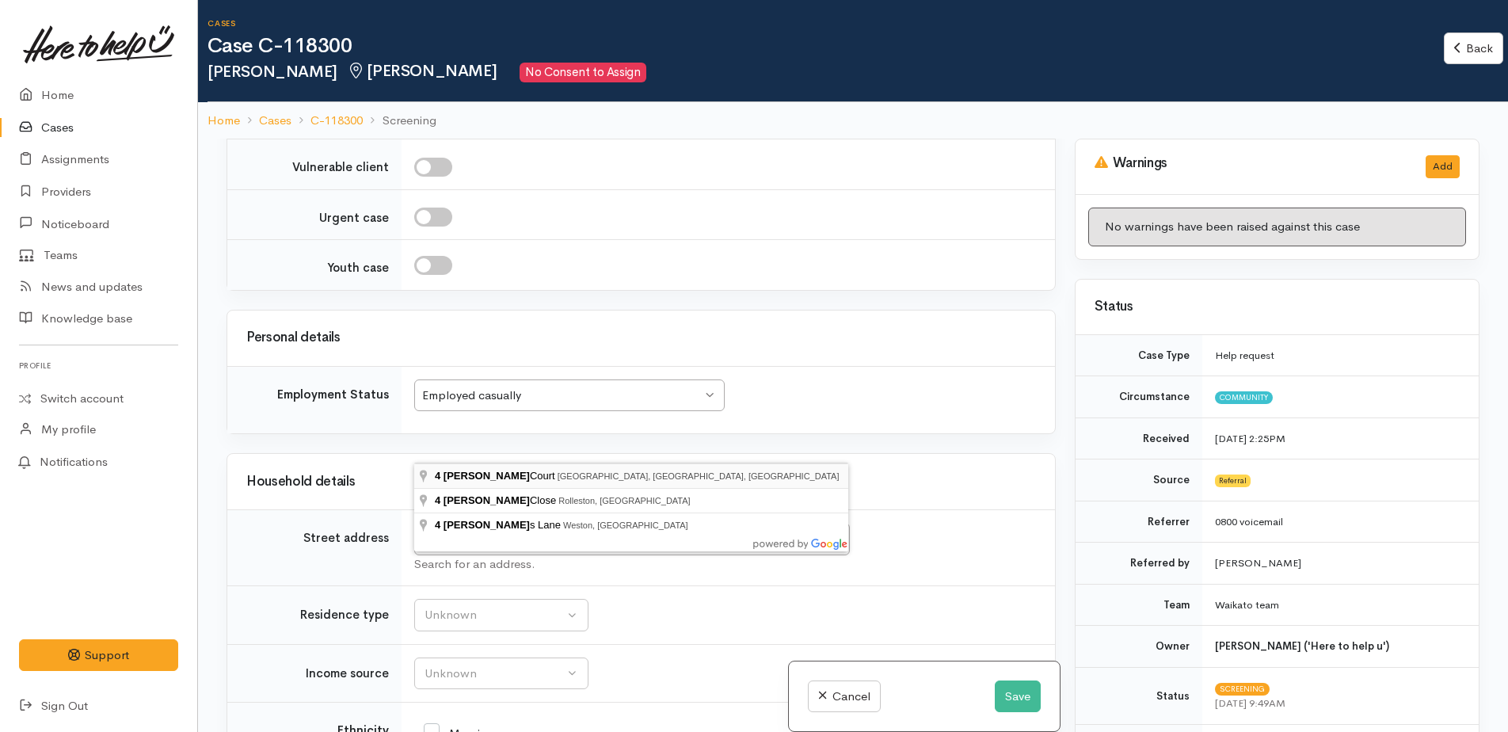
type input "4 Jessica Court, Dinsdale, Hamilton, New Zealand"
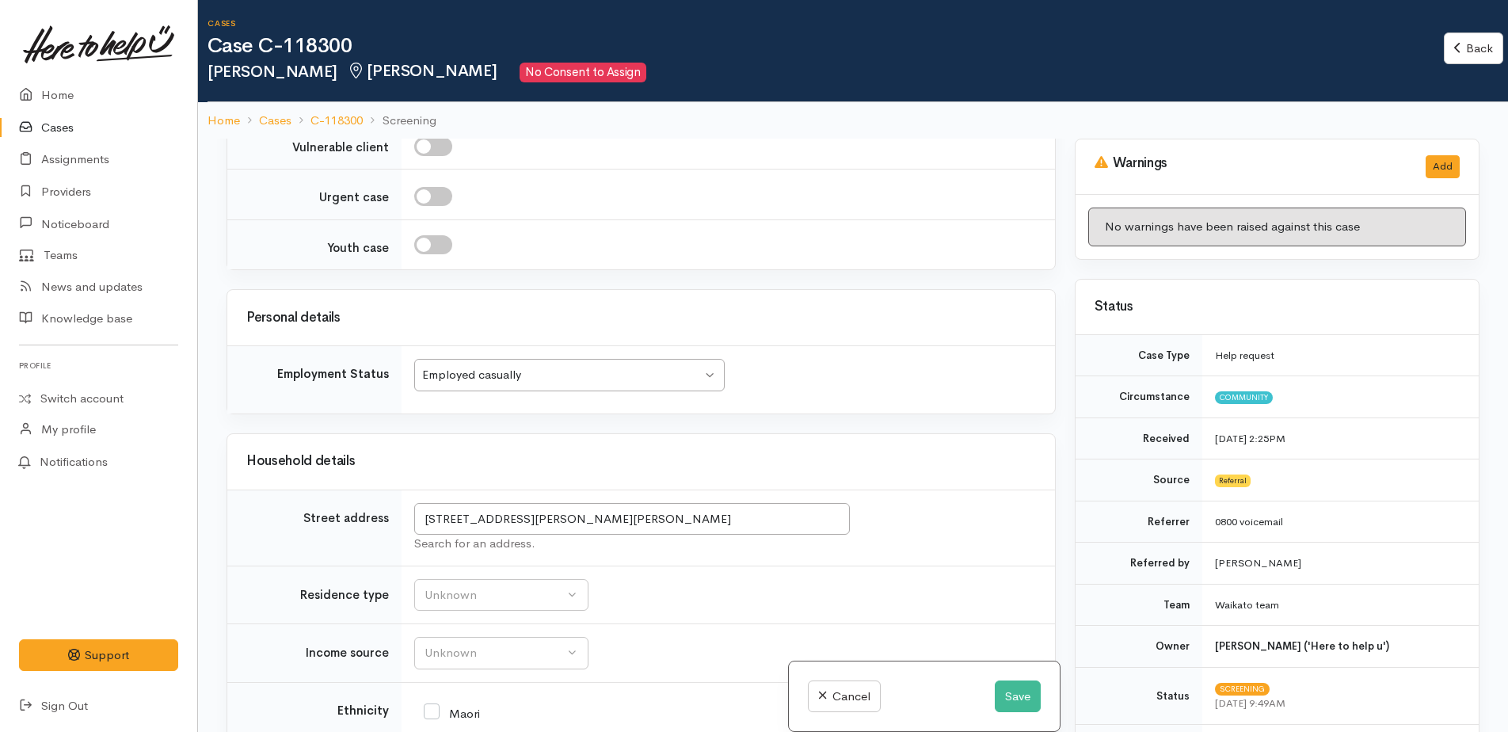
scroll to position [2561, 0]
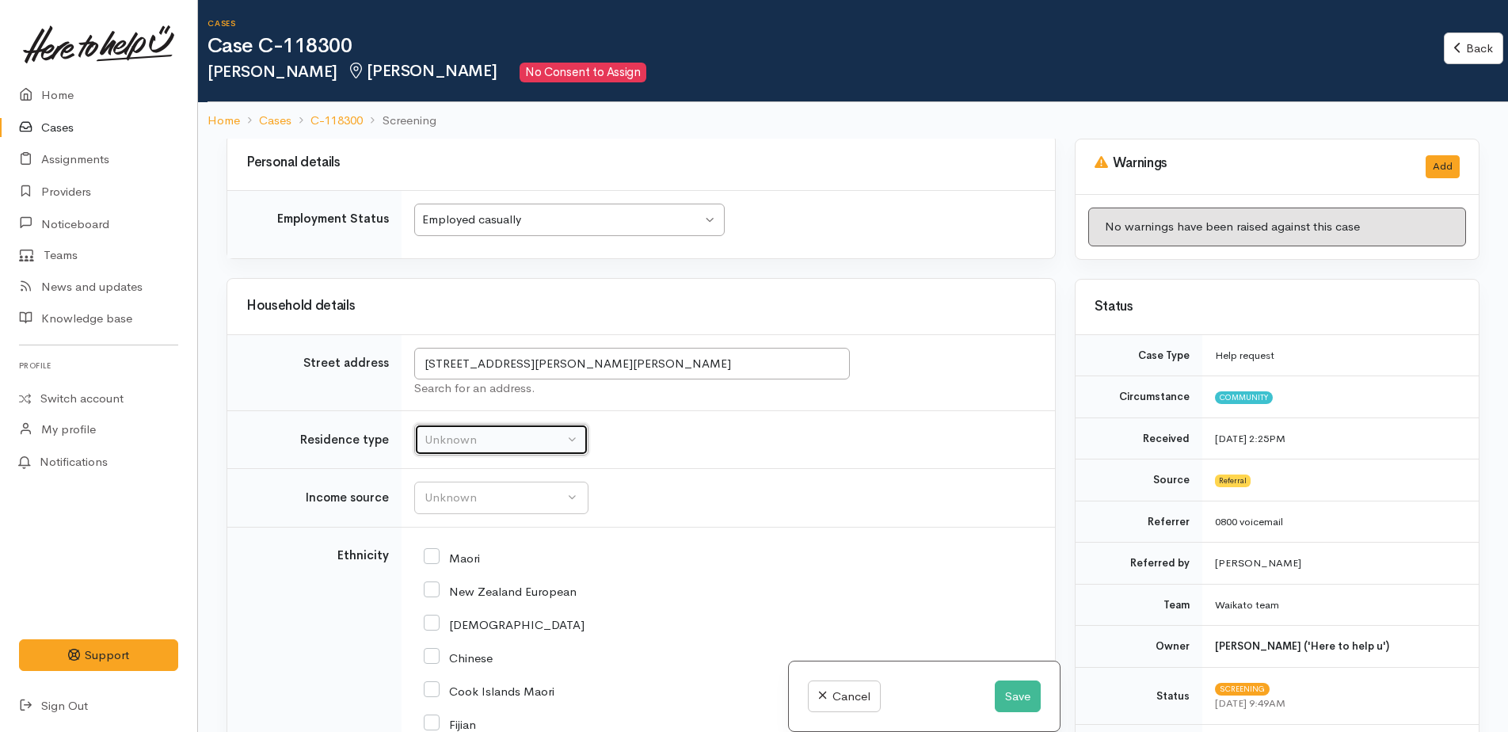
click at [502, 431] on div "Unknown" at bounding box center [493, 440] width 139 height 18
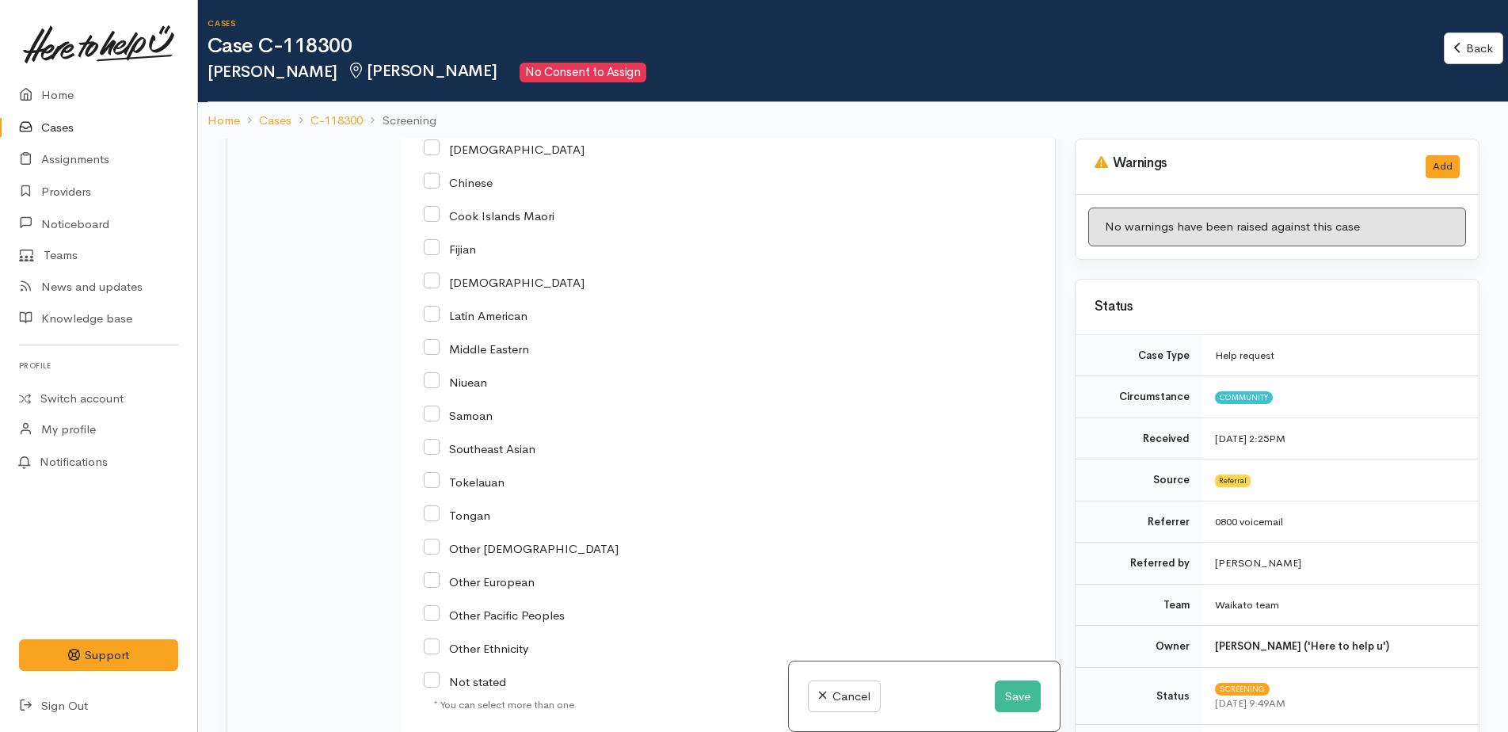
scroll to position [3331, 0]
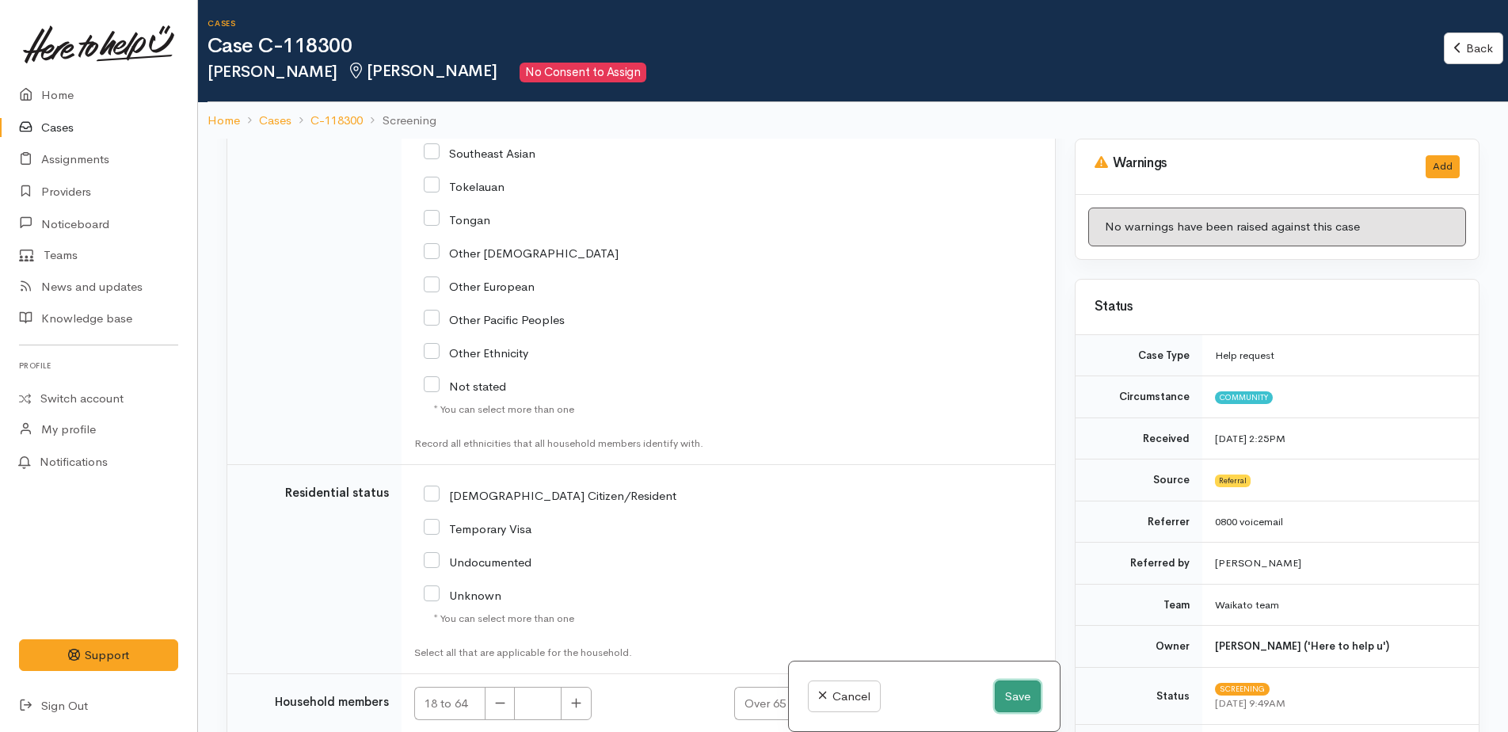
click at [1008, 703] on button "Save" at bounding box center [1017, 696] width 46 height 32
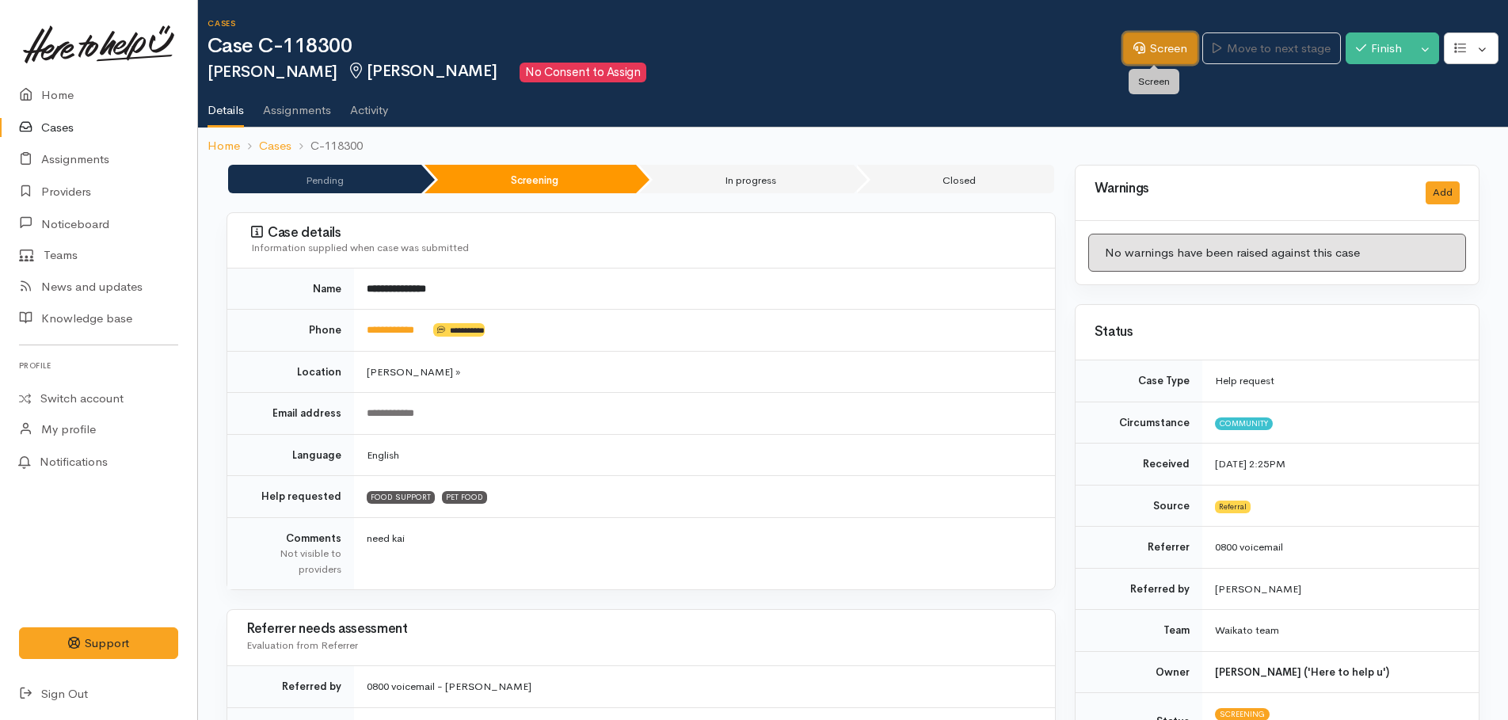
click at [1133, 51] on icon at bounding box center [1139, 48] width 12 height 12
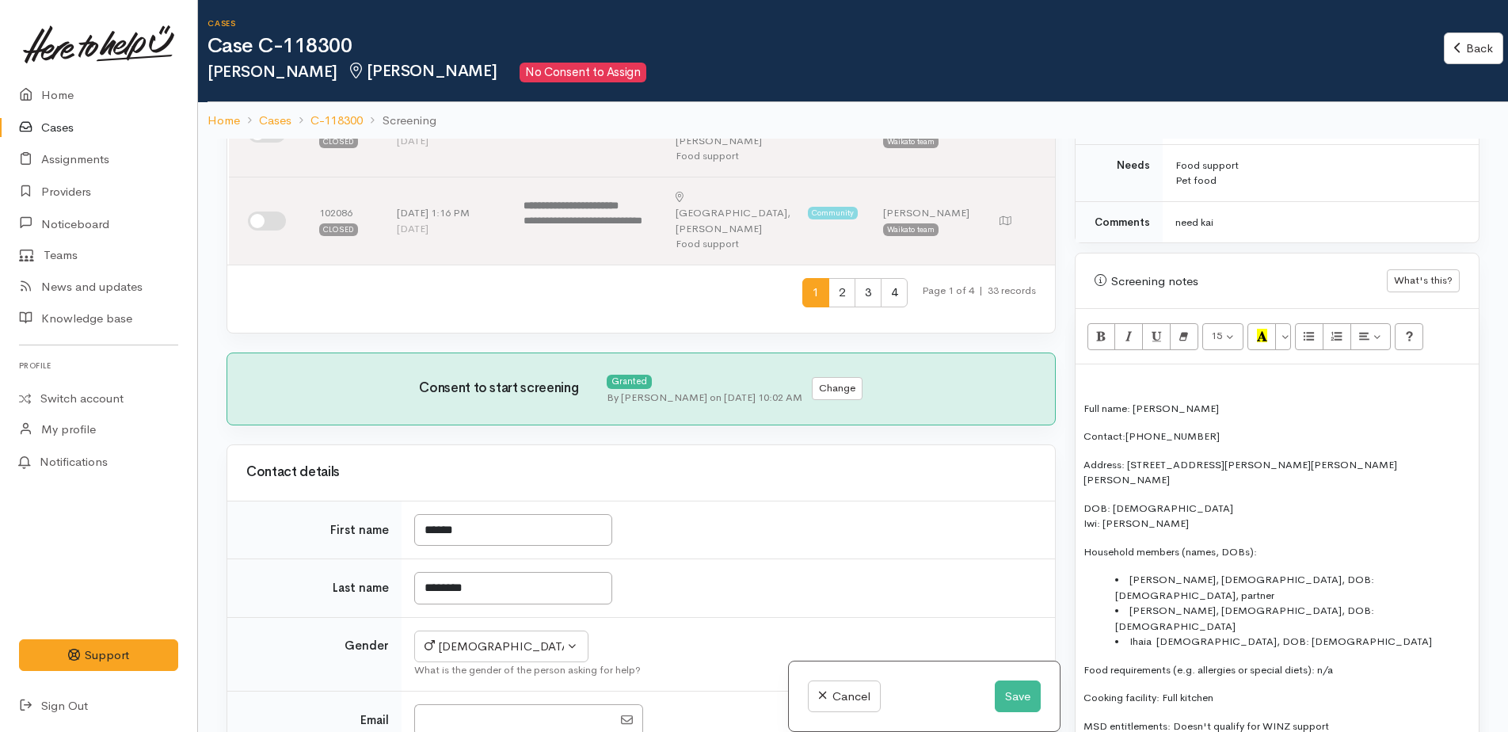
scroll to position [1108, 0]
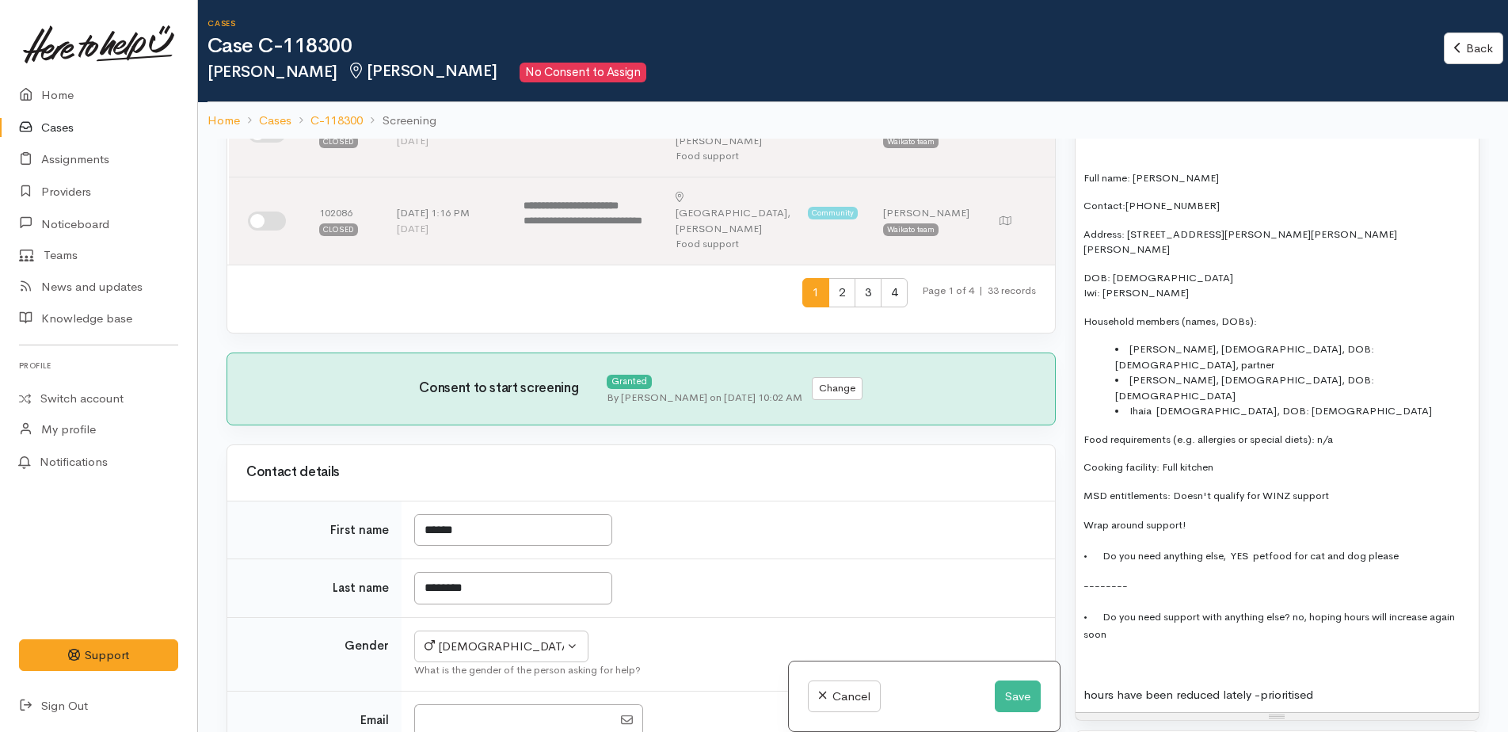
click at [1292, 372] on li "[PERSON_NAME], [DEMOGRAPHIC_DATA], DOB: [DEMOGRAPHIC_DATA]" at bounding box center [1293, 387] width 356 height 31
click at [1276, 403] on li "Ihaia [DEMOGRAPHIC_DATA], DOB: [DEMOGRAPHIC_DATA]" at bounding box center [1293, 411] width 356 height 16
click at [1139, 576] on p "--------" at bounding box center [1276, 585] width 387 height 18
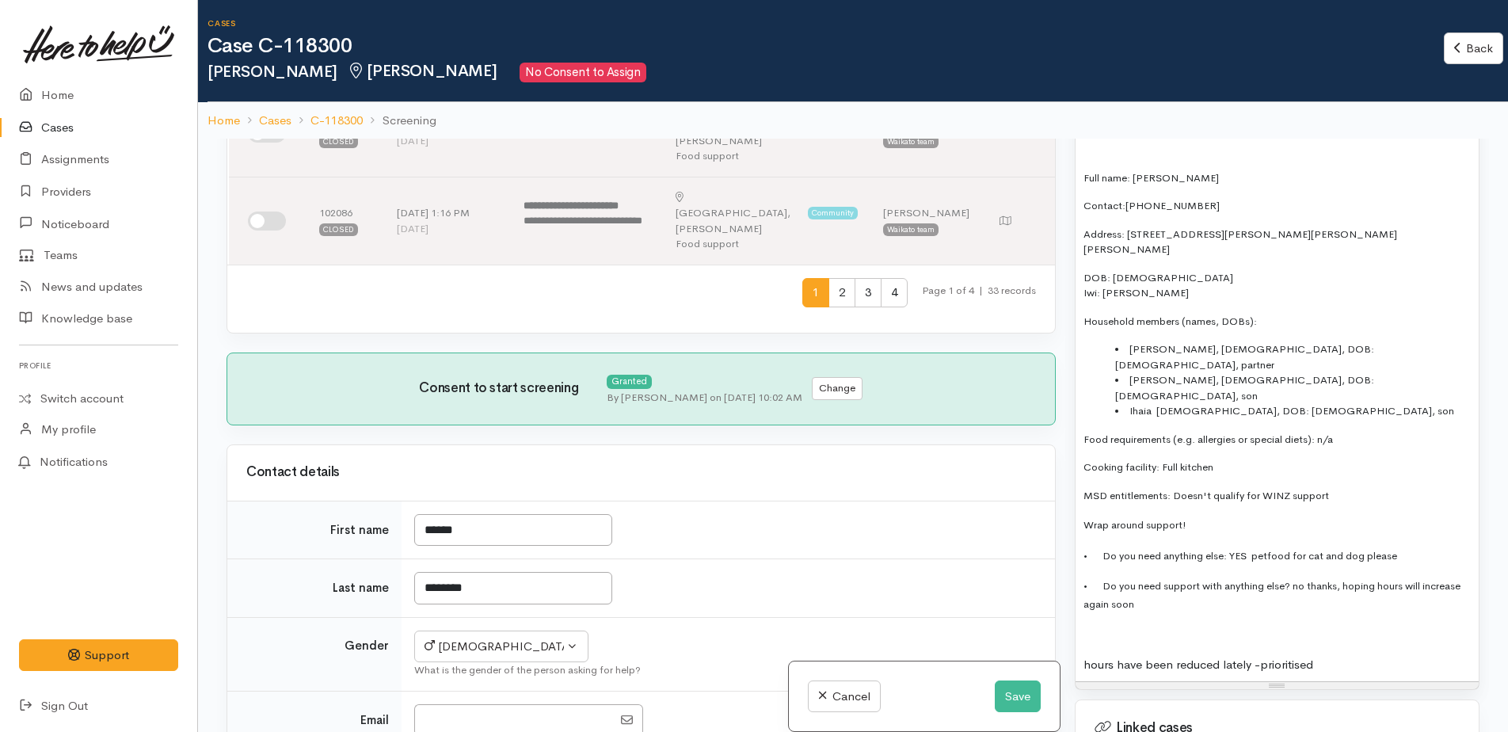
click at [1207, 576] on p "• Do you need support with anything else? no thanks, hoping hours will increase…" at bounding box center [1276, 594] width 387 height 36
click at [1086, 625] on p at bounding box center [1276, 634] width 387 height 18
click at [1387, 579] on span "• Do you need support with anything else? no thanks, hoping hours will increase…" at bounding box center [1271, 595] width 377 height 32
click at [1127, 625] on p "Situation" at bounding box center [1276, 634] width 387 height 18
click at [1128, 625] on p "Situation" at bounding box center [1276, 634] width 387 height 18
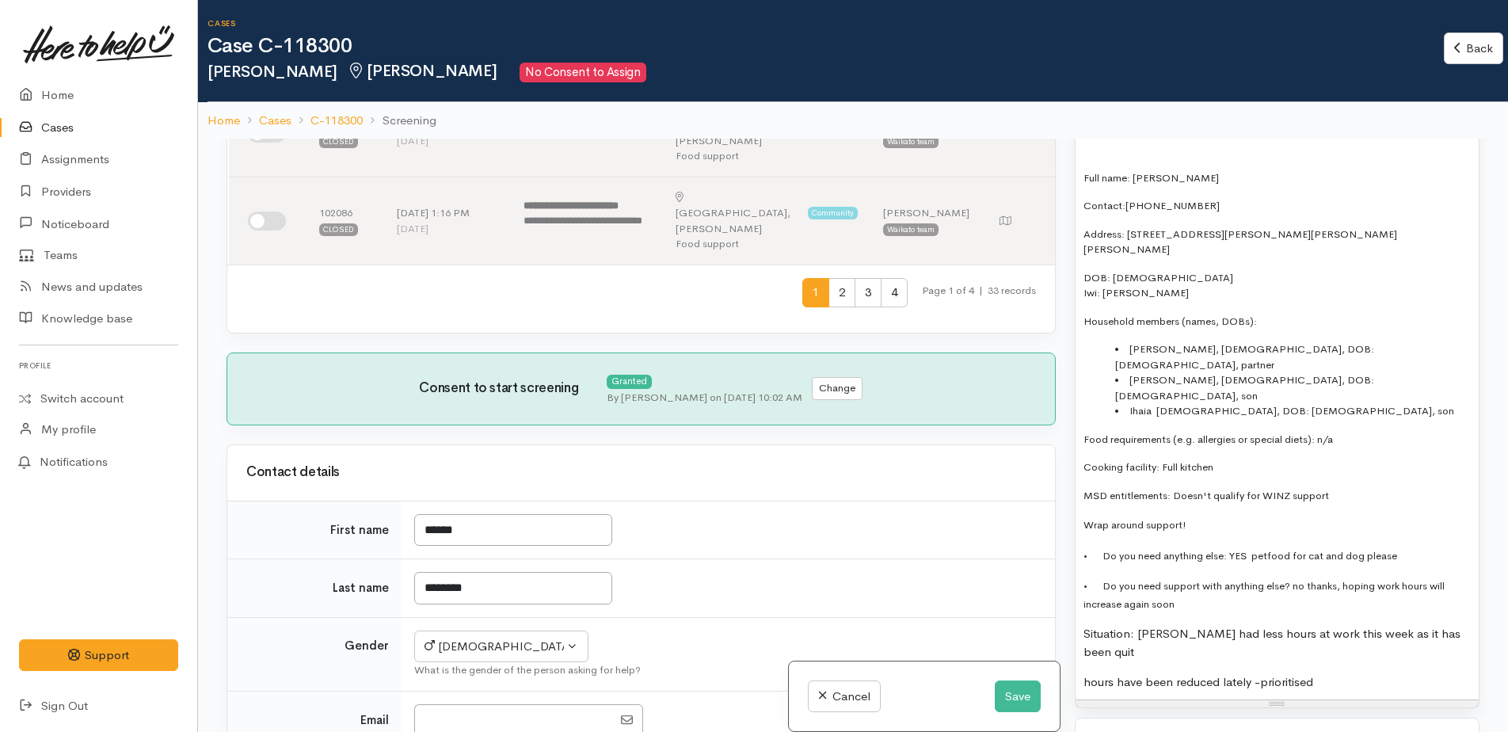
click at [1304, 625] on p "Situation: Wyn had less hours at work this week as it has been quit" at bounding box center [1276, 643] width 387 height 36
click at [1444, 625] on p "Situation: Wyn had less hours at work last week as it has been quit" at bounding box center [1276, 643] width 387 height 36
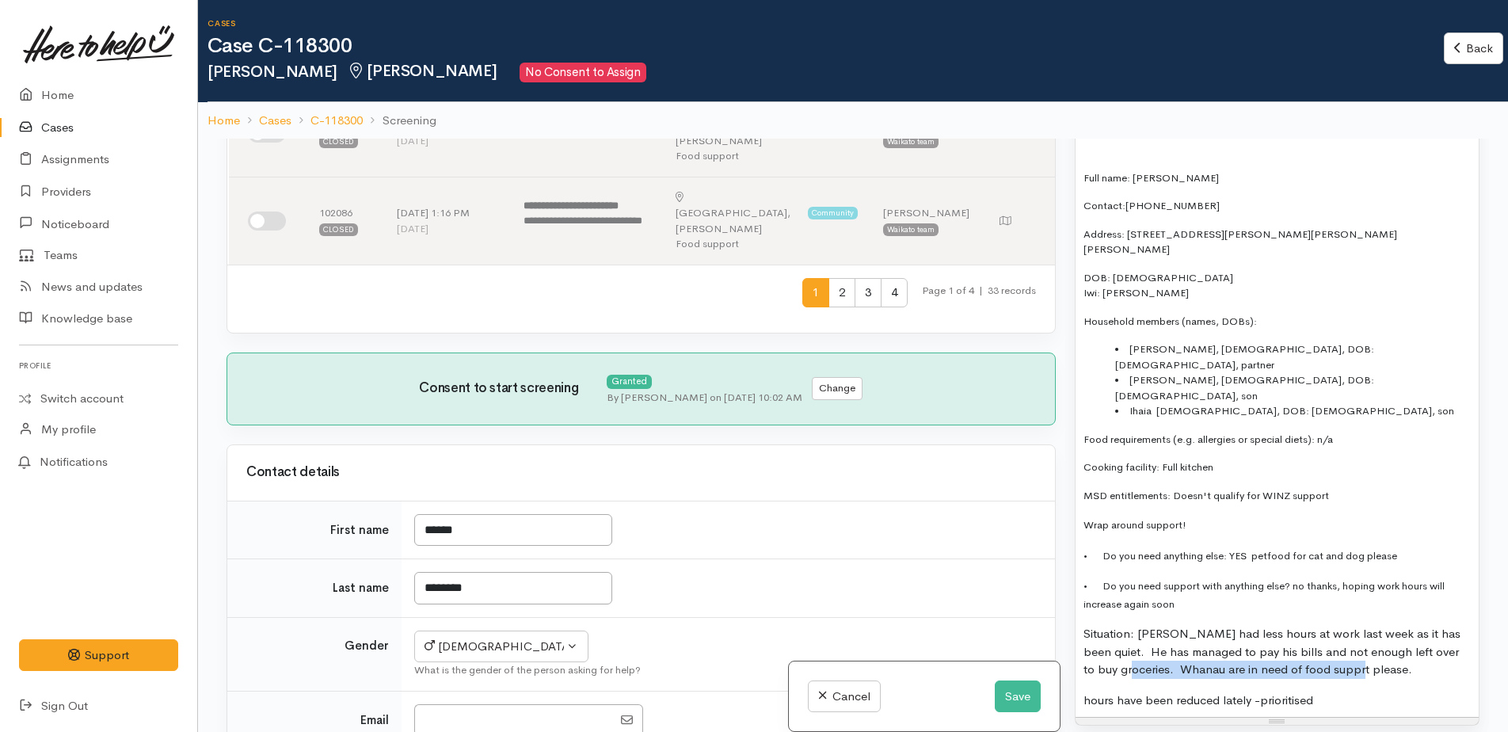
drag, startPoint x: 1144, startPoint y: 619, endPoint x: 1382, endPoint y: 614, distance: 238.4
click at [1382, 625] on p "Situation: Wyn had less hours at work last week as it has been quiet. He has ma…" at bounding box center [1276, 652] width 387 height 54
drag, startPoint x: 1075, startPoint y: 650, endPoint x: 1359, endPoint y: 643, distance: 283.5
click at [1359, 643] on div "Full name: Wynyard Whanga Contact:02109167213 Address: 4 Jessica Court, Dinsdal…" at bounding box center [1276, 425] width 403 height 583
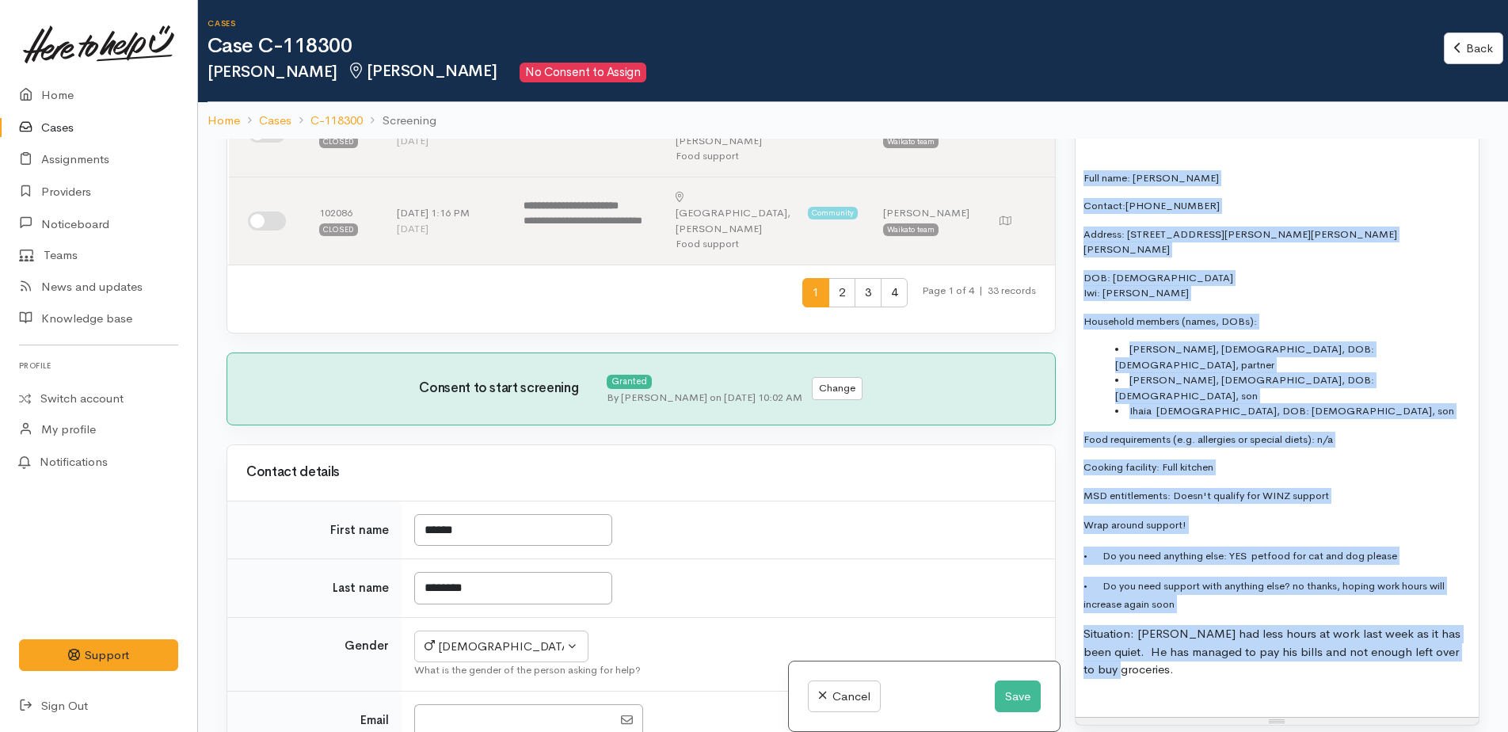
drag, startPoint x: 1138, startPoint y: 625, endPoint x: 1074, endPoint y: 177, distance: 452.7
click at [1074, 177] on div "Screening notes What's this? 15 8 9 10 11 12 14 18 24 36 Background Color Trans…" at bounding box center [1276, 373] width 405 height 703
copy div "Full name: Wynyard Whanga Contact:02109167213 Address: 4 Jessica Court, Dinsdal…"
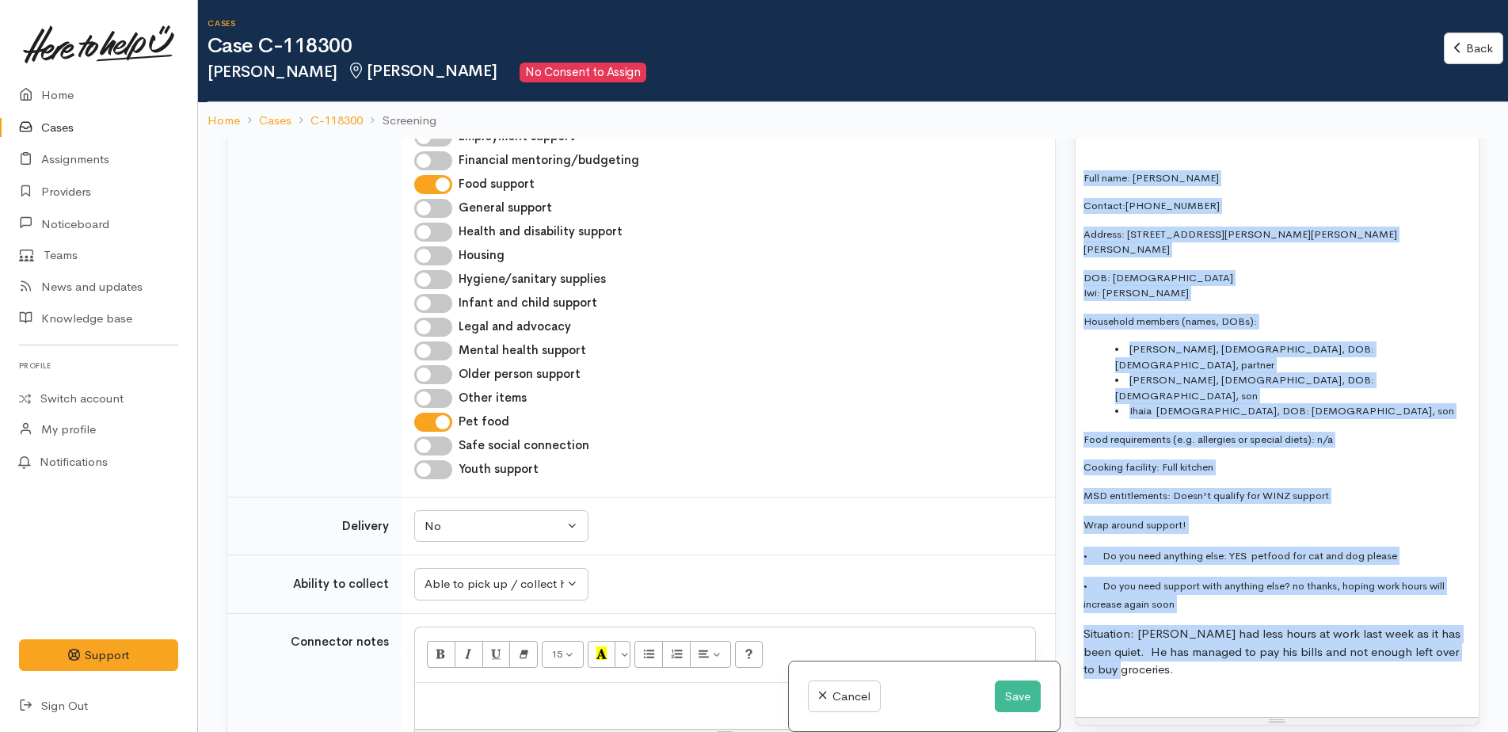
scroll to position [1742, 0]
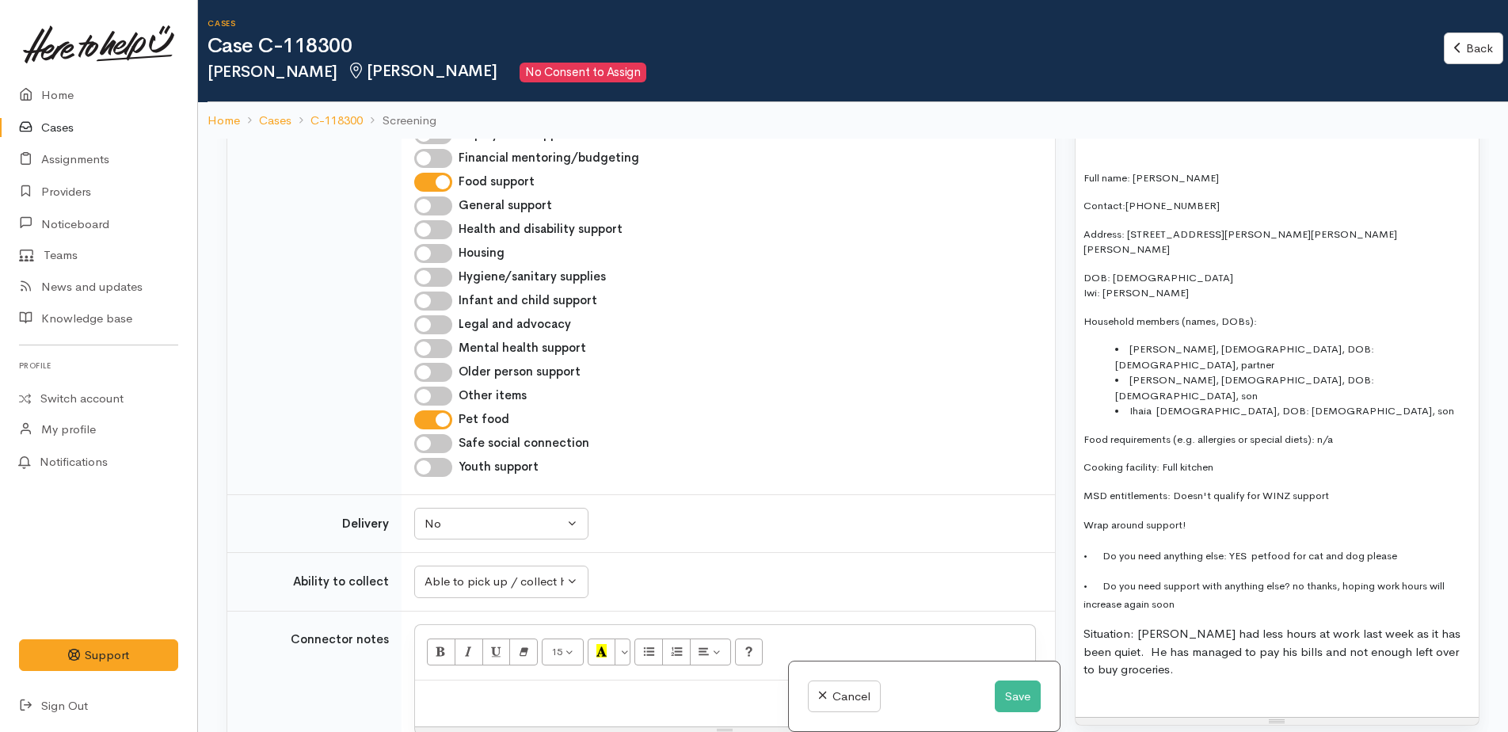
paste div
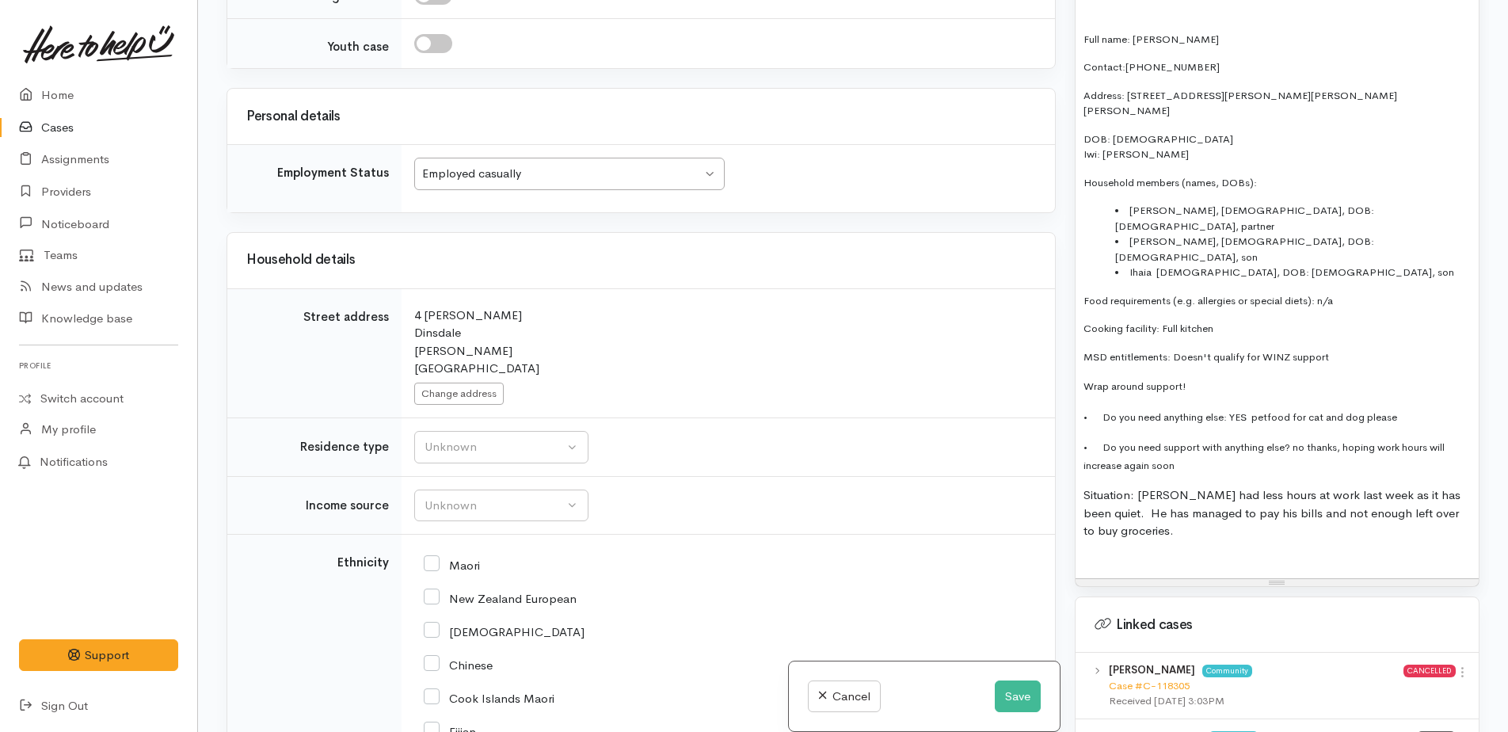
scroll to position [2938, 0]
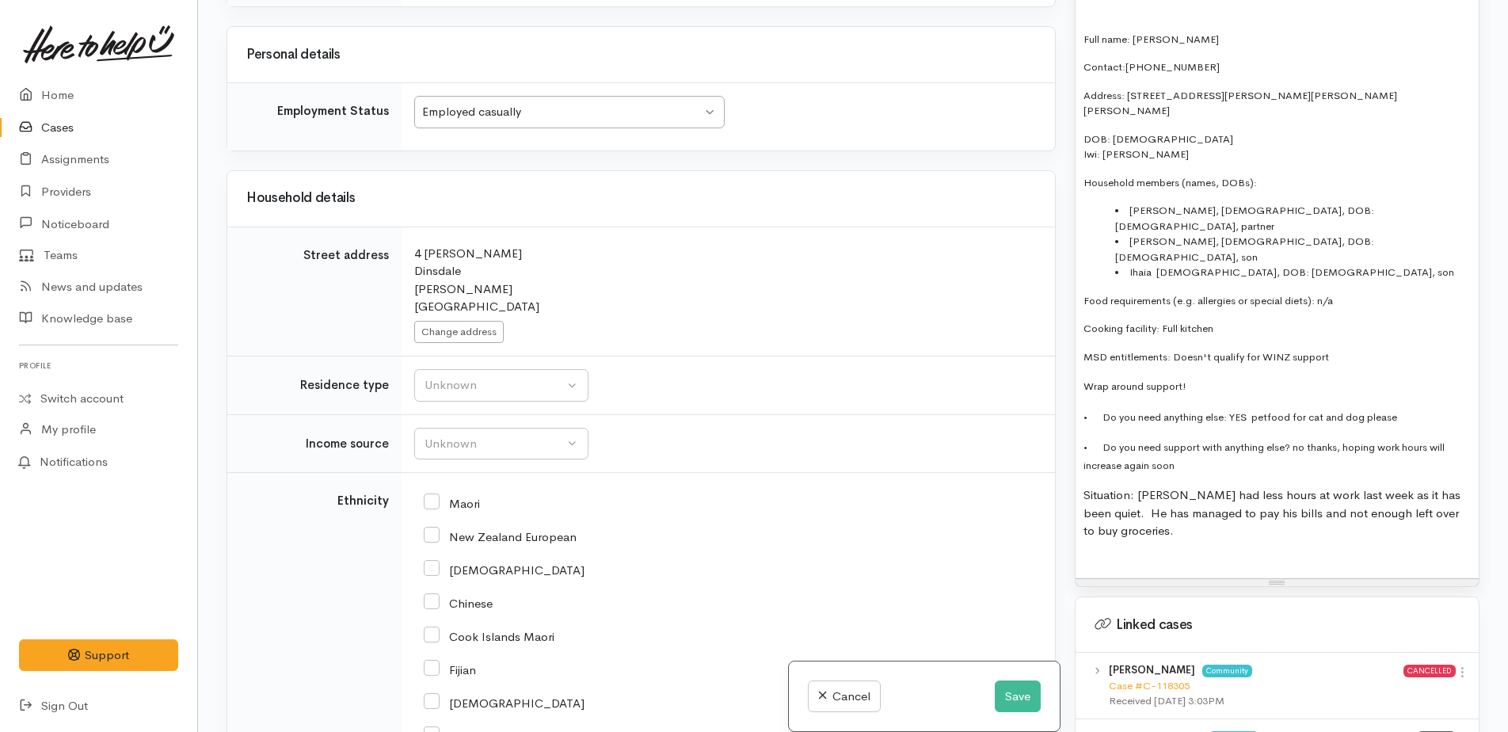
drag, startPoint x: 434, startPoint y: 348, endPoint x: 433, endPoint y: 390, distance: 42.0
click at [431, 495] on input "Maori" at bounding box center [452, 502] width 56 height 14
checkbox input "true"
click at [438, 628] on input "Cook Islands Maori" at bounding box center [489, 635] width 131 height 14
checkbox input "true"
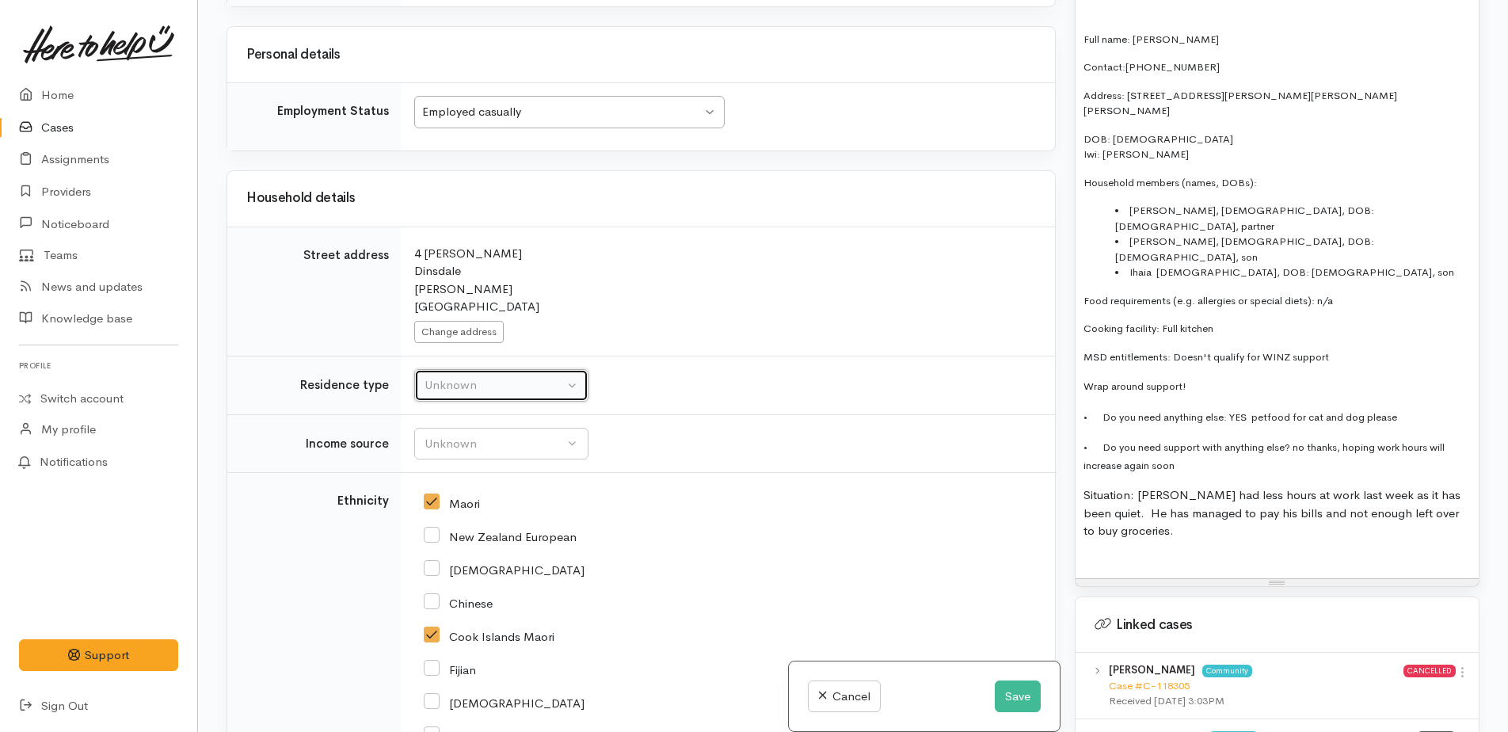
click at [454, 369] on button "Unknown" at bounding box center [501, 385] width 174 height 32
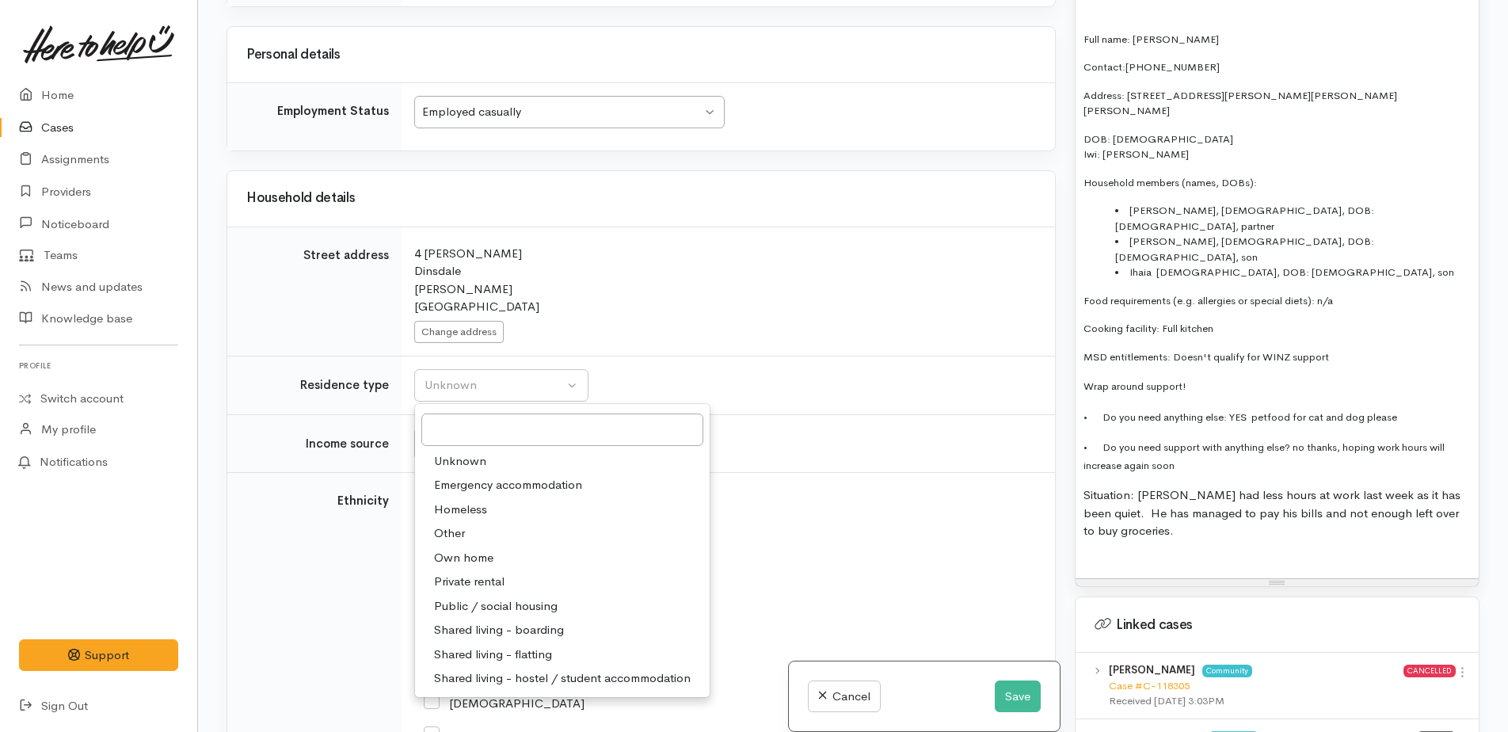
click at [466, 572] on span "Private rental" at bounding box center [469, 581] width 70 height 18
select select "2"
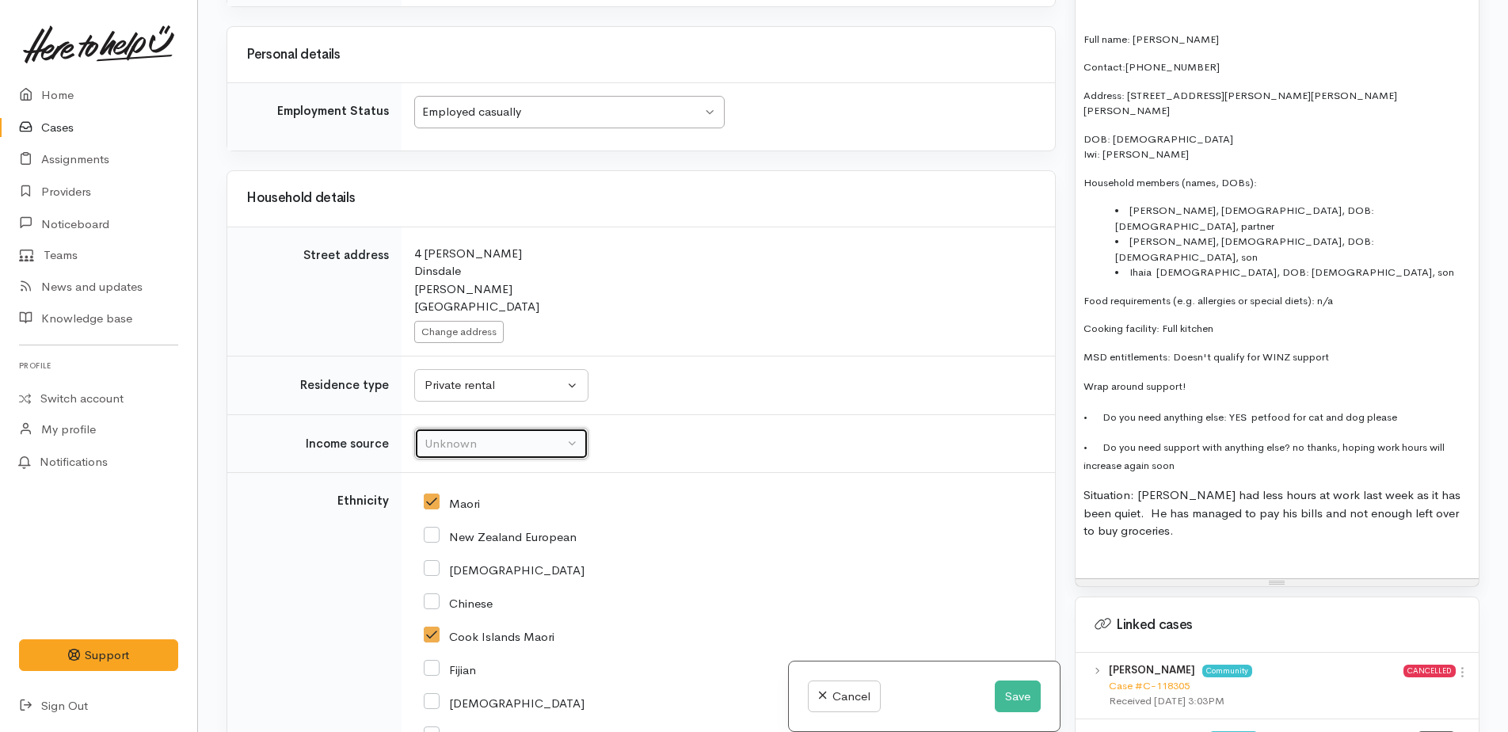
click at [458, 435] on div "Unknown" at bounding box center [493, 444] width 139 height 18
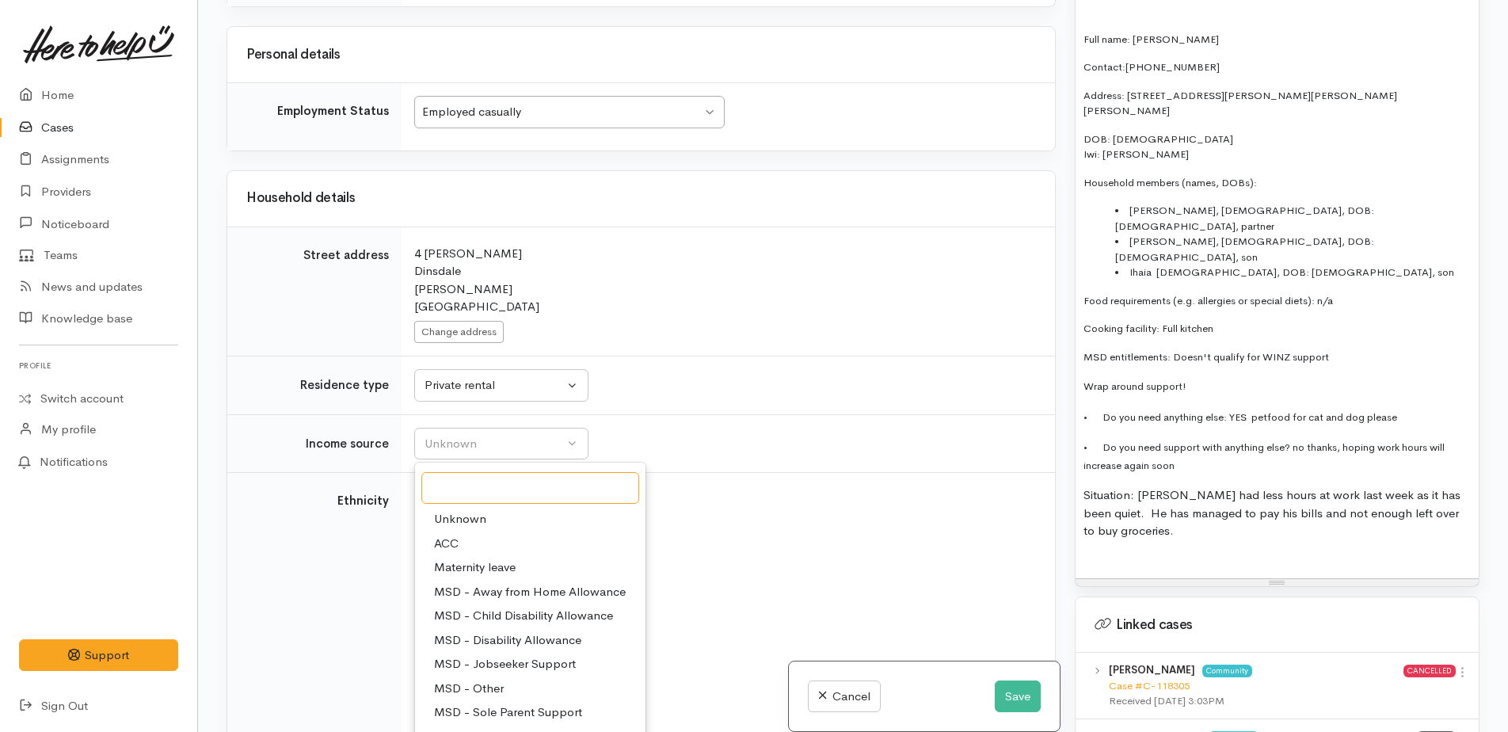
scroll to position [158, 0]
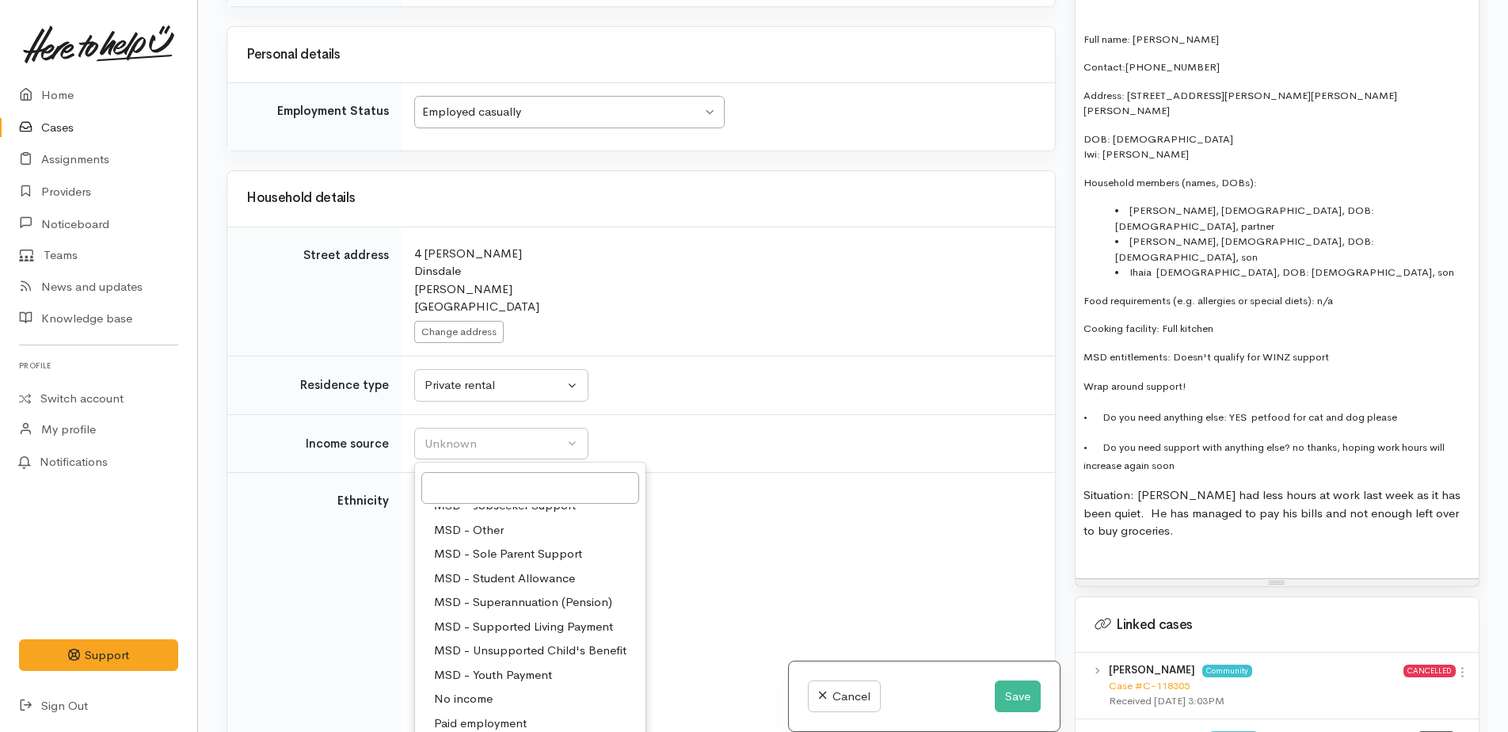
click at [503, 714] on span "Paid employment" at bounding box center [480, 723] width 93 height 18
select select "1"
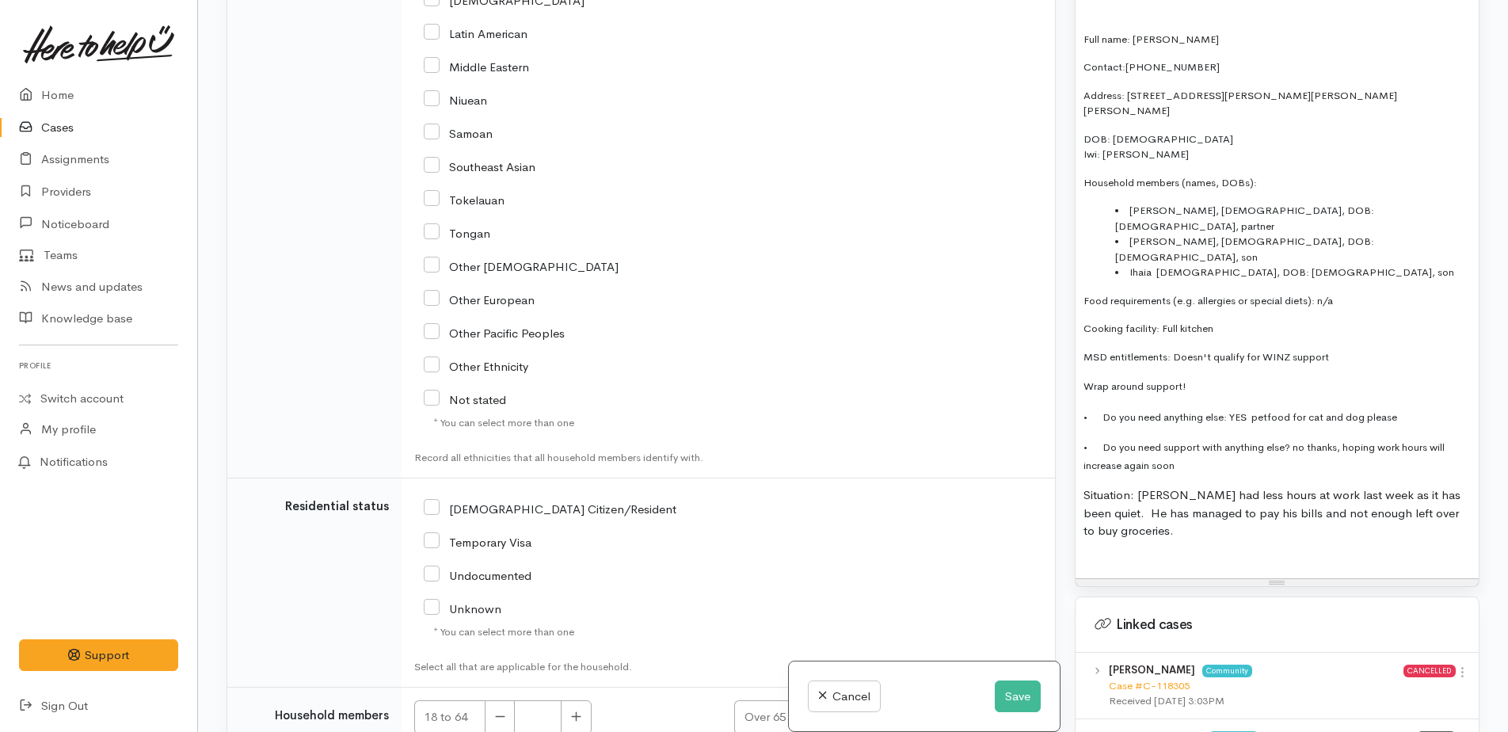
scroll to position [3651, 0]
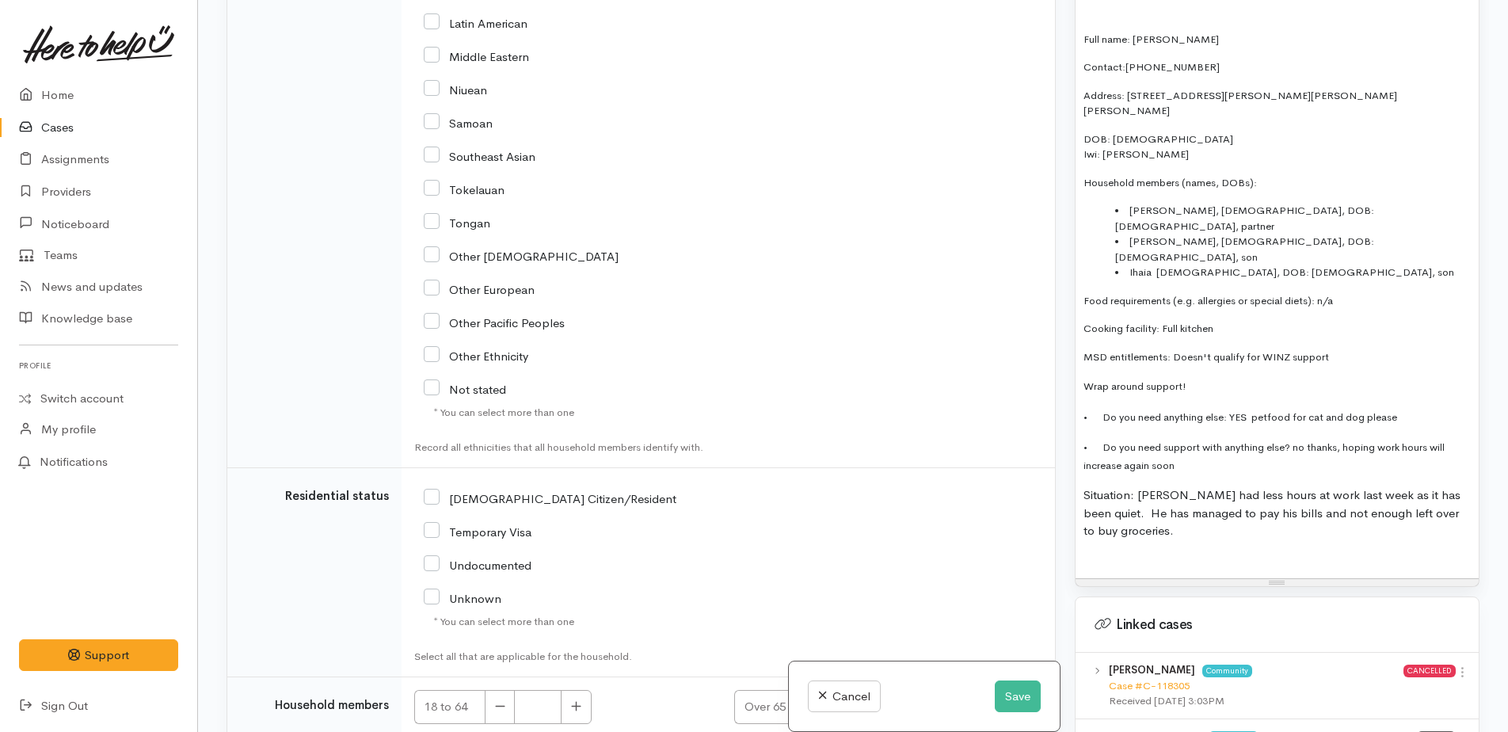
click at [427, 490] on input "NZ Citizen/Resident" at bounding box center [550, 497] width 253 height 14
checkbox input "true"
click at [577, 700] on icon "button" at bounding box center [576, 706] width 10 height 12
type input "2"
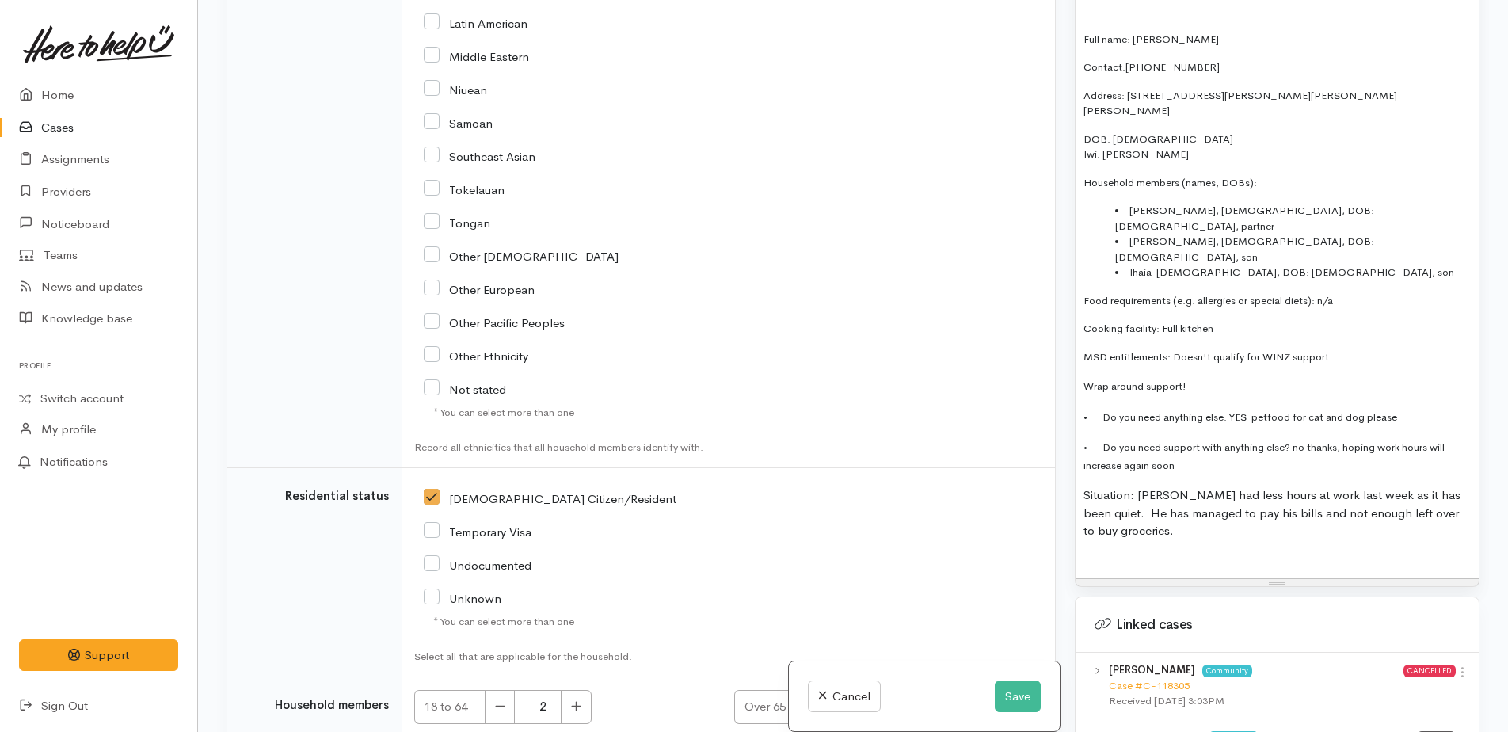
type input "2"
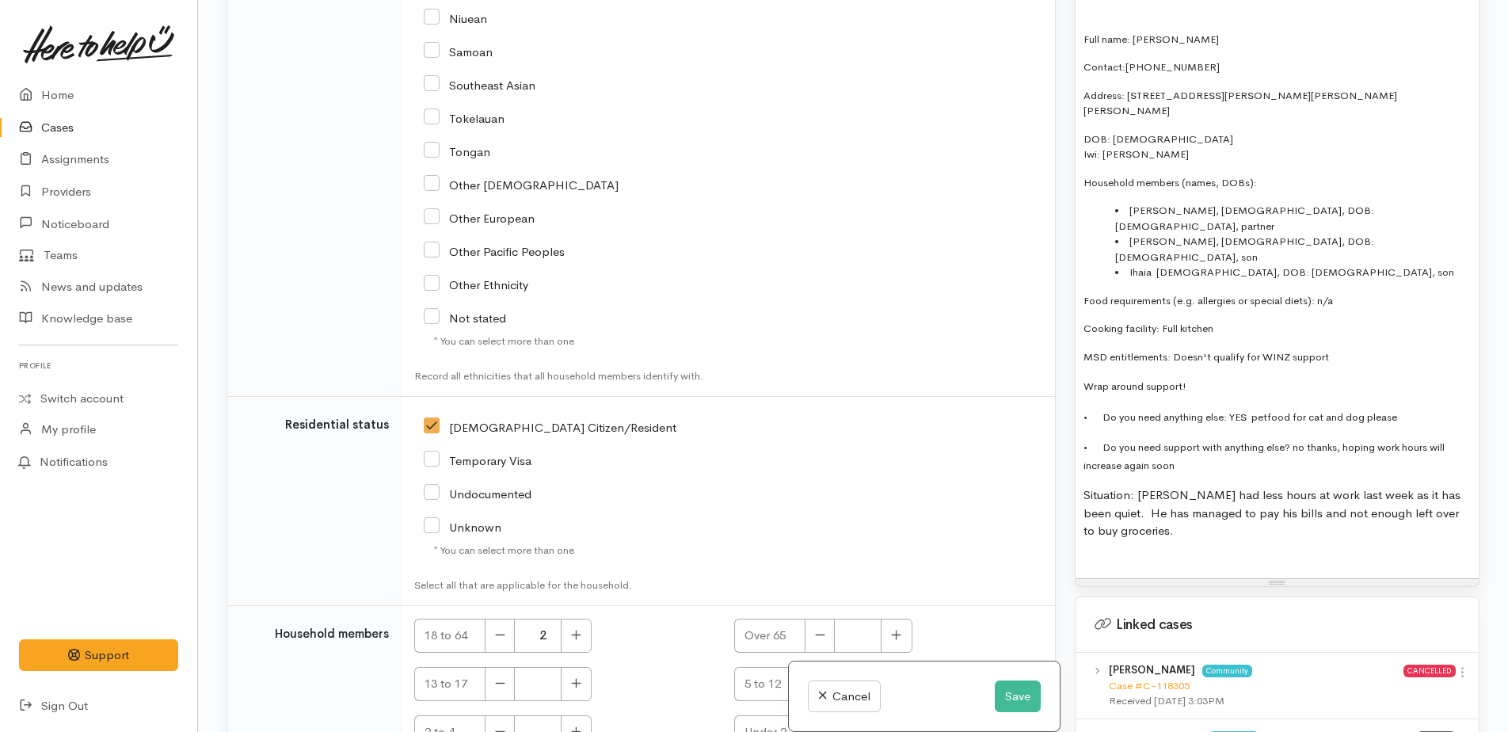
scroll to position [3793, 0]
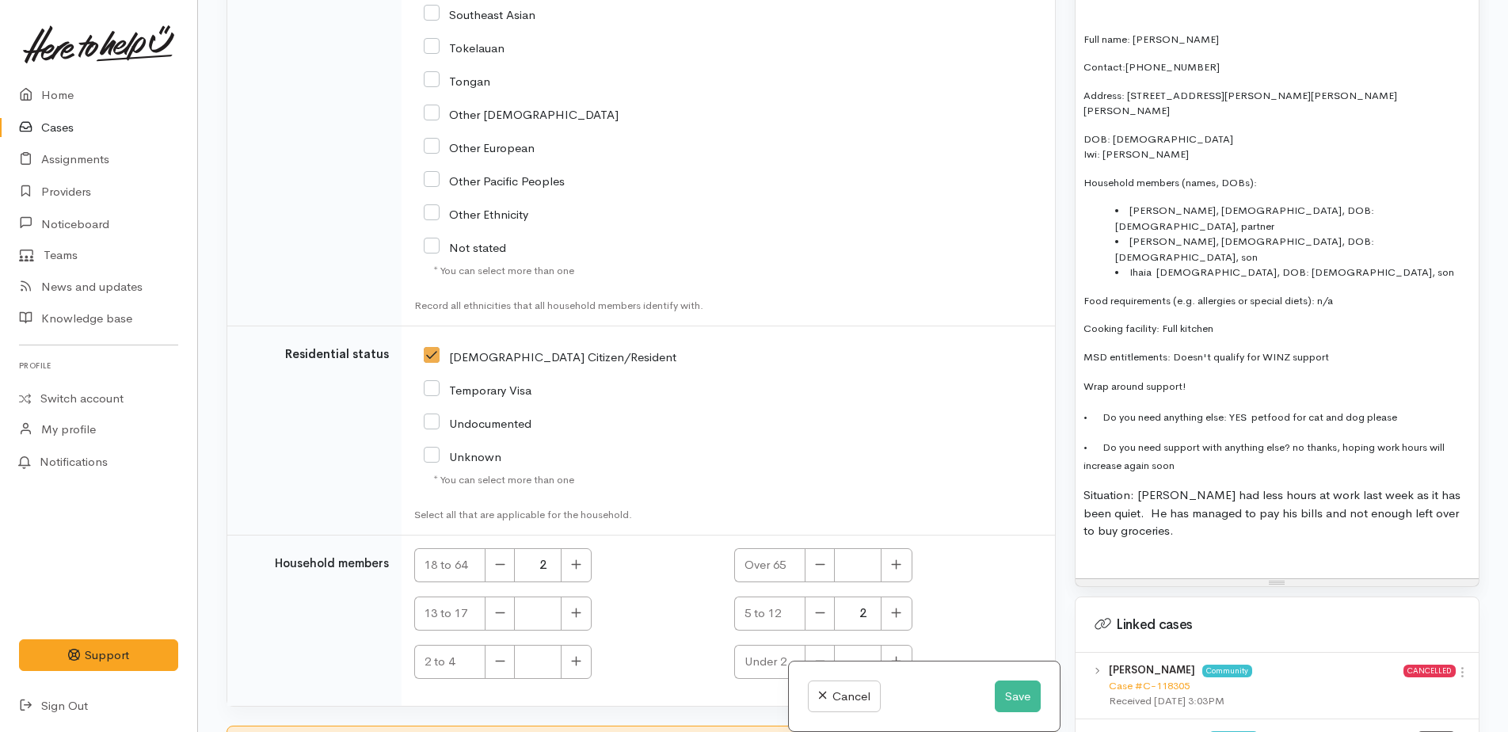
checkbox input "true"
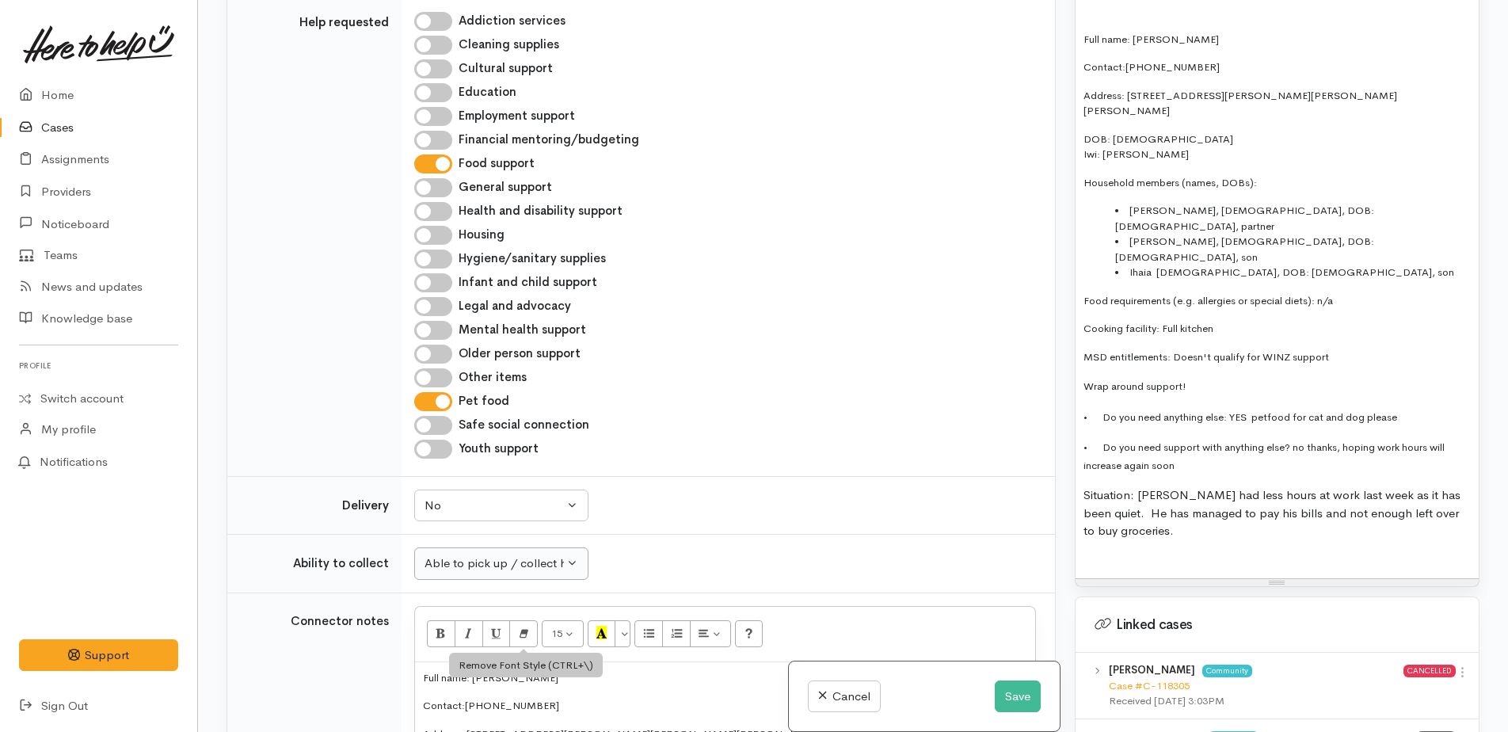
scroll to position [1496, 0]
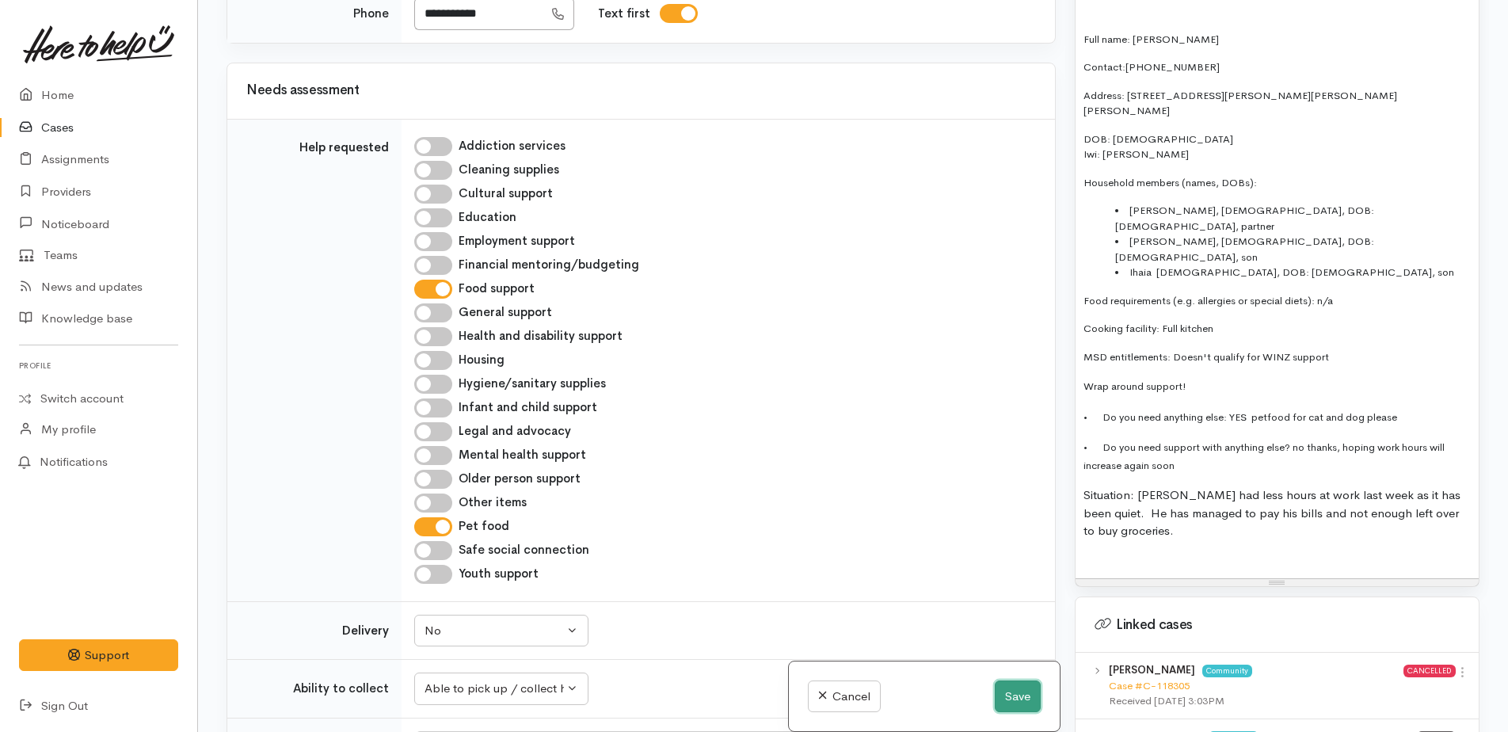
click at [1010, 702] on button "Save" at bounding box center [1017, 696] width 46 height 32
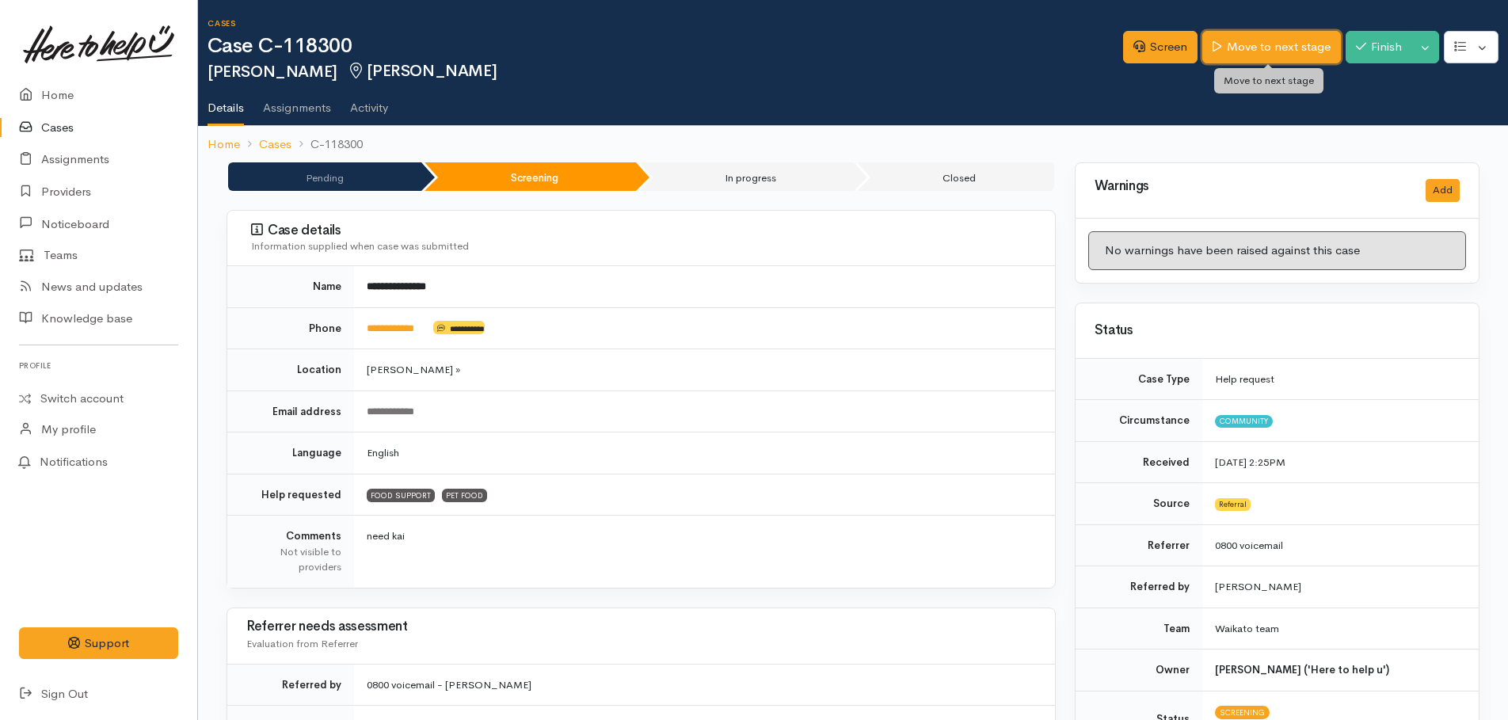
click at [1228, 54] on link "Move to next stage" at bounding box center [1271, 47] width 138 height 32
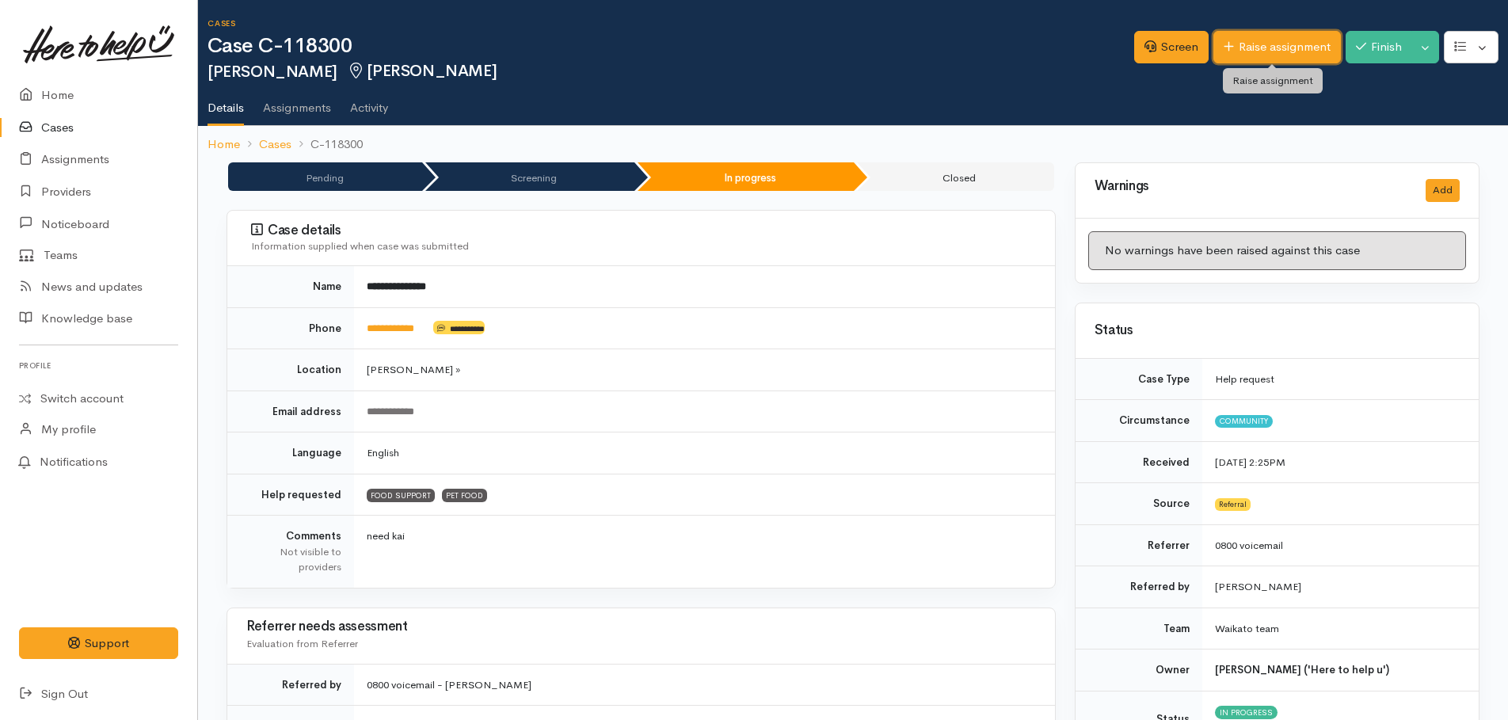
click at [1268, 36] on link "Raise assignment" at bounding box center [1276, 47] width 127 height 32
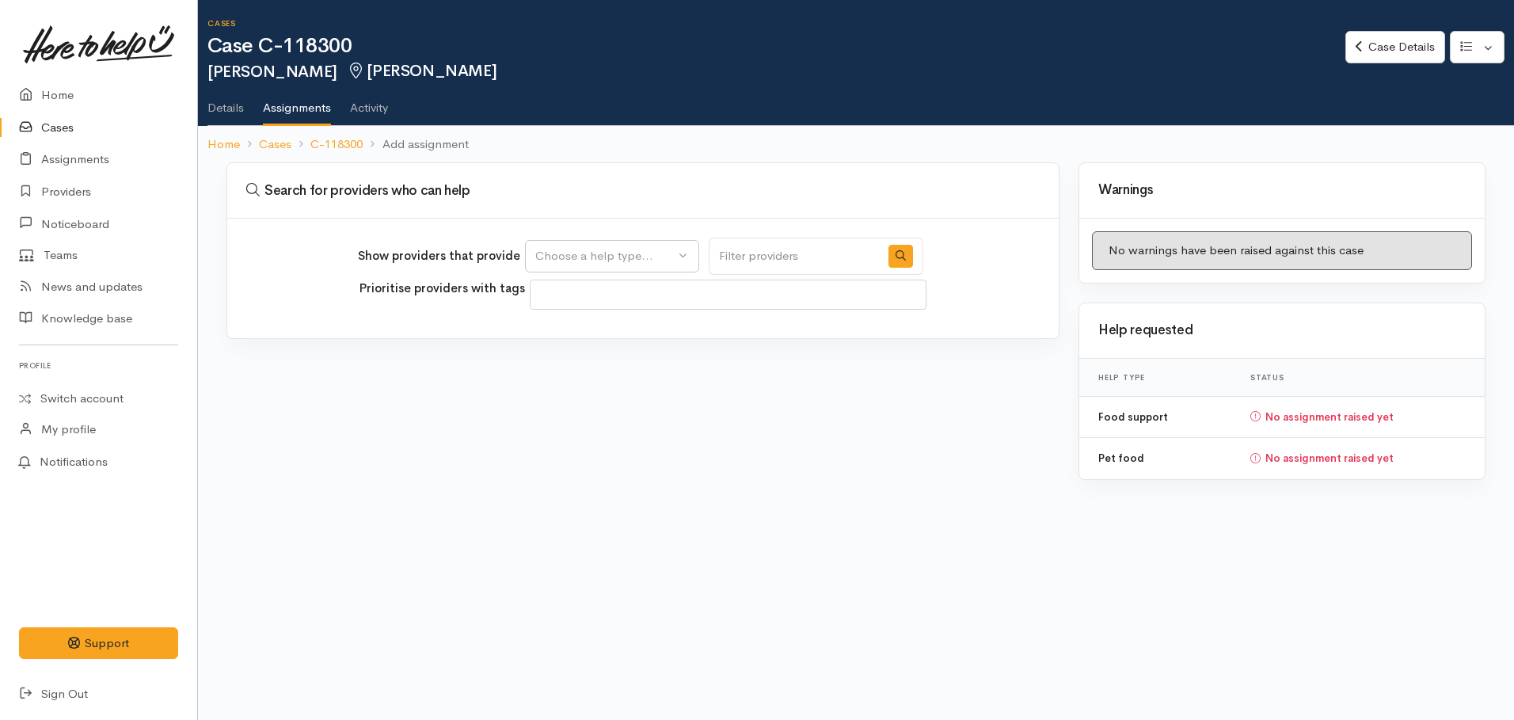
select select
click at [649, 257] on div "Choose a help type..." at bounding box center [604, 256] width 139 height 18
click at [581, 329] on span "Food support" at bounding box center [582, 332] width 74 height 18
select select "3"
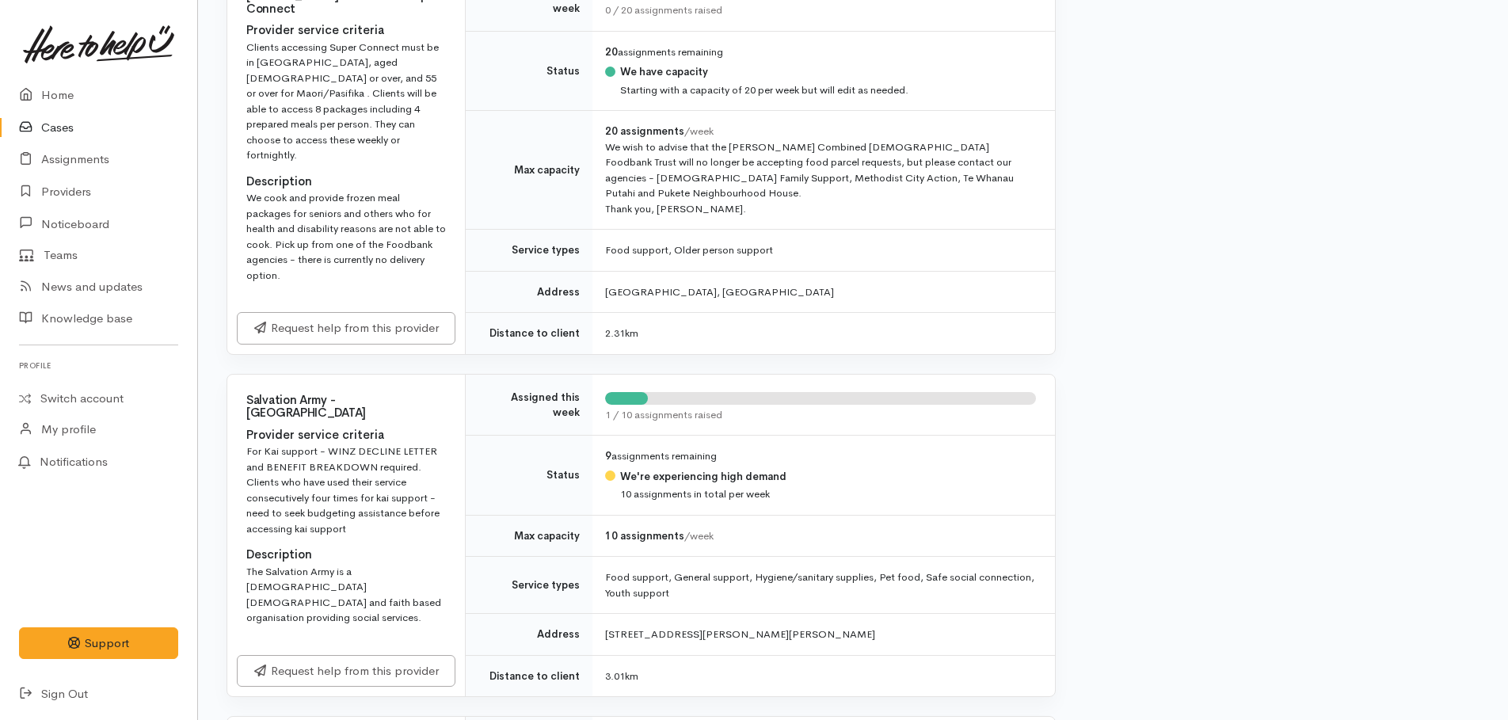
scroll to position [1188, 0]
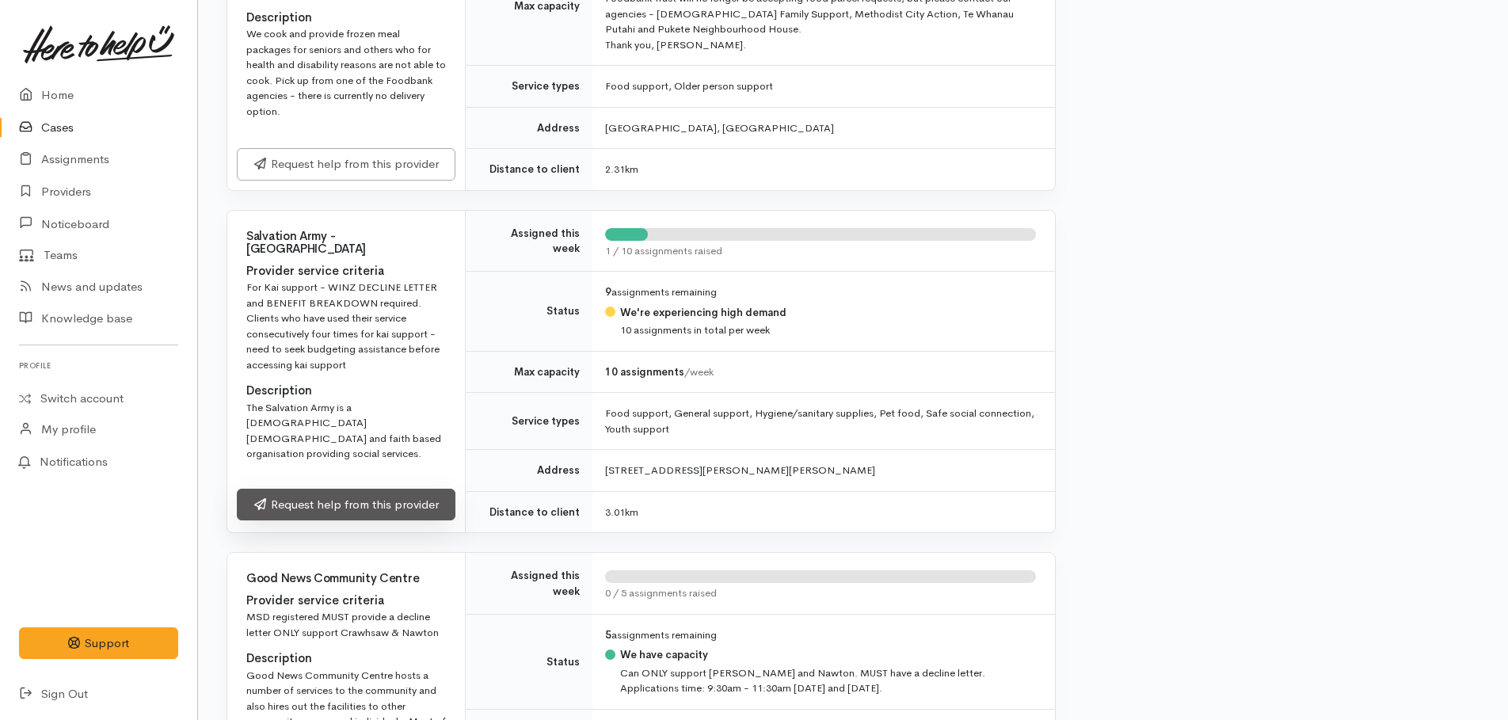
click at [356, 489] on link "Request help from this provider" at bounding box center [346, 505] width 219 height 32
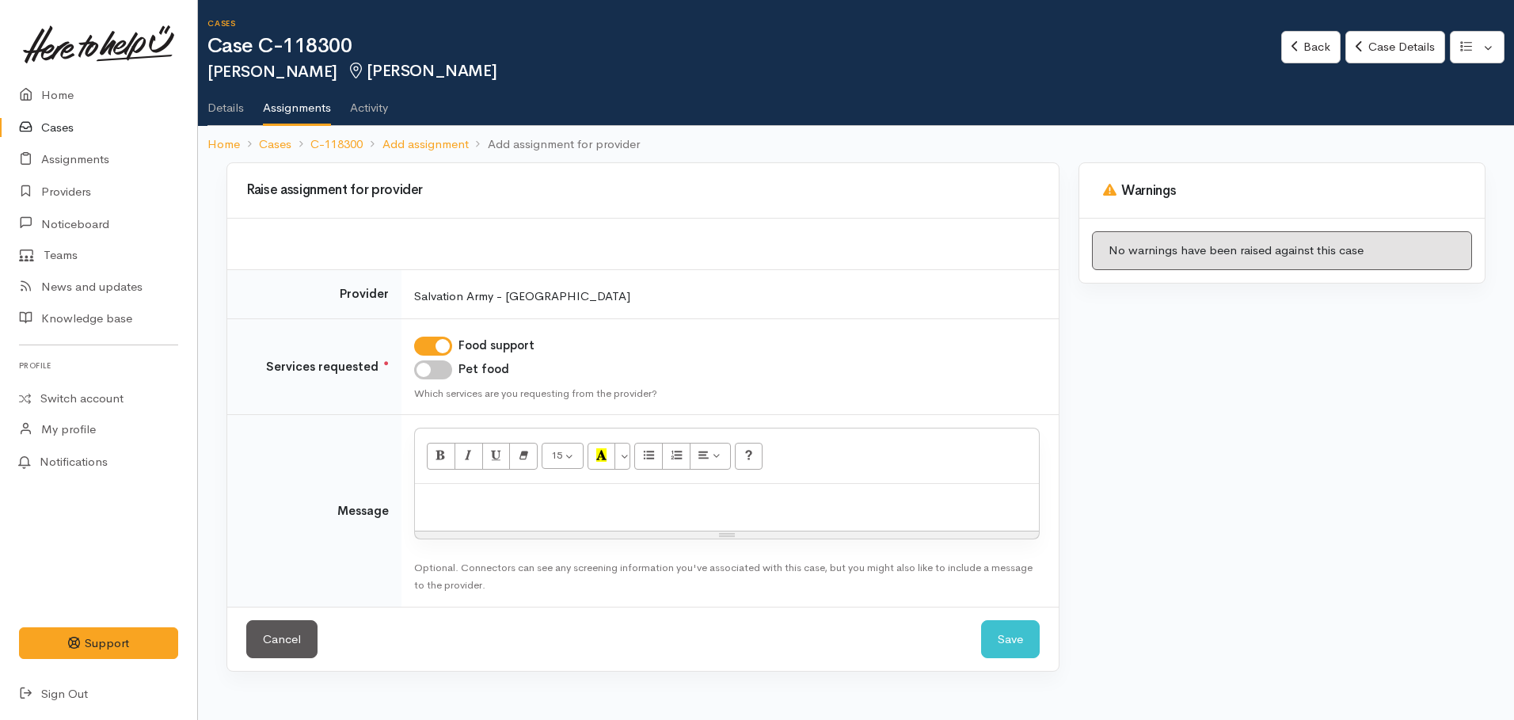
click at [425, 363] on input "Pet food" at bounding box center [433, 369] width 38 height 19
checkbox input "true"
click at [449, 486] on div at bounding box center [727, 507] width 624 height 47
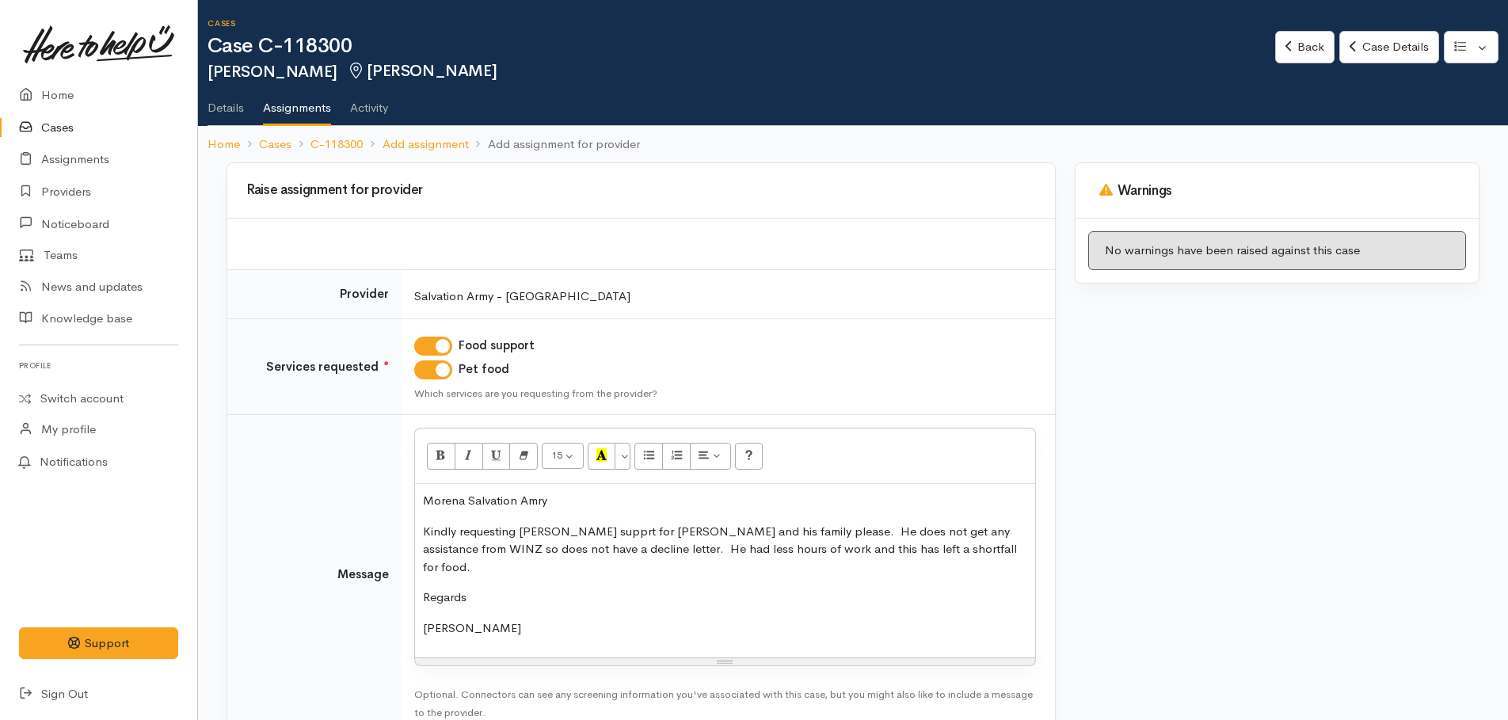
click at [860, 549] on p "Kindly requesting [PERSON_NAME] supprt for [PERSON_NAME] and his family please.…" at bounding box center [725, 550] width 604 height 54
click at [568, 502] on p "Morena Salvation Amry" at bounding box center [725, 501] width 604 height 18
click at [565, 530] on p "Kindly requesting kai supprt for Wyn and his family please. He does not get any…" at bounding box center [725, 550] width 604 height 54
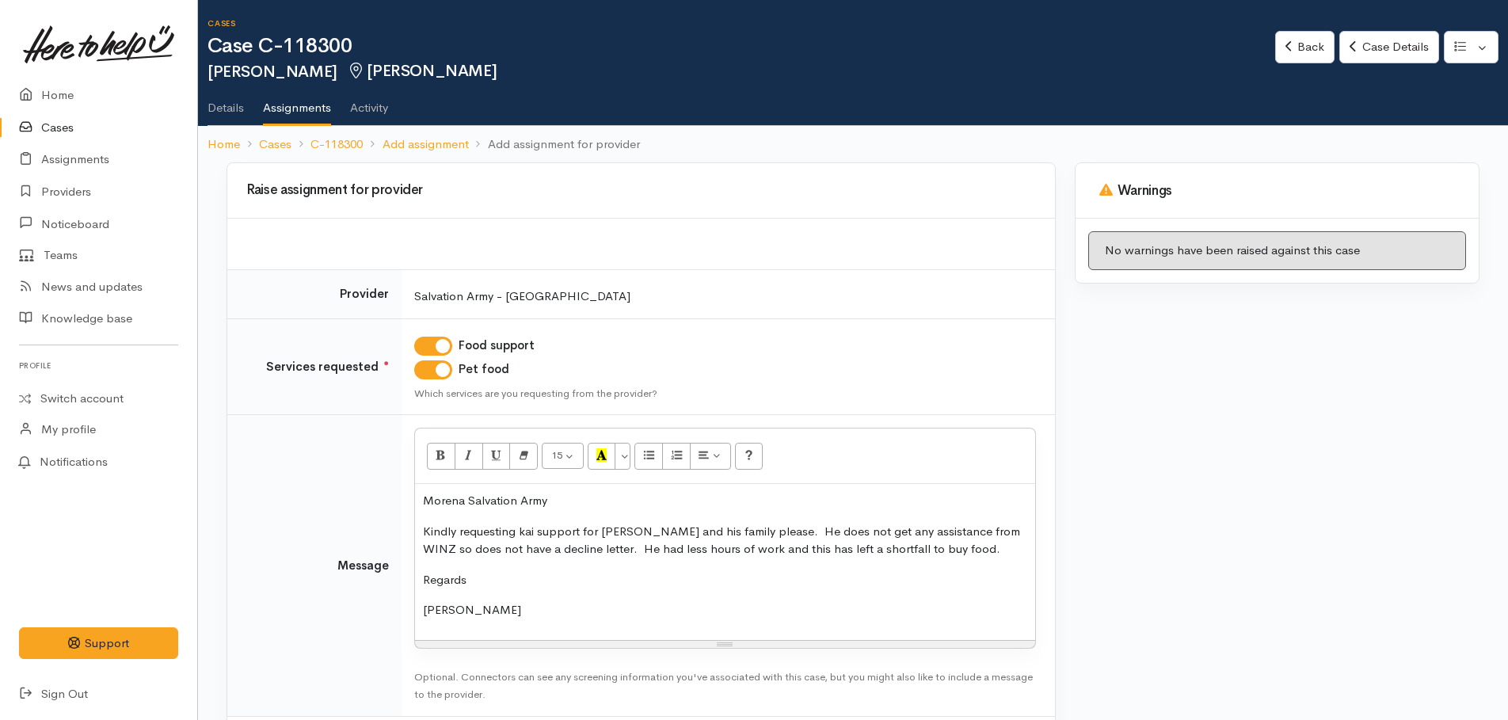
scroll to position [79, 0]
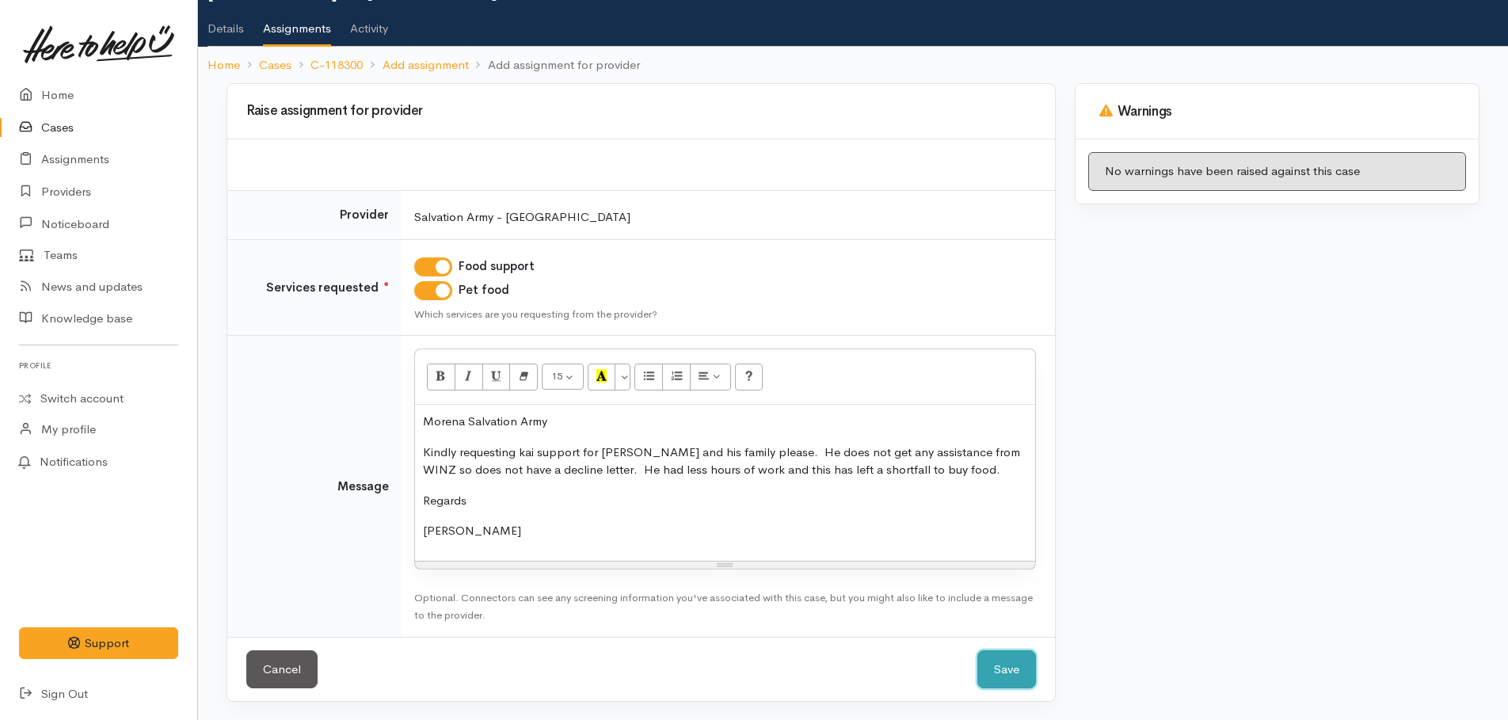
click at [985, 670] on button "Save" at bounding box center [1006, 669] width 59 height 39
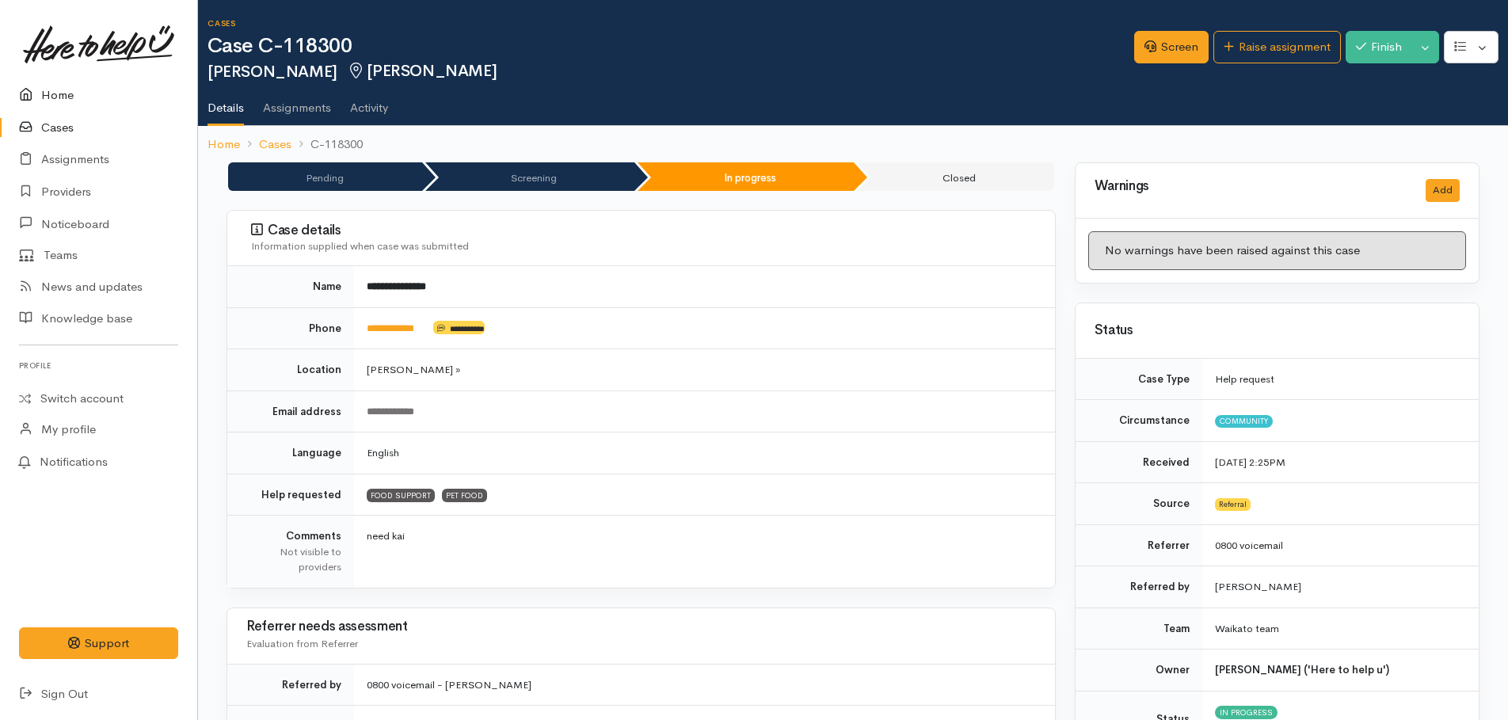
click at [52, 97] on link "Home" at bounding box center [98, 95] width 197 height 32
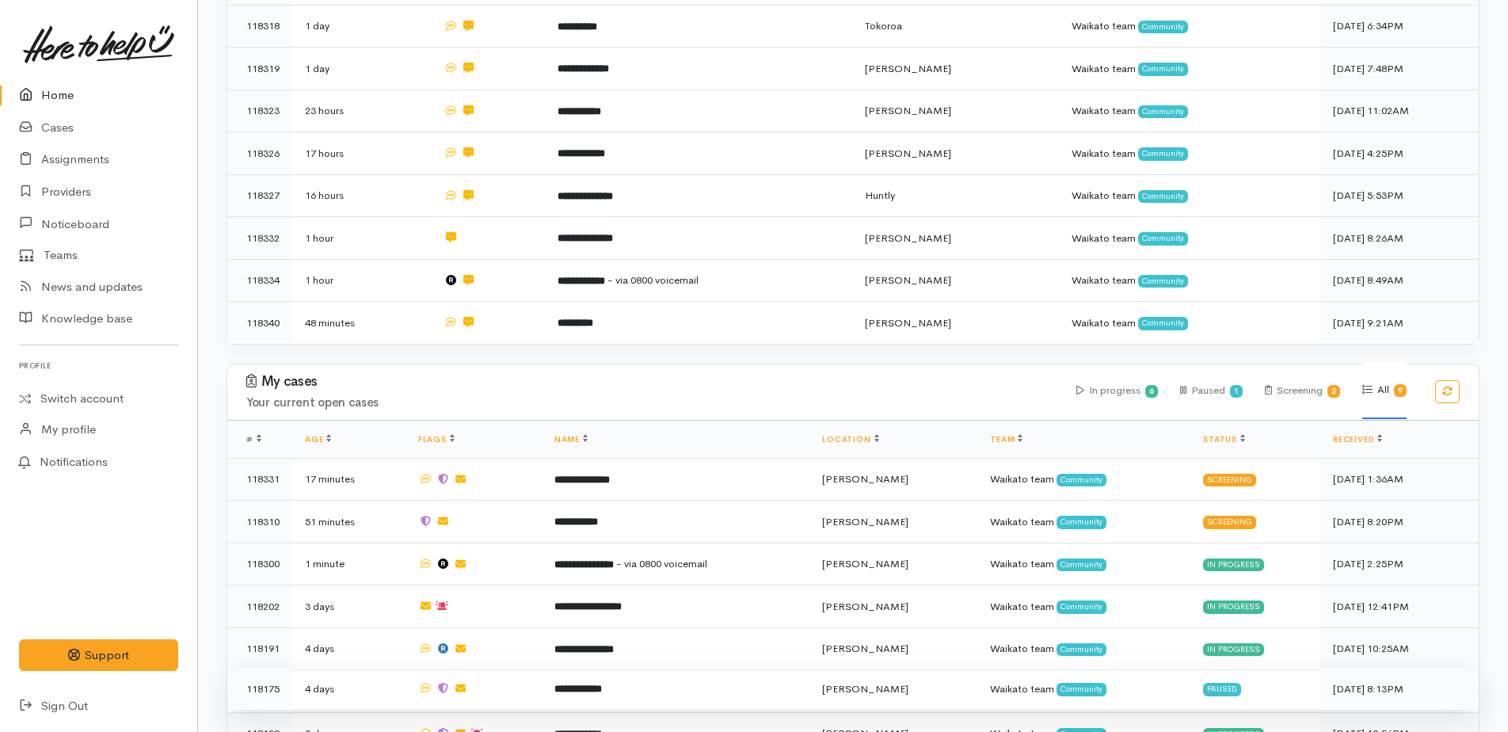
scroll to position [538, 0]
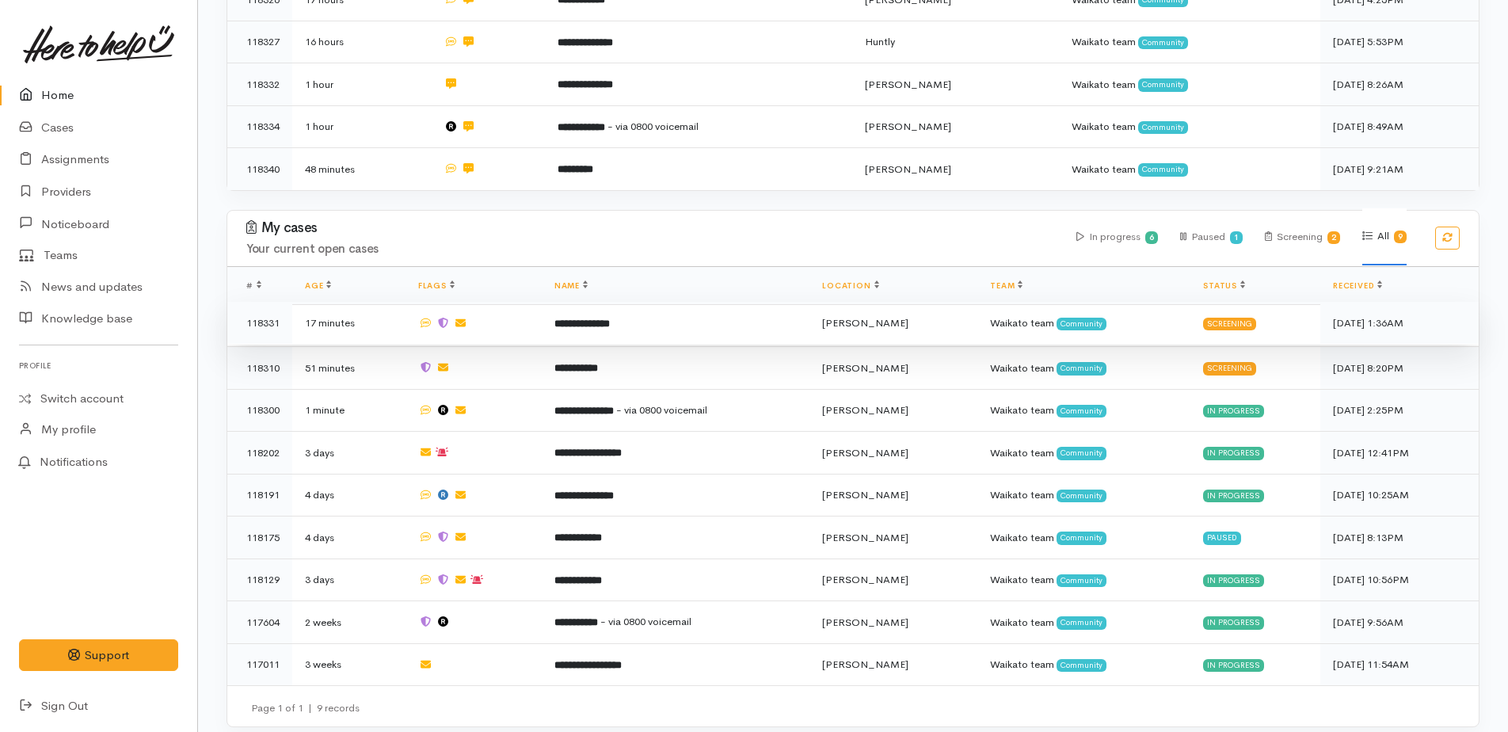
click at [563, 318] on b "**********" at bounding box center [581, 323] width 55 height 10
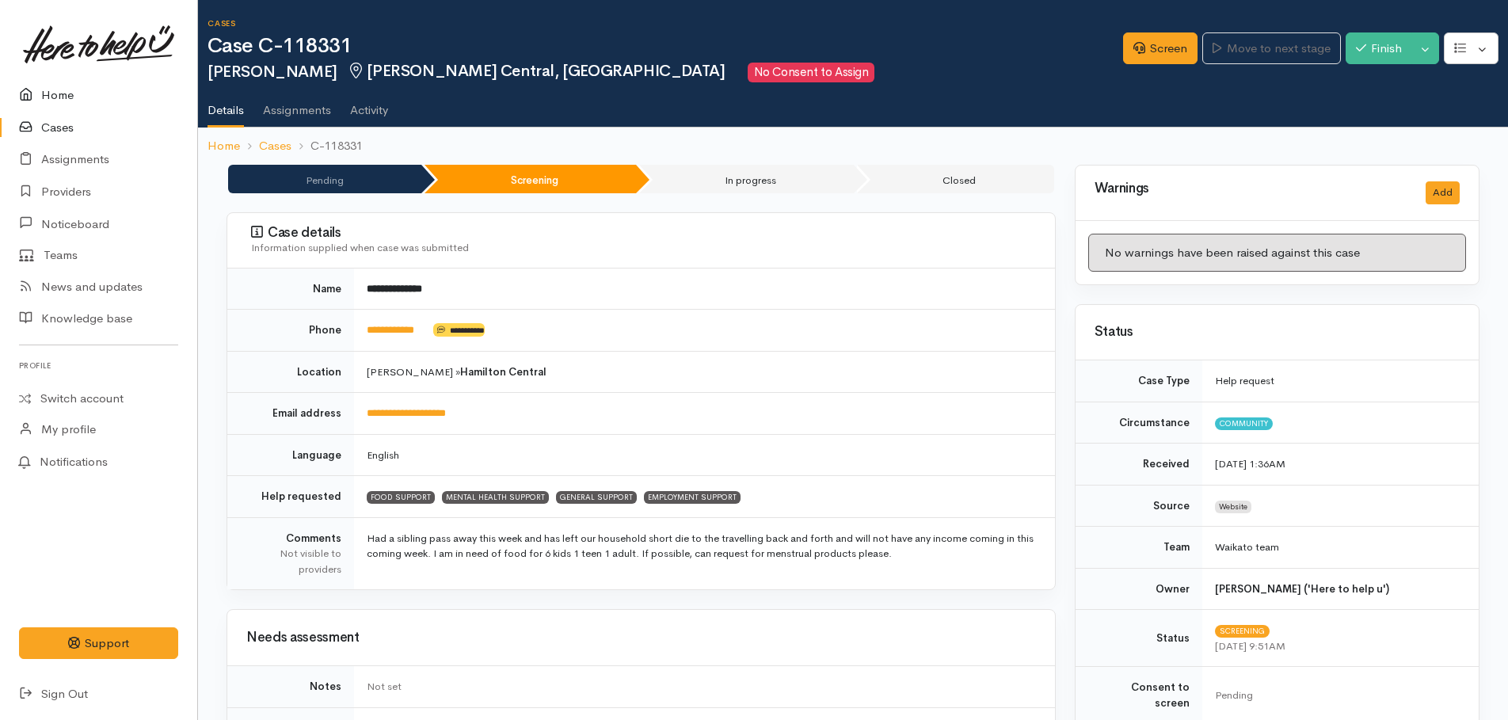
click at [49, 100] on link "Home" at bounding box center [98, 95] width 197 height 32
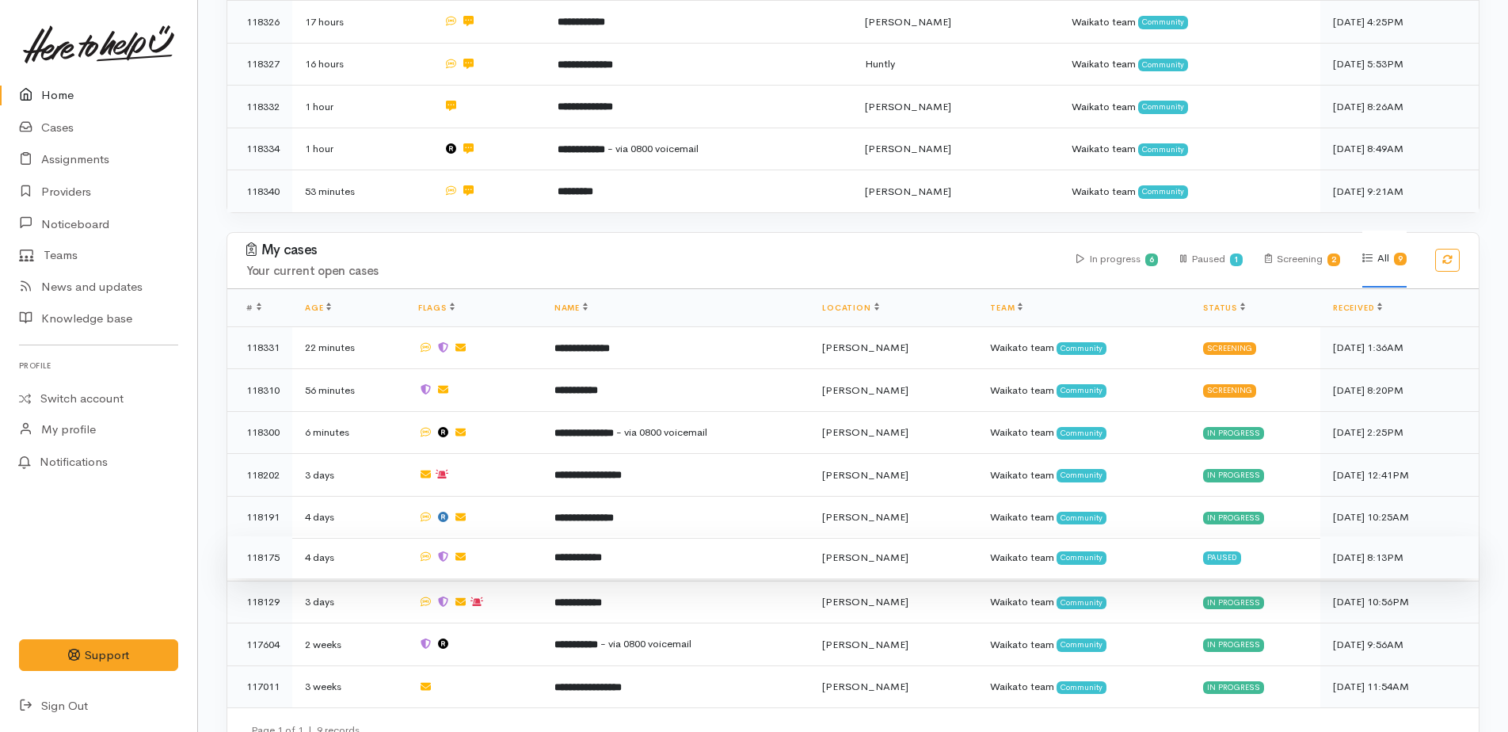
scroll to position [538, 0]
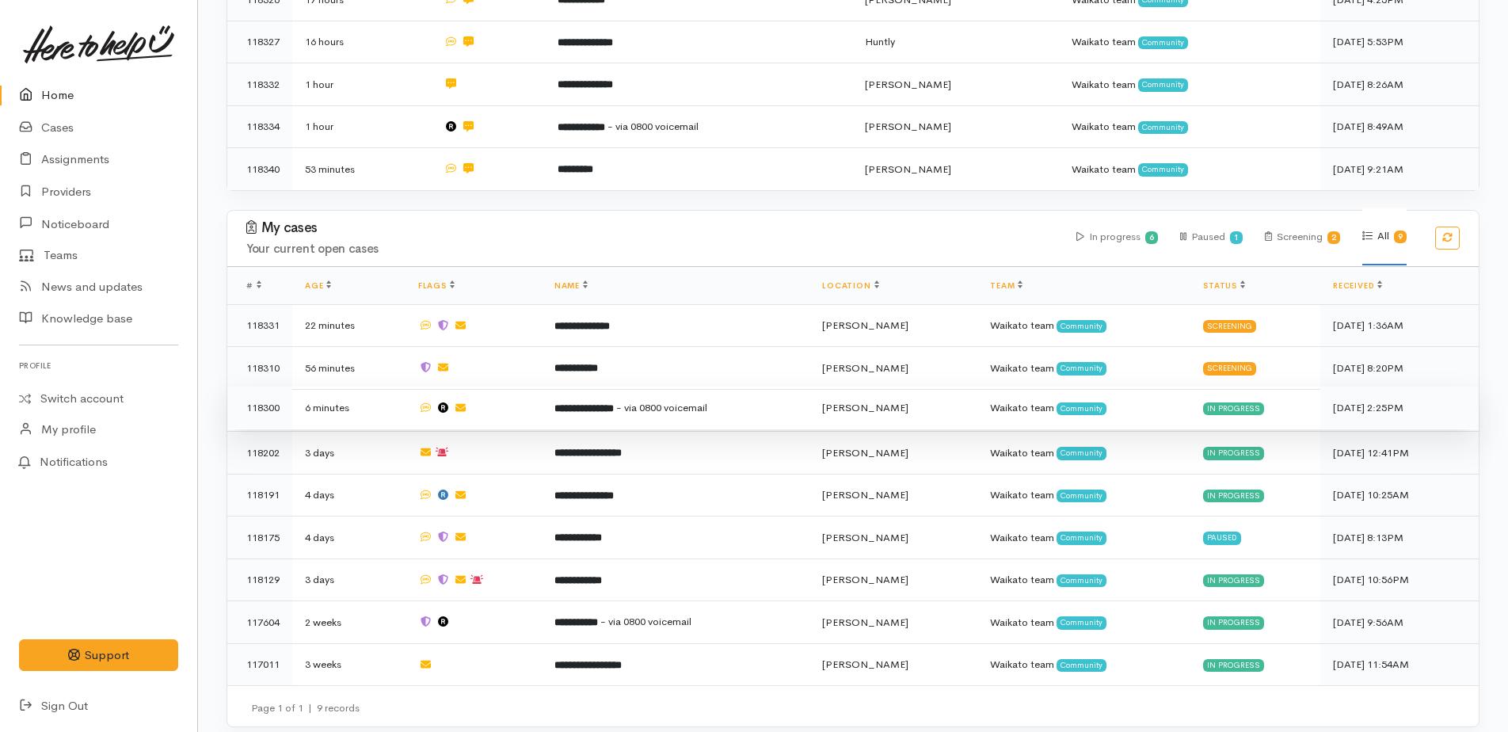
click at [612, 403] on b "**********" at bounding box center [583, 408] width 59 height 10
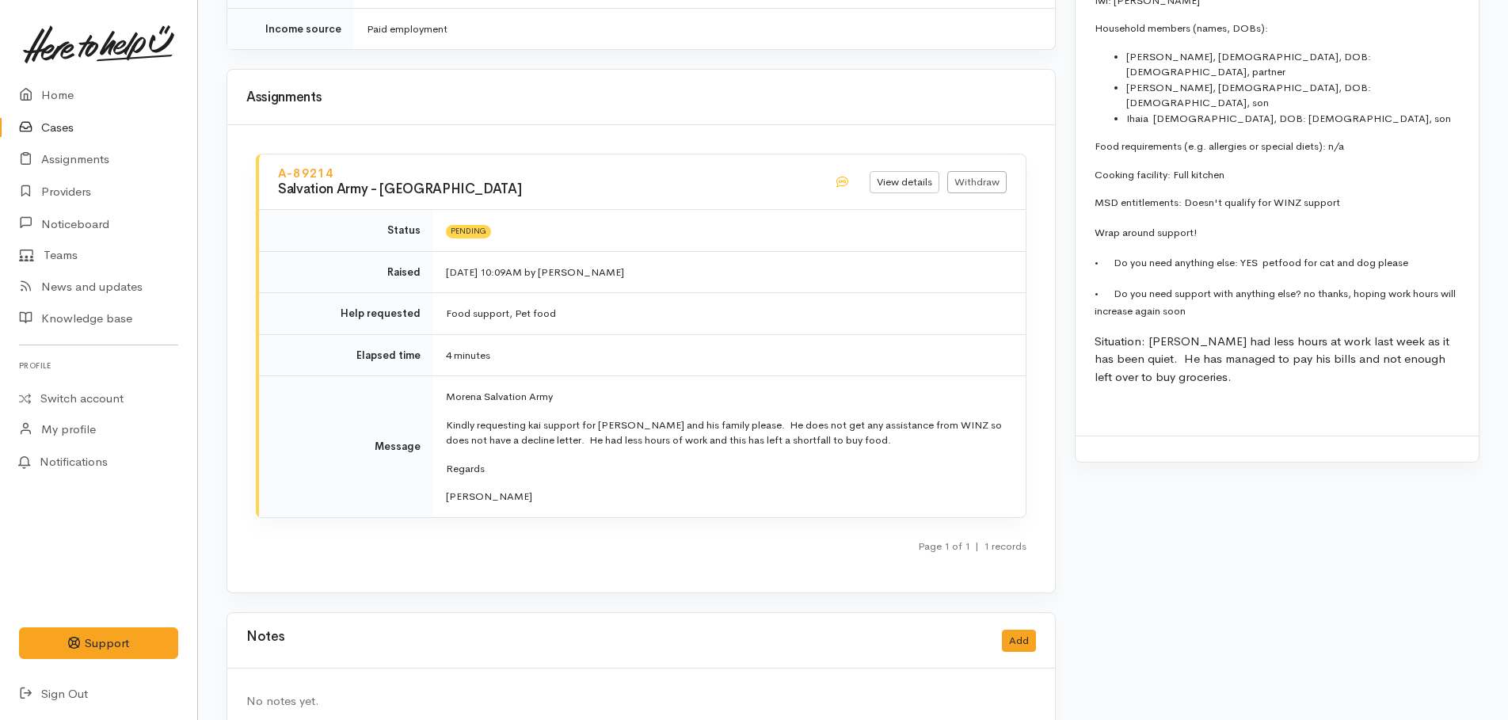
scroll to position [1934, 0]
click at [51, 96] on link "Home" at bounding box center [98, 95] width 197 height 32
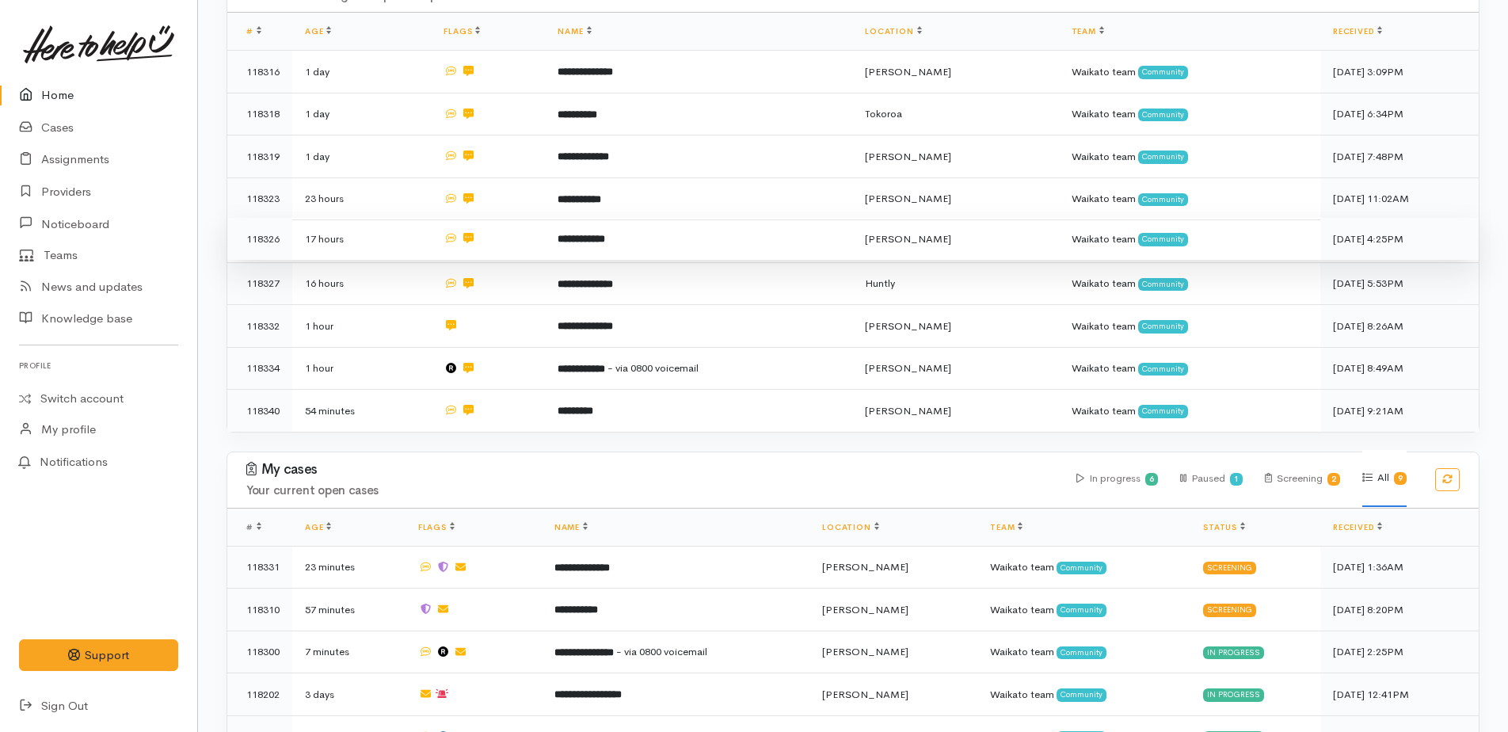
scroll to position [317, 0]
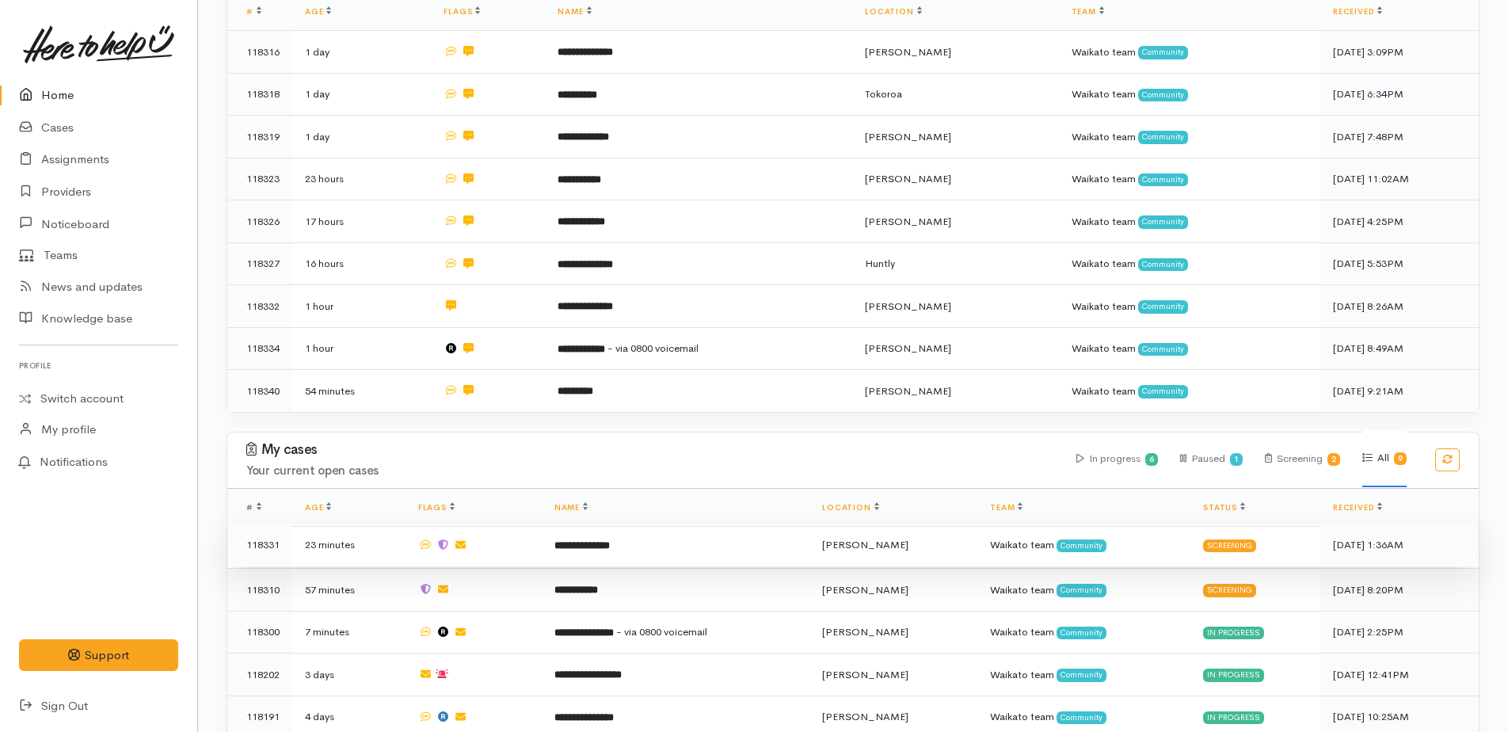
click at [610, 540] on b "**********" at bounding box center [581, 545] width 55 height 10
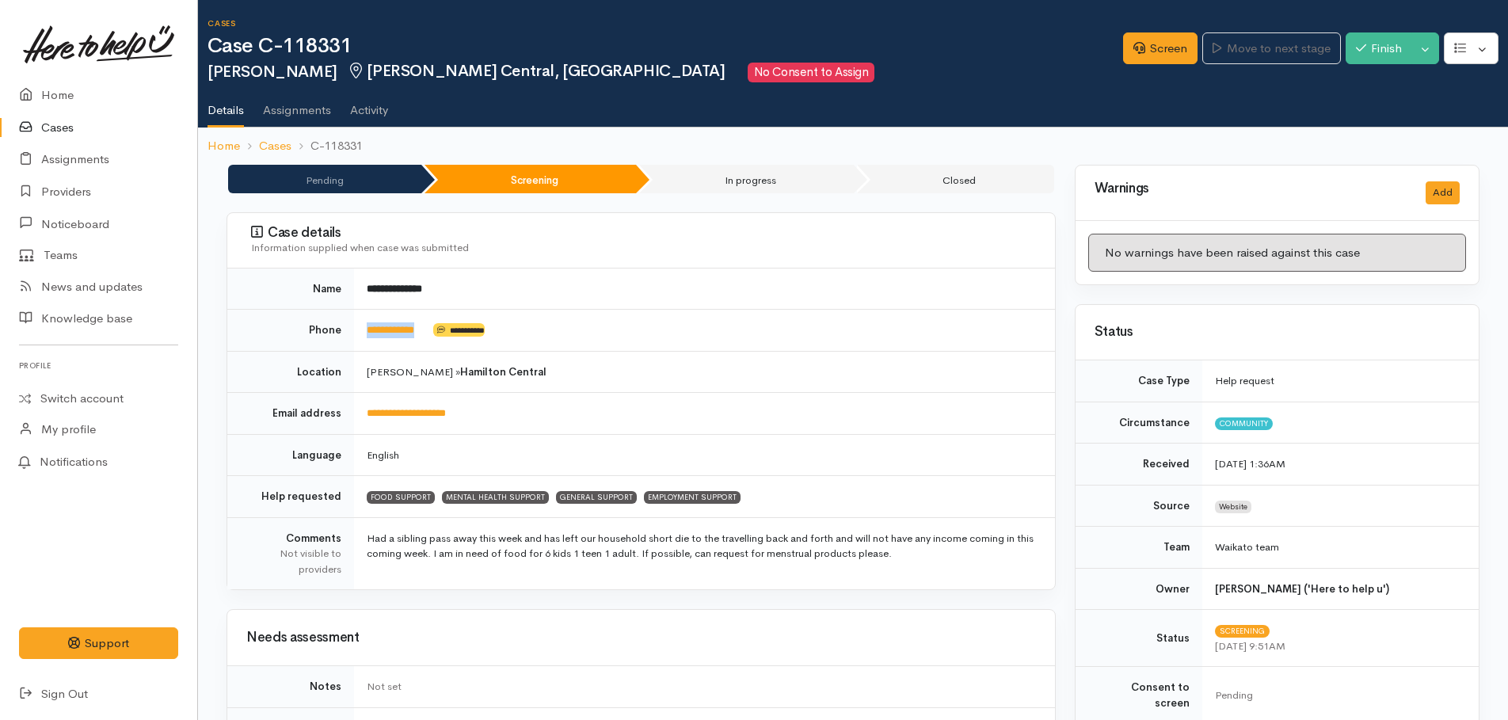
drag, startPoint x: 433, startPoint y: 328, endPoint x: 363, endPoint y: 329, distance: 69.7
click at [363, 329] on td "**********" at bounding box center [704, 331] width 701 height 42
copy td "**********"
click at [1162, 48] on link "Screen" at bounding box center [1160, 48] width 74 height 32
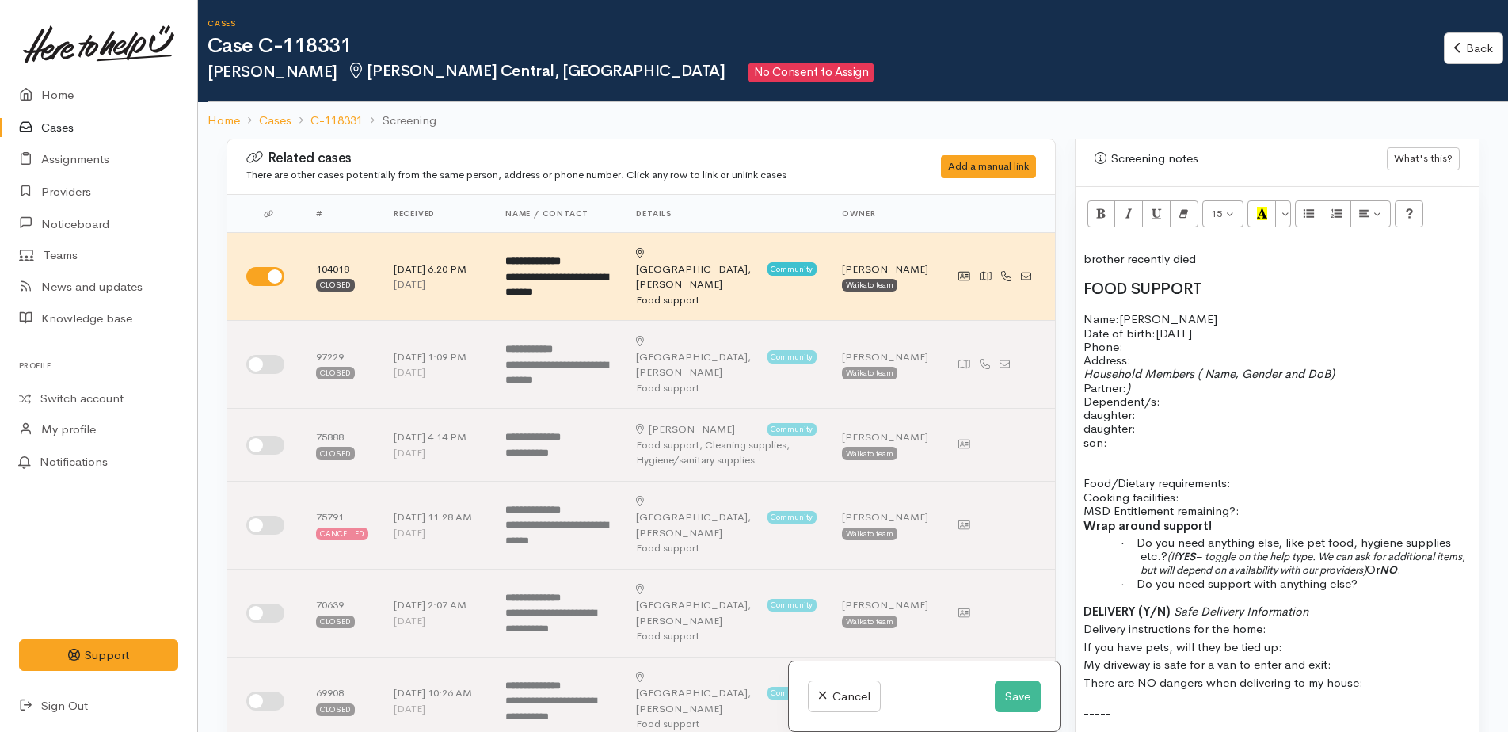
scroll to position [1025, 0]
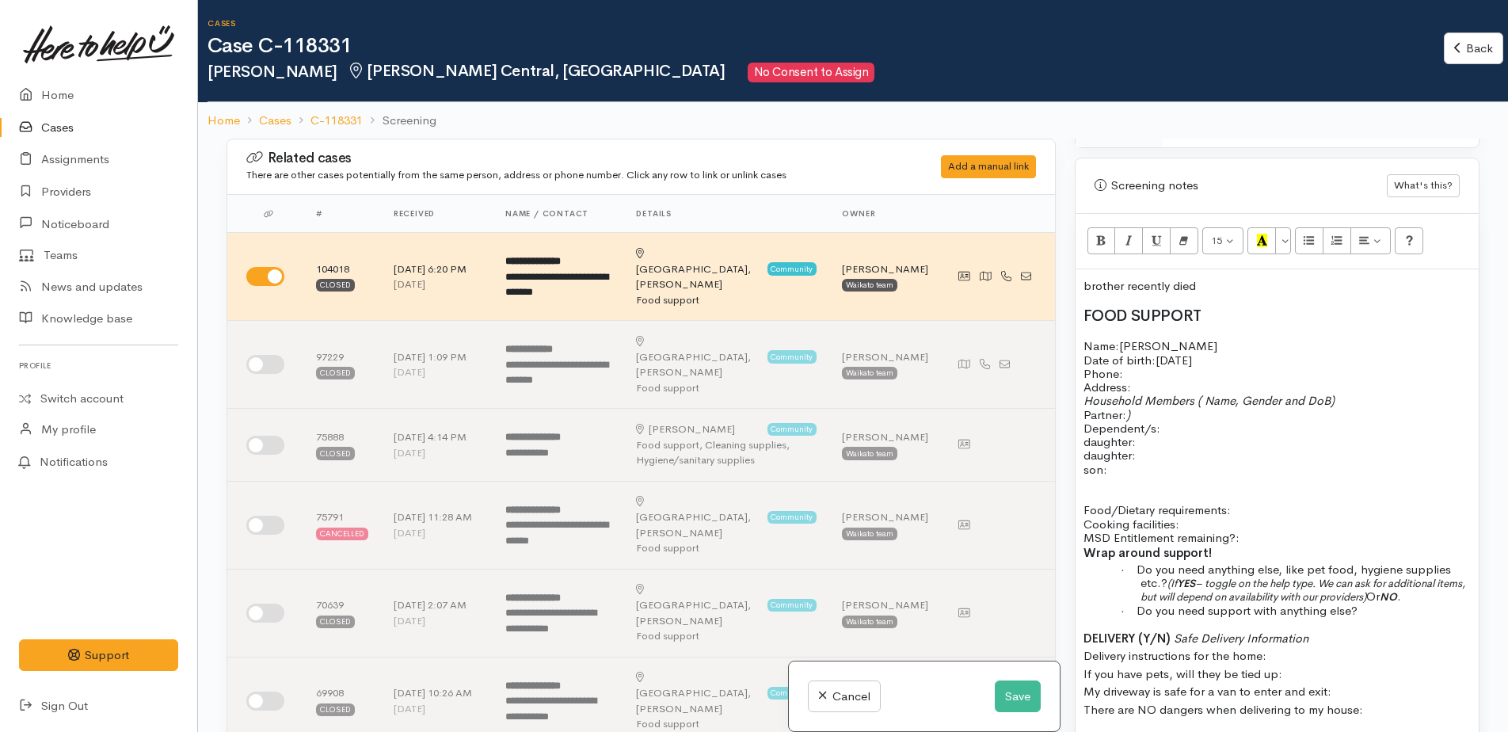
click at [1184, 339] on p "Name: [PERSON_NAME] Date of birth: [DEMOGRAPHIC_DATA] Phone:" at bounding box center [1276, 359] width 387 height 41
click at [1173, 380] on p "Address:" at bounding box center [1276, 386] width 387 height 13
click at [1131, 356] on p "Name: [PERSON_NAME] Date of birth: [DEMOGRAPHIC_DATA] Phone:" at bounding box center [1276, 359] width 387 height 41
click at [1131, 356] on p "Name: Joeline Easton Date of birth: 24/07/1991 Phone:" at bounding box center [1276, 359] width 387 height 41
click at [1222, 277] on p "brother recently died" at bounding box center [1276, 286] width 387 height 18
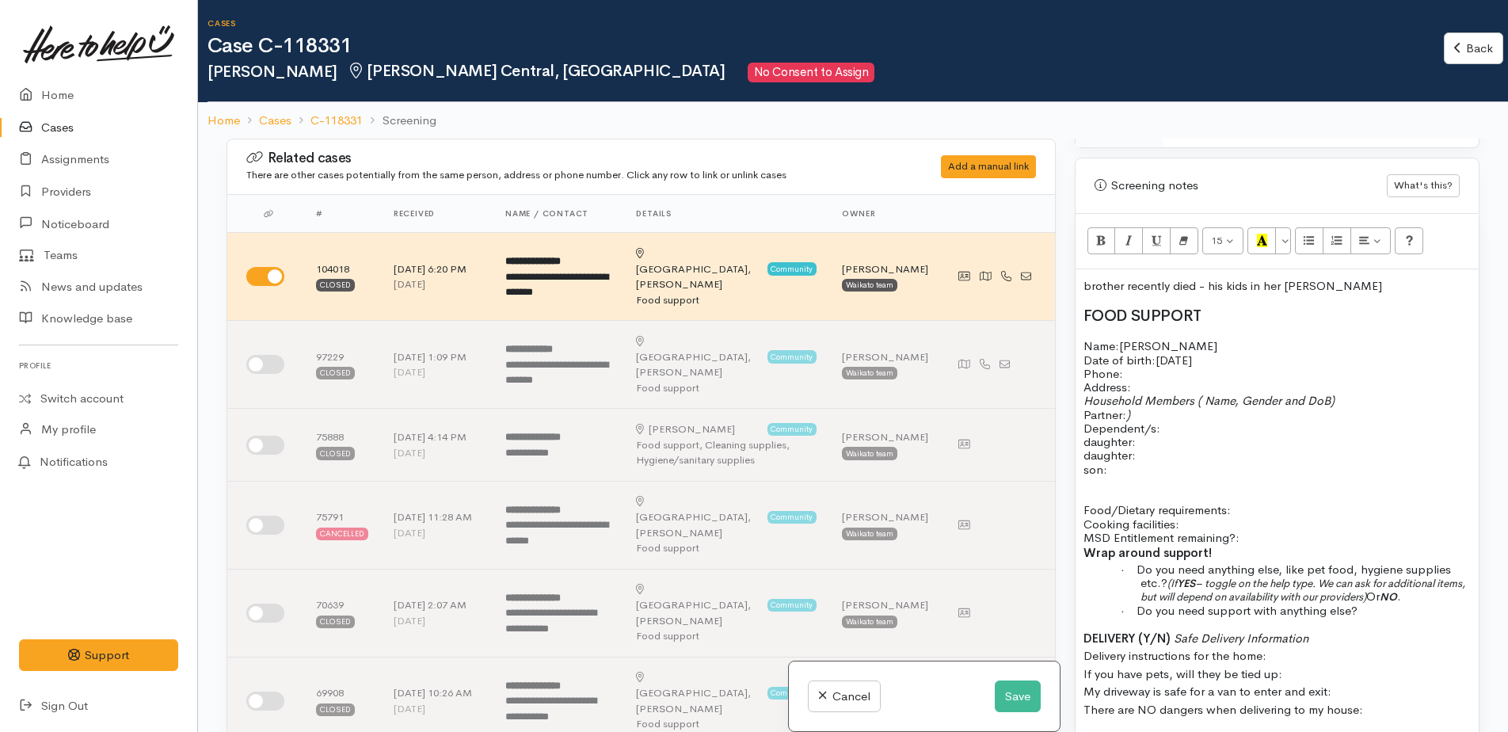
click at [1181, 360] on p "Name: Joeline Easton Date of birth: 24/07/1991 Phone:" at bounding box center [1276, 359] width 387 height 41
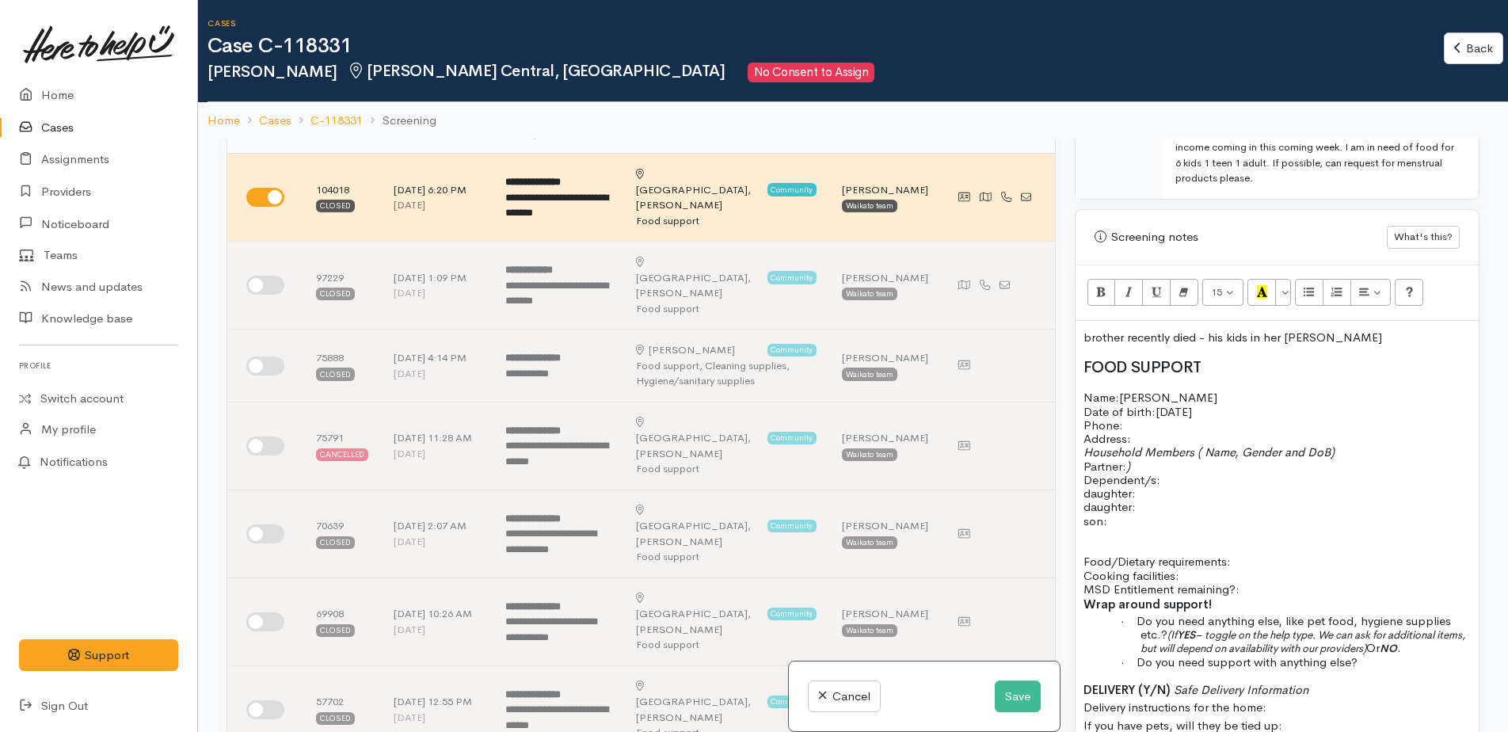
scroll to position [945, 0]
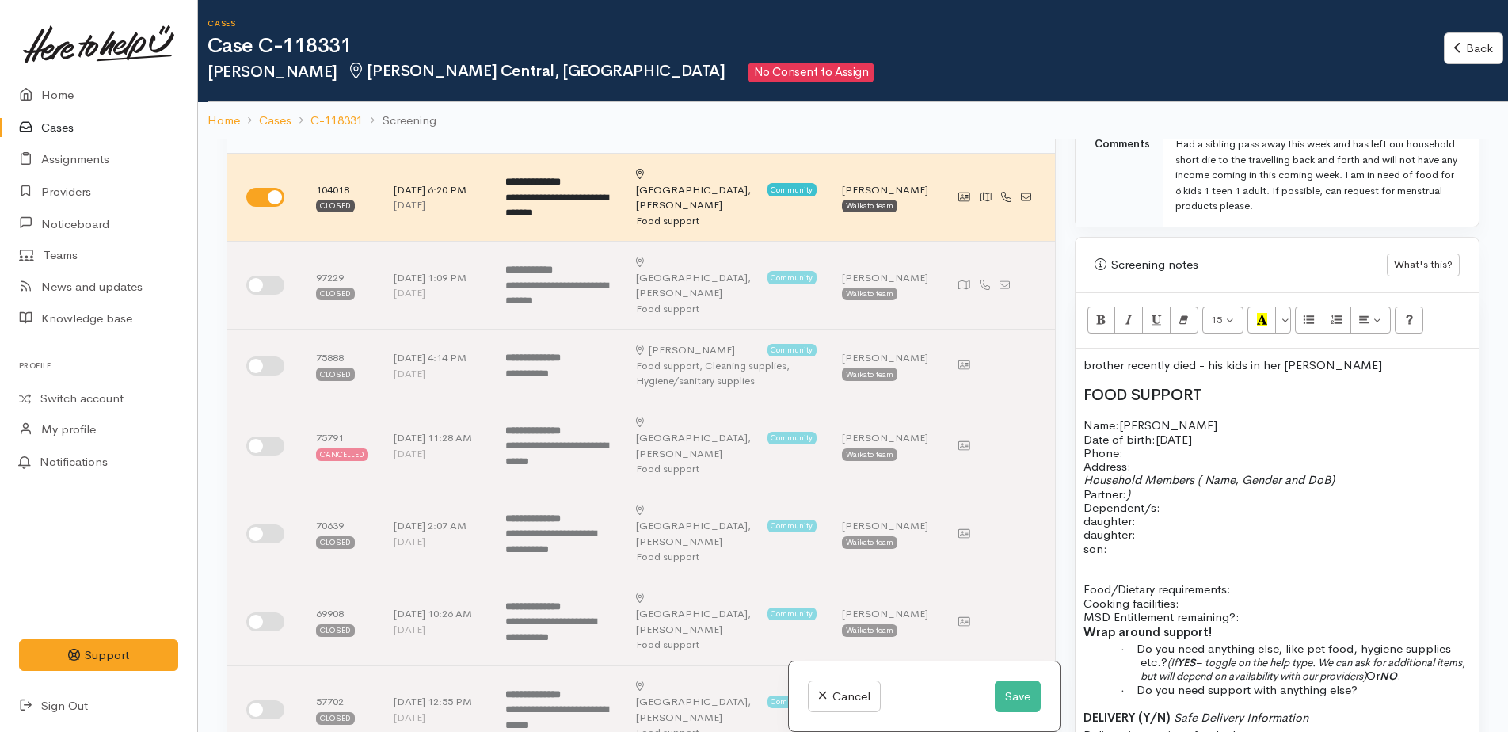
click at [1356, 356] on p "brother recently died - his kids in her Joeline" at bounding box center [1276, 365] width 387 height 18
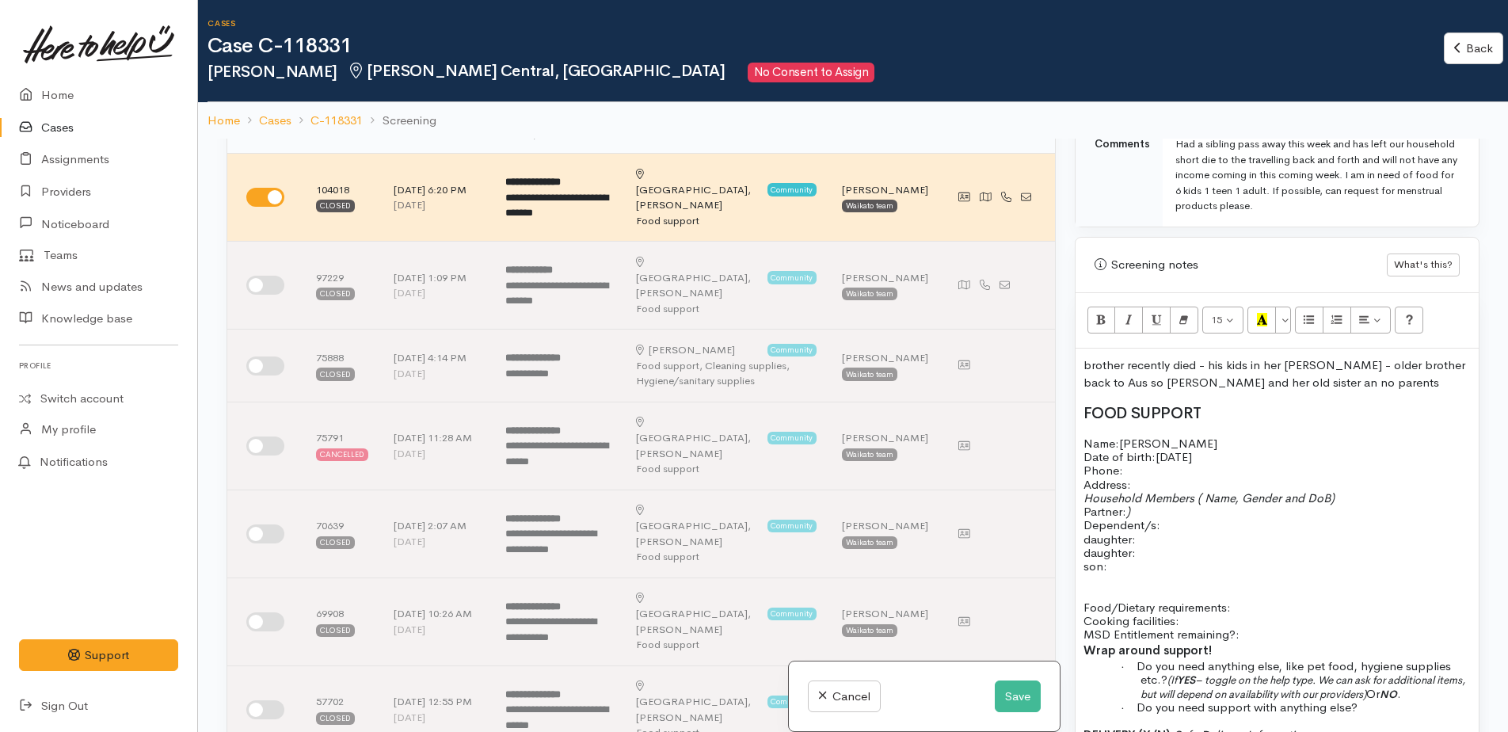
drag, startPoint x: 1131, startPoint y: 374, endPoint x: 1153, endPoint y: 366, distance: 22.8
click at [1375, 368] on p "brother recently died - his kids in her Joeline - older brother back to Aus so …" at bounding box center [1276, 374] width 387 height 36
click at [1353, 373] on p "brother recently died - his kids in her Joeline - older brother back to Aus so …" at bounding box center [1276, 374] width 387 height 36
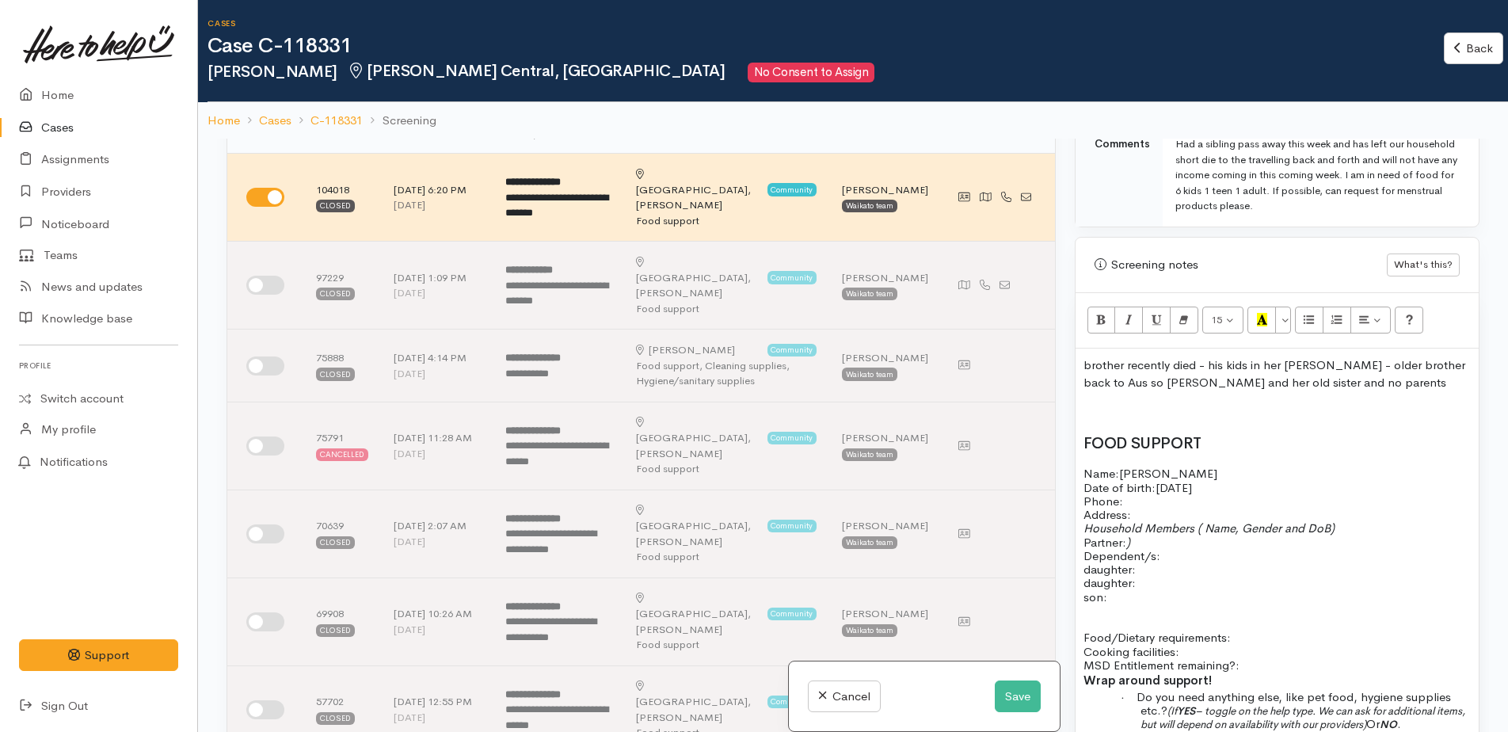
click at [1196, 489] on p "Name: Joeline Easton Date of birth: 24/07/1991 Phone:" at bounding box center [1276, 486] width 387 height 41
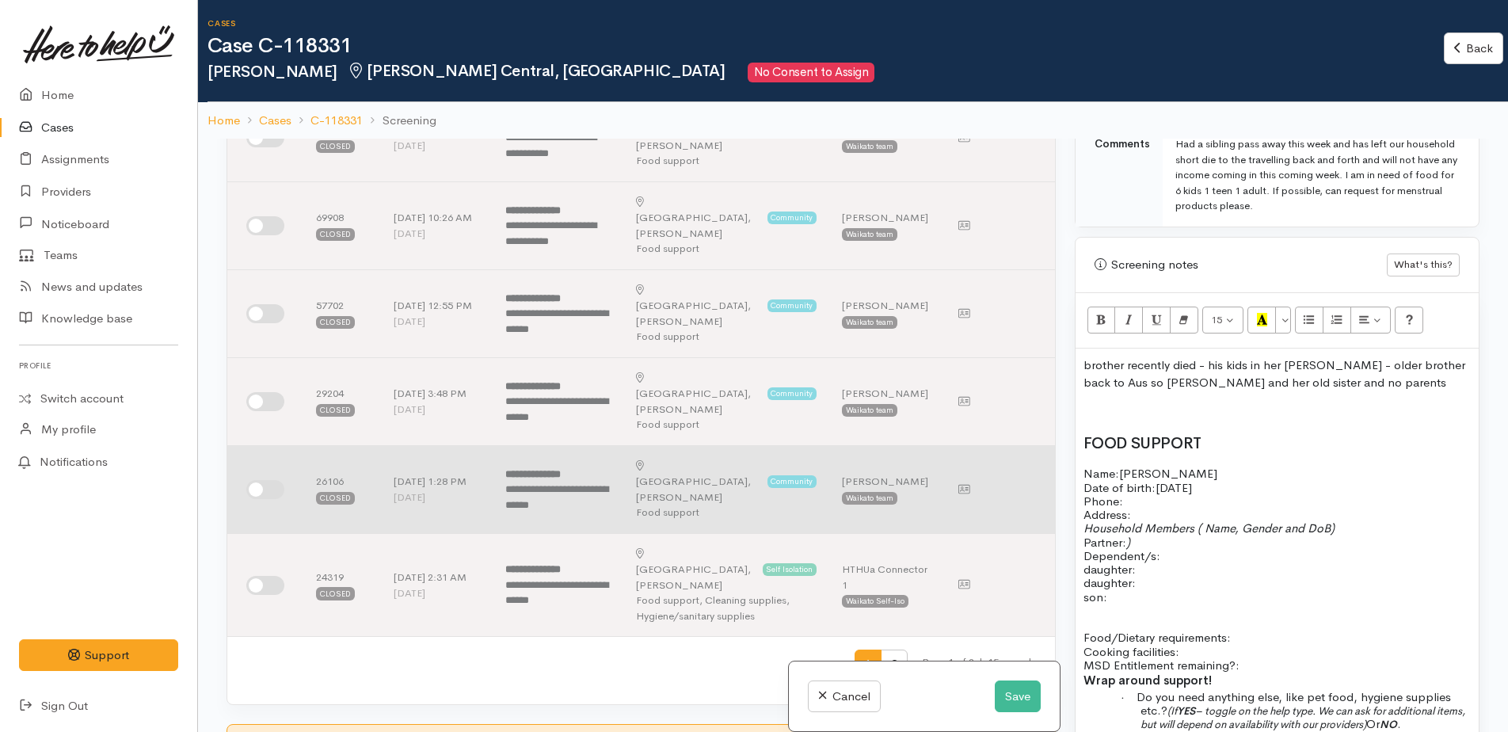
scroll to position [871, 0]
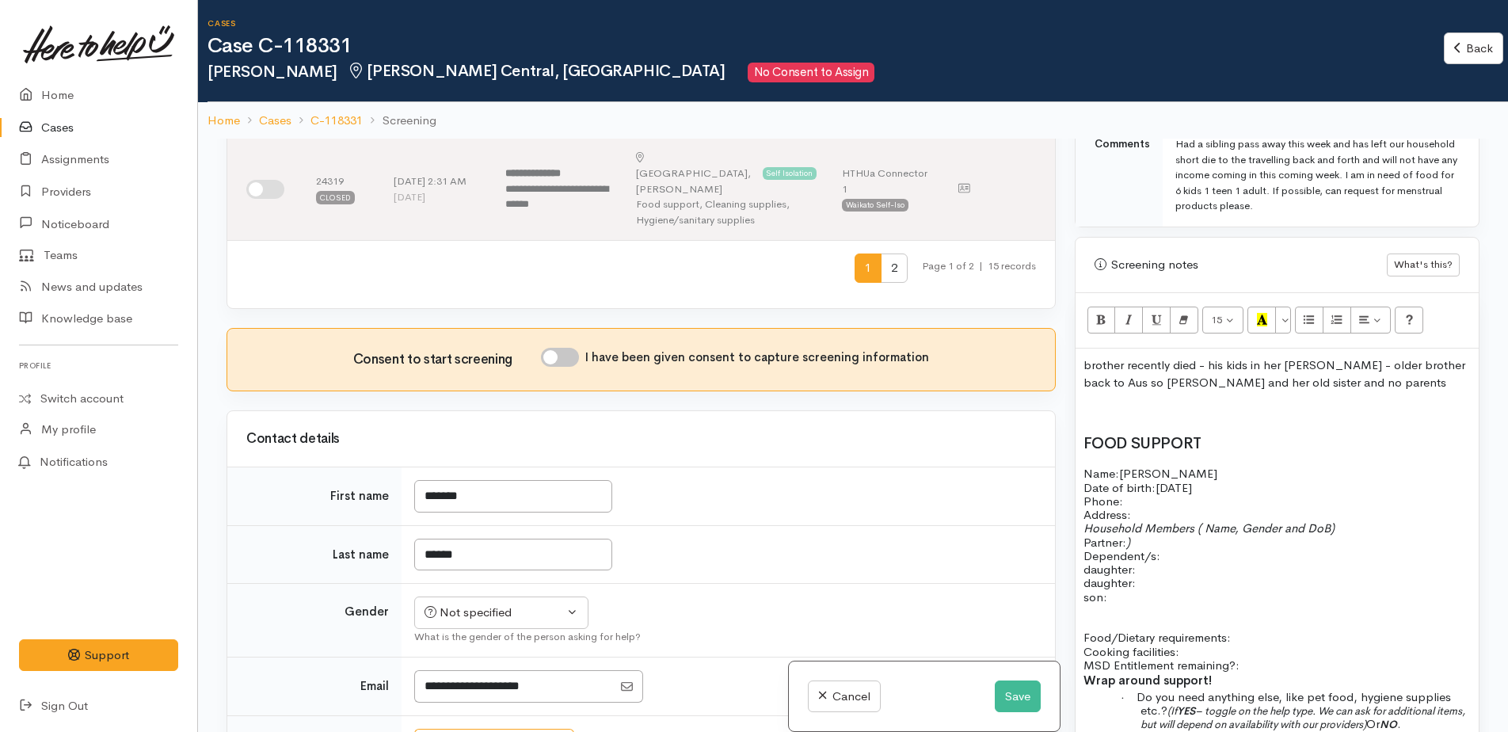
drag, startPoint x: 521, startPoint y: 594, endPoint x: 420, endPoint y: 587, distance: 101.5
click at [420, 728] on input "**********" at bounding box center [478, 744] width 129 height 32
click at [1158, 508] on p "Address:" at bounding box center [1276, 514] width 387 height 13
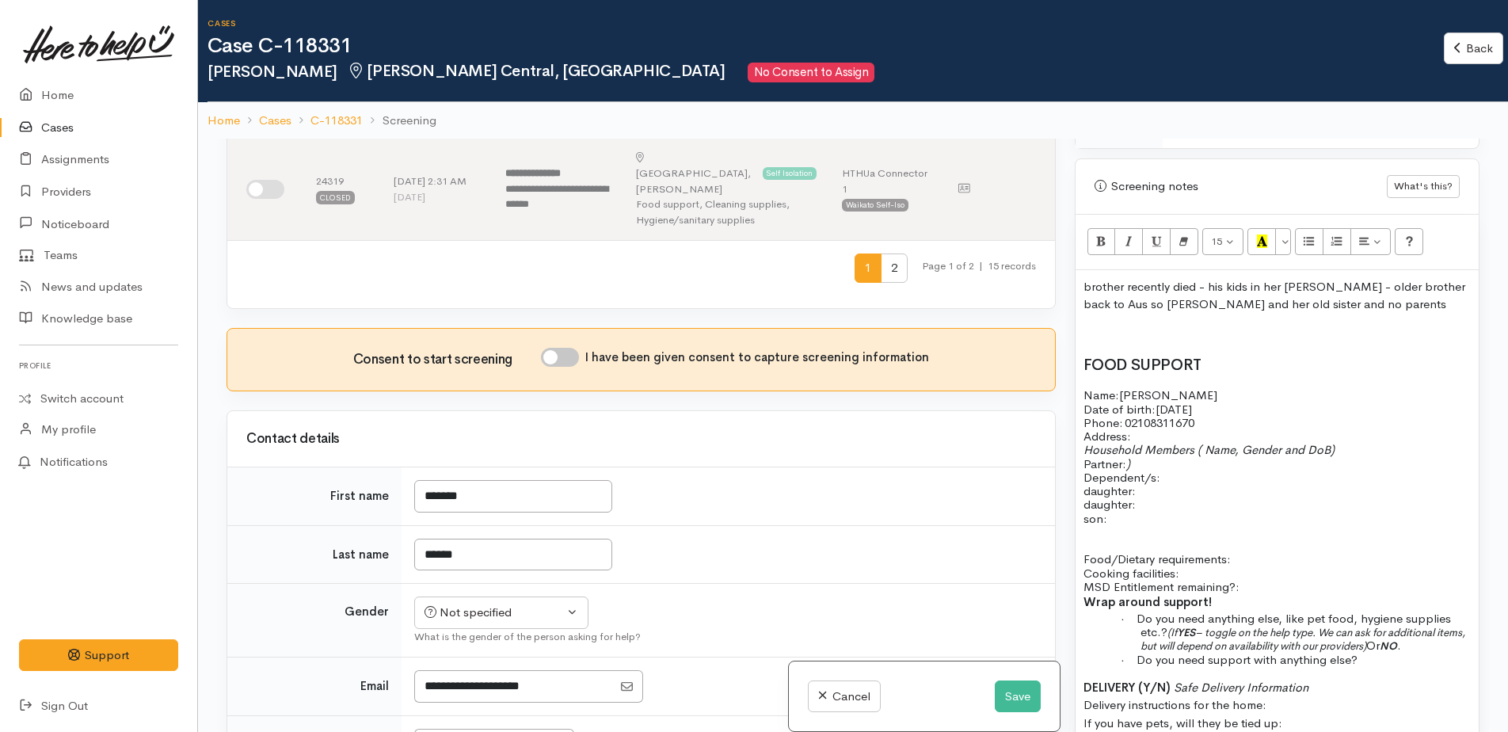
scroll to position [1025, 0]
click at [1386, 283] on p "brother recently died - his kids in her Joeline - older brother back to Aus so …" at bounding box center [1276, 295] width 387 height 36
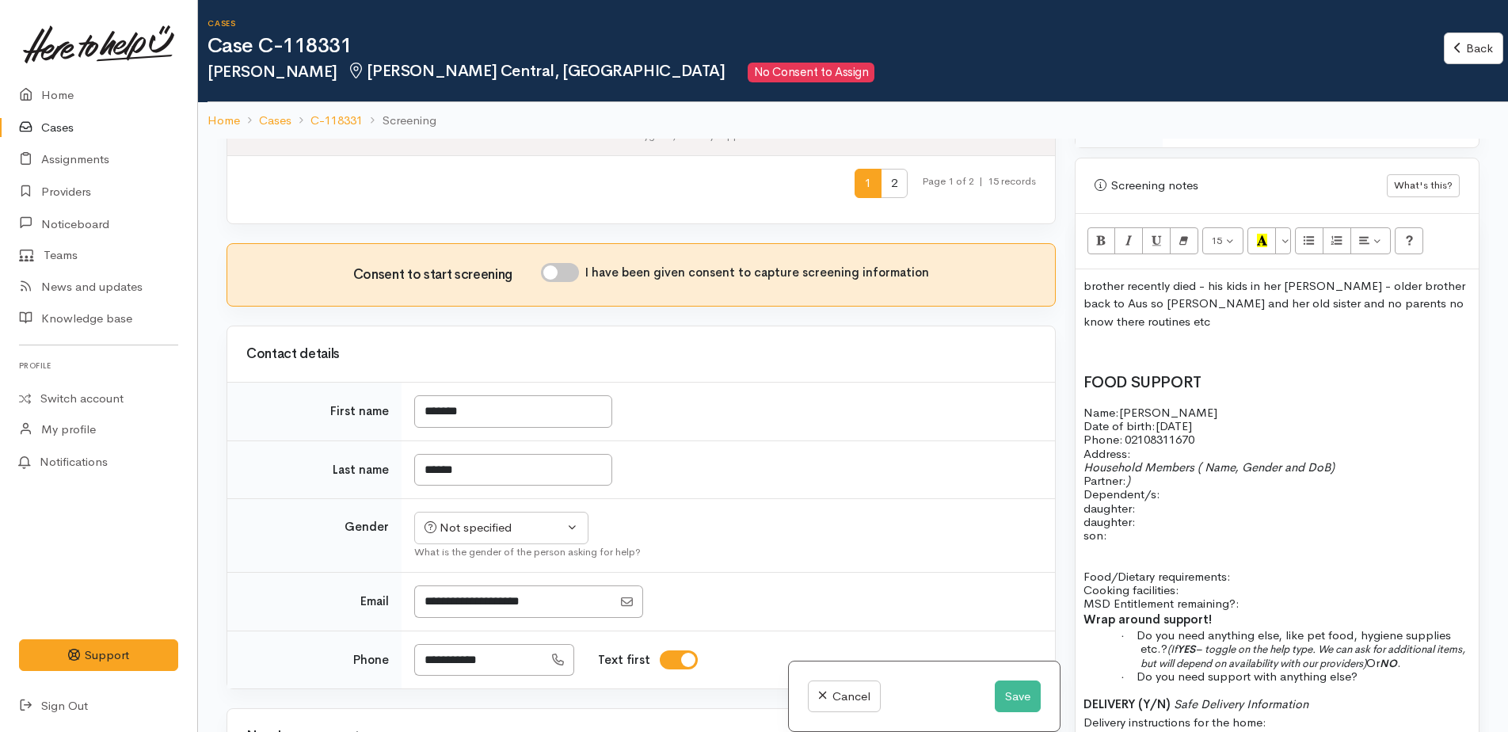
scroll to position [1188, 0]
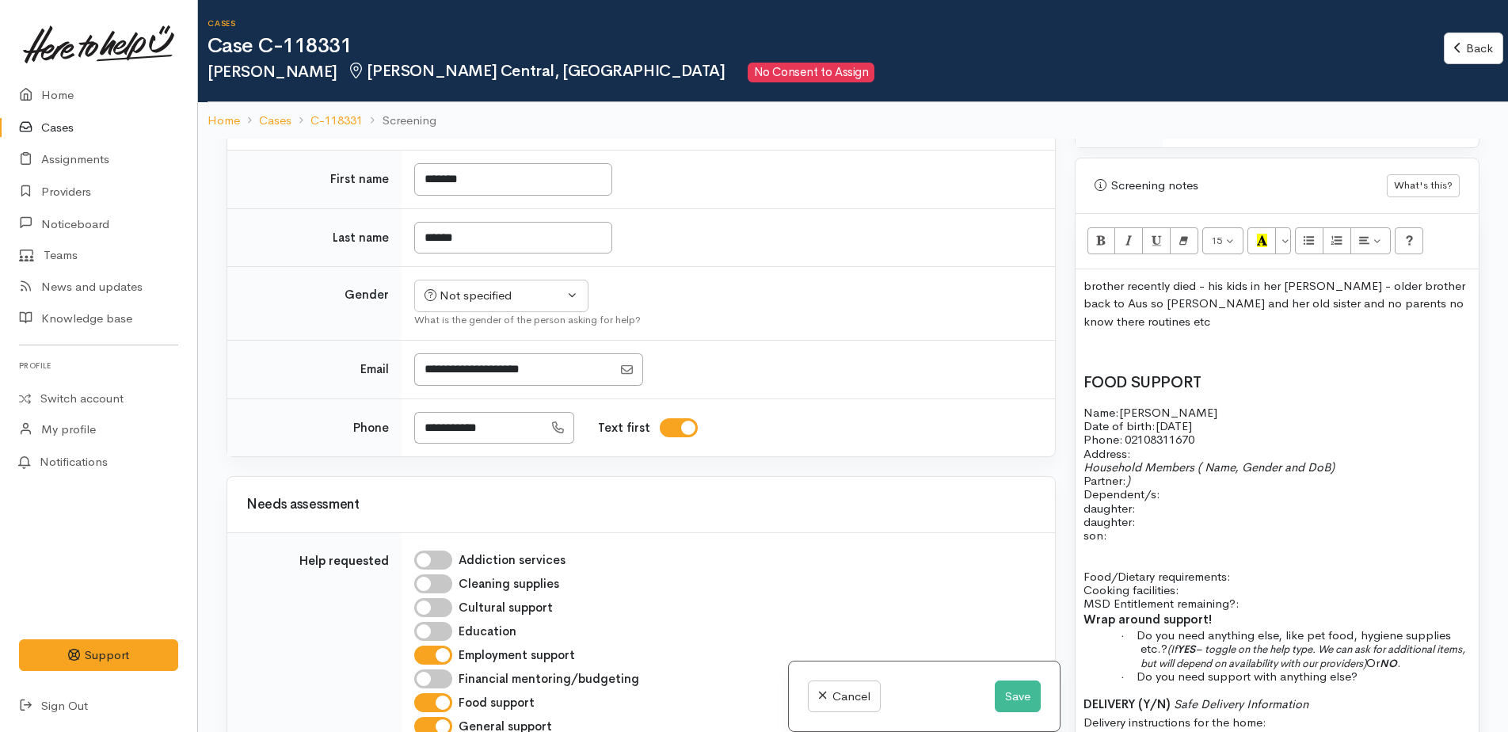
click at [1142, 460] on p "Household Members ( Name, Gender and DoB) Partner: ) Dependent/s:" at bounding box center [1276, 480] width 387 height 41
click at [1165, 481] on p "Household Members ( Name, Gender and DoB) Partner: ) Dependent/s:" at bounding box center [1276, 480] width 387 height 41
click at [1161, 501] on p "daughter:" at bounding box center [1276, 507] width 387 height 13
click at [1161, 470] on p "Household Members ( Name, Gender and DoB) Partner: ) Dependent/s:" at bounding box center [1276, 480] width 387 height 41
click at [1143, 501] on p "daughter:" at bounding box center [1276, 507] width 387 height 13
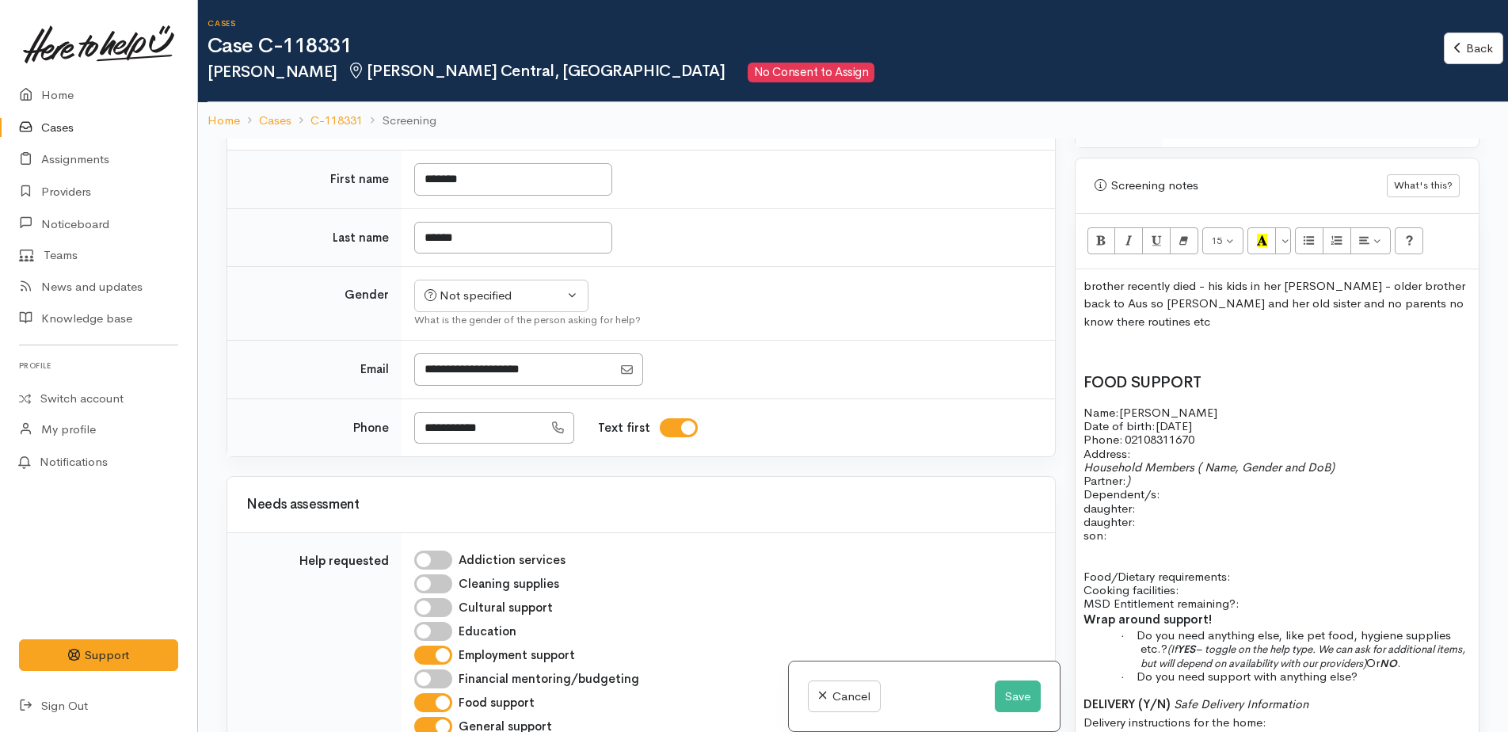
click at [1166, 479] on p "Household Members ( Name, Gender and DoB) Partner: ) Dependent/s:" at bounding box center [1276, 480] width 387 height 41
click at [1166, 501] on p "daughter:" at bounding box center [1276, 507] width 387 height 13
click at [1132, 500] on span "daughter: 15/07/2010 Remi John" at bounding box center [1181, 507] width 196 height 15
click at [1158, 528] on p "son:" at bounding box center [1276, 534] width 387 height 13
click at [1143, 515] on p "daughter:" at bounding box center [1276, 521] width 387 height 13
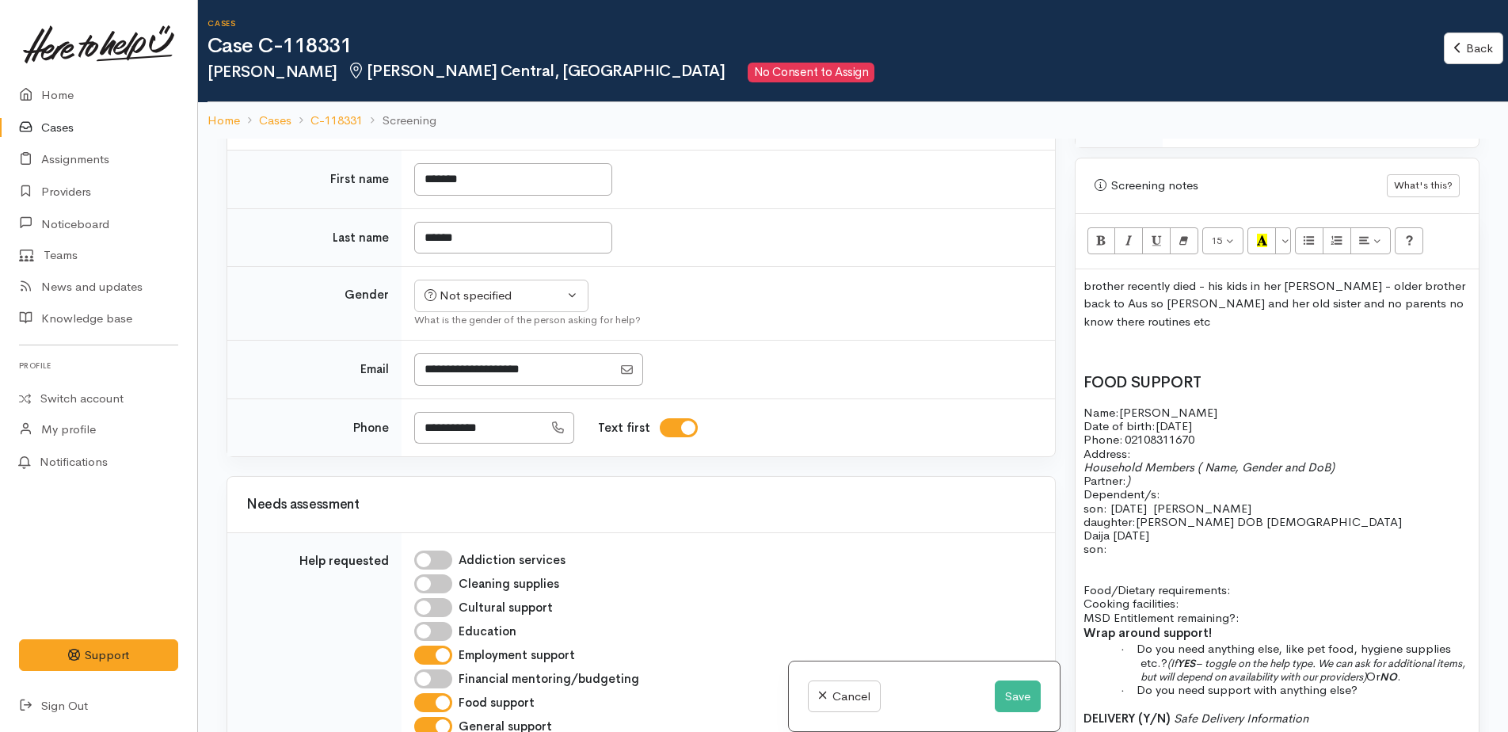
click at [1138, 556] on p at bounding box center [1276, 562] width 387 height 13
click at [1129, 542] on p "son:" at bounding box center [1276, 548] width 387 height 13
click at [1251, 583] on p "Food/Dietary requirements: Cooking facilities: MSD Entitlement remaining?:" at bounding box center [1276, 603] width 387 height 41
drag, startPoint x: 1289, startPoint y: 613, endPoint x: 1210, endPoint y: 618, distance: 79.3
click at [1286, 624] on p "Wrap around support!" at bounding box center [1276, 633] width 387 height 18
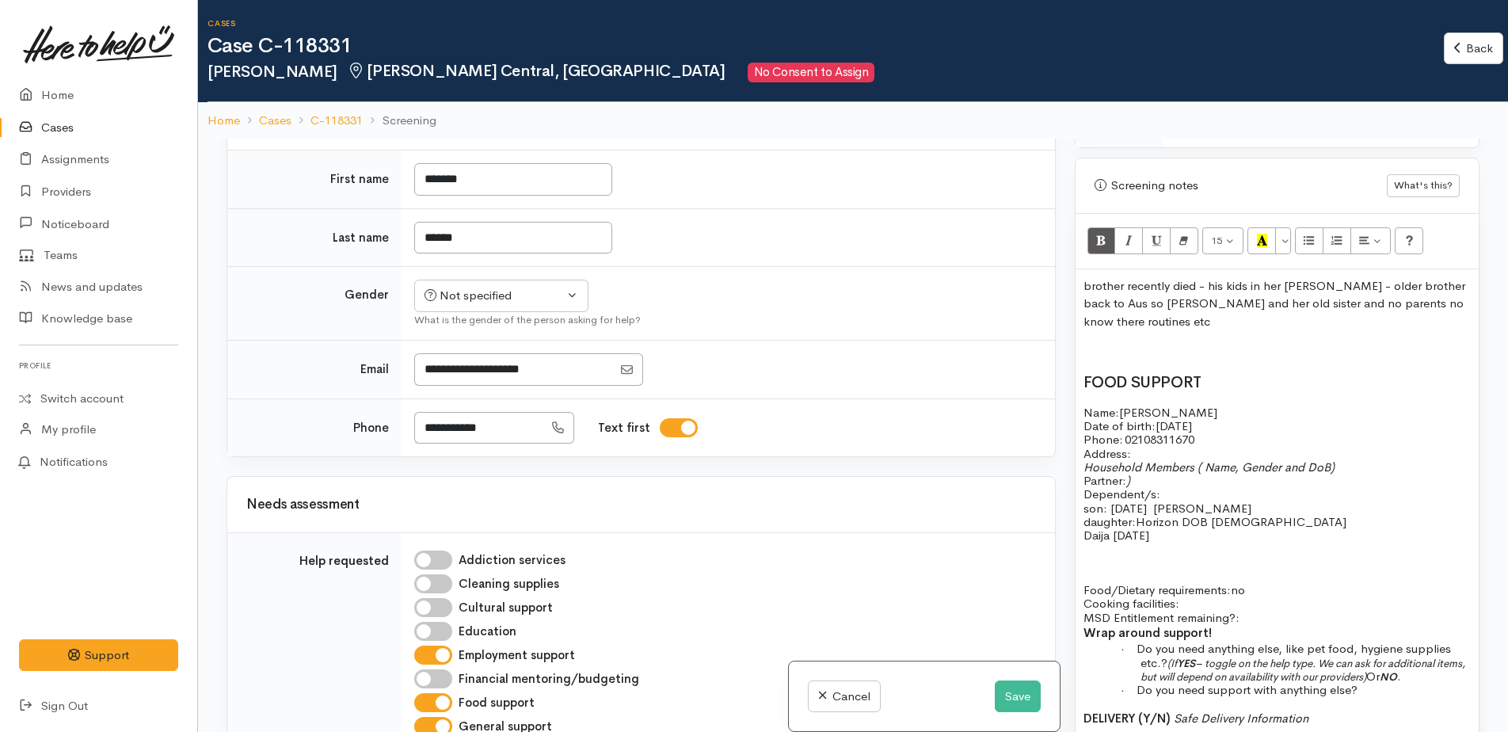
click at [1182, 595] on span at bounding box center [1180, 602] width 3 height 15
click at [1251, 599] on p "Food/Dietary requirements: no Cooking facilities: yes MSD Entitlement remaining…" at bounding box center [1276, 603] width 387 height 41
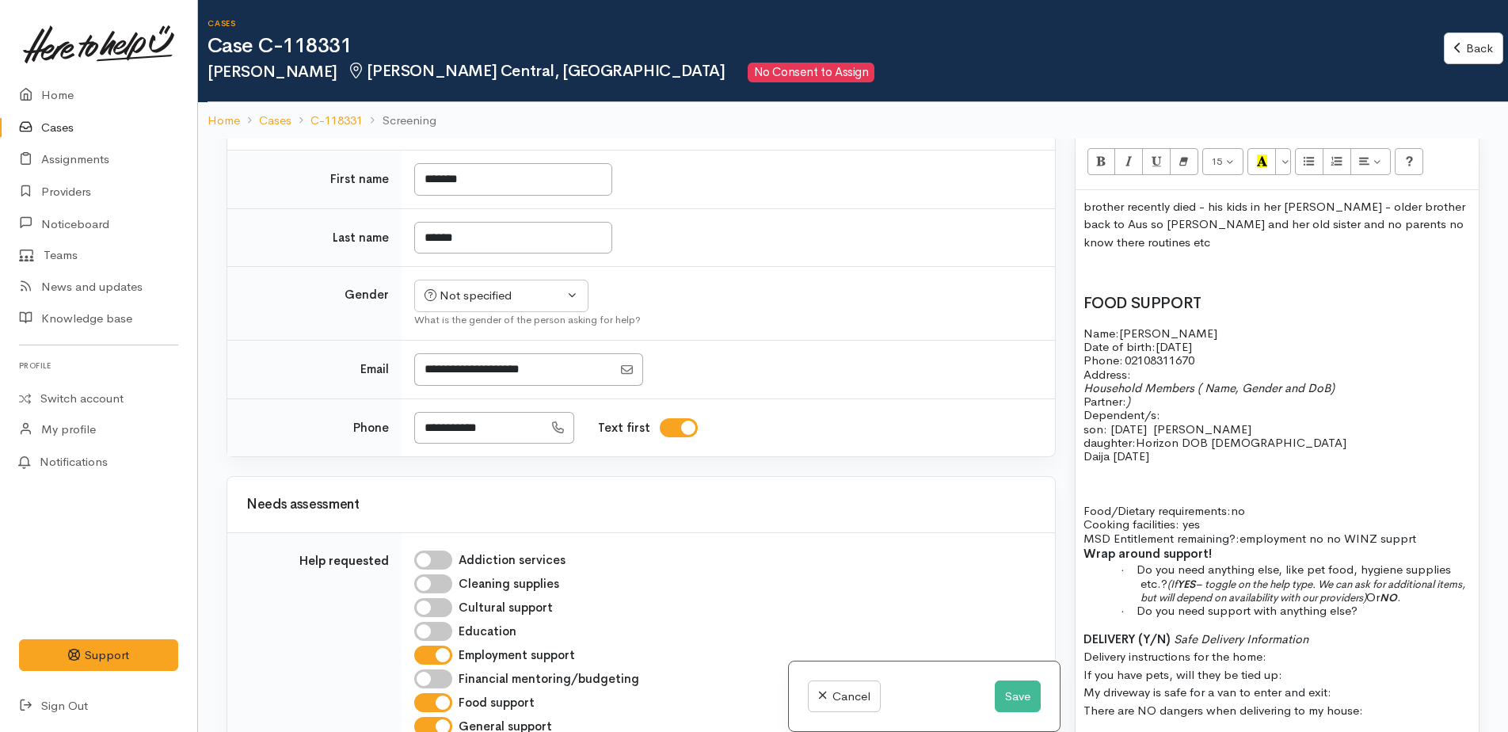
scroll to position [1262, 0]
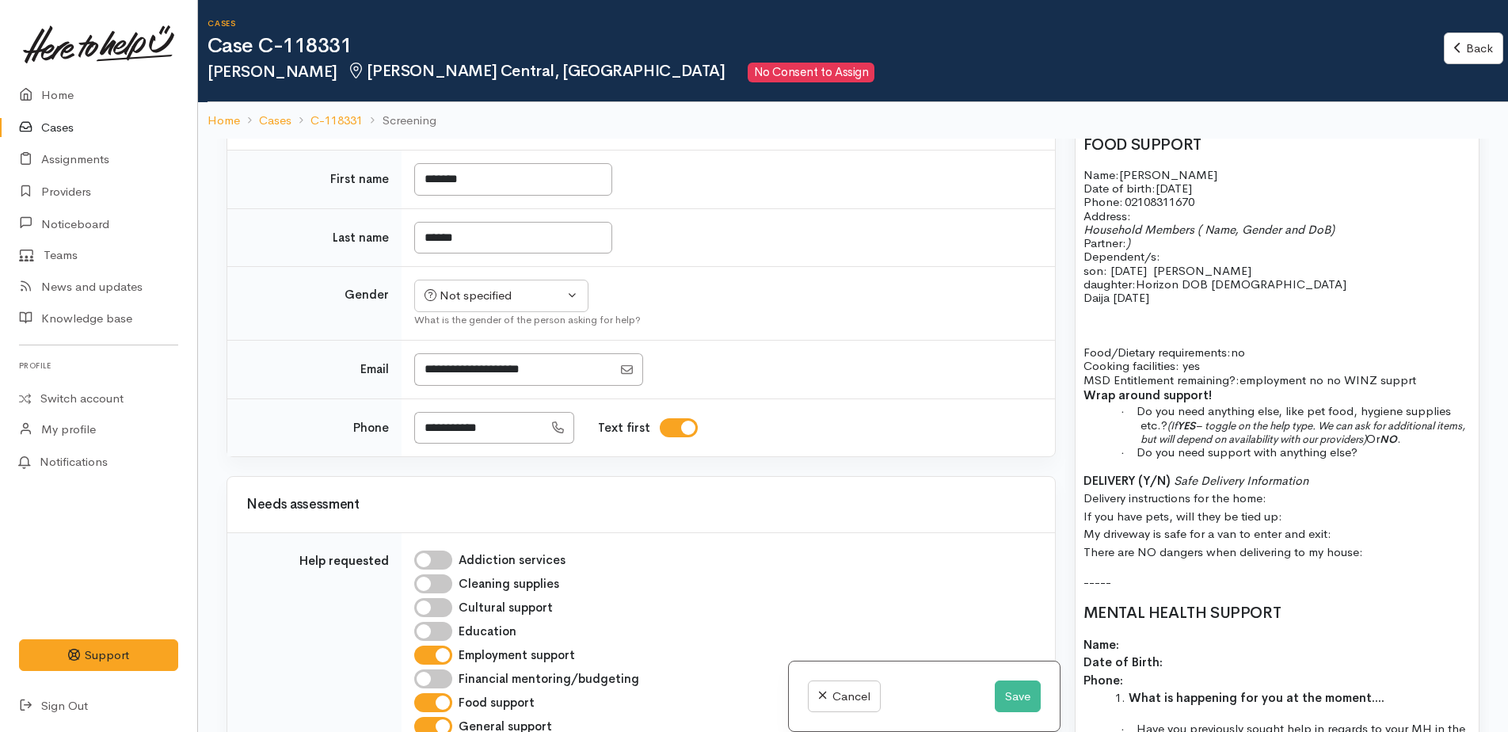
drag, startPoint x: 1169, startPoint y: 407, endPoint x: 1185, endPoint y: 408, distance: 15.9
click at [1185, 419] on span "(If YES – toggle on the help type. We can ask for additional items, but will de…" at bounding box center [1302, 432] width 325 height 27
click at [1205, 419] on span "YES – toggle on the help type. We can ask for additional items, but will depend…" at bounding box center [1297, 432] width 315 height 27
drag, startPoint x: 1203, startPoint y: 409, endPoint x: 1446, endPoint y: 424, distance: 243.6
click at [1446, 424] on p "· Do you need anything else, like pet food, hygiene supplies etc.? YES – toggle…" at bounding box center [1305, 424] width 330 height 41
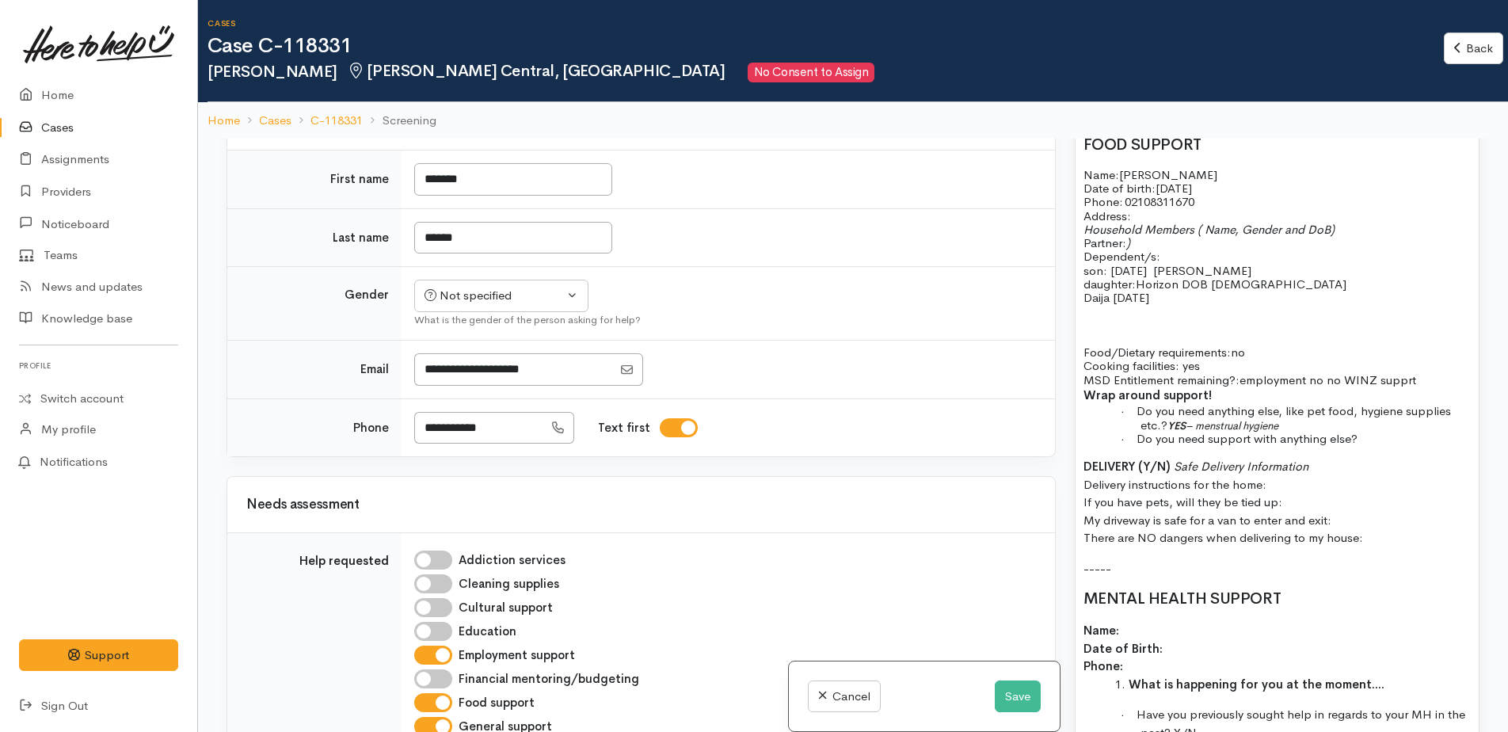
click at [1298, 407] on p "· Do you need anything else, like pet food, hygiene supplies etc.? YES – menstr…" at bounding box center [1305, 418] width 330 height 28
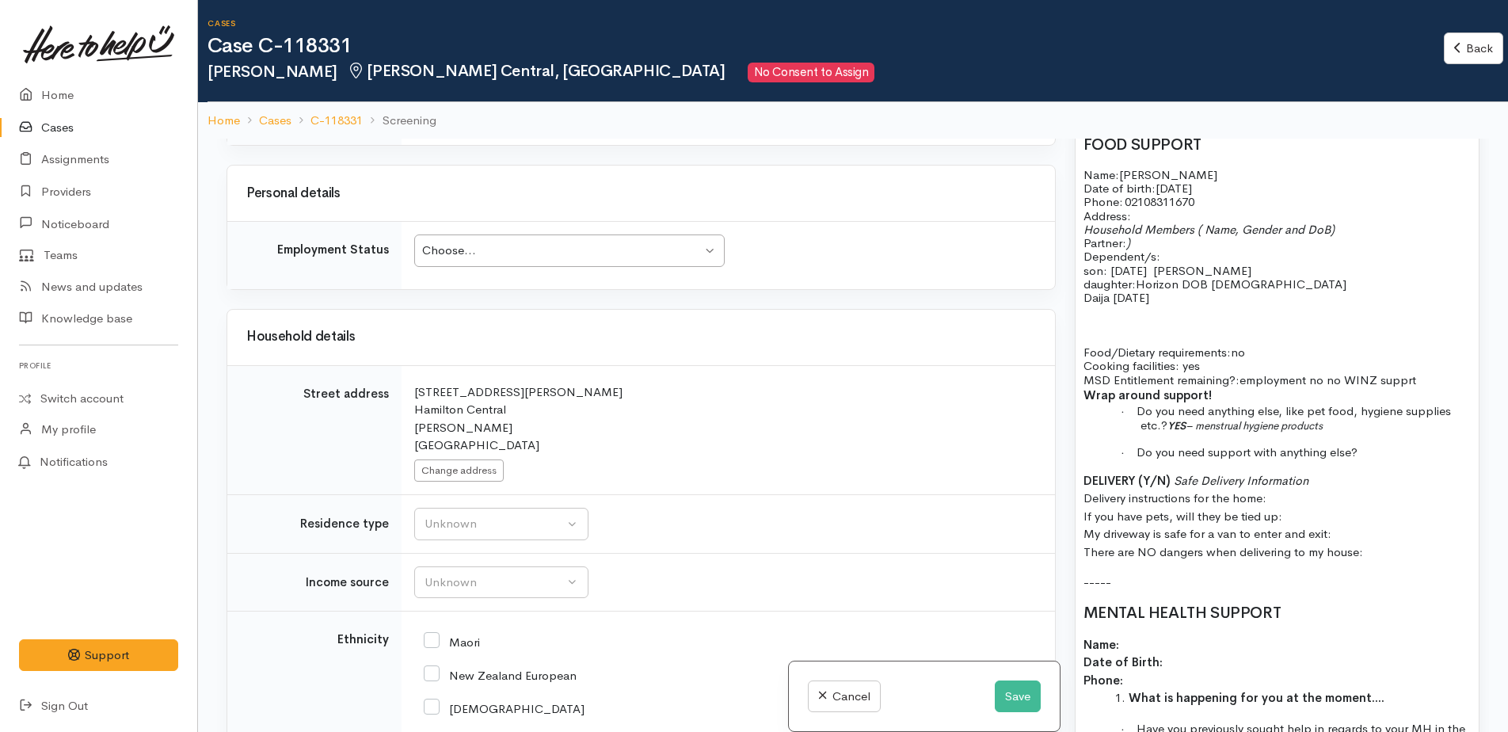
scroll to position [2692, 0]
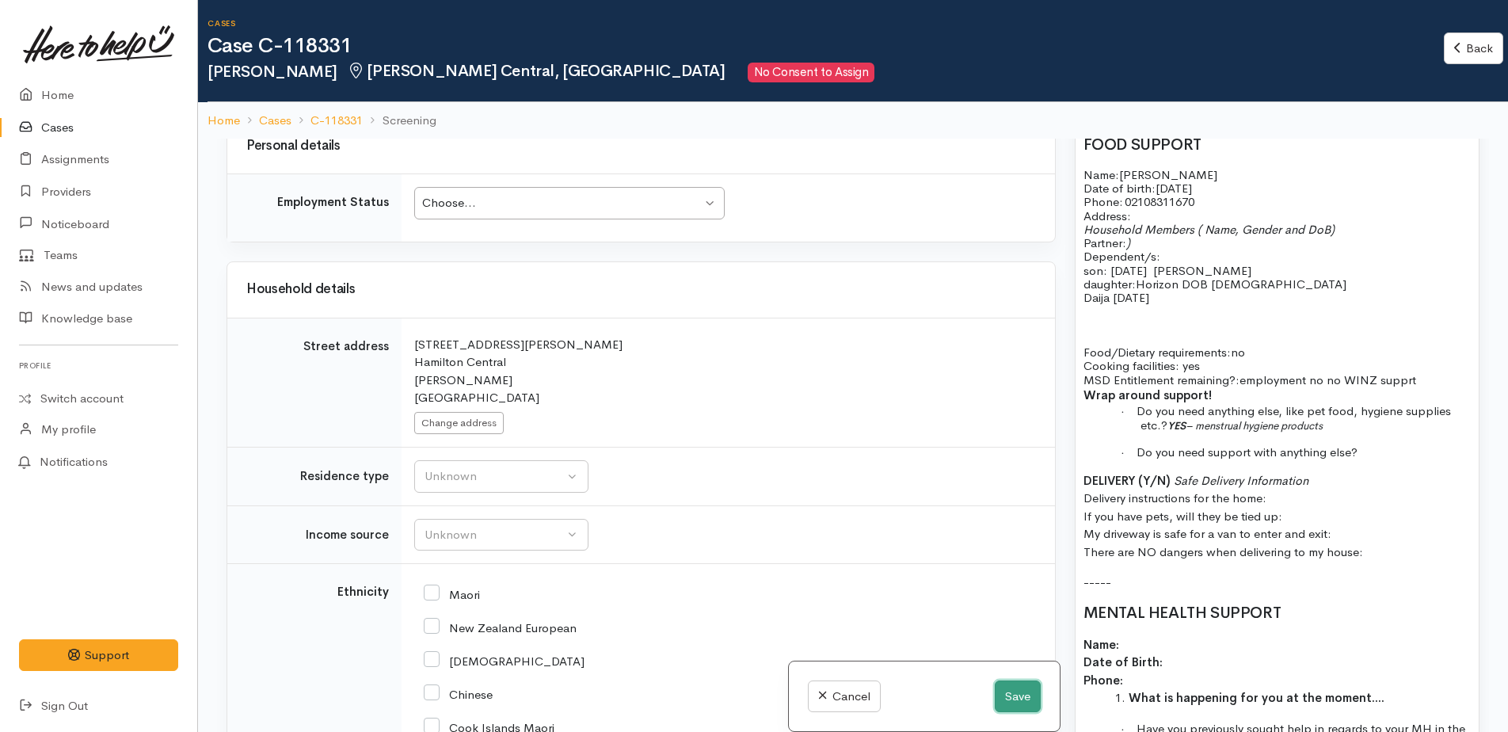
click at [1014, 689] on button "Save" at bounding box center [1017, 696] width 46 height 32
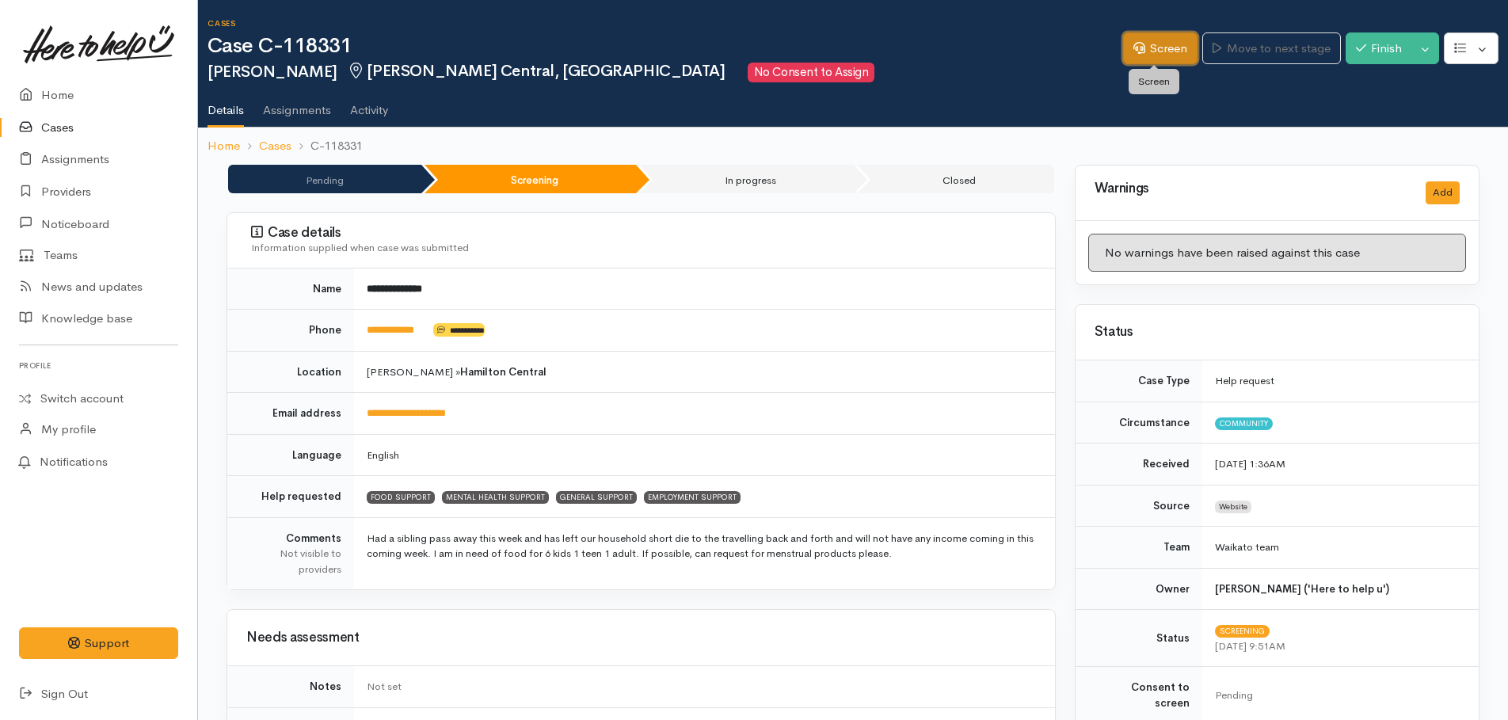
click at [1174, 53] on link "Screen" at bounding box center [1160, 48] width 74 height 32
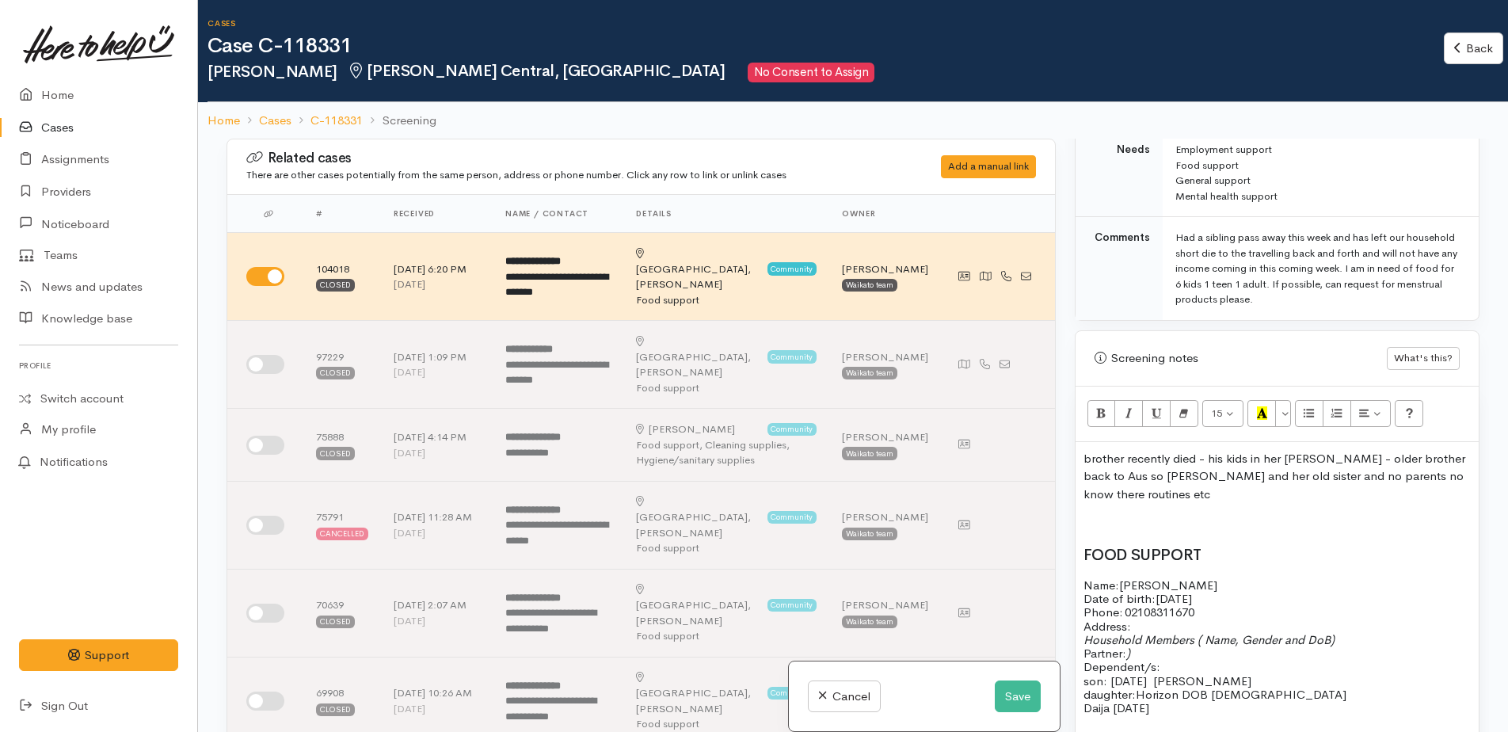
scroll to position [950, 0]
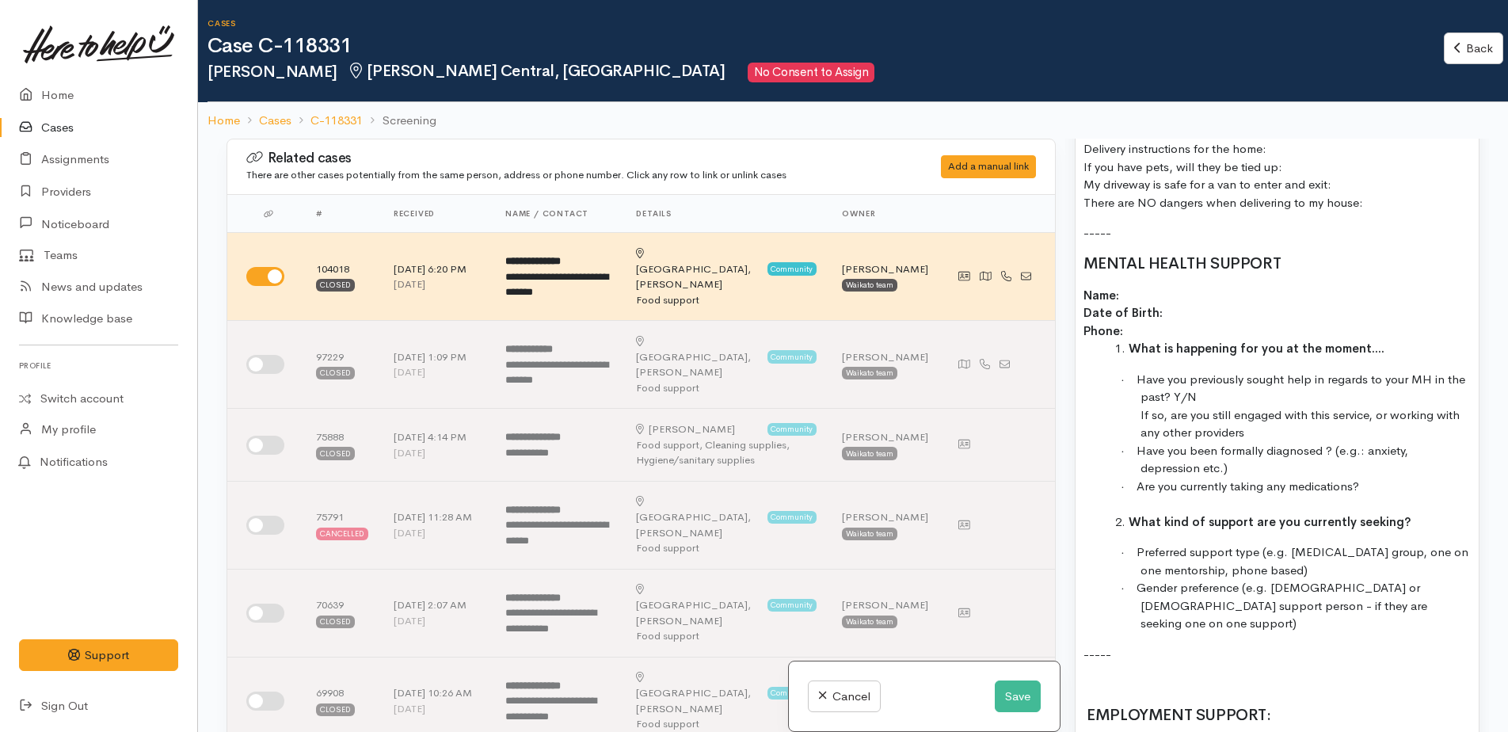
scroll to position [1584, 0]
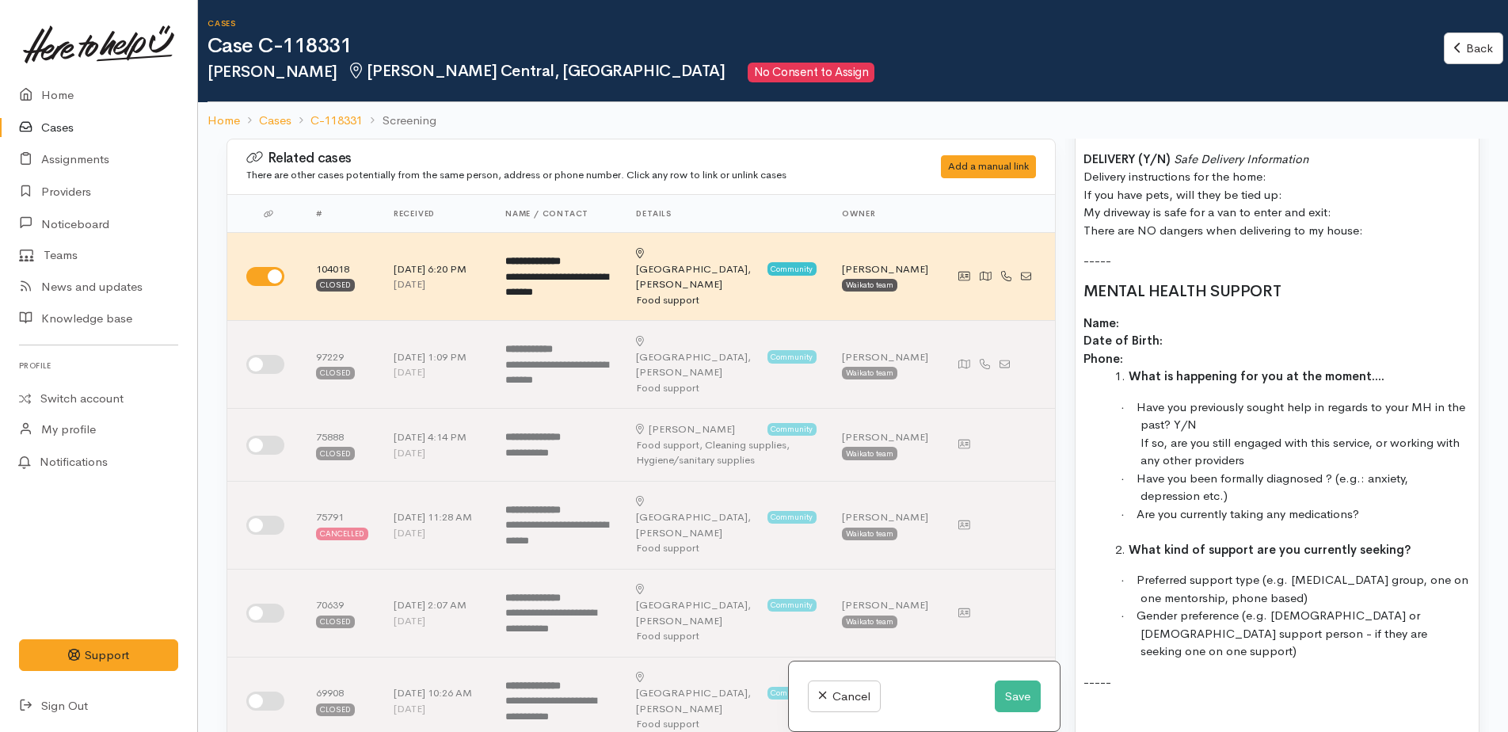
click at [1306, 283] on h2 "MENTAL HEALTH SUPPORT" at bounding box center [1276, 291] width 387 height 17
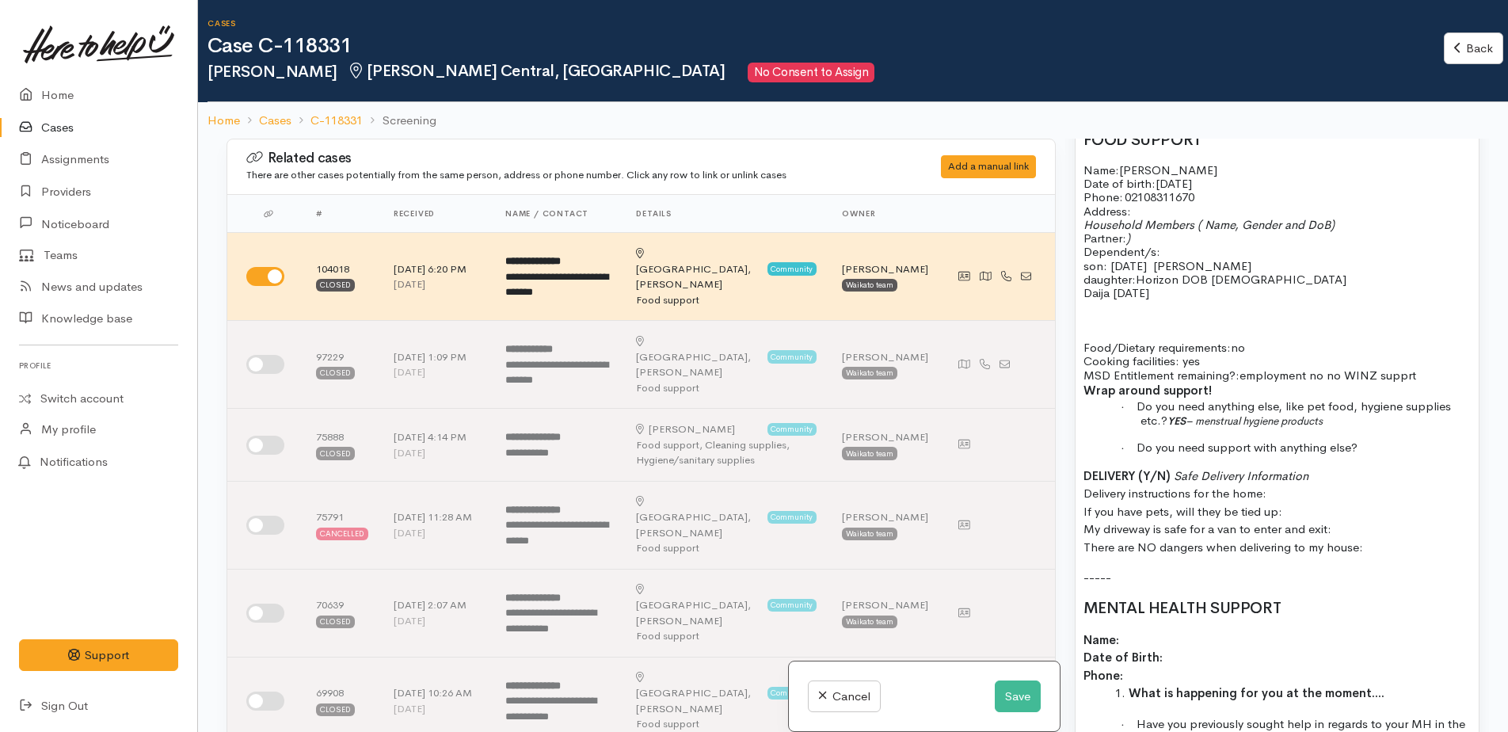
scroll to position [950, 0]
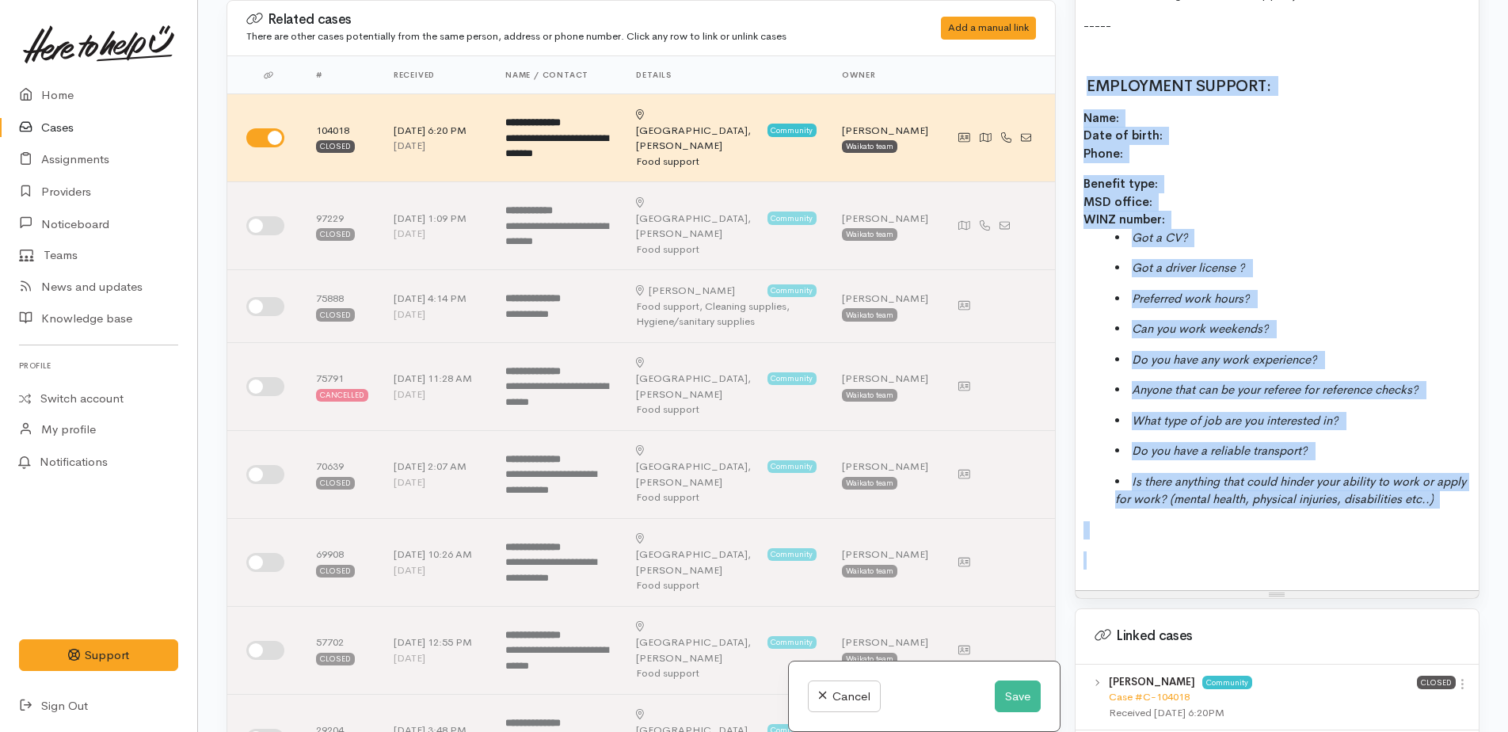
scroll to position [2283, 0]
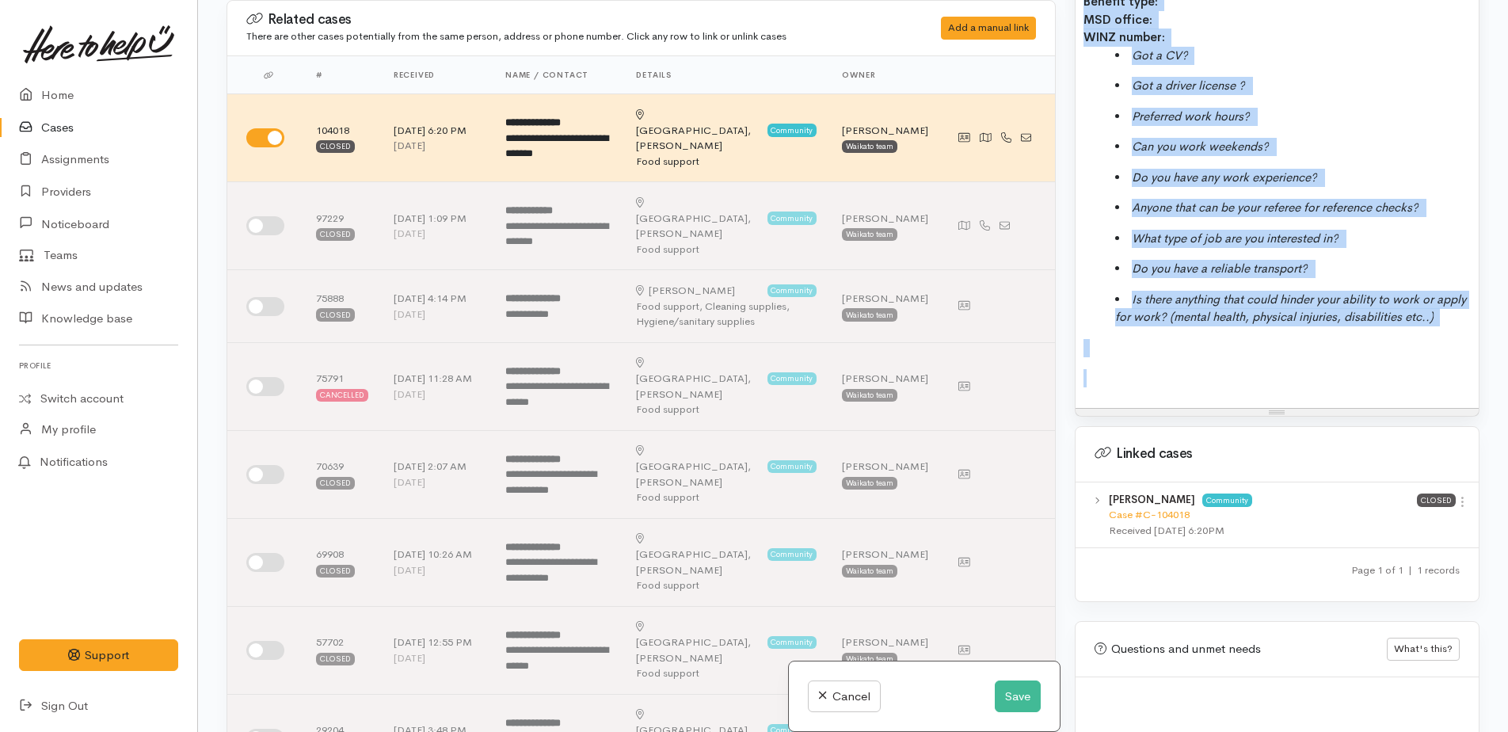
drag, startPoint x: 1088, startPoint y: 308, endPoint x: 1328, endPoint y: 465, distance: 286.6
click at [1391, 660] on div "Warnings Add No warnings have been raised against this case Add Warning Title ●…" at bounding box center [1277, 366] width 424 height 732
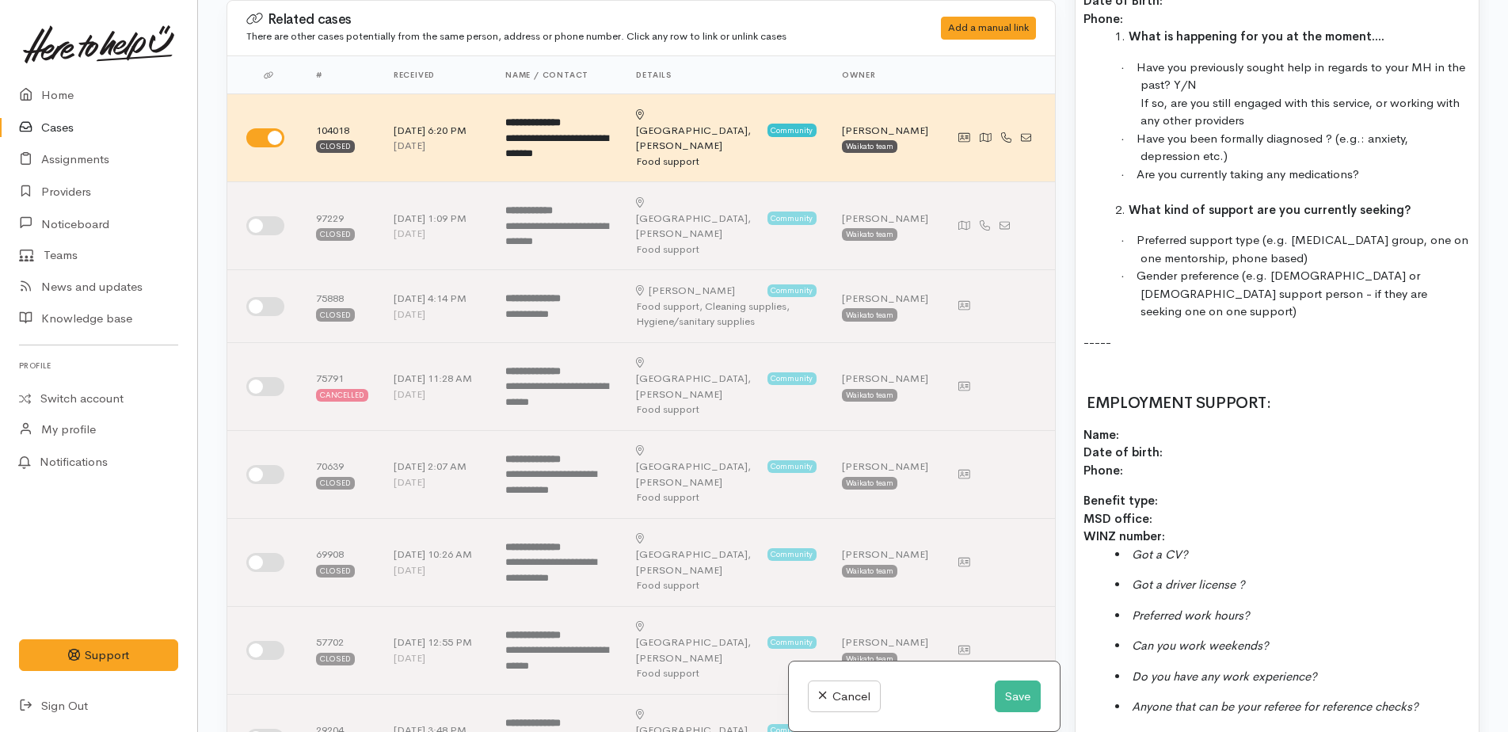
scroll to position [1650, 0]
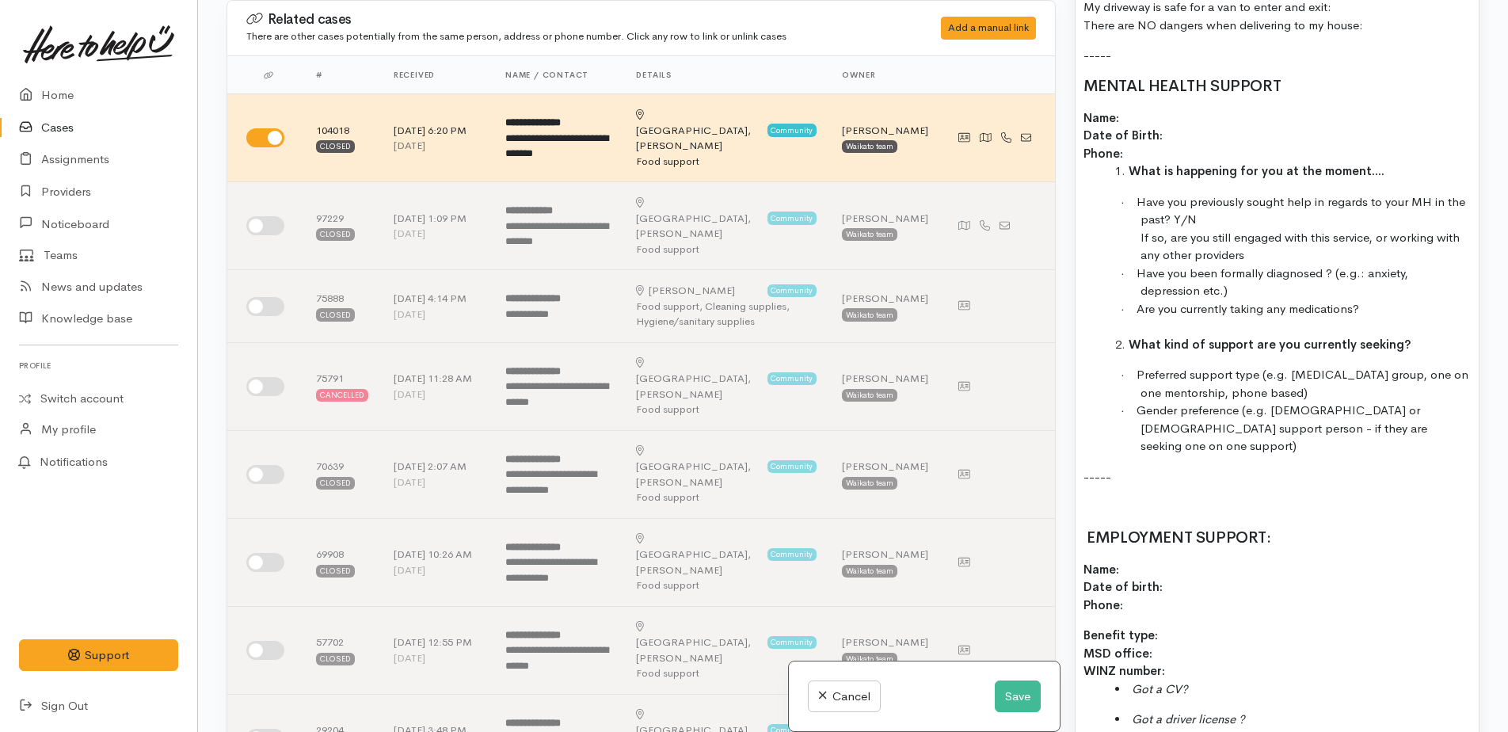
click at [1369, 529] on h2 "EMPLOYMENT SUPPORT:" at bounding box center [1276, 537] width 387 height 17
click at [1010, 706] on button "Save" at bounding box center [1017, 696] width 46 height 32
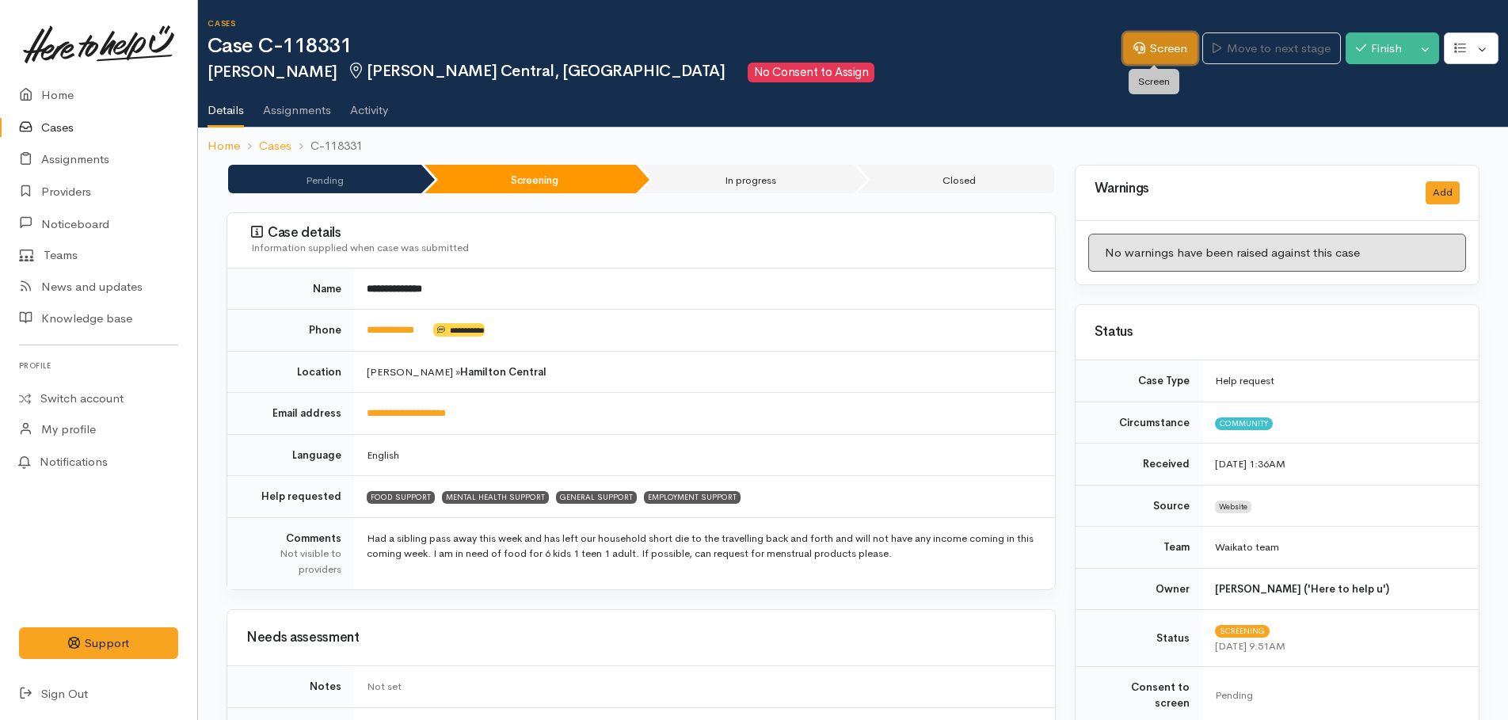
click at [1150, 49] on link "Screen" at bounding box center [1160, 48] width 74 height 32
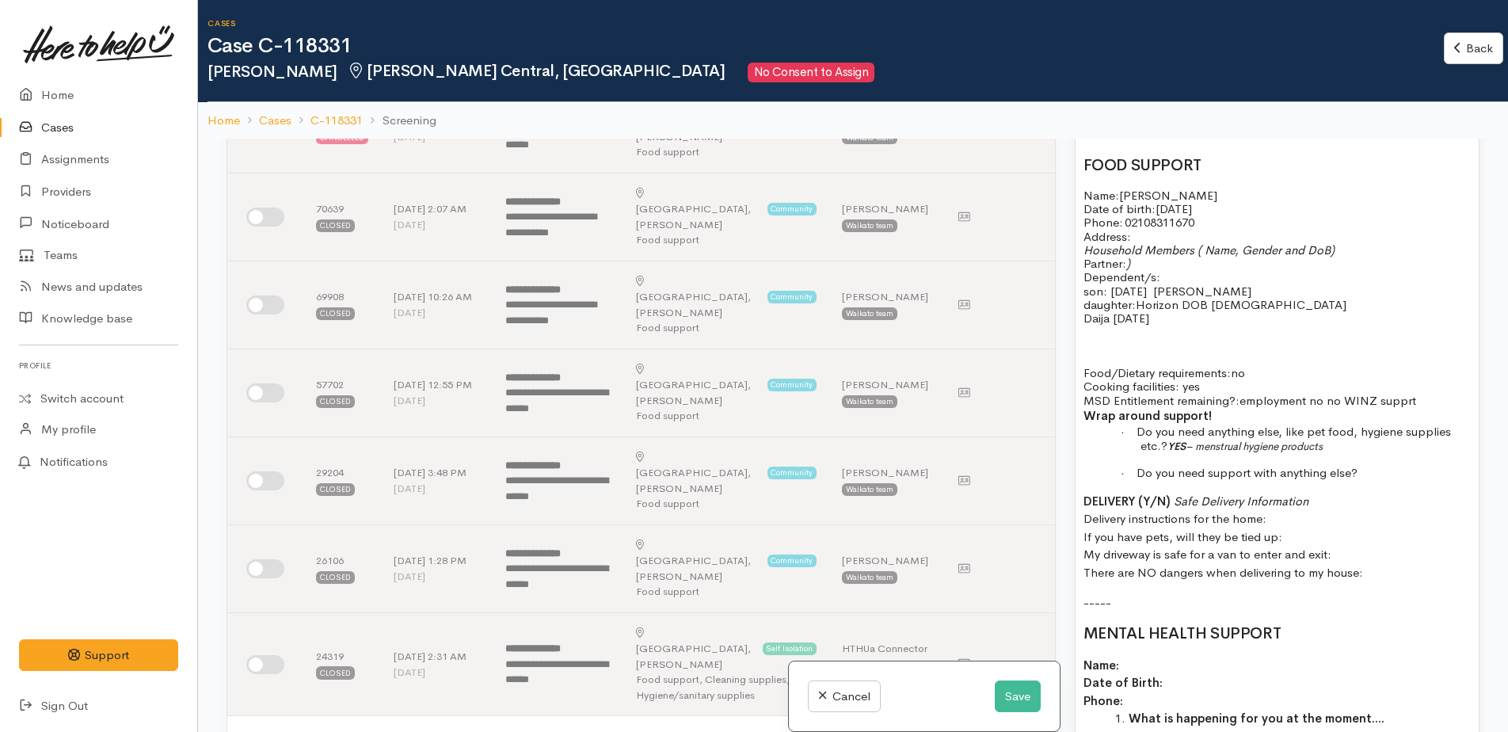
scroll to position [1108, 0]
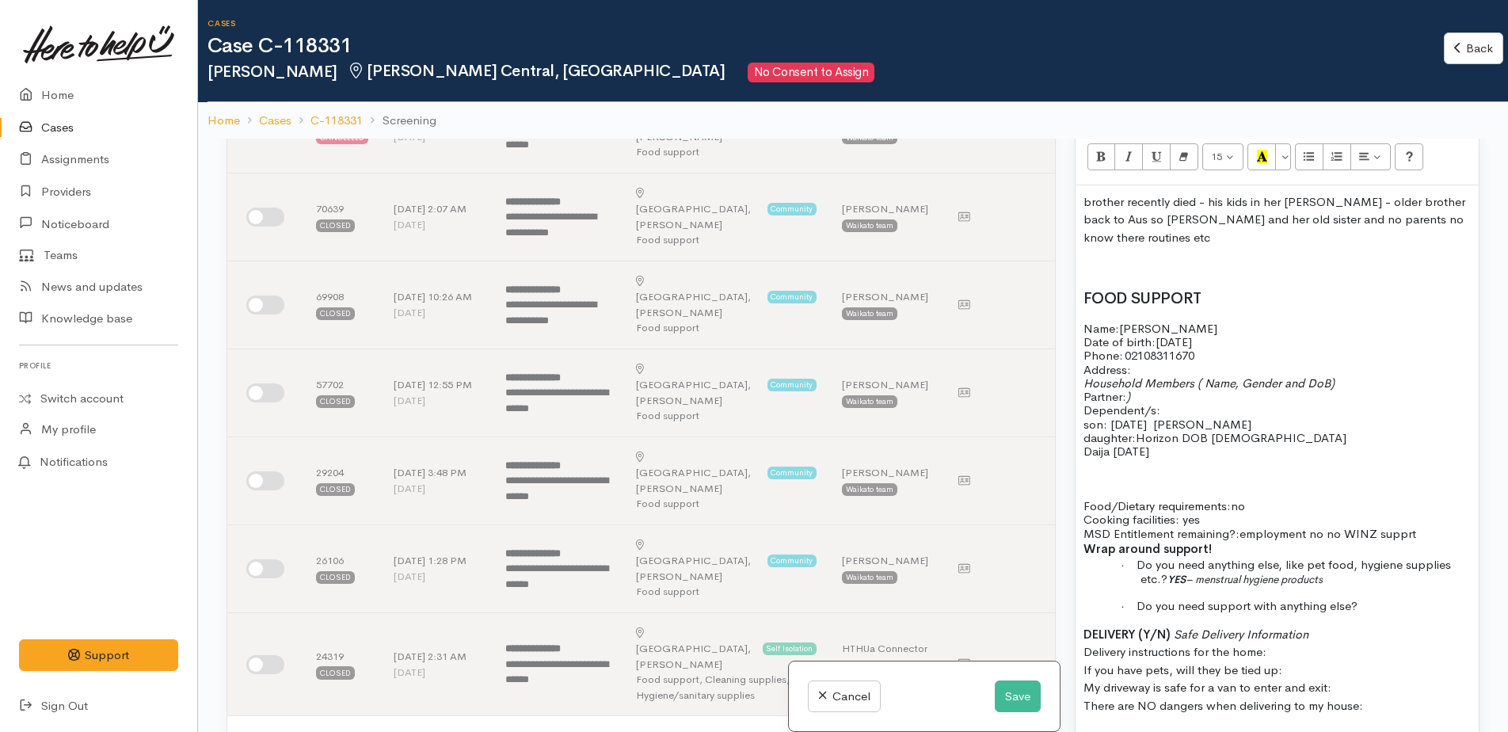
click at [1148, 363] on p "Address:" at bounding box center [1276, 369] width 387 height 13
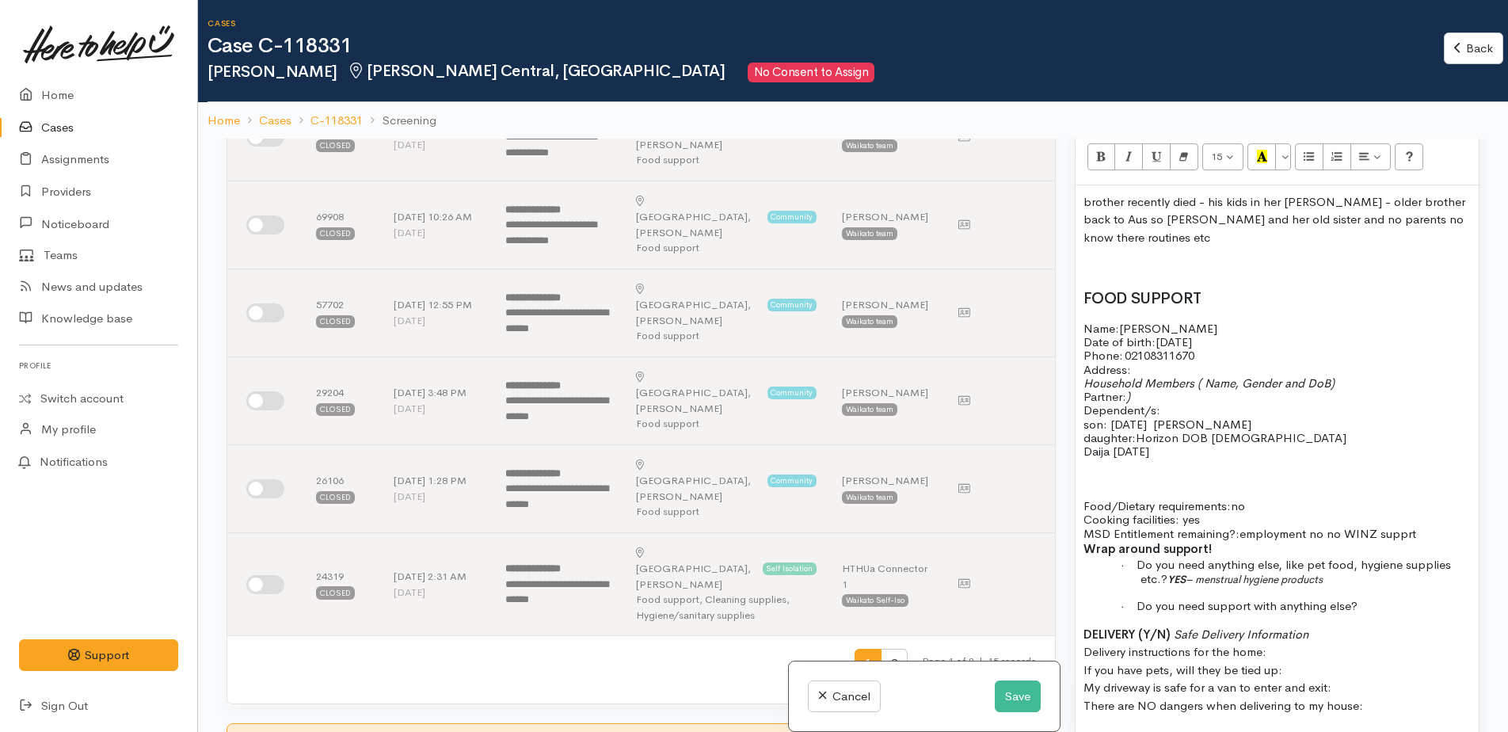
scroll to position [633, 0]
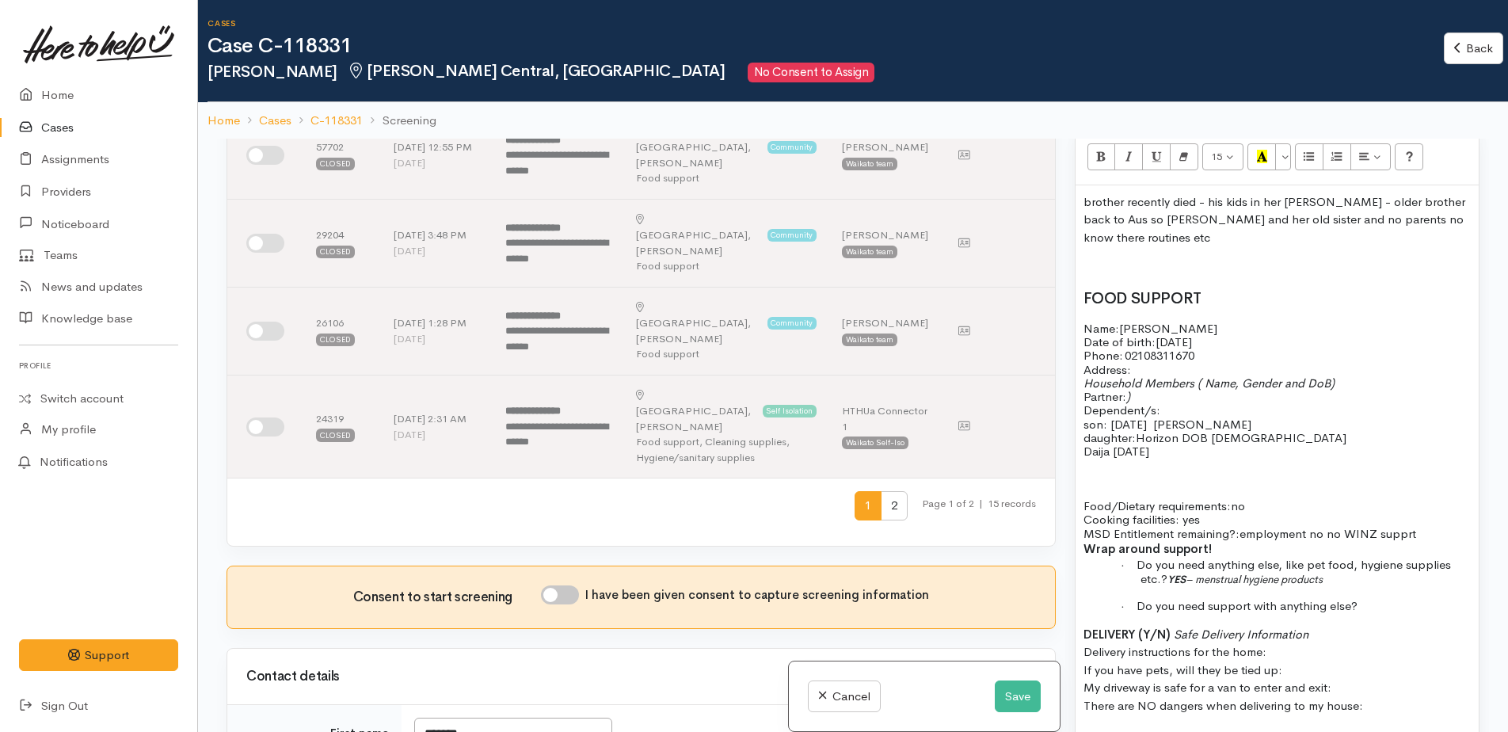
click at [553, 585] on input "I have been given consent to capture screening information" at bounding box center [560, 594] width 38 height 19
checkbox input "true"
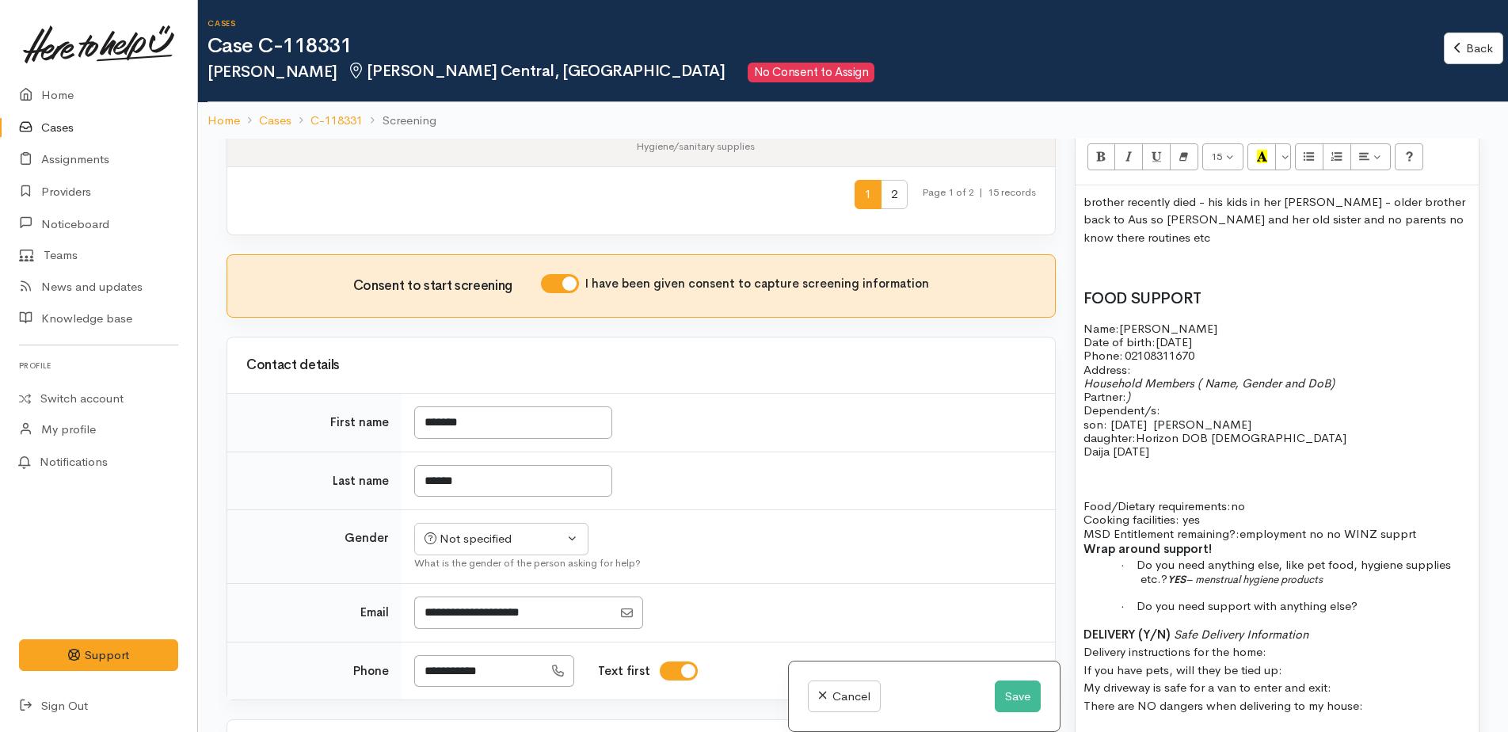
scroll to position [950, 0]
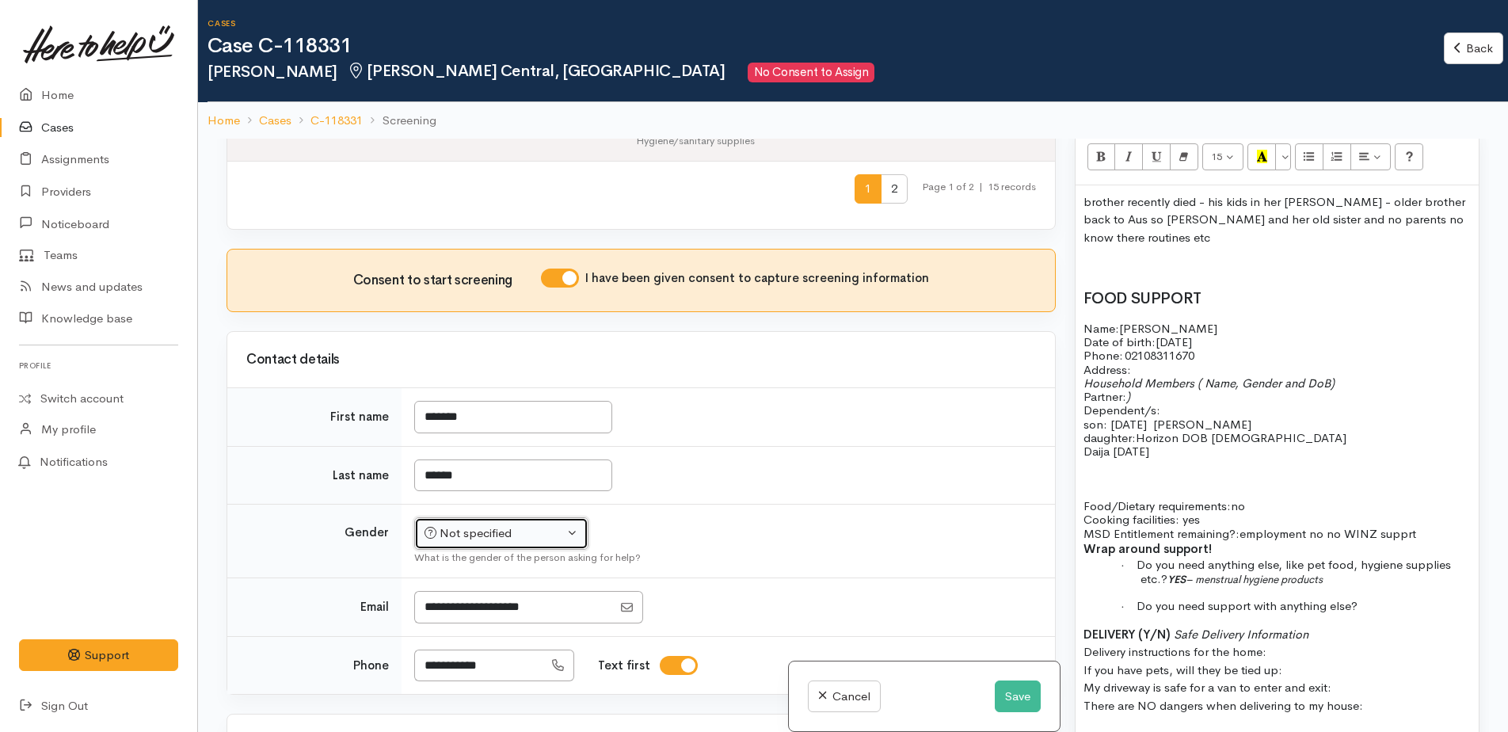
click at [525, 524] on div "Not specified" at bounding box center [493, 533] width 139 height 18
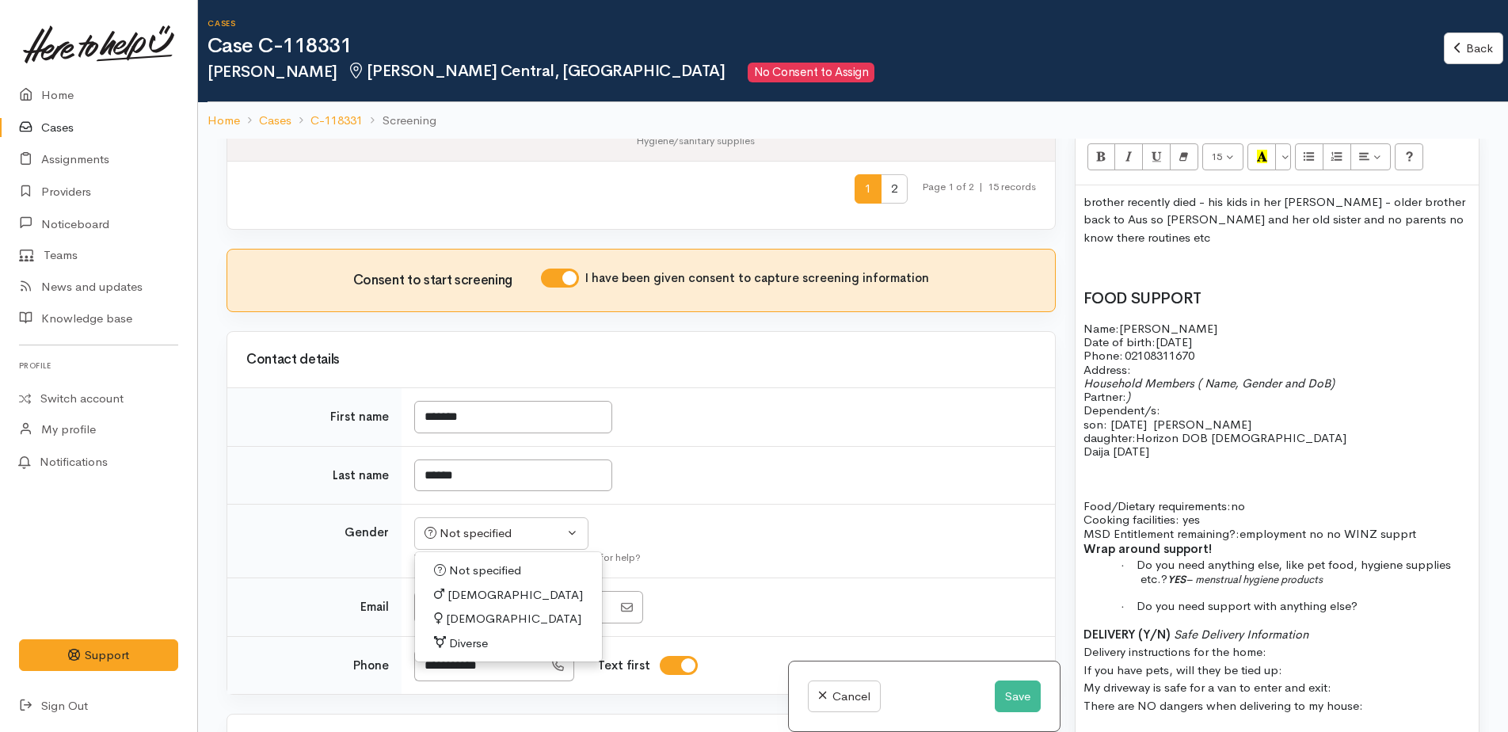
click at [462, 610] on span "[DEMOGRAPHIC_DATA]" at bounding box center [513, 619] width 135 height 18
select select "[DEMOGRAPHIC_DATA]"
click at [1151, 205] on p "brother recently died - his kids in her [PERSON_NAME] - older brother back to A…" at bounding box center [1276, 220] width 387 height 54
click at [1149, 204] on p "brother recently died - his kids in her [PERSON_NAME] - older brother back to A…" at bounding box center [1276, 220] width 387 height 54
click at [1150, 363] on p "Address:" at bounding box center [1276, 369] width 387 height 13
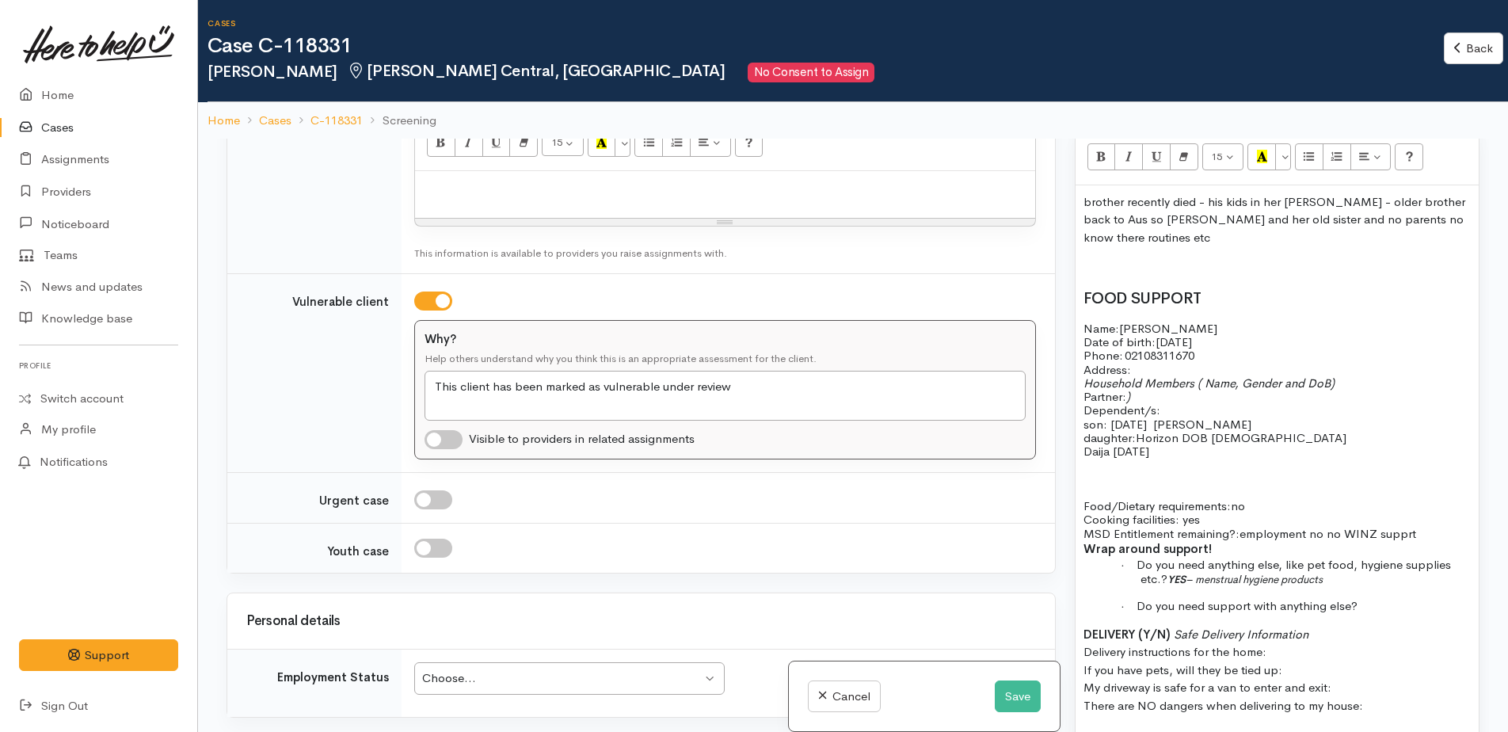
scroll to position [2534, 0]
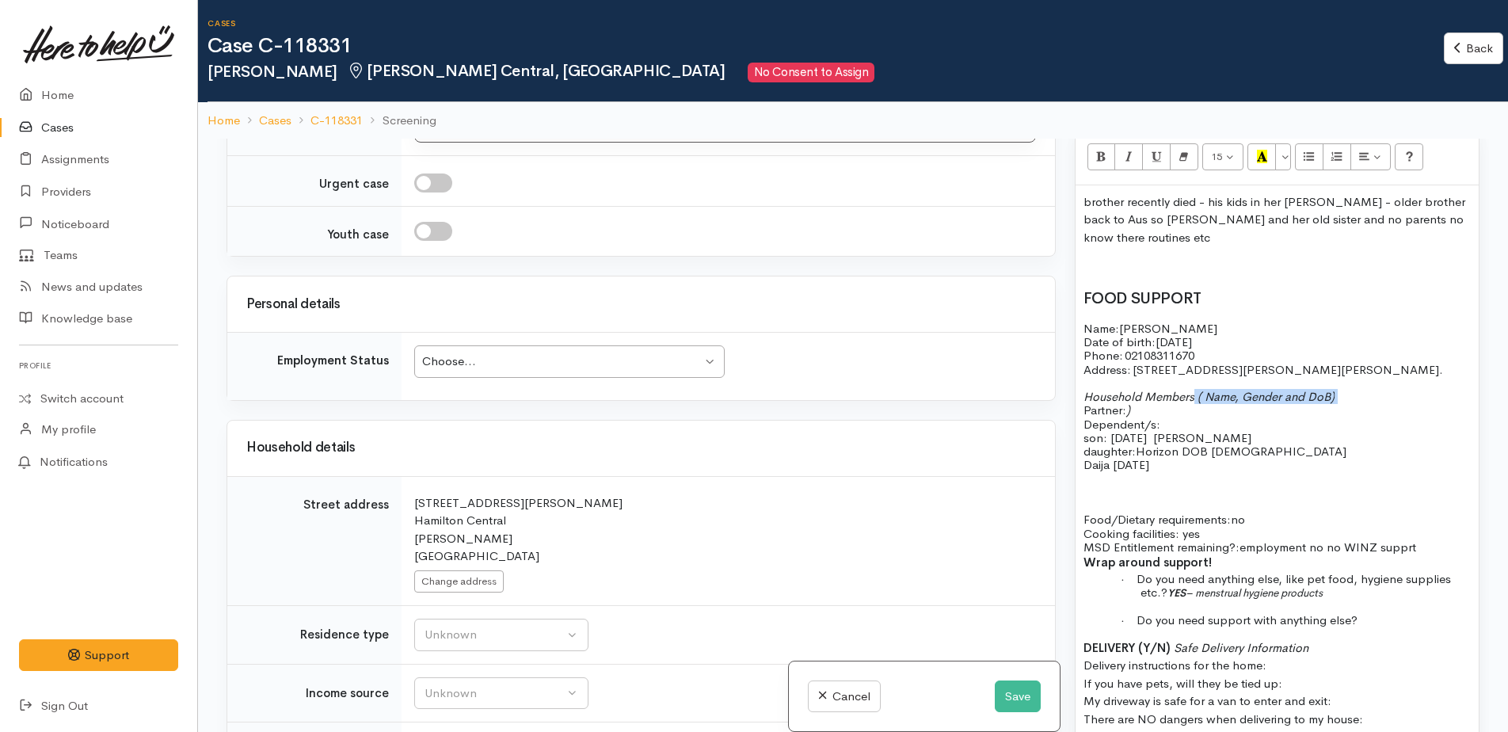
drag, startPoint x: 1194, startPoint y: 384, endPoint x: 1338, endPoint y: 378, distance: 144.2
click at [1338, 390] on p "Household Members ( Name, Gender and DoB) Partner: ) Dependent/s:" at bounding box center [1276, 410] width 387 height 41
drag, startPoint x: 1082, startPoint y: 392, endPoint x: 1138, endPoint y: 390, distance: 56.3
click at [1106, 430] on span "son: [DATE] [PERSON_NAME]" at bounding box center [1167, 437] width 168 height 15
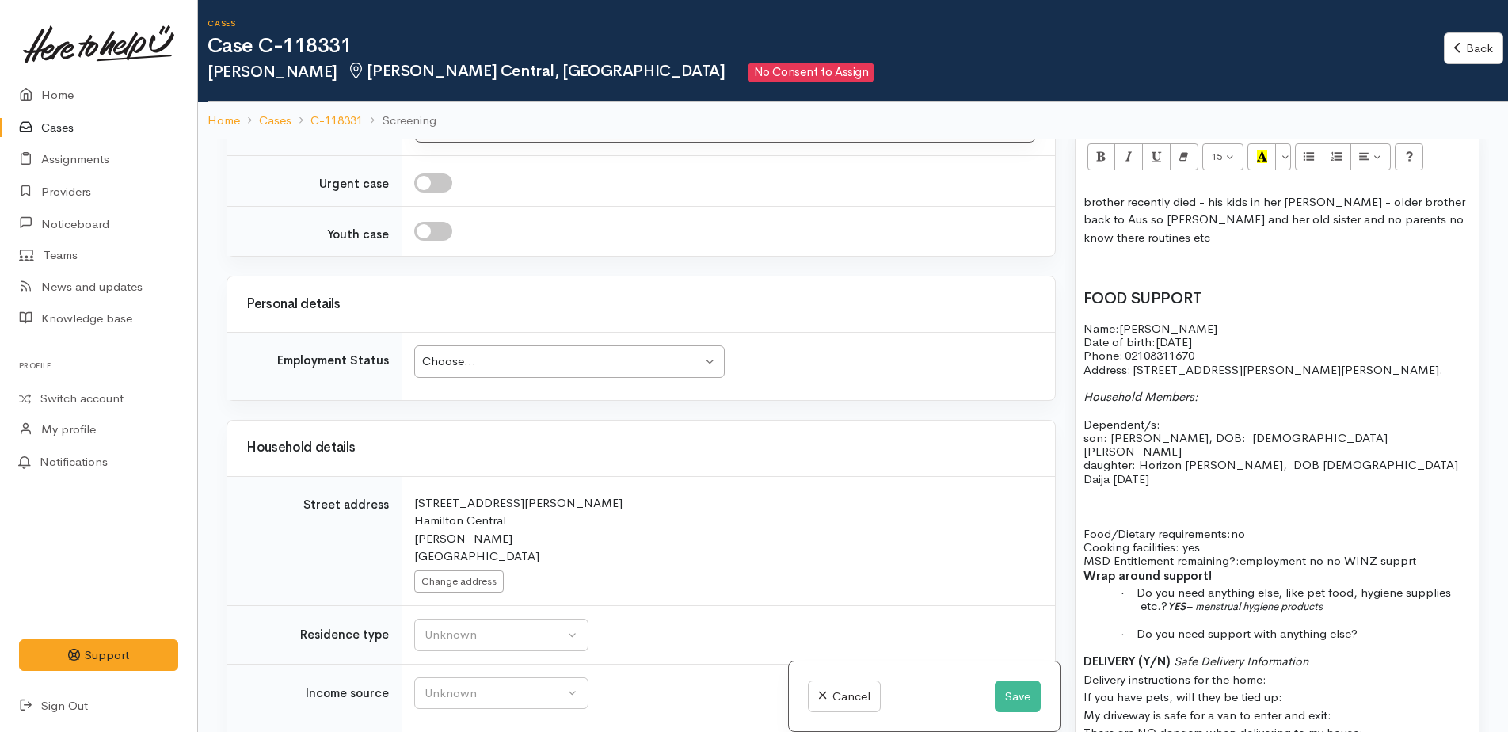
click at [1337, 430] on span "son: [PERSON_NAME], DOB: [DEMOGRAPHIC_DATA] [PERSON_NAME]" at bounding box center [1236, 444] width 307 height 29
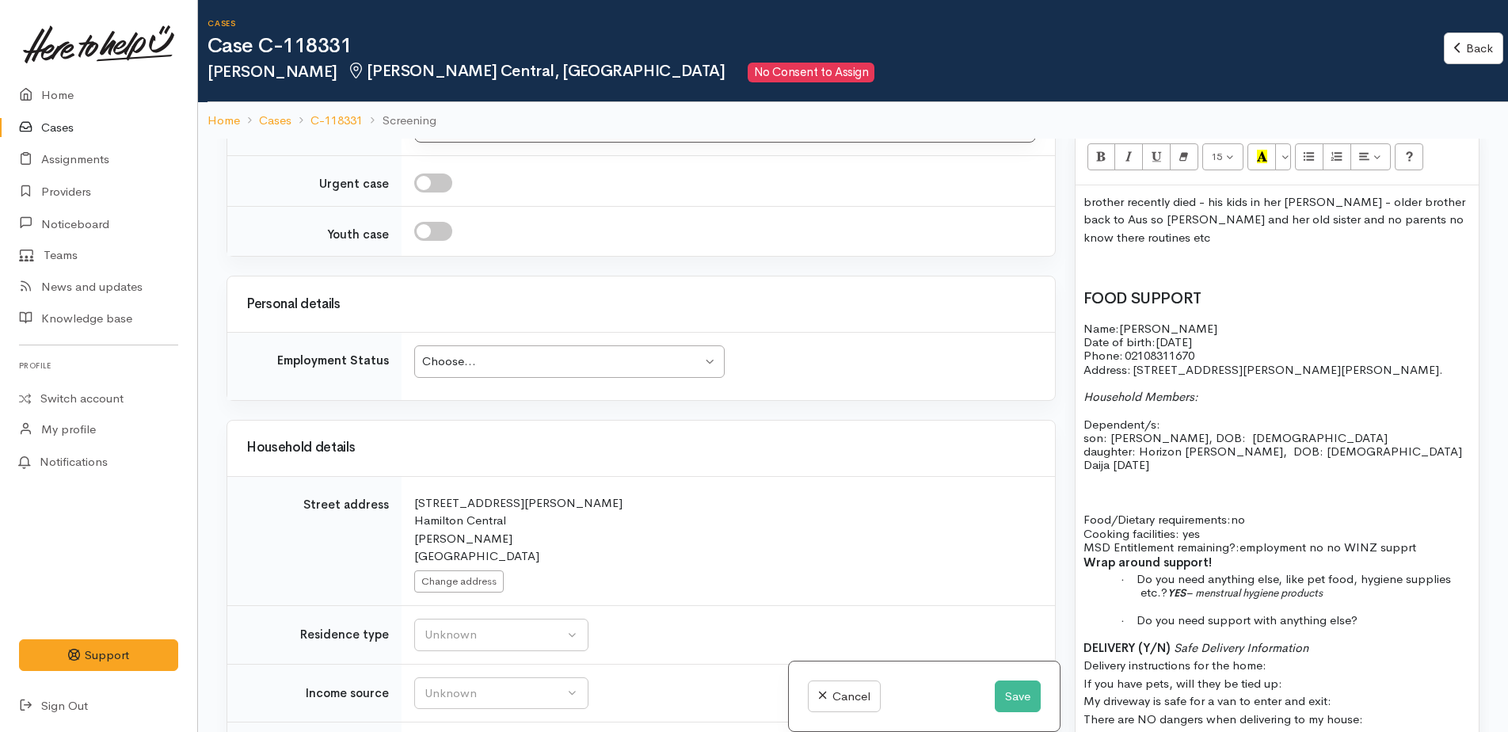
click at [1241, 458] on p "daughter: Daija [DATE]" at bounding box center [1276, 464] width 387 height 13
click at [1256, 443] on span "daughter: Horizon [PERSON_NAME], DOB: [DEMOGRAPHIC_DATA]" at bounding box center [1272, 450] width 378 height 15
click at [1302, 443] on span "daughter: Horizon [PERSON_NAME], DOB: [DEMOGRAPHIC_DATA]" at bounding box center [1272, 450] width 378 height 15
click at [1170, 457] on span "daughter: Daija [DATE]" at bounding box center [1143, 464] width 121 height 15
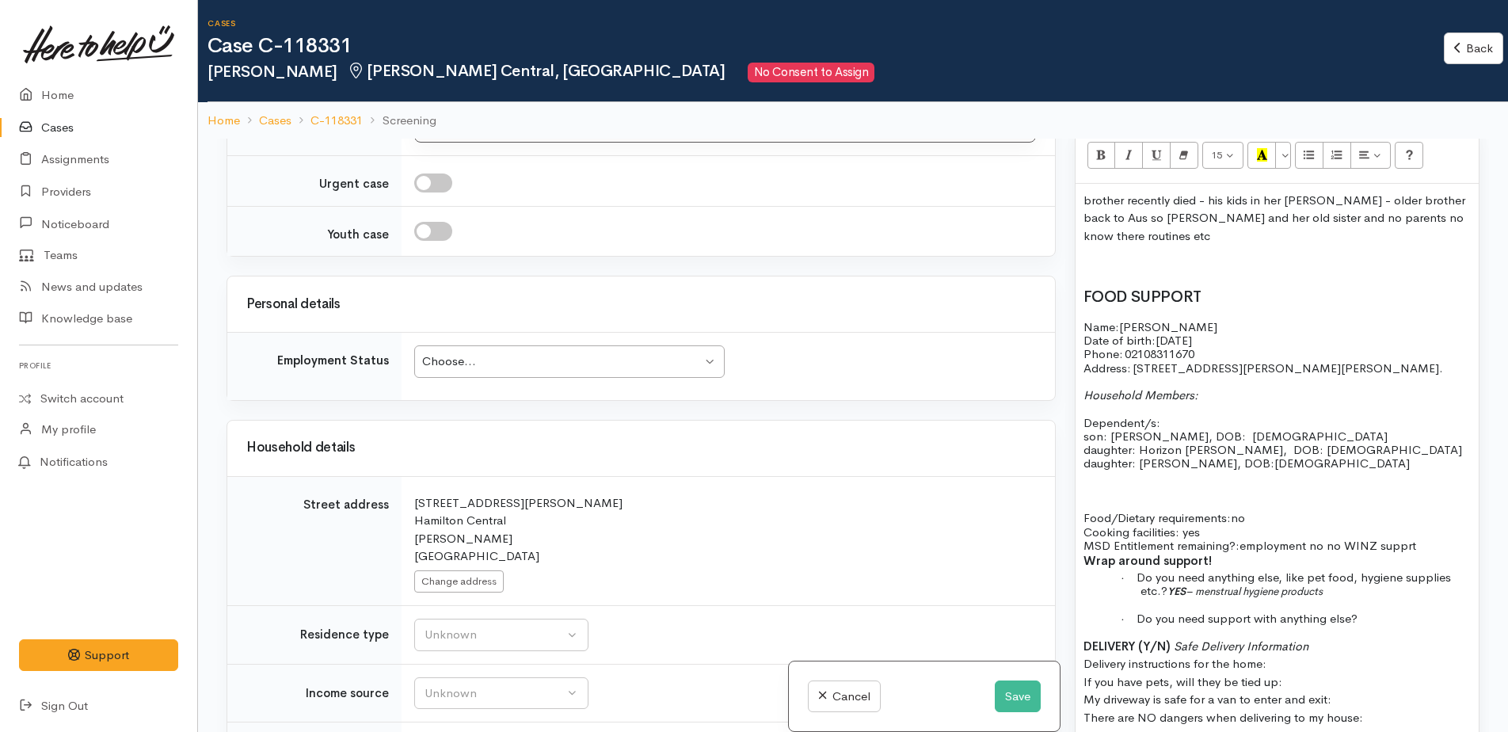
scroll to position [1188, 0]
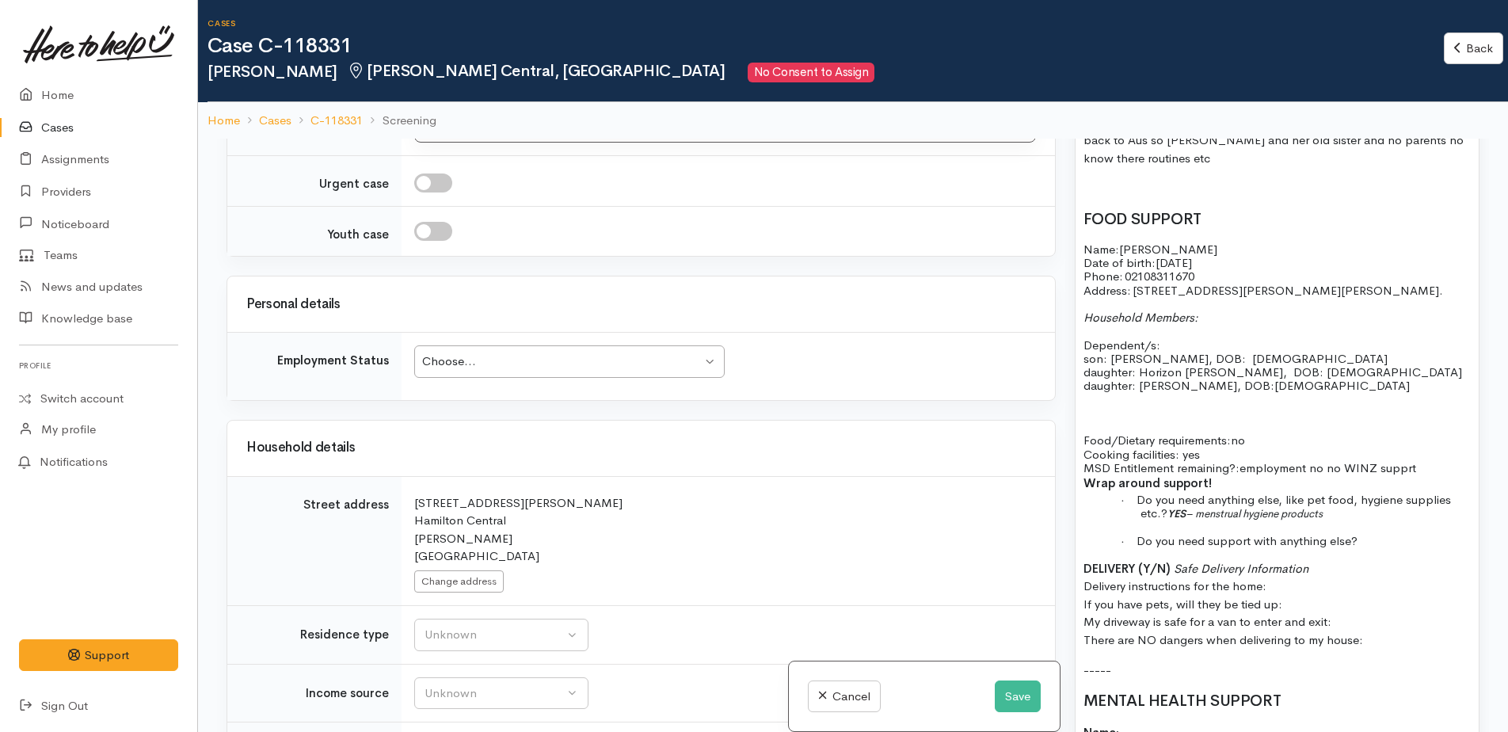
click at [1409, 460] on span "employment no no WINZ supprt" at bounding box center [1327, 467] width 177 height 15
click at [1447, 451] on p "Food/Dietary requirements: no Cooking facilities: yes MSD Entitlement remaining…" at bounding box center [1276, 453] width 387 height 41
click at [1423, 452] on p "Food/Dietary requirements: no Cooking facilities: yes MSD Entitlement remaining…" at bounding box center [1276, 453] width 387 height 41
click at [1101, 406] on p at bounding box center [1276, 412] width 387 height 13
click at [1416, 450] on p "Food/Dietary requirements: no Cooking facilities: yes MSD Entitlement remaining…" at bounding box center [1276, 453] width 387 height 41
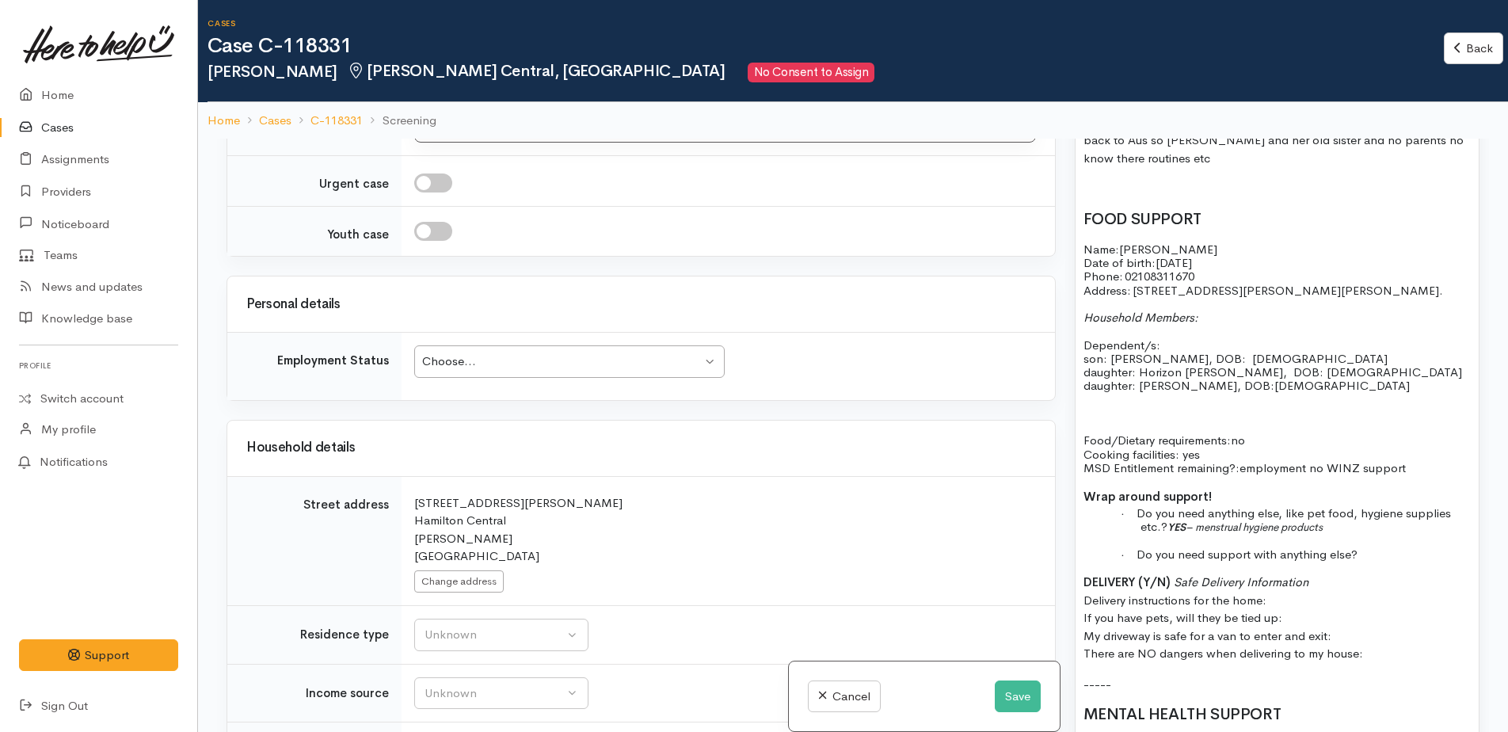
click at [1245, 460] on span "employment no WINZ support" at bounding box center [1322, 467] width 166 height 15
click at [1318, 460] on span "employment no WINZ support" at bounding box center [1322, 467] width 166 height 15
click at [1459, 506] on p "· Do you need anything else, like pet food, hygiene supplies etc.? YES – menstr…" at bounding box center [1305, 520] width 330 height 28
click at [1166, 518] on span "Do you need anything else, like pet food, hygiene supplies etc.?" at bounding box center [1293, 519] width 314 height 29
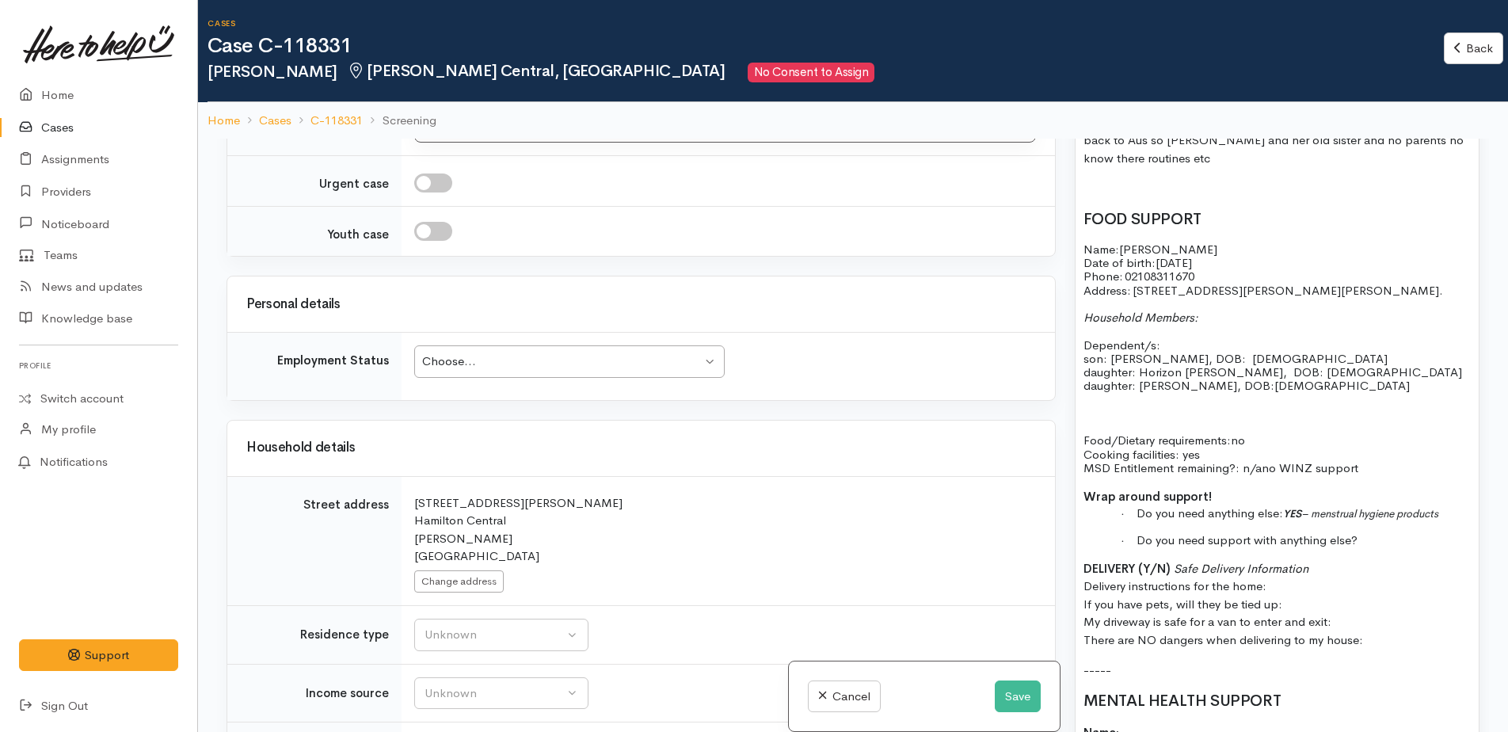
click at [1390, 533] on p "· Do you need support with anything else?" at bounding box center [1305, 539] width 330 height 13
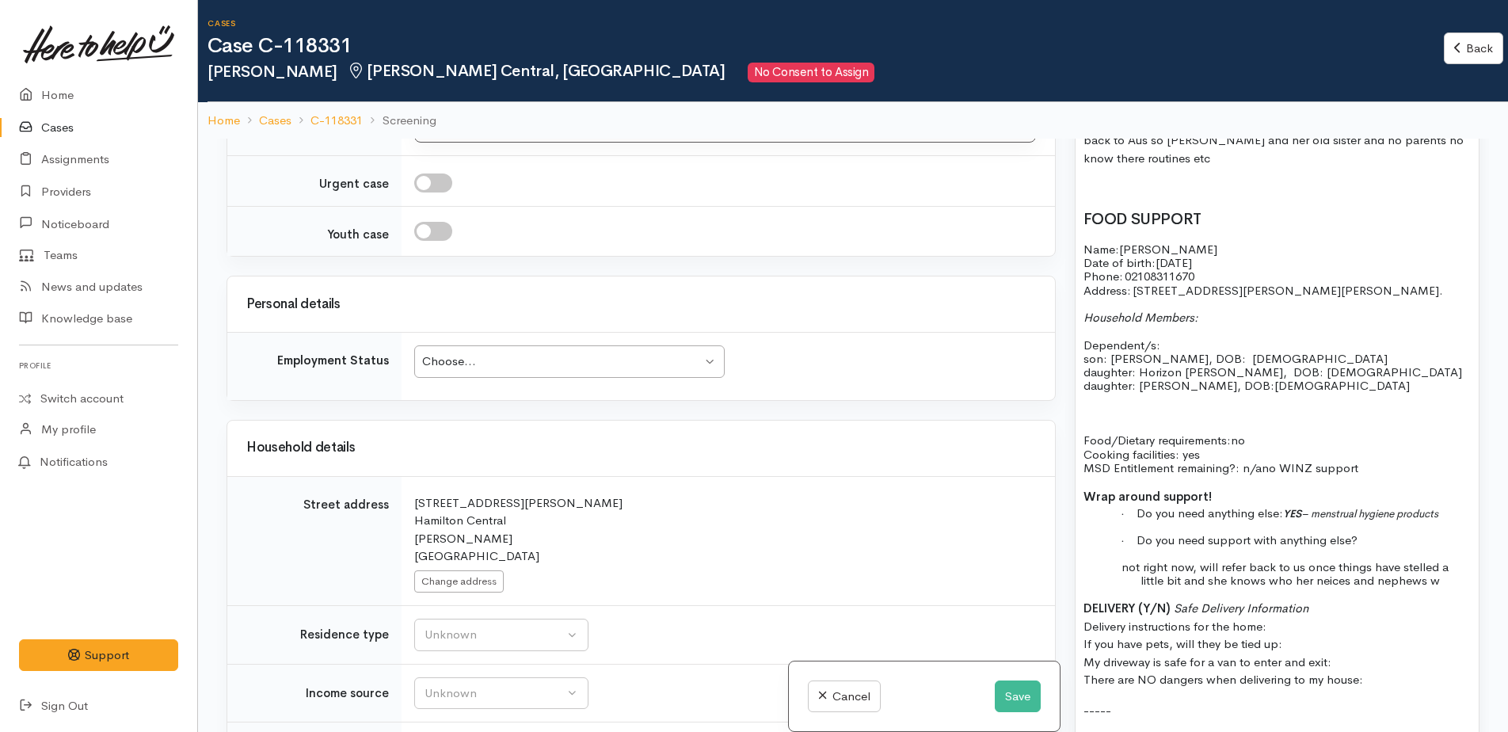
click at [1295, 565] on span "not right now, will refer back to us once things have stelled a little bit and …" at bounding box center [1284, 573] width 327 height 29
drag, startPoint x: 1197, startPoint y: 579, endPoint x: 1340, endPoint y: 581, distance: 143.3
click at [1338, 582] on p "not right now, will refer back to us once things have stelled a little bit and …" at bounding box center [1305, 580] width 330 height 41
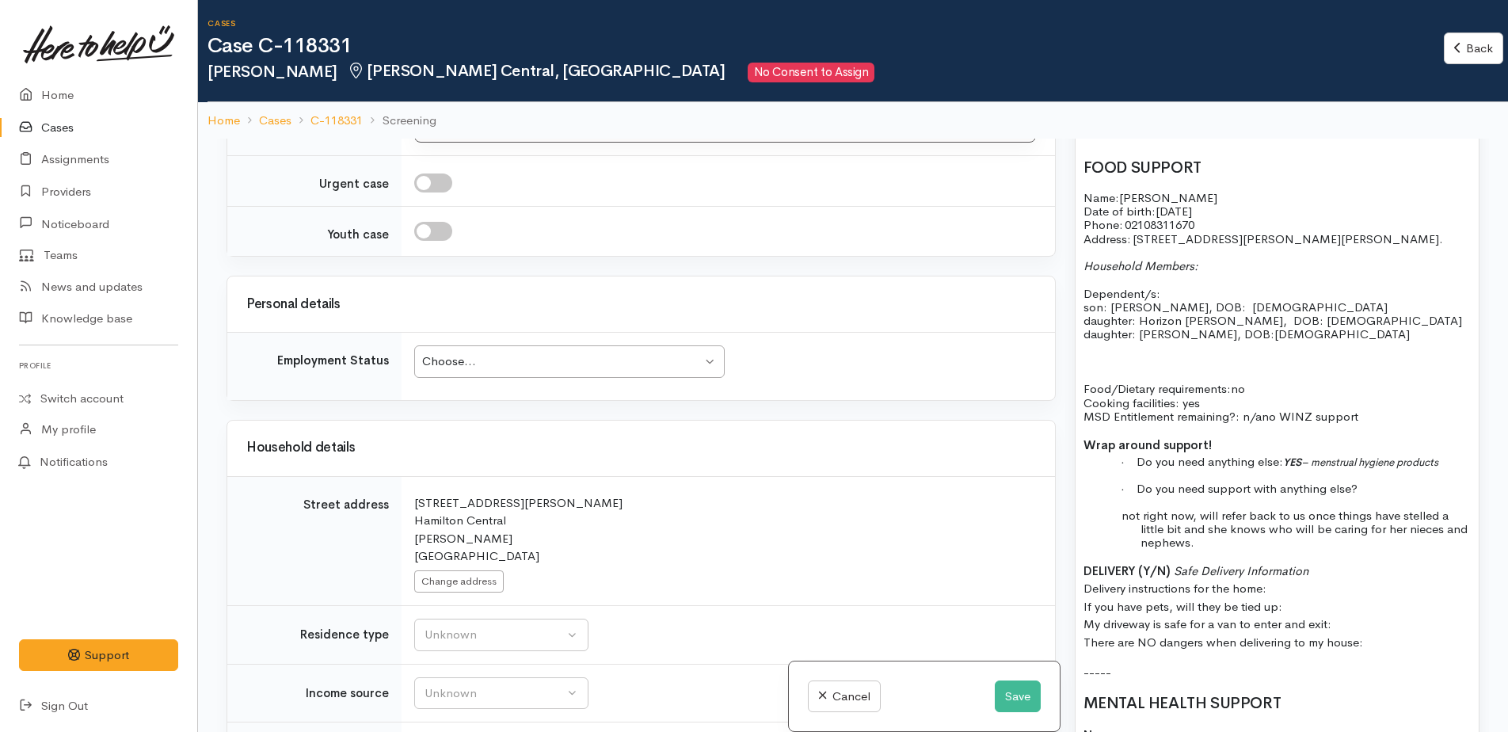
scroll to position [1346, 0]
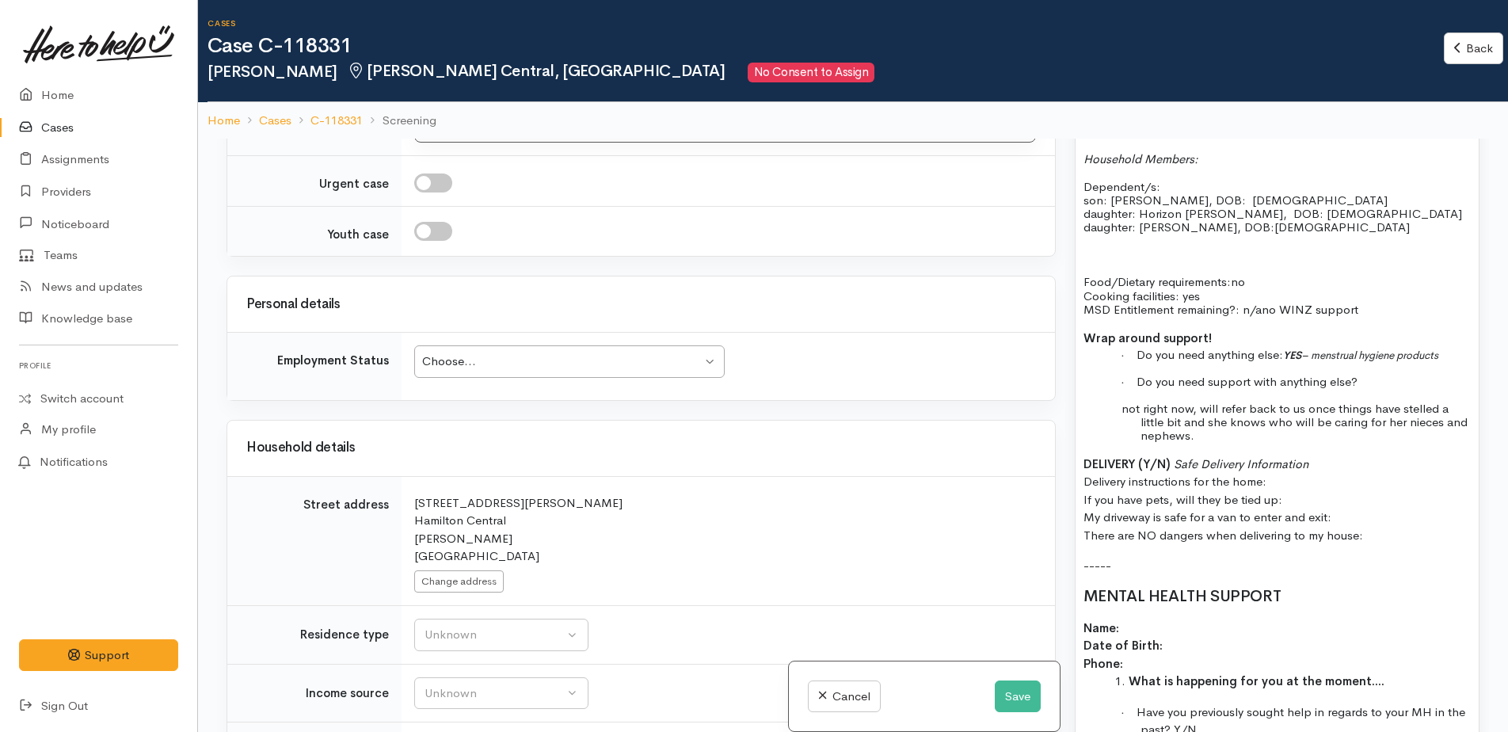
drag, startPoint x: 1077, startPoint y: 437, endPoint x: 1384, endPoint y: 526, distance: 319.7
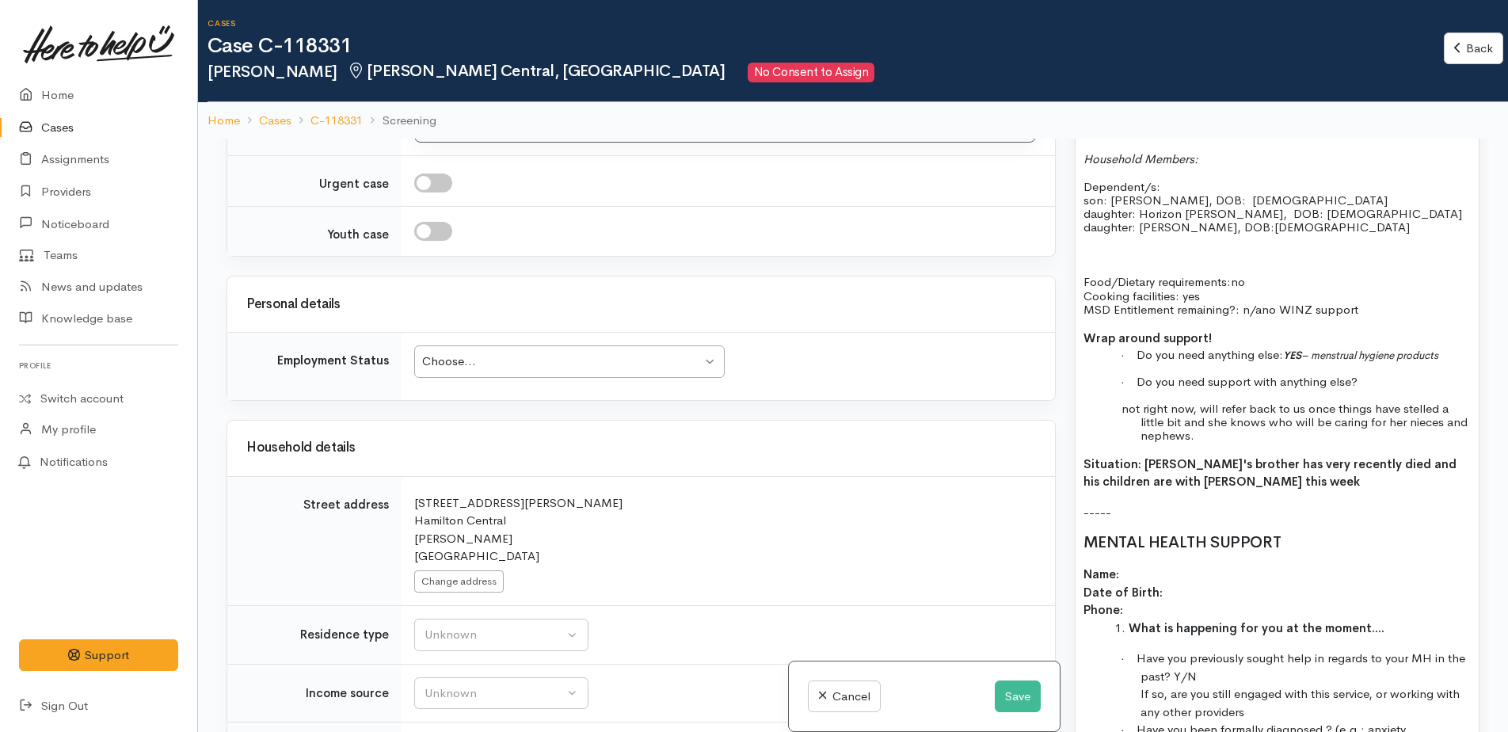
click at [1407, 456] on b "Situation: [PERSON_NAME]'s brother has very recently died and his children are …" at bounding box center [1269, 472] width 373 height 33
click at [1249, 465] on p "Situation: [PERSON_NAME]'s brother has very recently died and his 4 children ar…" at bounding box center [1276, 473] width 387 height 36
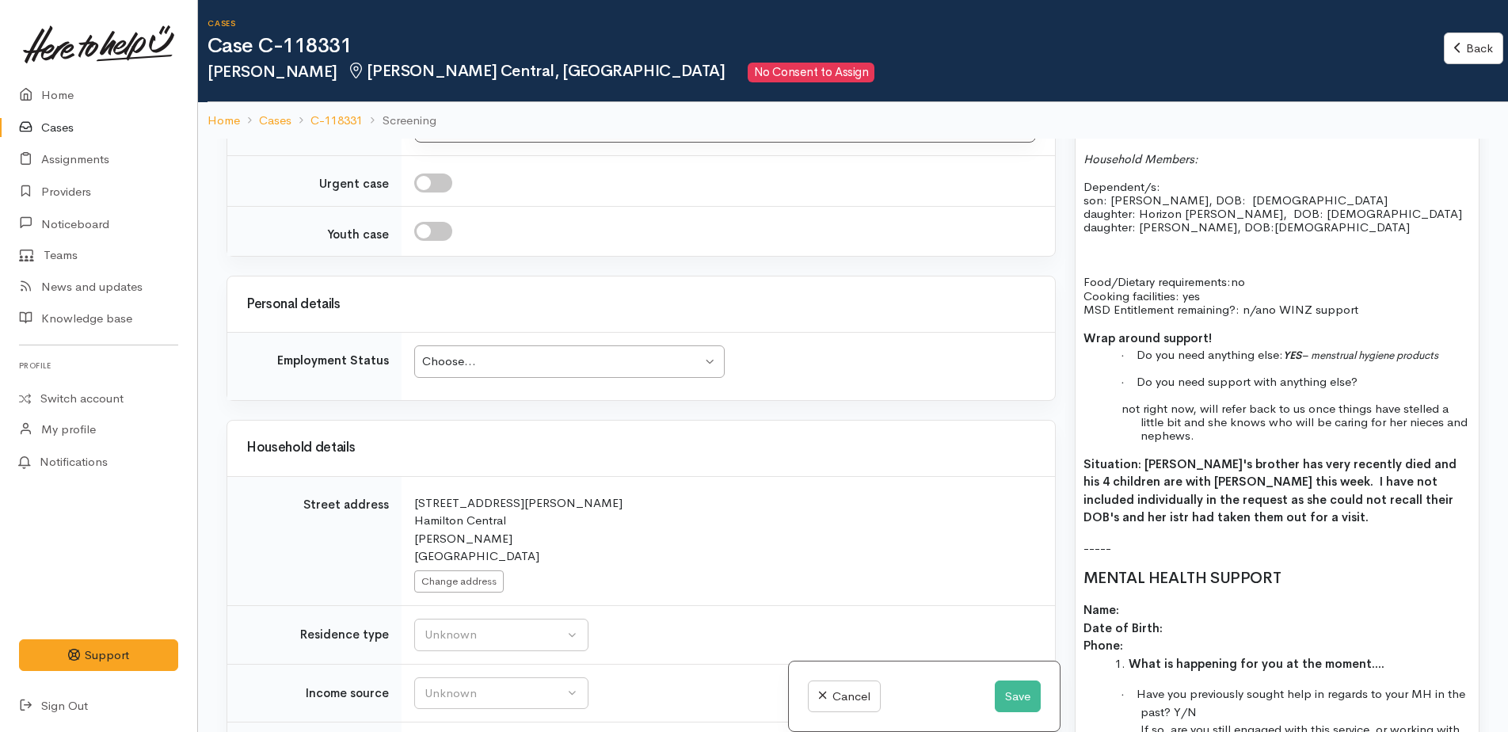
click at [1234, 495] on p "Situation: [PERSON_NAME]'s brother has very recently died and his 4 children ar…" at bounding box center [1276, 490] width 387 height 71
drag, startPoint x: 1381, startPoint y: 481, endPoint x: 1305, endPoint y: 469, distance: 77.1
click at [1305, 469] on b "Situation: [PERSON_NAME]'s brother has very recently died and his 4 children ar…" at bounding box center [1269, 490] width 373 height 69
click at [1394, 484] on b "Situation: [PERSON_NAME]'s brother has very recently died and his 4 children ar…" at bounding box center [1269, 490] width 373 height 69
click at [1302, 502] on p "Situation: [PERSON_NAME]'s brother has very recently died and his 4 children ar…" at bounding box center [1276, 490] width 387 height 71
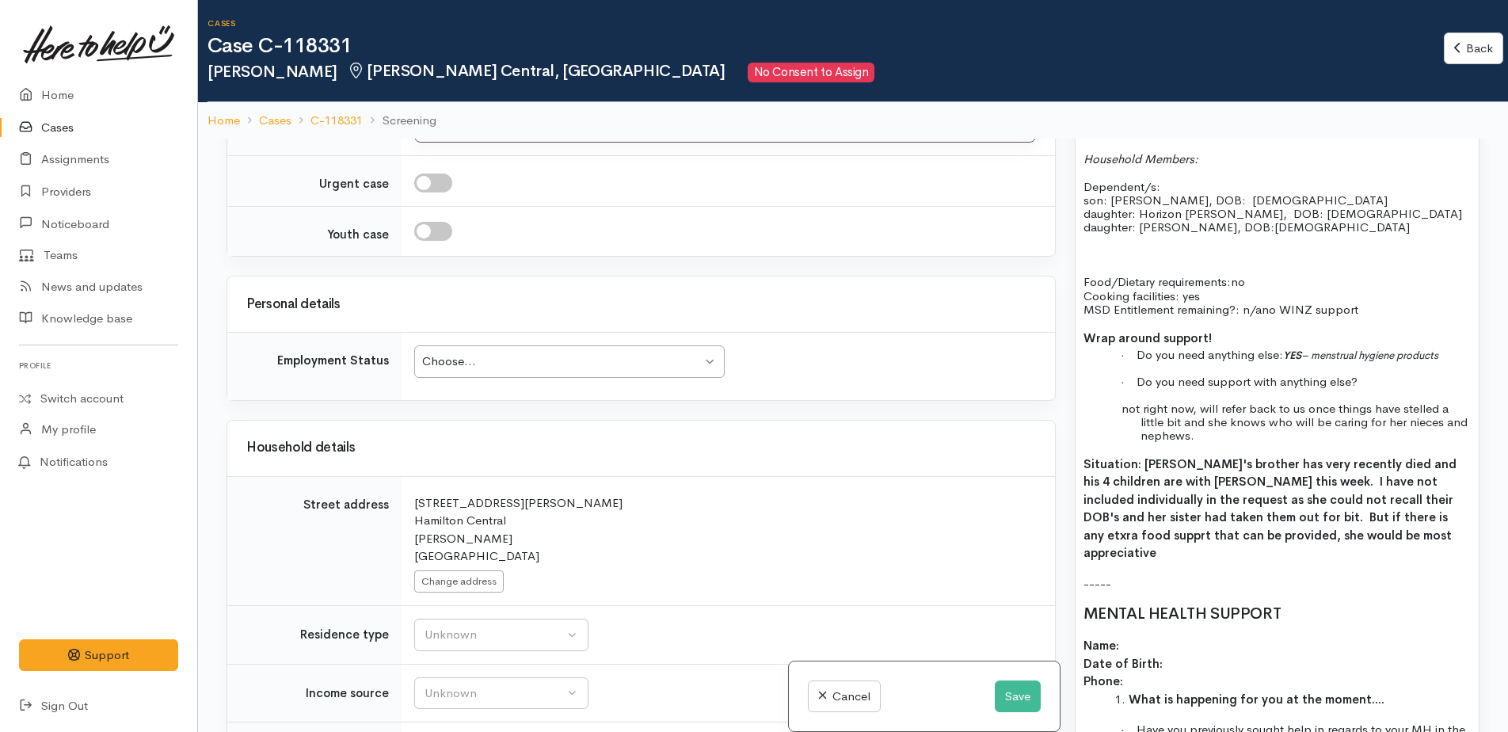
click at [462, 352] on div "Choose..." at bounding box center [561, 361] width 279 height 18
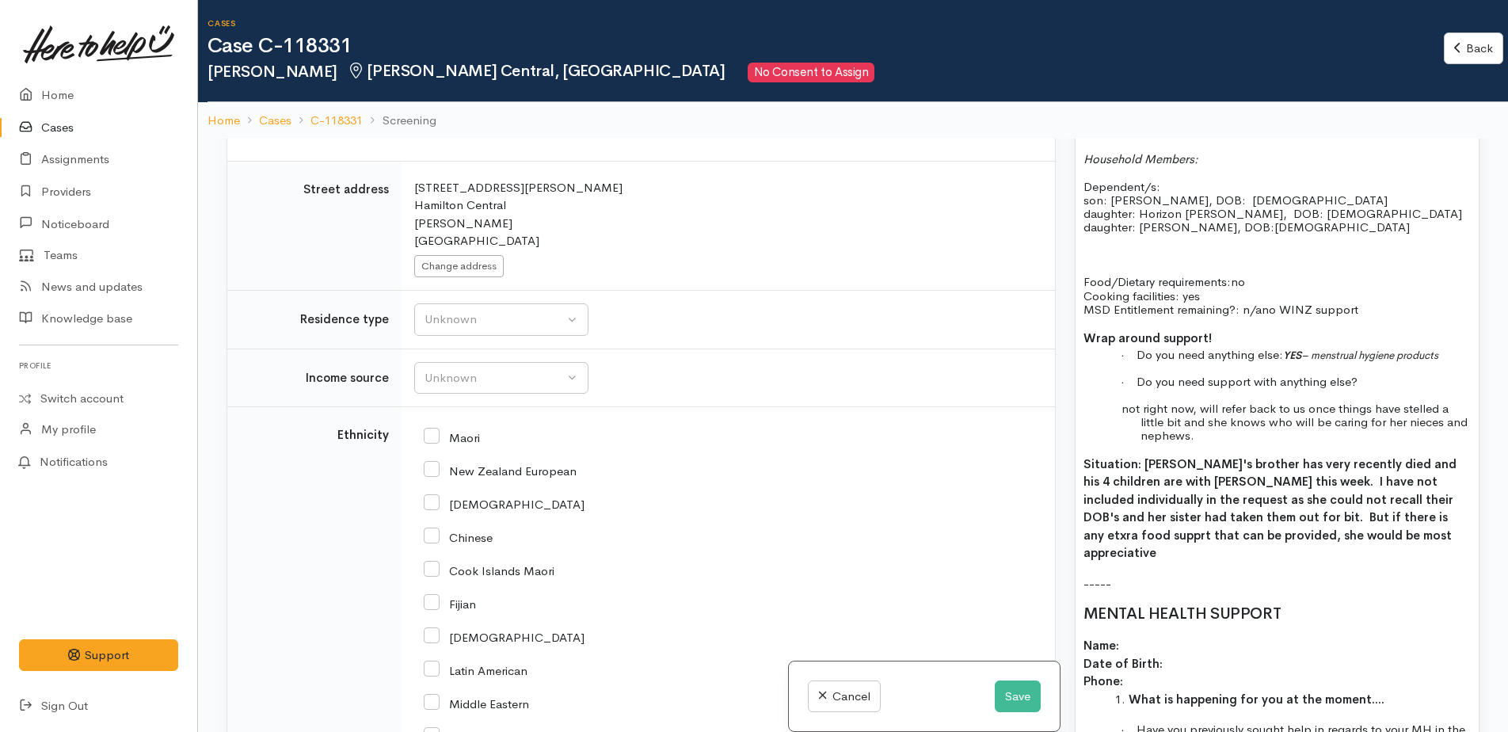
scroll to position [2850, 0]
click at [483, 309] on div "Unknown" at bounding box center [493, 318] width 139 height 18
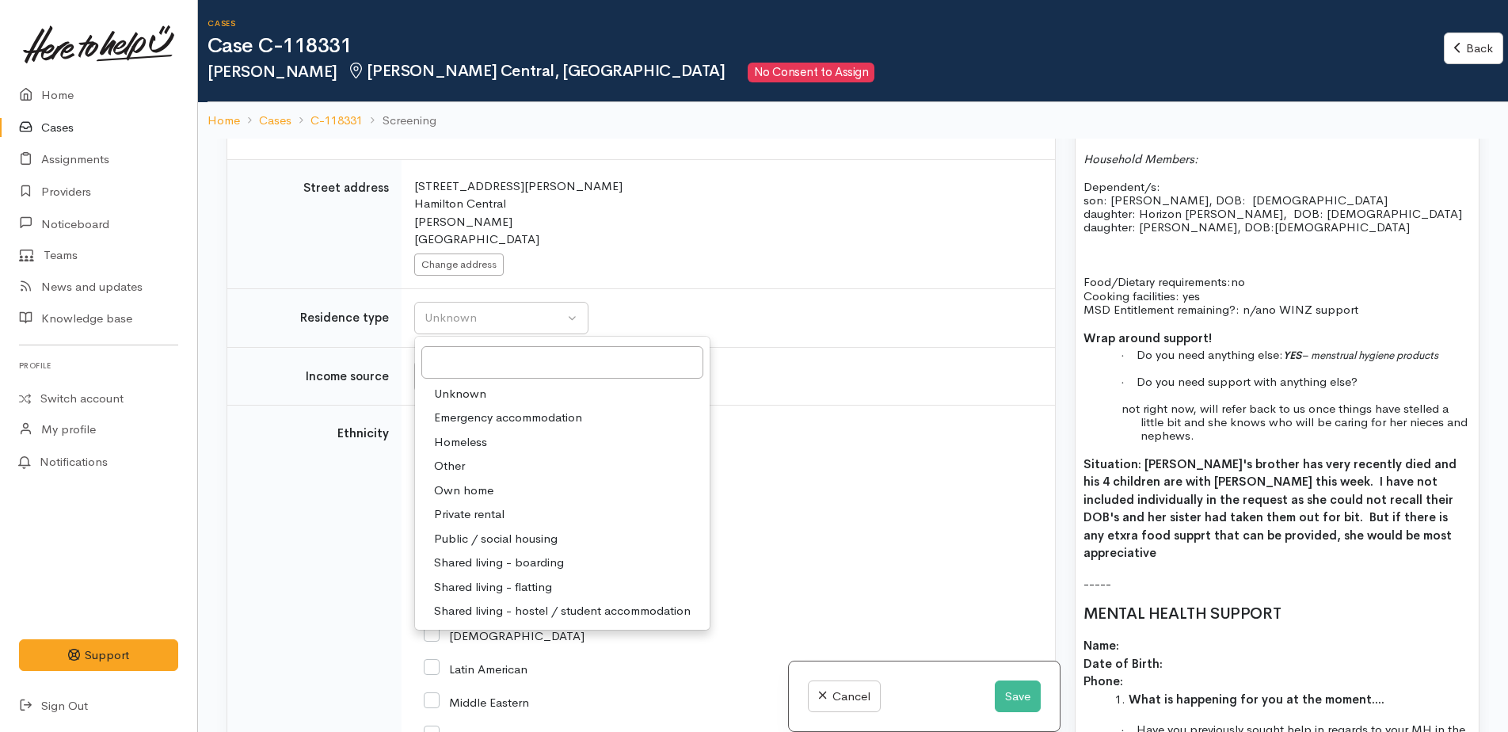
click at [473, 505] on span "Private rental" at bounding box center [469, 514] width 70 height 18
select select "2"
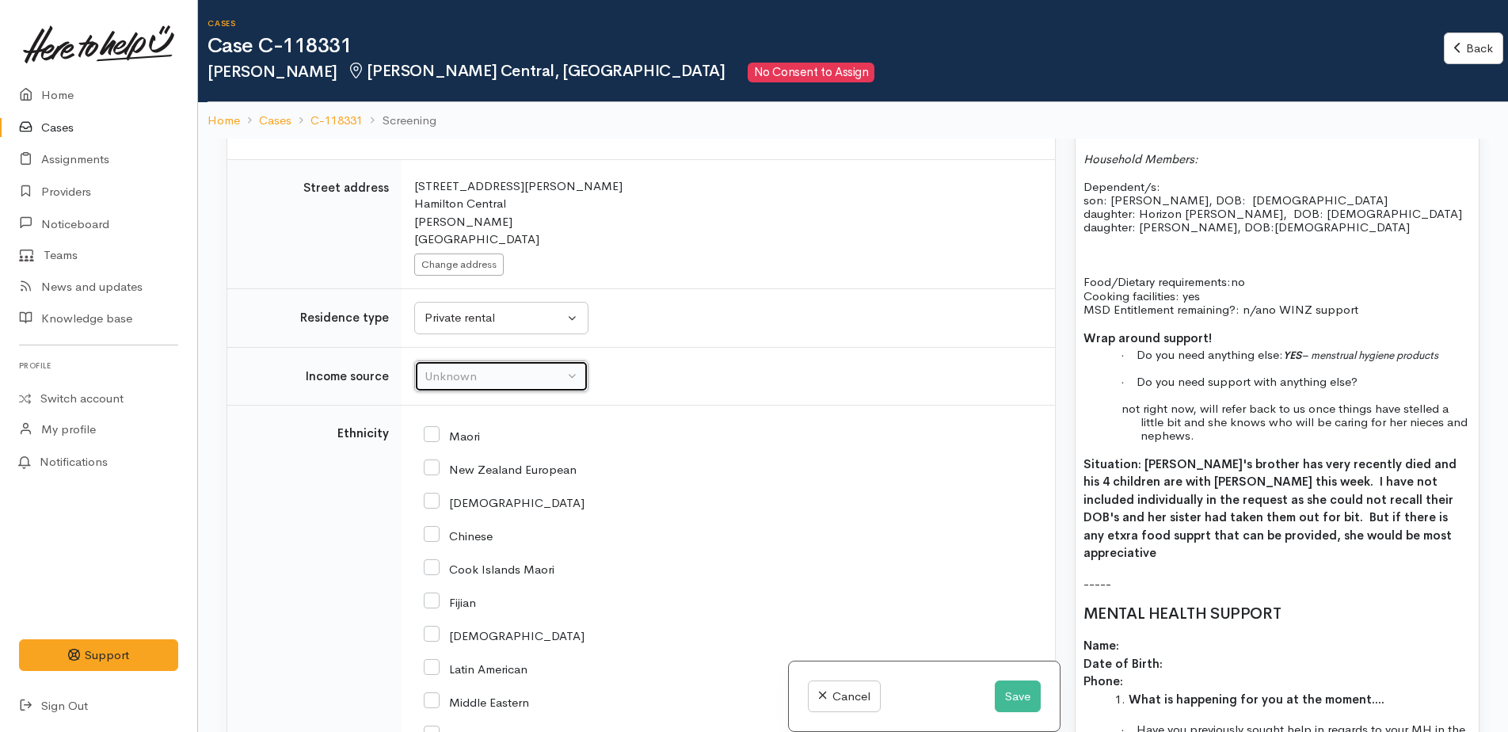
drag, startPoint x: 449, startPoint y: 231, endPoint x: 451, endPoint y: 257, distance: 25.4
click at [449, 360] on button "Unknown" at bounding box center [501, 376] width 174 height 32
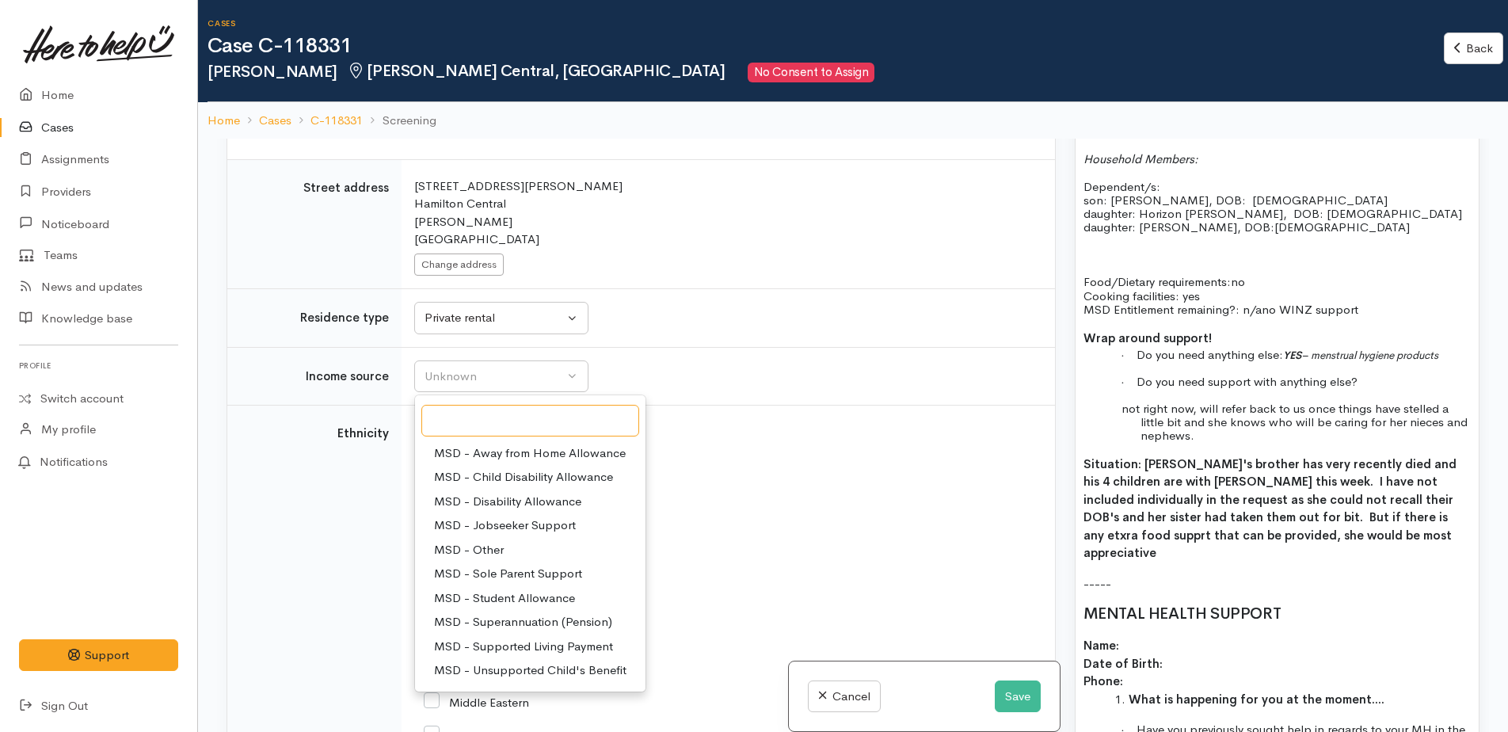
scroll to position [158, 0]
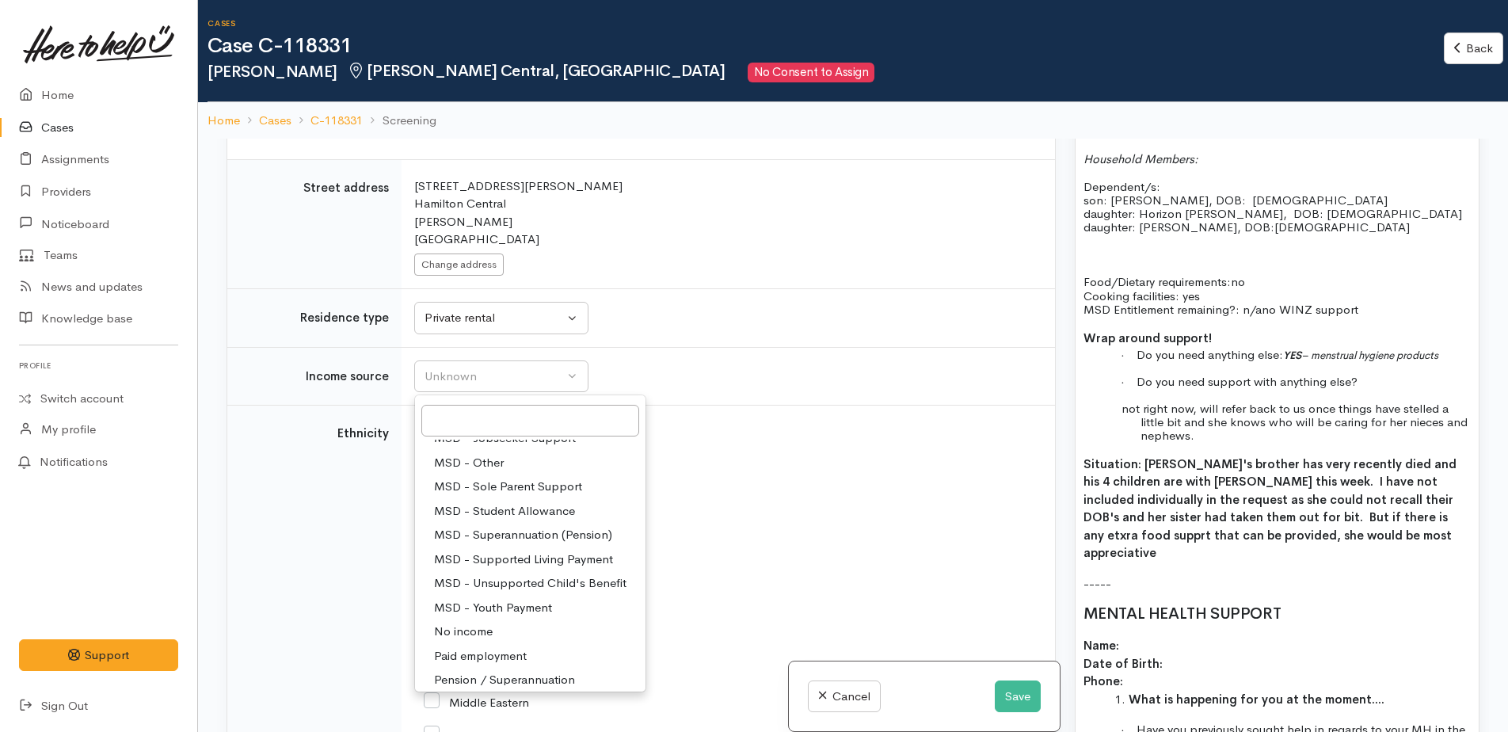
click at [510, 647] on span "Paid employment" at bounding box center [480, 656] width 93 height 18
select select "1"
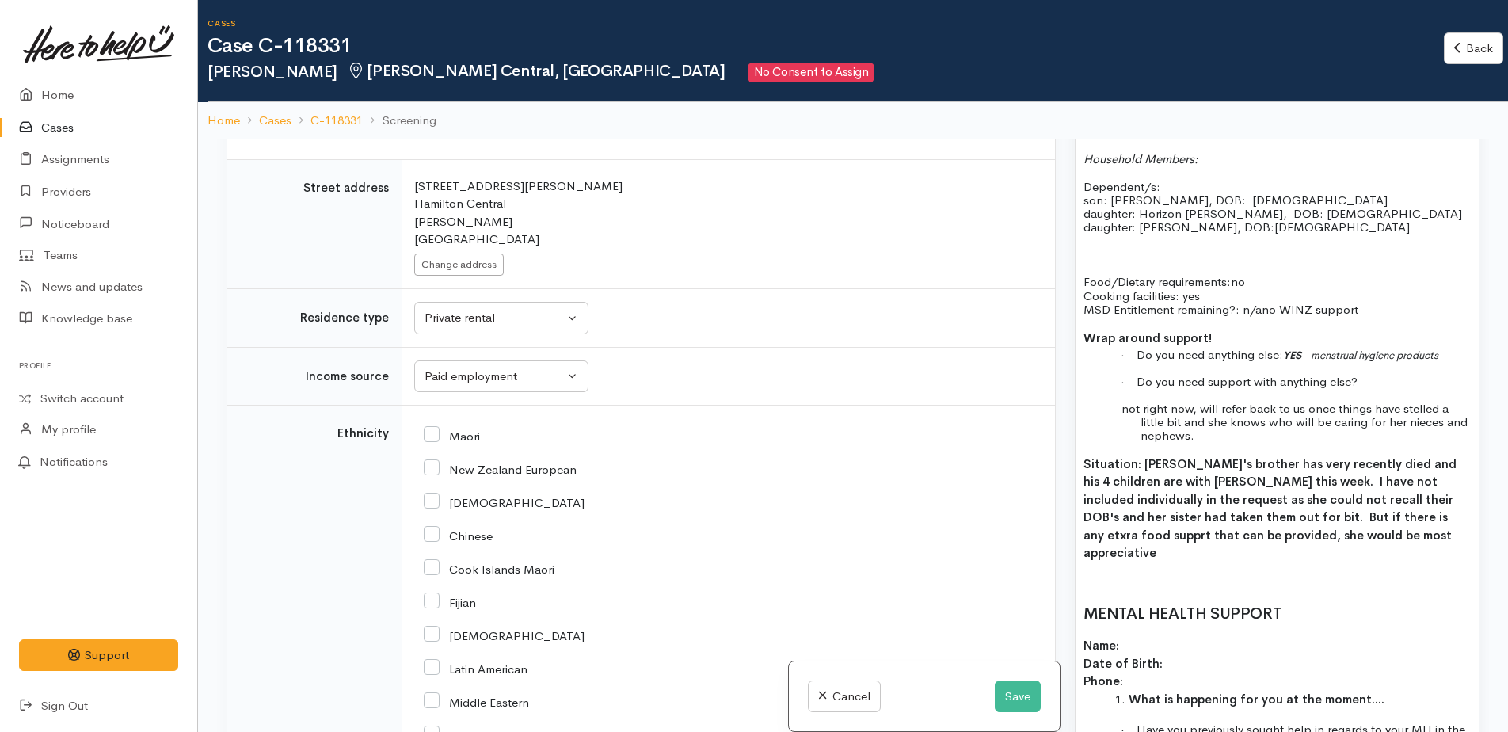
click at [429, 428] on input "Maori" at bounding box center [452, 435] width 56 height 14
checkbox input "true"
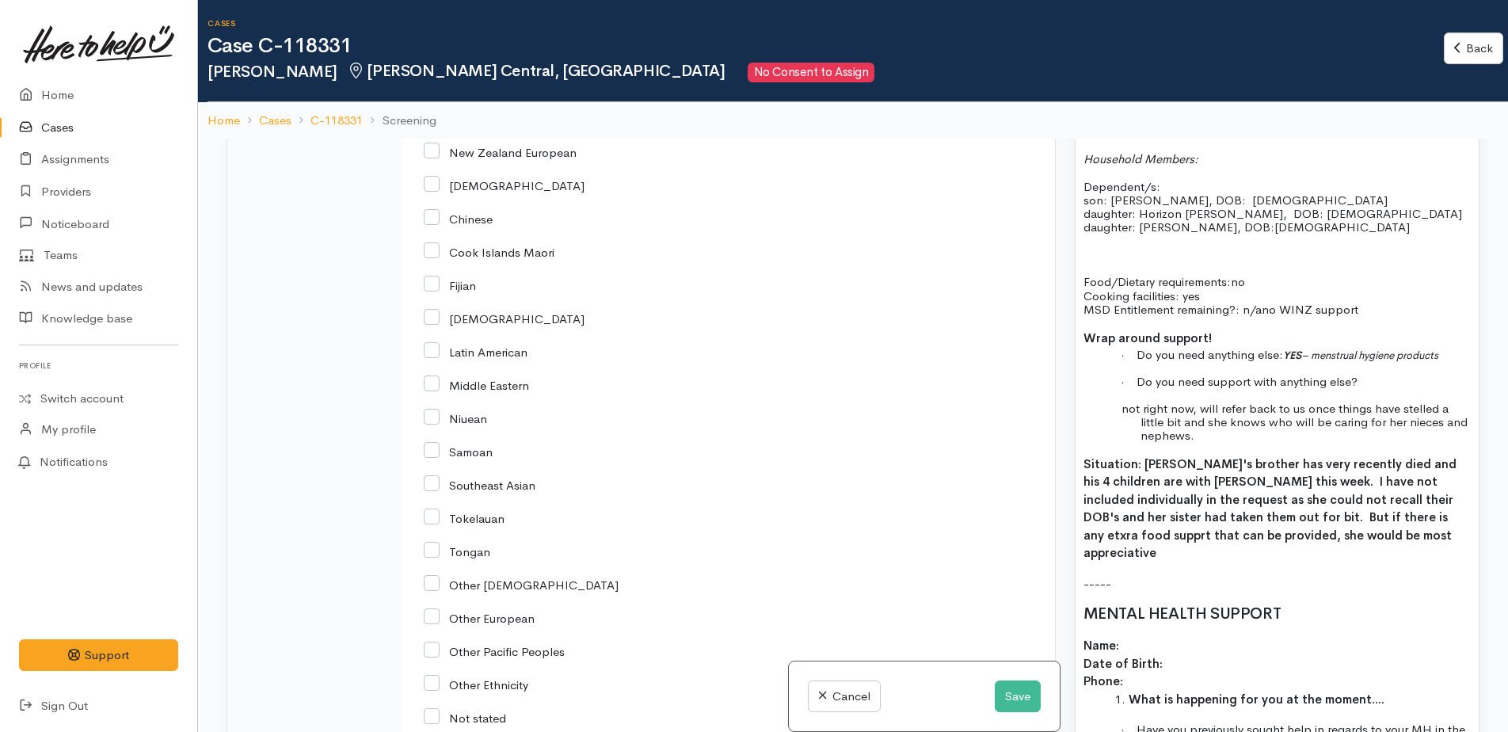
scroll to position [3484, 0]
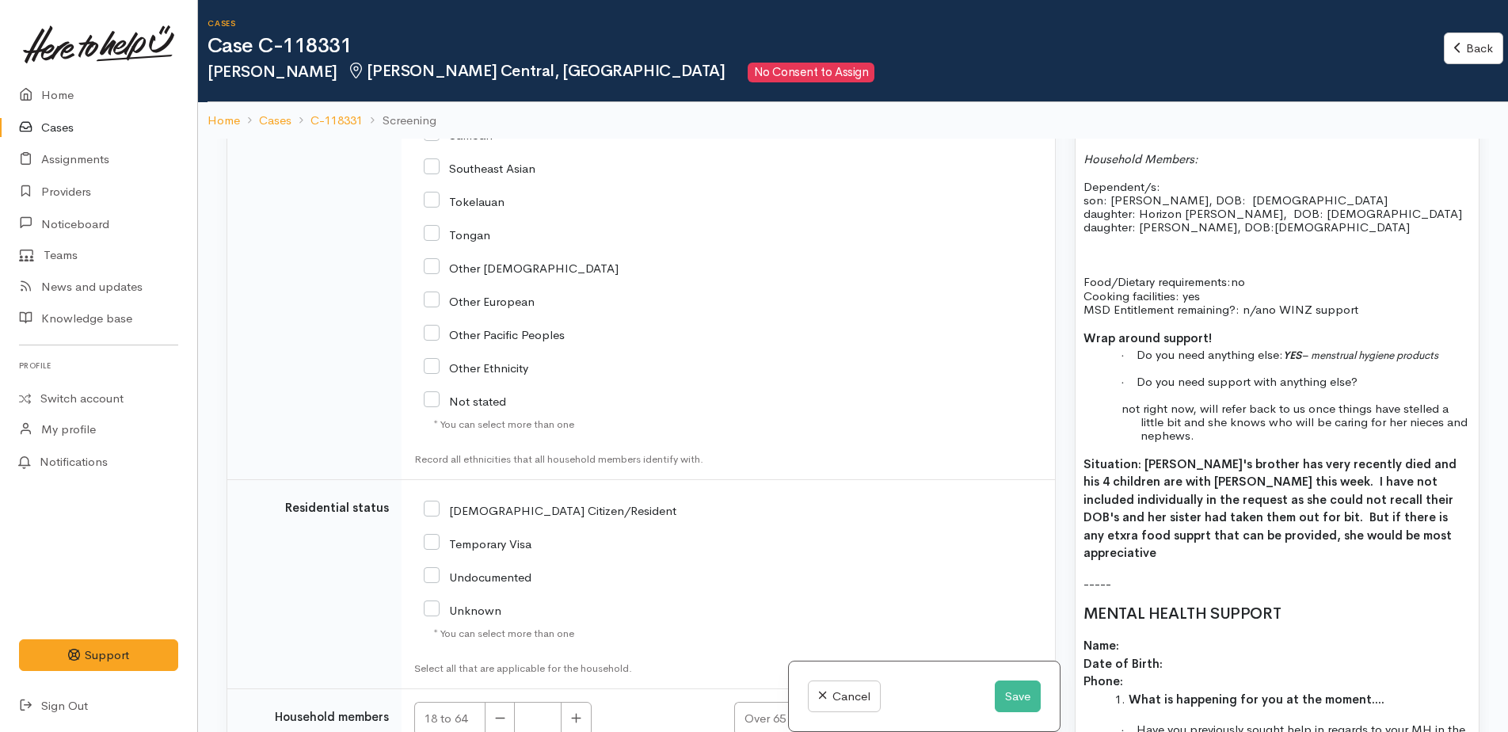
click at [434, 502] on input "[DEMOGRAPHIC_DATA] Citizen/Resident" at bounding box center [550, 509] width 253 height 14
checkbox input "true"
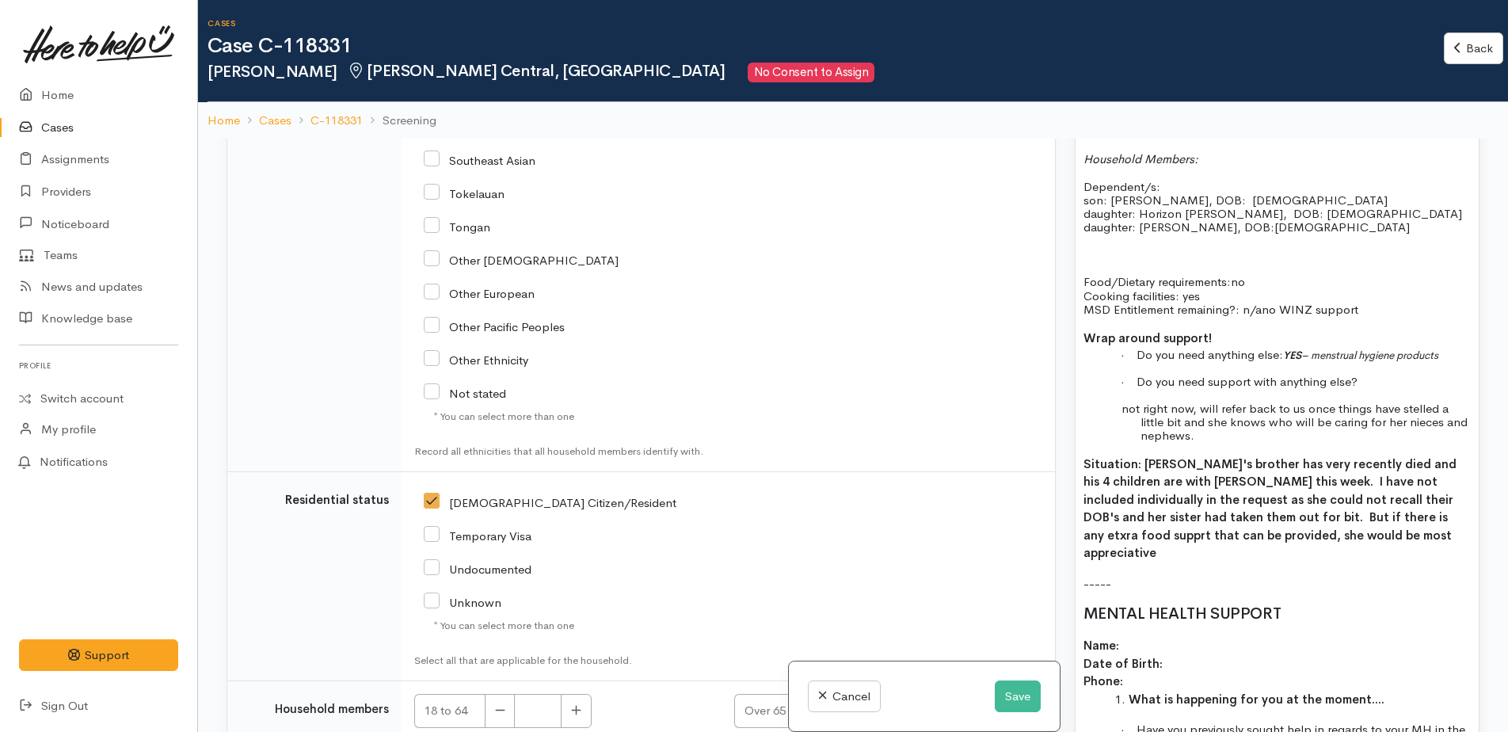
scroll to position [3499, 0]
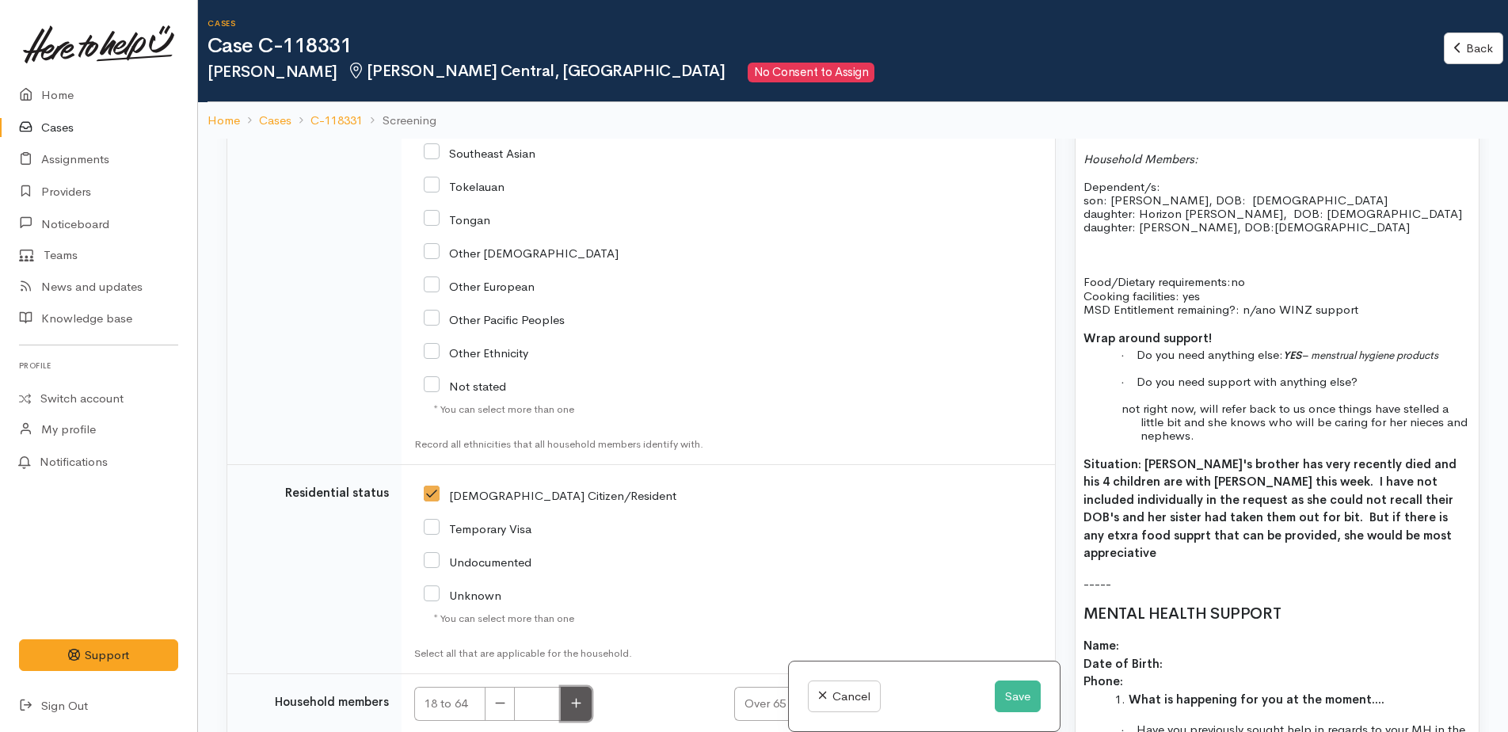
click at [579, 686] on button "button" at bounding box center [576, 703] width 31 height 34
type input "1"
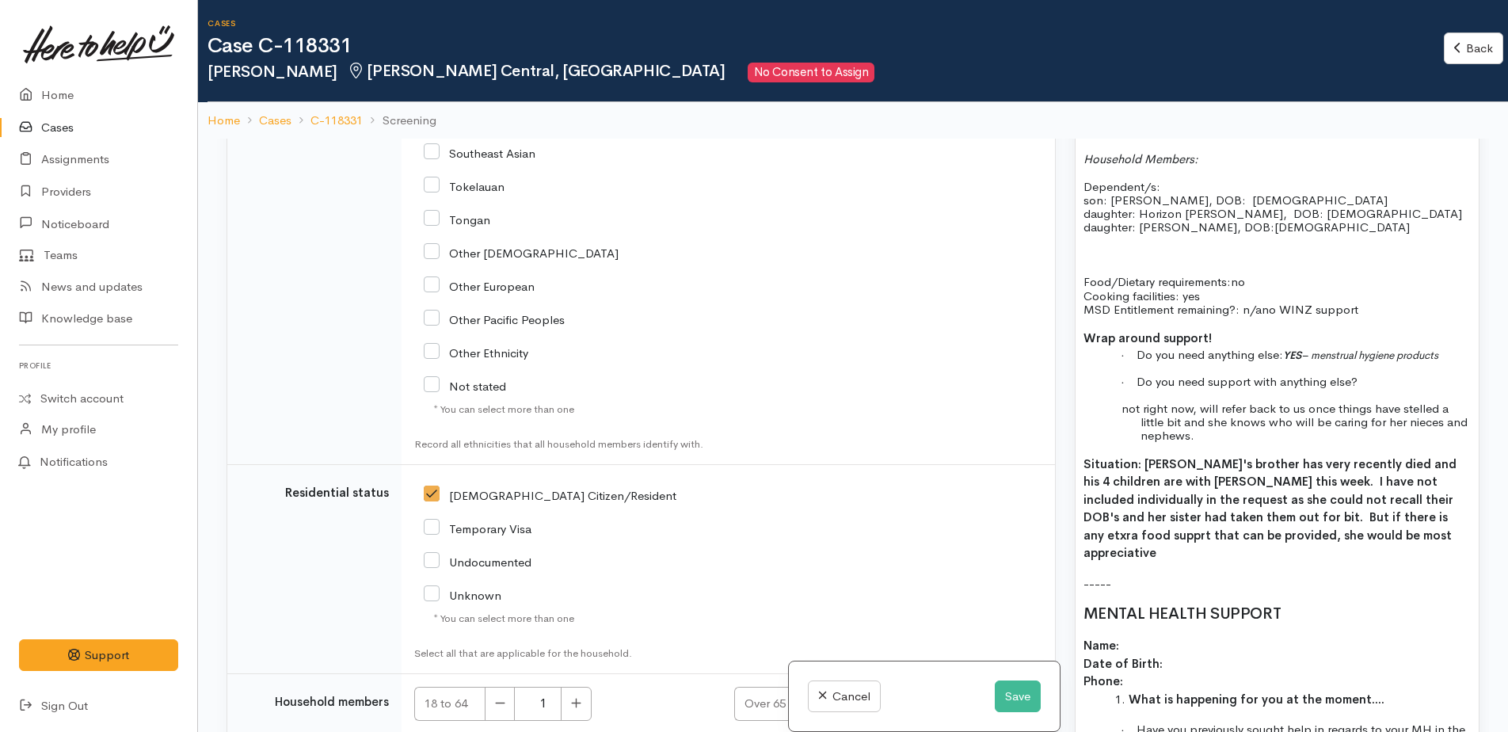
type input "2"
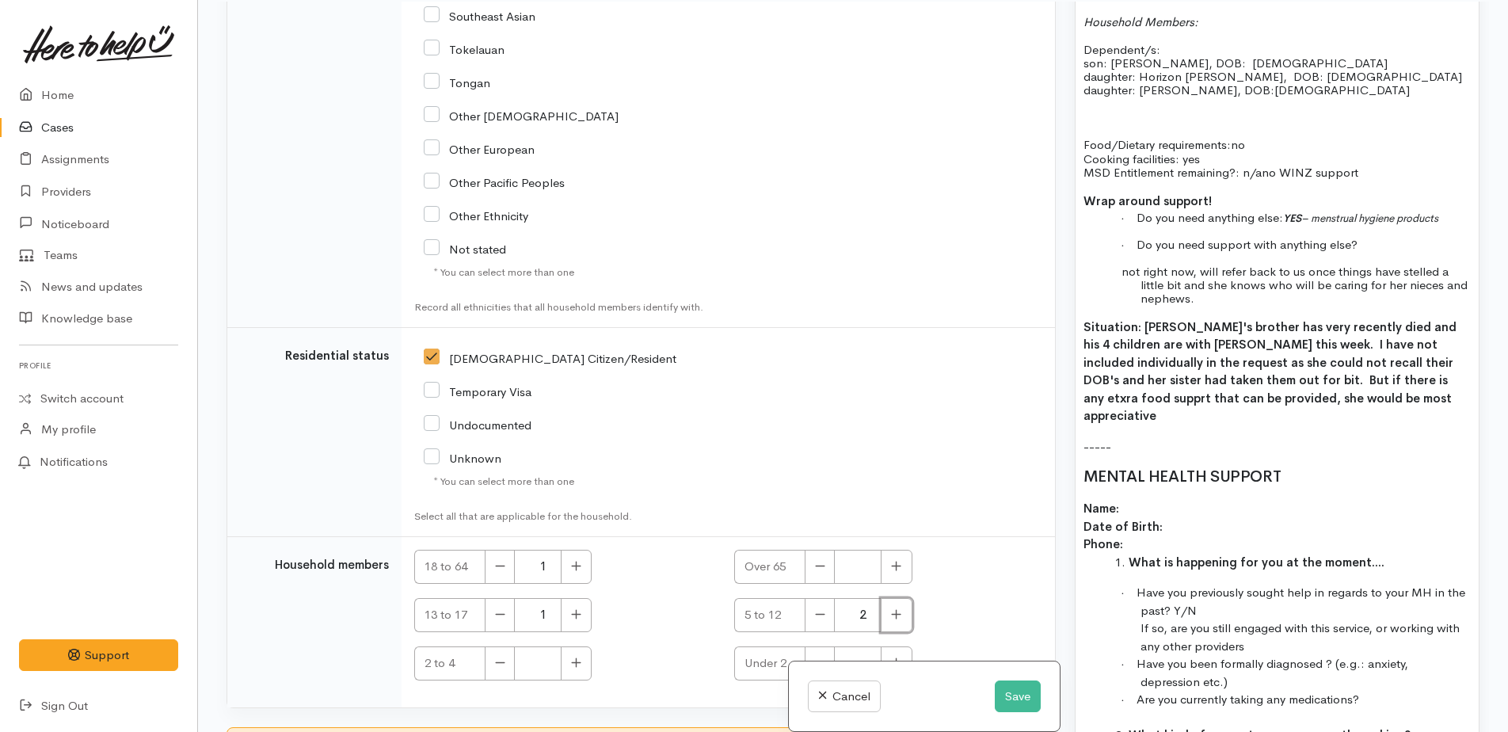
scroll to position [139, 0]
checkbox input "true"
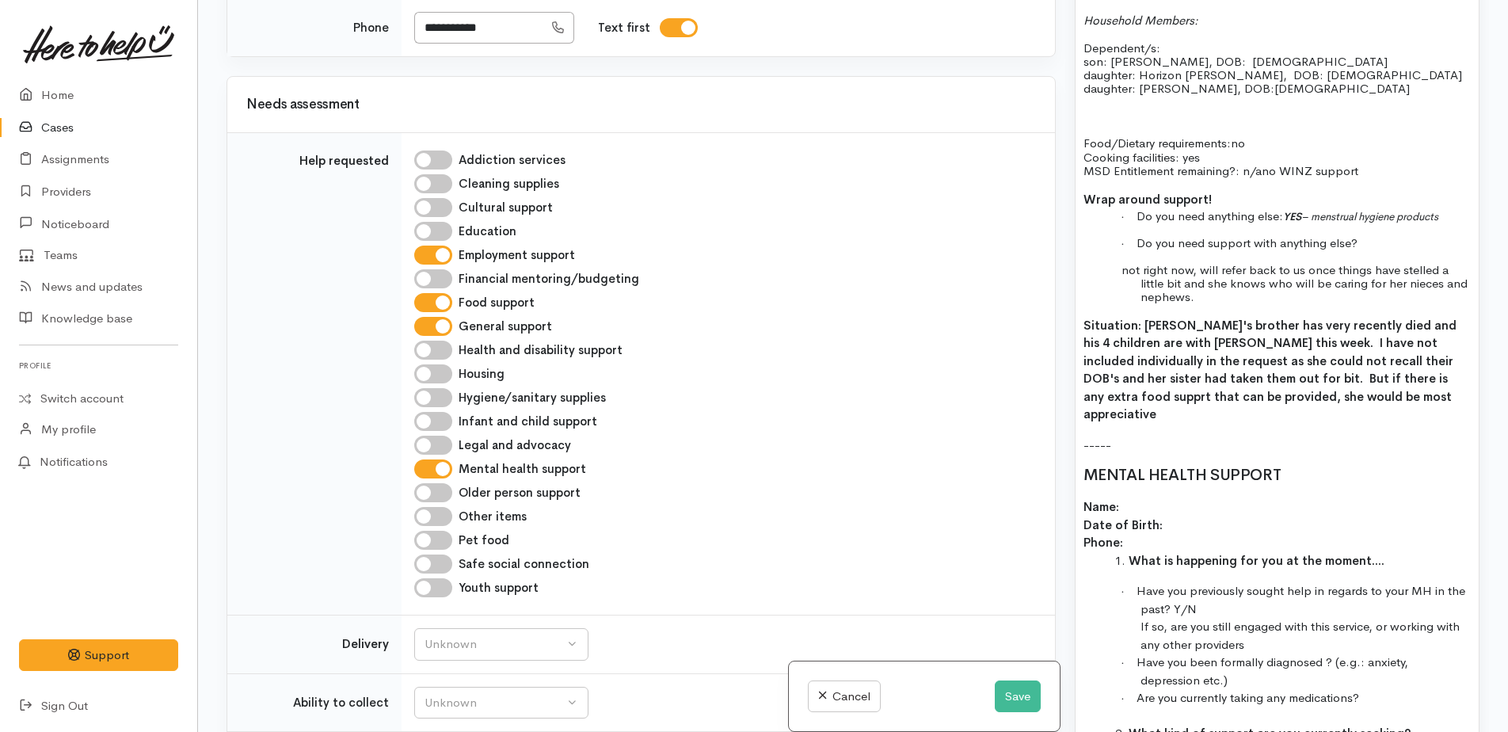
scroll to position [1440, 0]
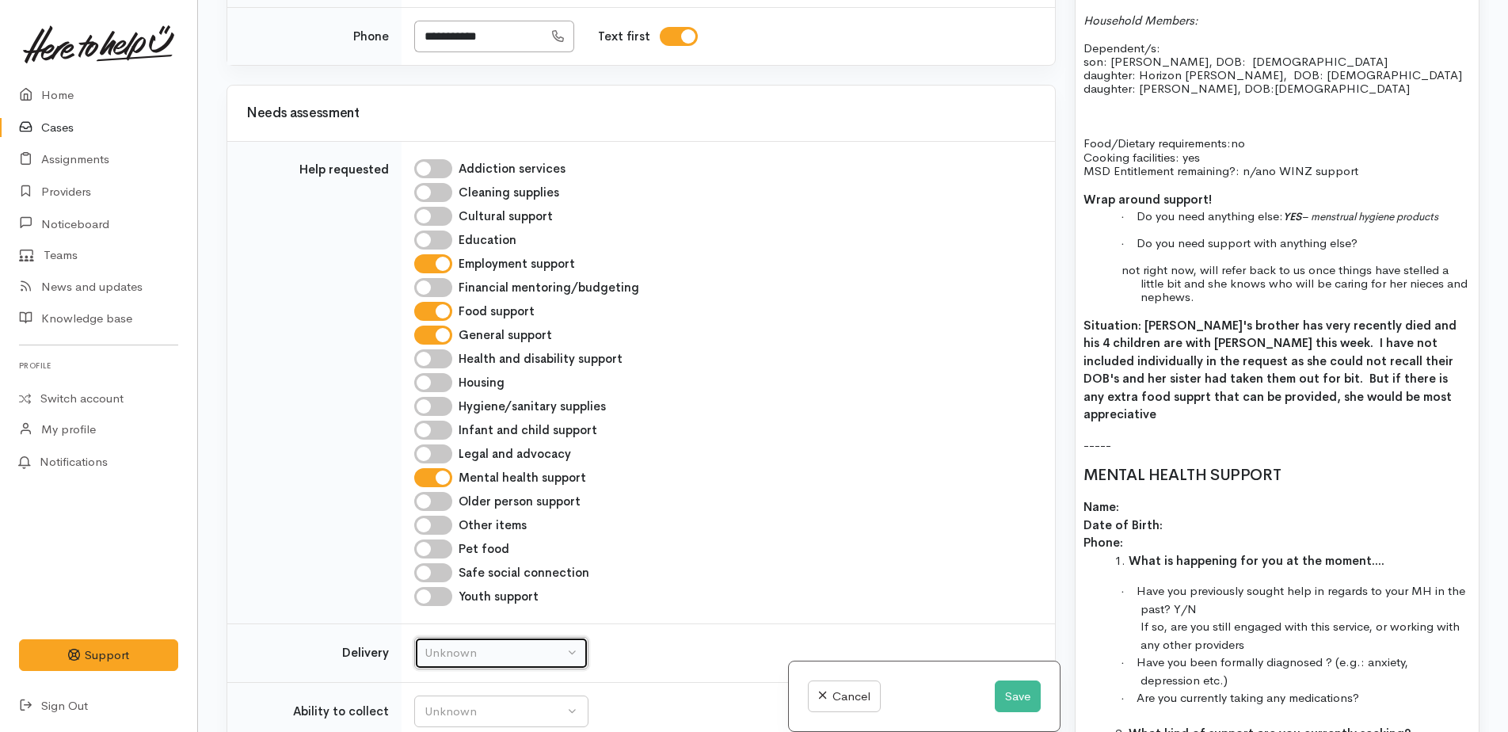
click at [513, 637] on button "Unknown" at bounding box center [501, 653] width 174 height 32
select select "1"
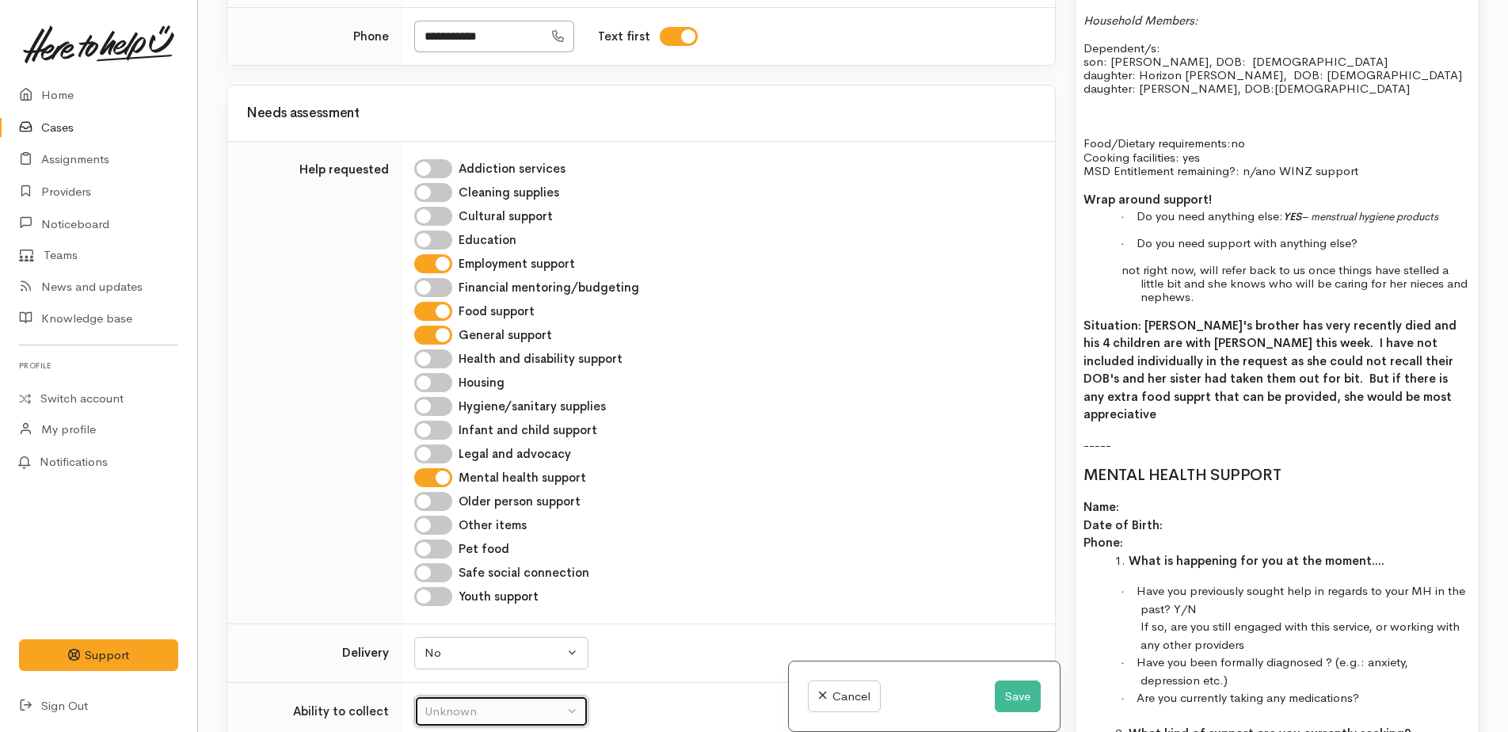
click at [469, 702] on div "Unknown" at bounding box center [493, 711] width 139 height 18
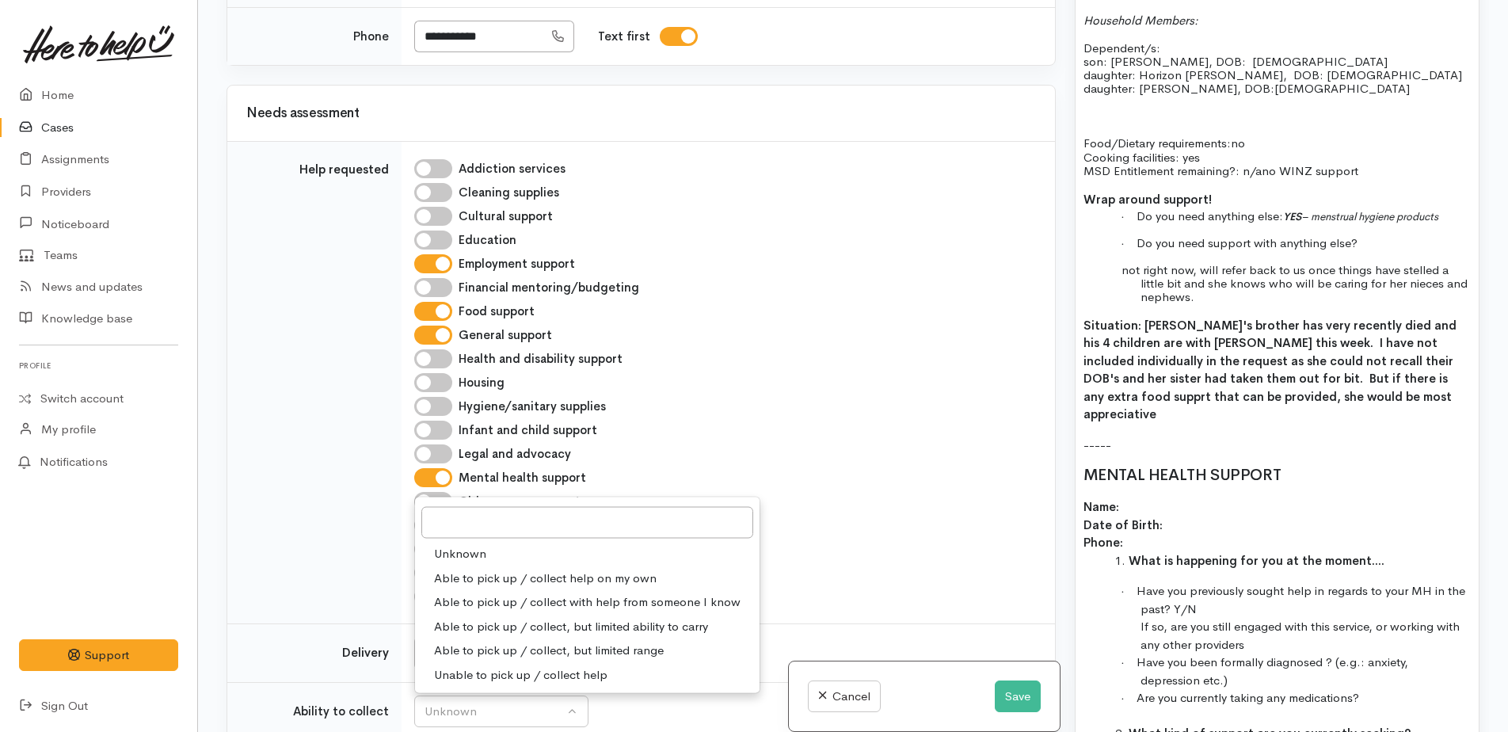
click at [470, 568] on span "Able to pick up / collect help on my own" at bounding box center [545, 577] width 222 height 18
select select "2"
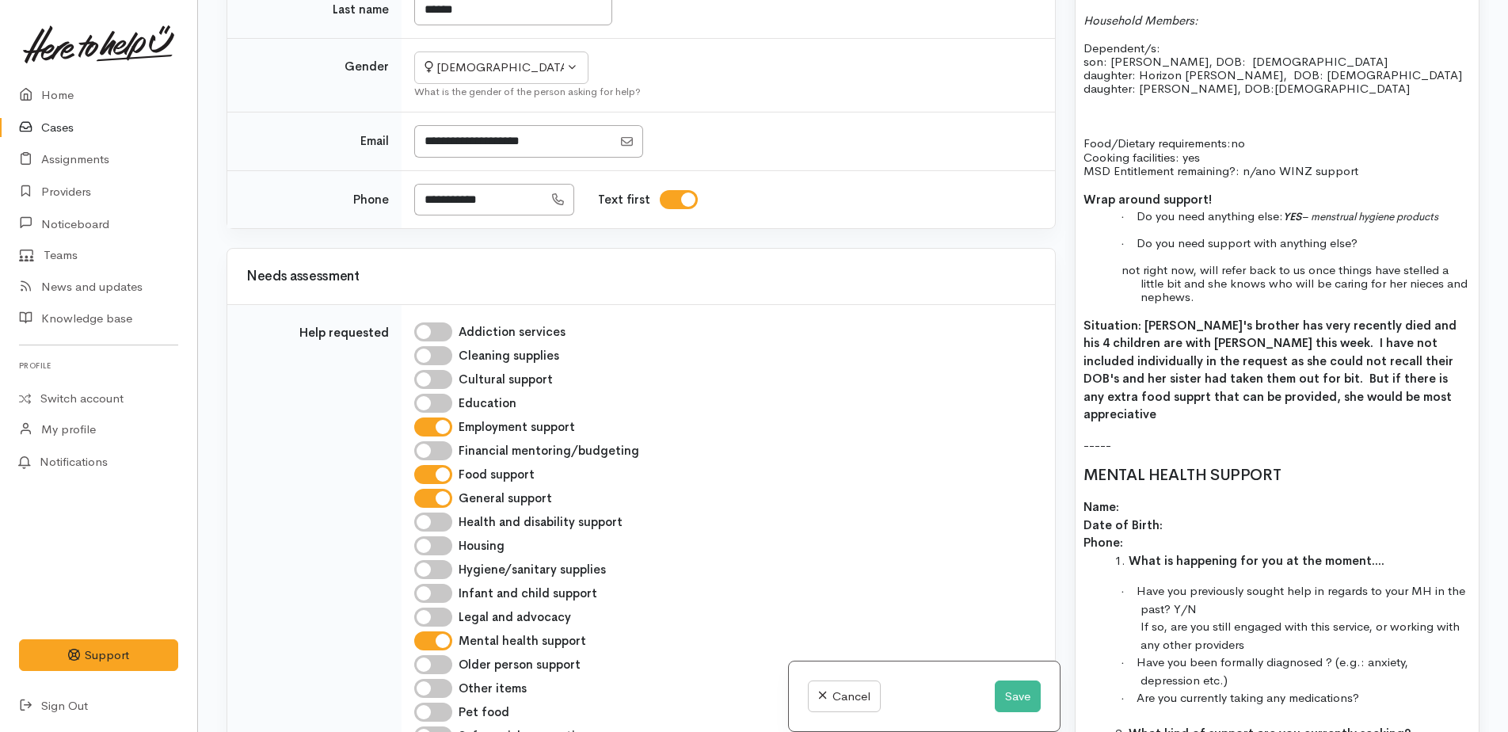
scroll to position [1282, 0]
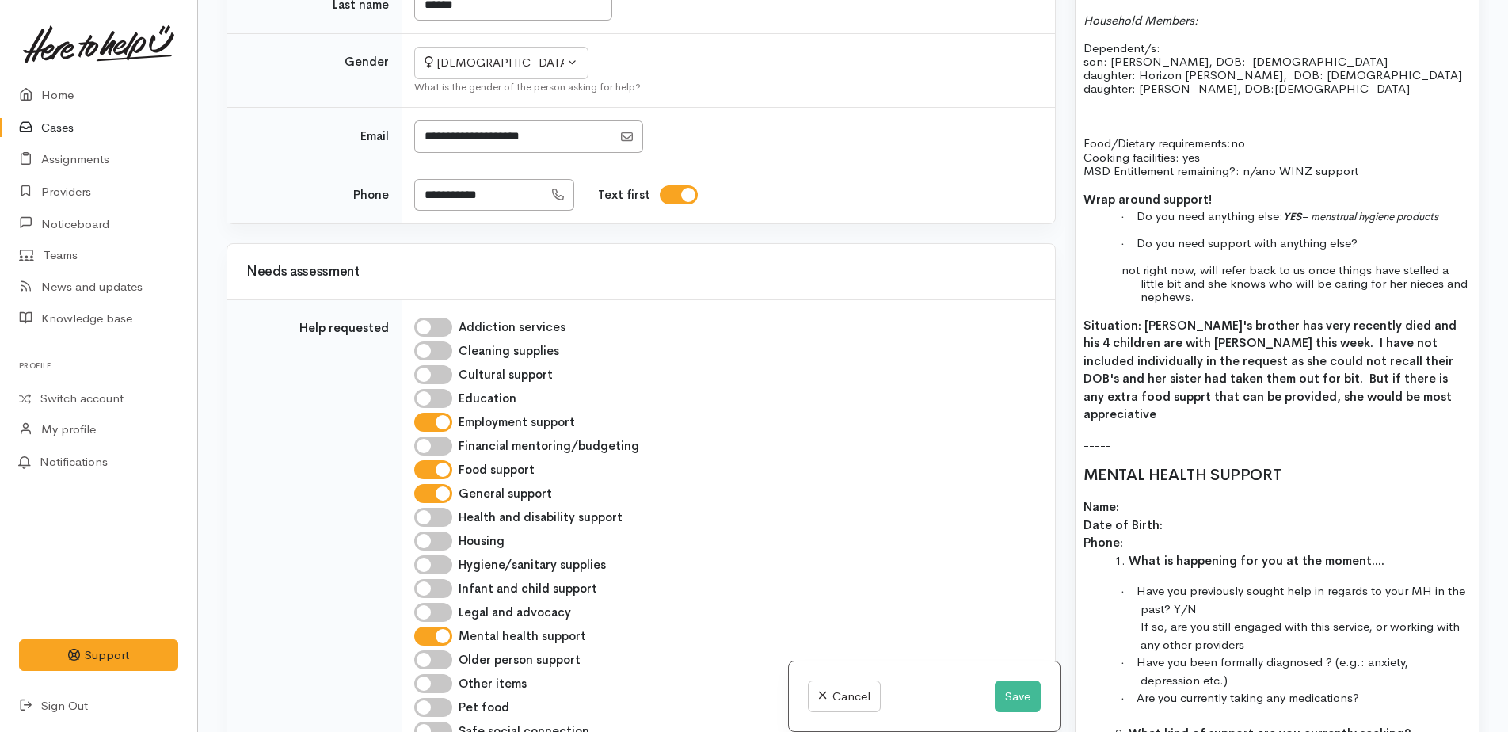
click at [425, 555] on input "Hygiene/sanitary supplies" at bounding box center [433, 564] width 38 height 19
checkbox input "true"
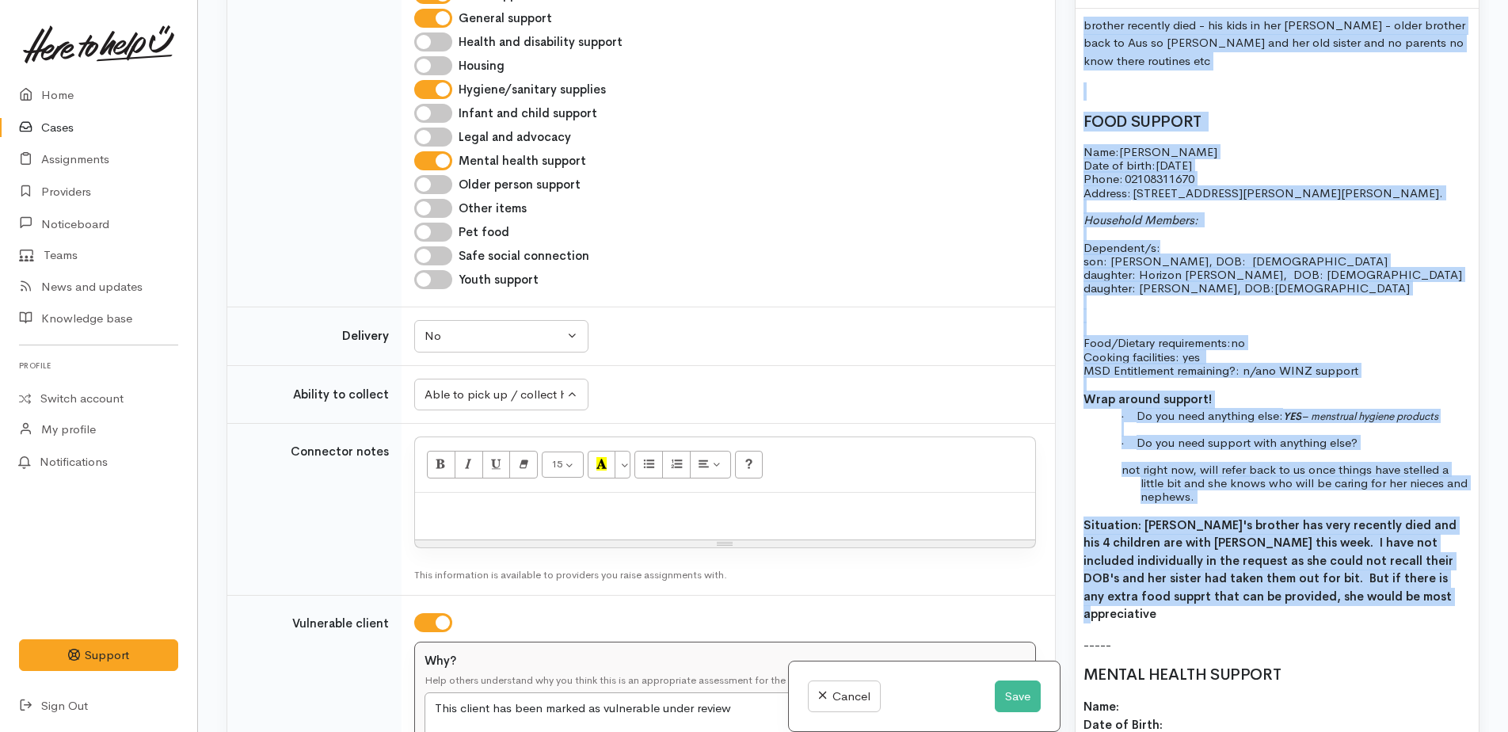
scroll to position [1138, 0]
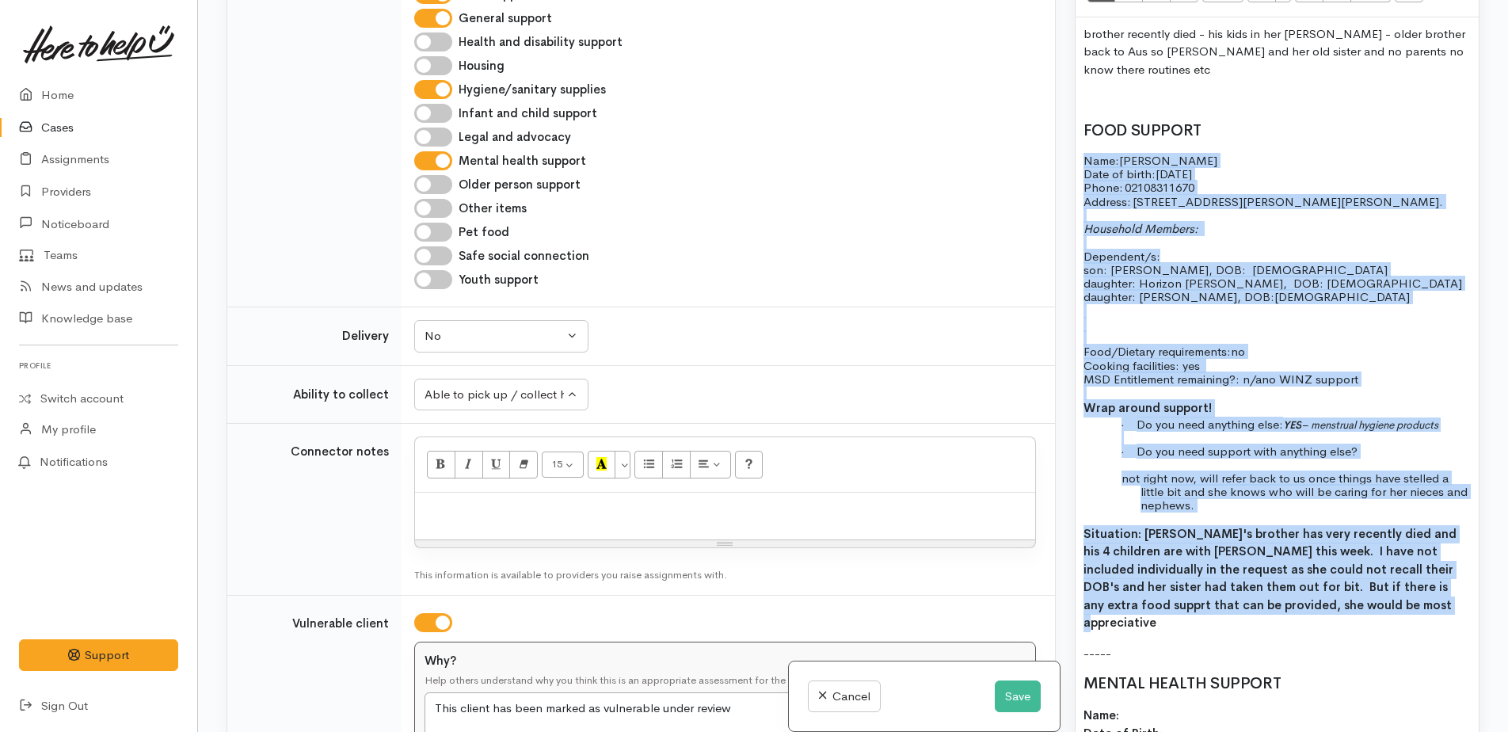
drag, startPoint x: 1322, startPoint y: 385, endPoint x: 1105, endPoint y: 165, distance: 309.1
copy div "Lore: Ipsumdo Sitame Cons ad elits: 18/43/1127 Doeiu:   84242515660 Tempori:   …"
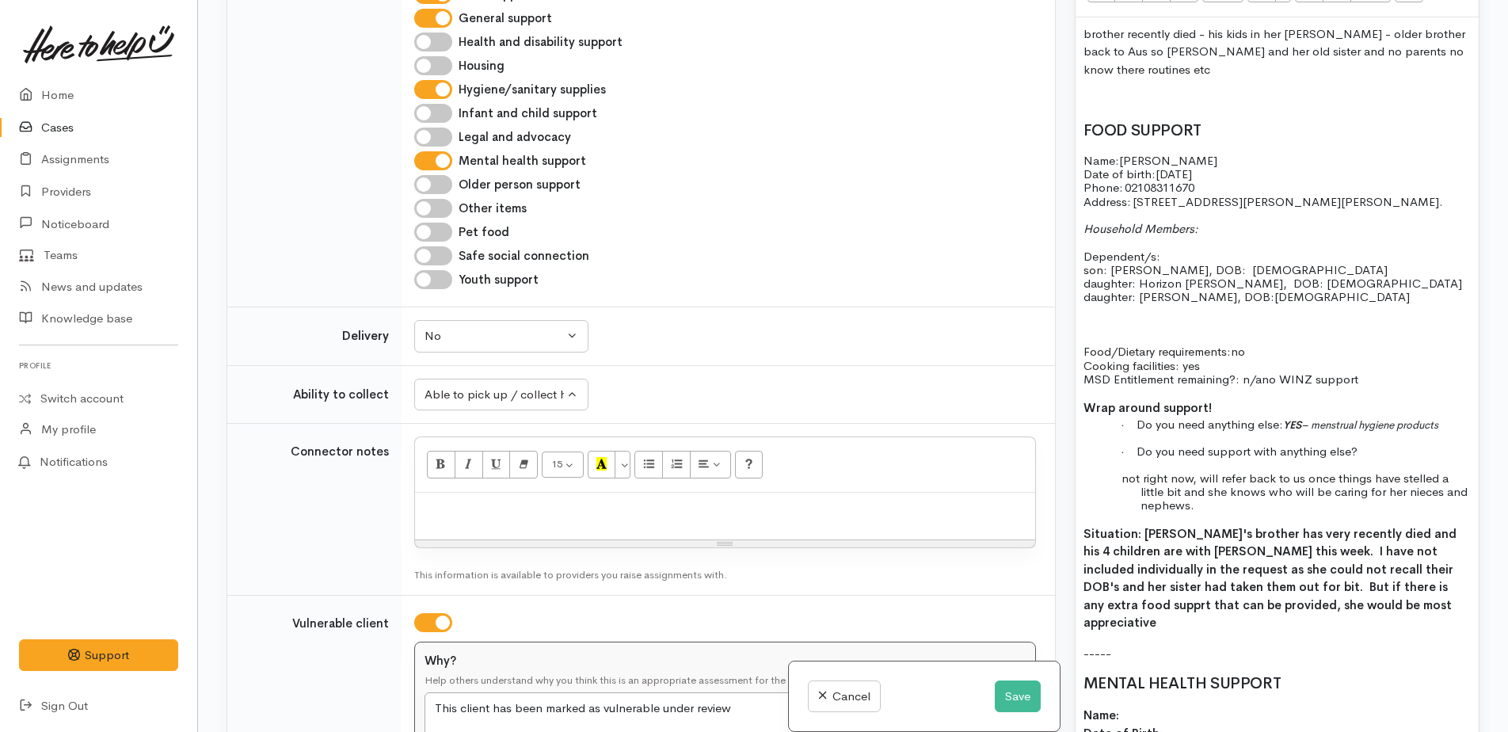
paste div
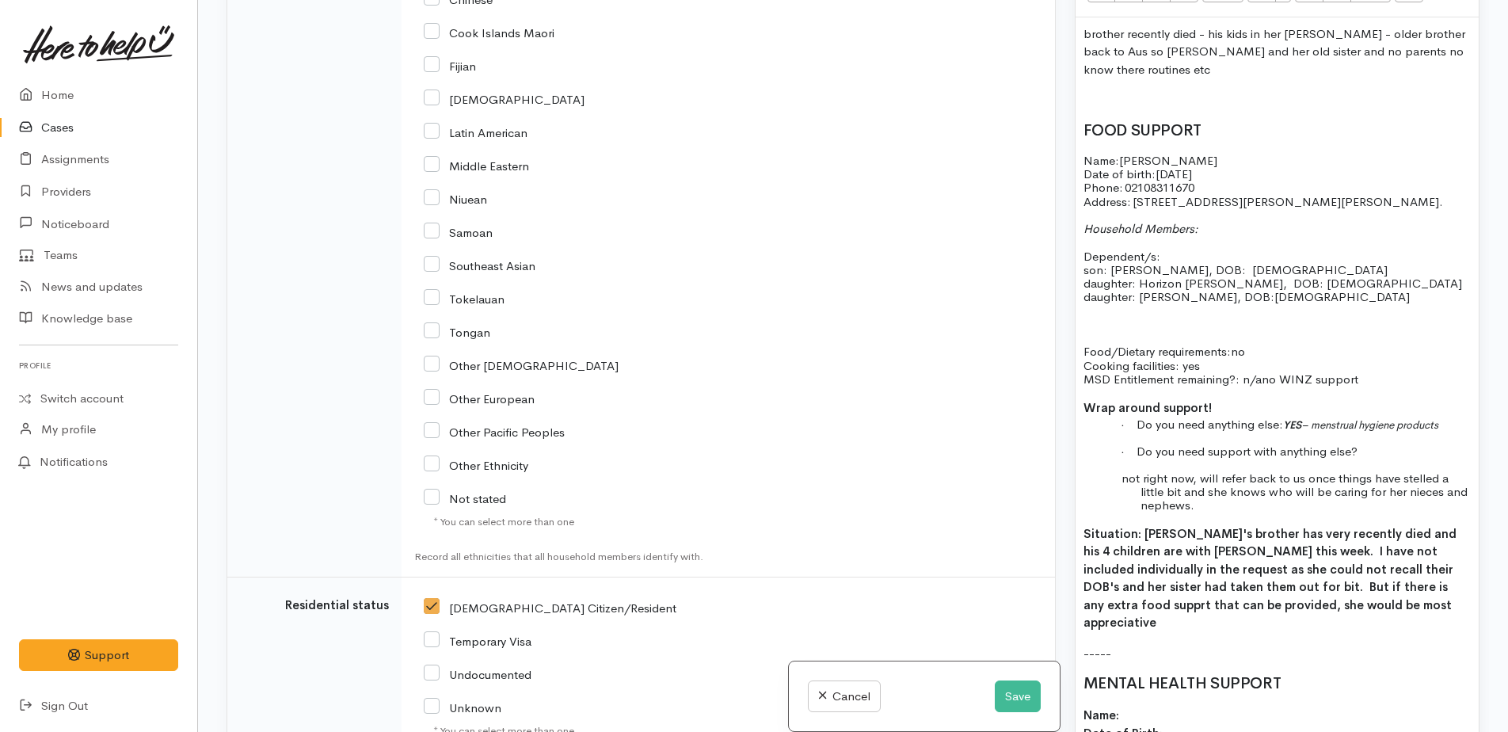
scroll to position [3839, 0]
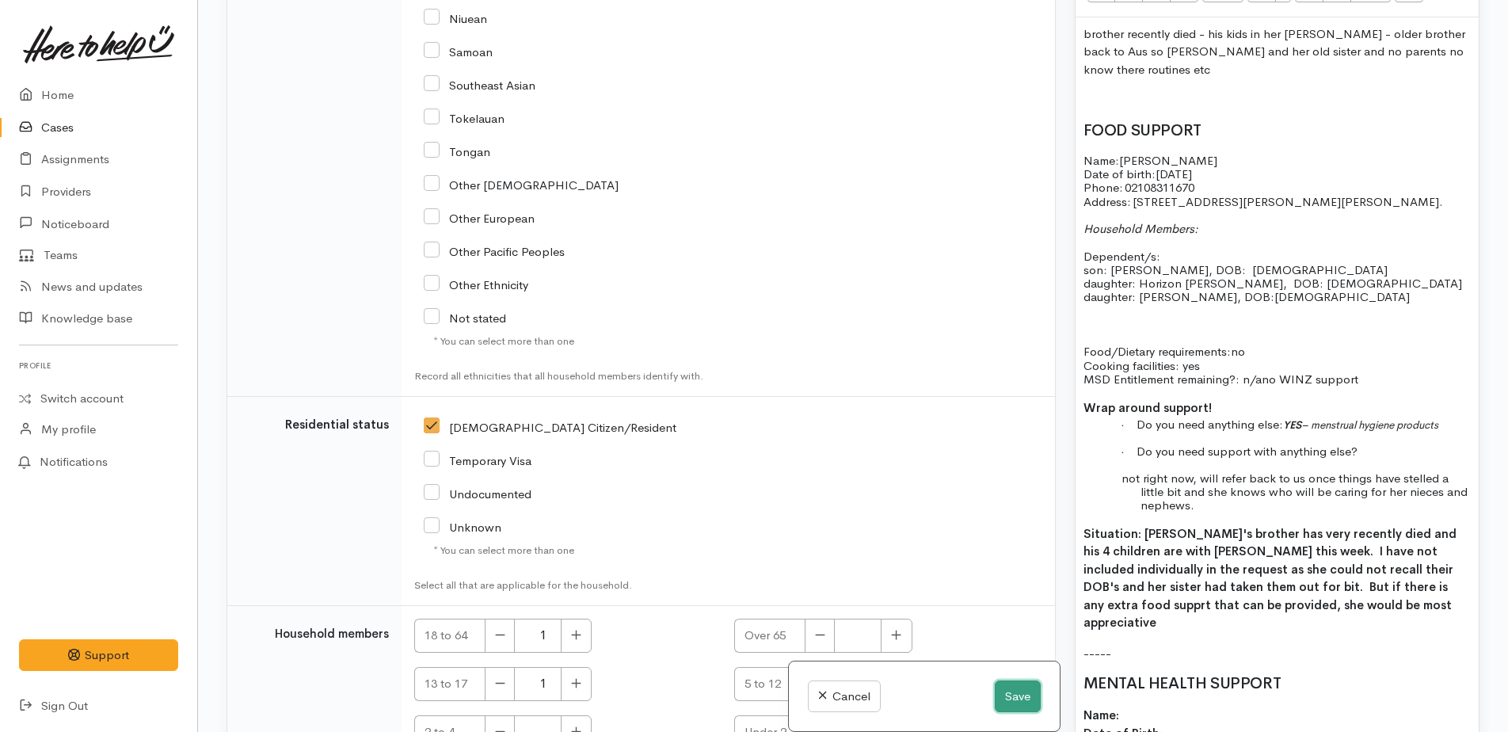
click at [1004, 693] on button "Save" at bounding box center [1017, 696] width 46 height 32
